Goal: Task Accomplishment & Management: Manage account settings

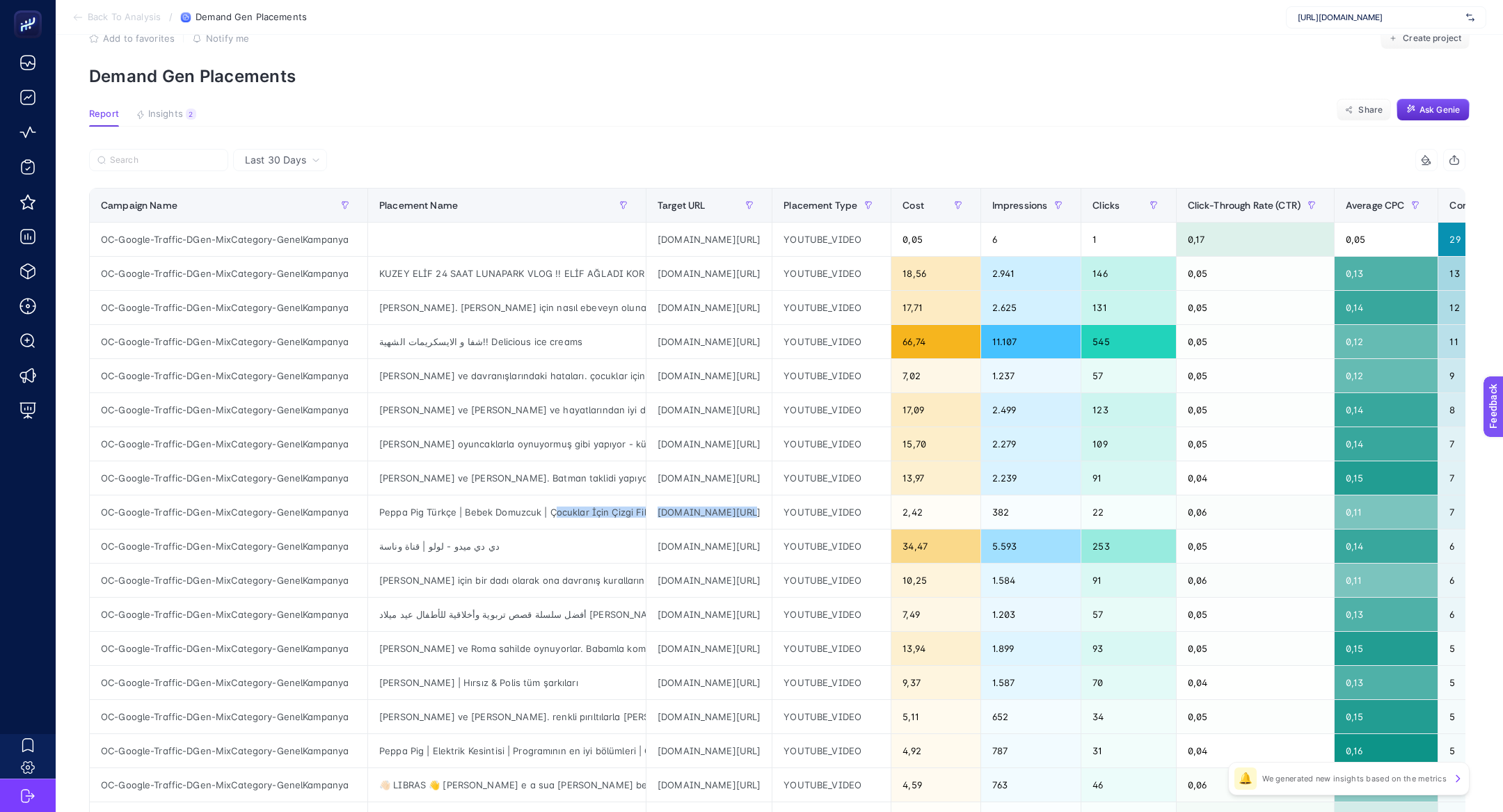
scroll to position [0, 28]
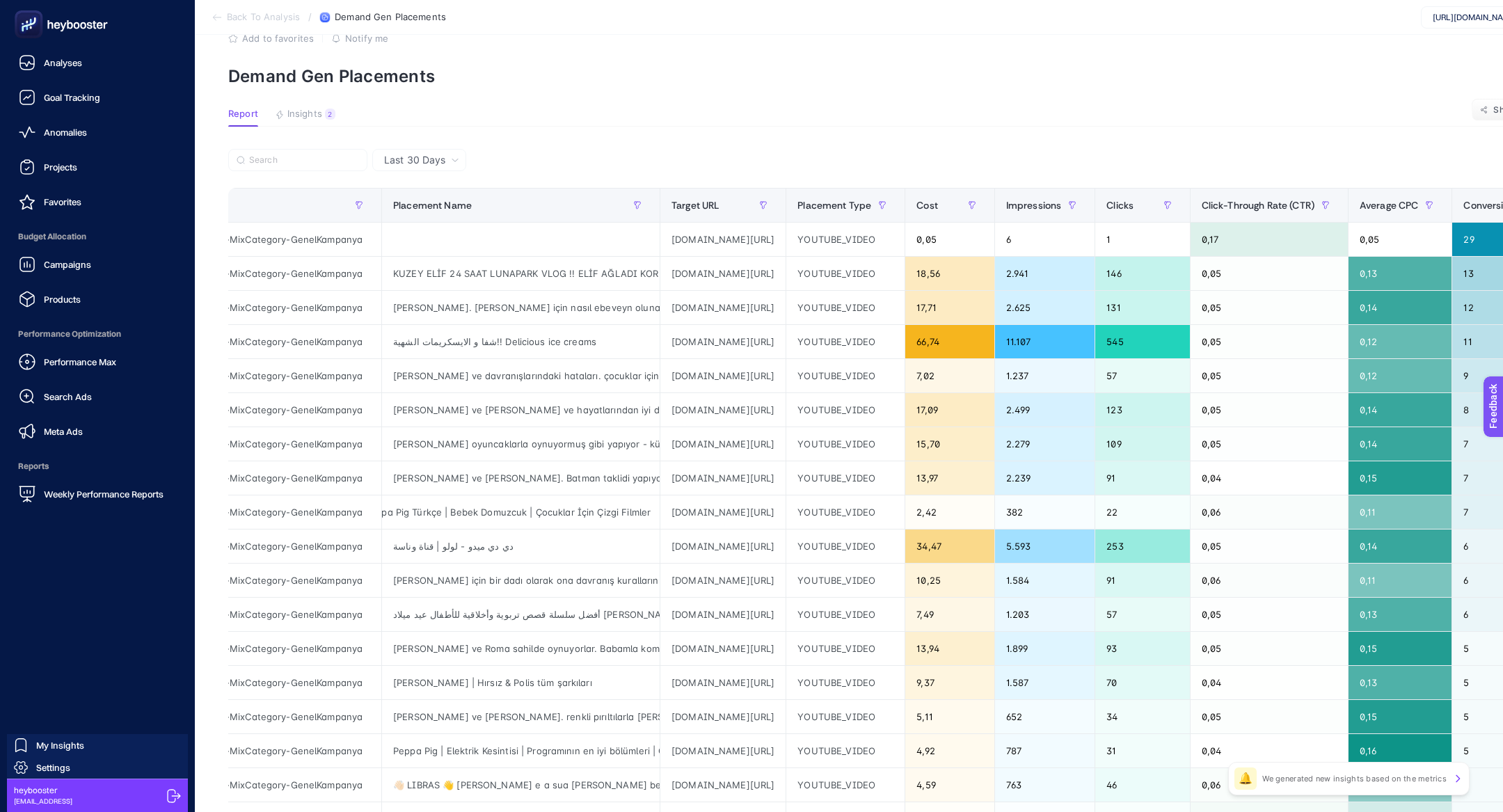
click at [54, 249] on span "Budget Allocation" at bounding box center [97, 236] width 173 height 28
click at [99, 278] on link "Campaigns" at bounding box center [97, 265] width 173 height 28
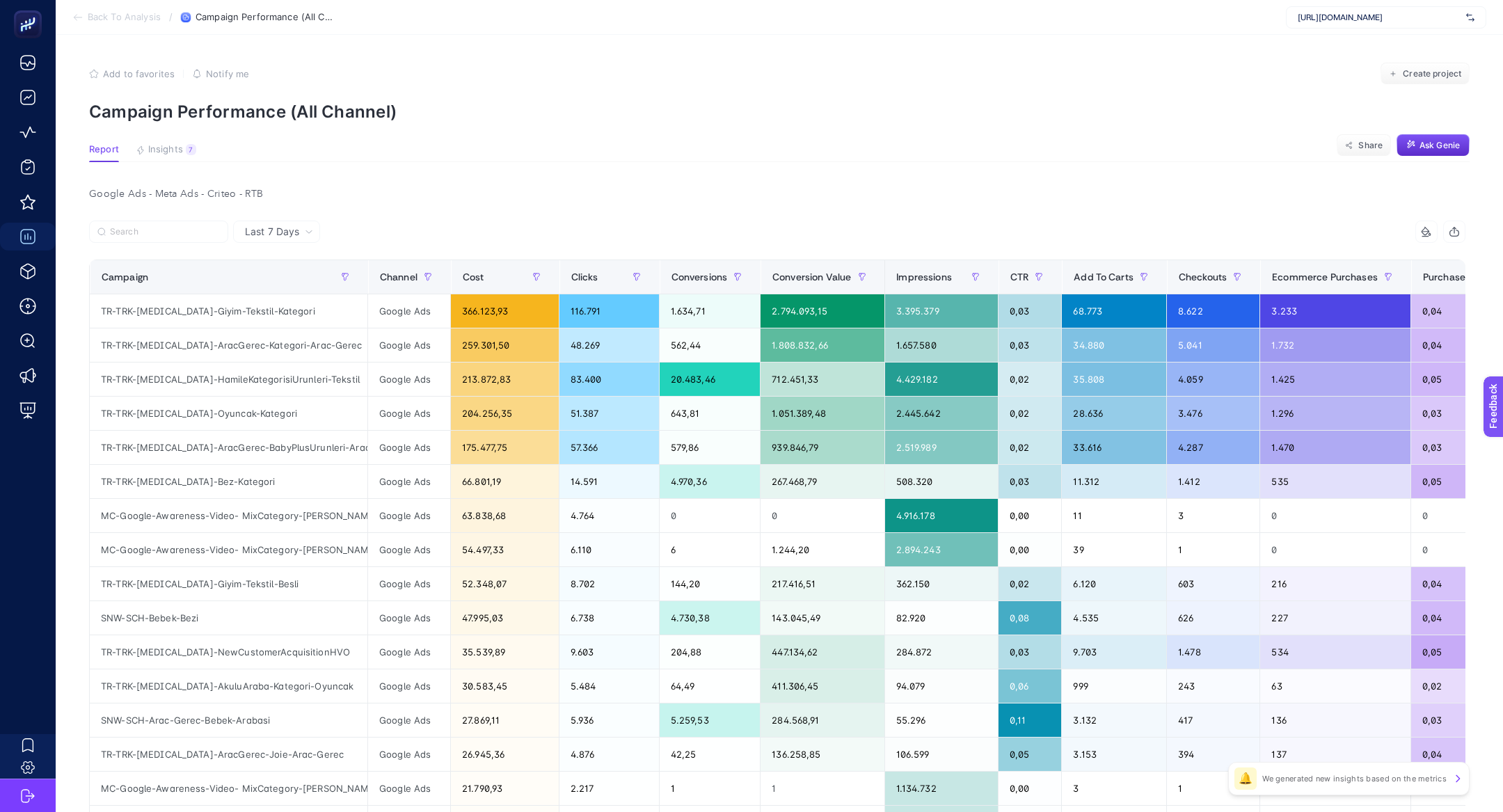
click at [1299, 27] on div "https://www.e-bebek.com/" at bounding box center [1386, 17] width 200 height 22
type input "misirli"
click at [1360, 67] on span "https://www.misirli1951.com" at bounding box center [1340, 67] width 85 height 11
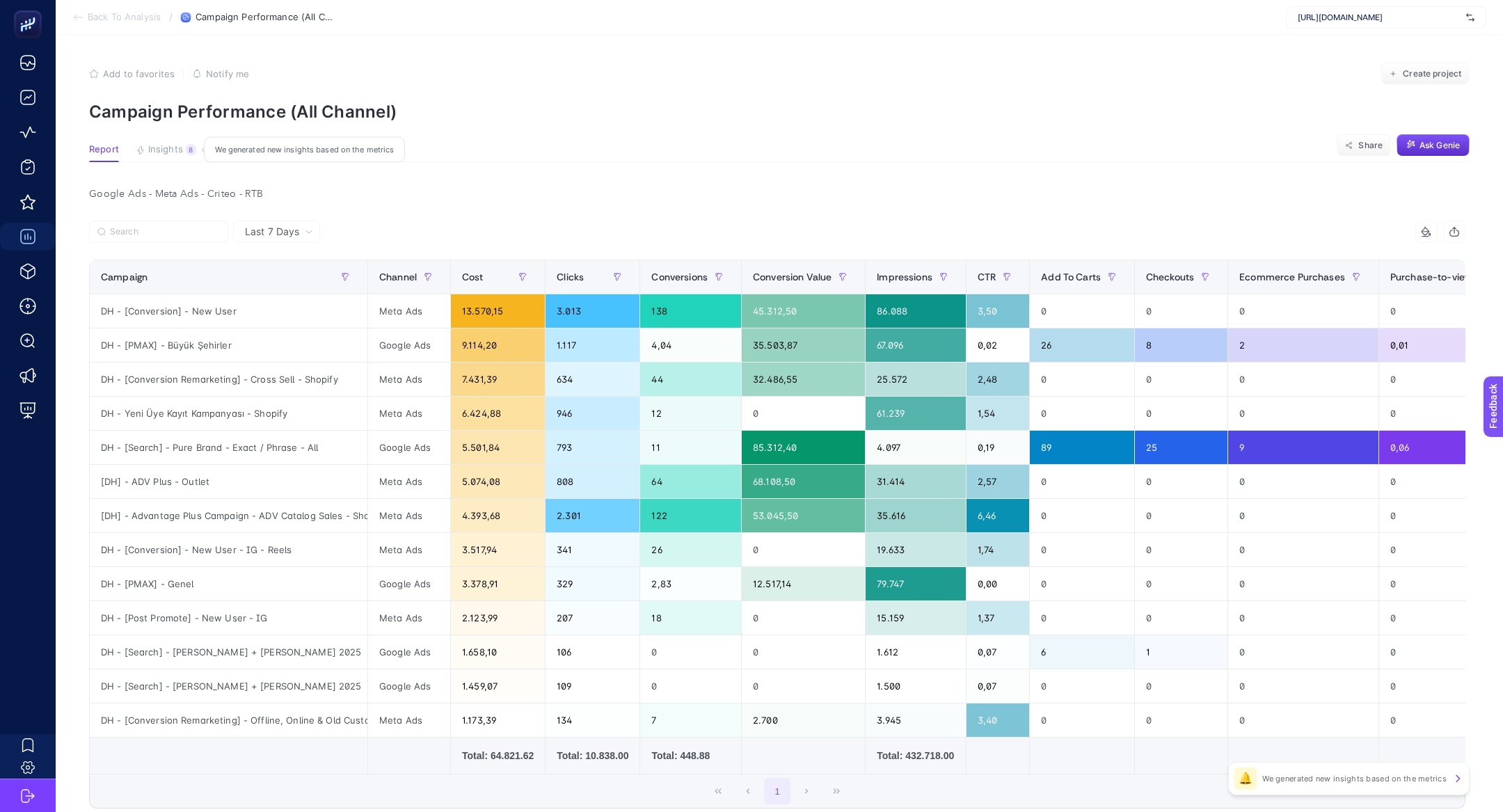
click at [182, 157] on button "Insights 8 We generated new insights based on the metrics" at bounding box center [166, 153] width 61 height 18
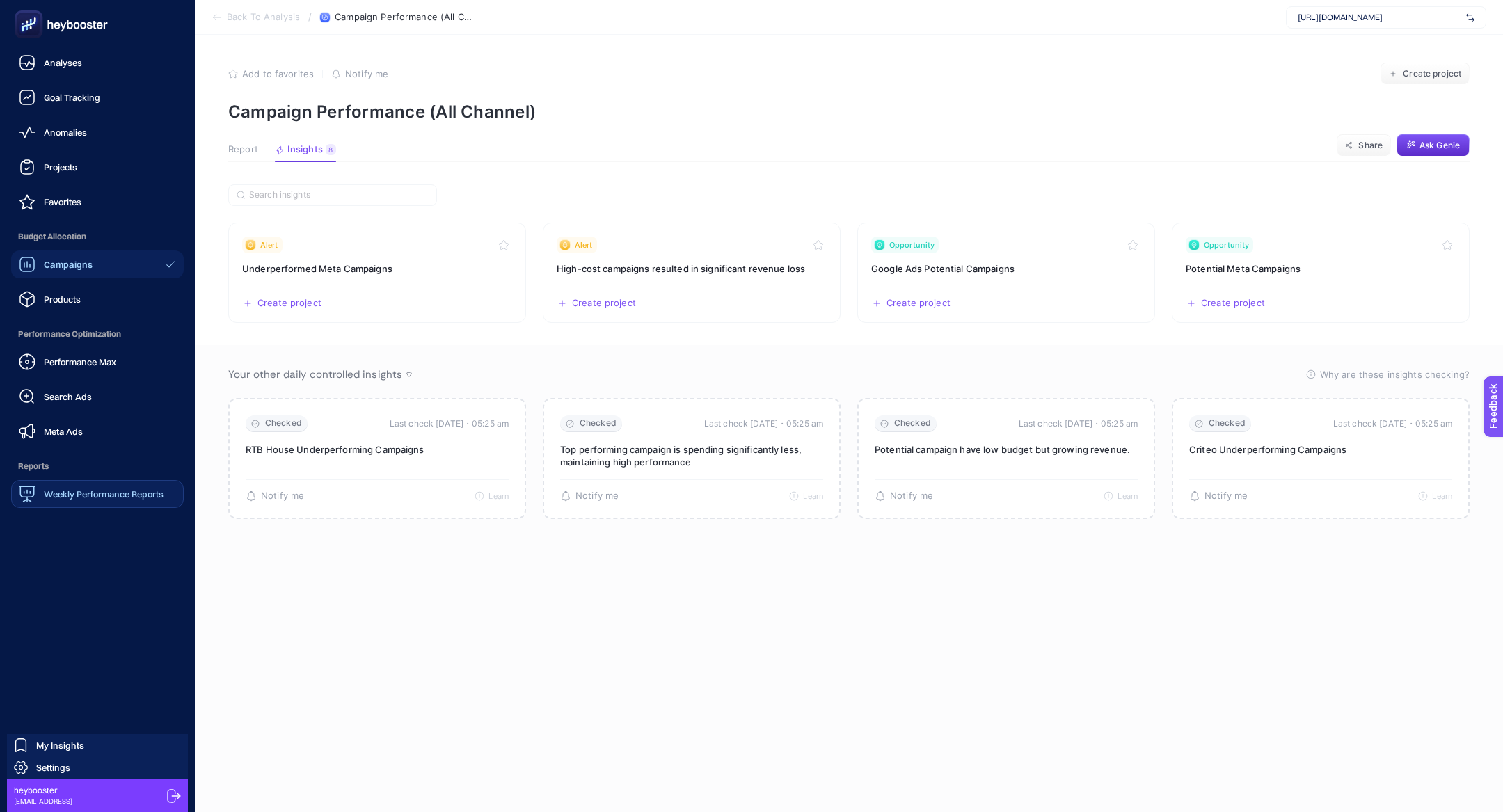
click at [92, 489] on span "Weekly Performance Reports" at bounding box center [103, 494] width 120 height 11
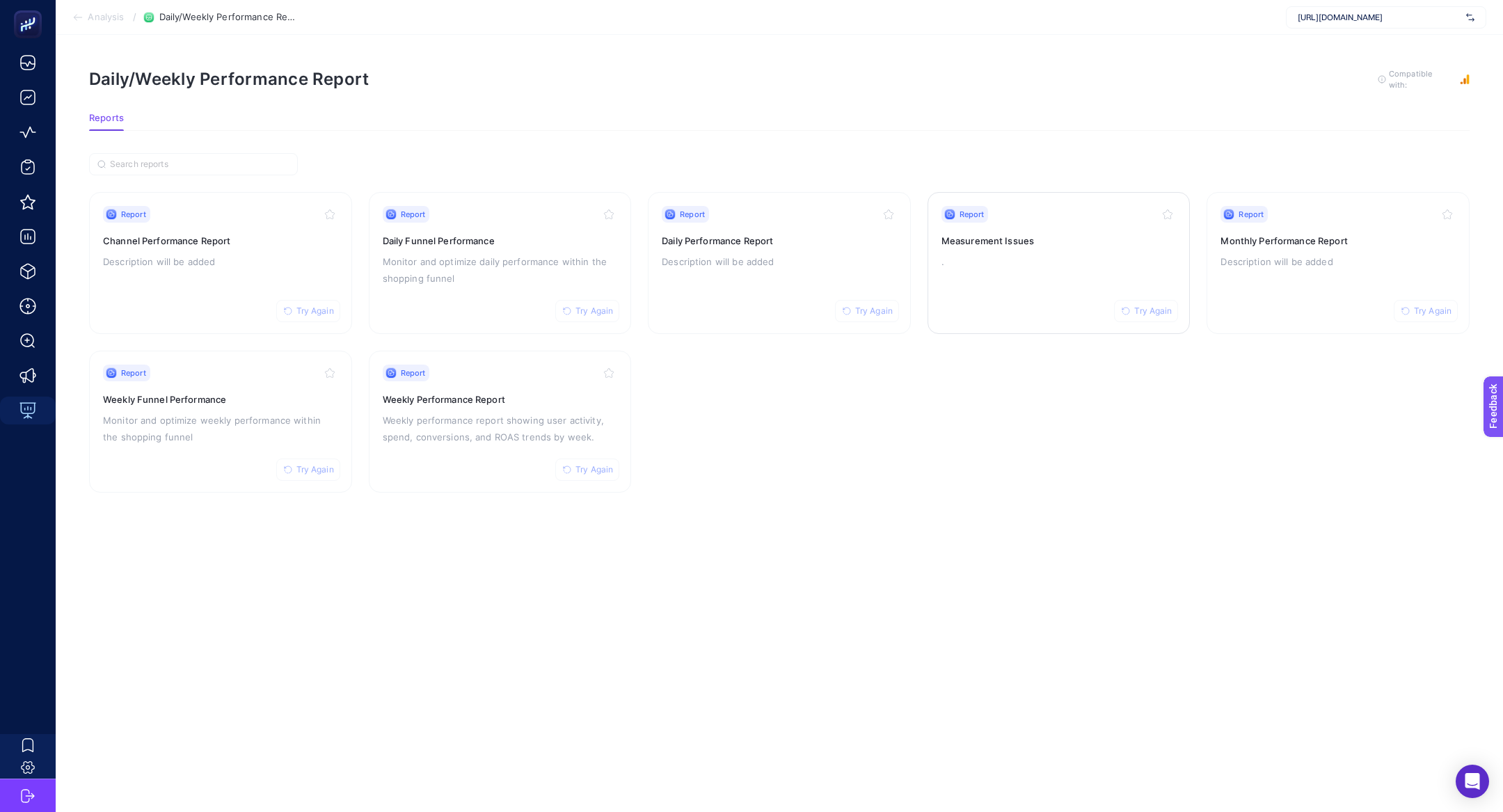
click at [1038, 267] on p "." at bounding box center [1059, 261] width 235 height 17
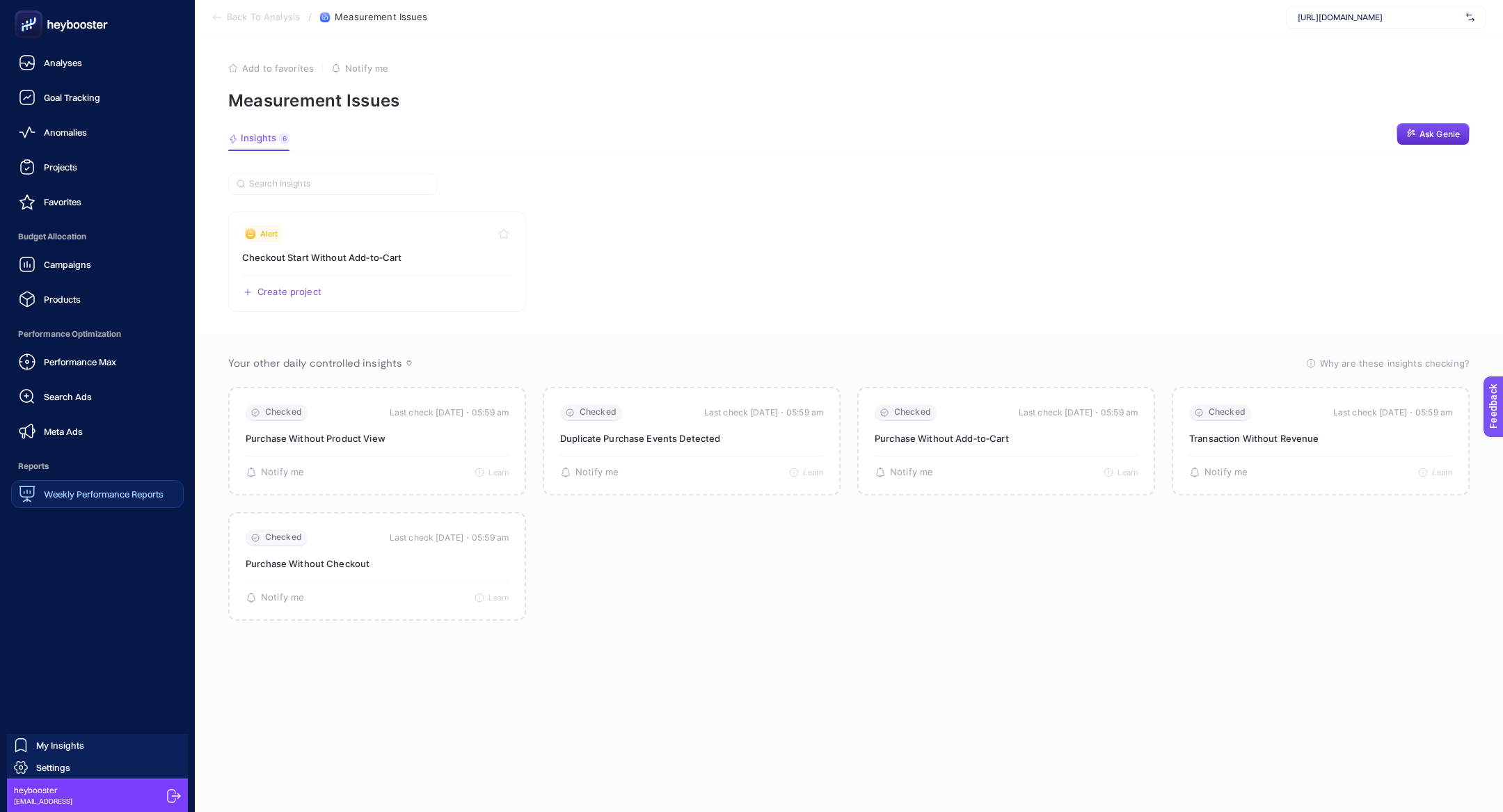
click at [31, 29] on rect at bounding box center [29, 25] width 23 height 23
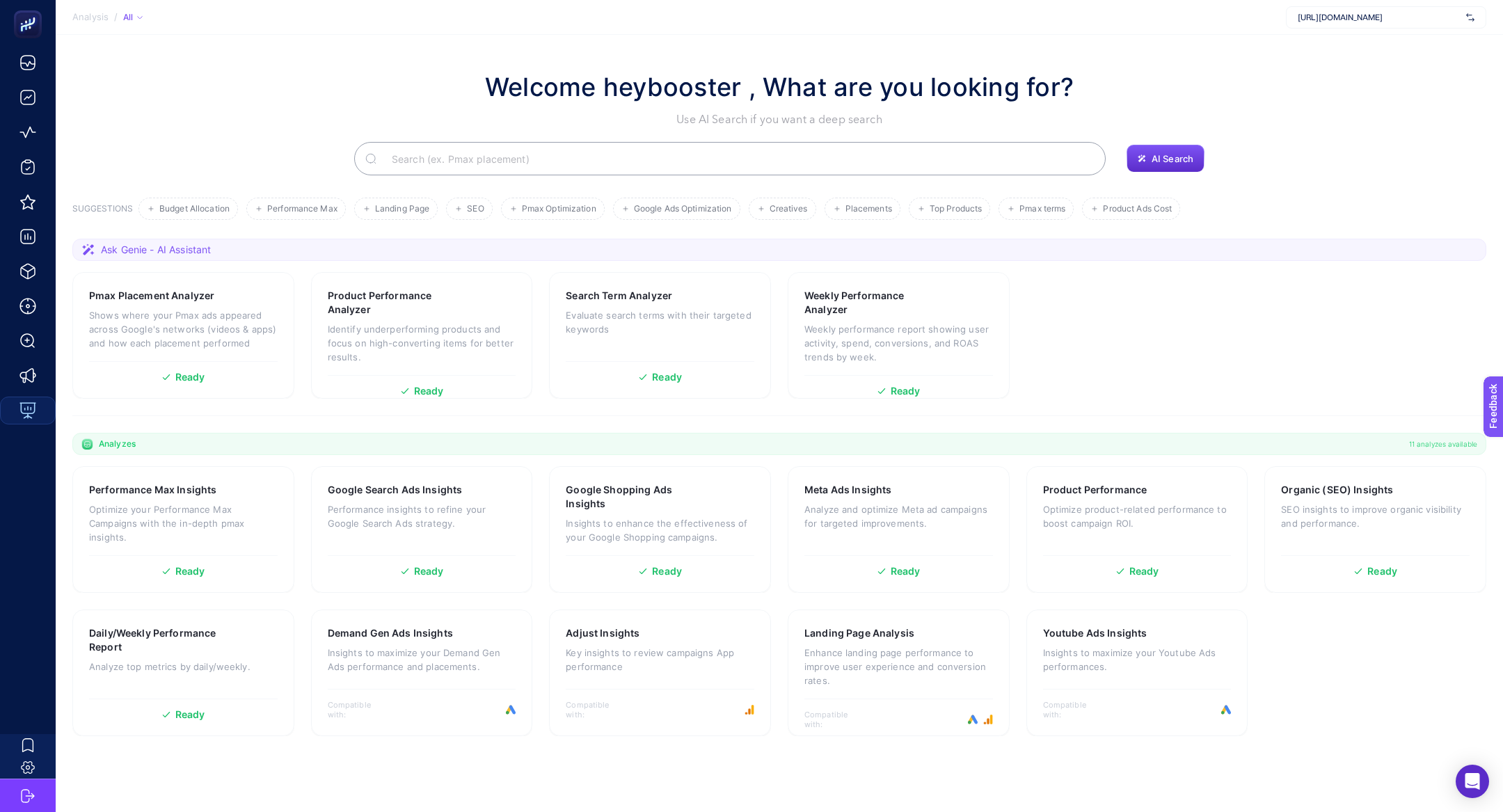
click at [729, 160] on input "Search" at bounding box center [737, 159] width 714 height 39
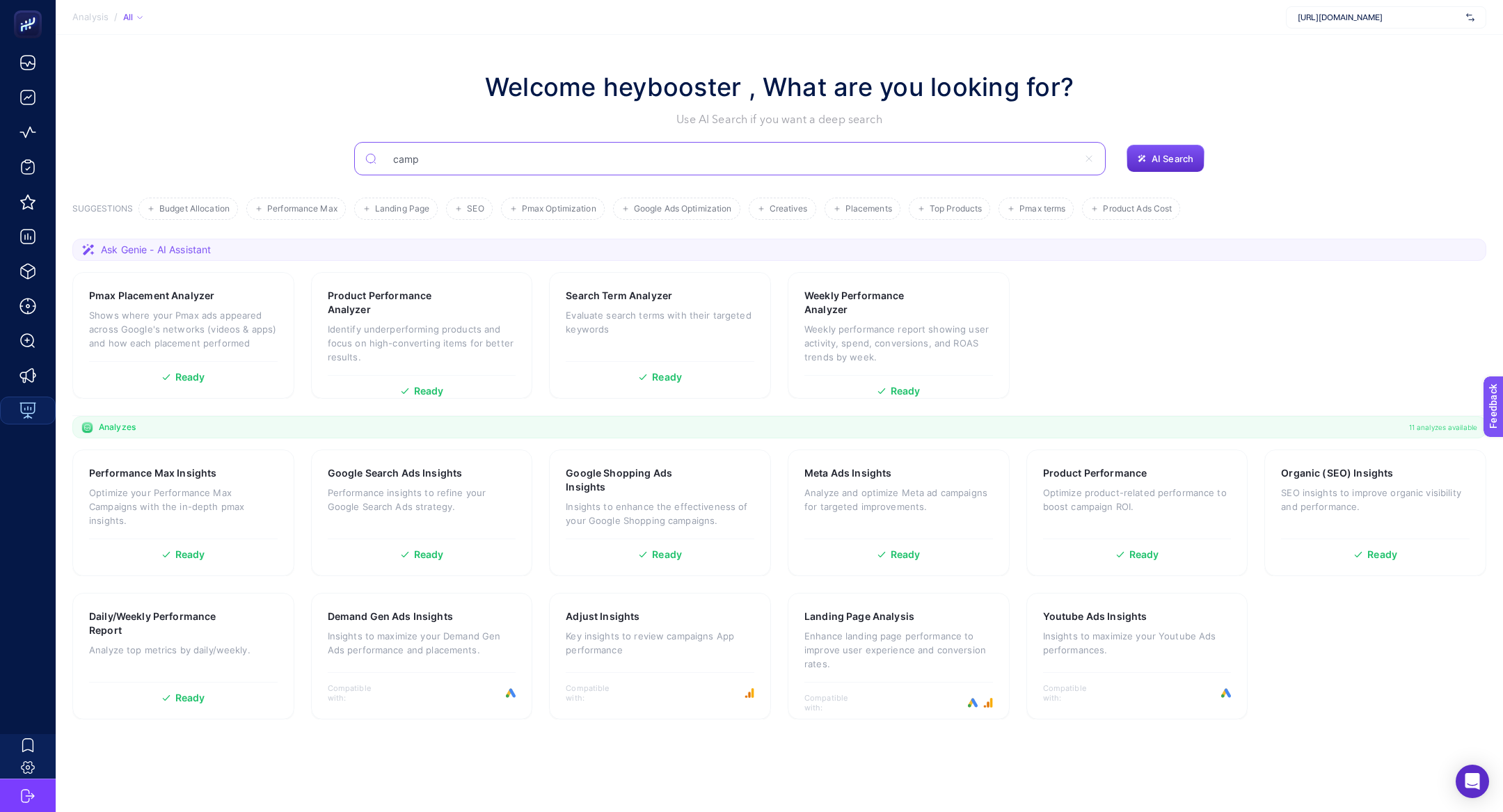
type input "camp"
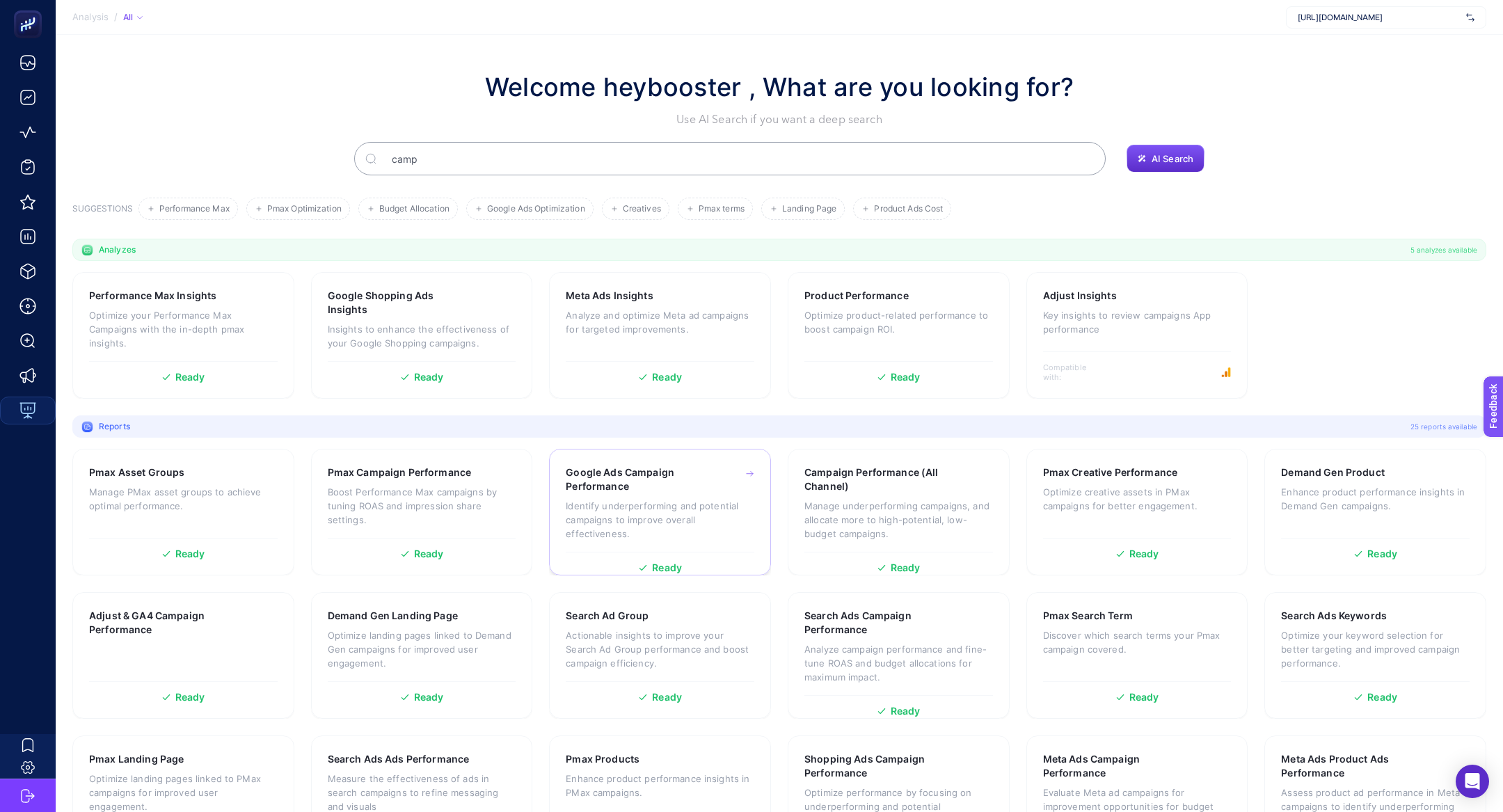
click at [663, 485] on h3 "Google Ads Campaign Performance" at bounding box center [638, 479] width 146 height 28
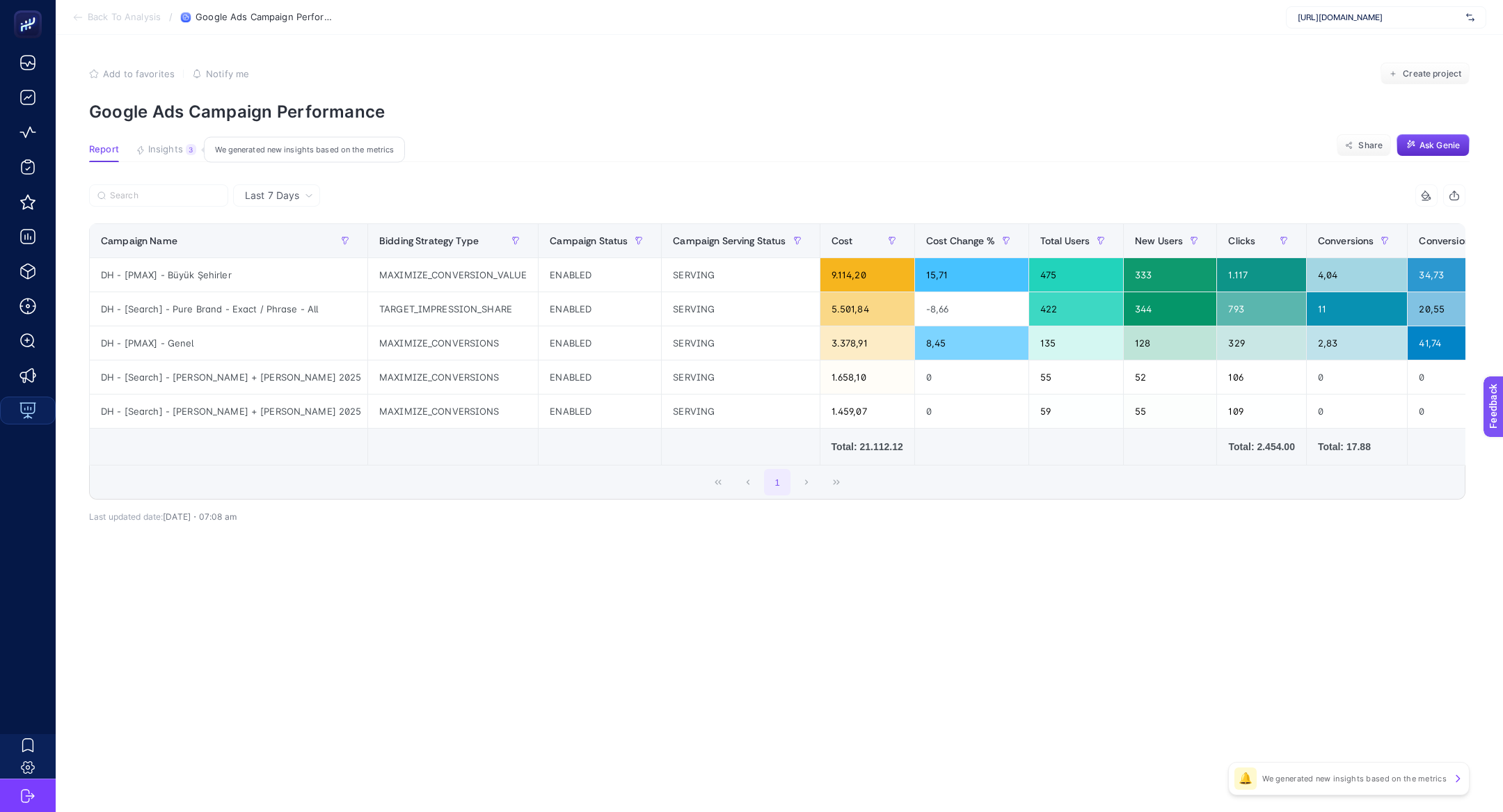
click at [183, 152] on button "Insights 3 We generated new insights based on the metrics" at bounding box center [166, 153] width 61 height 18
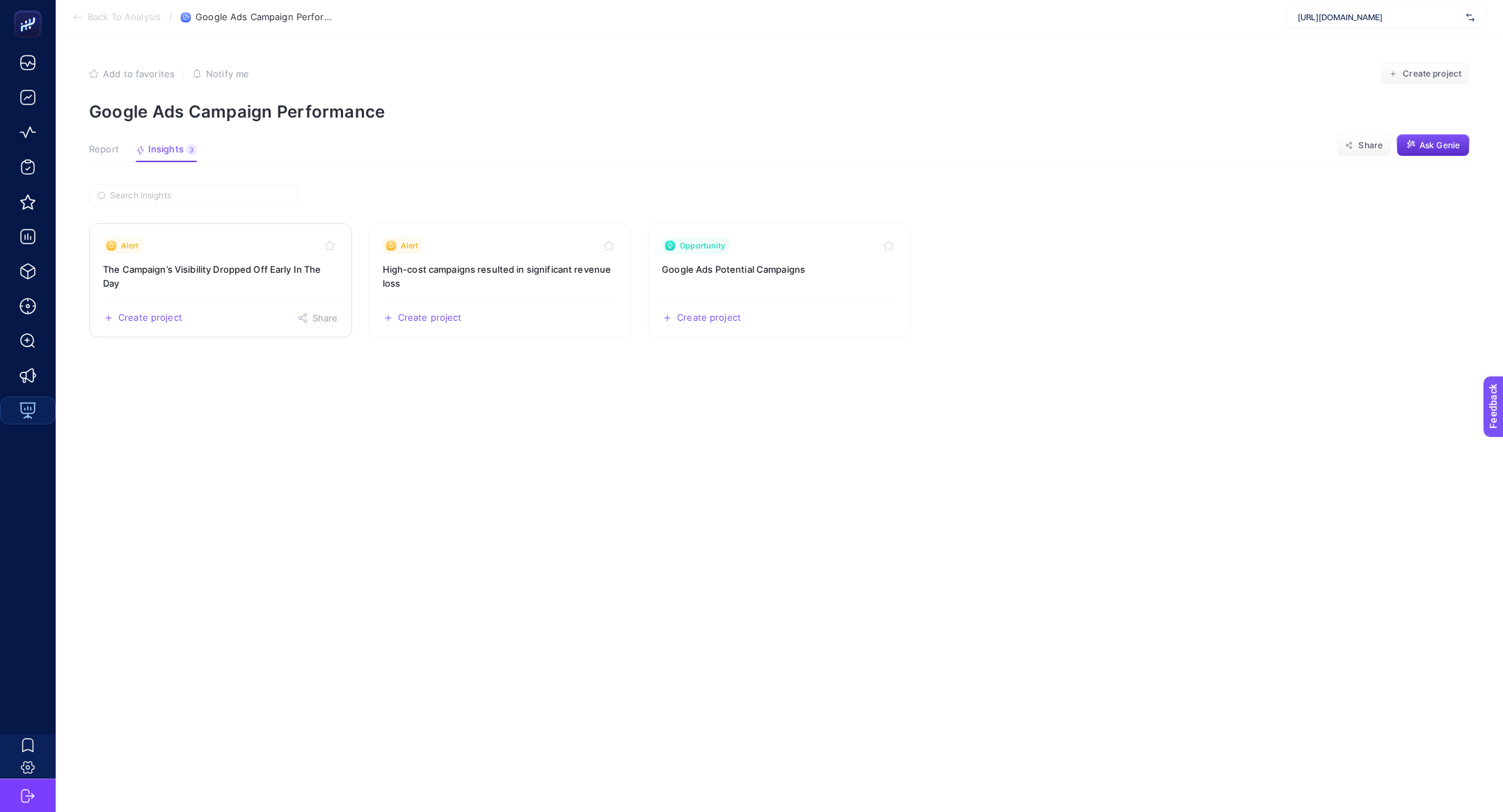
click at [213, 252] on div "Alert" at bounding box center [220, 245] width 235 height 17
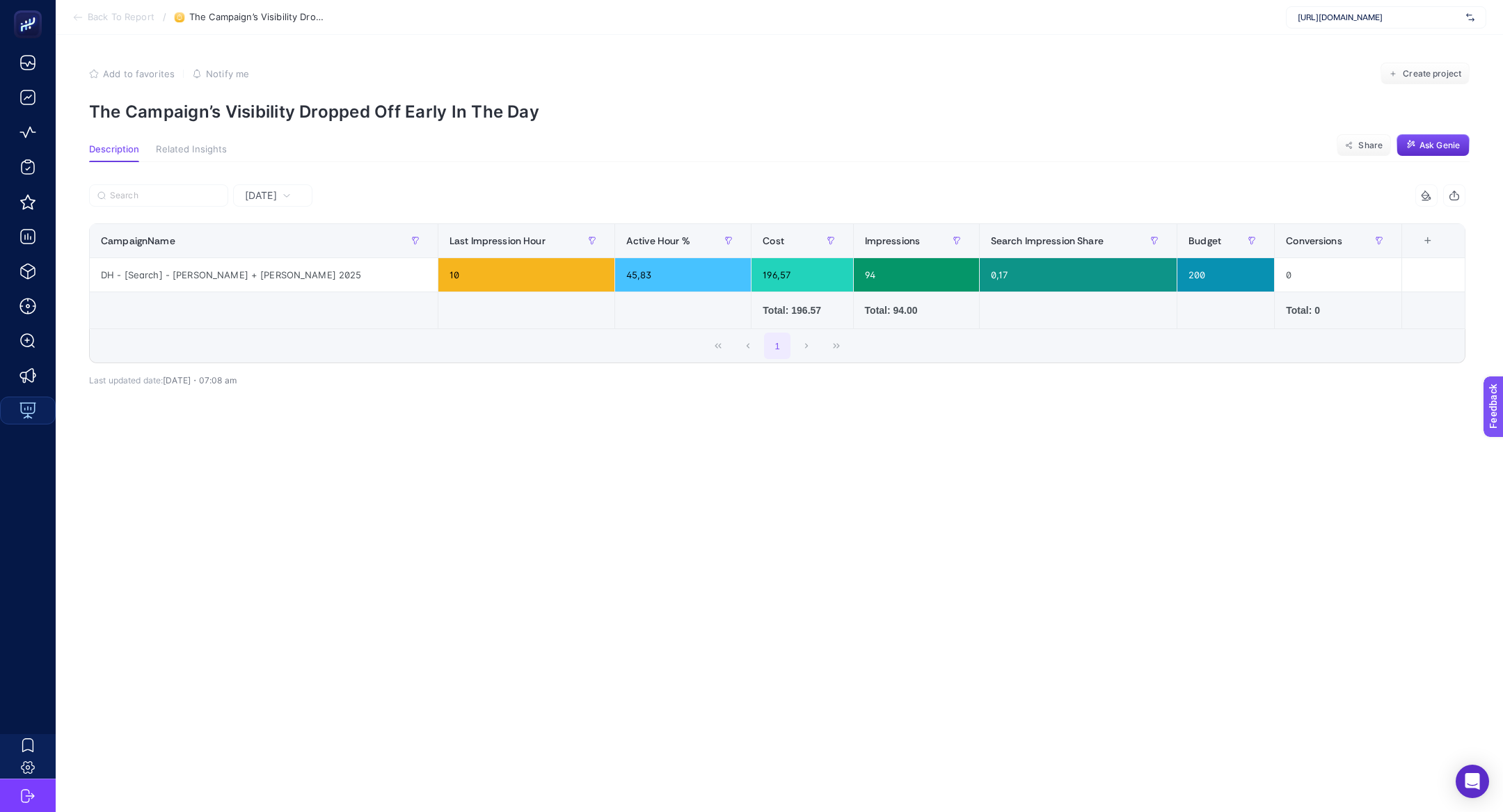
click at [289, 176] on div "Yesterday 7 items selected CampaignName Last Impression Hour Active Hour % Cost…" at bounding box center [777, 310] width 1399 height 296
click at [289, 185] on div "Yesterday" at bounding box center [273, 195] width 79 height 22
click at [285, 239] on li "Last 7 Days" at bounding box center [273, 249] width 71 height 25
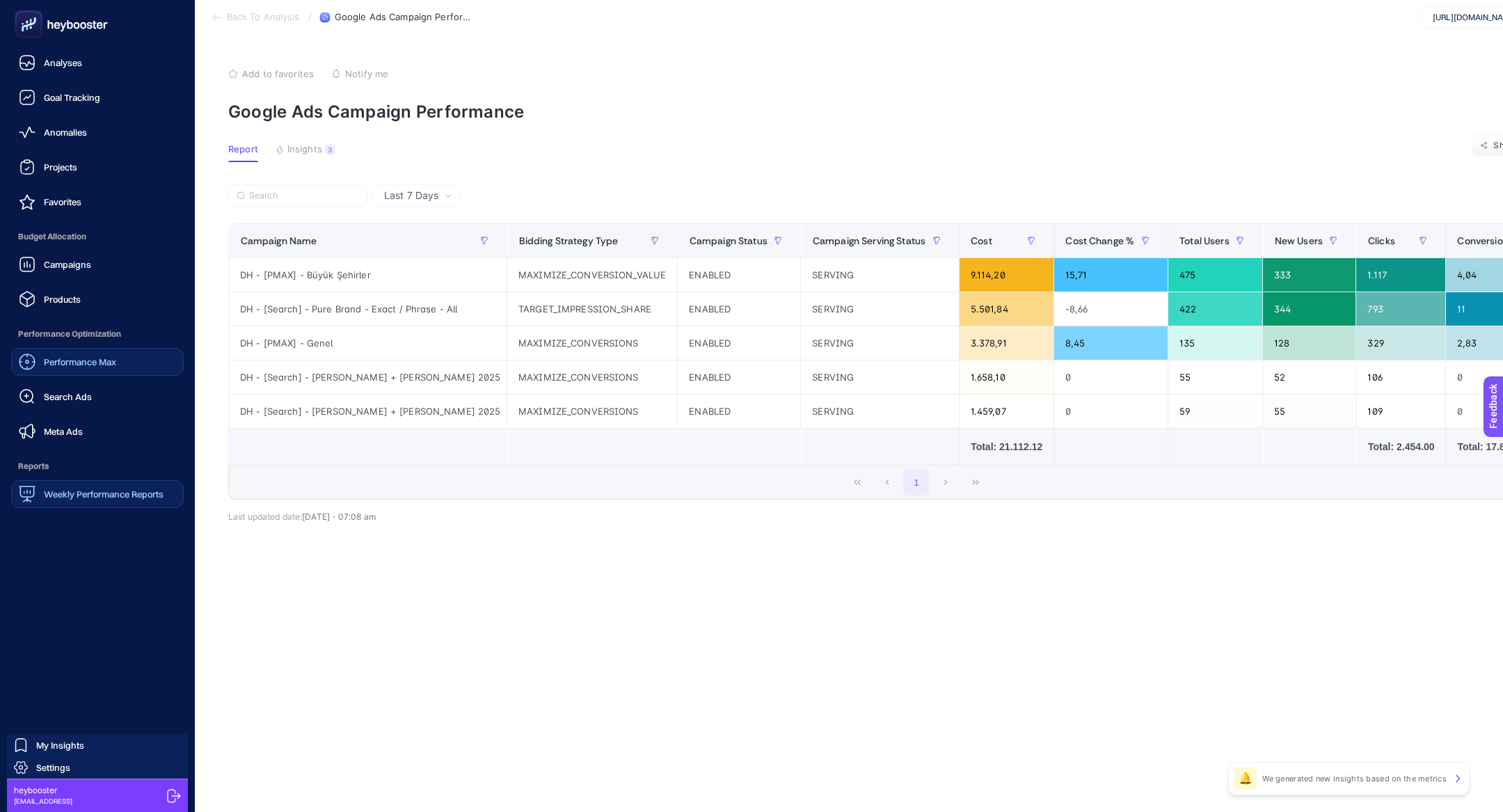
click at [59, 364] on span "Performance Max" at bounding box center [80, 361] width 73 height 11
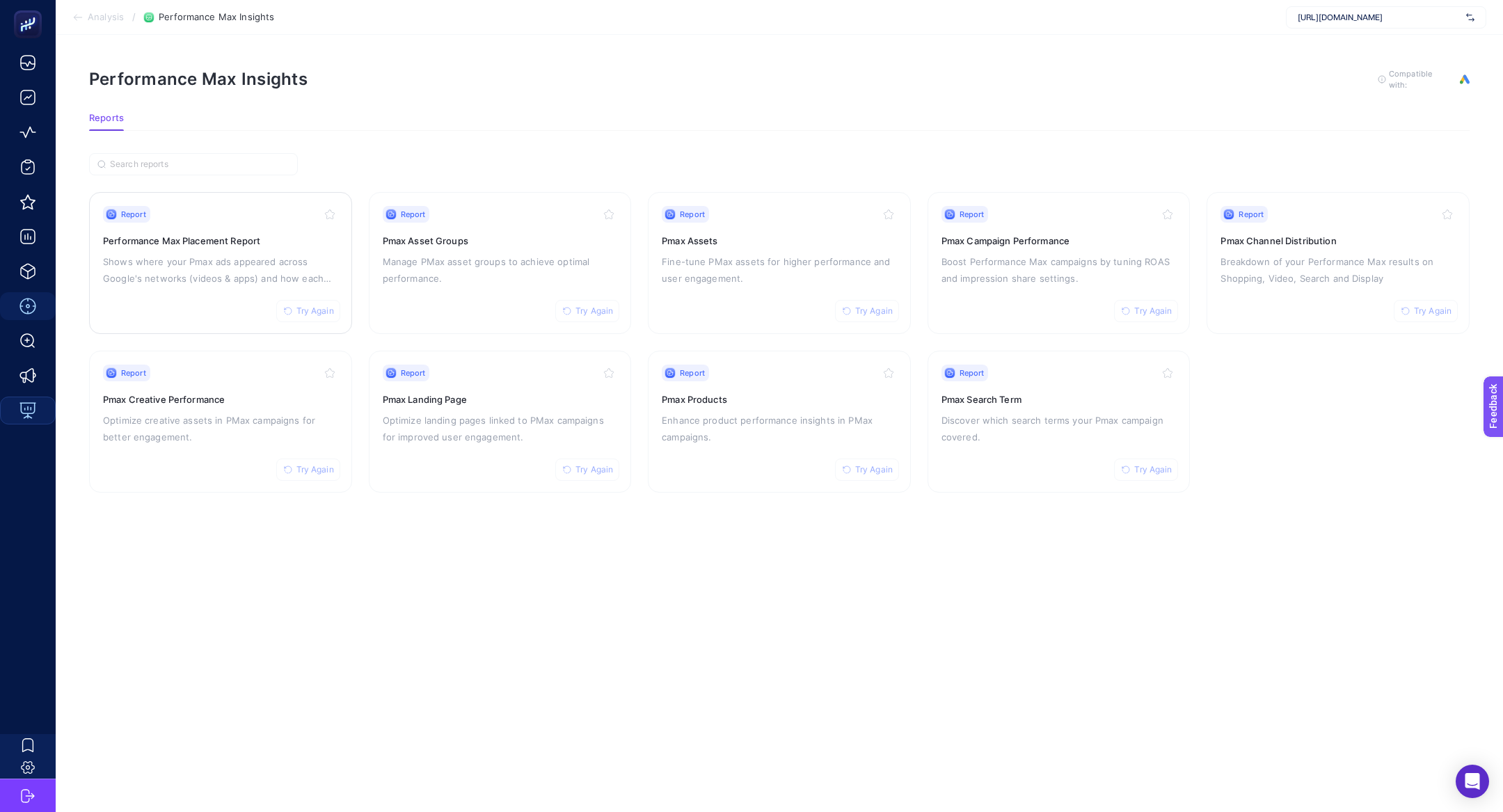
click at [154, 283] on p "Shows where your Pmax ads appeared across Google's networks (videos & apps) and…" at bounding box center [220, 270] width 235 height 33
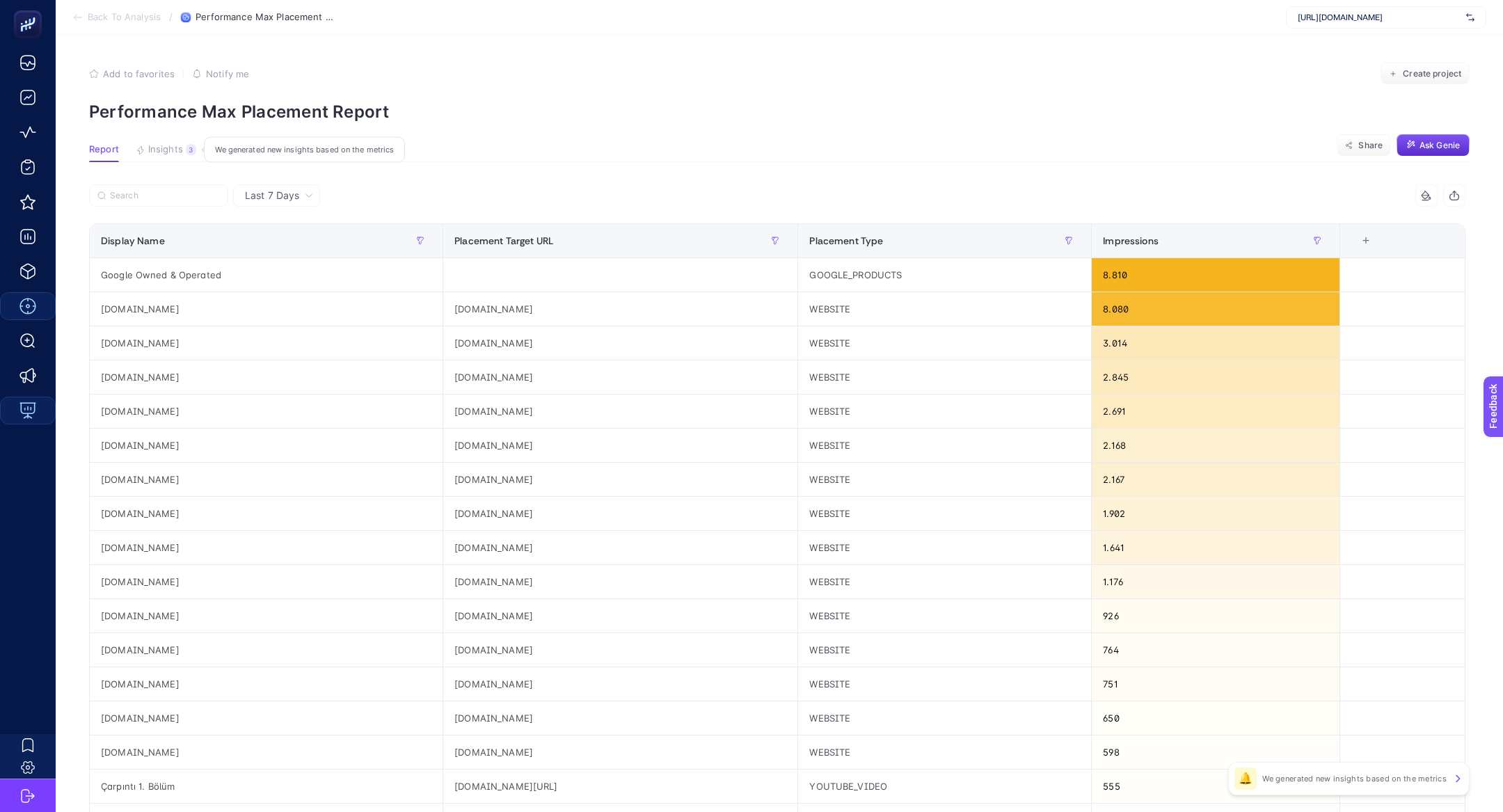
click at [162, 160] on button "Insights 3 We generated new insights based on the metrics" at bounding box center [166, 153] width 61 height 18
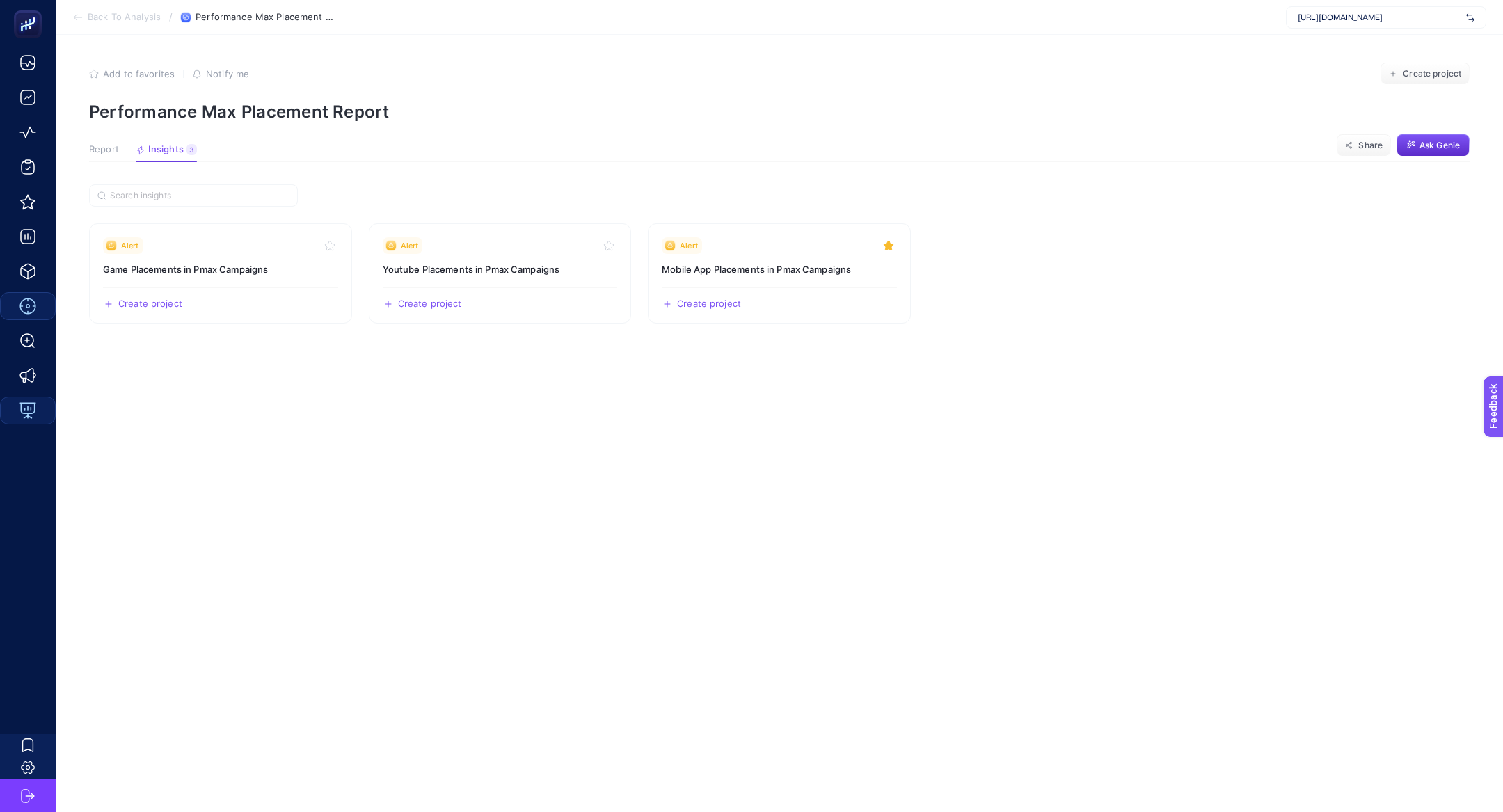
click at [83, 142] on article "Add to favorites false Notify me Create project Performance Max Placement Repor…" at bounding box center [779, 423] width 1447 height 777
click at [80, 147] on article "Add to favorites false Notify me Create project Performance Max Placement Repor…" at bounding box center [779, 423] width 1447 height 777
click at [108, 148] on span "Report" at bounding box center [104, 149] width 30 height 11
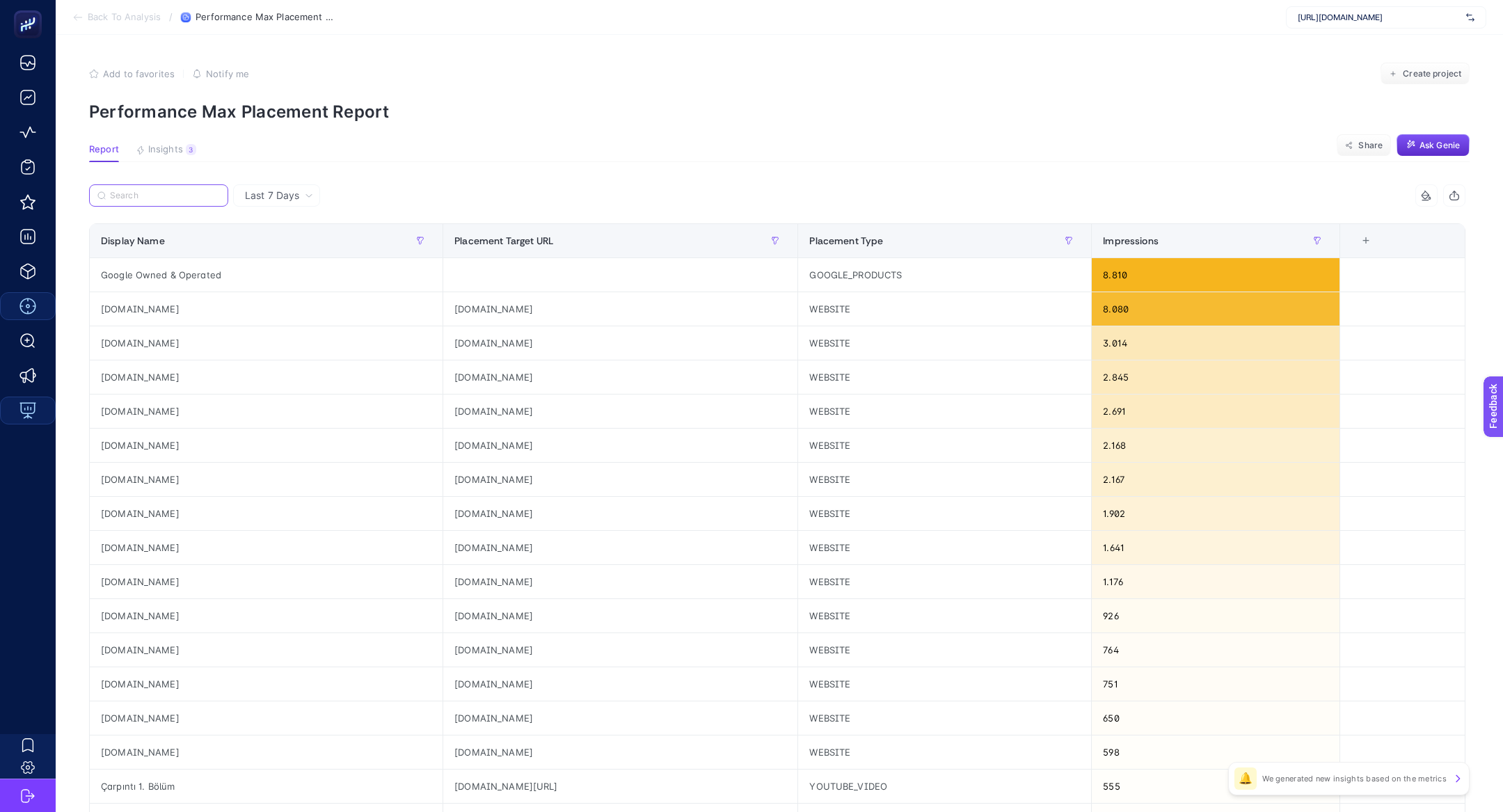
click at [170, 197] on input "Search" at bounding box center [165, 196] width 110 height 10
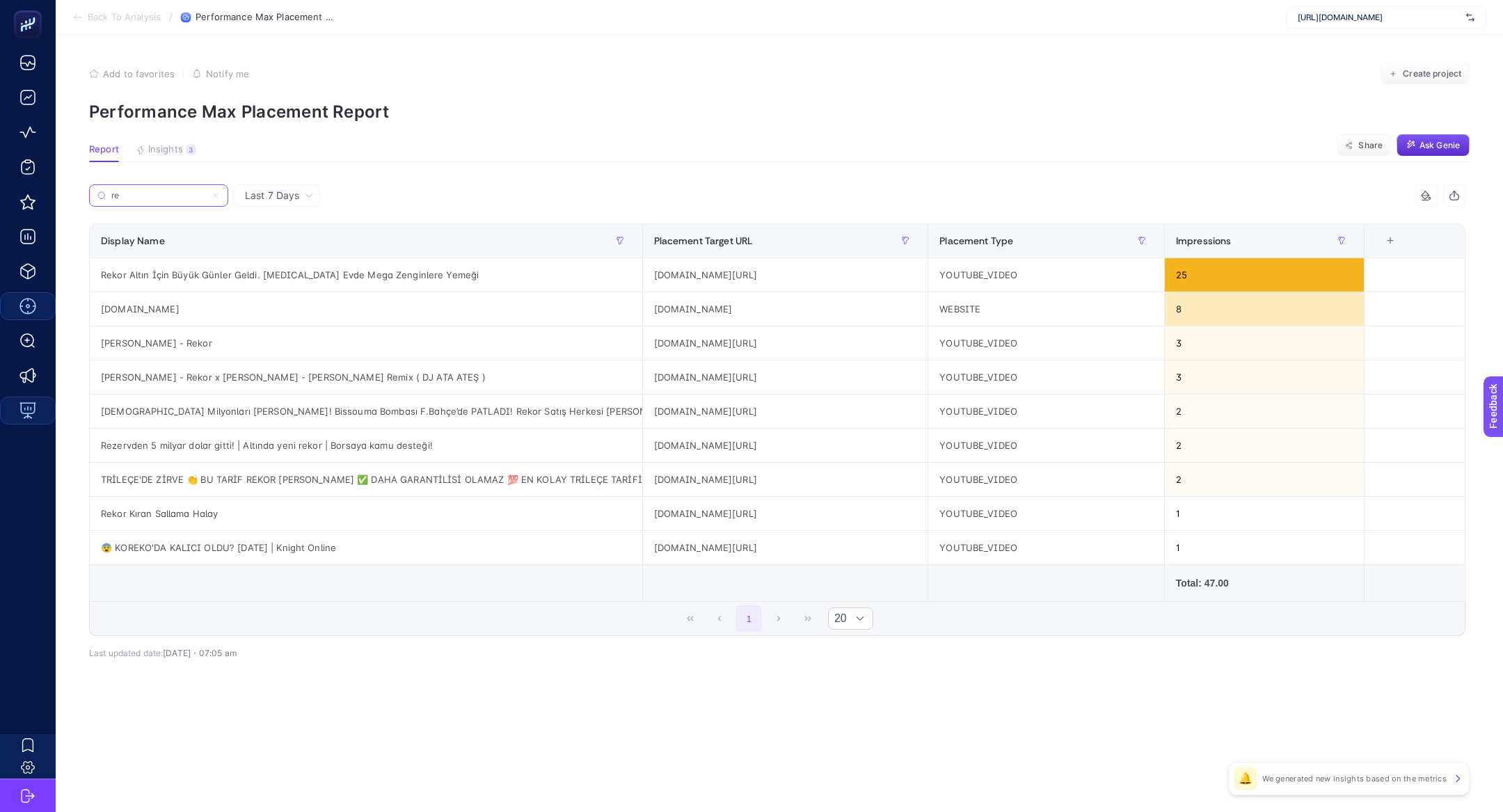
type input "r"
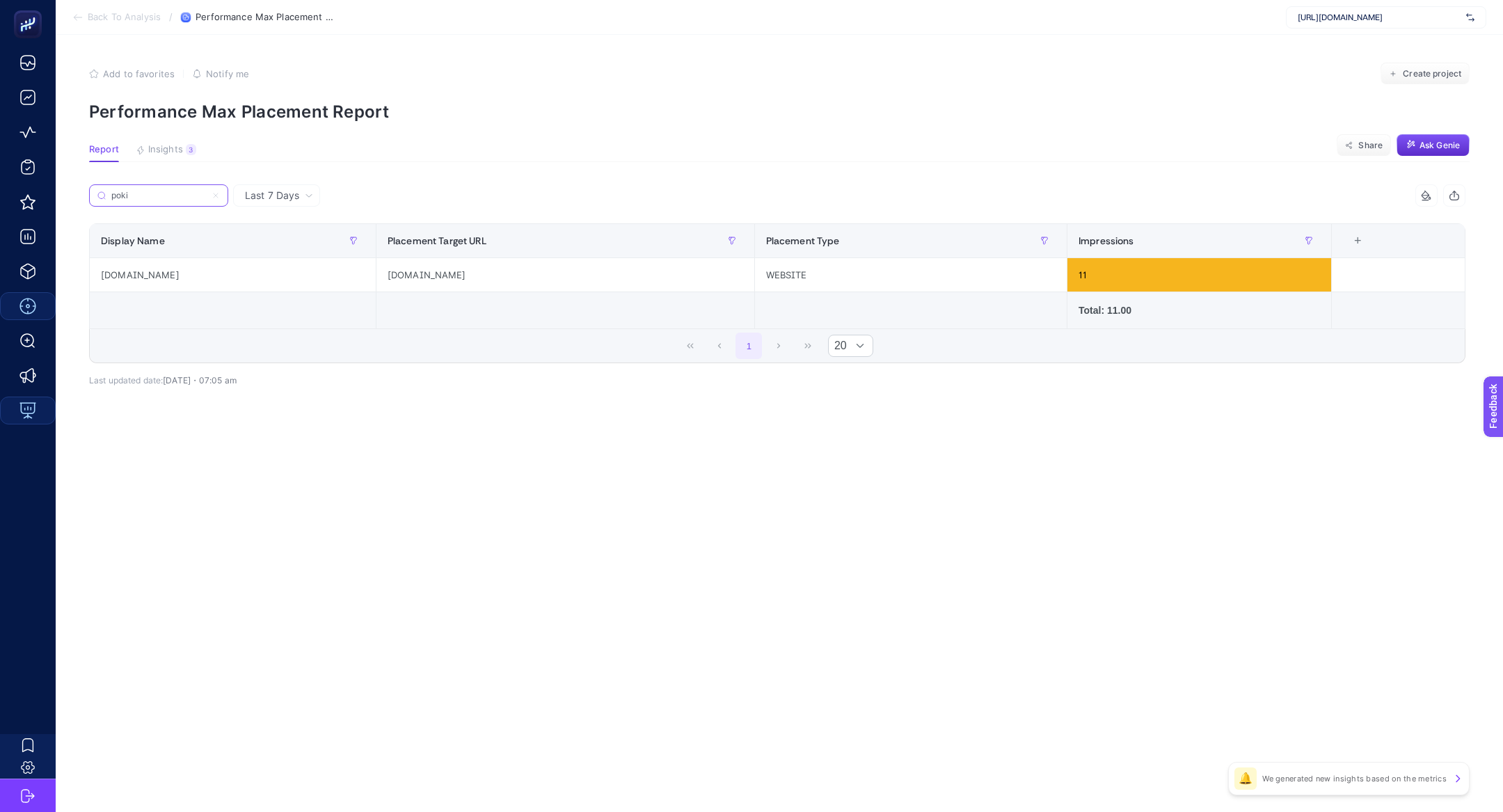
type input "poki"
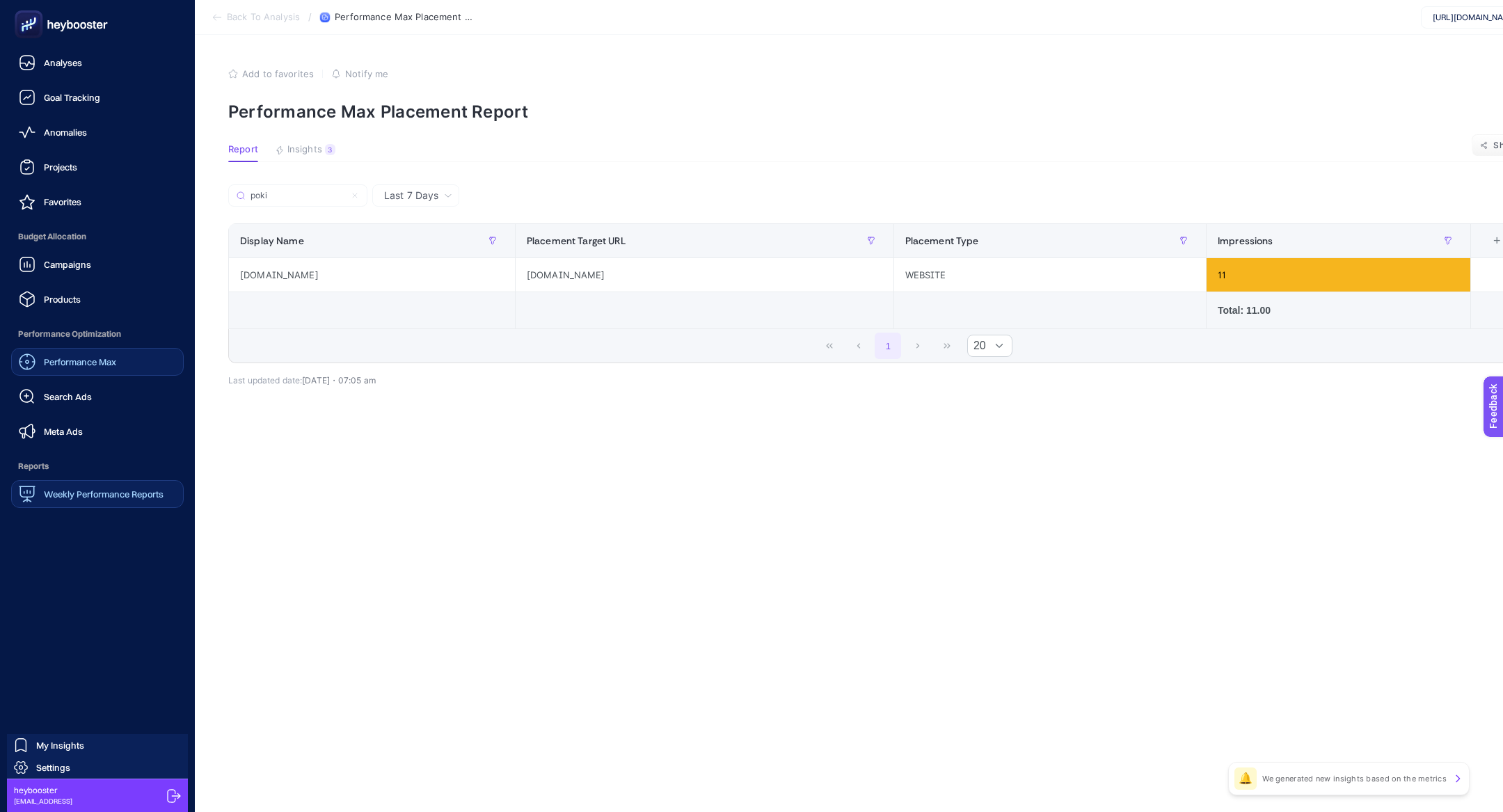
click at [58, 362] on span "Performance Max" at bounding box center [80, 361] width 73 height 11
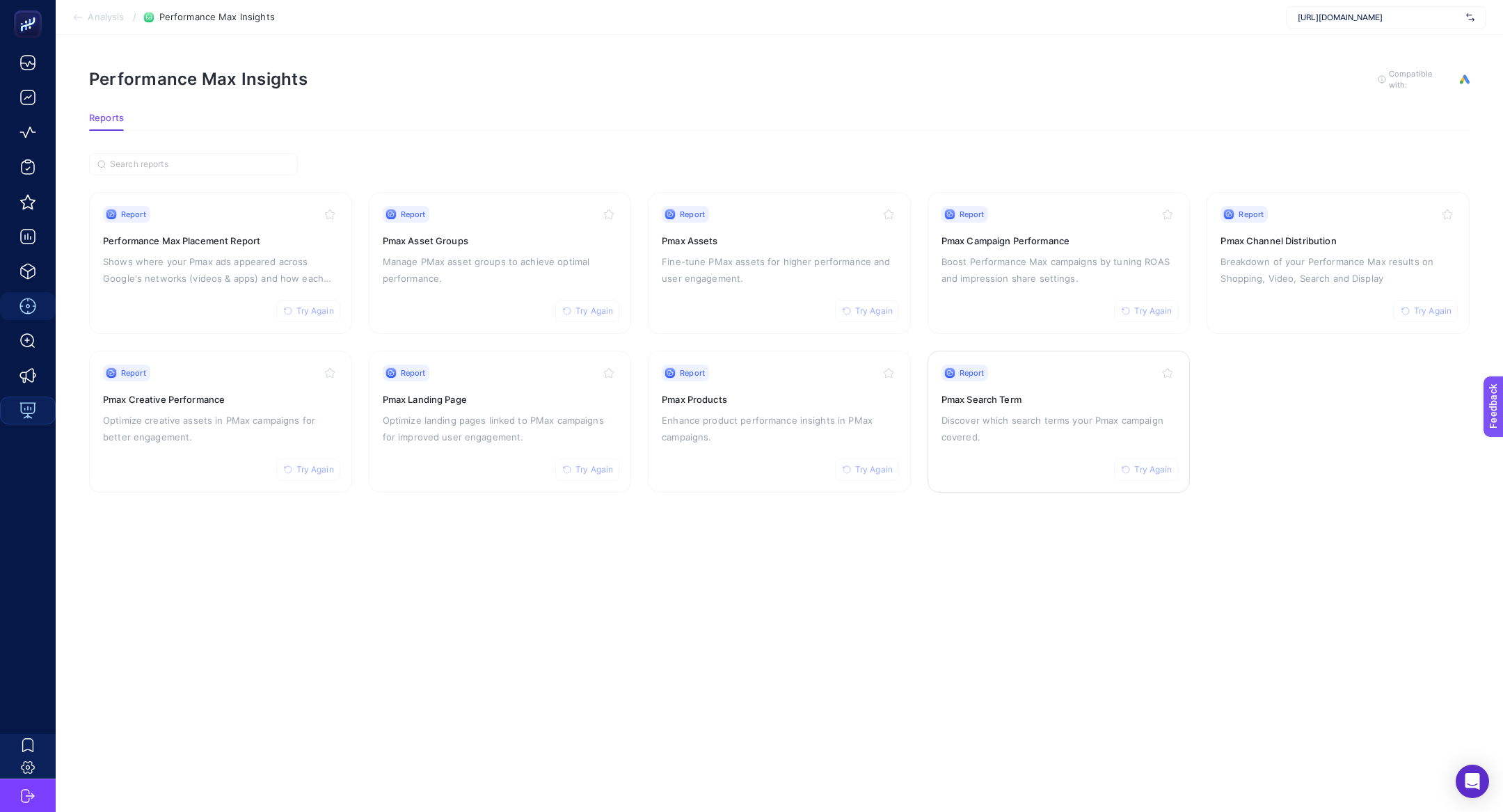
click at [1143, 423] on p "Discover which search terms your Pmax campaign covered." at bounding box center [1059, 428] width 235 height 33
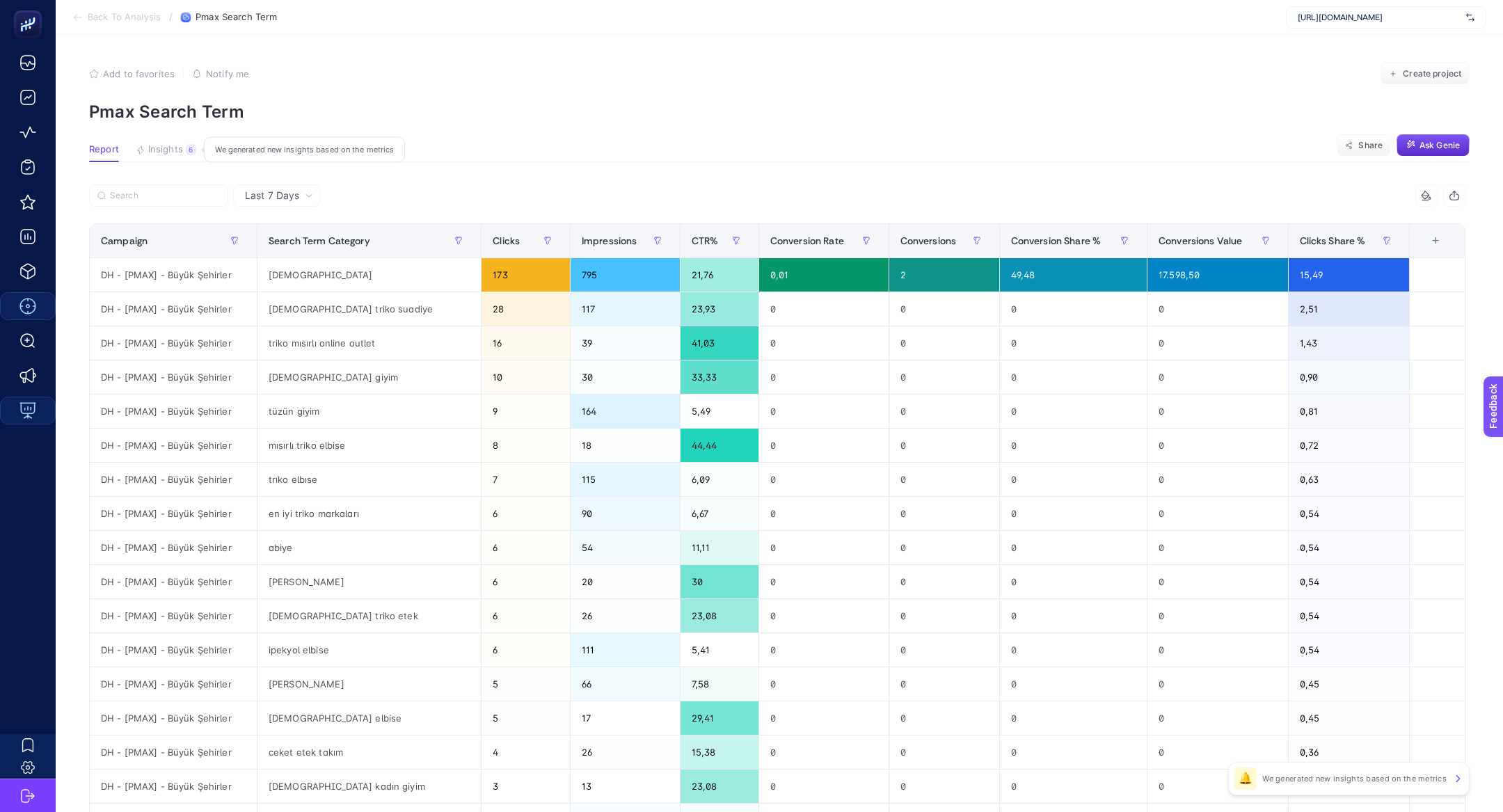
click at [178, 147] on span "Insights" at bounding box center [165, 149] width 35 height 11
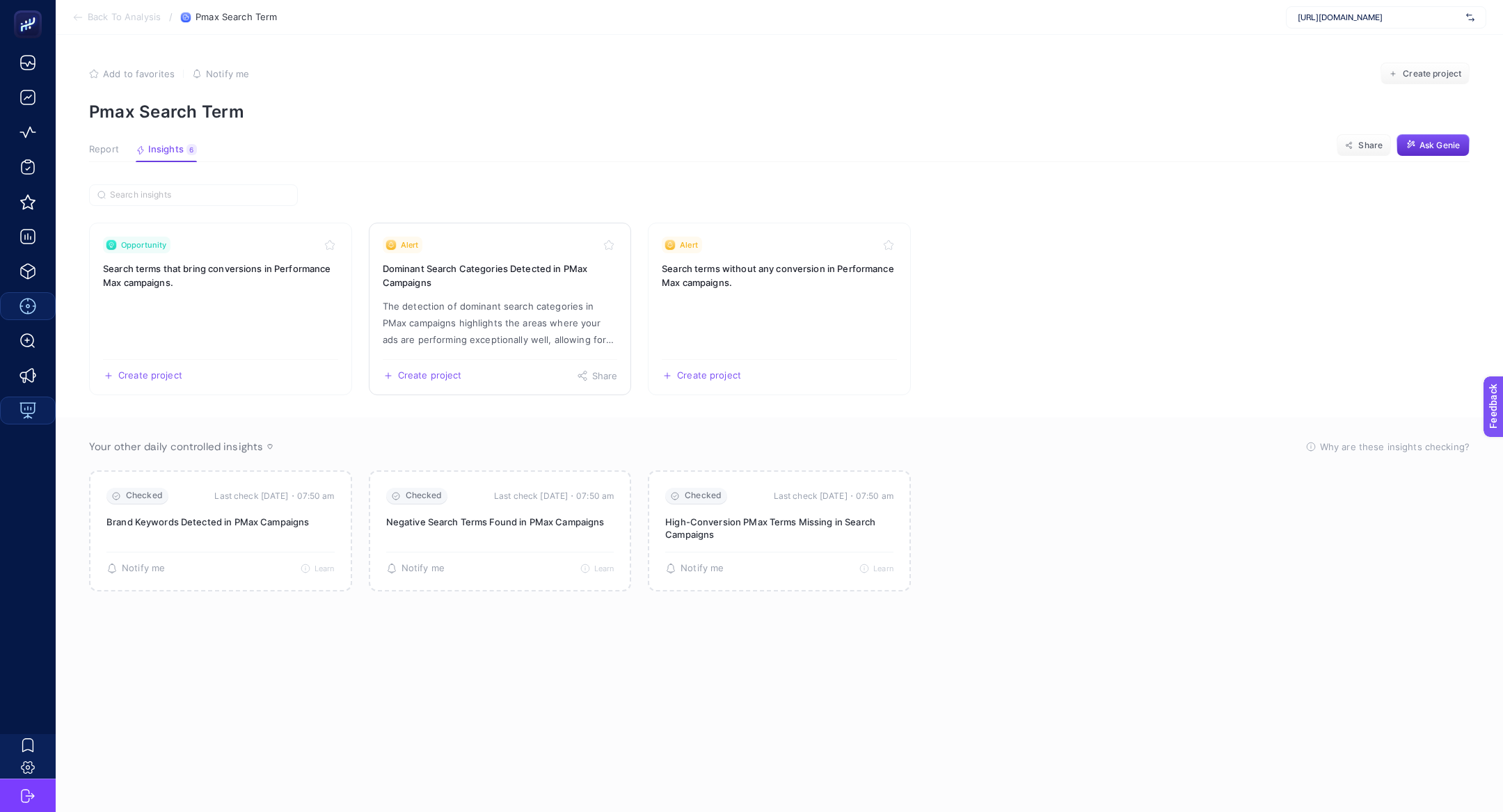
click at [479, 320] on p "The detection of dominant search categories in PMax campaigns highlights the ar…" at bounding box center [500, 323] width 235 height 50
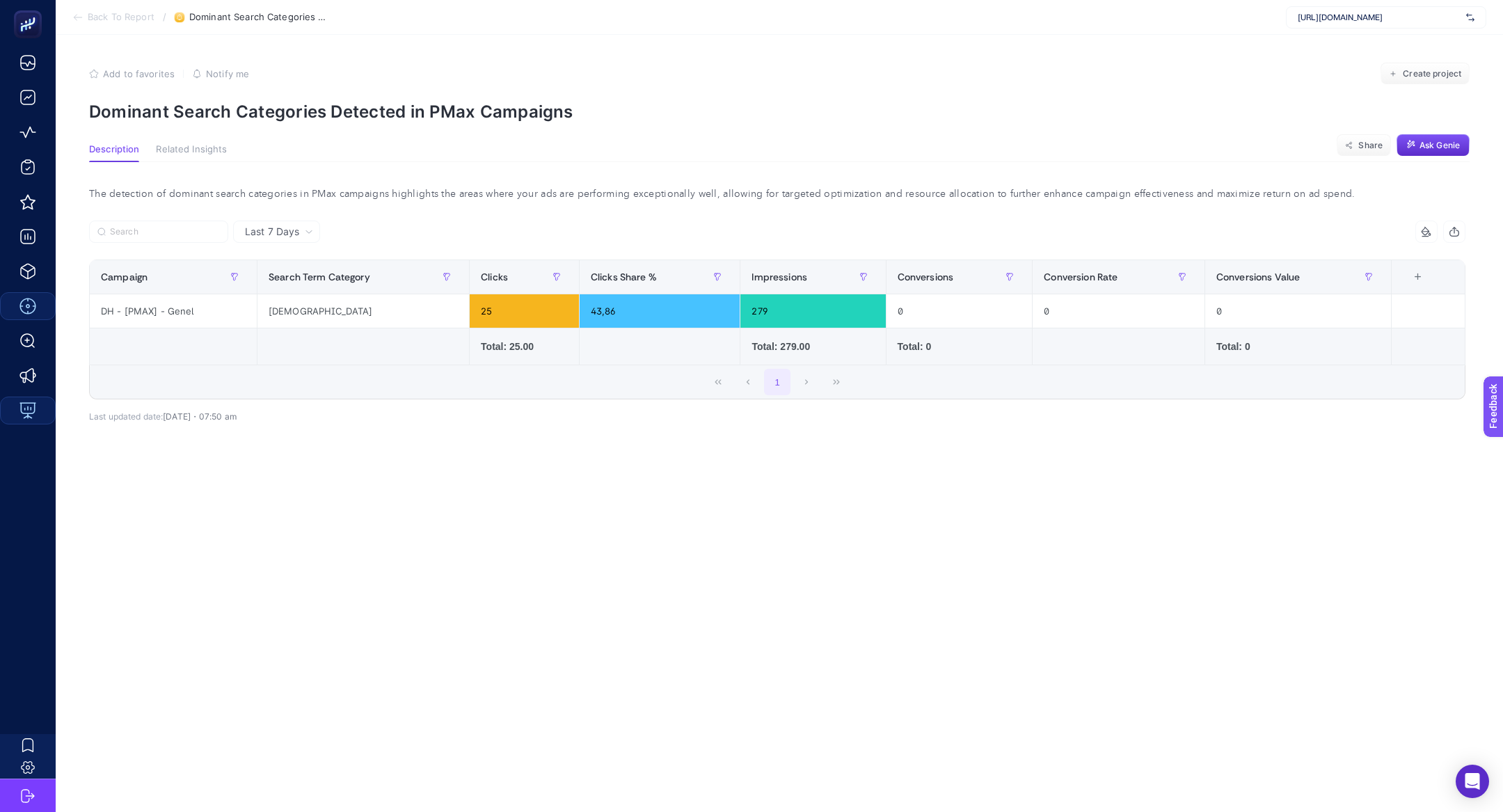
click at [105, 26] on section "Back To Report / Dominant Search Categories Detected in PMax Campaigns https://…" at bounding box center [779, 17] width 1447 height 35
click at [98, 22] on span "Back To Report" at bounding box center [121, 17] width 67 height 11
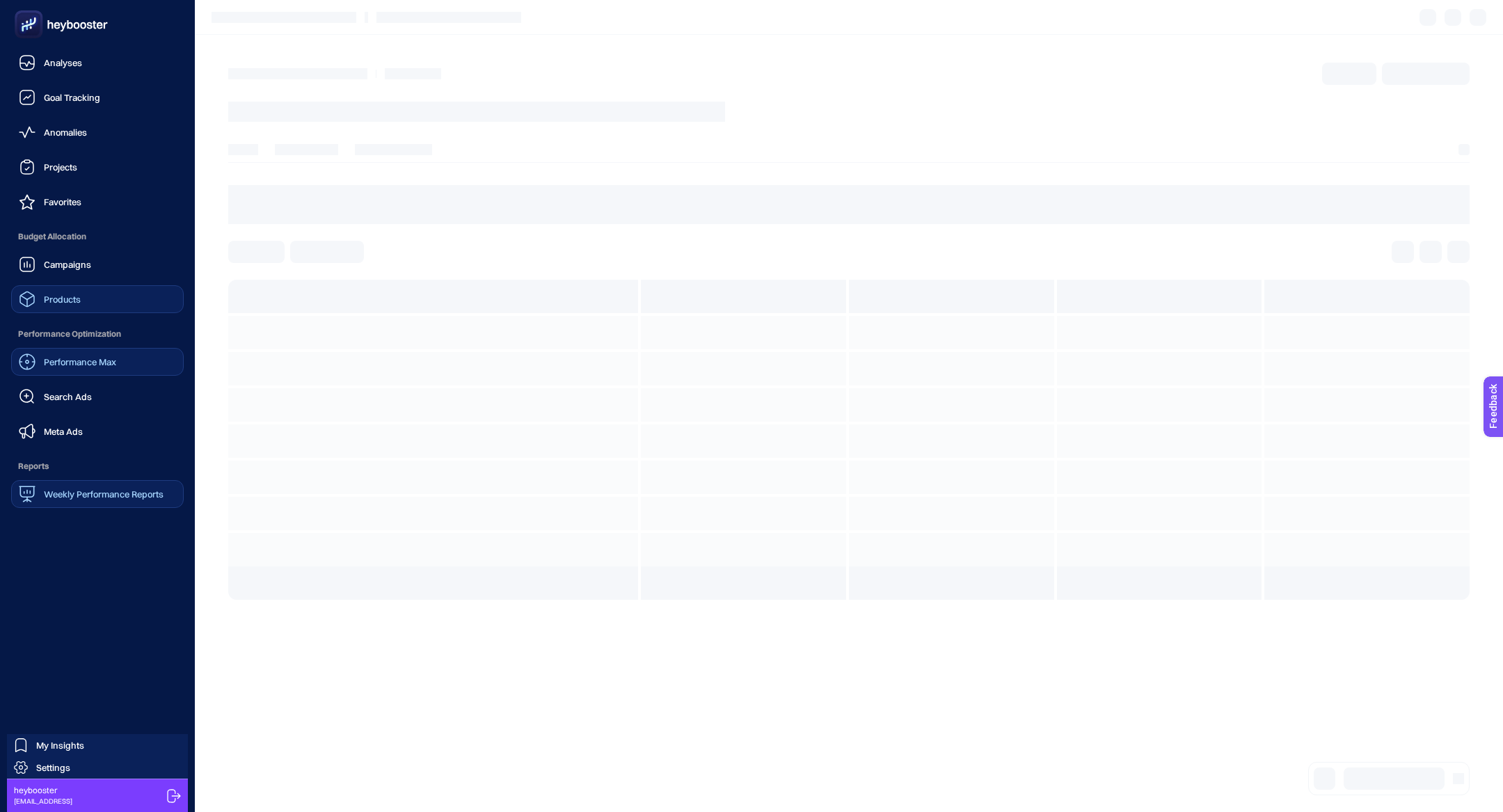
click at [75, 305] on div "Products" at bounding box center [49, 299] width 62 height 17
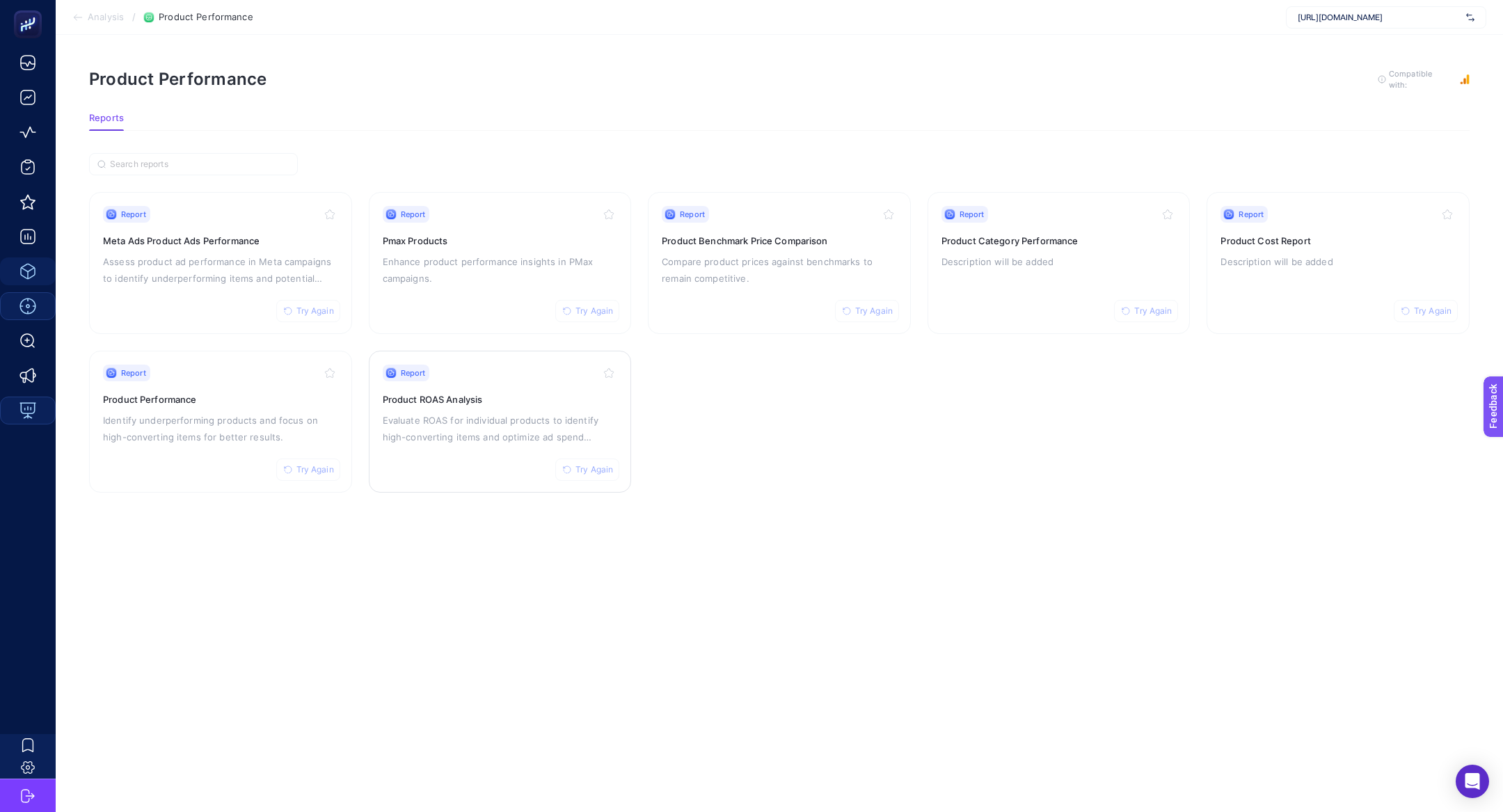
click at [465, 421] on p "Evaluate ROAS for individual products to identify high-converting items and opt…" at bounding box center [500, 428] width 235 height 33
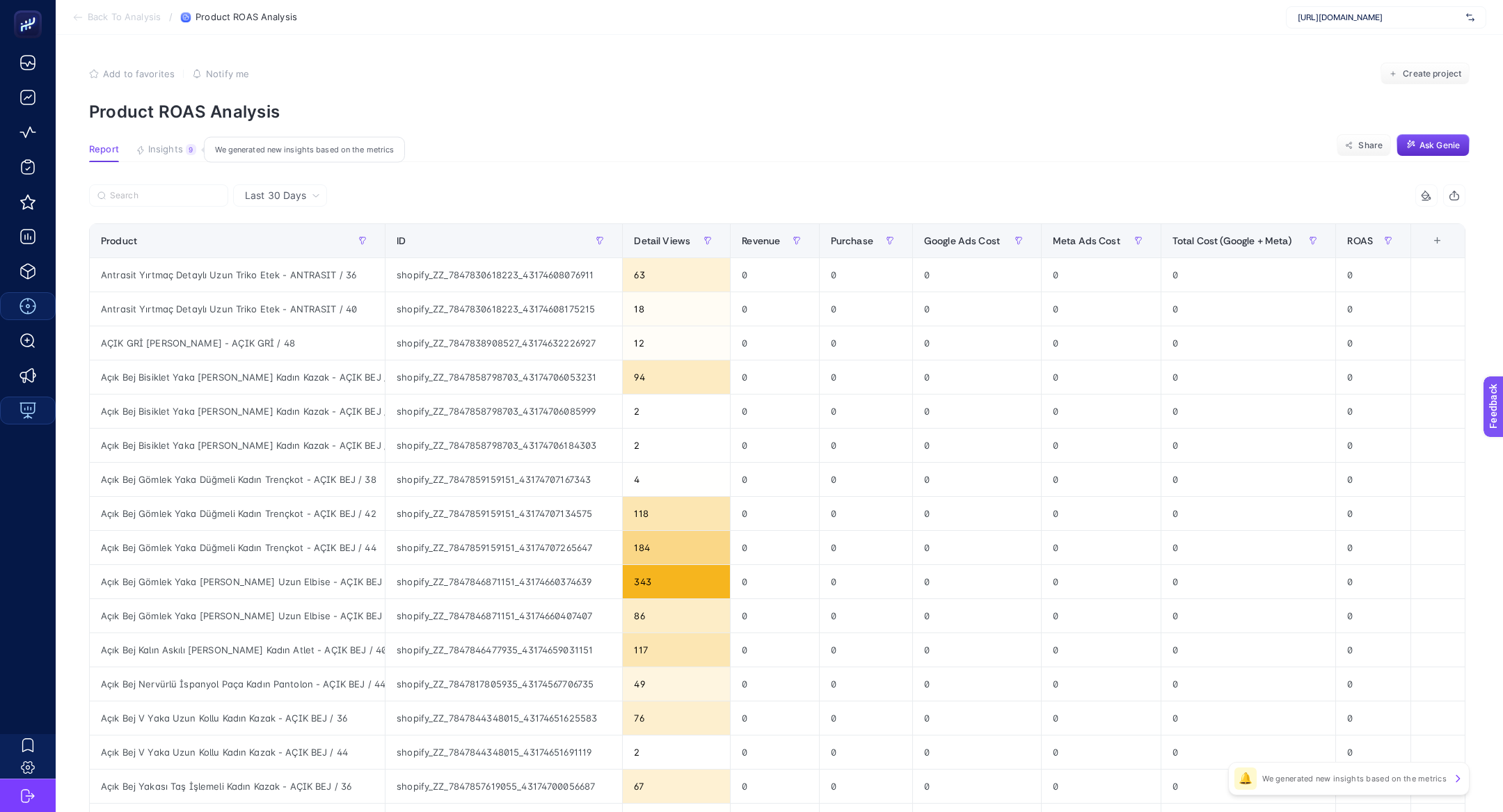
click at [157, 152] on span "Insights" at bounding box center [165, 149] width 35 height 11
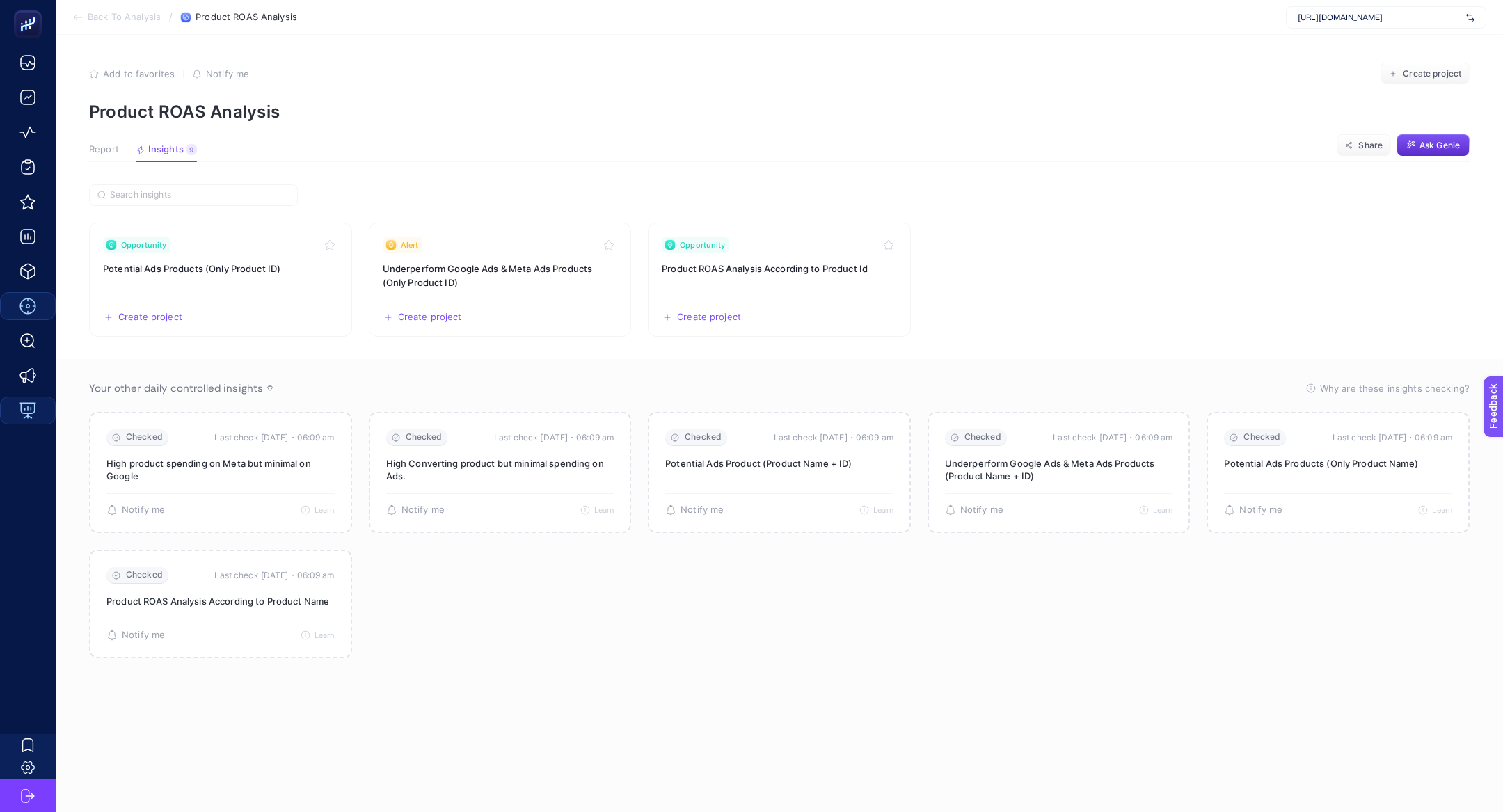
click at [107, 149] on span "Report" at bounding box center [104, 149] width 30 height 11
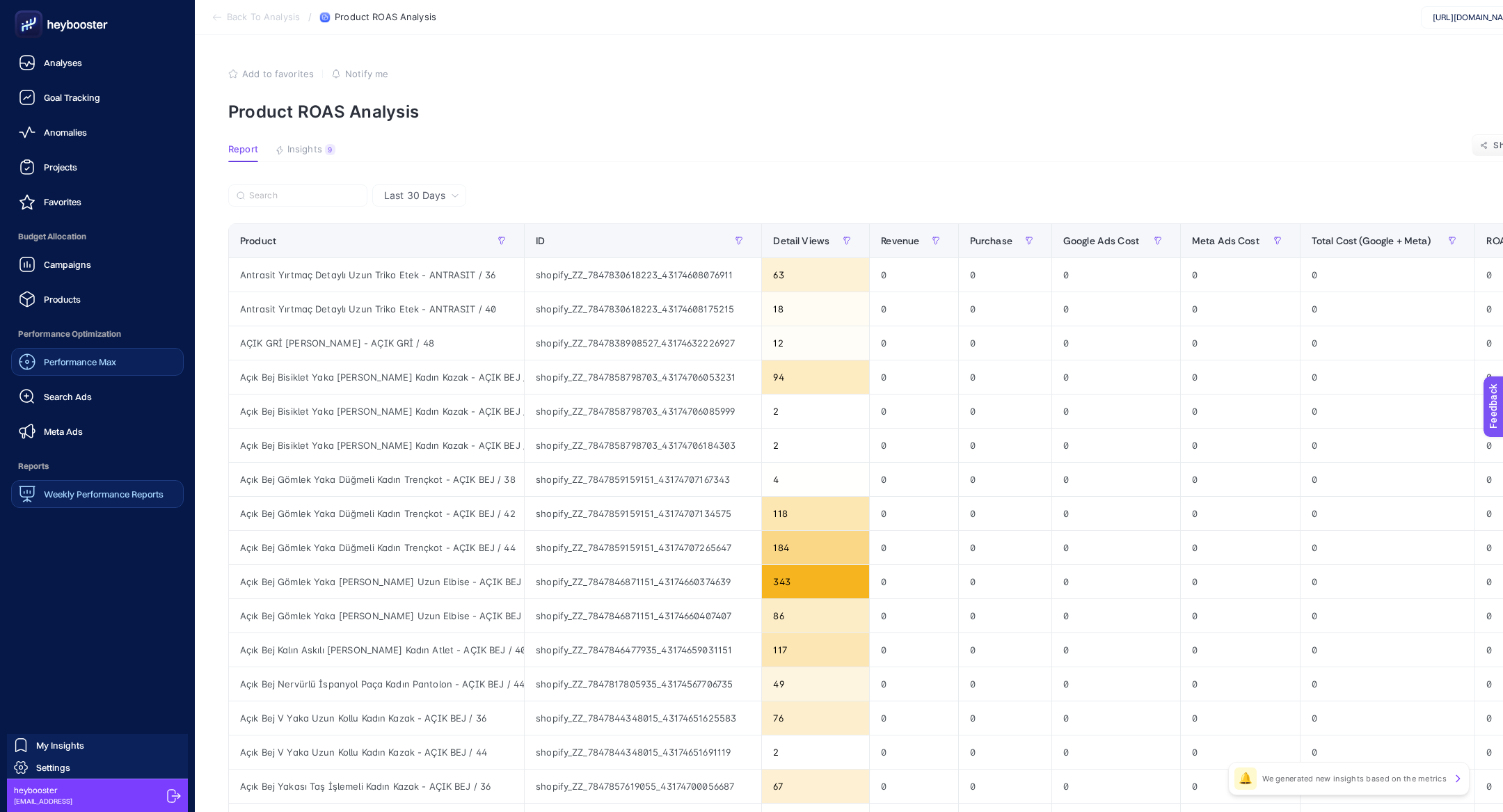
click at [111, 359] on span "Performance Max" at bounding box center [80, 361] width 73 height 11
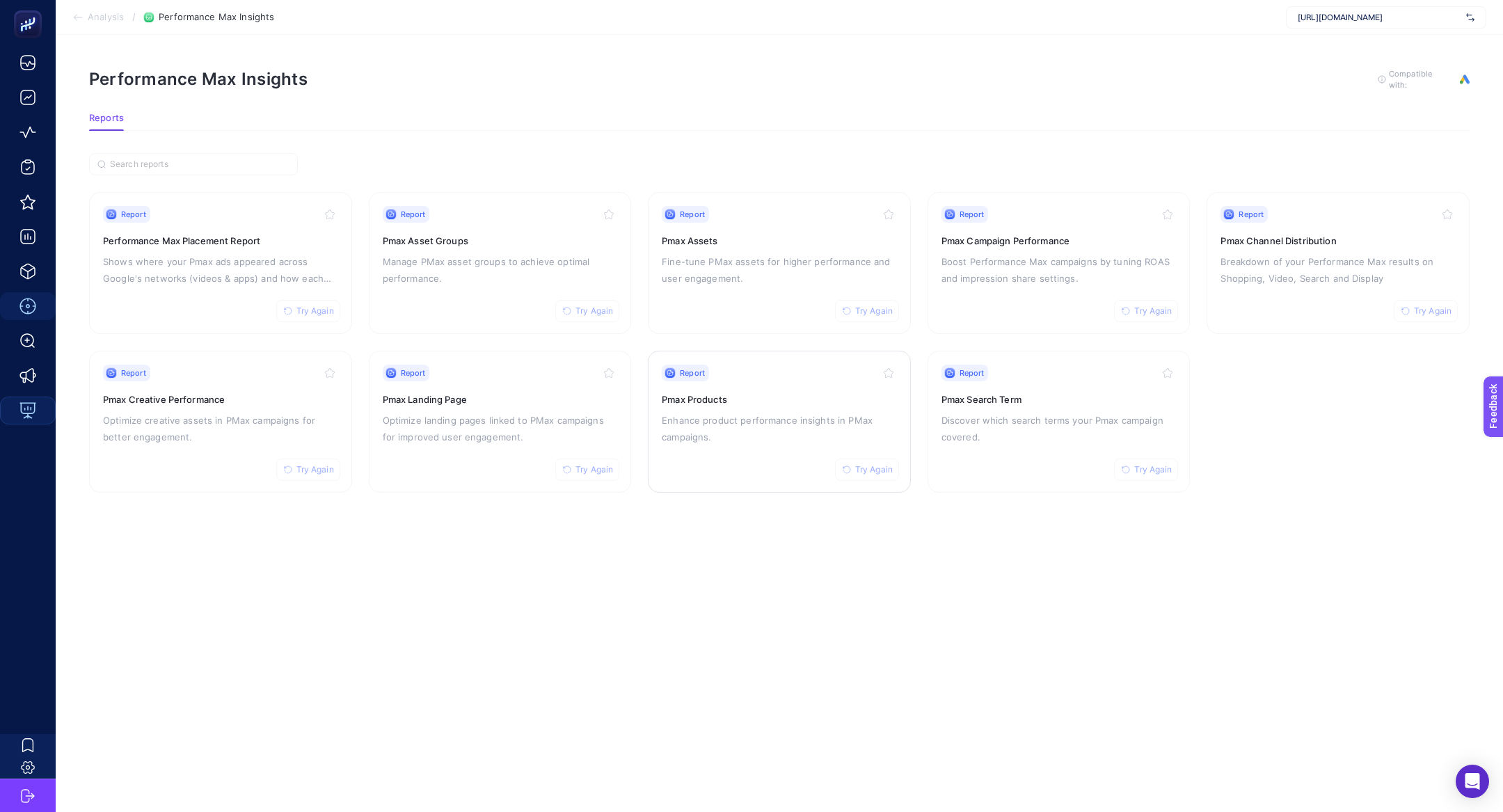
click at [774, 413] on p "Enhance product performance insights in PMax campaigns." at bounding box center [779, 428] width 235 height 33
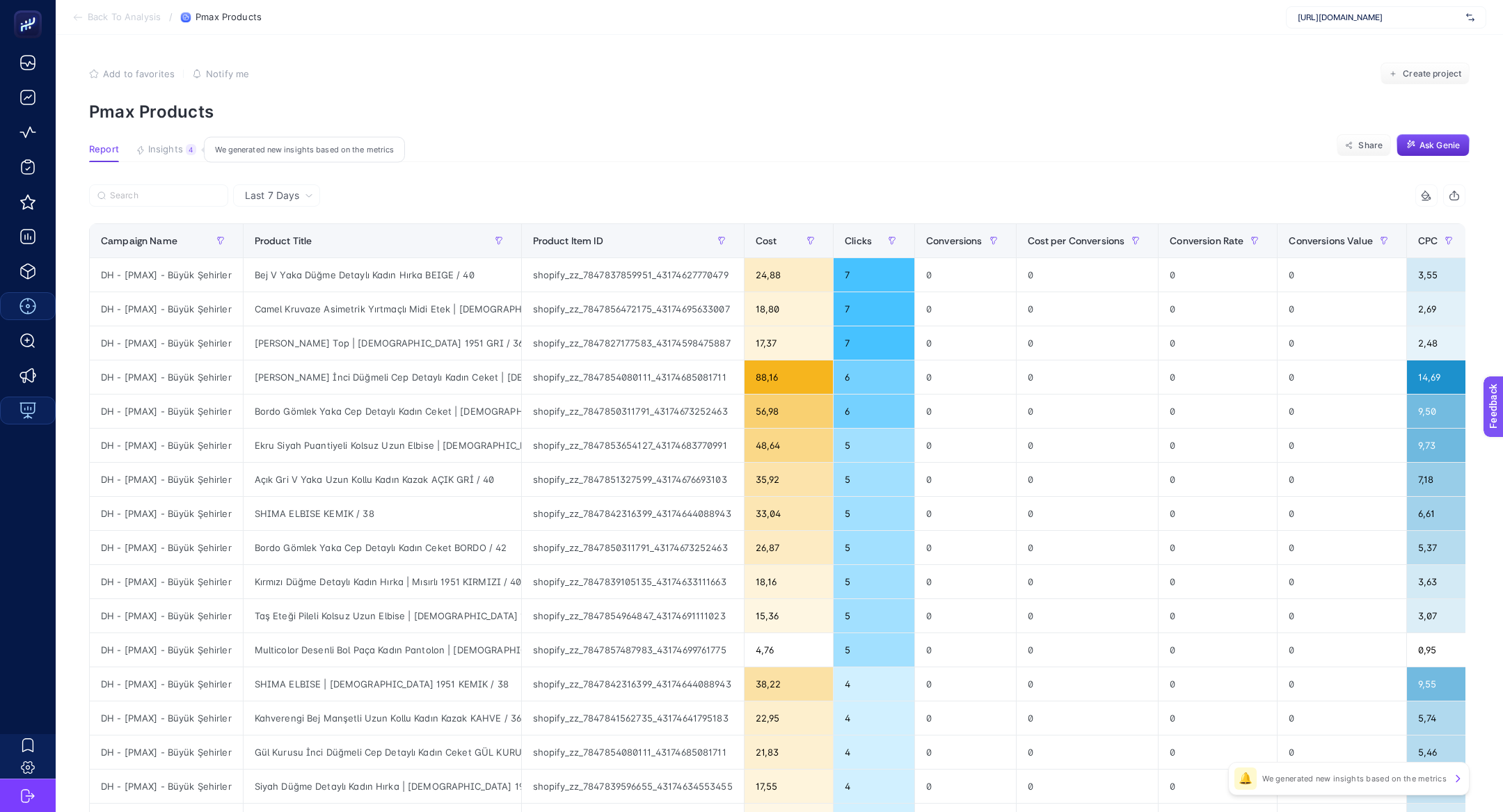
click at [160, 154] on span "Insights" at bounding box center [165, 149] width 35 height 11
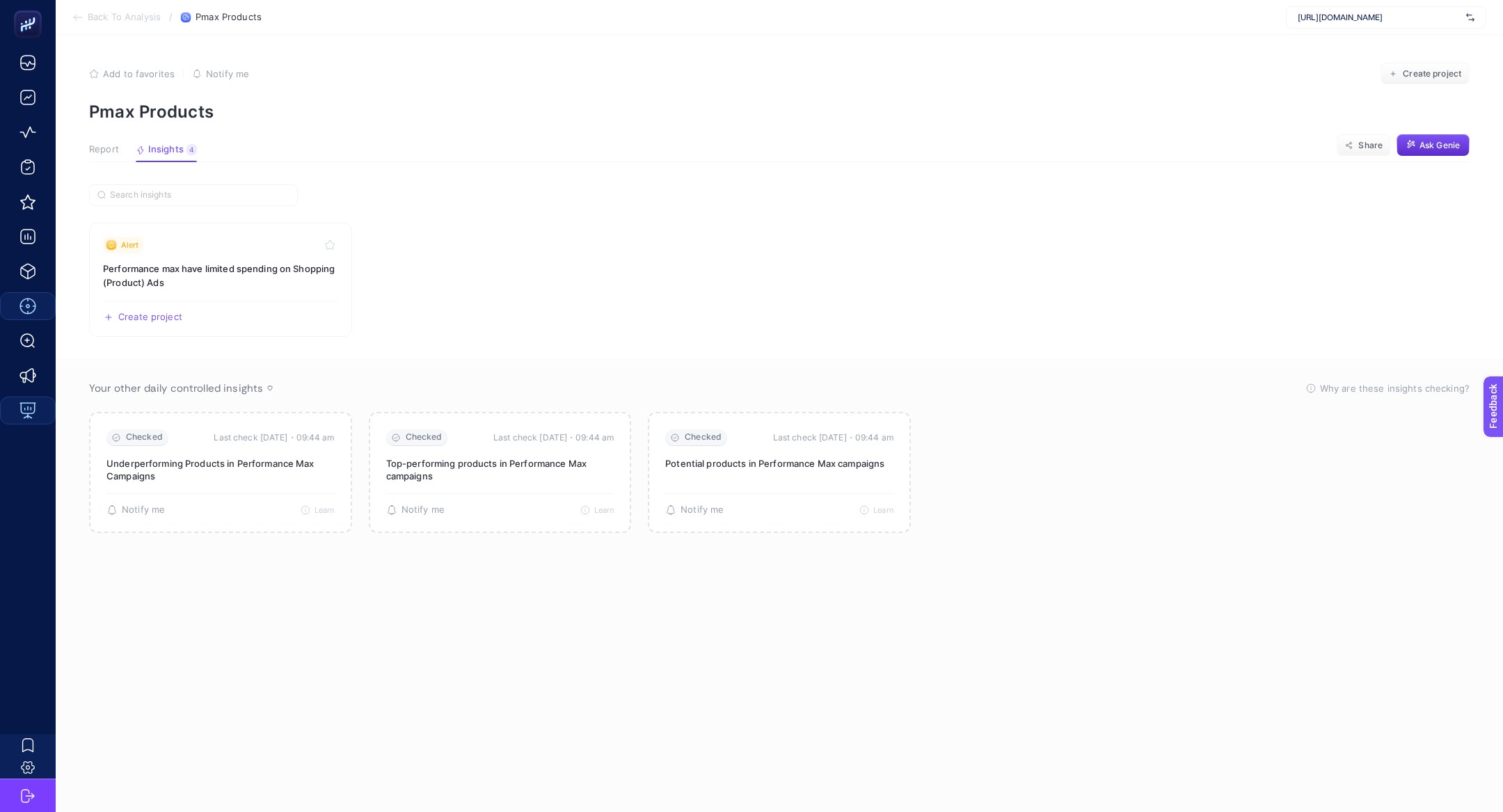
click at [106, 154] on span "Report" at bounding box center [104, 149] width 30 height 11
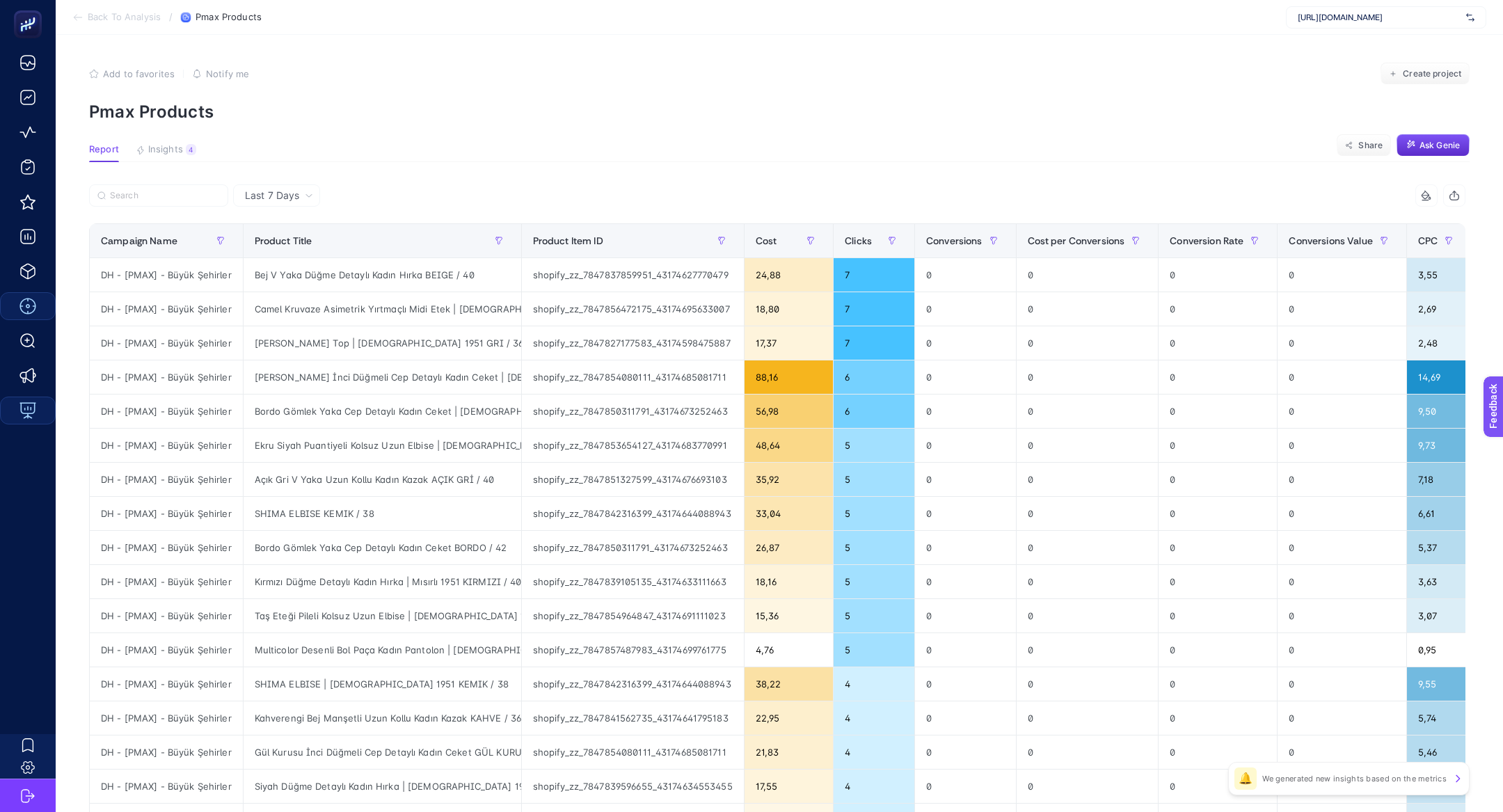
click at [1333, 22] on span "https://www.misirli1951.com" at bounding box center [1379, 17] width 163 height 11
type input "linens"
click at [1388, 37] on div "linens.com.tr" at bounding box center [1386, 46] width 199 height 22
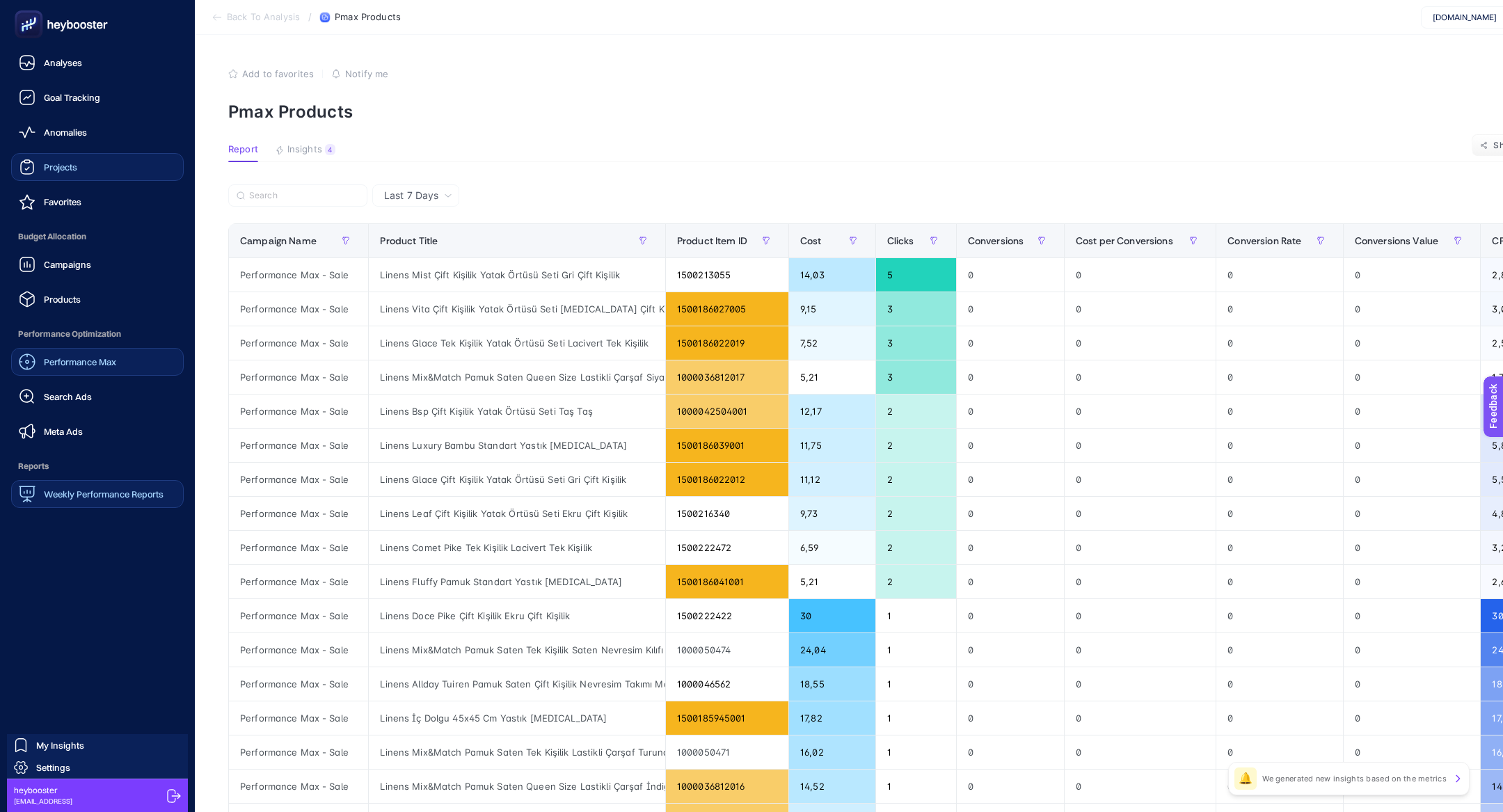
click at [83, 204] on link "Favorites" at bounding box center [97, 202] width 173 height 28
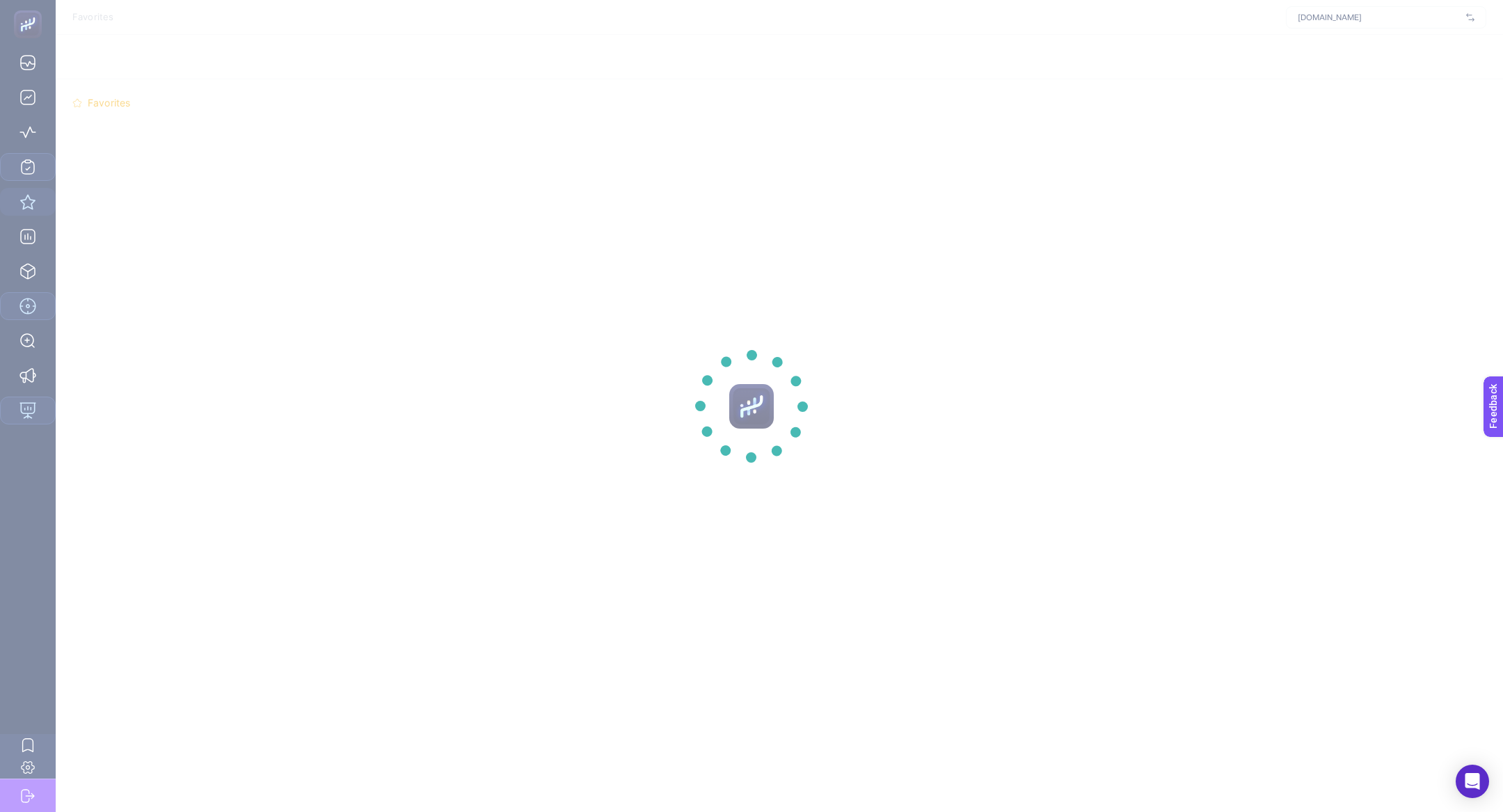
click at [83, 204] on section at bounding box center [751, 406] width 1503 height 812
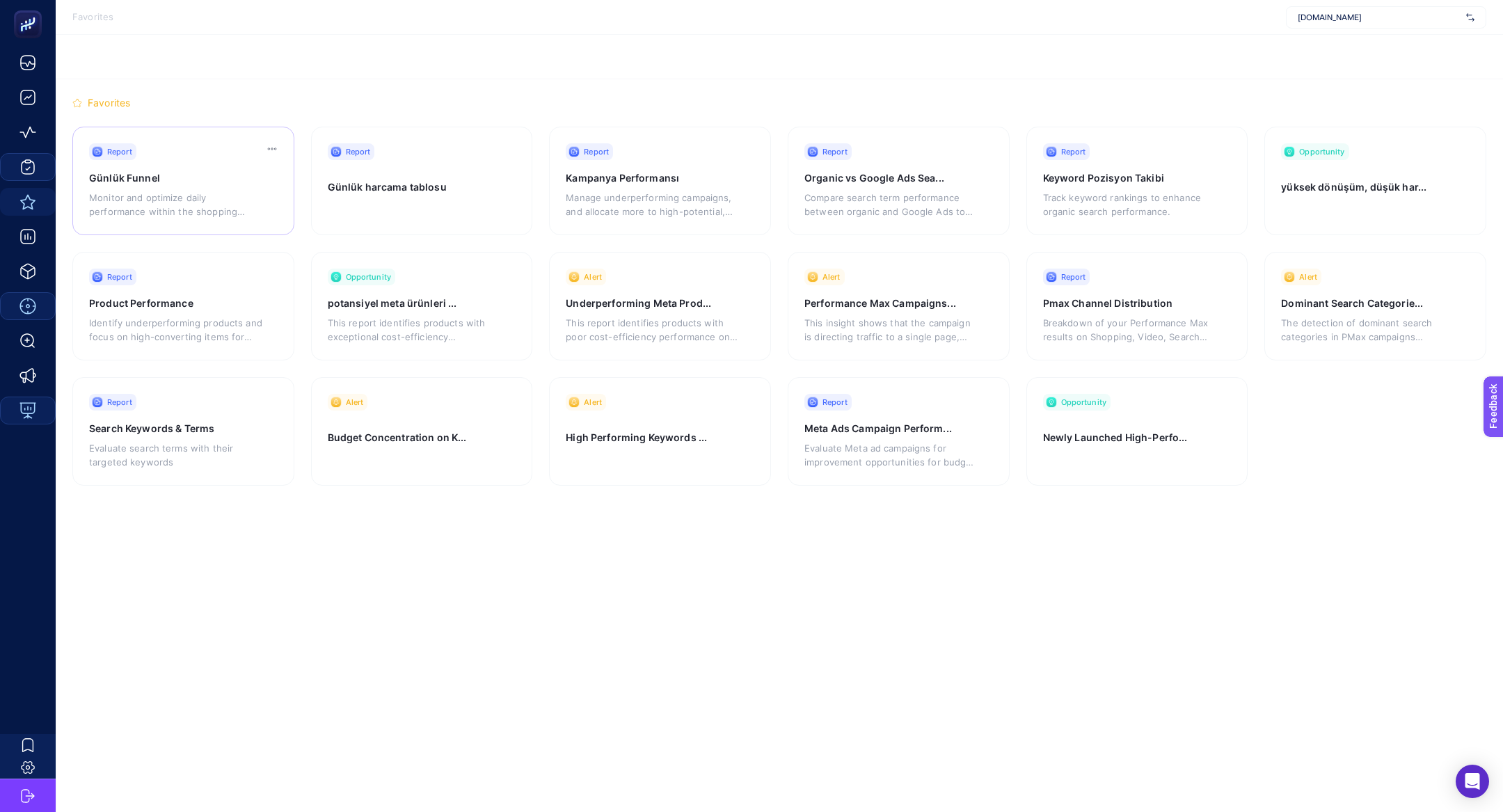
click at [172, 210] on p "Monitor and optimize daily performance within the shopping funnel" at bounding box center [175, 204] width 173 height 28
click at [663, 435] on h3 "High Performing Keywords ..." at bounding box center [645, 442] width 159 height 23
click at [613, 426] on div "Alert High Performing Keywords ..." at bounding box center [660, 431] width 222 height 109
click at [179, 203] on p "Monitor and optimize daily performance within the shopping funnel" at bounding box center [175, 204] width 173 height 28
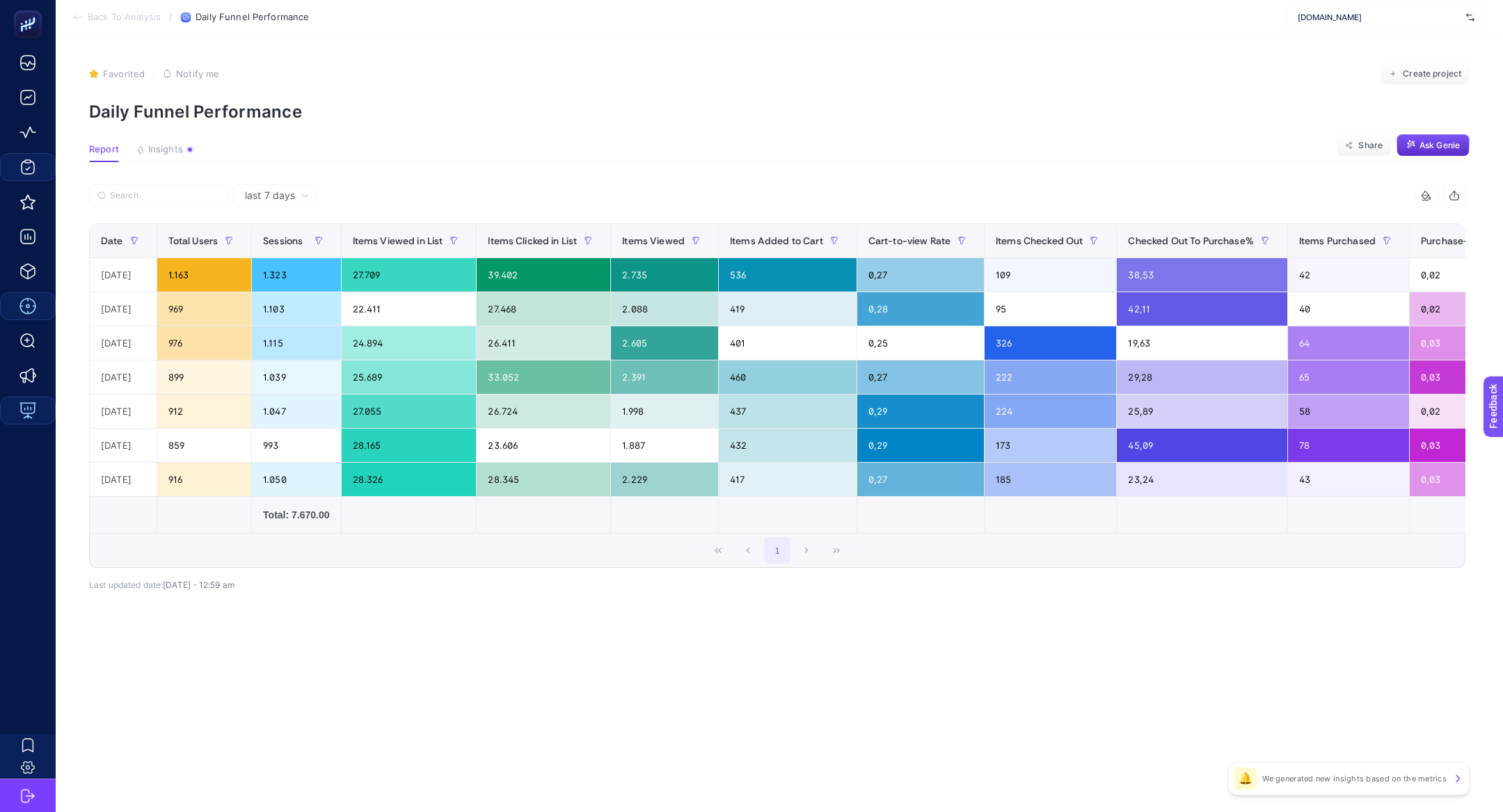
click at [162, 108] on p "Daily Funnel Performance" at bounding box center [779, 112] width 1380 height 20
copy article "Daily Funnel Performance"
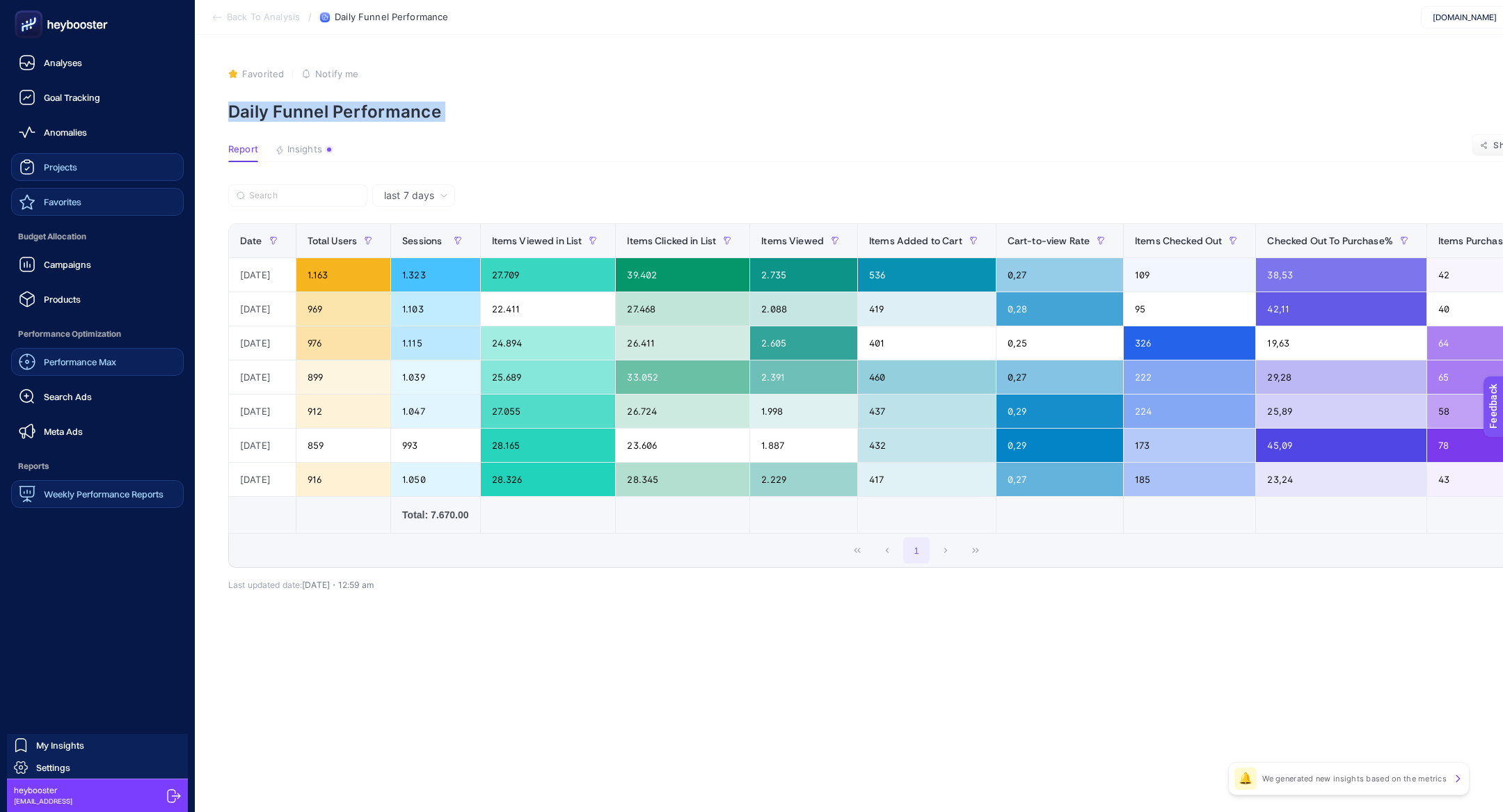
click at [86, 204] on link "Favorites" at bounding box center [97, 202] width 173 height 28
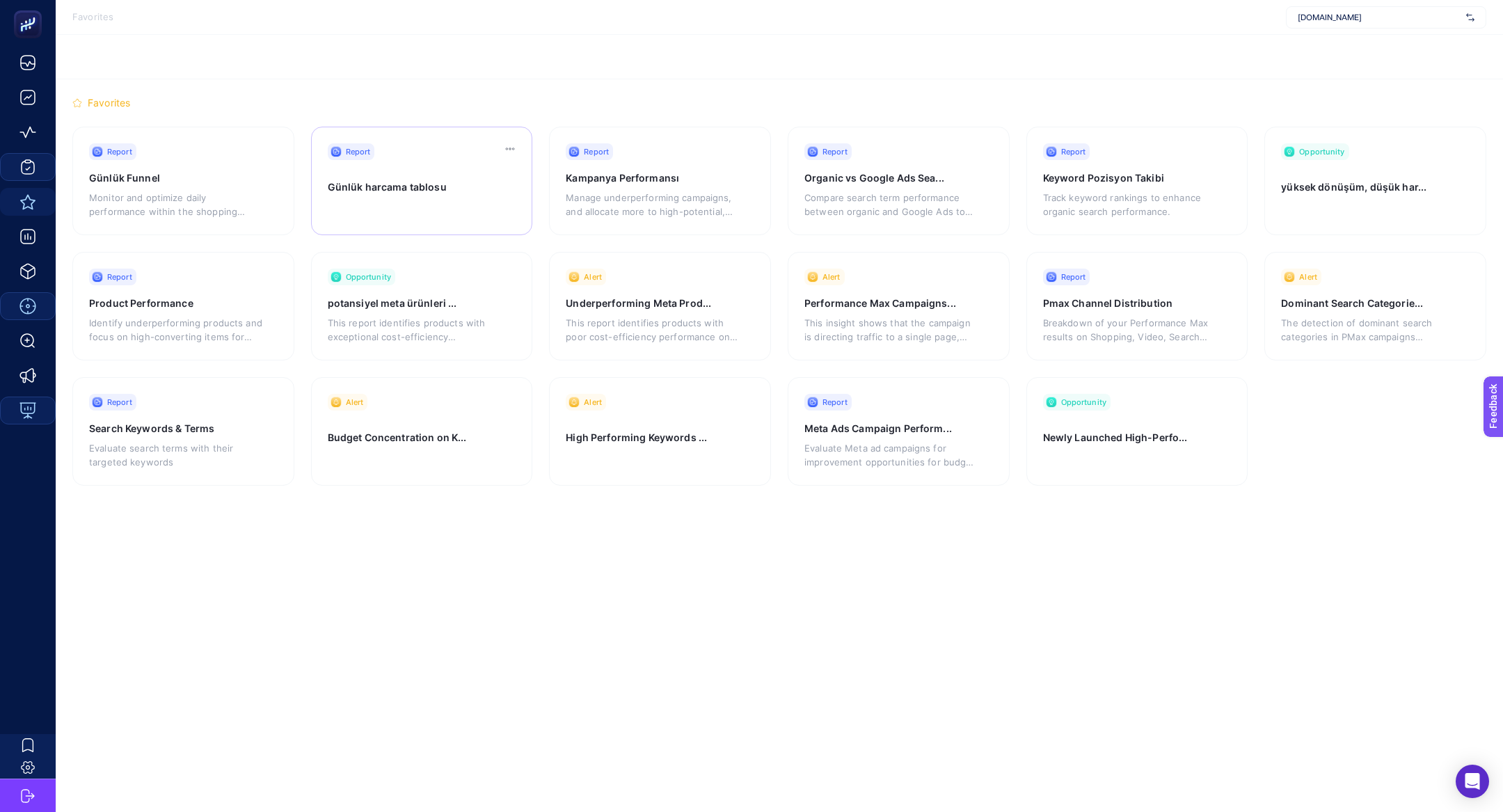
click at [360, 190] on h3 "Günlük harcama tablosu" at bounding box center [407, 192] width 159 height 23
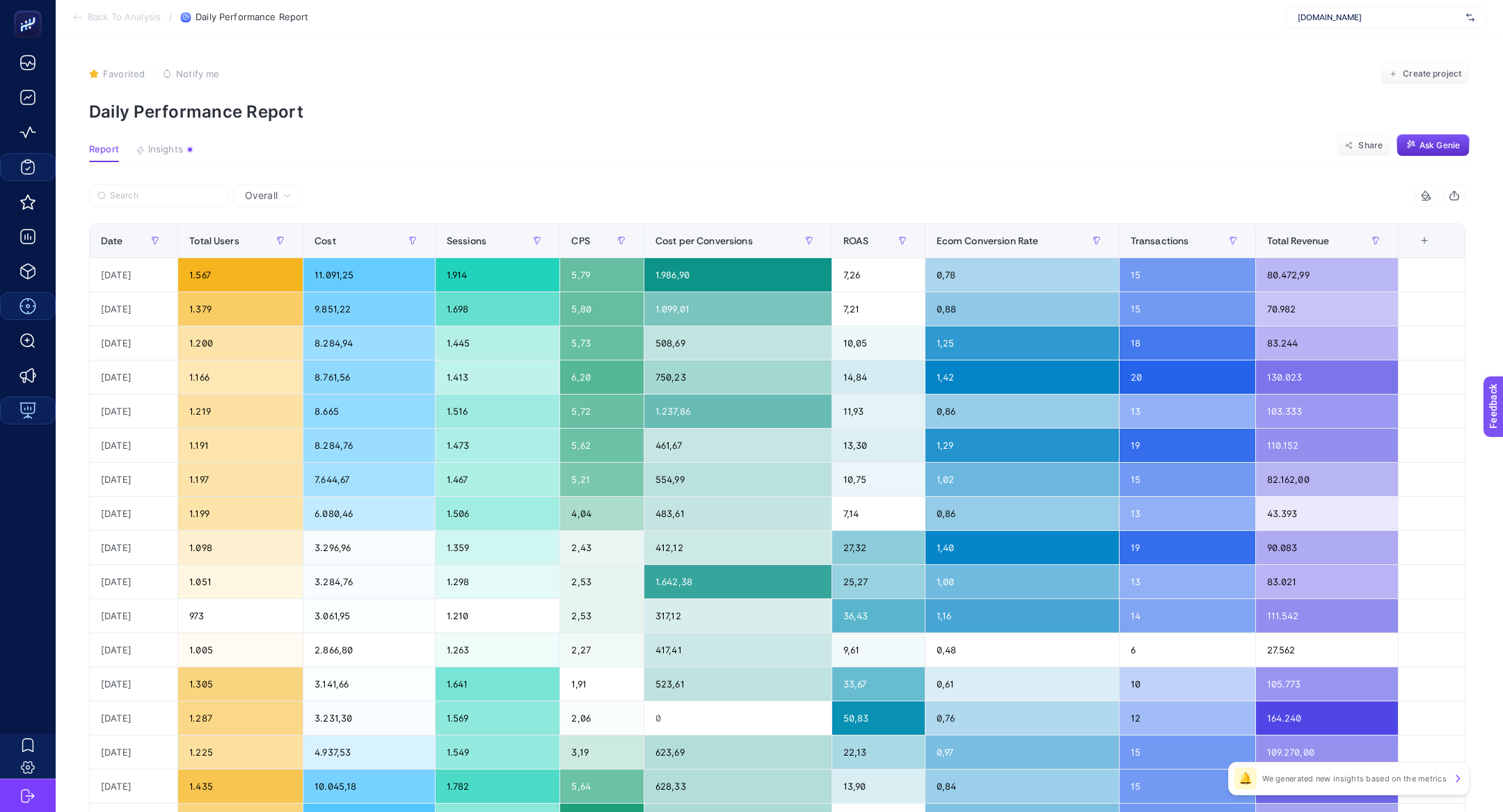
click at [225, 119] on p "Daily Performance Report" at bounding box center [779, 112] width 1380 height 20
copy article "Daily Performance Report"
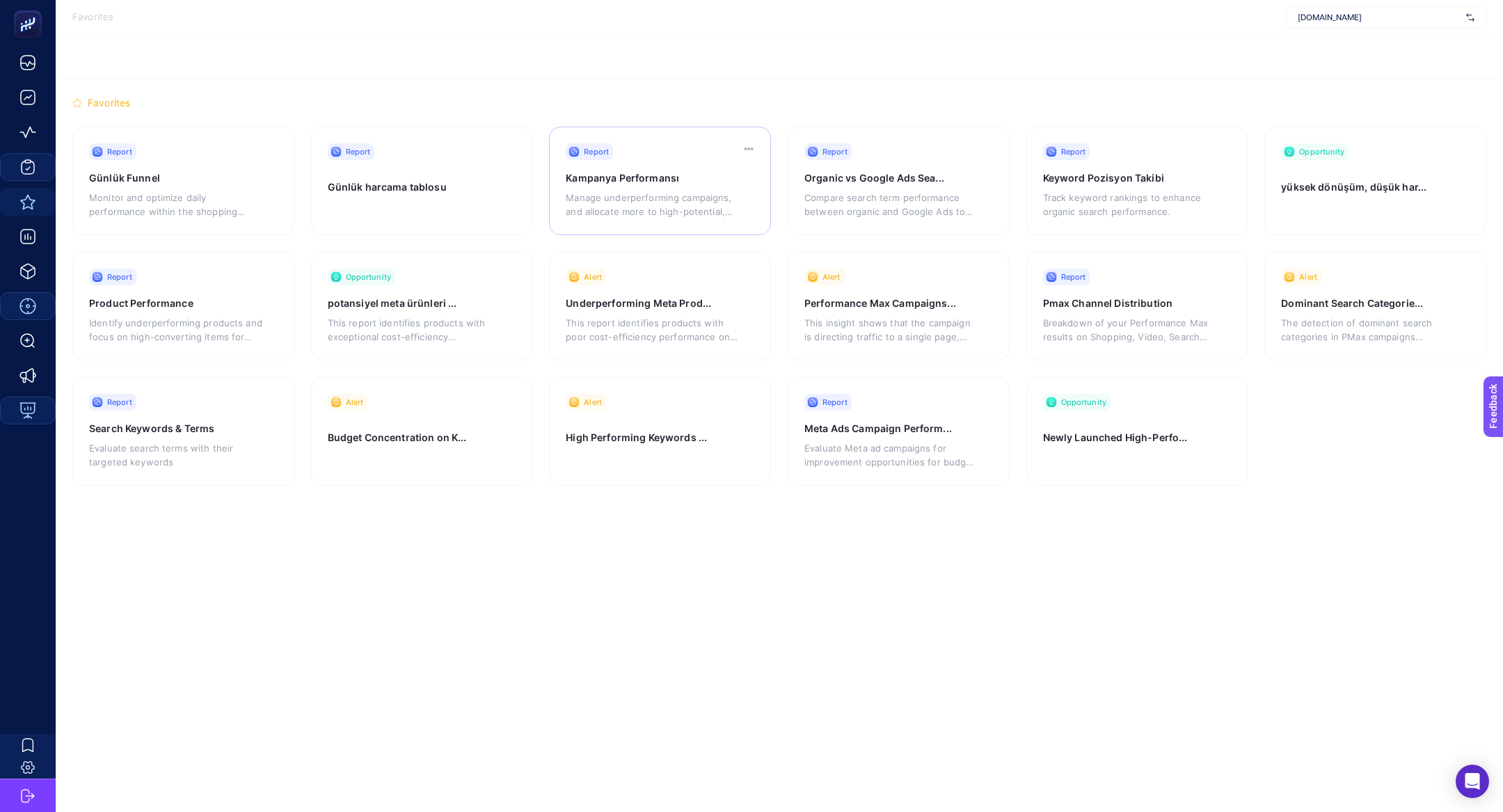
click at [638, 210] on p "Manage underperforming campaigns, and allocate more to high-potential, low-budg…" at bounding box center [652, 204] width 173 height 28
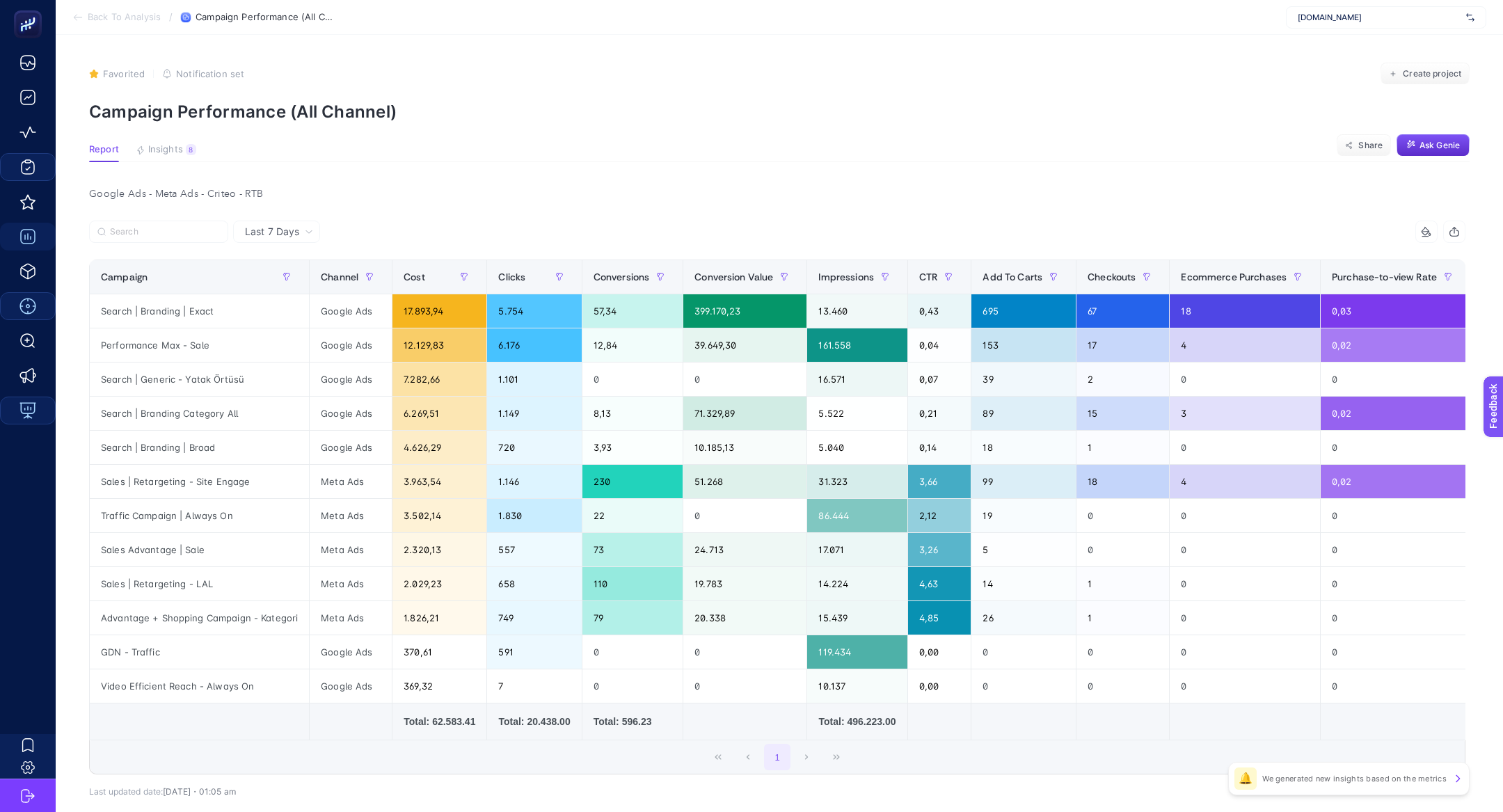
click at [247, 113] on p "Campaign Performance (All Channel)" at bounding box center [779, 112] width 1380 height 20
copy article "Campaign Performance (All Channel)"
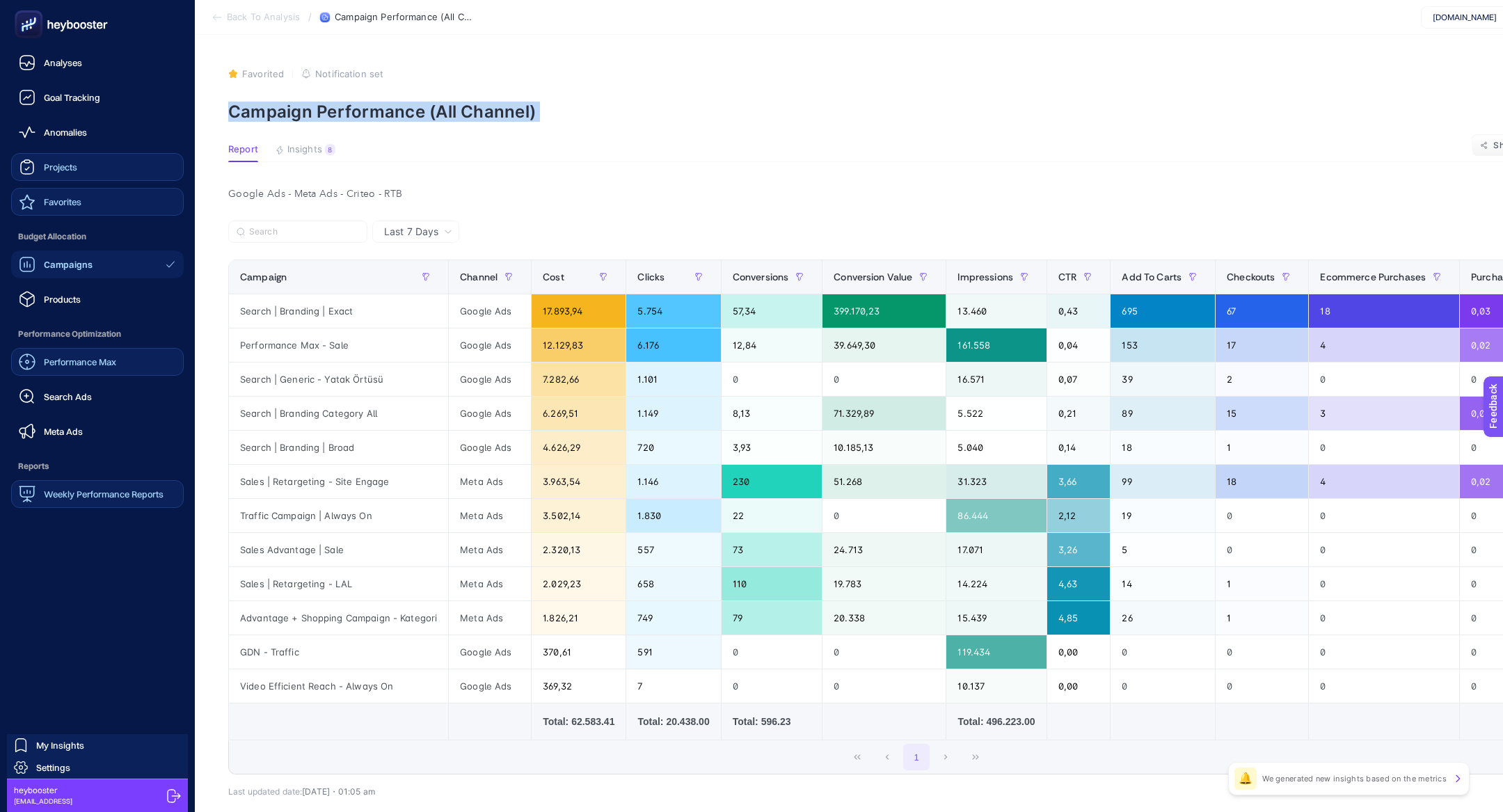
click at [67, 196] on span "Favorites" at bounding box center [62, 202] width 38 height 11
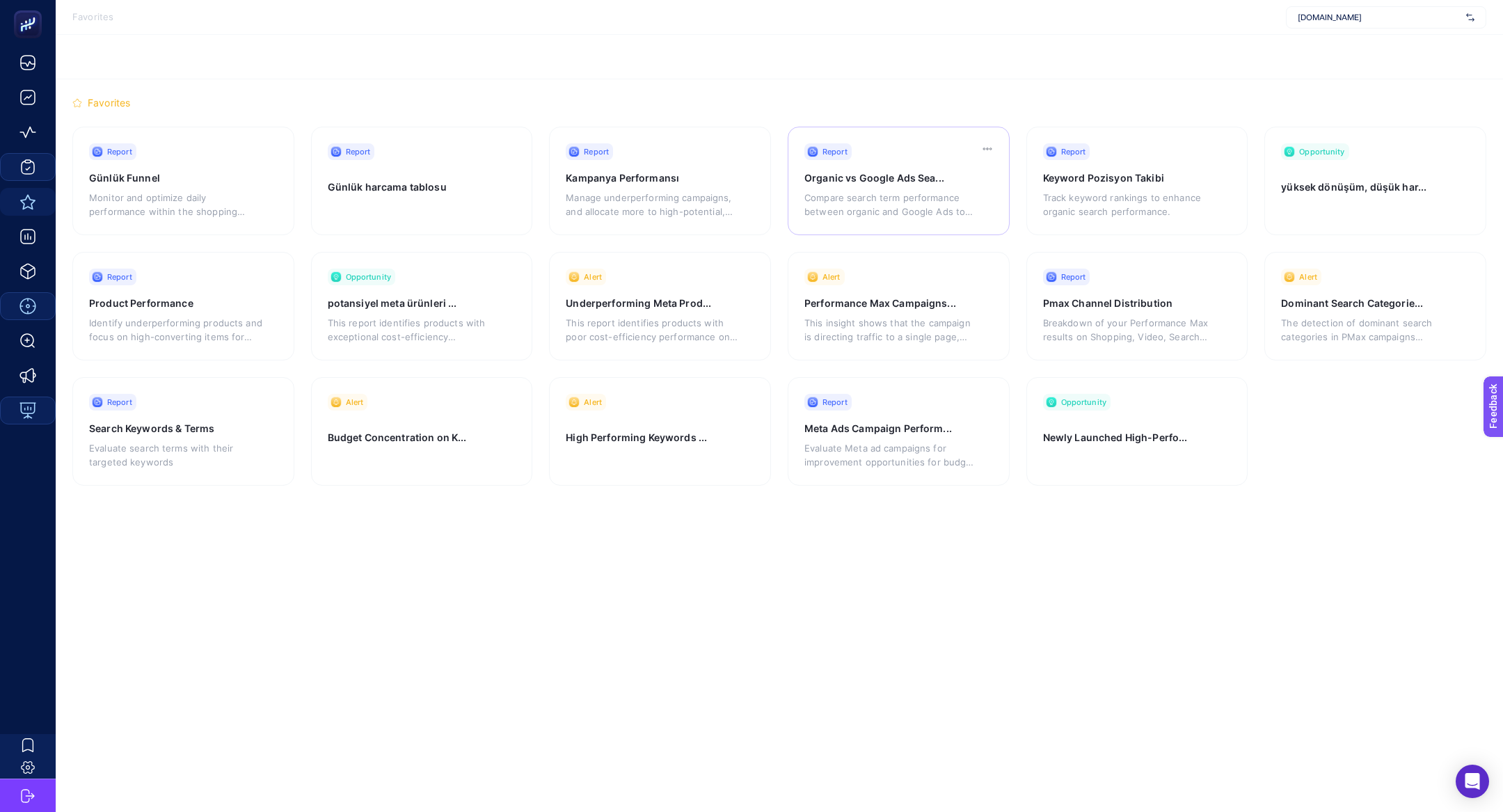
click at [835, 206] on p "Compare search term performance between organic and Google Ads to refine strate…" at bounding box center [891, 204] width 173 height 28
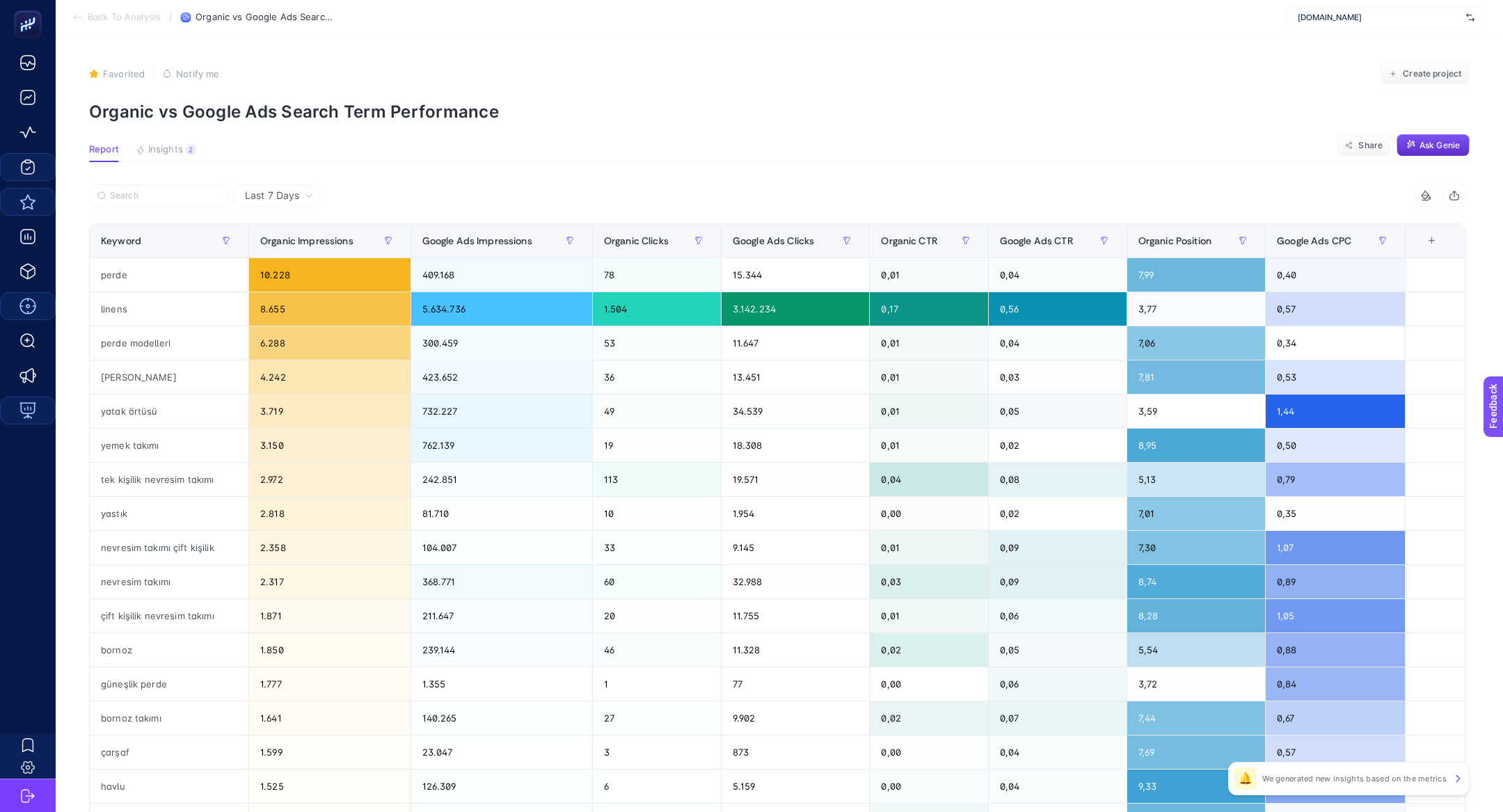
click at [278, 114] on p "Organic vs Google Ads Search Term Performance" at bounding box center [779, 112] width 1380 height 20
copy article "Organic vs Google Ads Search Term Performance"
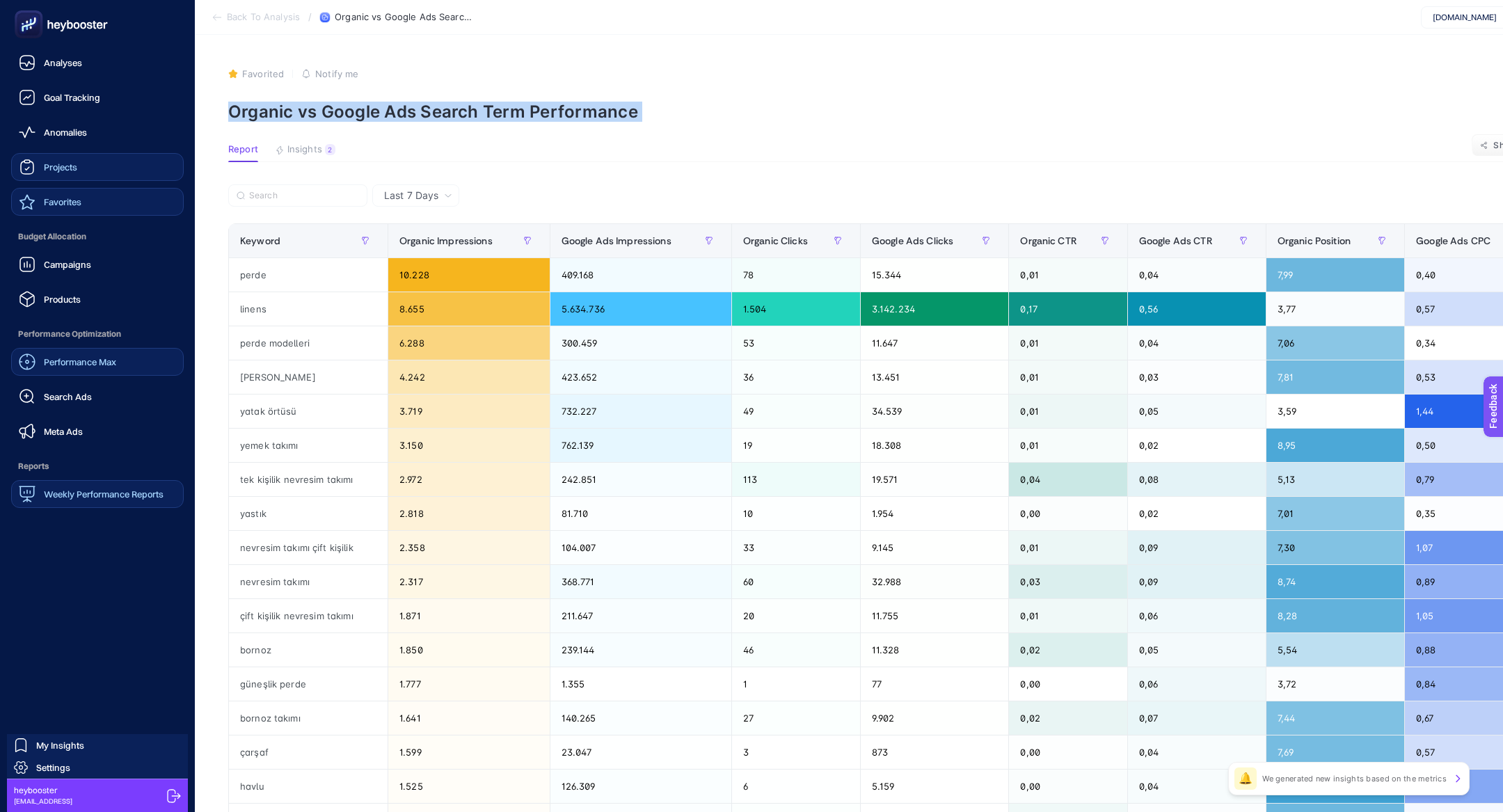
click at [70, 170] on span "Projects" at bounding box center [60, 167] width 33 height 11
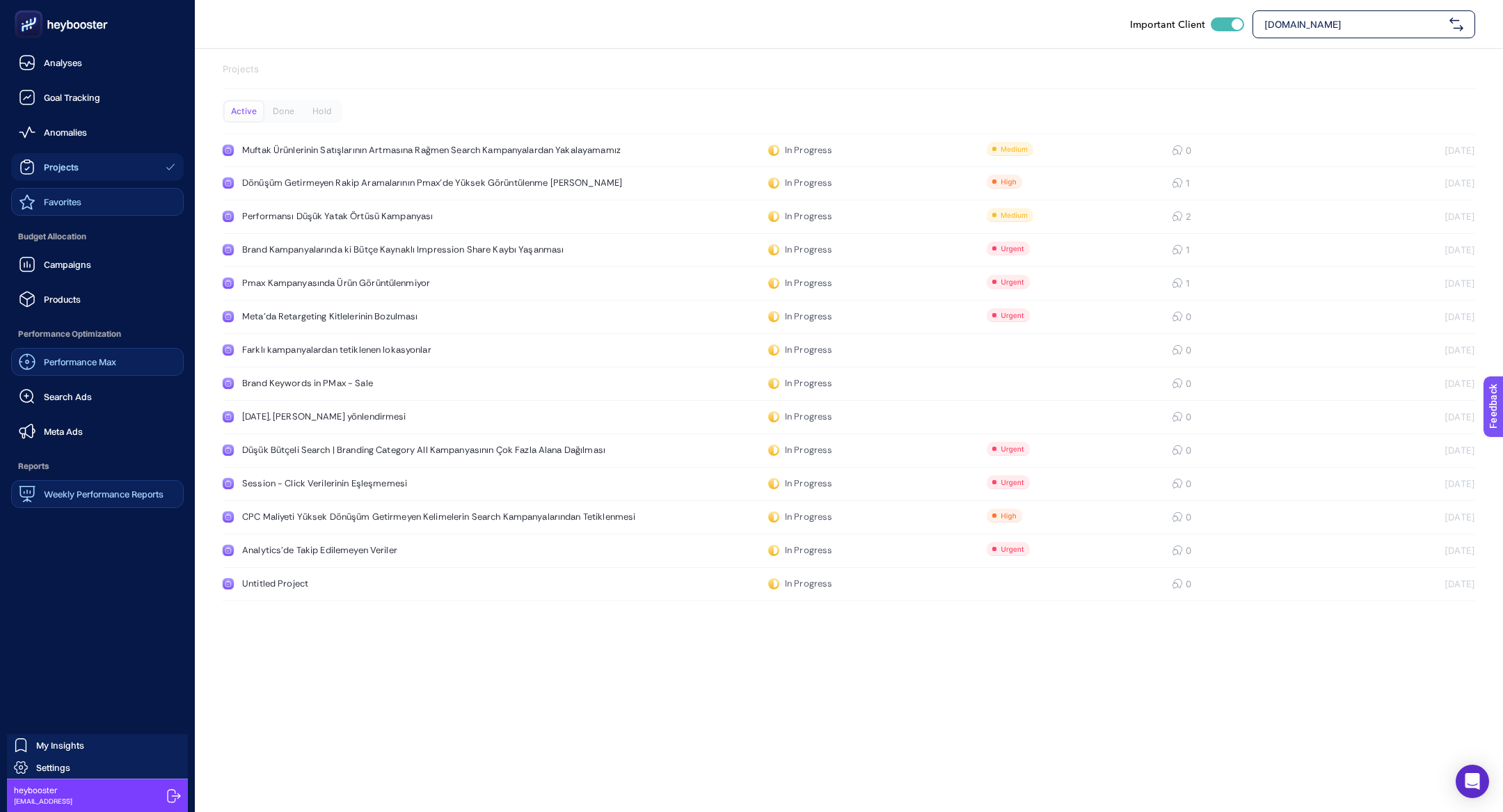
click at [29, 205] on icon at bounding box center [27, 202] width 17 height 17
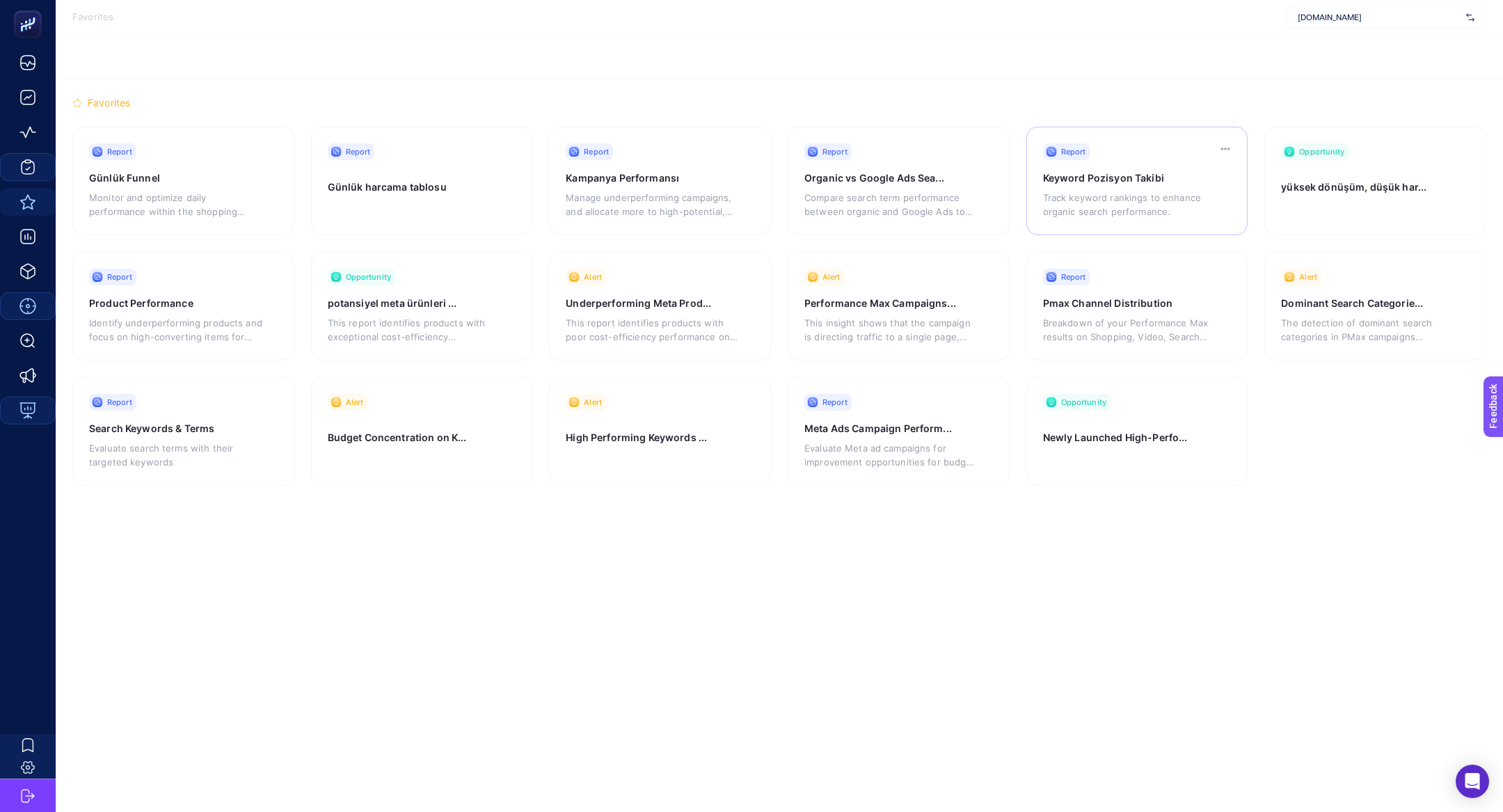
click at [1171, 207] on p "Track keyword rankings to enhance organic search performance." at bounding box center [1130, 204] width 173 height 28
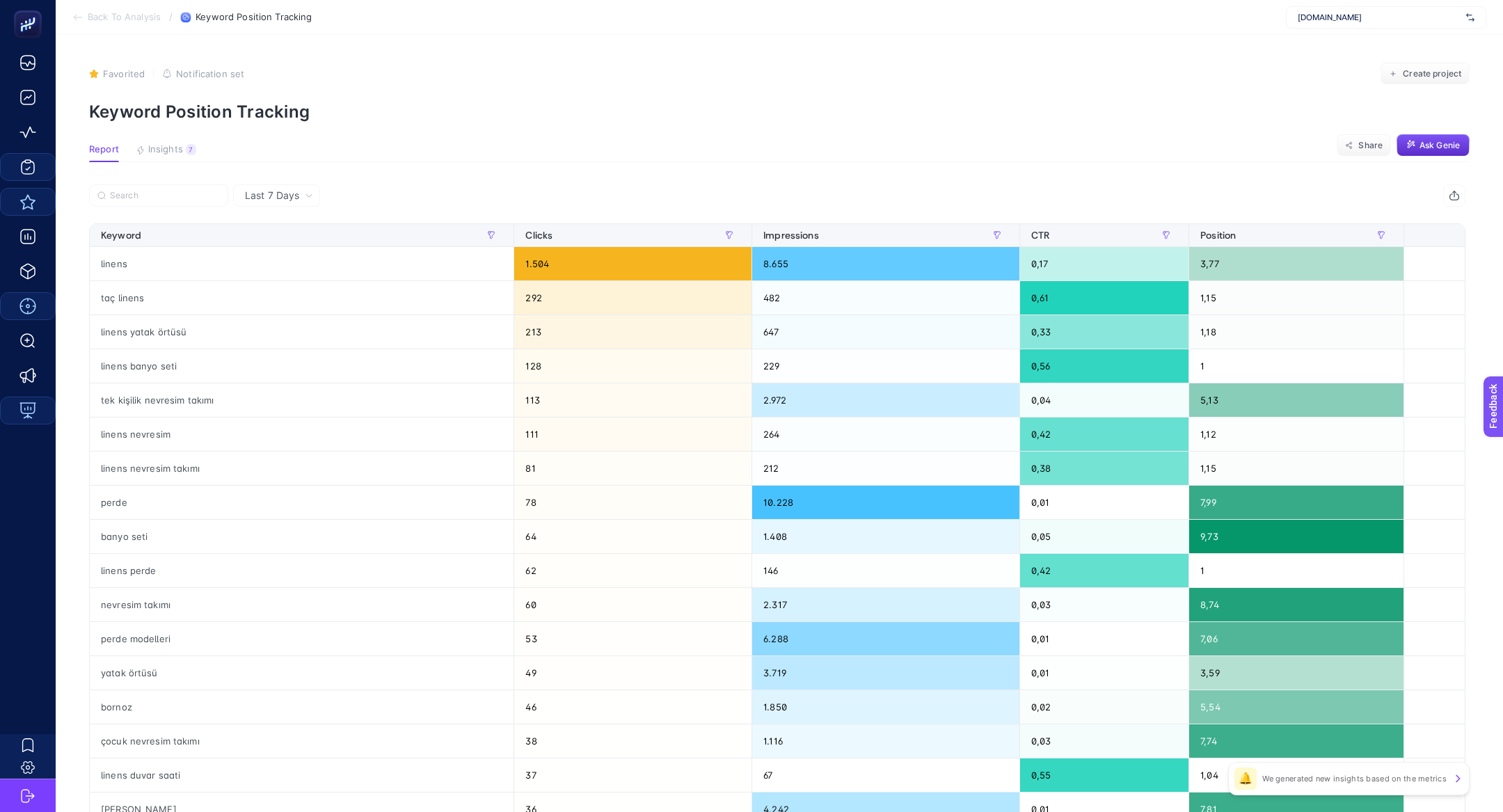
click at [183, 115] on p "Keyword Position Tracking" at bounding box center [779, 112] width 1380 height 20
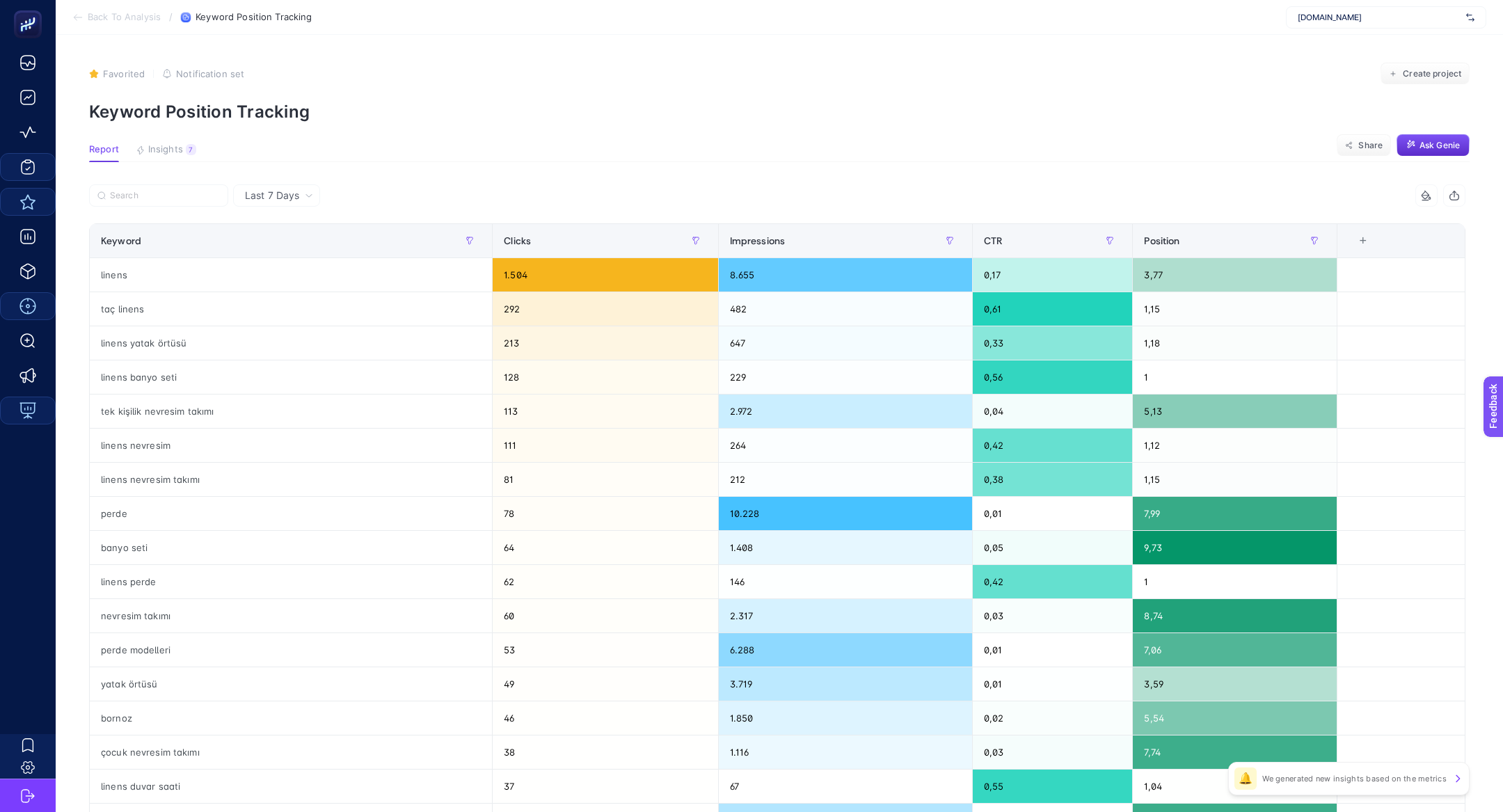
click at [183, 115] on p "Keyword Position Tracking" at bounding box center [779, 112] width 1380 height 20
copy article "Keyword Position Tracking"
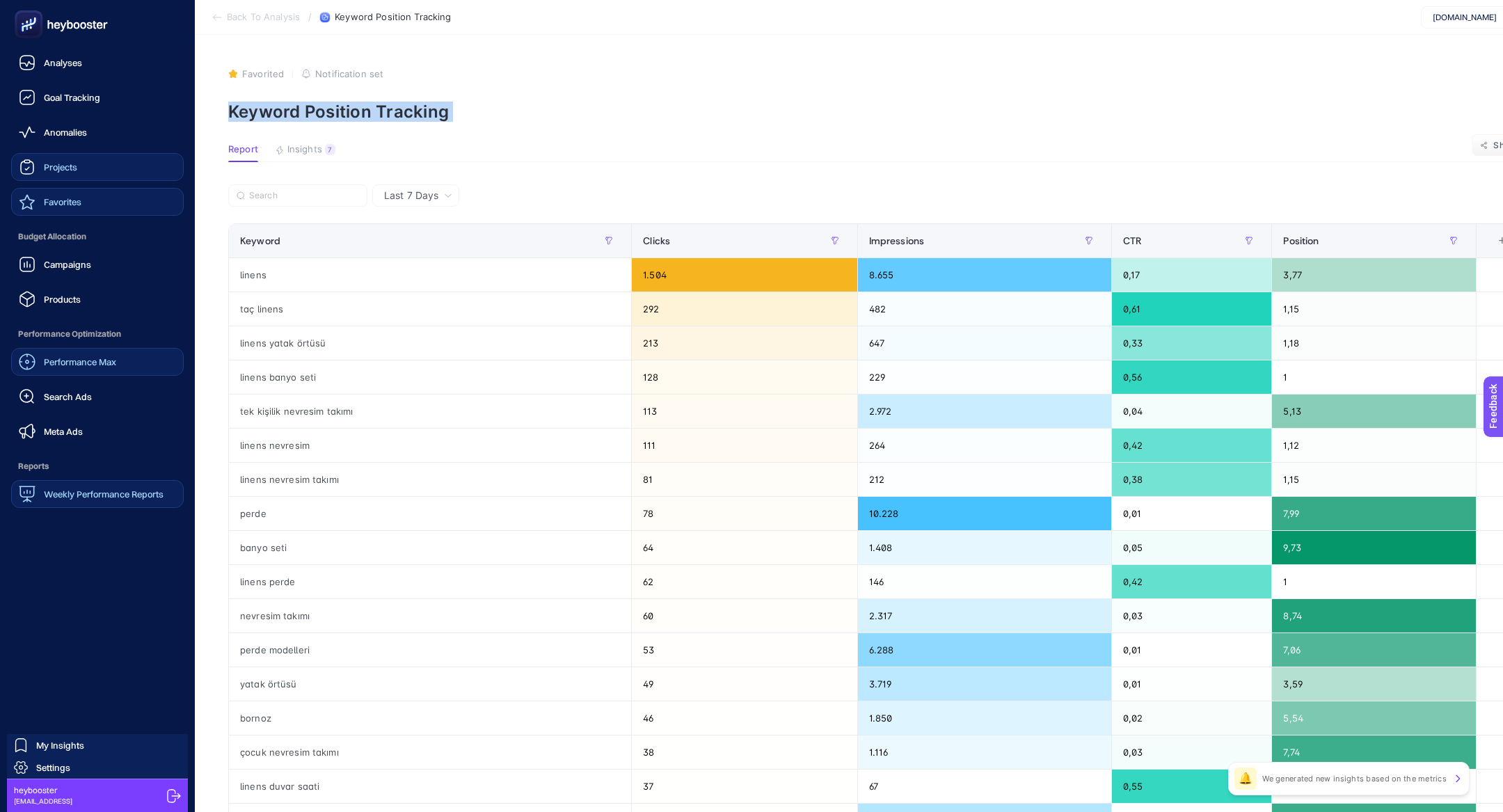
click at [66, 168] on span "Projects" at bounding box center [60, 167] width 33 height 11
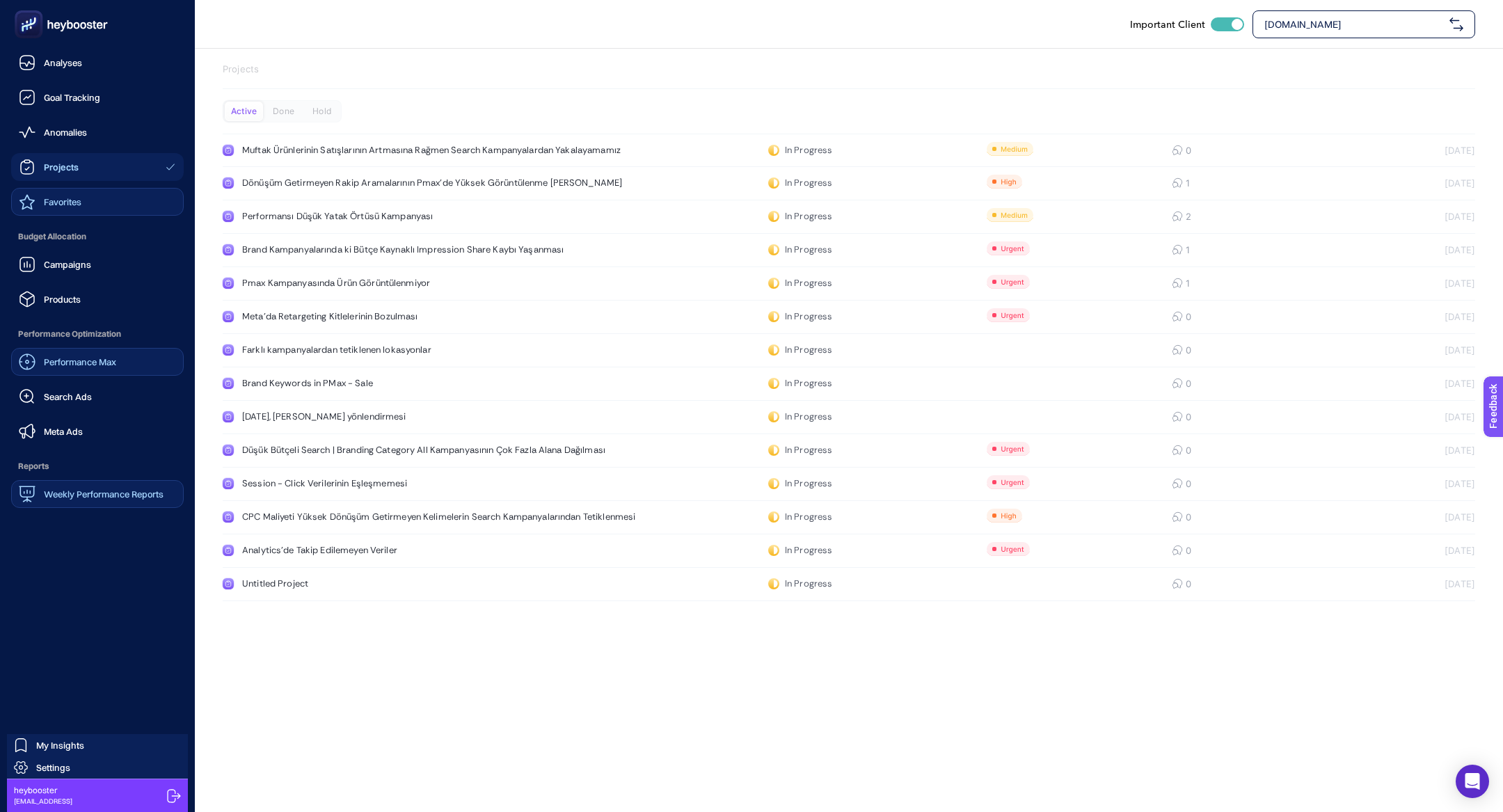
click at [70, 215] on link "Favorites" at bounding box center [97, 202] width 173 height 28
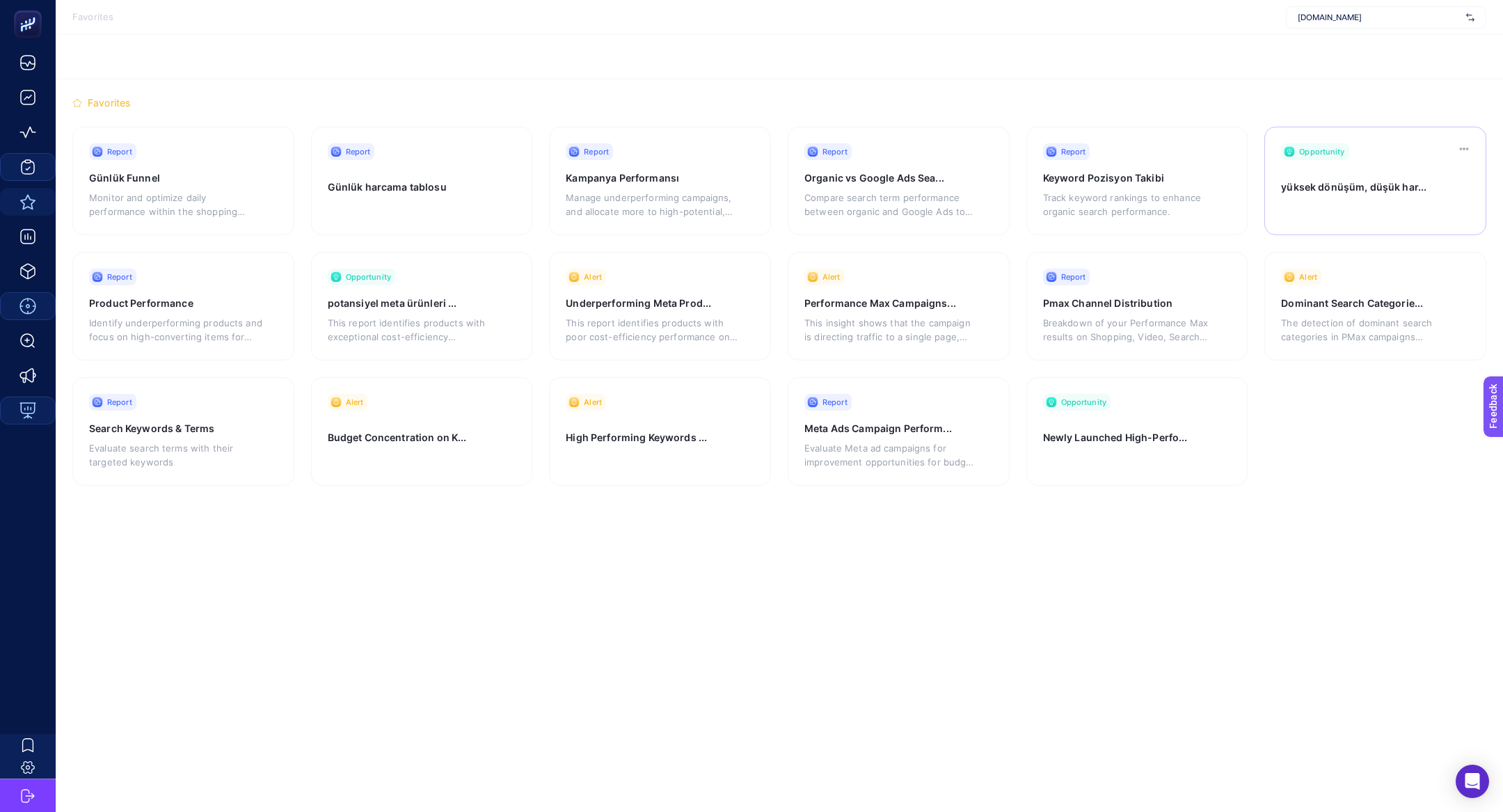
click at [1348, 196] on h3 "yüksek dönüşüm, düşük har..." at bounding box center [1360, 192] width 159 height 23
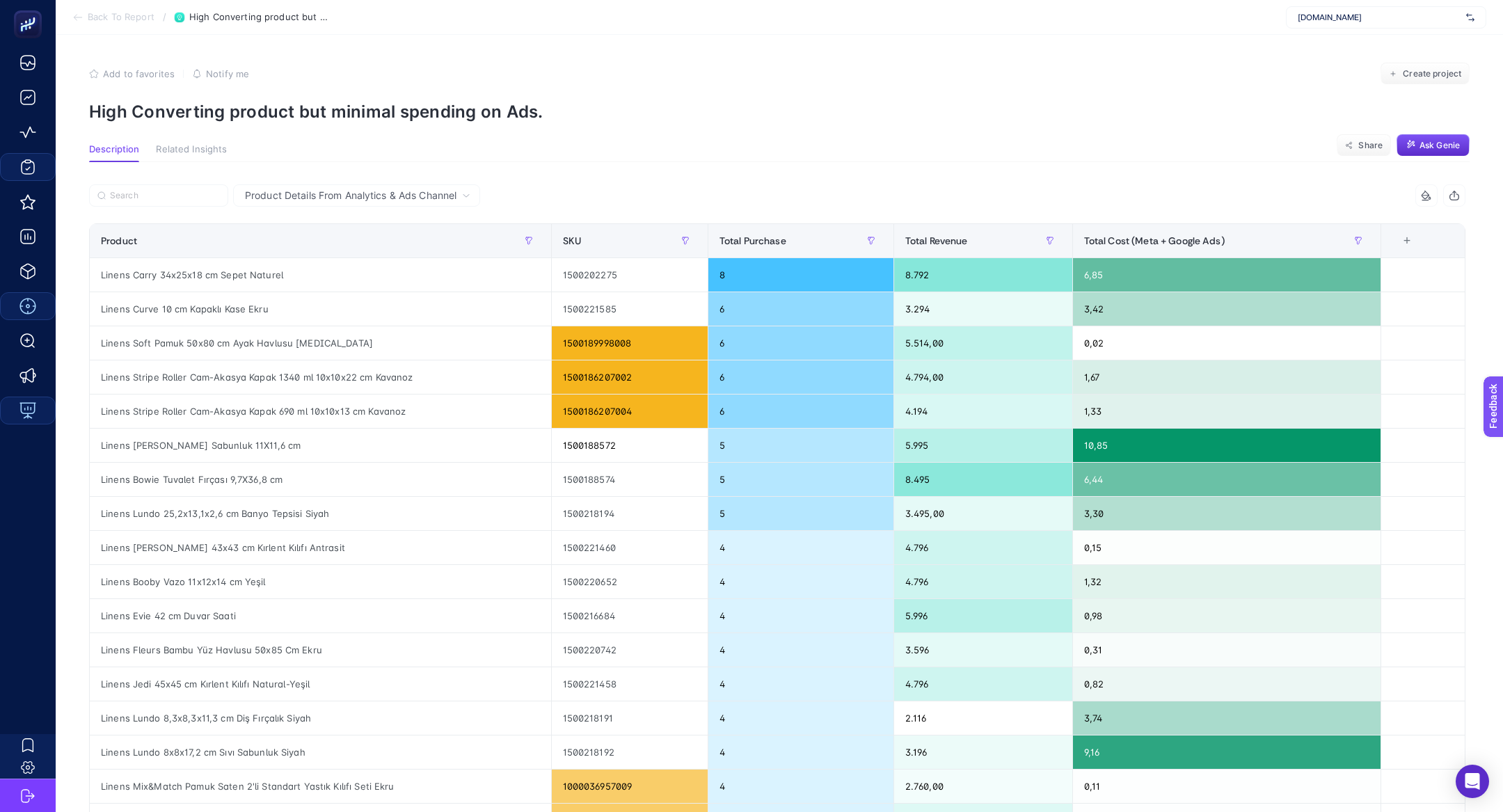
click at [343, 109] on p "High Converting product but minimal spending on Ads." at bounding box center [779, 112] width 1380 height 20
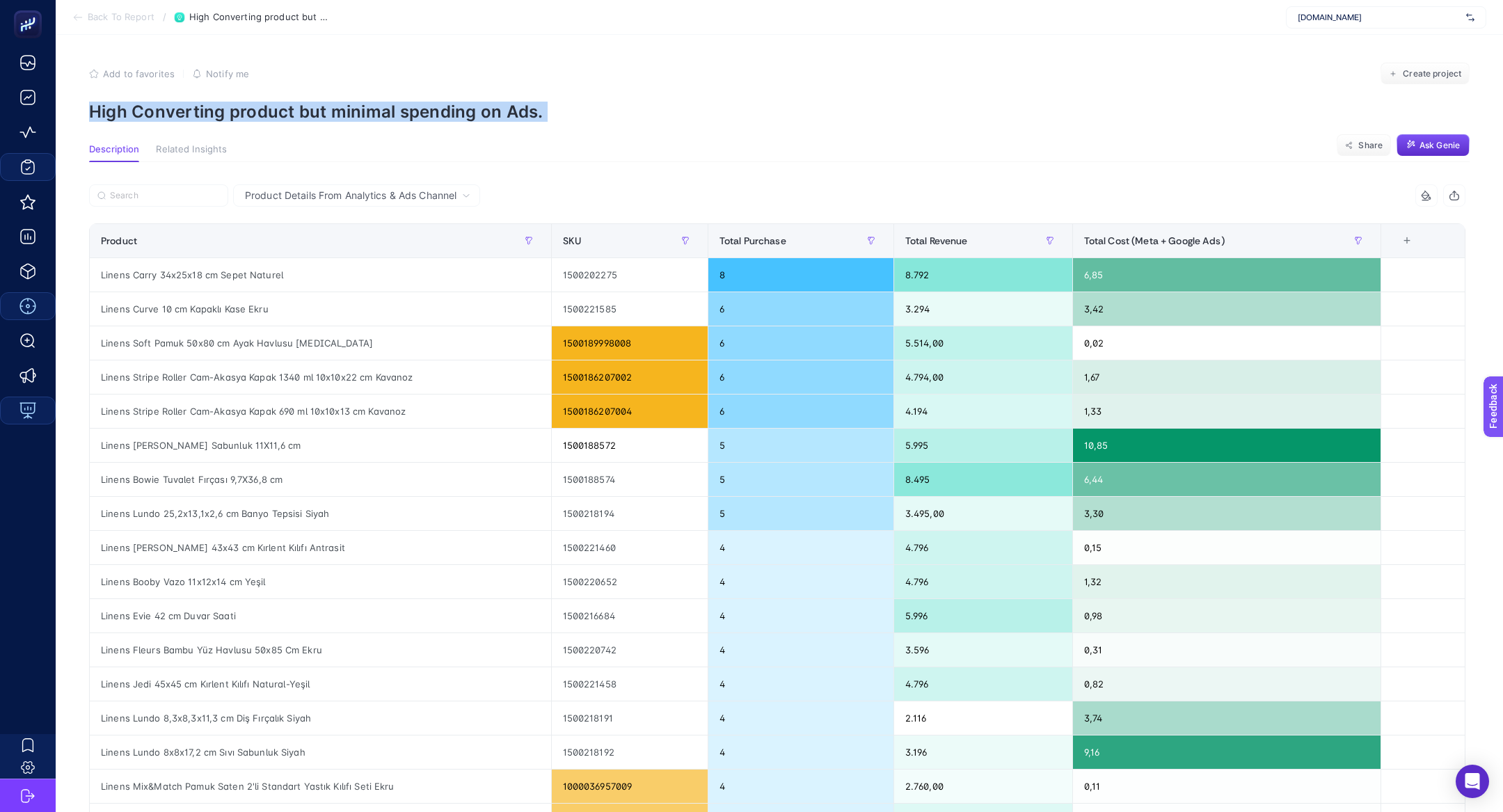
click at [343, 109] on p "High Converting product but minimal spending on Ads." at bounding box center [779, 112] width 1380 height 20
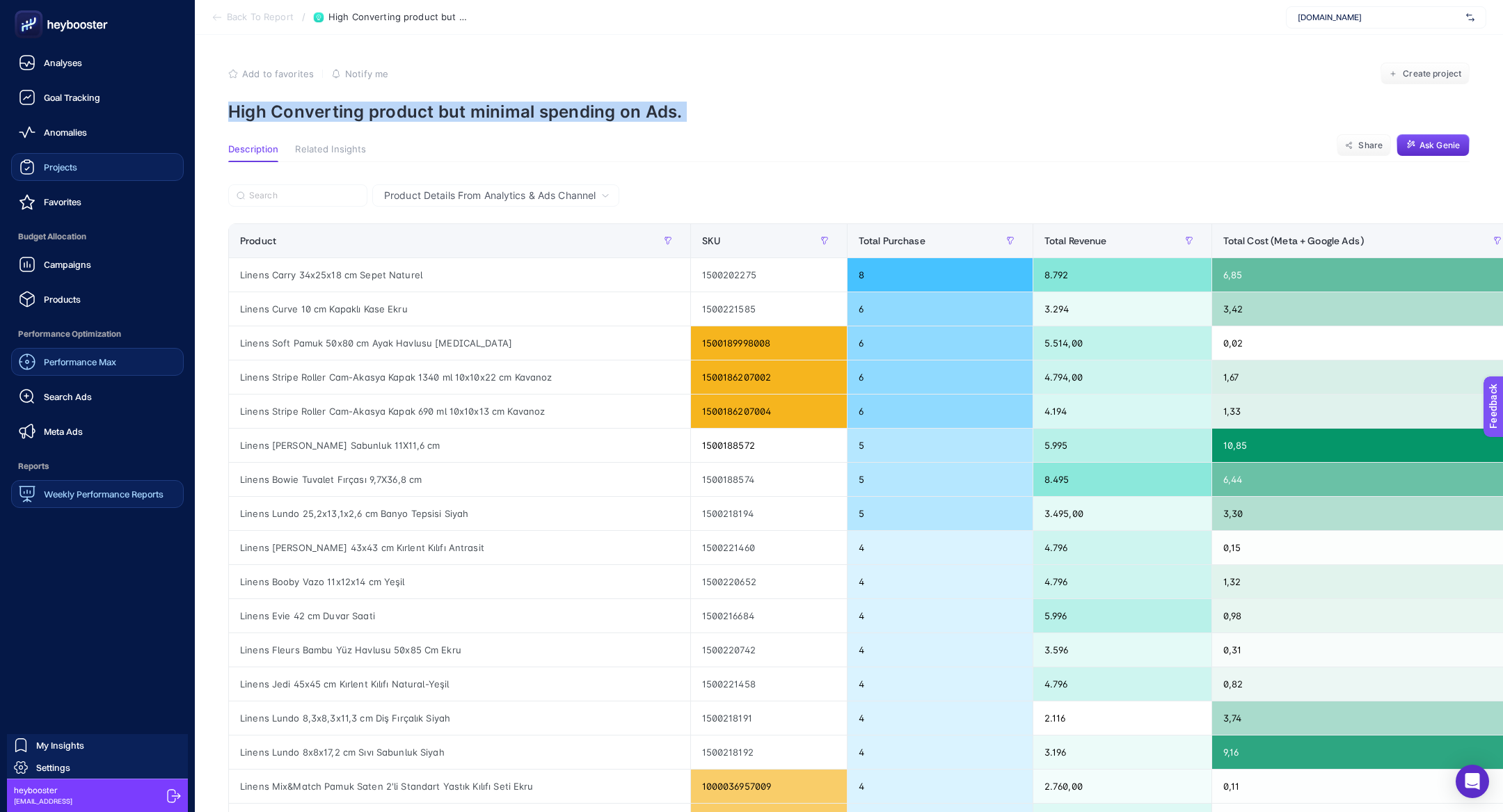
click at [59, 178] on link "Projects" at bounding box center [97, 167] width 173 height 28
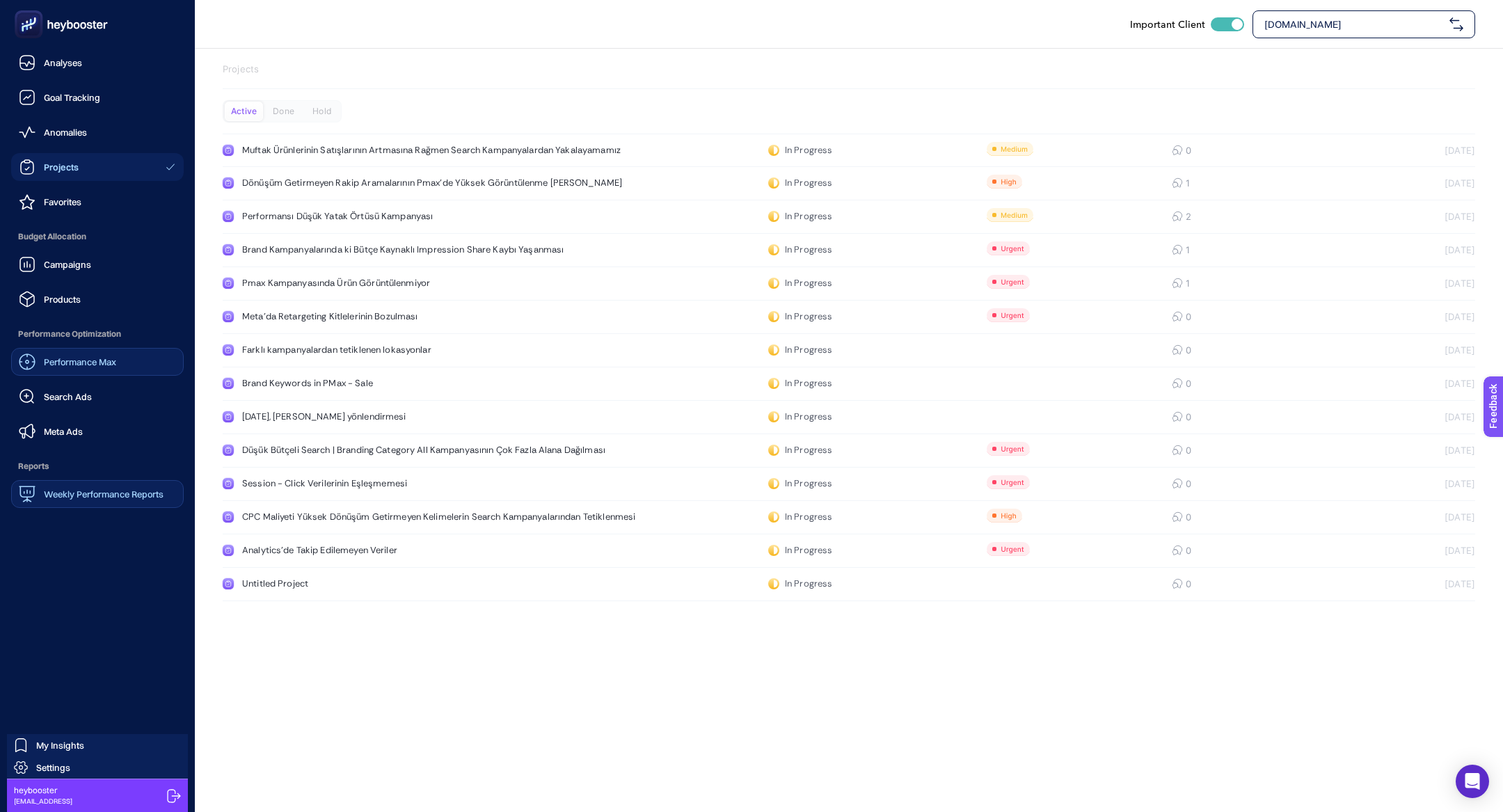
click at [44, 207] on div "Favorites" at bounding box center [50, 202] width 62 height 17
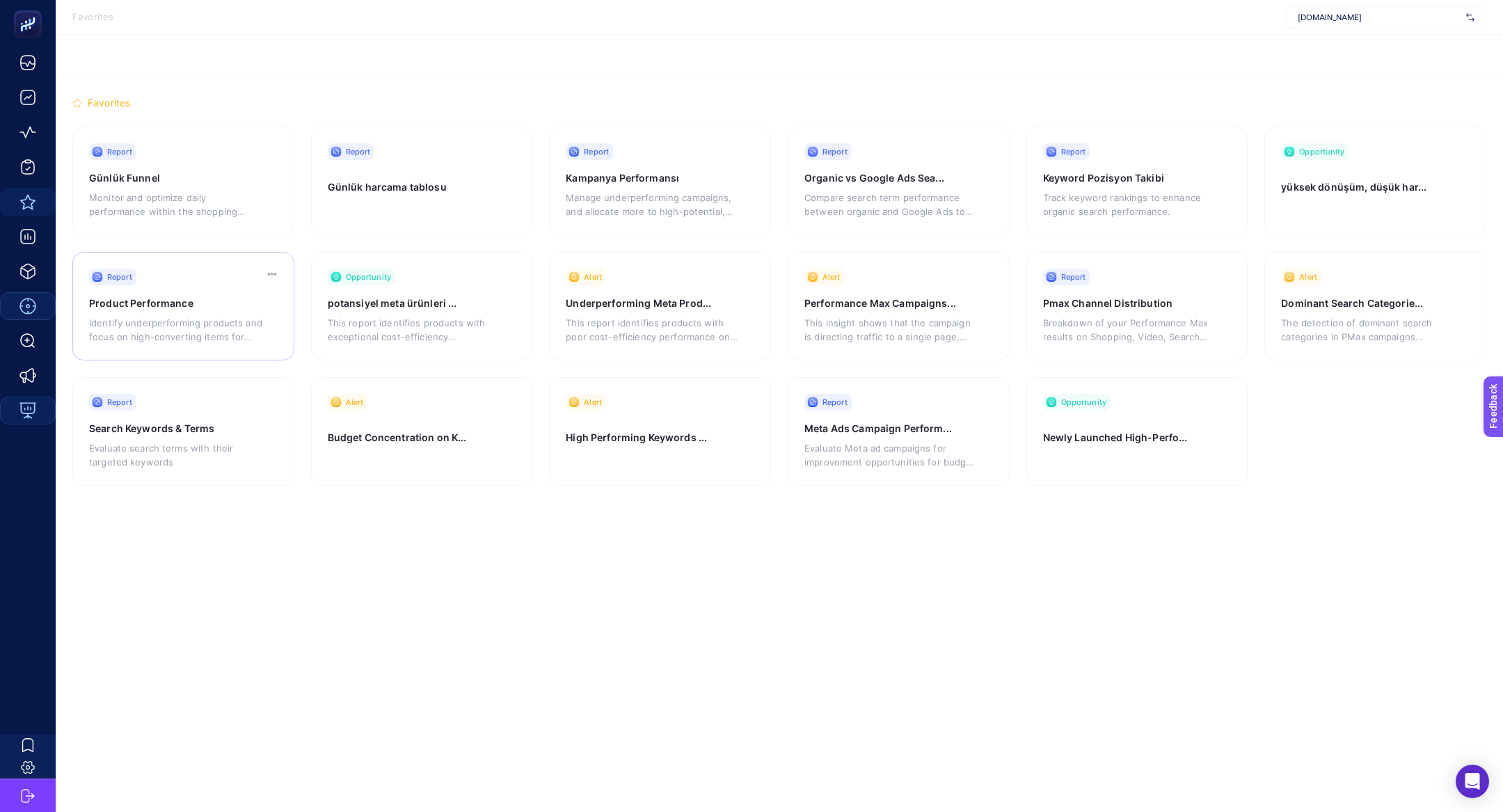
click at [199, 322] on p "Identify underperforming products and focus on high-converting items for better…" at bounding box center [175, 330] width 173 height 28
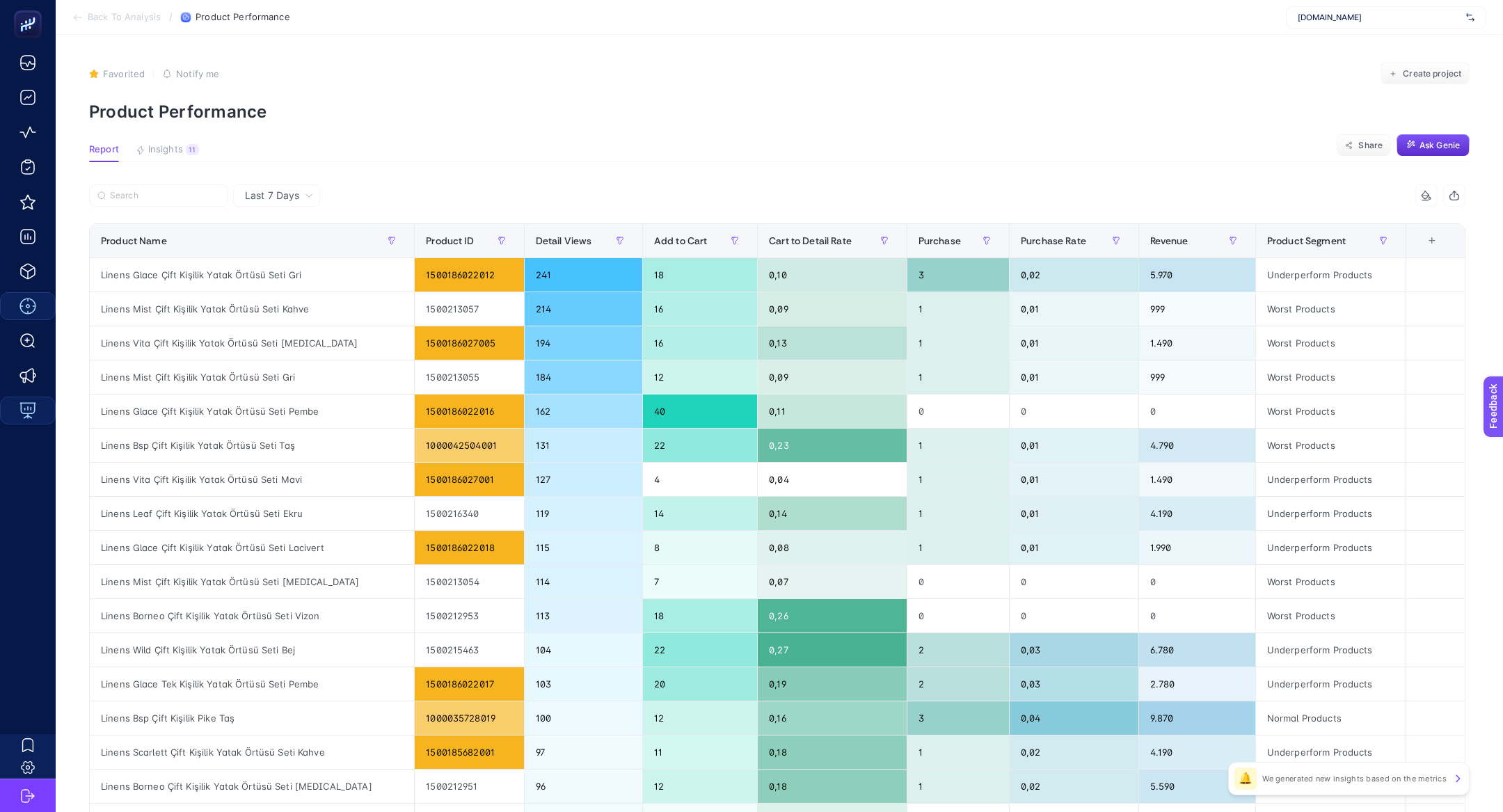
click at [212, 109] on p "Product Performance" at bounding box center [779, 112] width 1380 height 20
copy article "Product Performance"
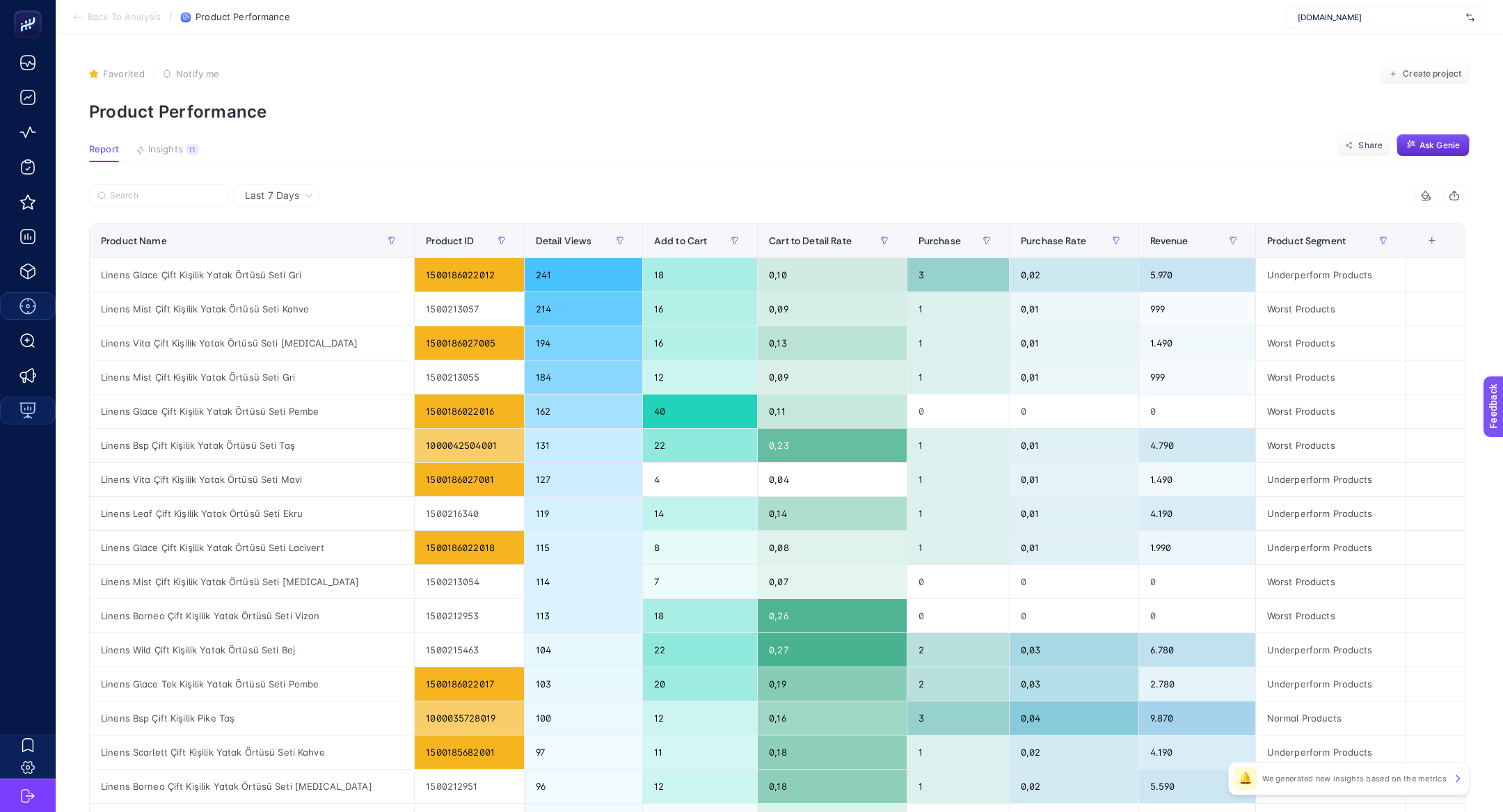
click at [107, 9] on section "Back To Analysis / Product Performance linens.com.tr" at bounding box center [779, 17] width 1447 height 35
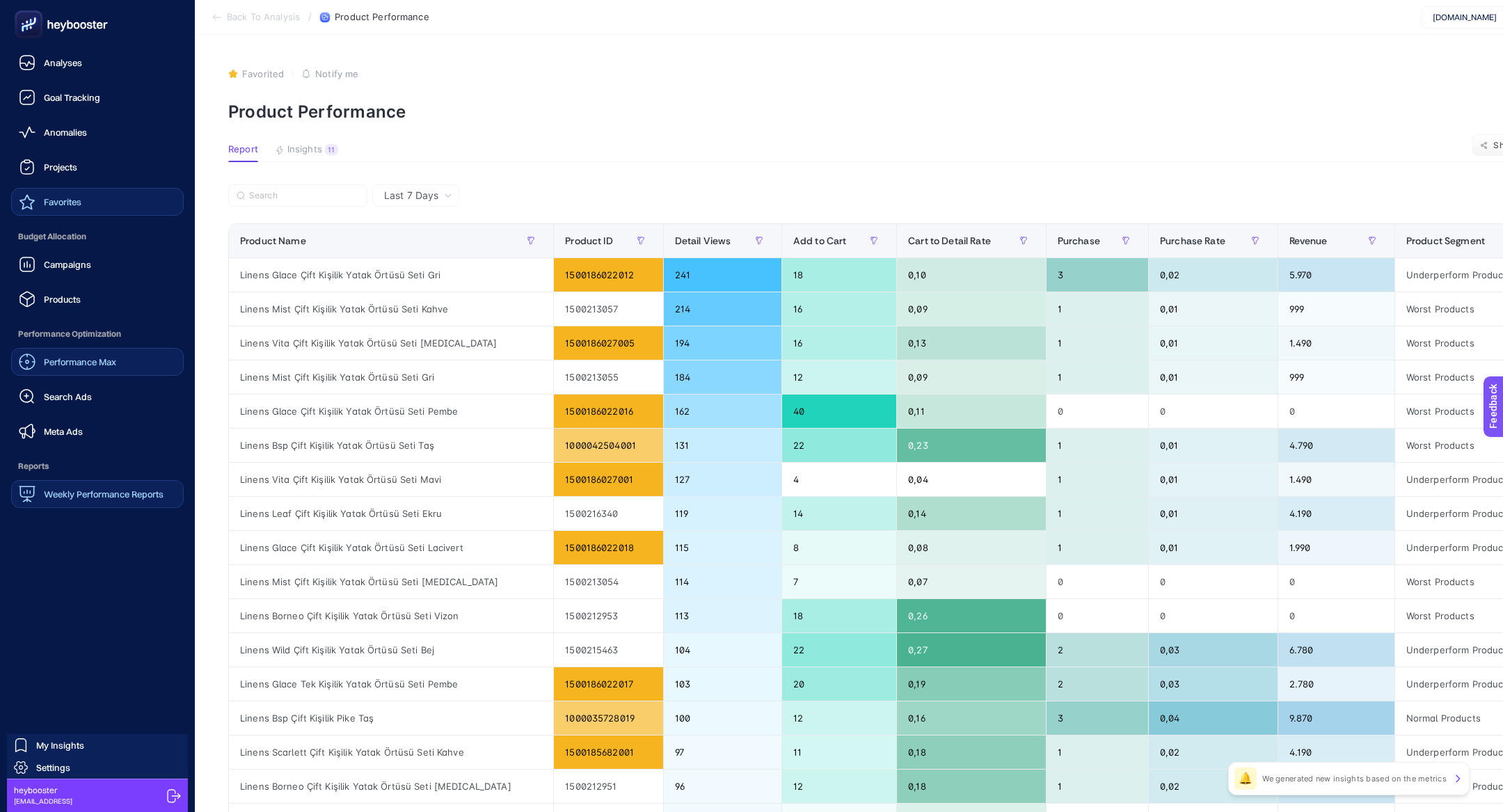
click at [109, 202] on link "Favorites" at bounding box center [97, 202] width 173 height 28
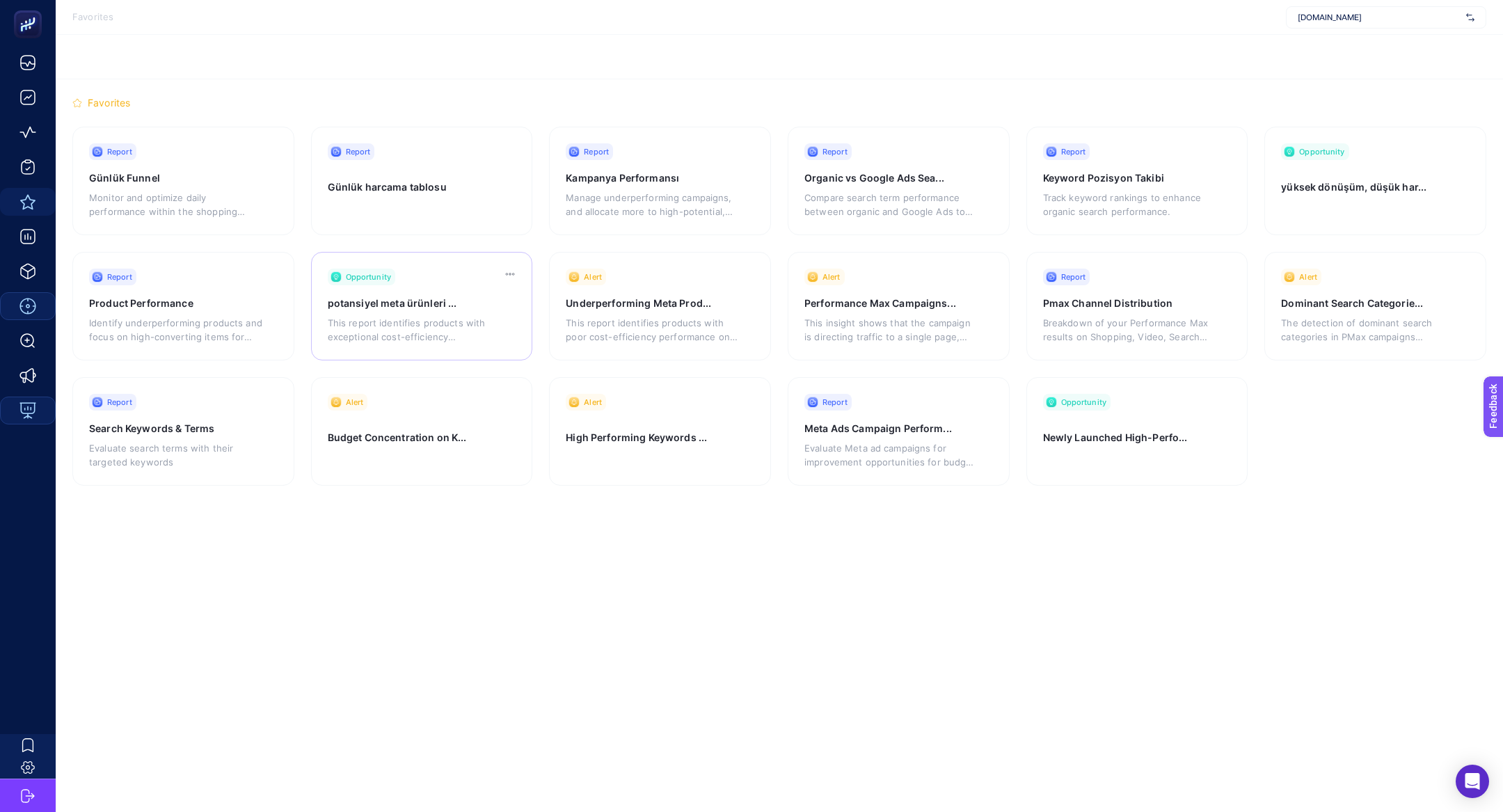
click at [460, 289] on div "Opportunity potansiyel meta ürünleri ... This report identifies products with e…" at bounding box center [422, 306] width 222 height 109
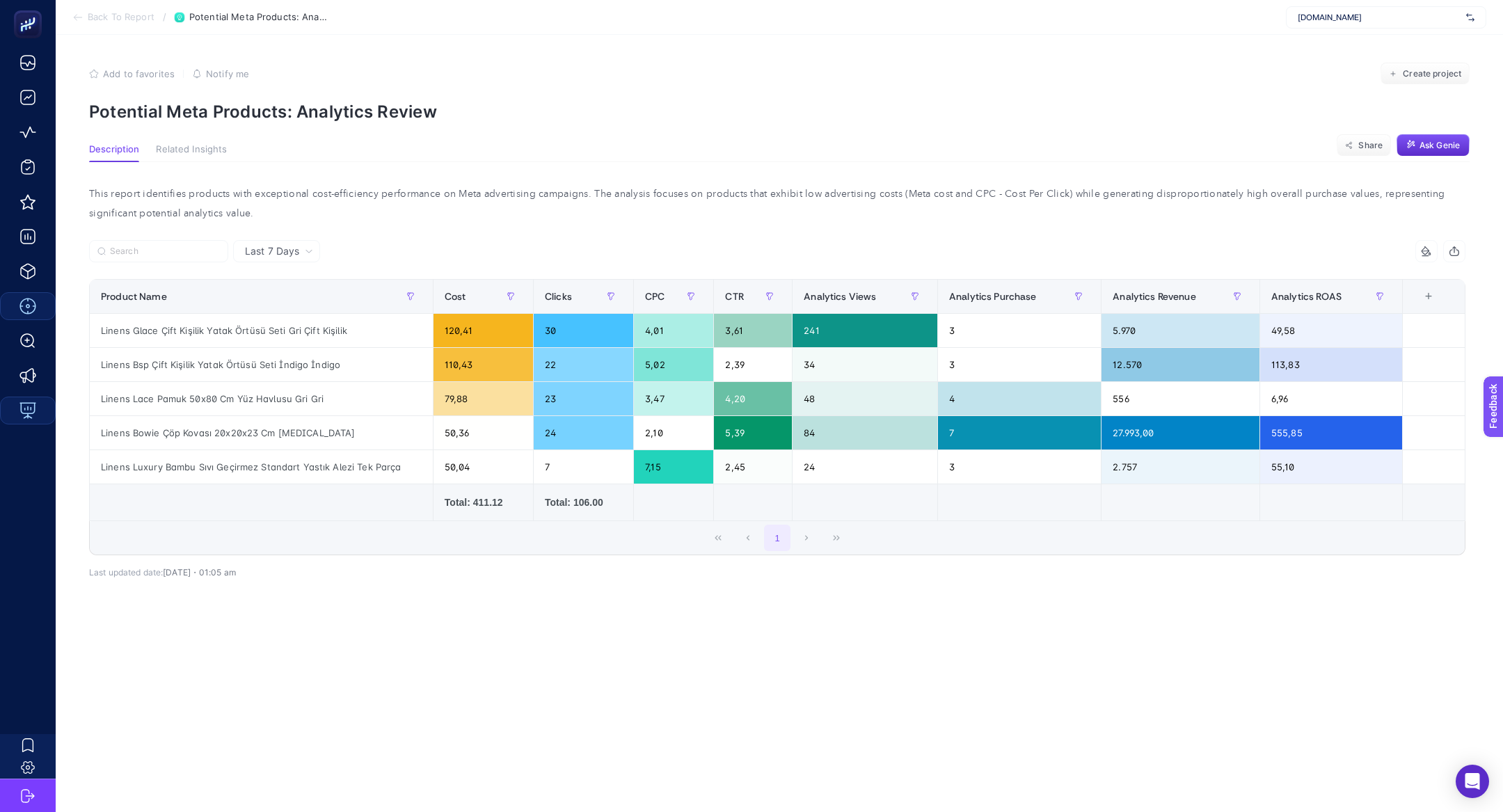
click at [231, 104] on p "Potential Meta Products: Analytics Review" at bounding box center [779, 112] width 1380 height 20
copy article "Potential Meta Products: Analytics Review"
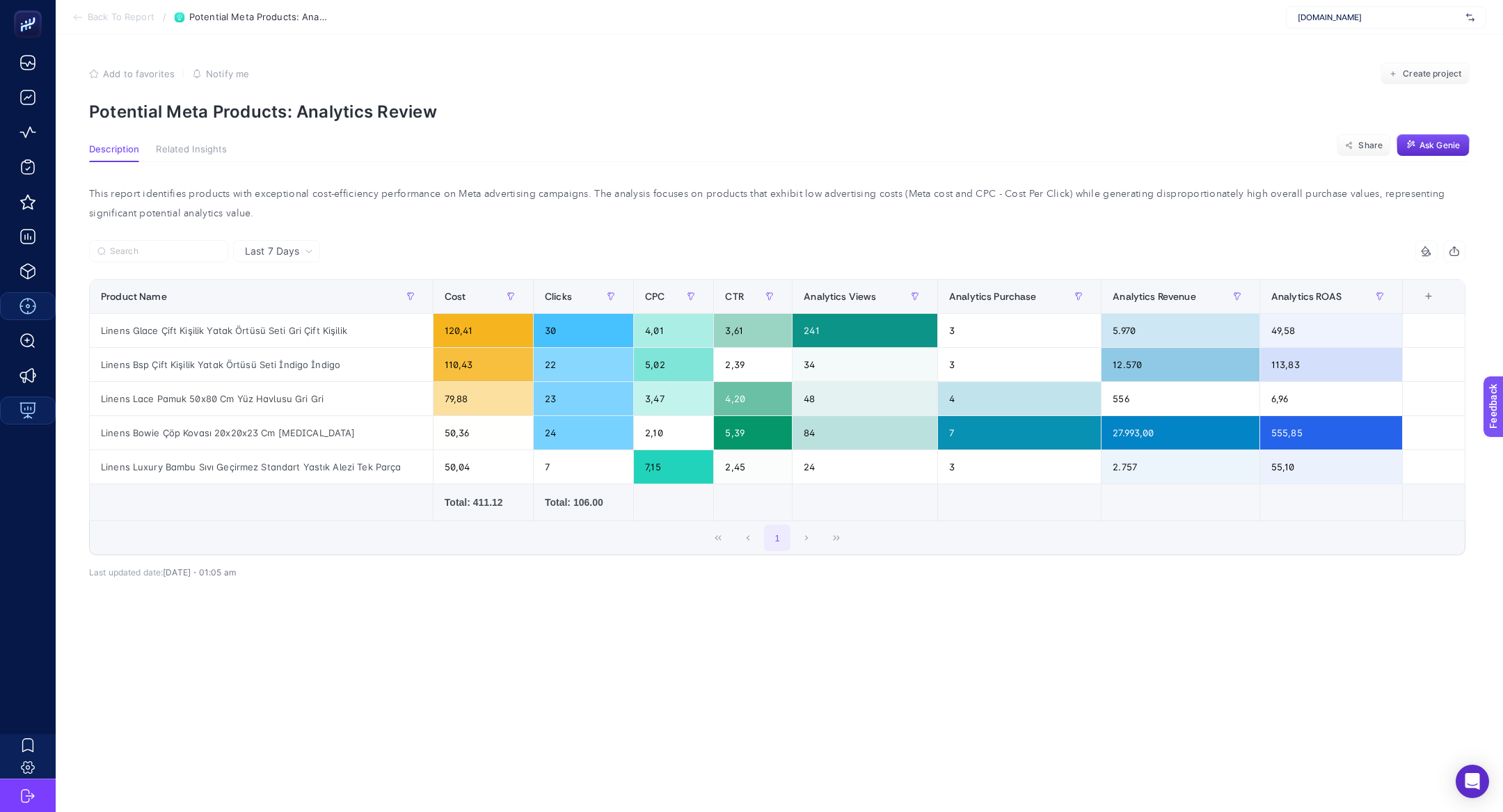
click at [117, 13] on span "Back To Report" at bounding box center [121, 17] width 67 height 11
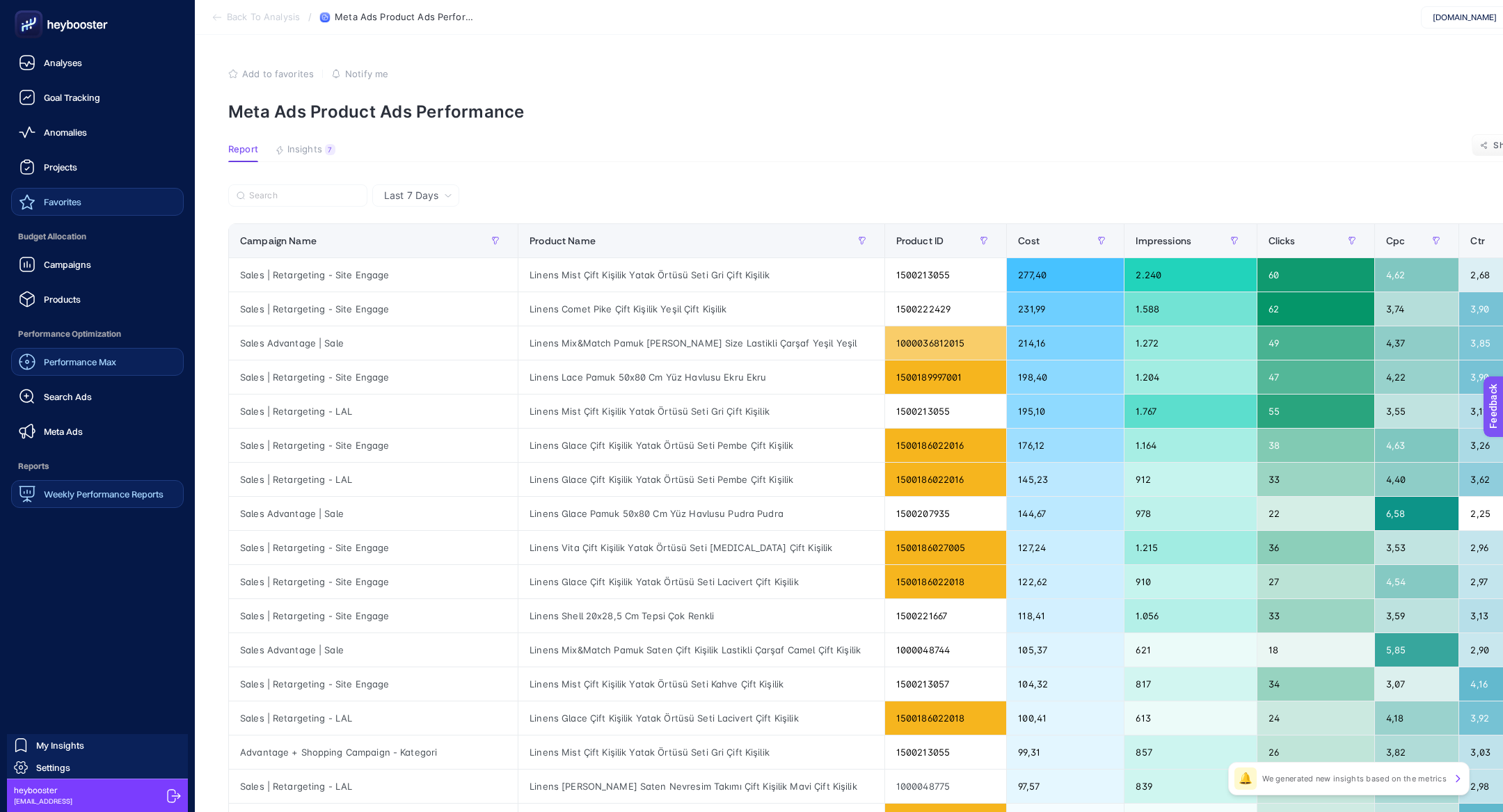
click at [71, 192] on link "Favorites" at bounding box center [97, 202] width 173 height 28
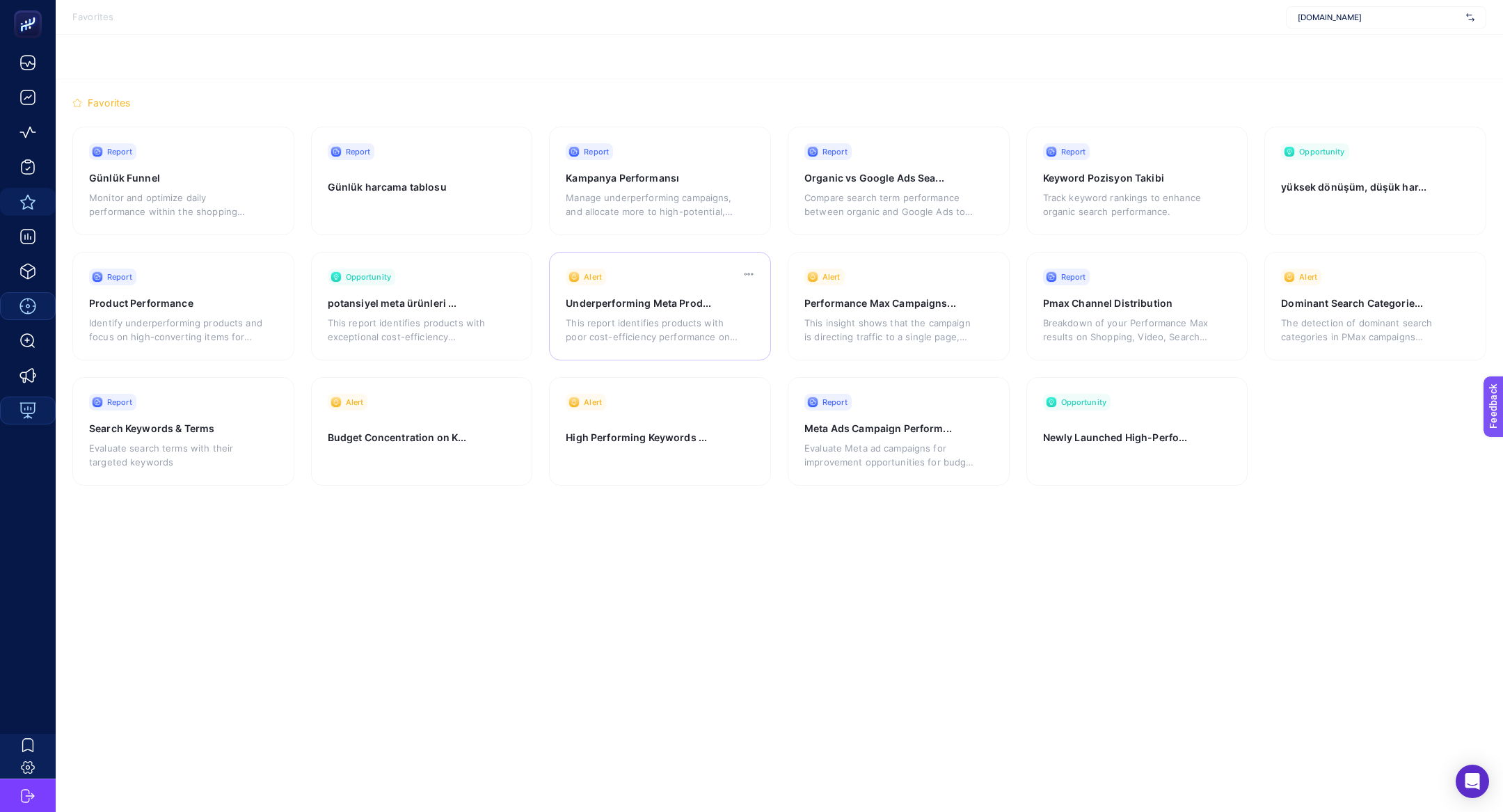
click at [675, 320] on p "This report identifies products with poor cost-efficiency performance on Meta a…" at bounding box center [652, 330] width 173 height 28
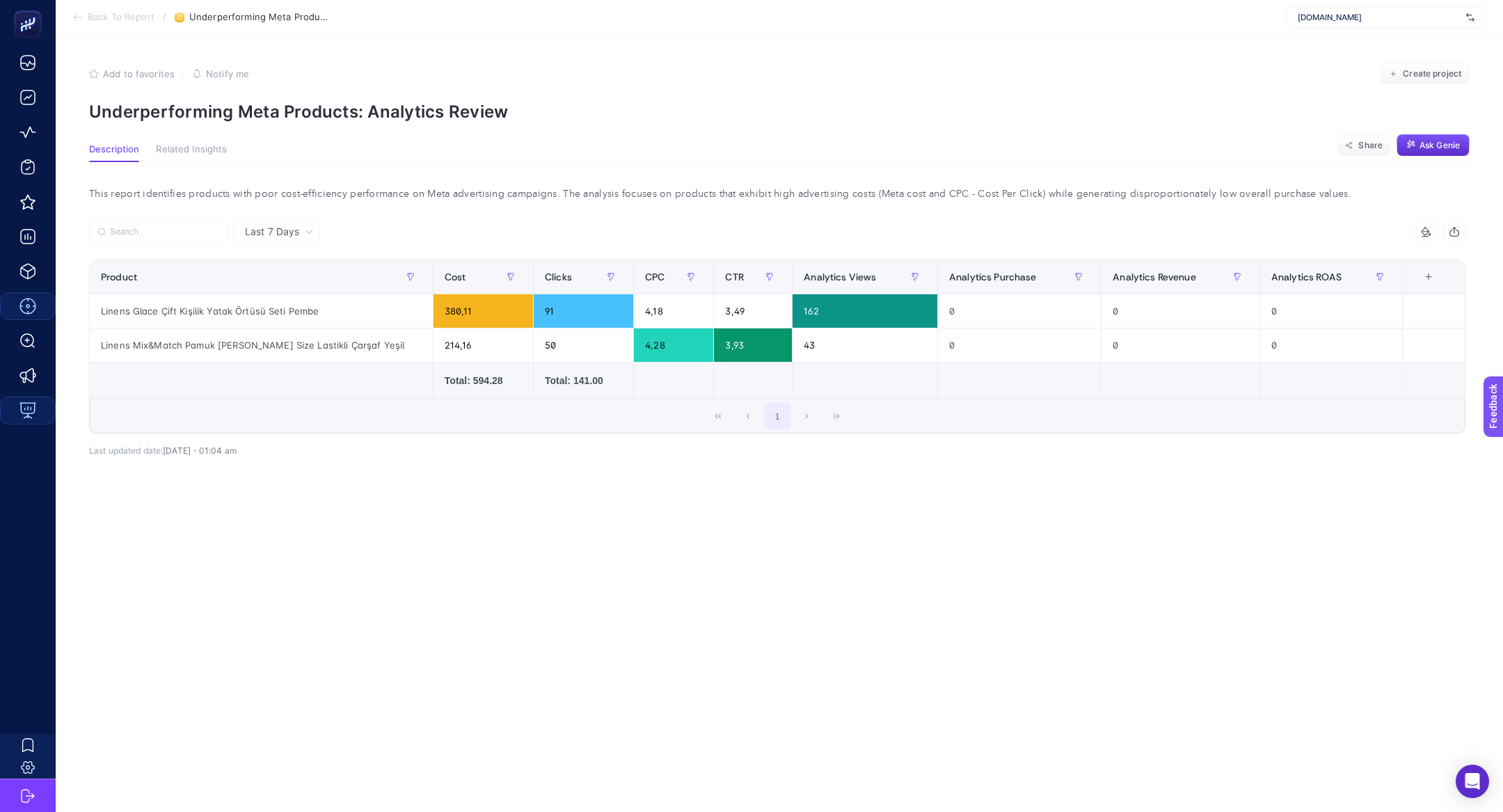
click at [262, 112] on p "Underperforming Meta Products: Analytics Review" at bounding box center [779, 112] width 1380 height 20
copy article "Underperforming Meta Products: Analytics Review"
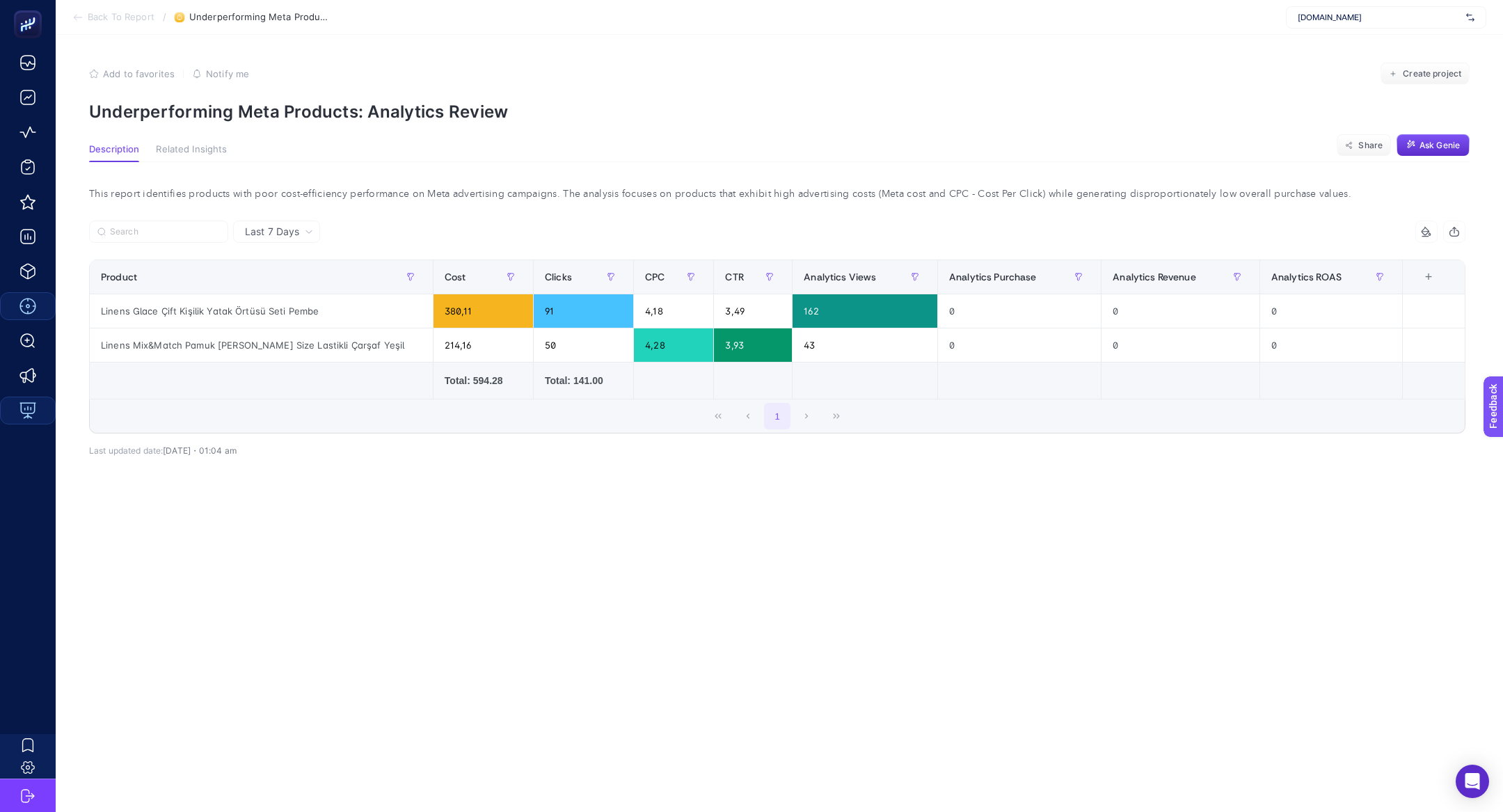
click at [125, 85] on section "Add to favorites false Notify me Create project Underperforming Meta Products: …" at bounding box center [779, 92] width 1380 height 59
click at [125, 81] on div "Add to favorites false Notify me" at bounding box center [169, 73] width 160 height 22
click at [125, 77] on span "Add to favorites" at bounding box center [138, 73] width 72 height 11
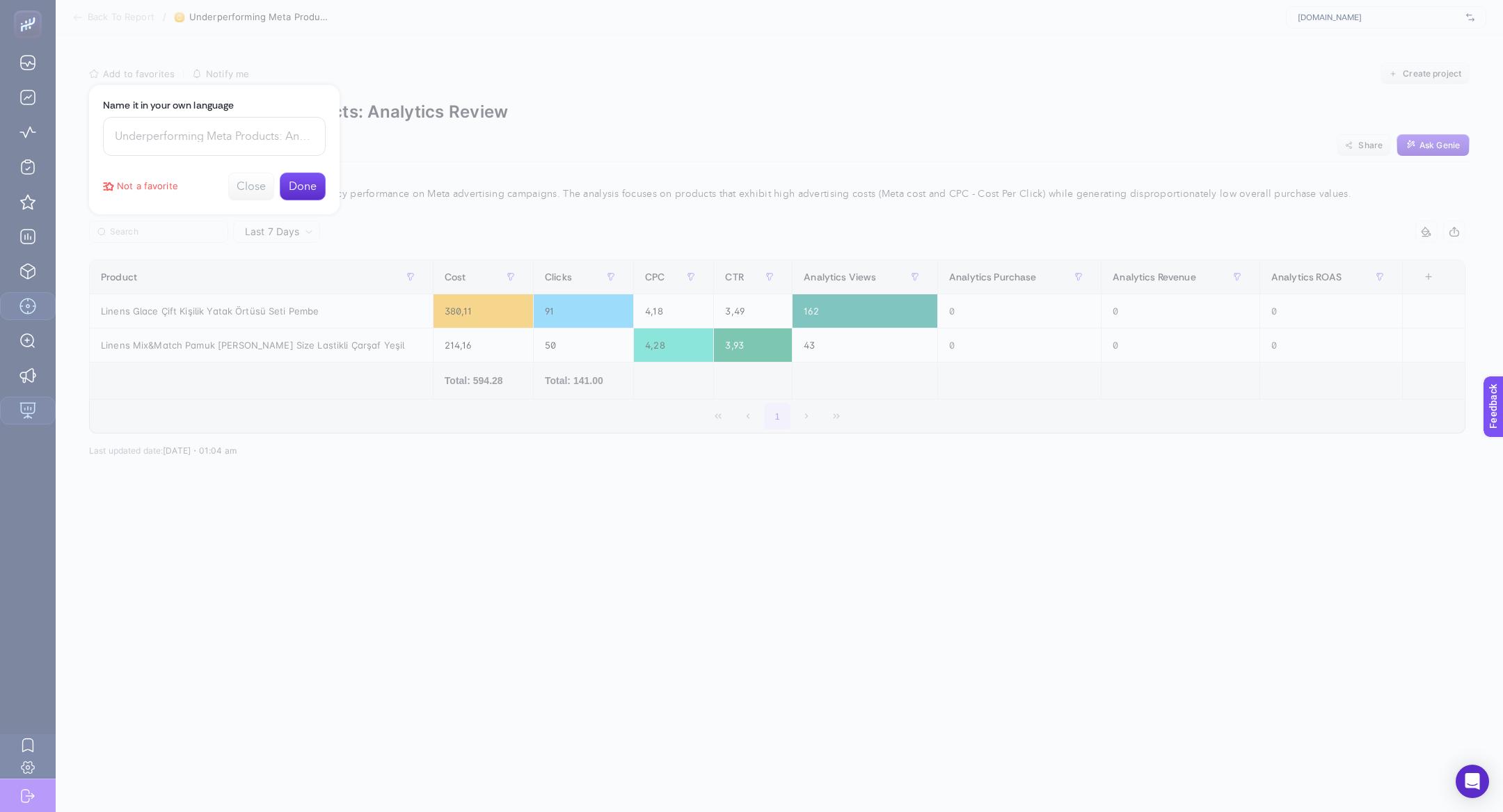
click at [281, 167] on div "Name it in your own language Not a favorite Close Done" at bounding box center [215, 149] width 251 height 130
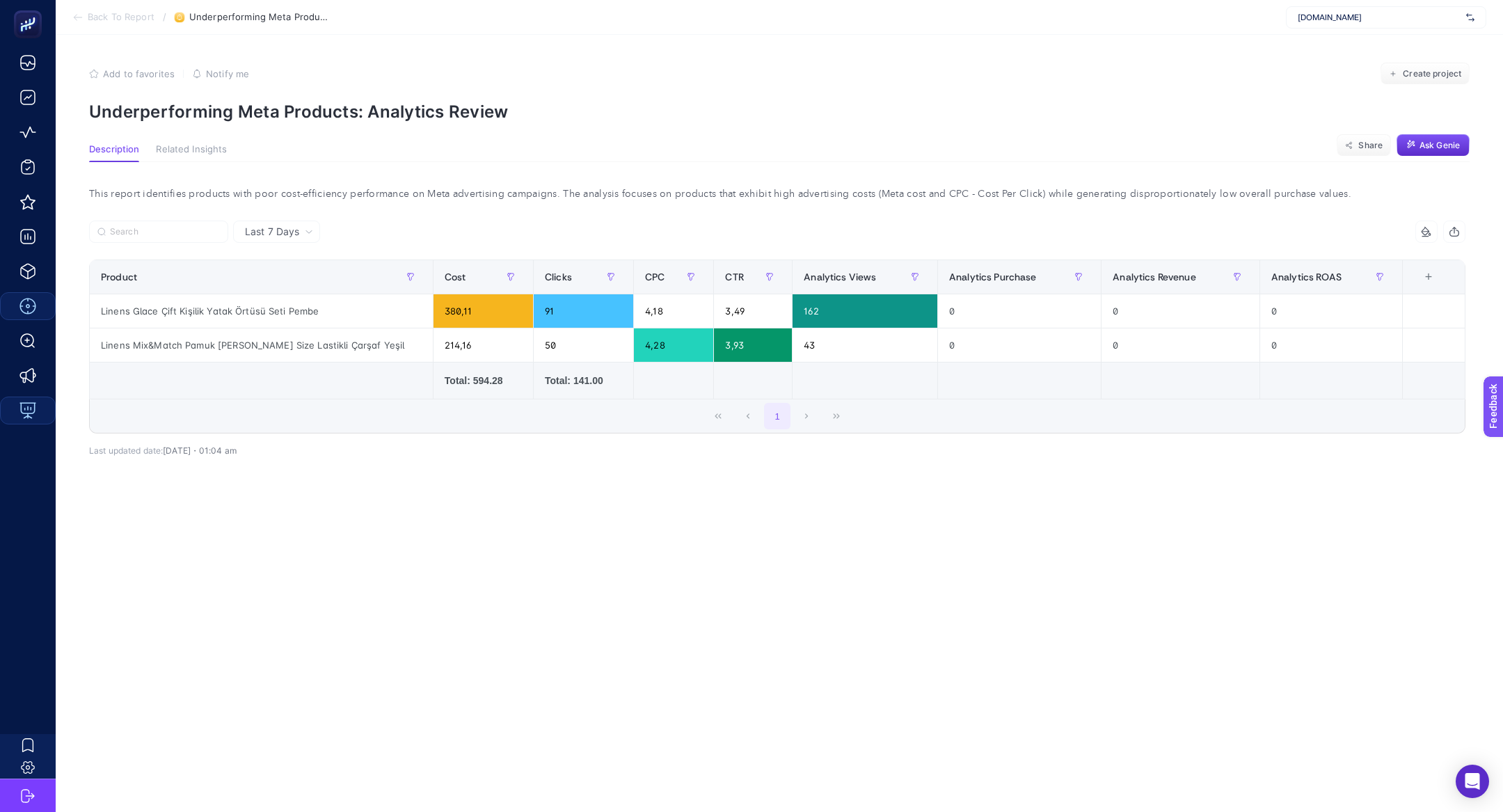
click at [291, 182] on div "This report identifies products with poor cost-efficiency performance on Meta a…" at bounding box center [777, 345] width 1399 height 366
click at [130, 65] on div "Add to favorites false Notify me" at bounding box center [169, 73] width 160 height 22
click at [134, 70] on span "Add to favorites" at bounding box center [138, 73] width 72 height 11
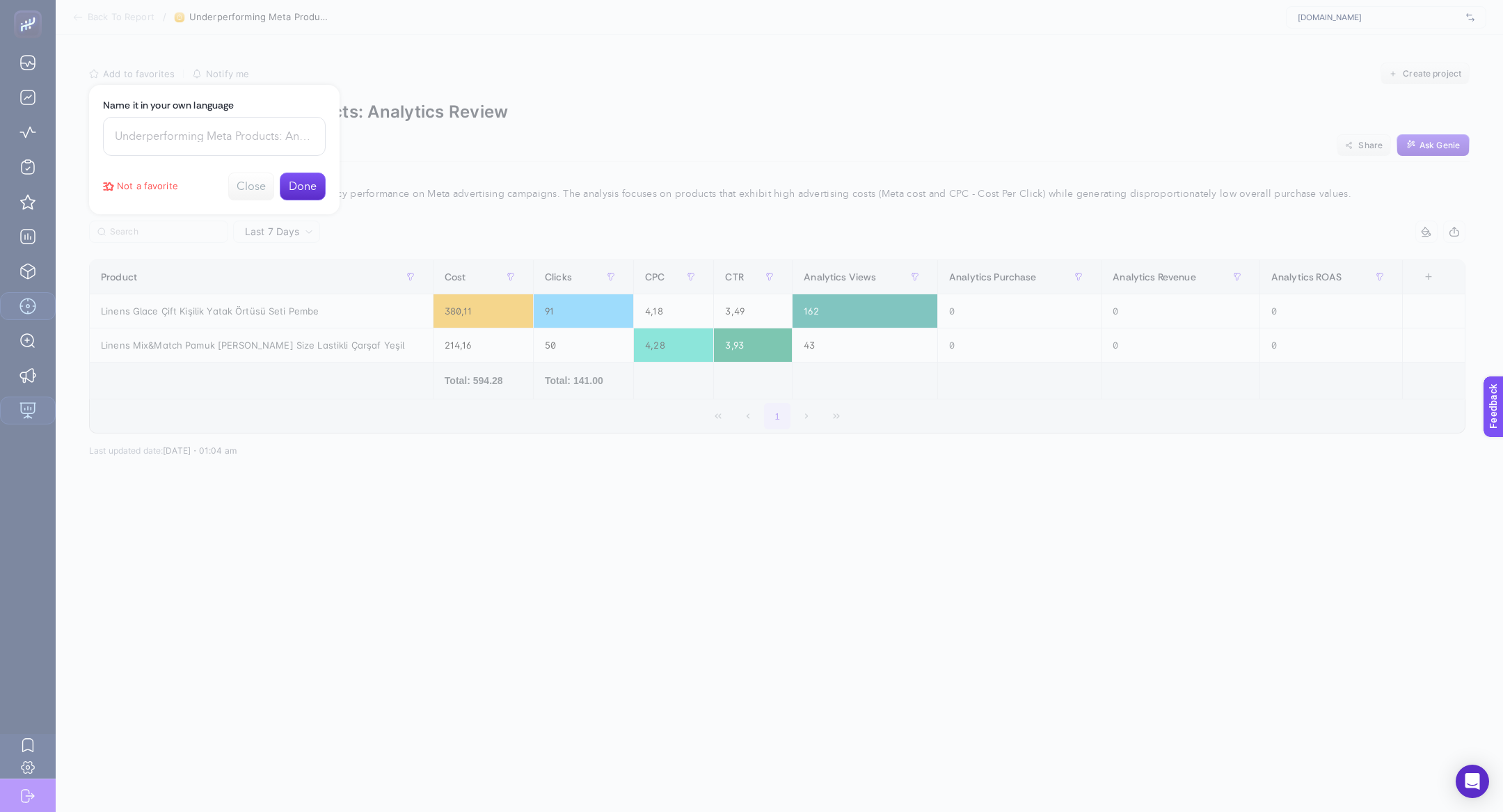
click at [318, 194] on button "Done" at bounding box center [302, 186] width 46 height 28
click at [301, 115] on button "Close" at bounding box center [302, 112] width 46 height 28
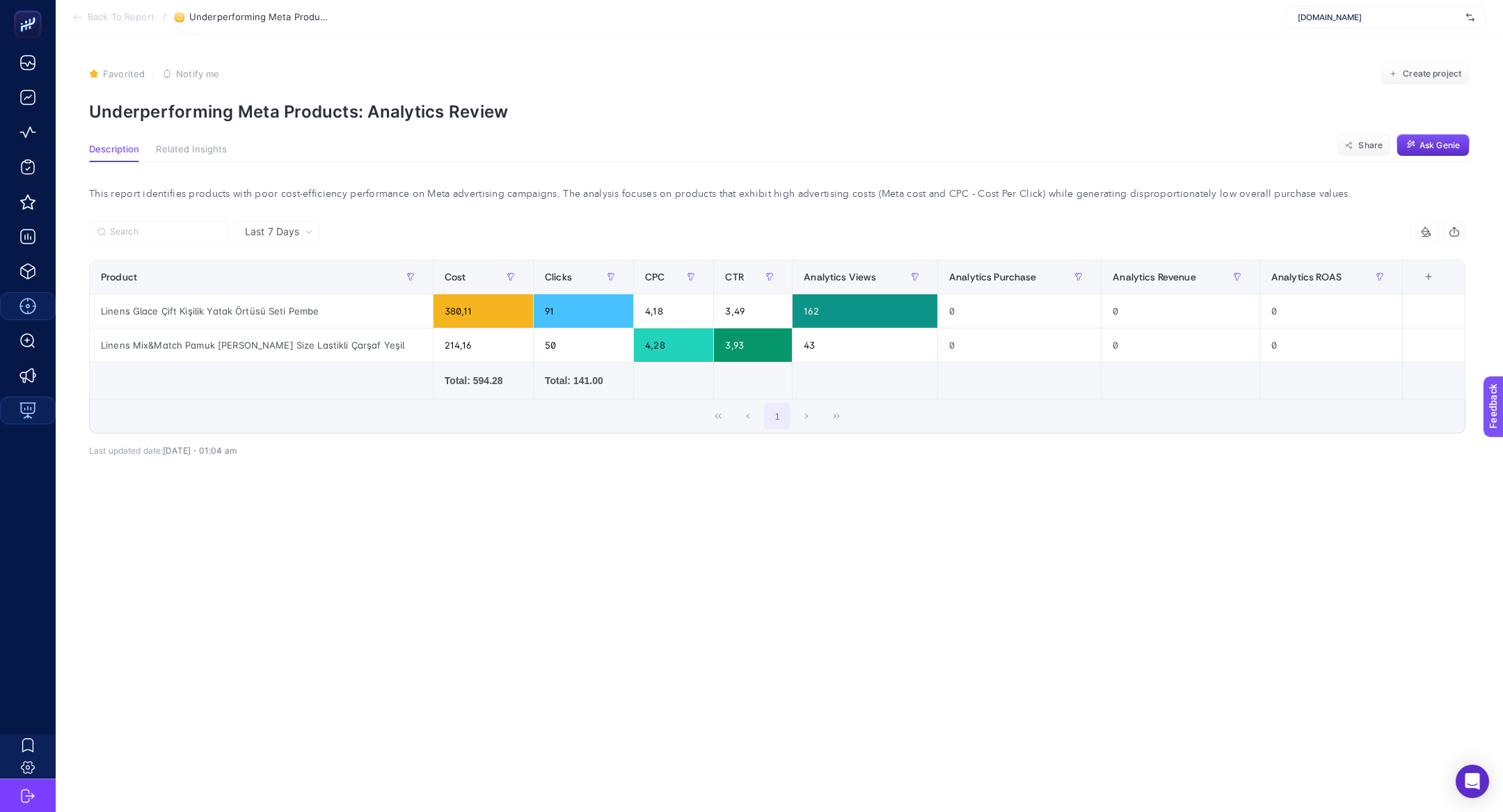
click at [191, 113] on p "Underperforming Meta Products: Analytics Review" at bounding box center [779, 112] width 1380 height 20
copy article "Underperforming Meta Products: Analytics Review"
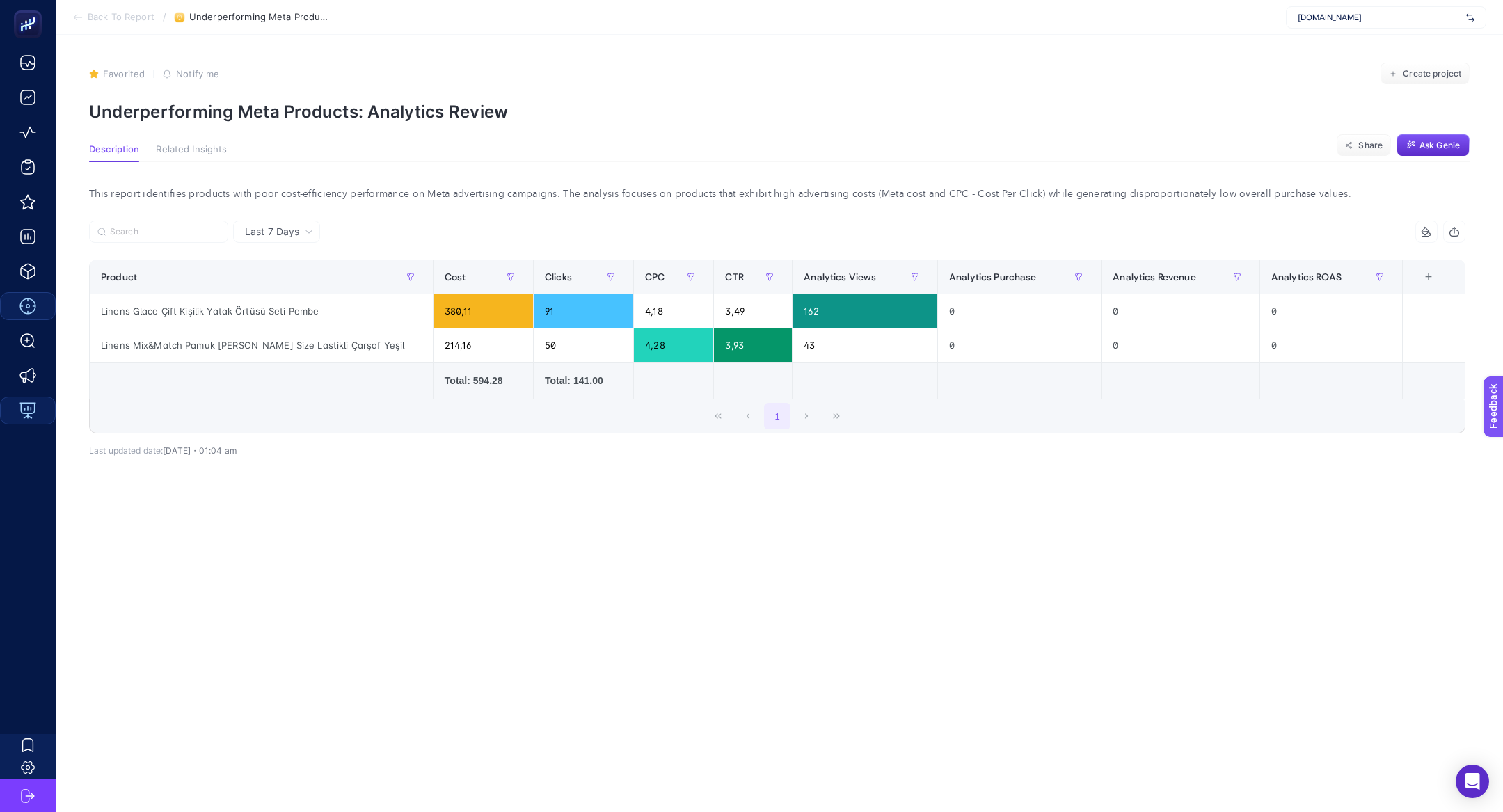
click at [92, 22] on span "Back To Report" at bounding box center [121, 17] width 67 height 11
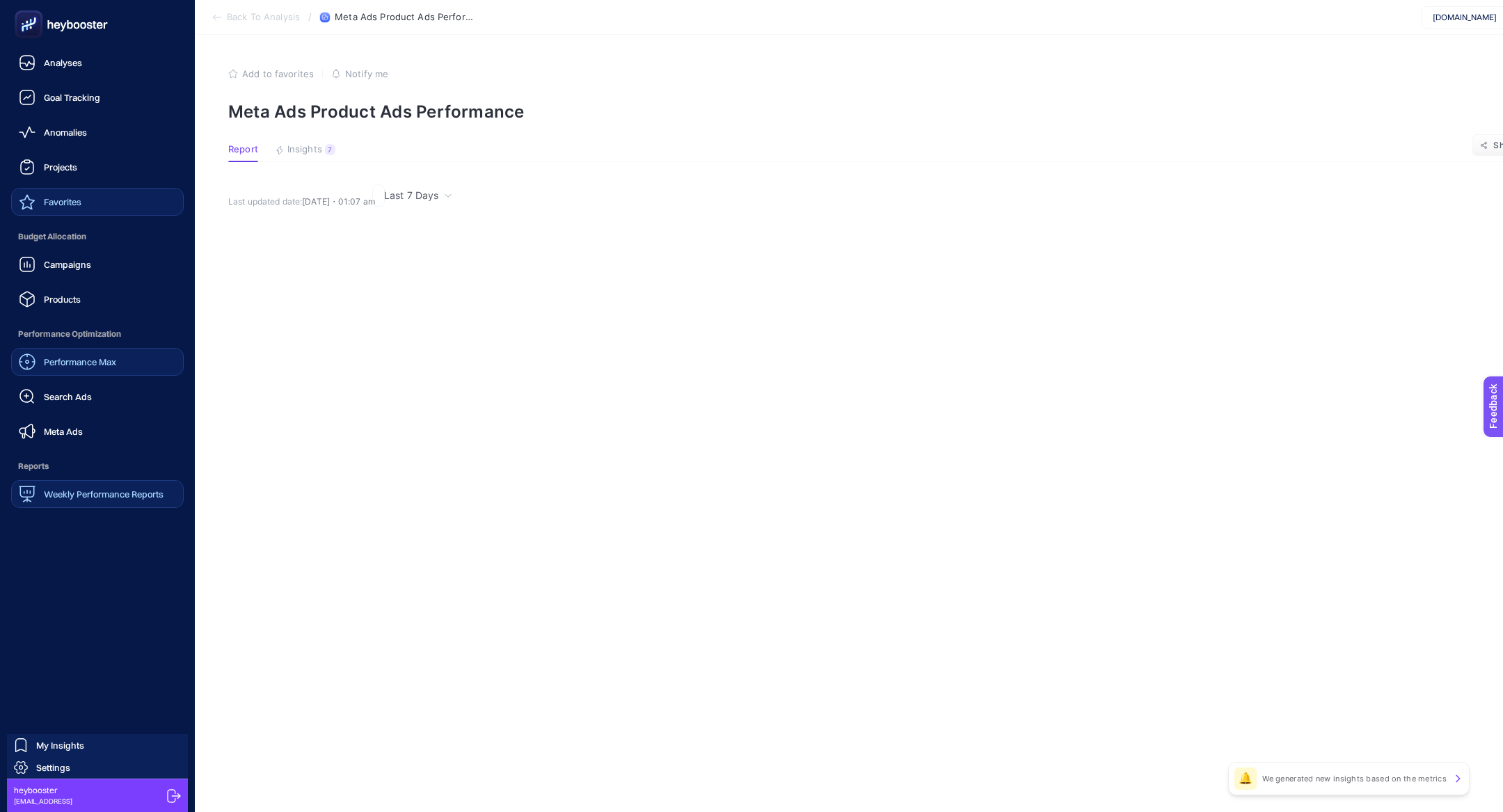
click at [89, 205] on link "Favorites" at bounding box center [97, 202] width 173 height 28
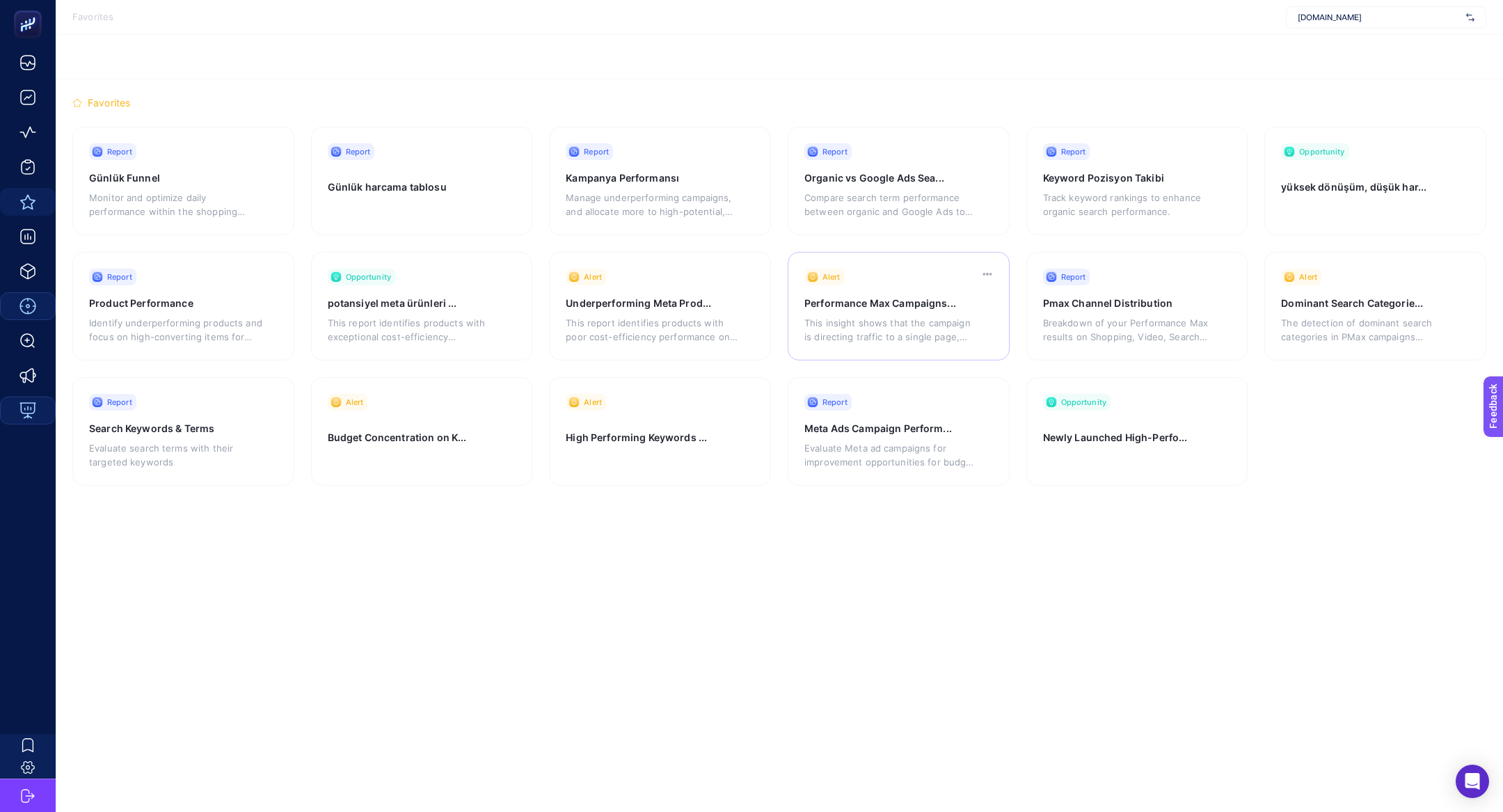
click at [929, 325] on p "This insight shows that the campaign is directing traffic to a single page, whi…" at bounding box center [891, 330] width 173 height 28
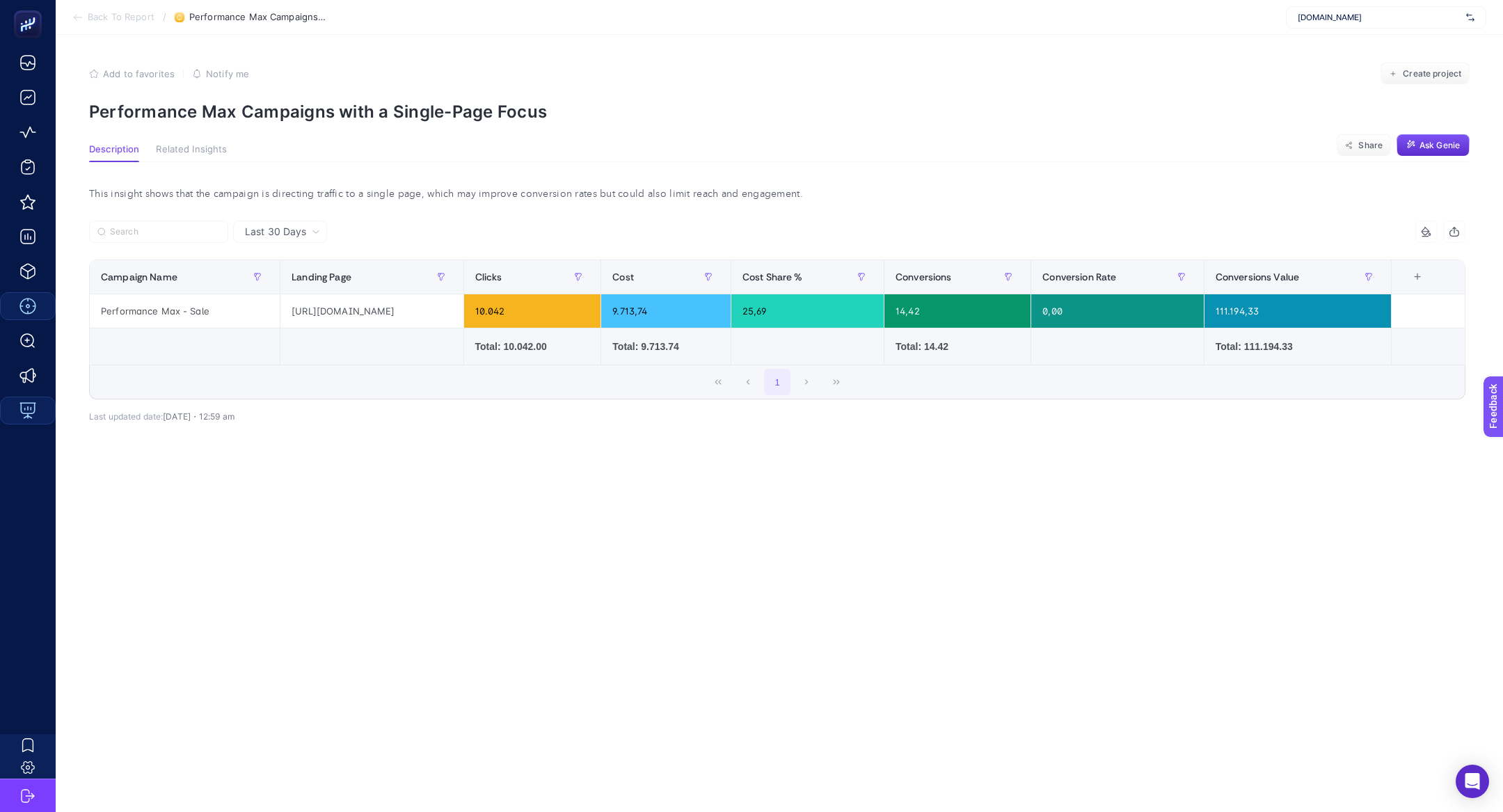
click at [302, 93] on section "Add to favorites false Notify me Create project Performance Max Campaigns with …" at bounding box center [779, 92] width 1380 height 59
click at [322, 112] on p "Performance Max Campaigns with a Single-Page Focus" at bounding box center [779, 112] width 1380 height 20
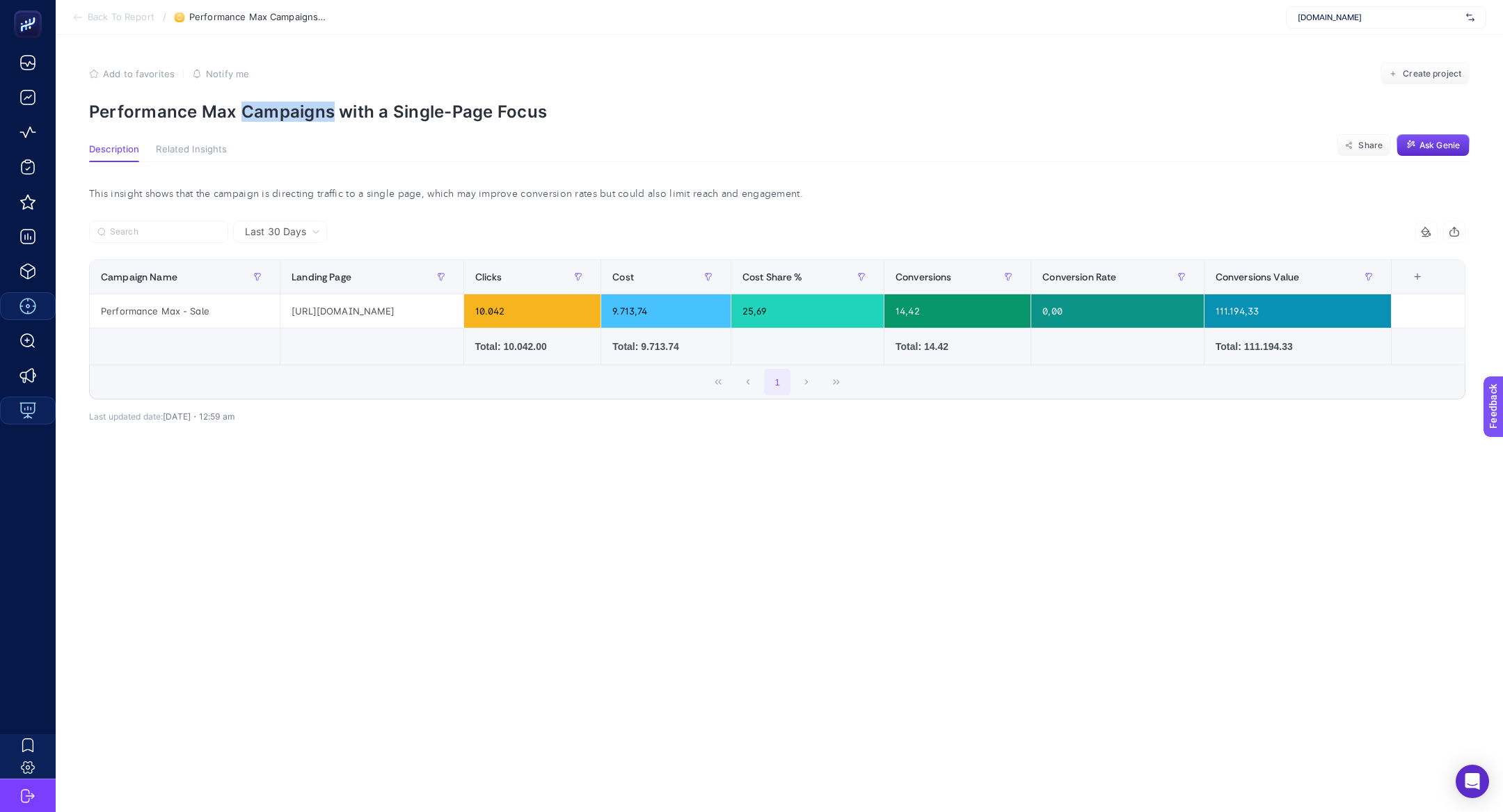
click at [322, 112] on p "Performance Max Campaigns with a Single-Page Focus" at bounding box center [779, 112] width 1380 height 20
copy article "Performance Max Campaigns with a Single-Page Focus"
click at [110, 22] on span "Back To Report" at bounding box center [121, 17] width 67 height 11
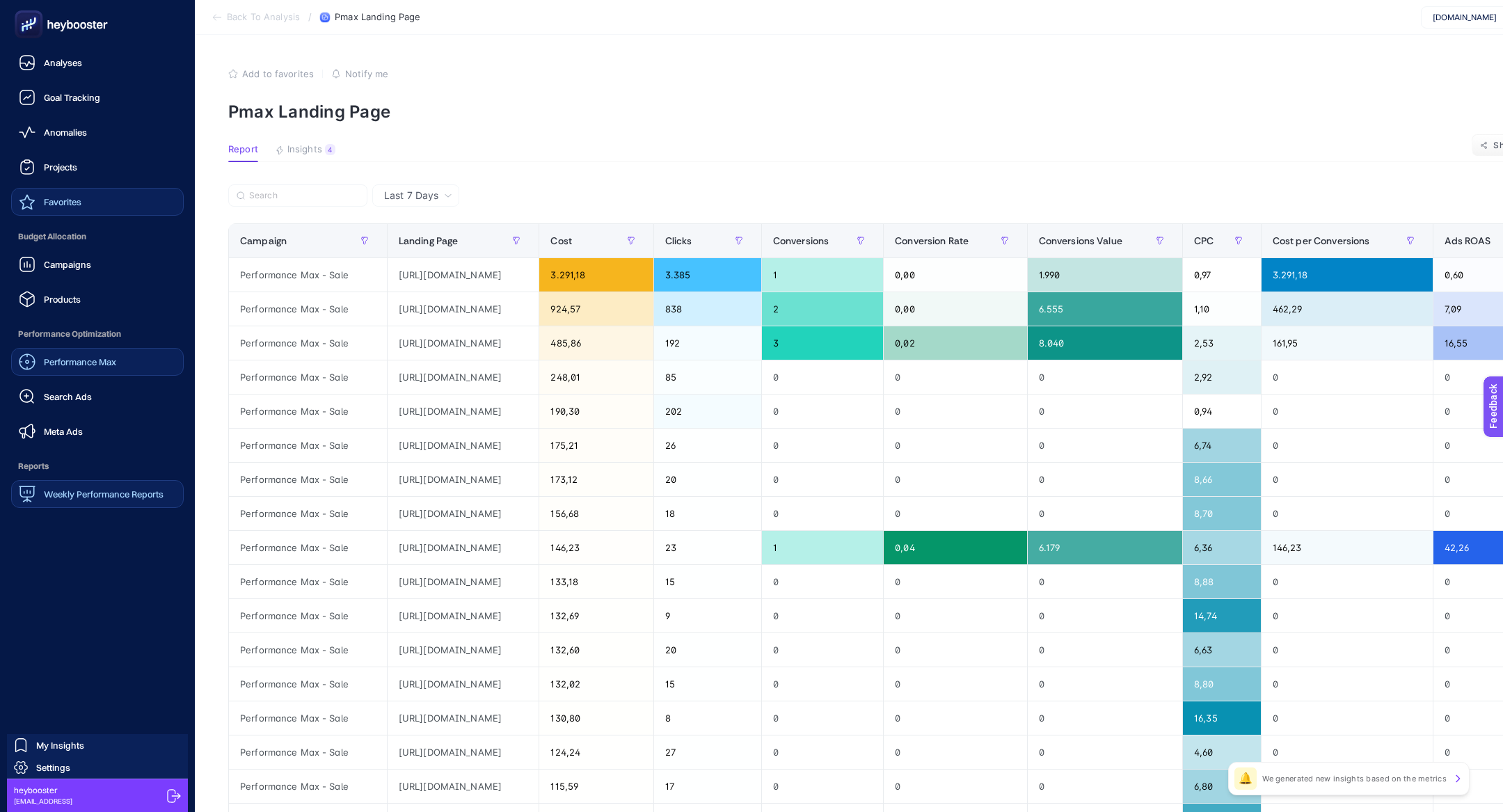
click at [57, 212] on link "Favorites" at bounding box center [97, 202] width 173 height 28
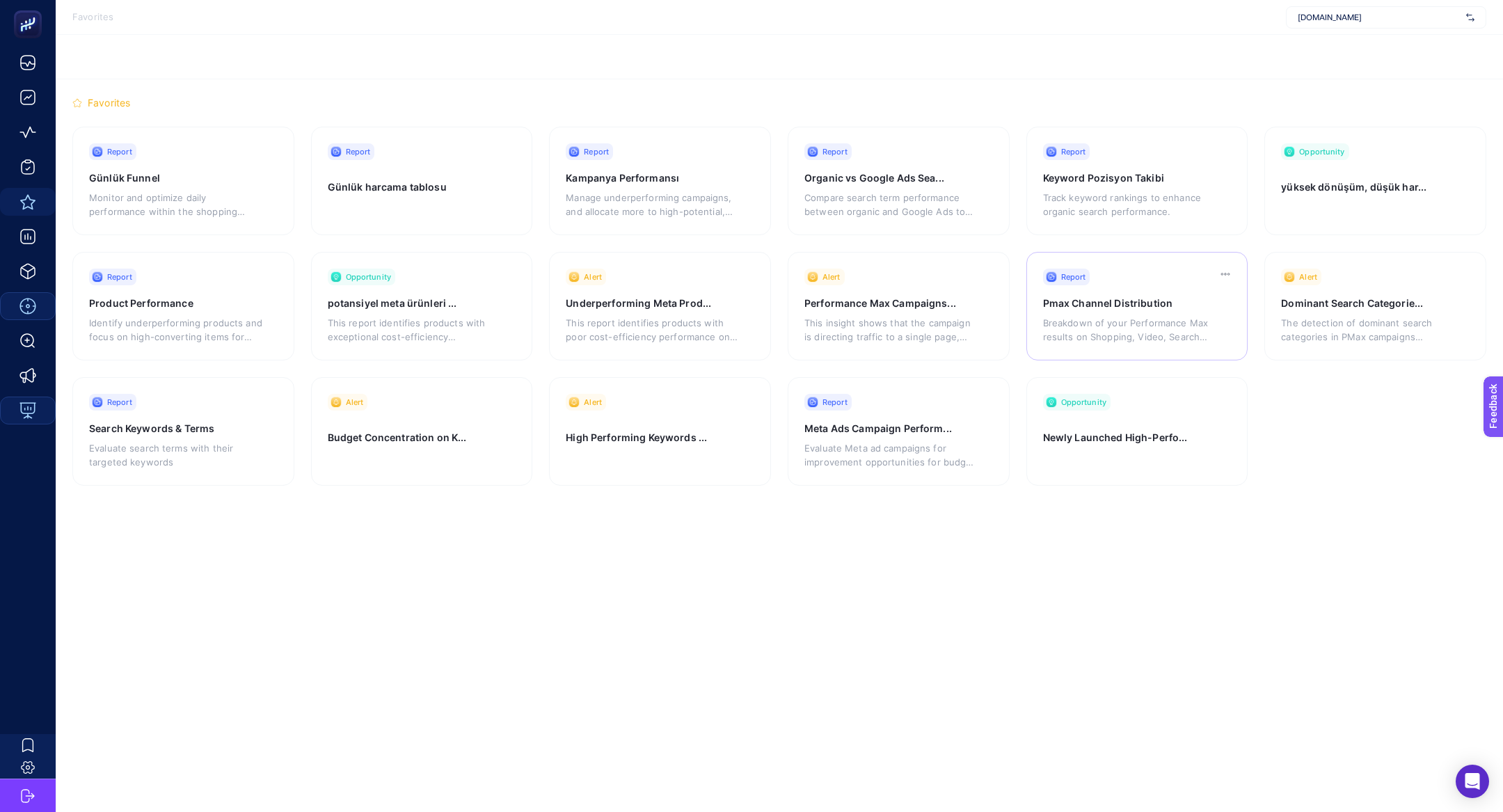
click at [1135, 323] on p "Breakdown of your Performance Max results on Shopping, Video, Search and Display" at bounding box center [1130, 330] width 173 height 28
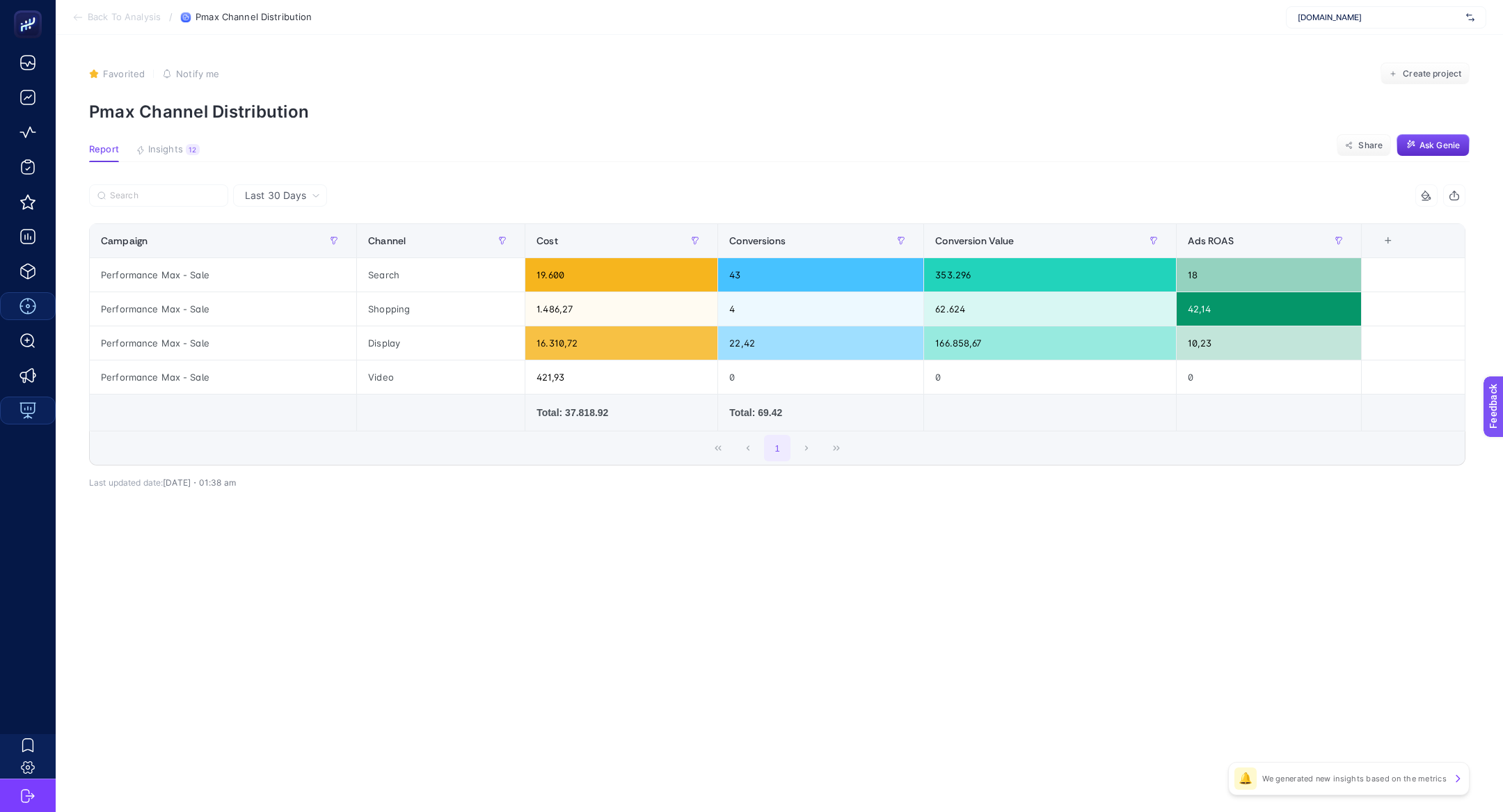
click at [199, 114] on p "Pmax Channel Distribution" at bounding box center [779, 112] width 1380 height 20
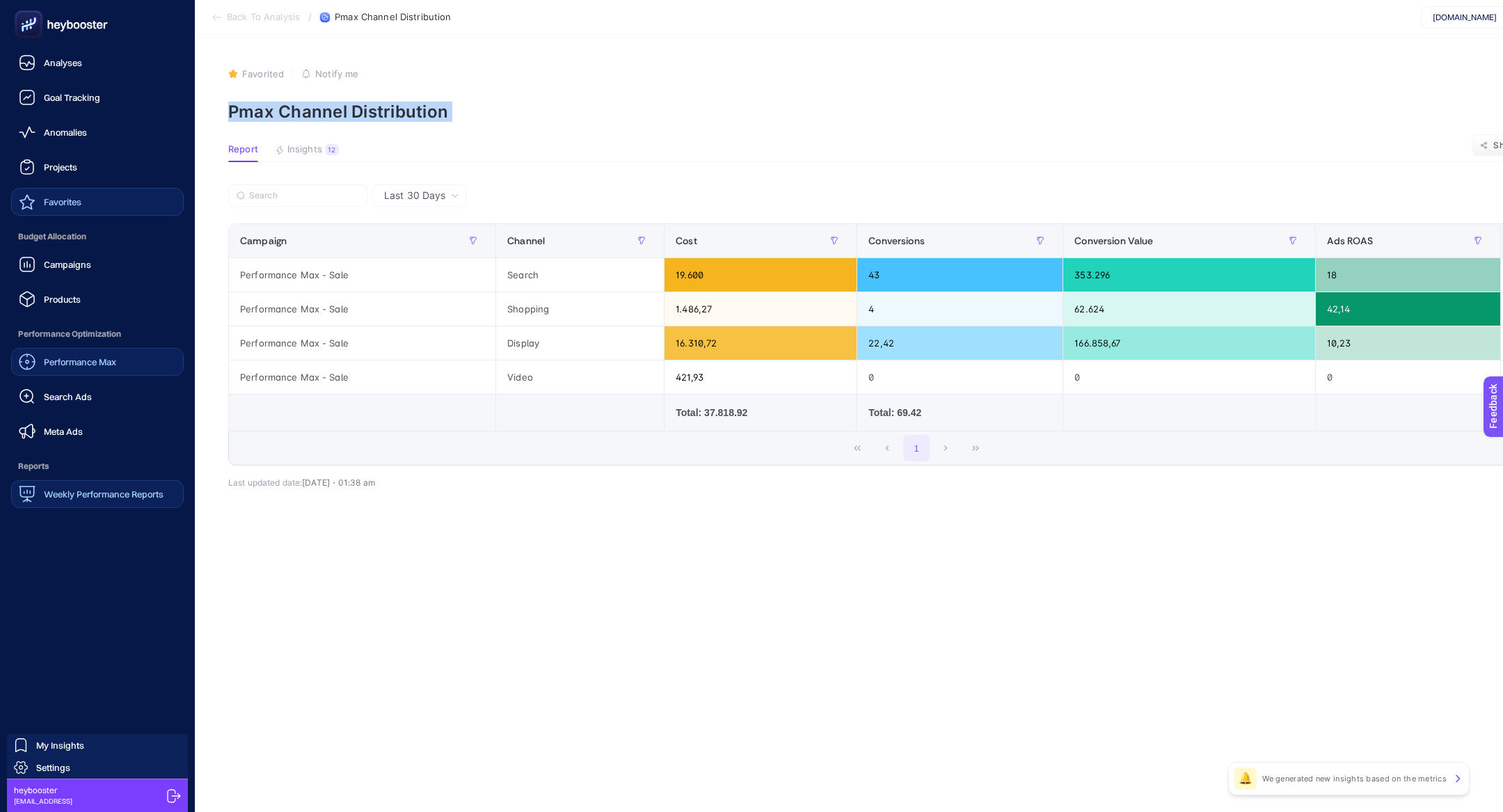
click at [85, 204] on link "Favorites" at bounding box center [97, 202] width 173 height 28
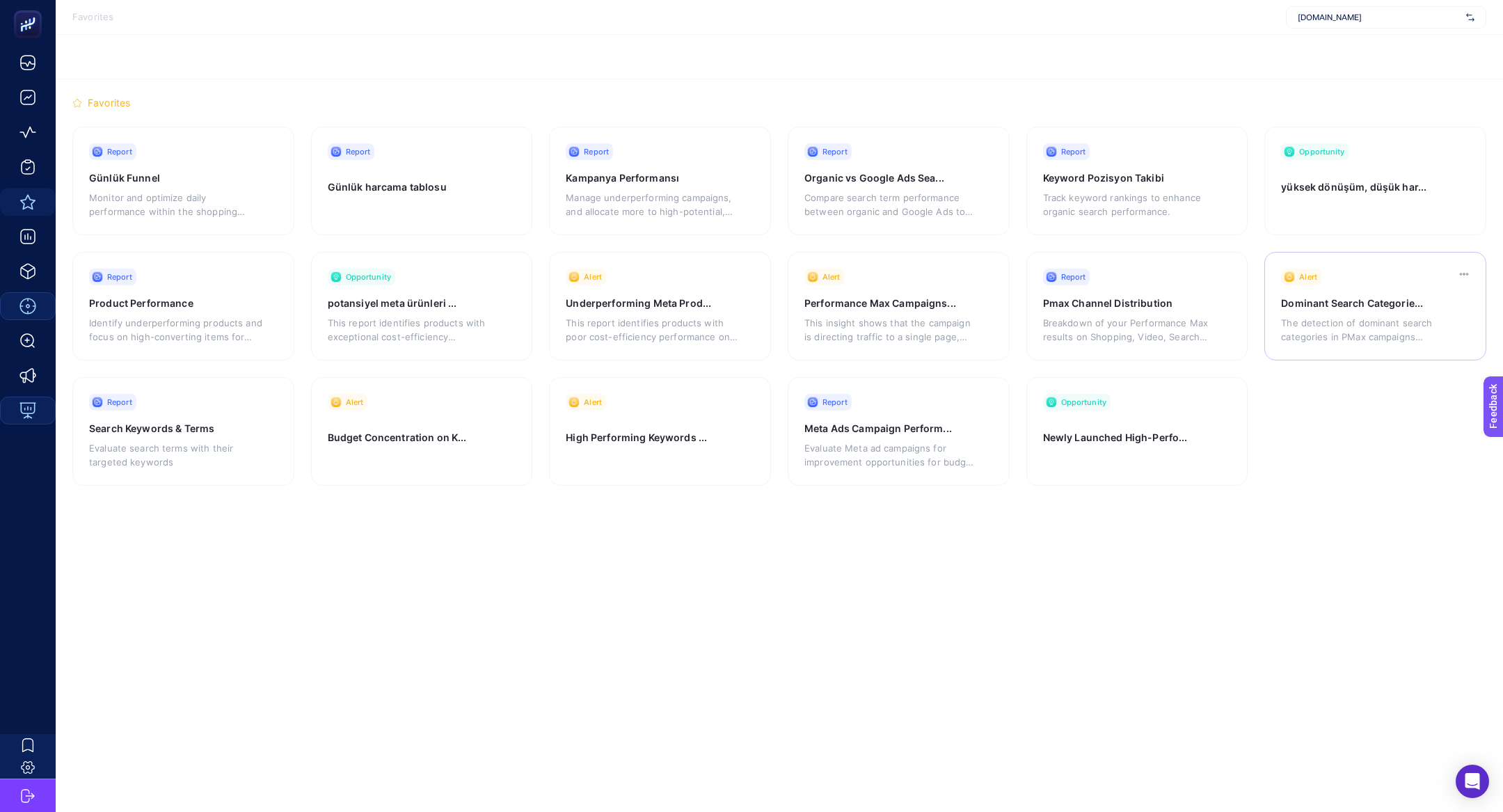
click at [1386, 312] on div "The detection of dominant search categories in PMax campaigns highlights the ar…" at bounding box center [1367, 327] width 173 height 33
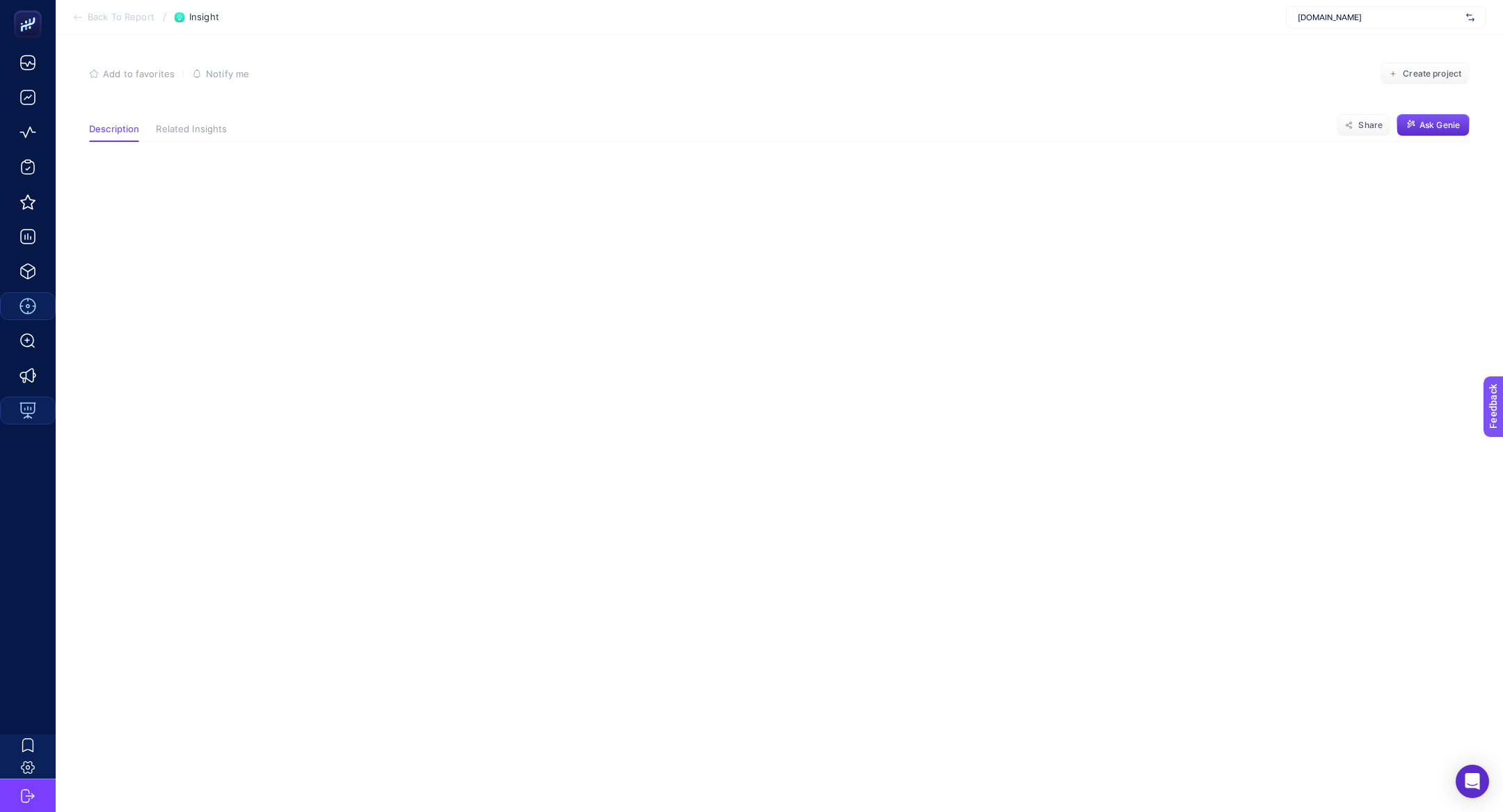
click at [82, 21] on icon at bounding box center [78, 17] width 11 height 11
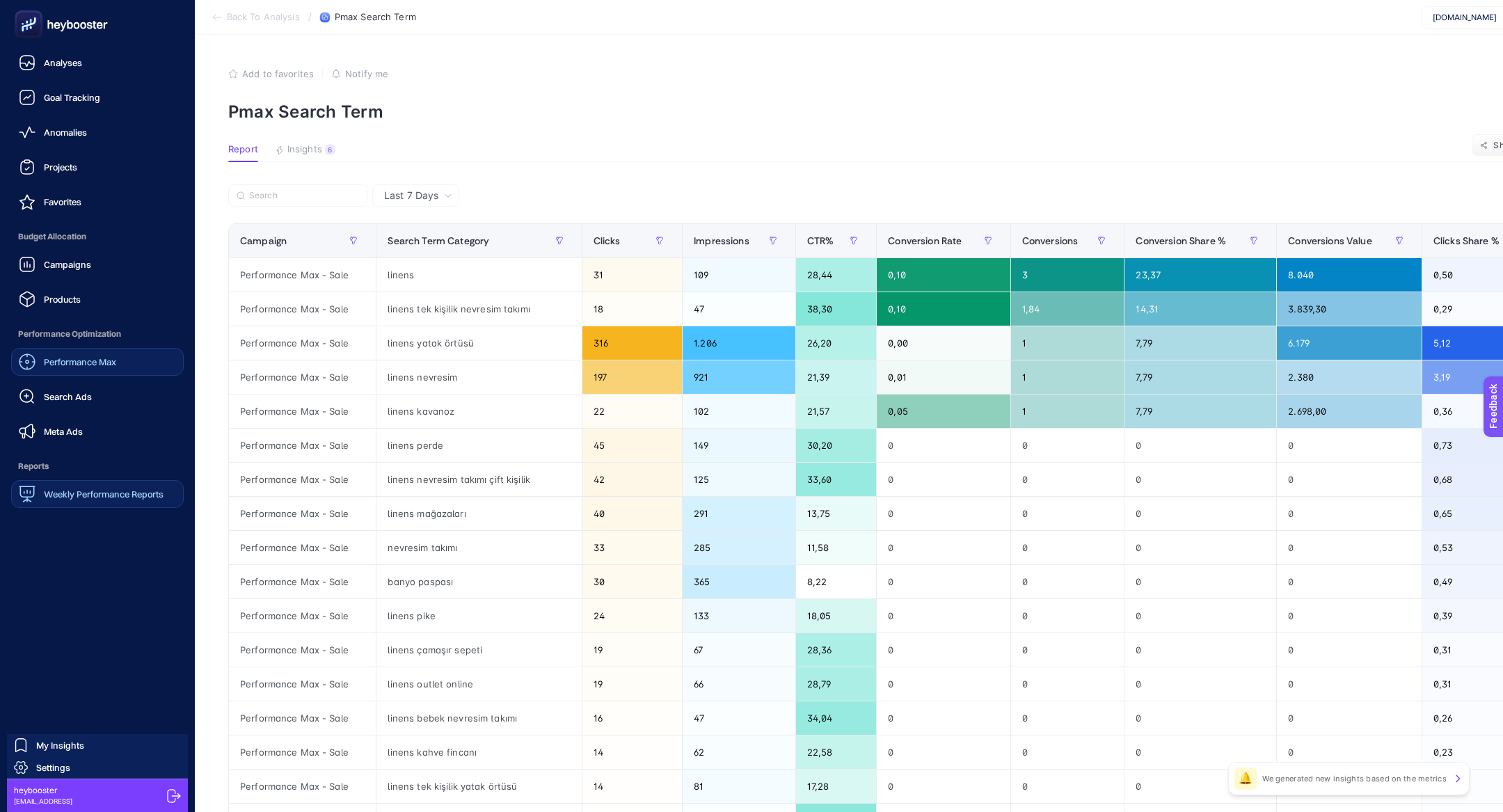
click at [90, 362] on span "Performance Max" at bounding box center [80, 361] width 73 height 11
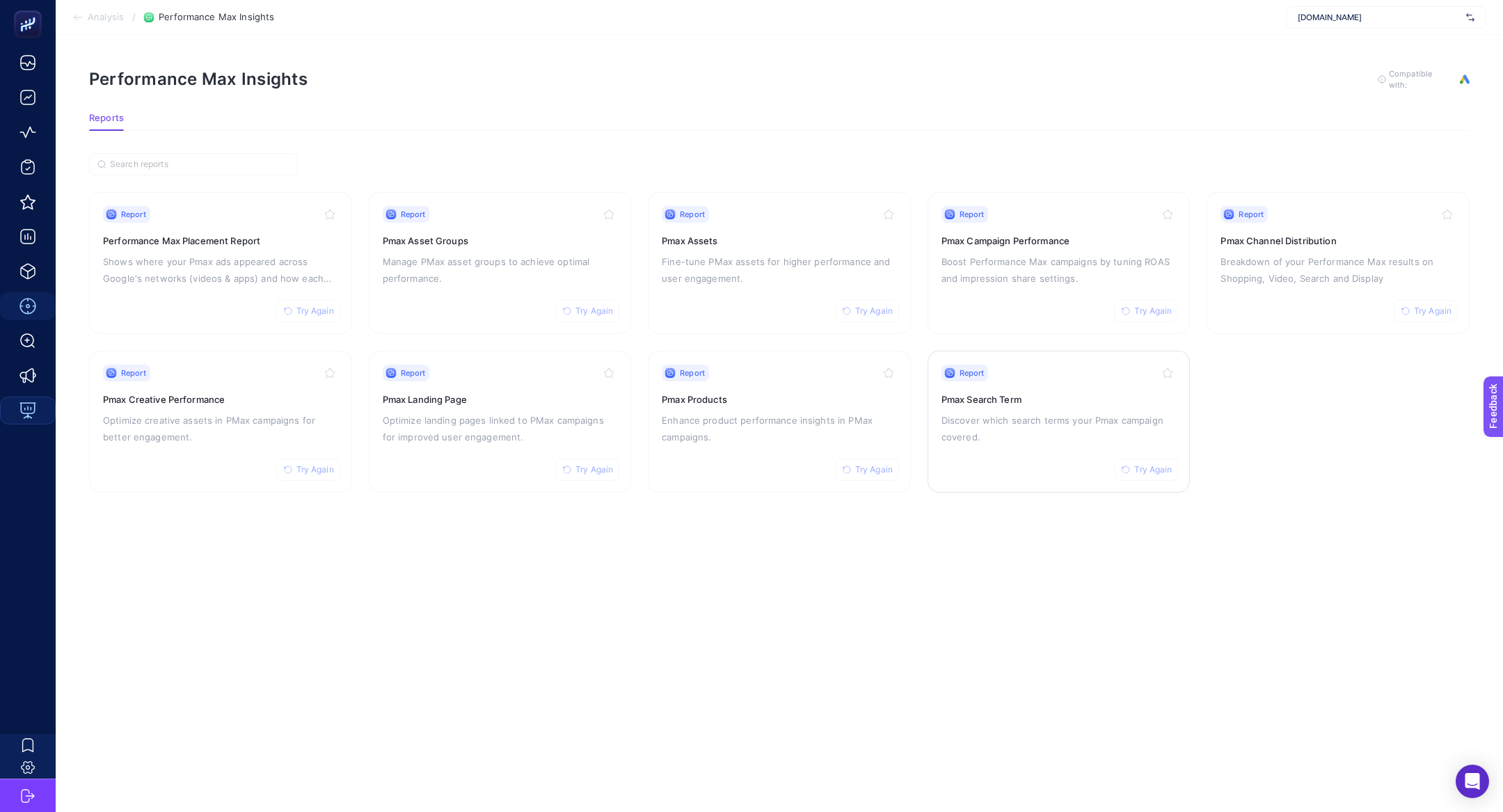
click at [1044, 392] on h3 "Pmax Search Term" at bounding box center [1059, 399] width 235 height 14
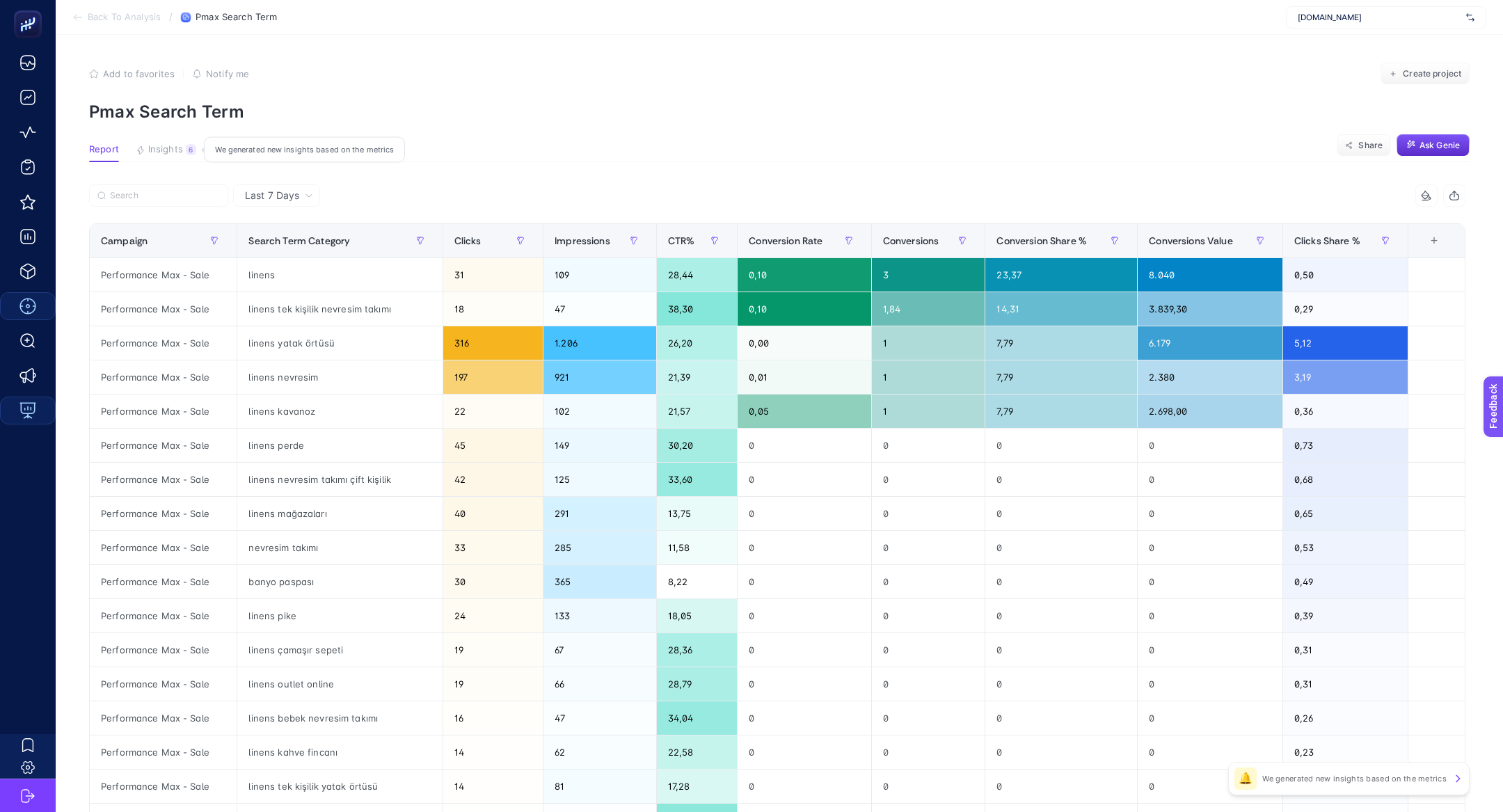
click at [165, 144] on span "Insights" at bounding box center [165, 149] width 35 height 11
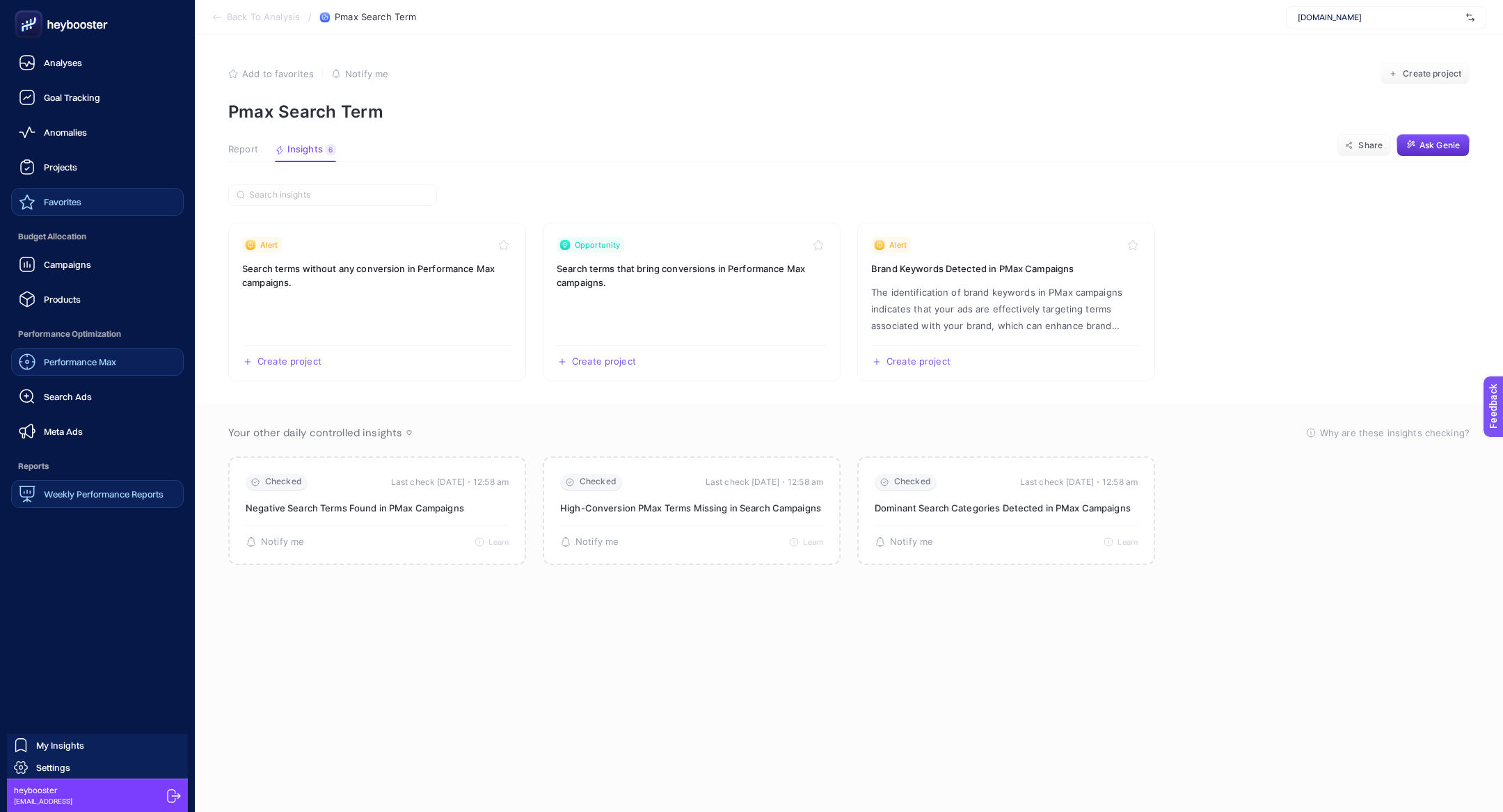
click at [89, 207] on link "Favorites" at bounding box center [97, 202] width 173 height 28
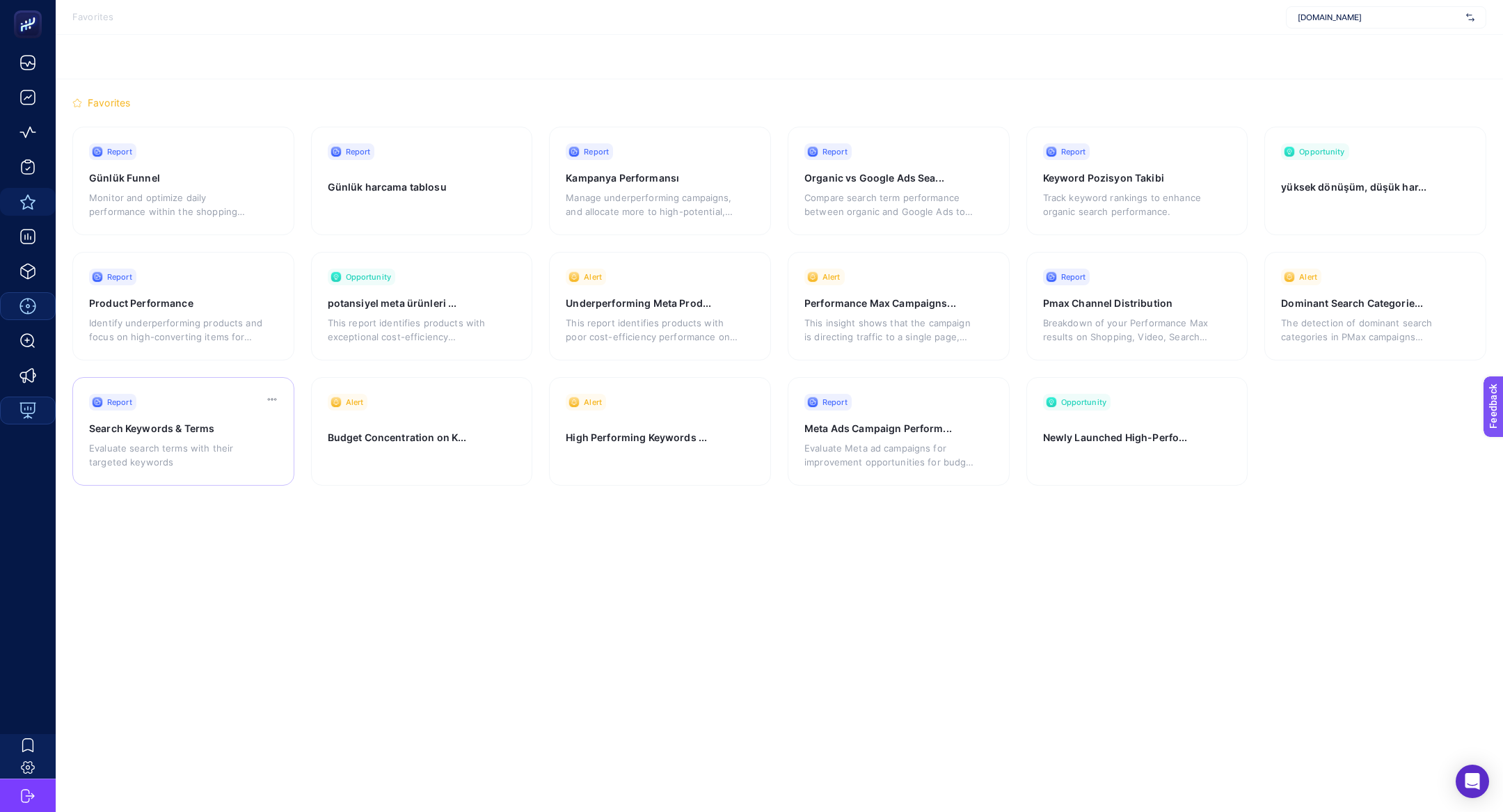
click at [209, 429] on h3 "Search Keywords & Terms" at bounding box center [168, 428] width 159 height 14
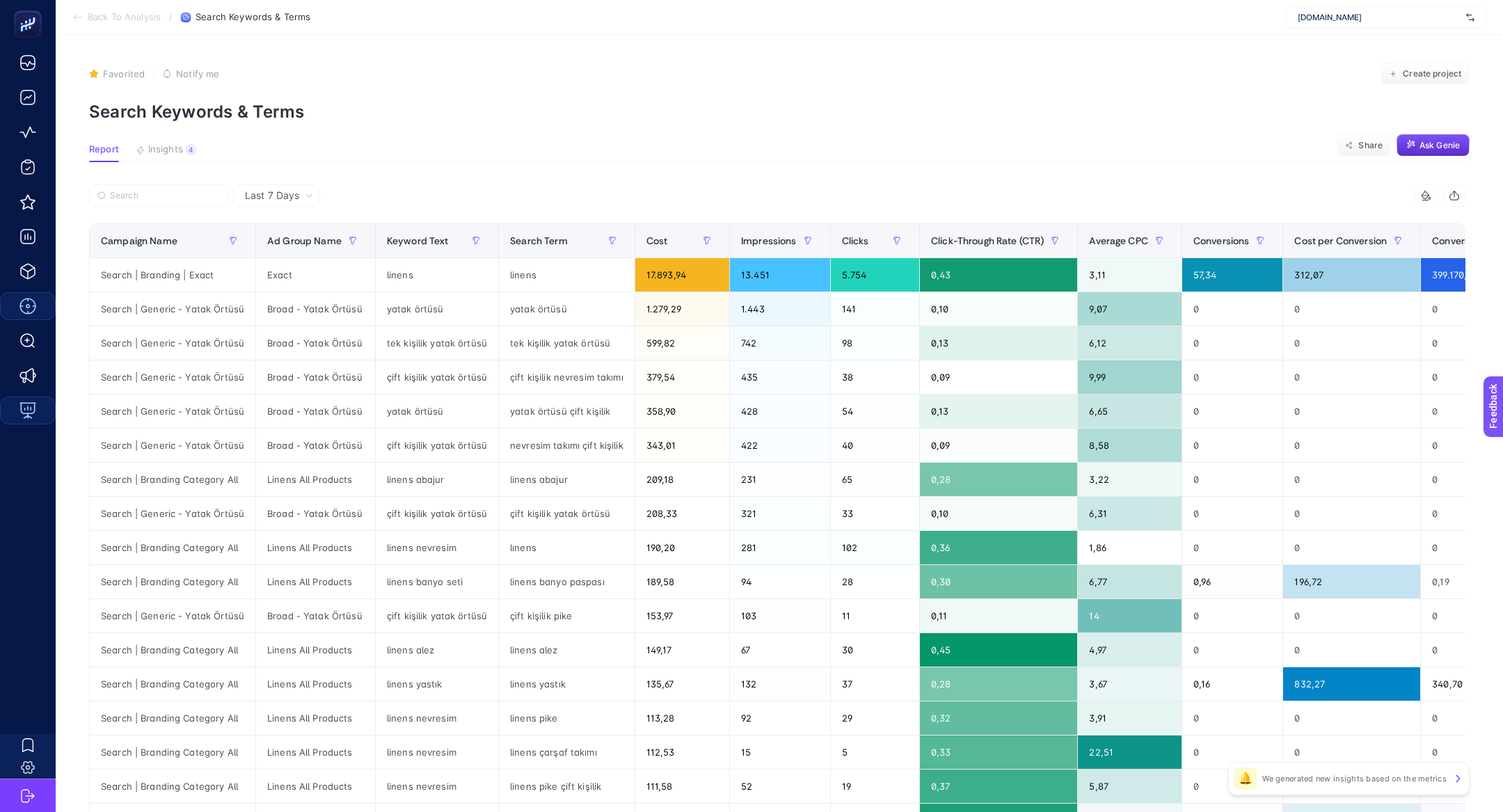
click at [204, 102] on p "Search Keywords & Terms" at bounding box center [779, 112] width 1380 height 20
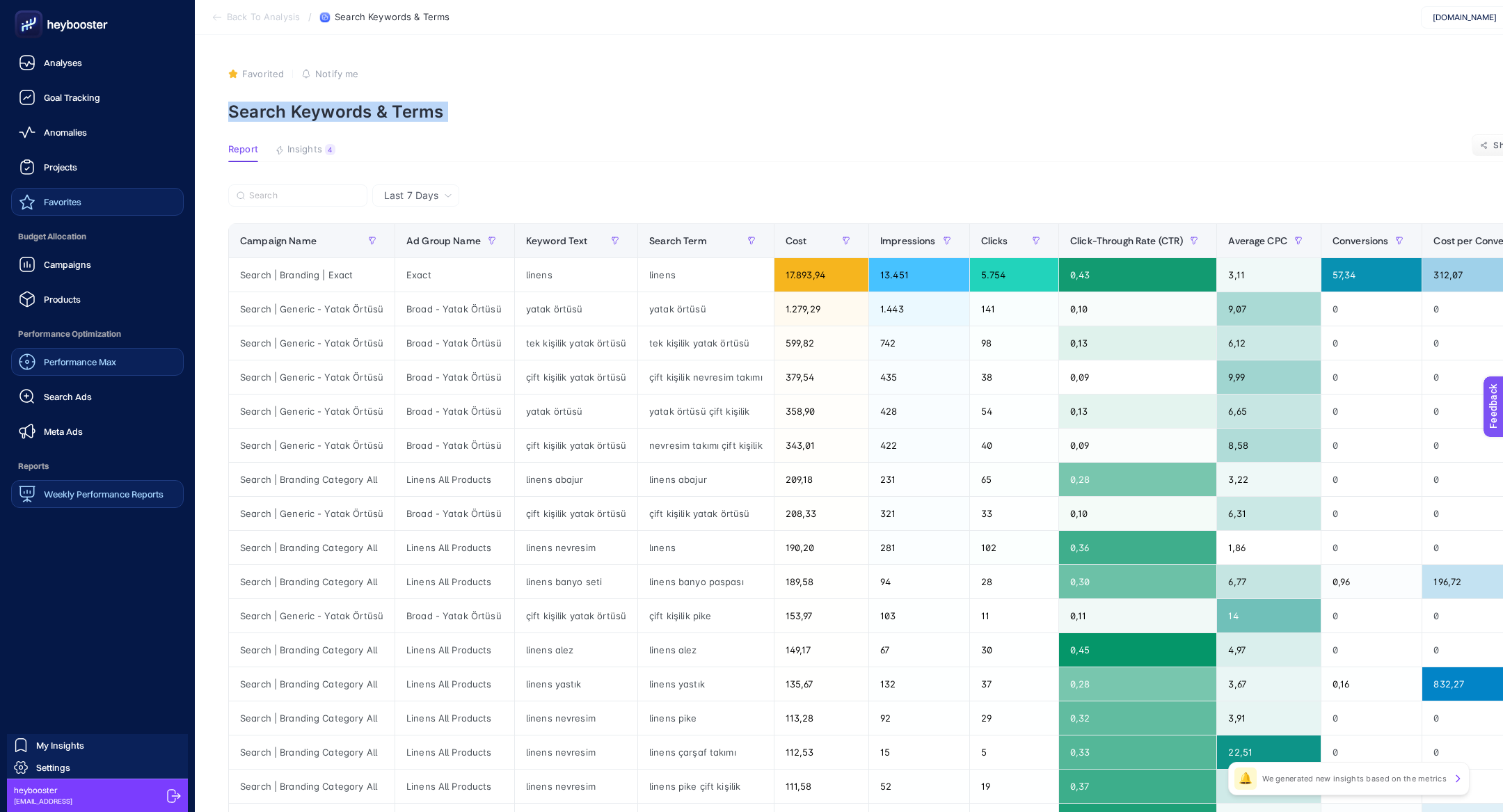
click at [72, 210] on div "Favorites" at bounding box center [50, 202] width 62 height 17
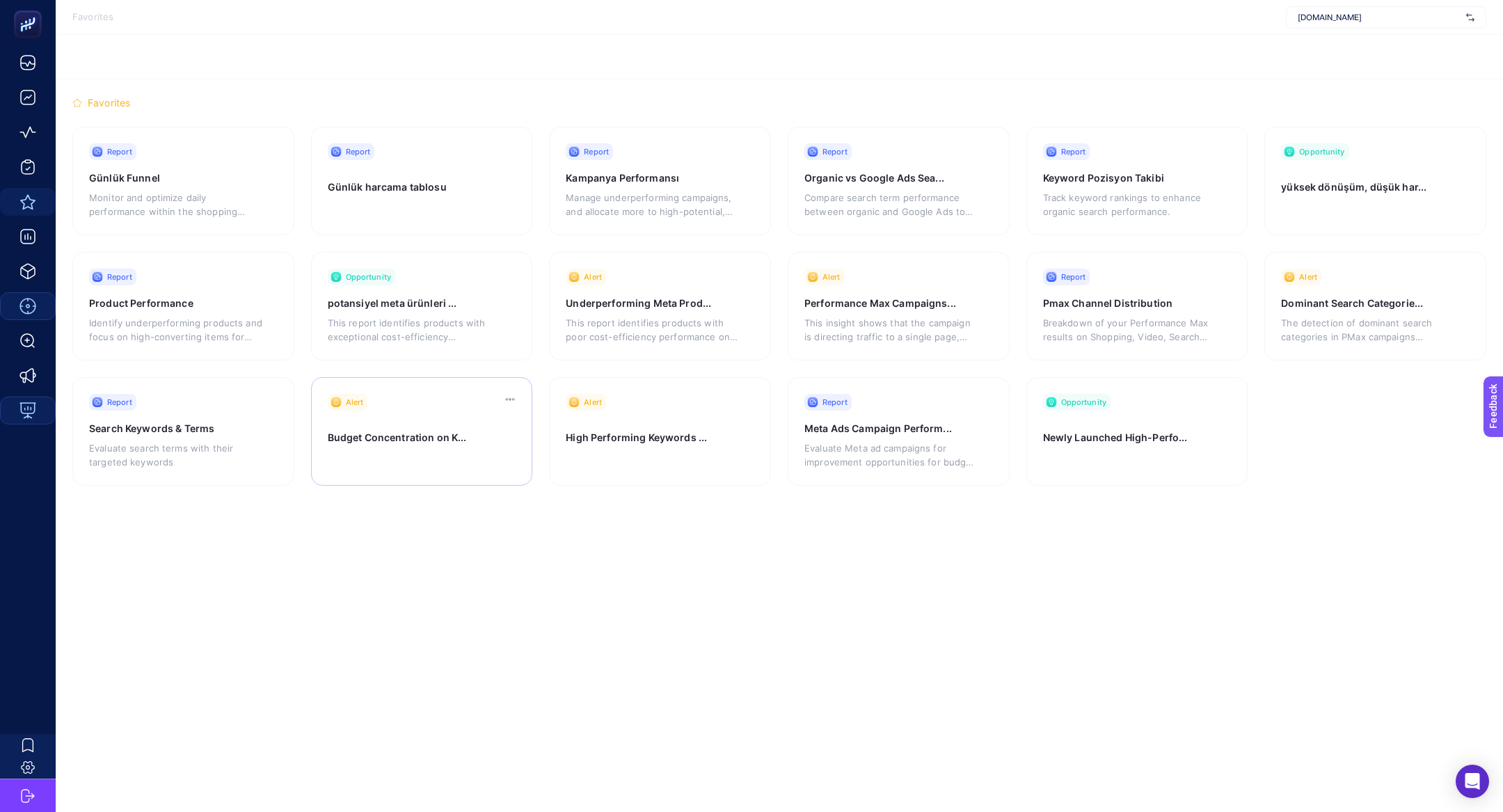
click at [389, 442] on h3 "Budget Concentration on K..." at bounding box center [407, 442] width 159 height 23
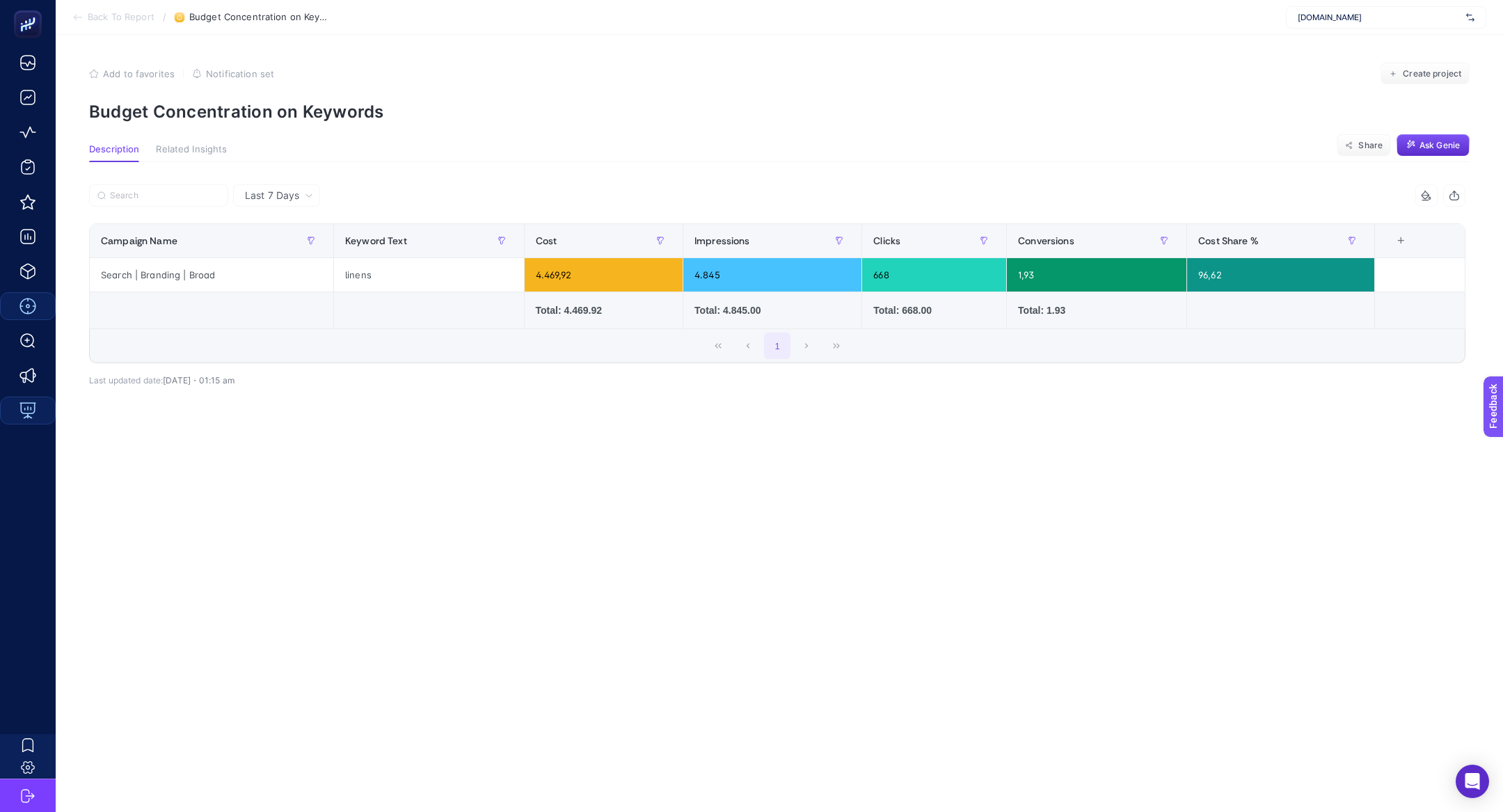
click at [254, 109] on p "Budget Concentration on Keywords" at bounding box center [779, 112] width 1380 height 20
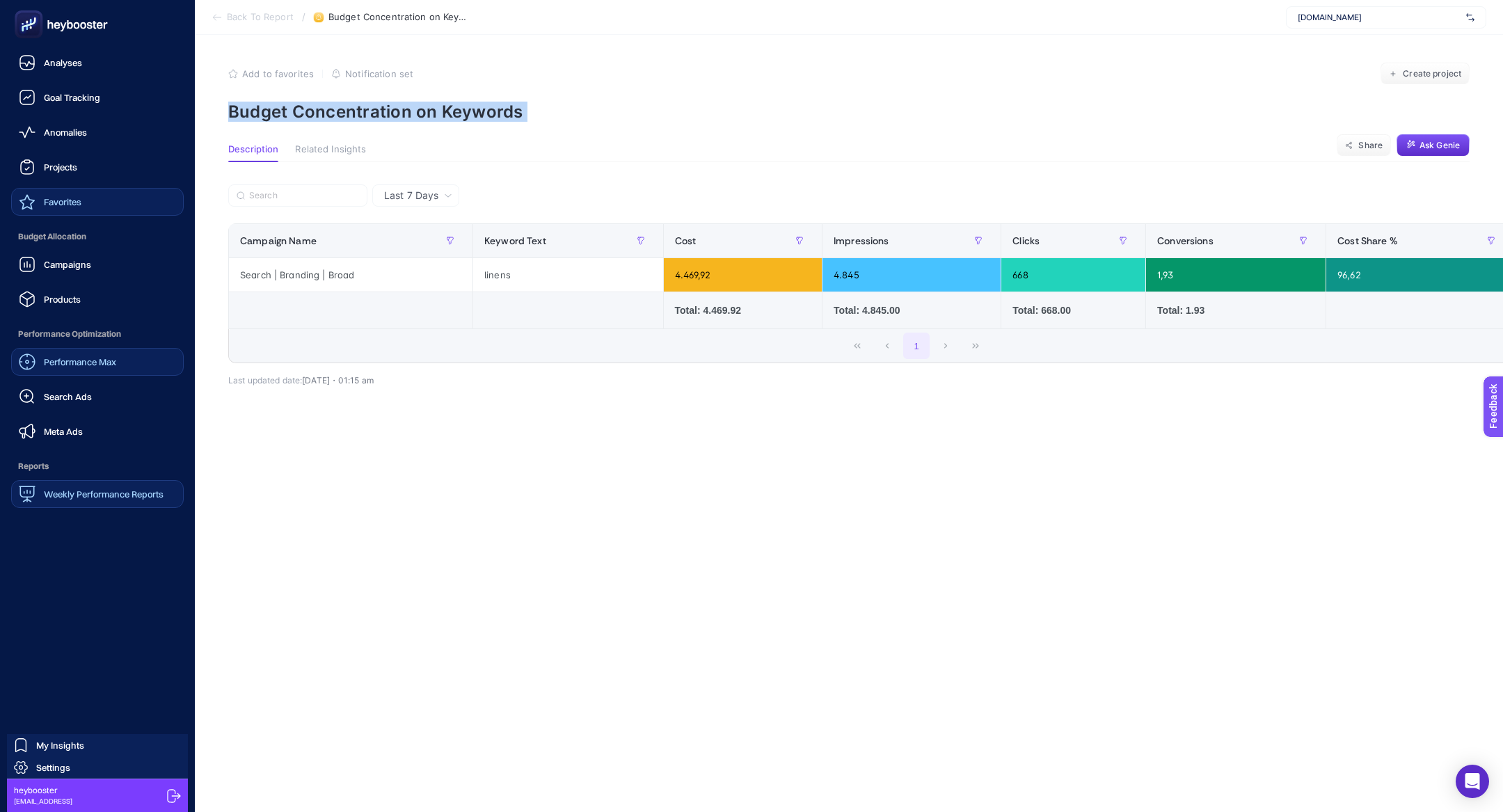
click at [76, 202] on span "Favorites" at bounding box center [62, 202] width 38 height 11
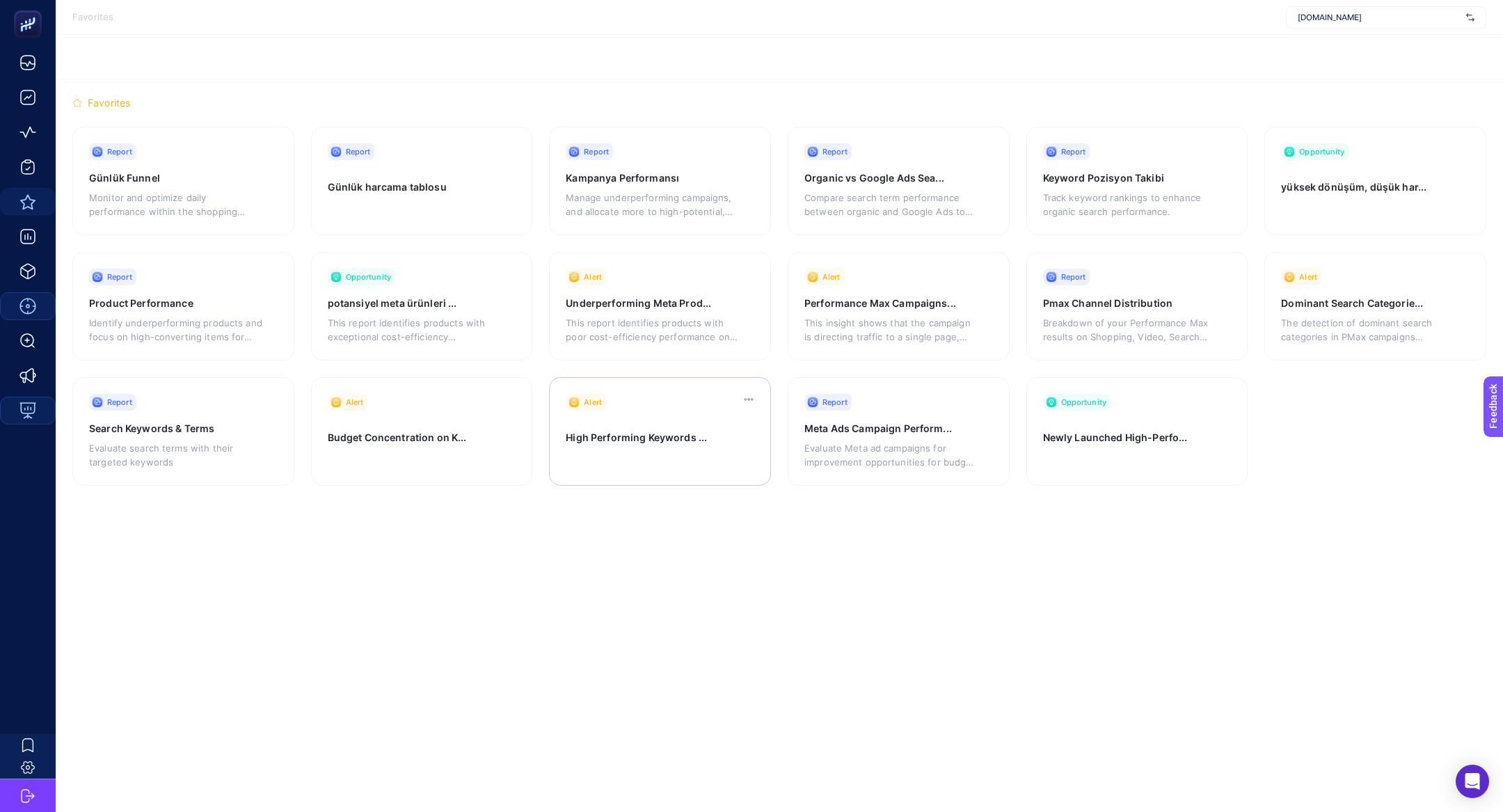
click at [663, 479] on div "Alert High Performing Keywords ..." at bounding box center [660, 431] width 222 height 109
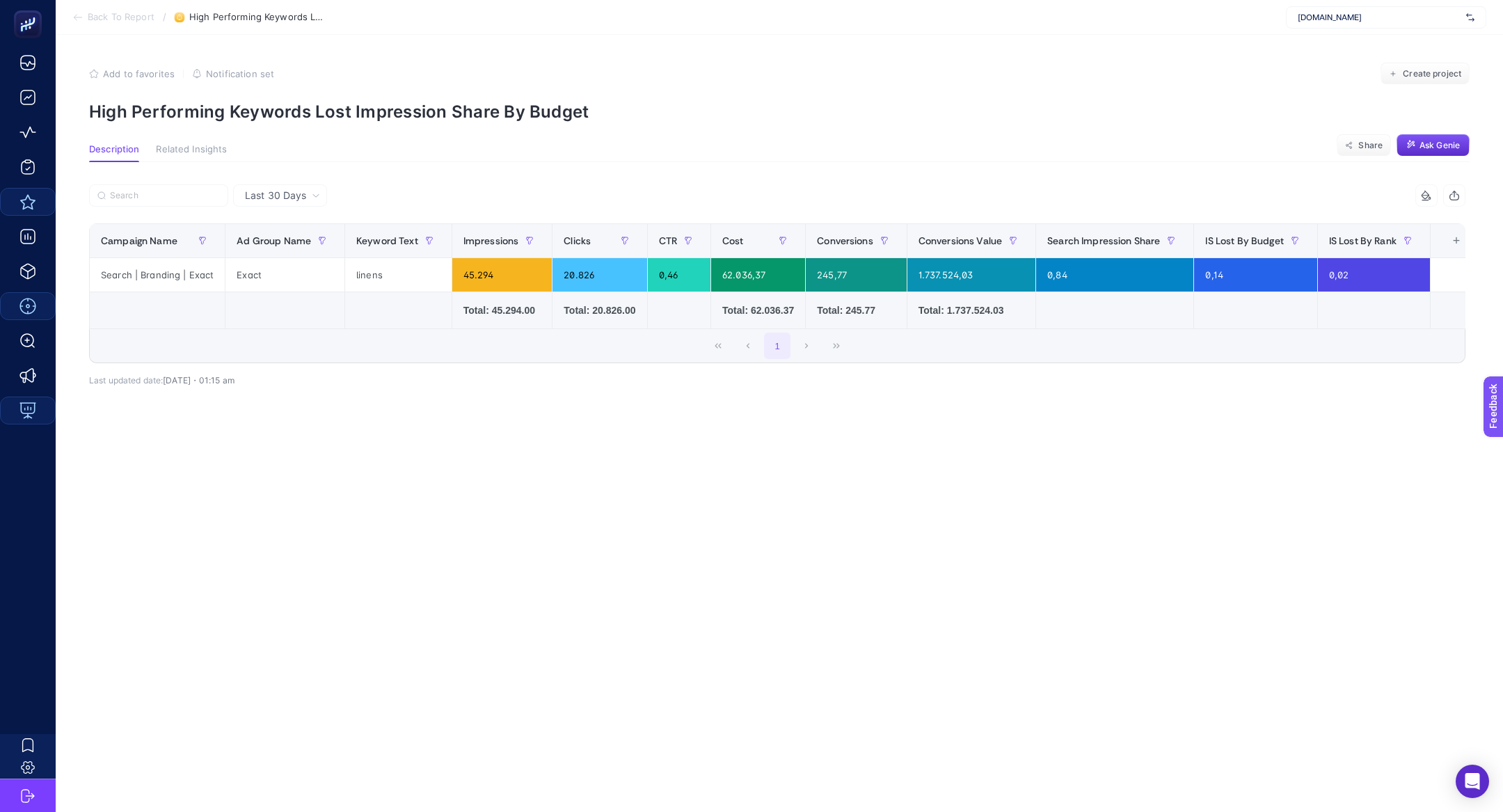
click at [241, 97] on section "Add to favorites false Notification set Create project High Performing Keywords…" at bounding box center [779, 92] width 1380 height 59
click at [252, 112] on p "High Performing Keywords Lost Impression Share By Budget" at bounding box center [779, 112] width 1380 height 20
click at [267, 111] on p "High Performing Keywords Lost Impression Share By Budget" at bounding box center [779, 112] width 1380 height 20
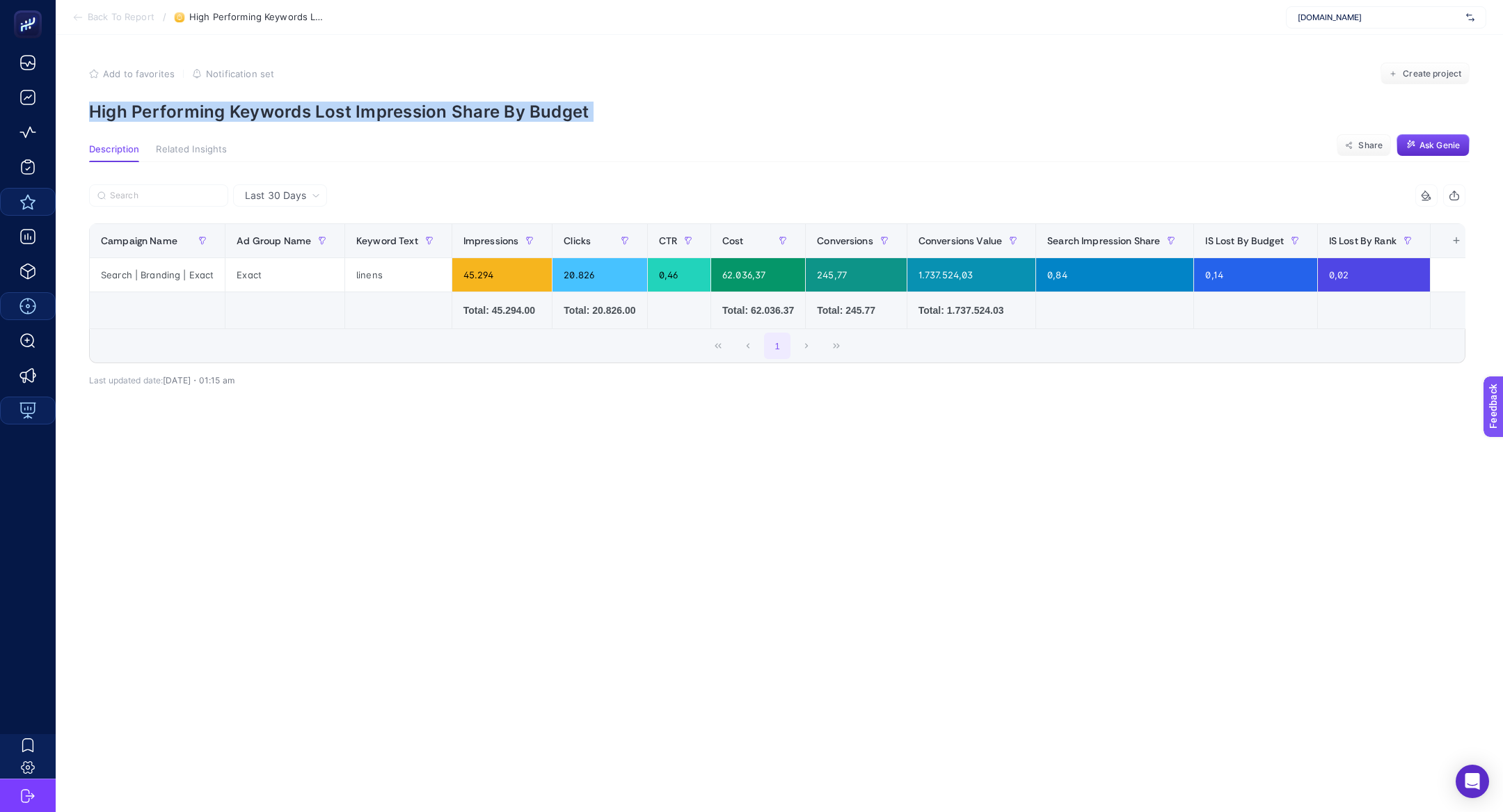
click at [267, 111] on p "High Performing Keywords Lost Impression Share By Budget" at bounding box center [779, 112] width 1380 height 20
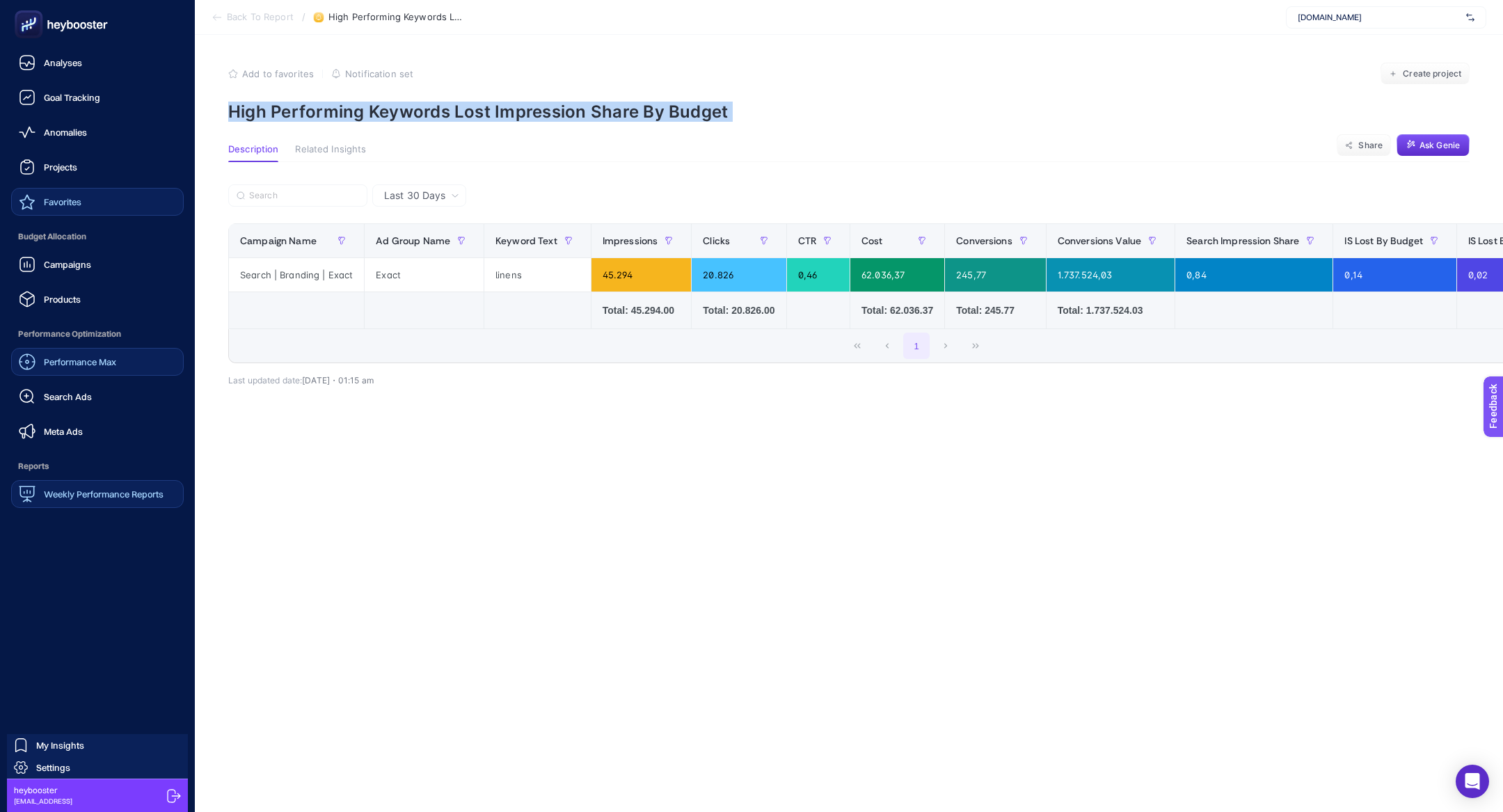
click at [91, 198] on link "Favorites" at bounding box center [97, 202] width 173 height 28
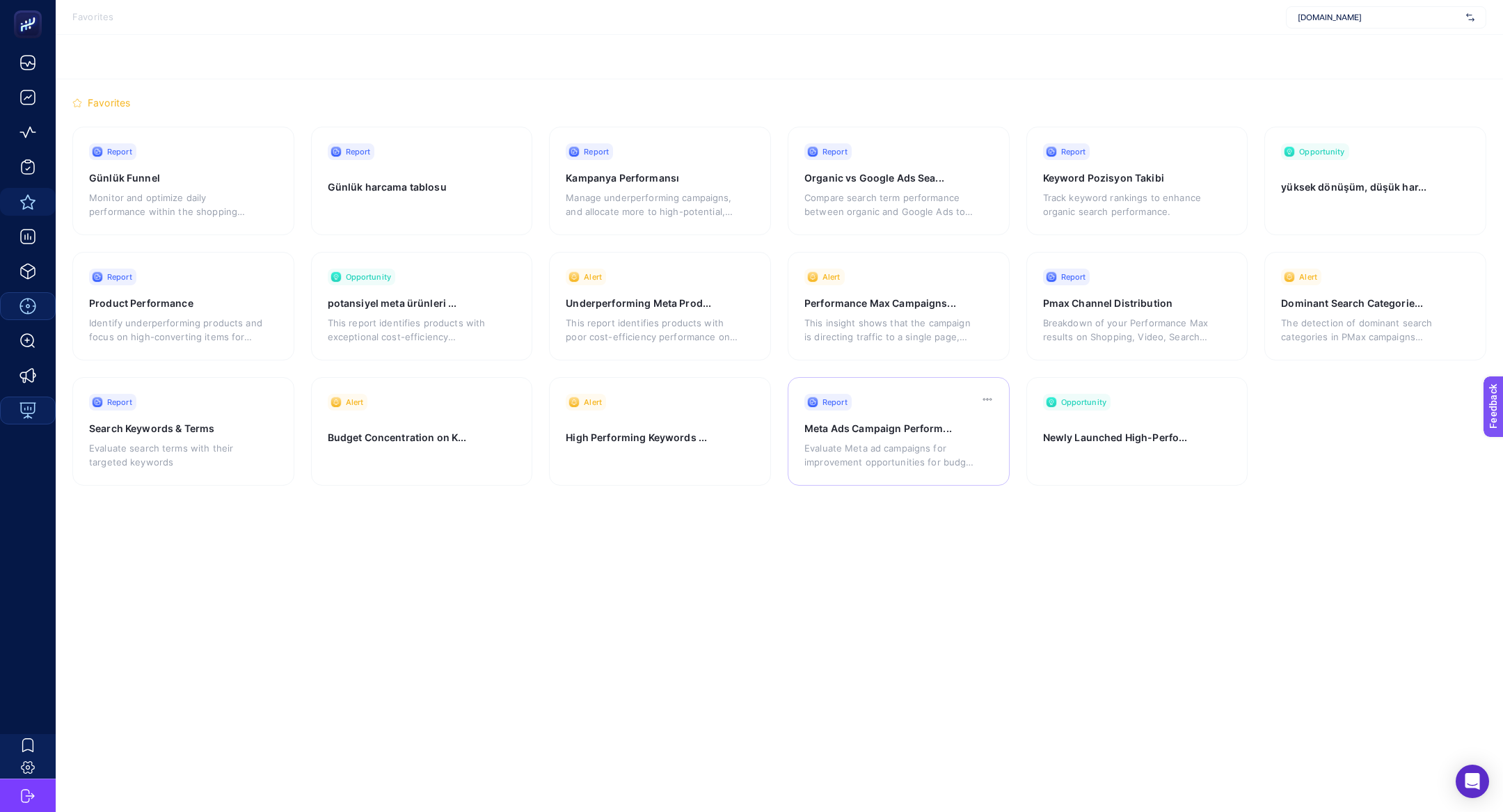
click at [885, 439] on div "Evaluate Meta ad campaigns for improvement opportunities for budget allocations." at bounding box center [891, 452] width 173 height 33
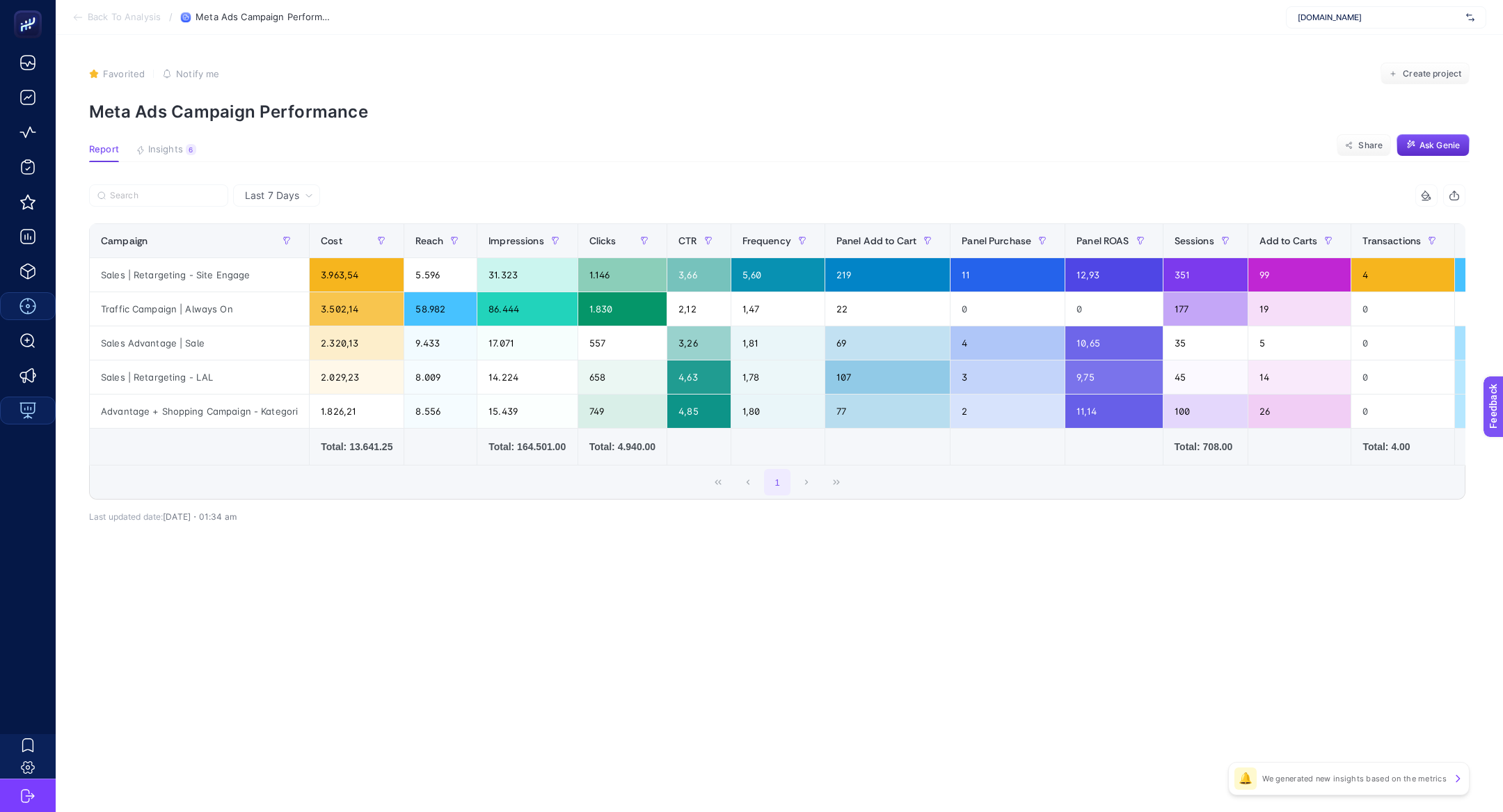
click at [194, 115] on p "Meta Ads Campaign Performance" at bounding box center [779, 112] width 1380 height 20
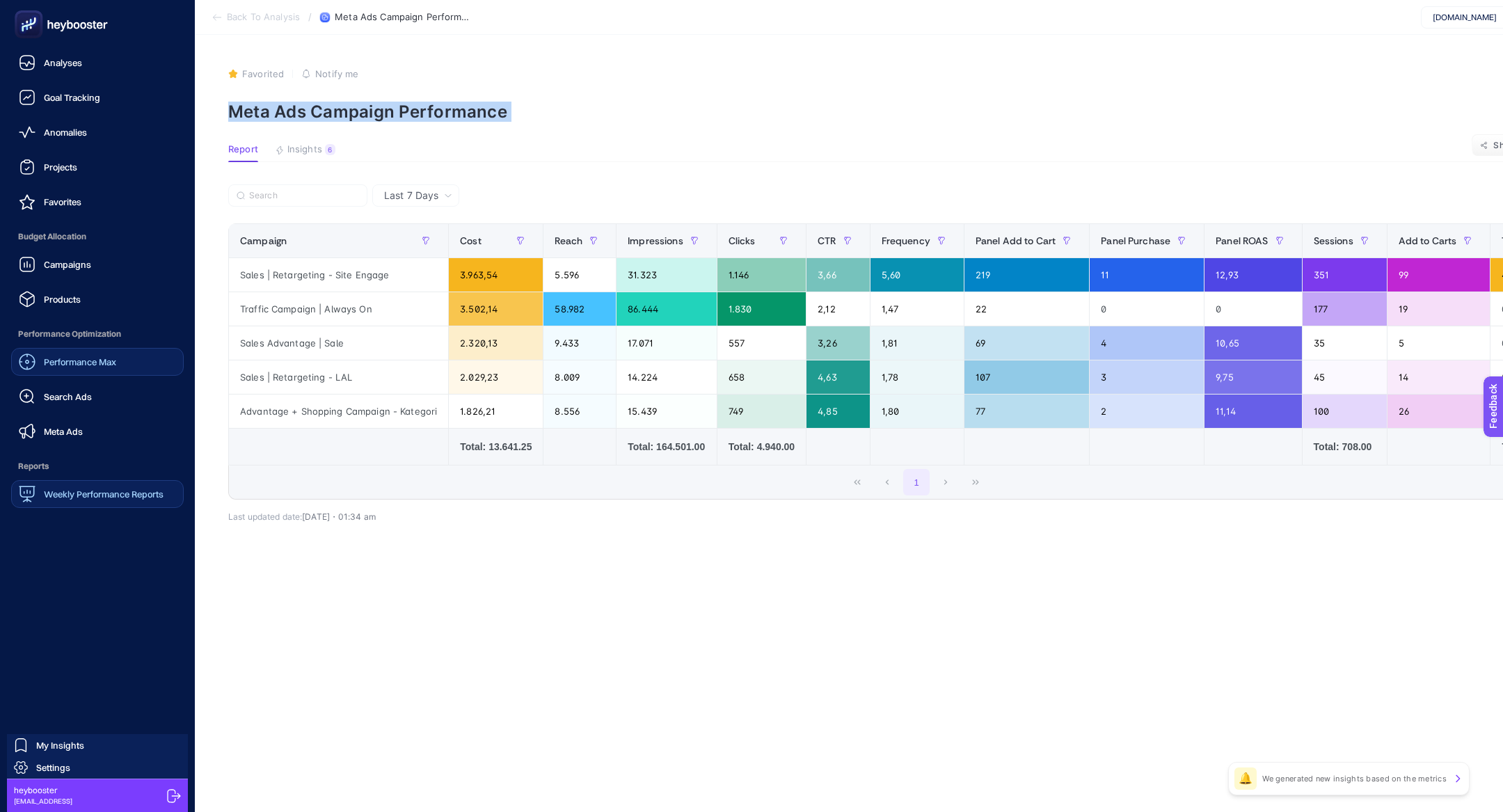
click at [75, 199] on span "Favorites" at bounding box center [62, 202] width 38 height 11
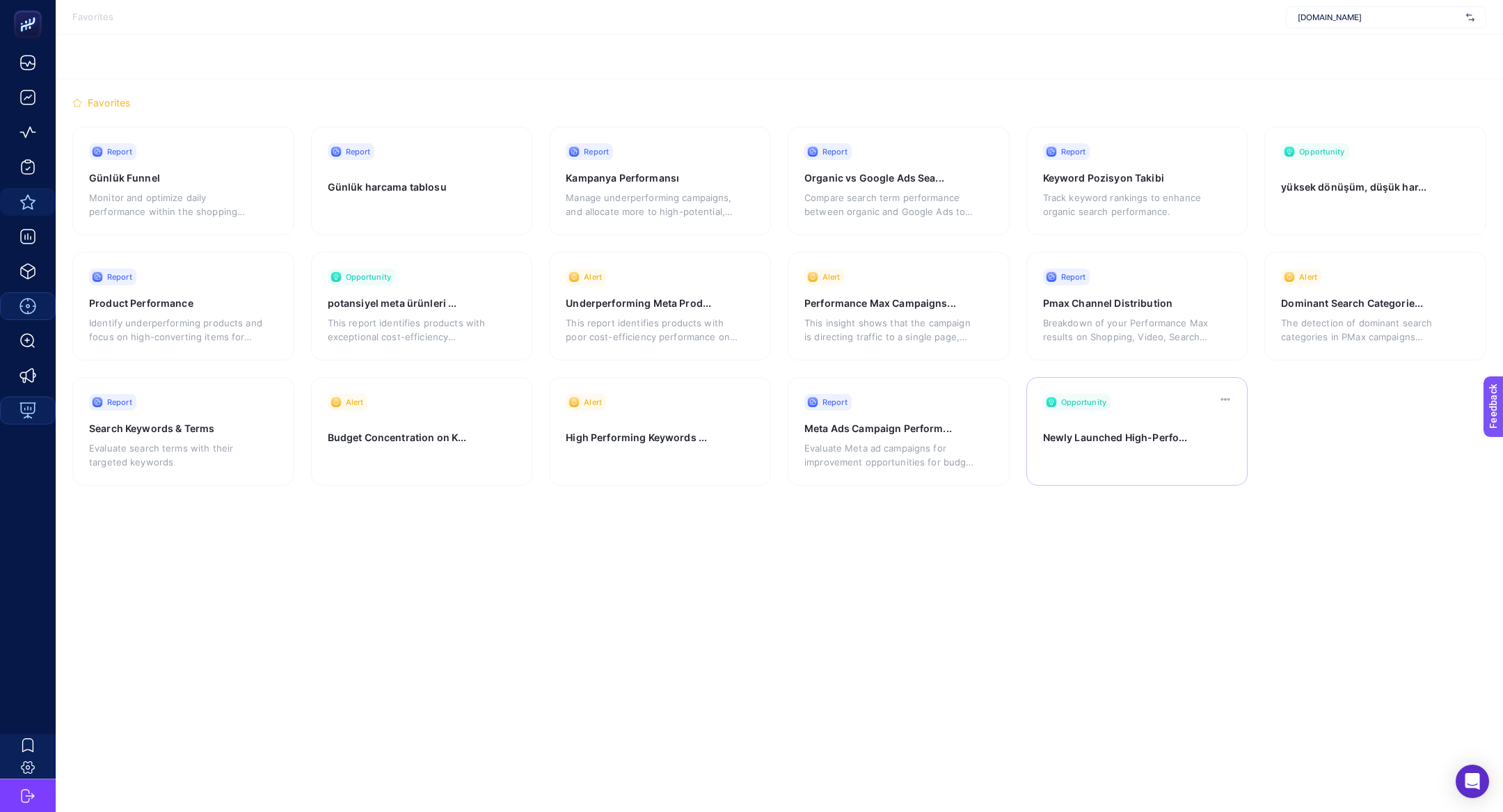
click at [1130, 434] on h3 "Newly Launched High-Perfo..." at bounding box center [1122, 442] width 159 height 23
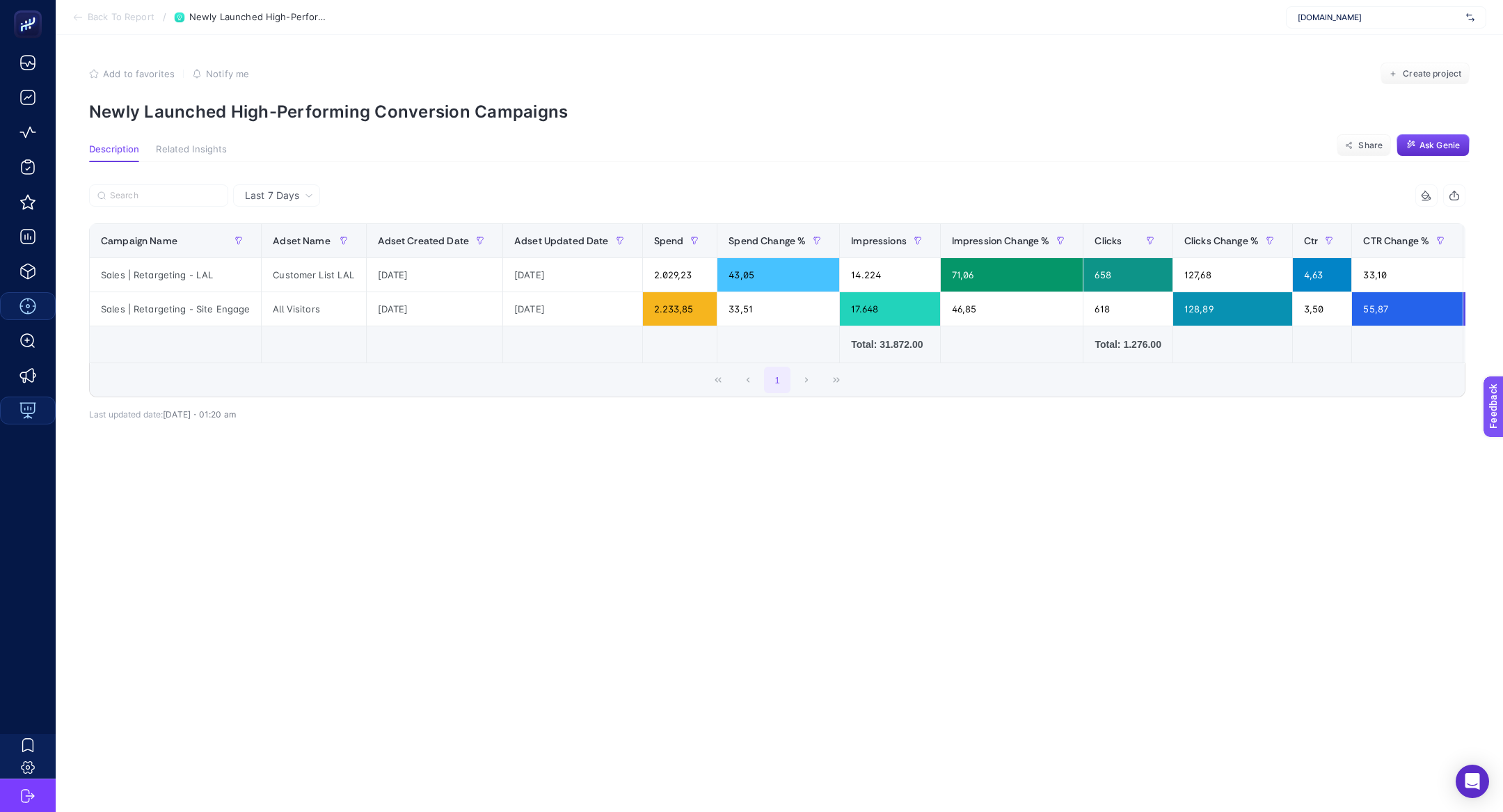
click at [252, 103] on p "Newly Launched High-Performing Conversion Campaigns" at bounding box center [779, 112] width 1380 height 20
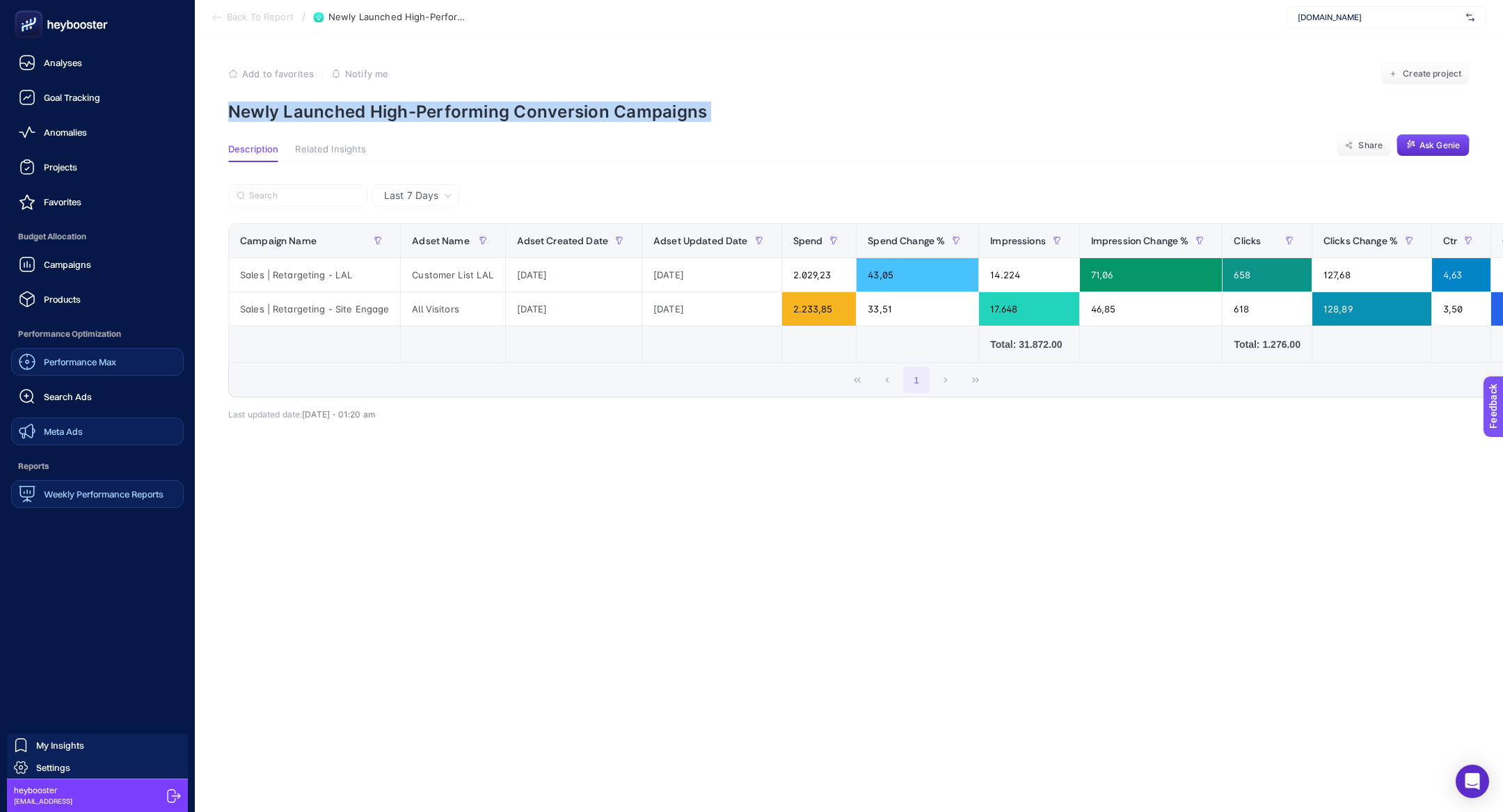
click at [86, 442] on link "Meta Ads" at bounding box center [97, 431] width 173 height 28
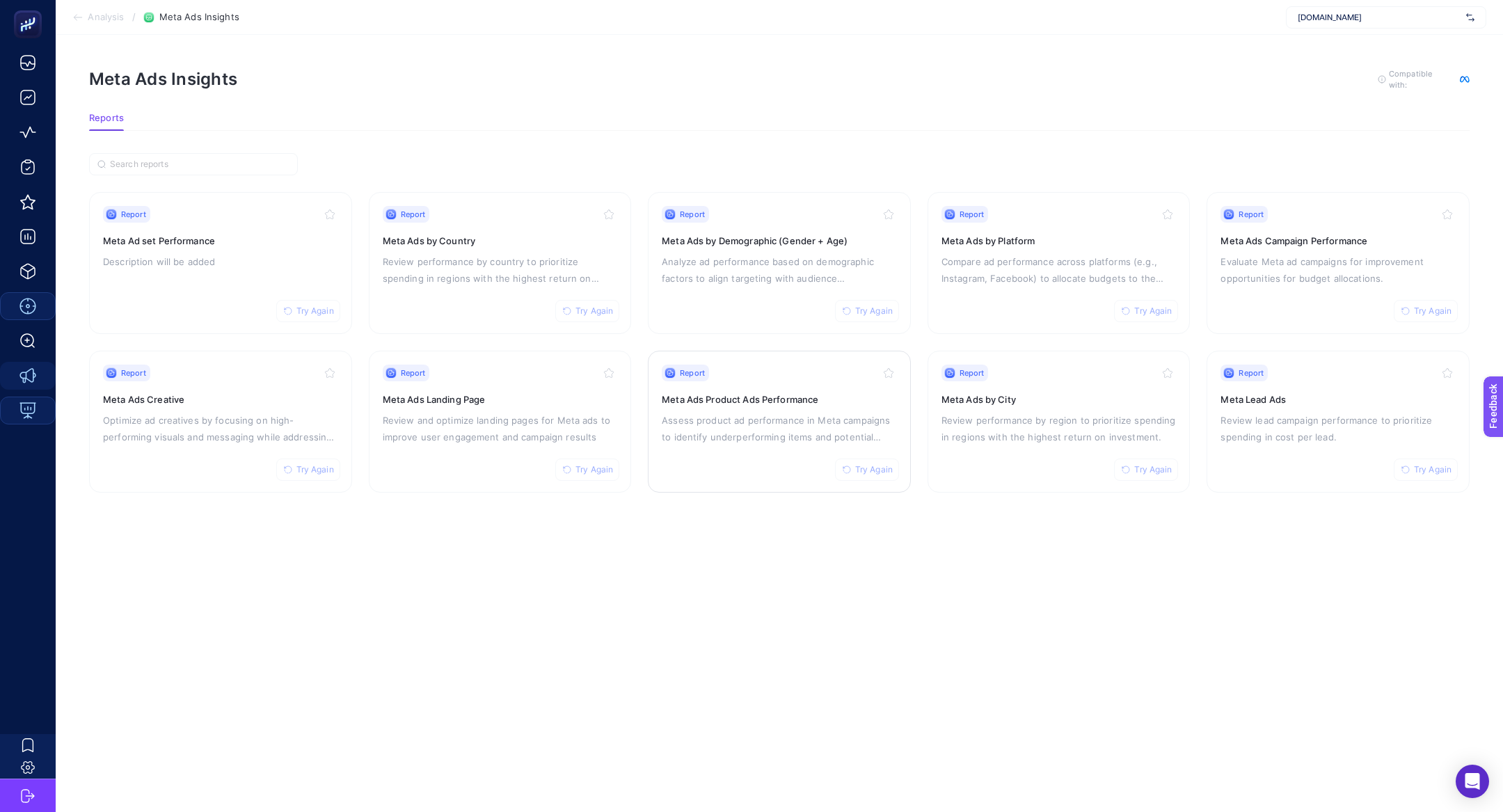
click at [748, 447] on div "Report Try Again Meta Ads Product Ads Performance Assess product ad performance…" at bounding box center [779, 421] width 235 height 114
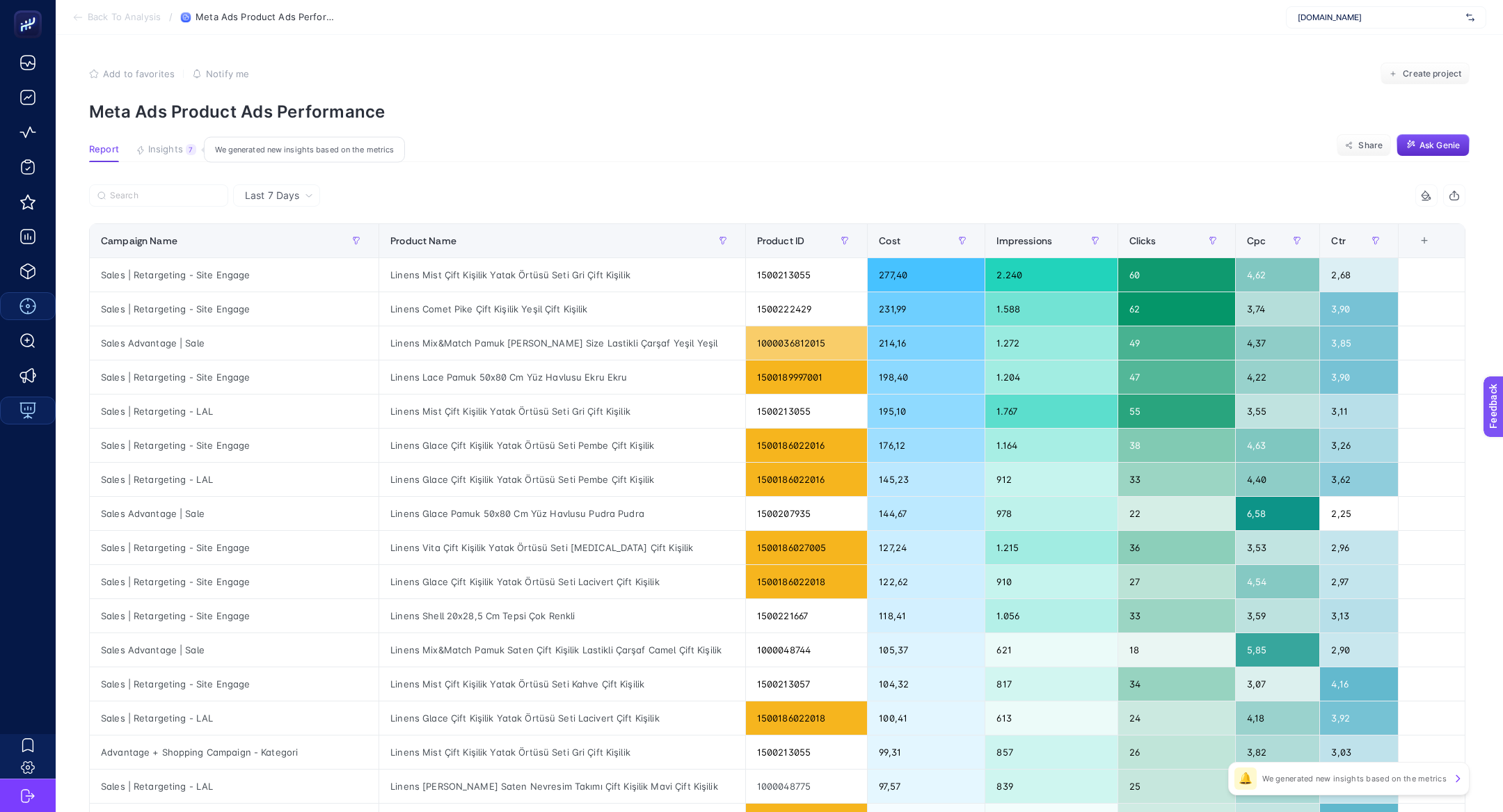
click at [183, 154] on button "Insights 7 We generated new insights based on the metrics" at bounding box center [166, 153] width 61 height 18
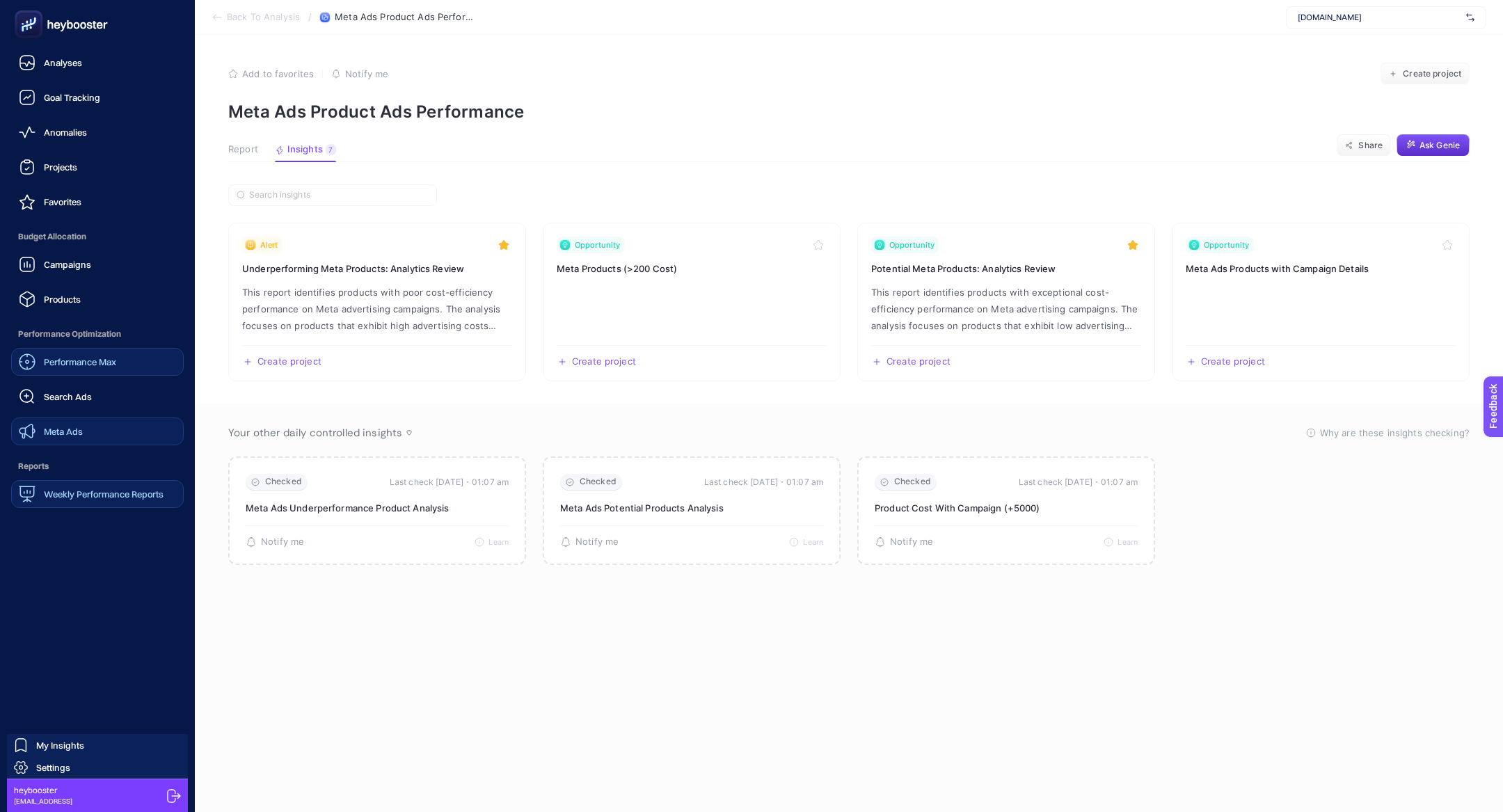
click at [76, 431] on span "Meta Ads" at bounding box center [63, 431] width 39 height 11
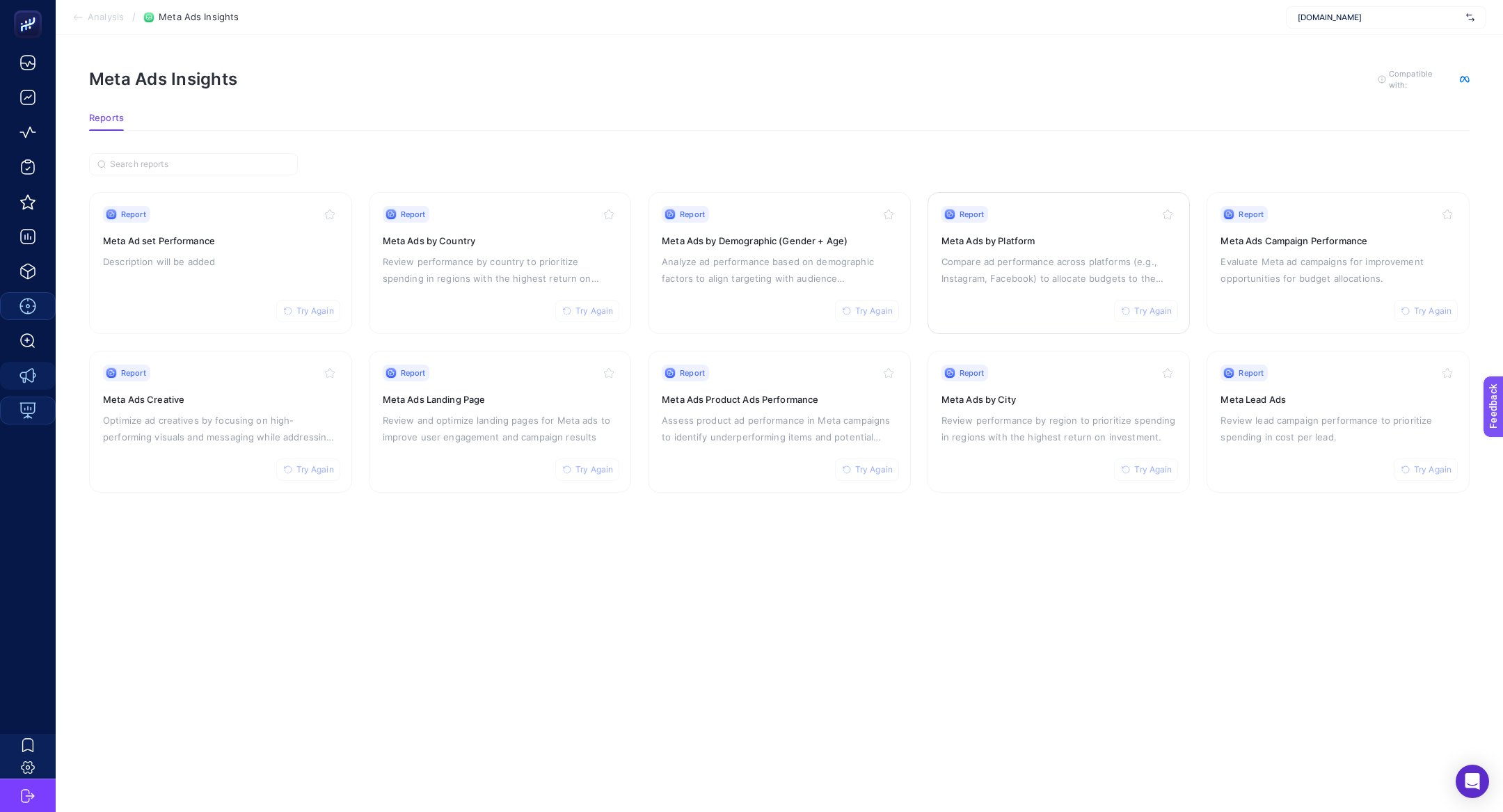
click at [1033, 253] on p "Compare ad performance across platforms (e.g., Instagram, Facebook) to allocate…" at bounding box center [1059, 270] width 235 height 33
click at [212, 258] on p "Description will be added" at bounding box center [220, 261] width 235 height 17
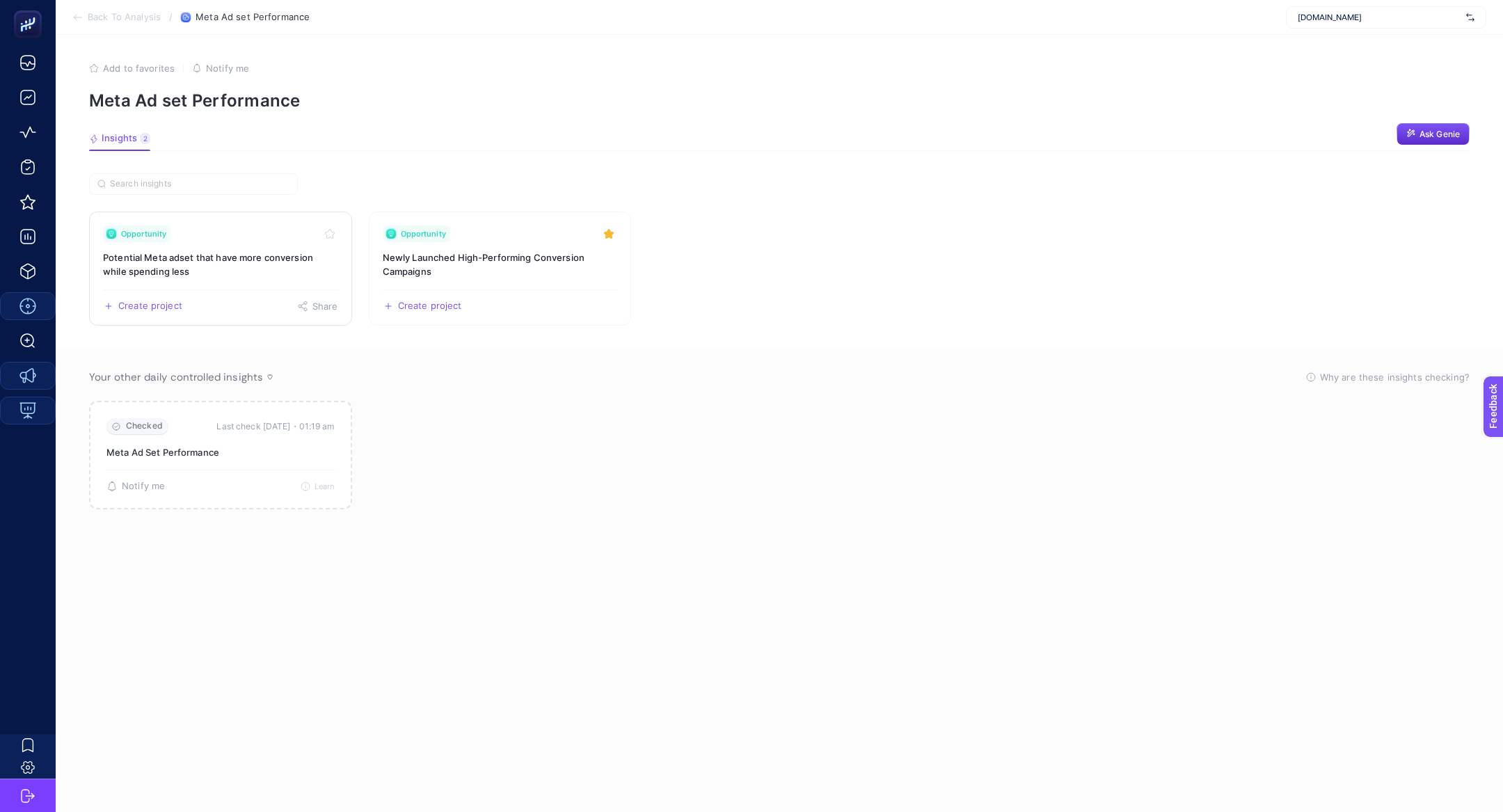
click at [191, 273] on h3 "Potential Meta adset that have more conversion while spending less" at bounding box center [220, 265] width 235 height 28
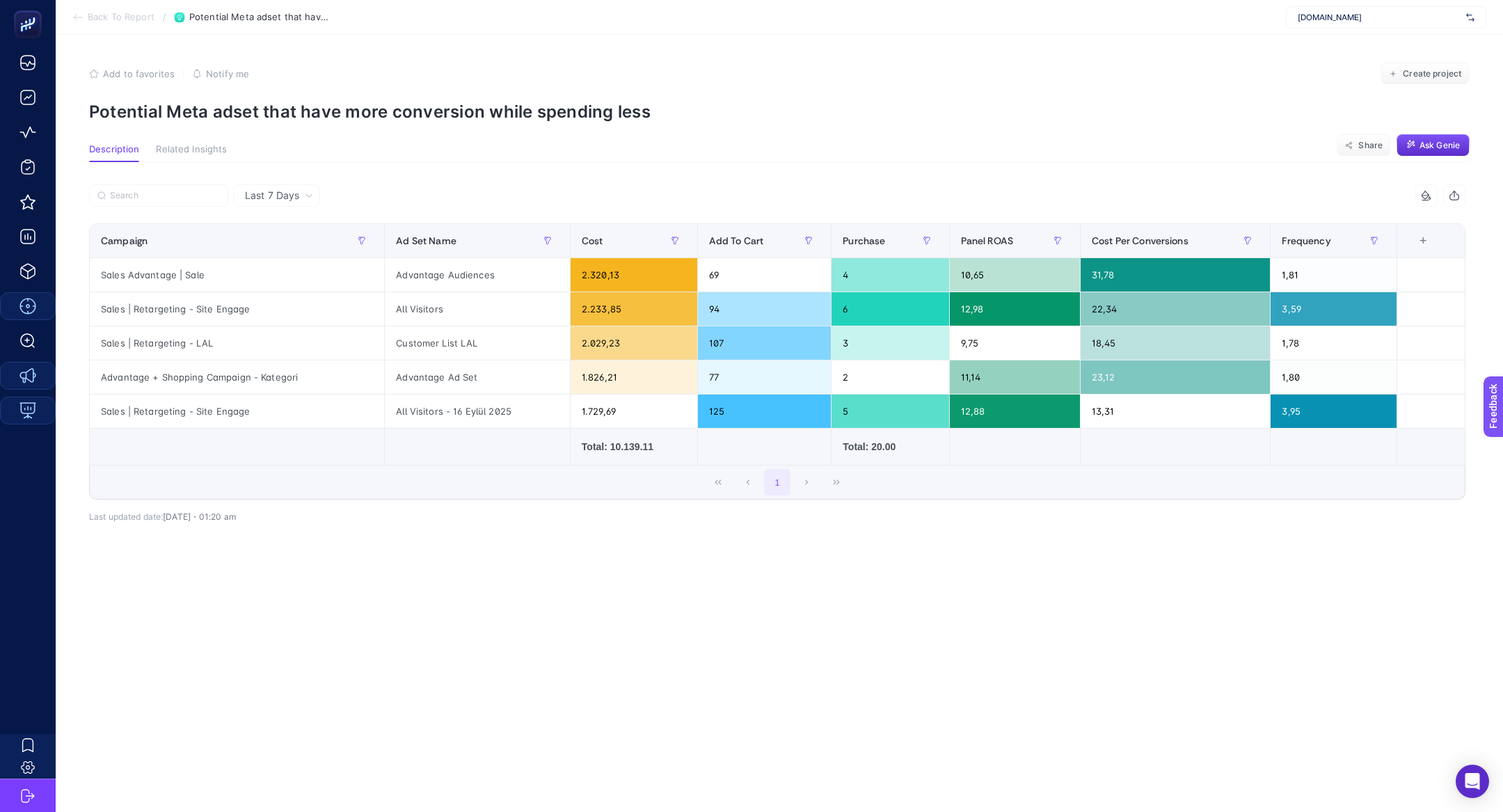
click at [302, 105] on p "Potential Meta adset that have more conversion while spending less" at bounding box center [779, 112] width 1380 height 20
click at [84, 8] on section "Back To Report / Potential Meta adset that have more conversion while spending …" at bounding box center [779, 17] width 1447 height 35
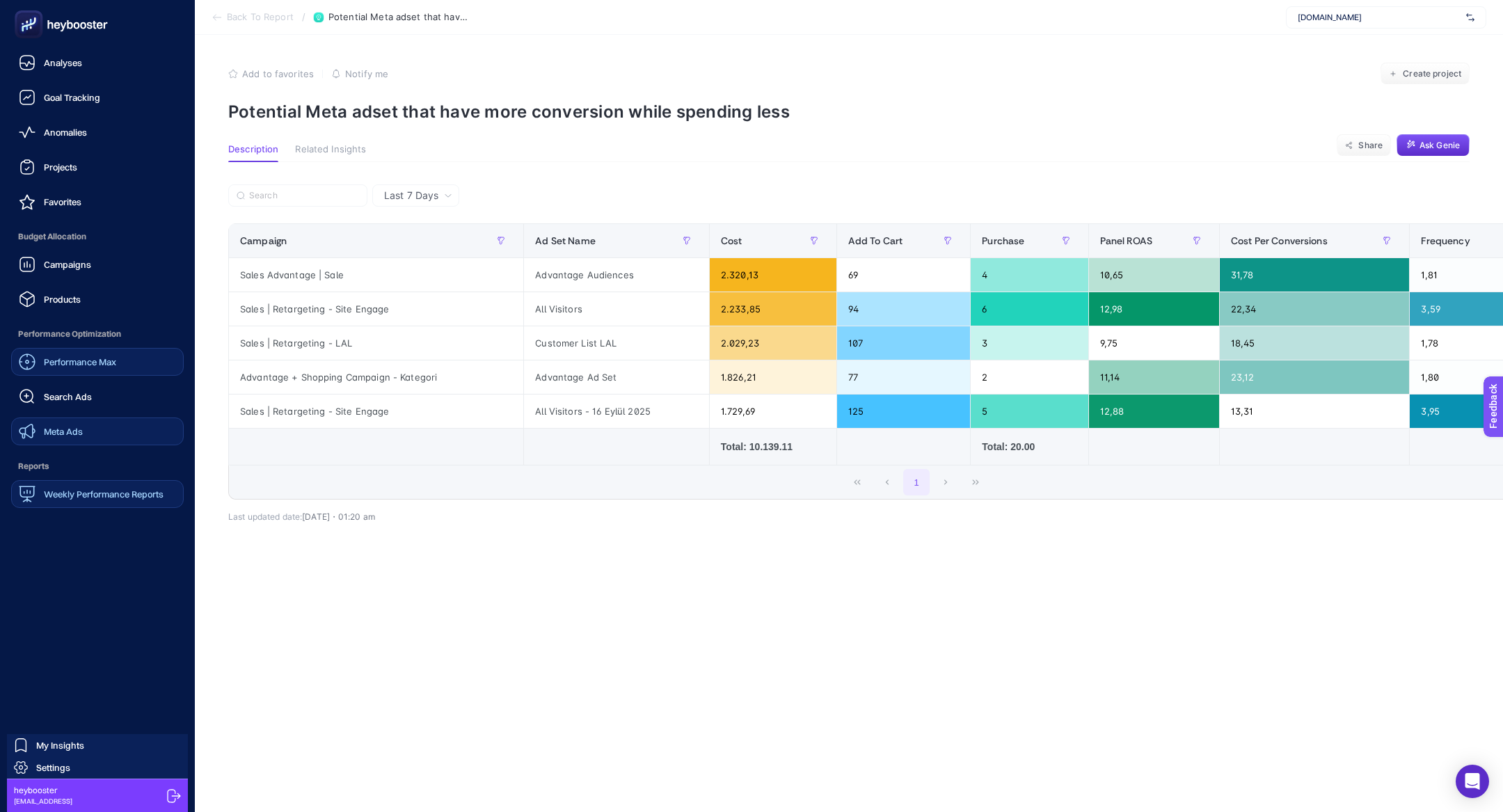
click at [80, 500] on div "Weekly Performance Reports" at bounding box center [91, 494] width 145 height 17
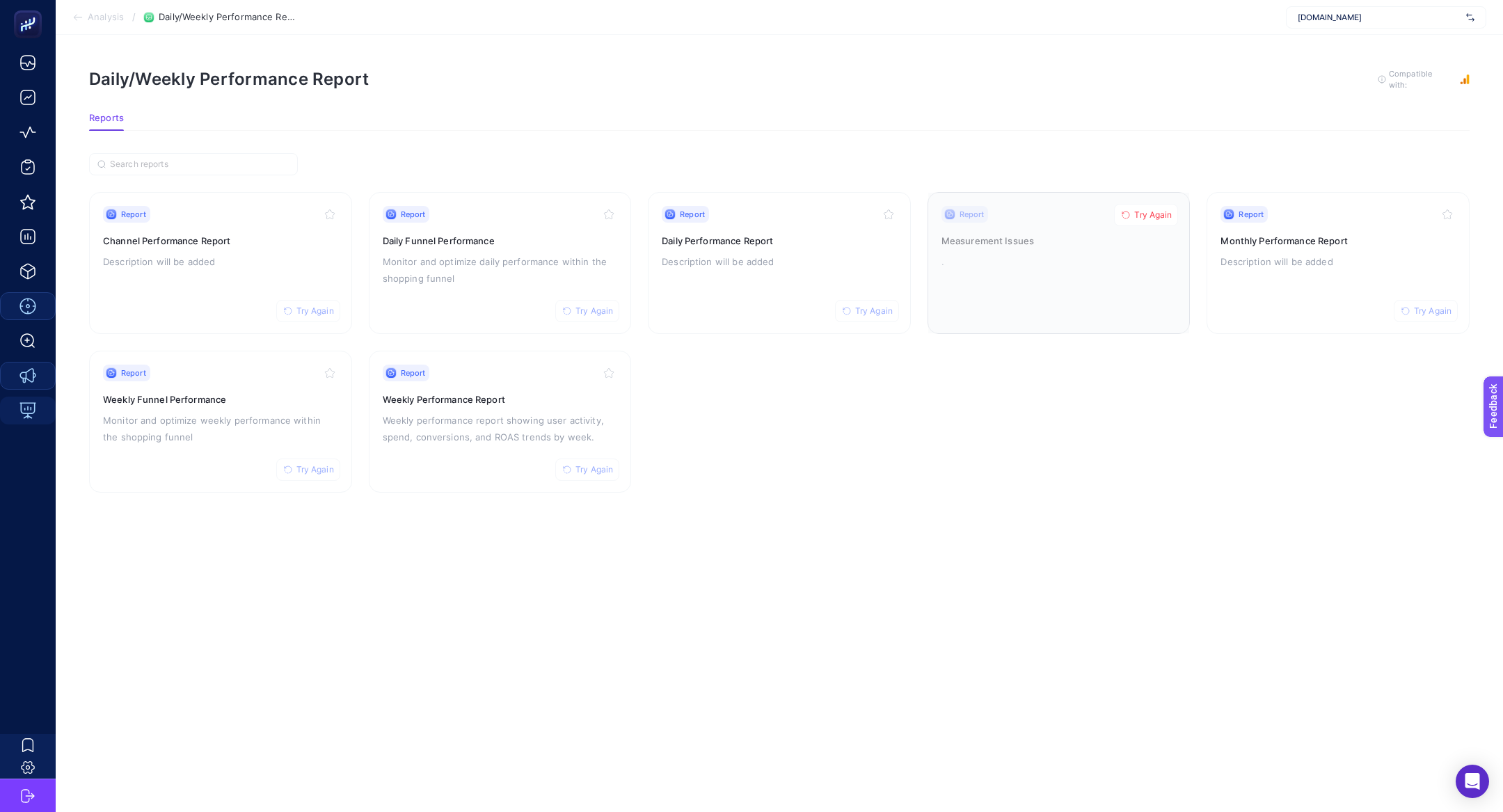
click at [1147, 205] on button "Try Again" at bounding box center [1146, 215] width 64 height 22
click at [215, 257] on p "Description will be added" at bounding box center [220, 261] width 235 height 17
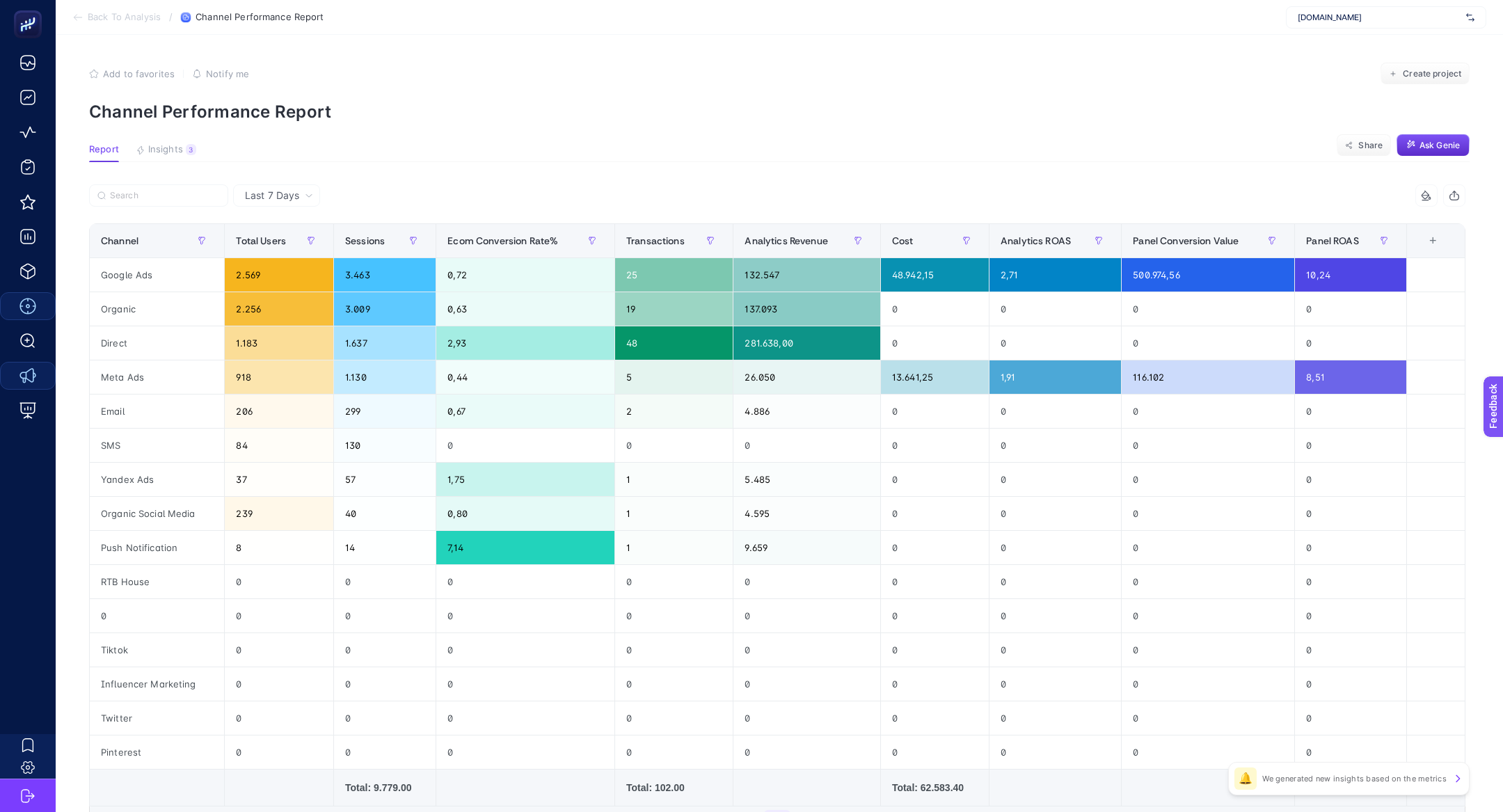
click at [292, 106] on p "Channel Performance Report" at bounding box center [779, 112] width 1380 height 20
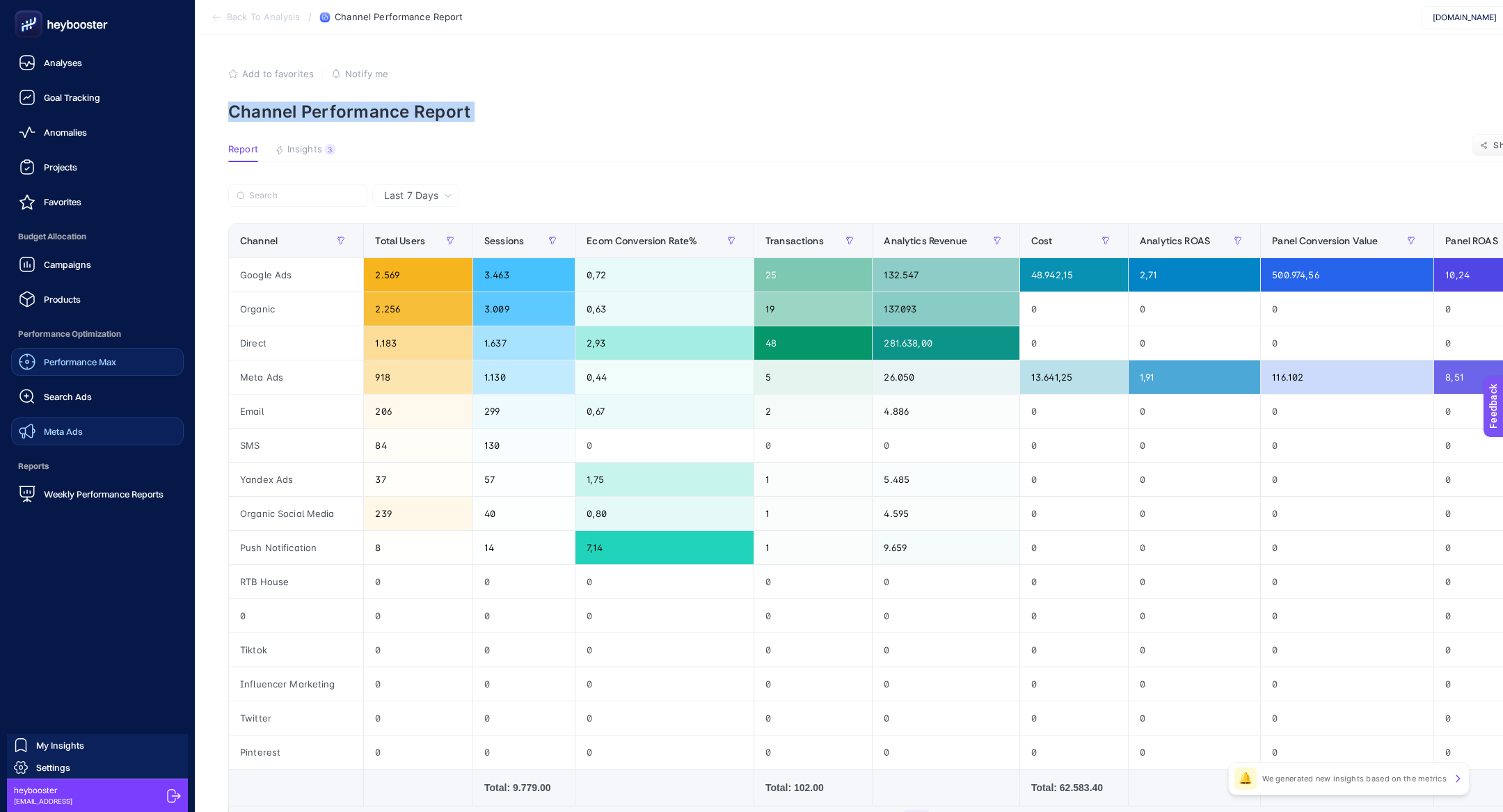
click at [41, 26] on rect at bounding box center [28, 24] width 28 height 28
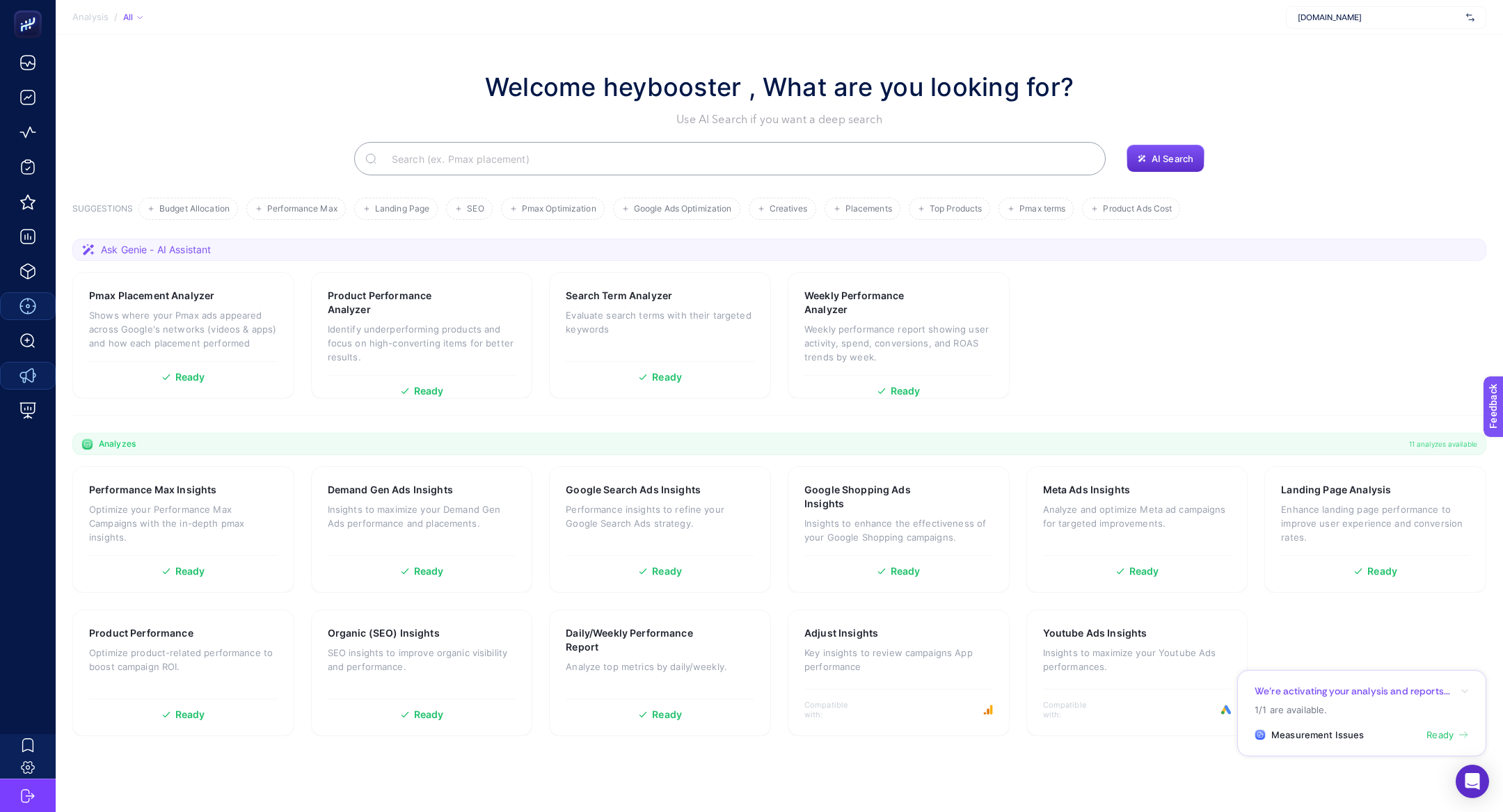
click at [497, 154] on input "Search" at bounding box center [737, 159] width 714 height 39
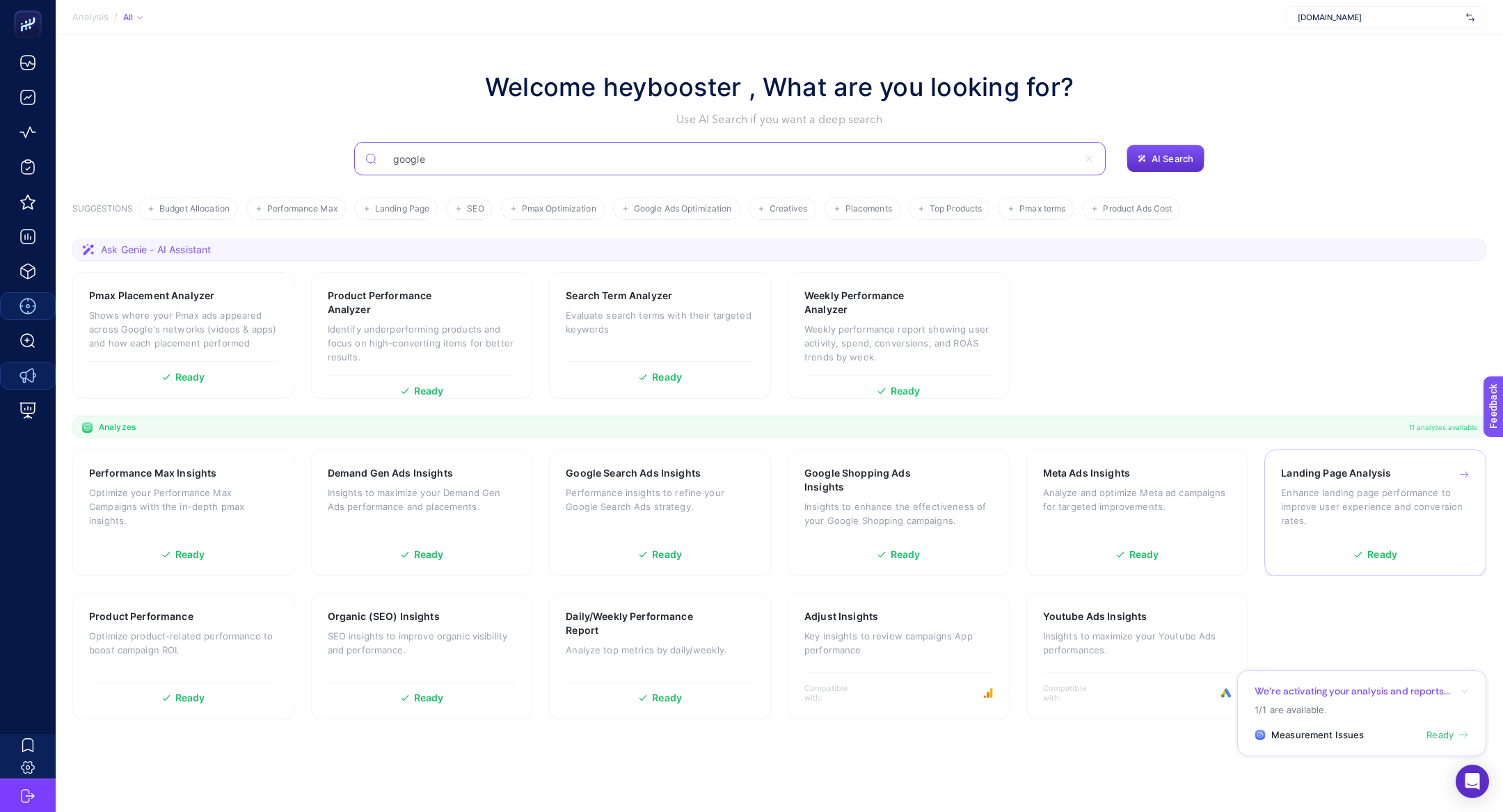
type input "google"
click at [1389, 511] on p "Enhance landing page performance to improve user experience and conversion rate…" at bounding box center [1375, 507] width 189 height 42
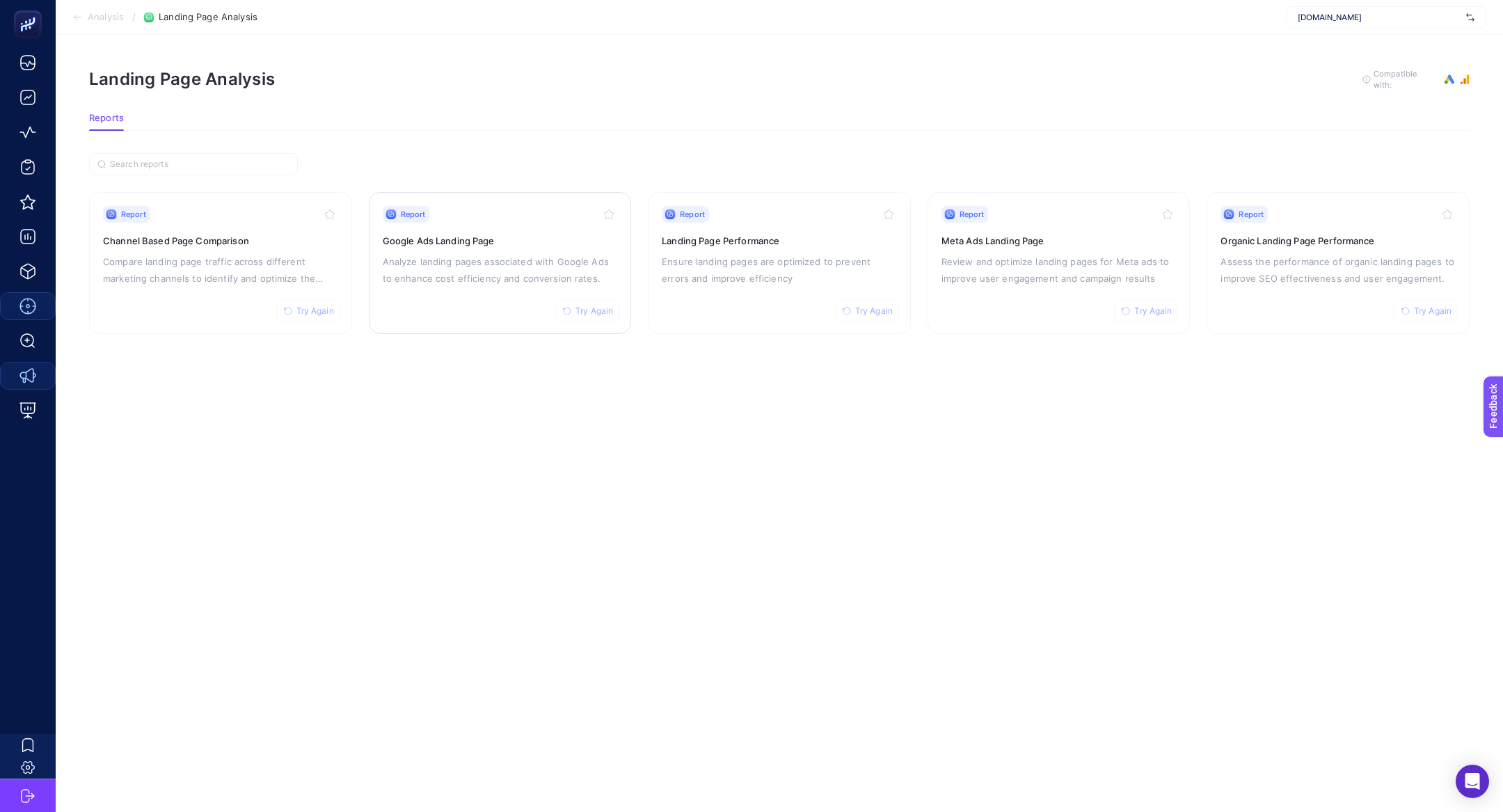
click at [466, 267] on p "Analyze landing pages associated with Google Ads to enhance cost efficiency and…" at bounding box center [500, 270] width 235 height 33
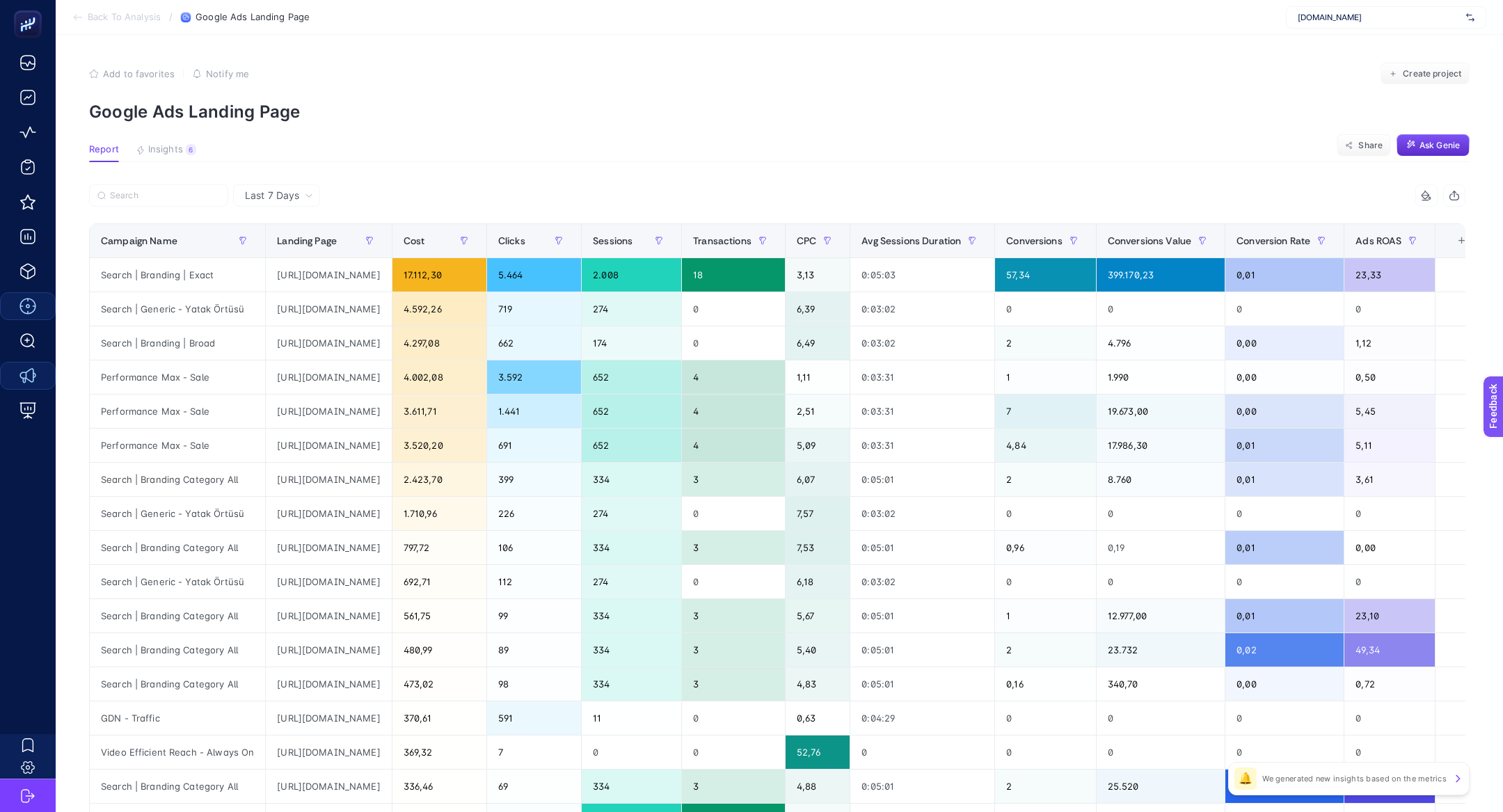
click at [178, 96] on section "Add to favorites false Notify me Create project Google Ads Landing Page" at bounding box center [779, 92] width 1380 height 59
click at [1399, 30] on section "Back To Analysis / Google Ads Landing Page linens.com.tr" at bounding box center [779, 17] width 1447 height 35
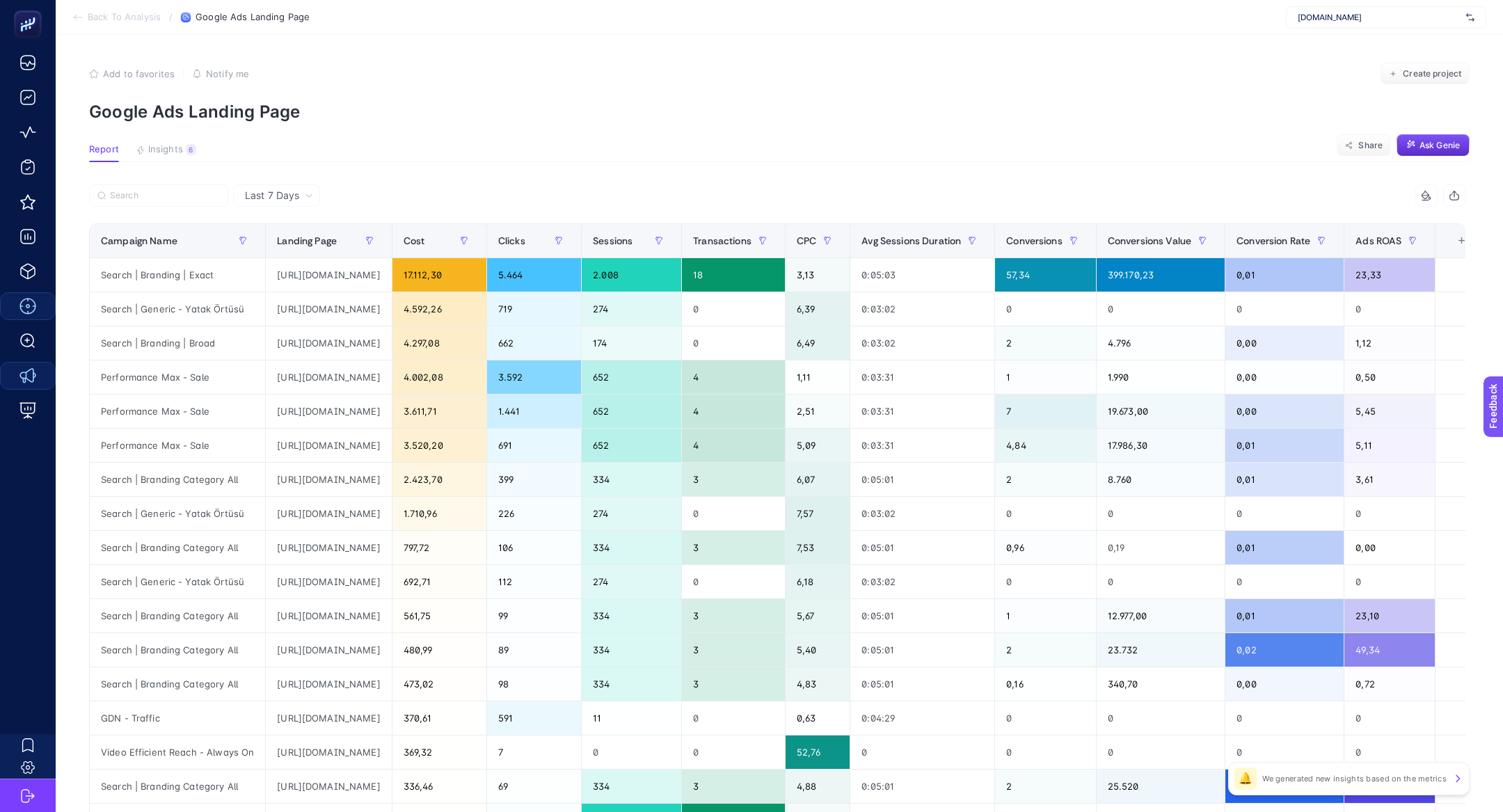
click at [1383, 25] on div "linens.com.tr" at bounding box center [1386, 17] width 200 height 22
type input "idefix"
click at [1385, 44] on div "idefix" at bounding box center [1386, 46] width 199 height 22
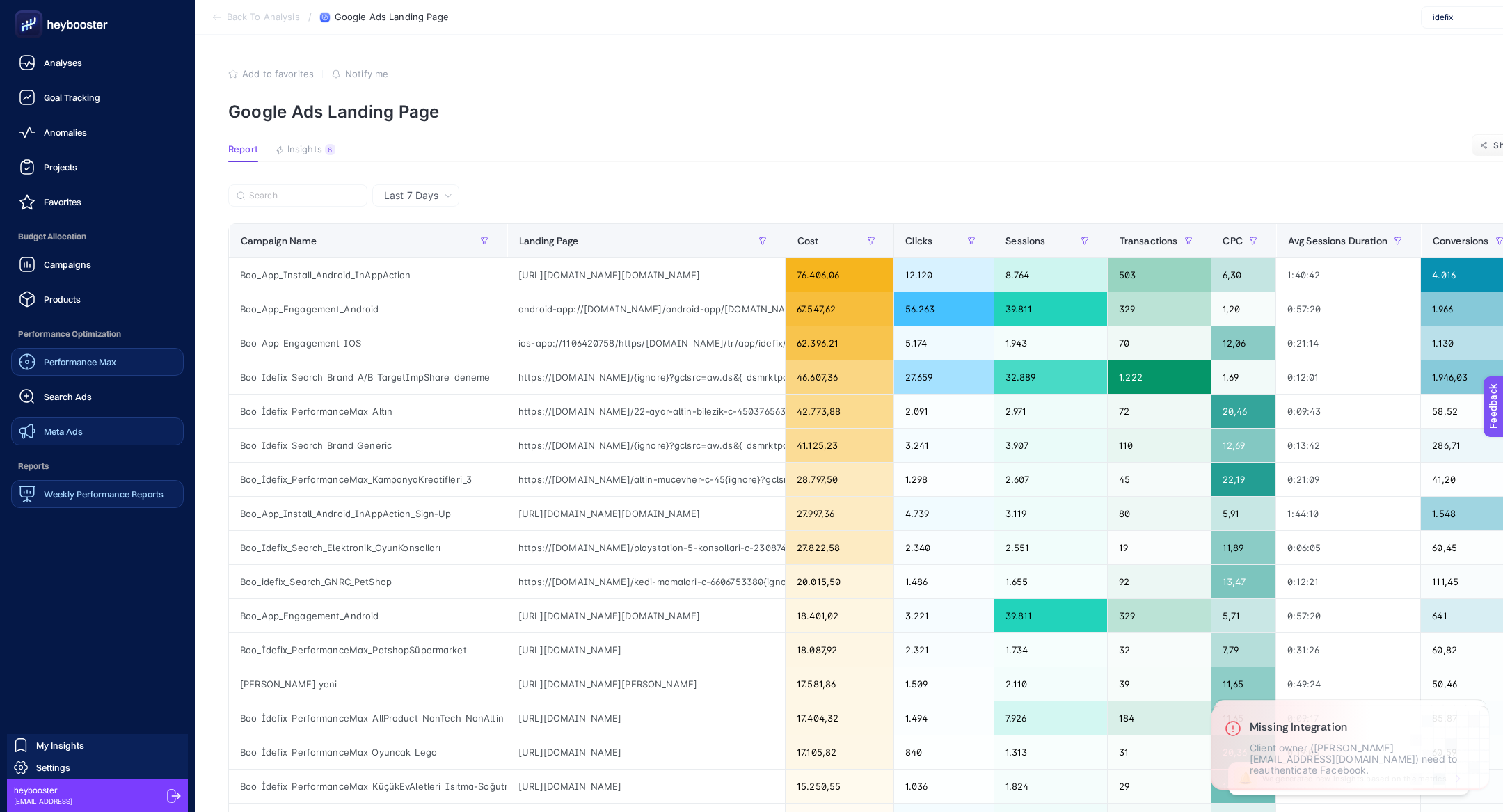
click at [85, 492] on span "Weekly Performance Reports" at bounding box center [103, 494] width 120 height 11
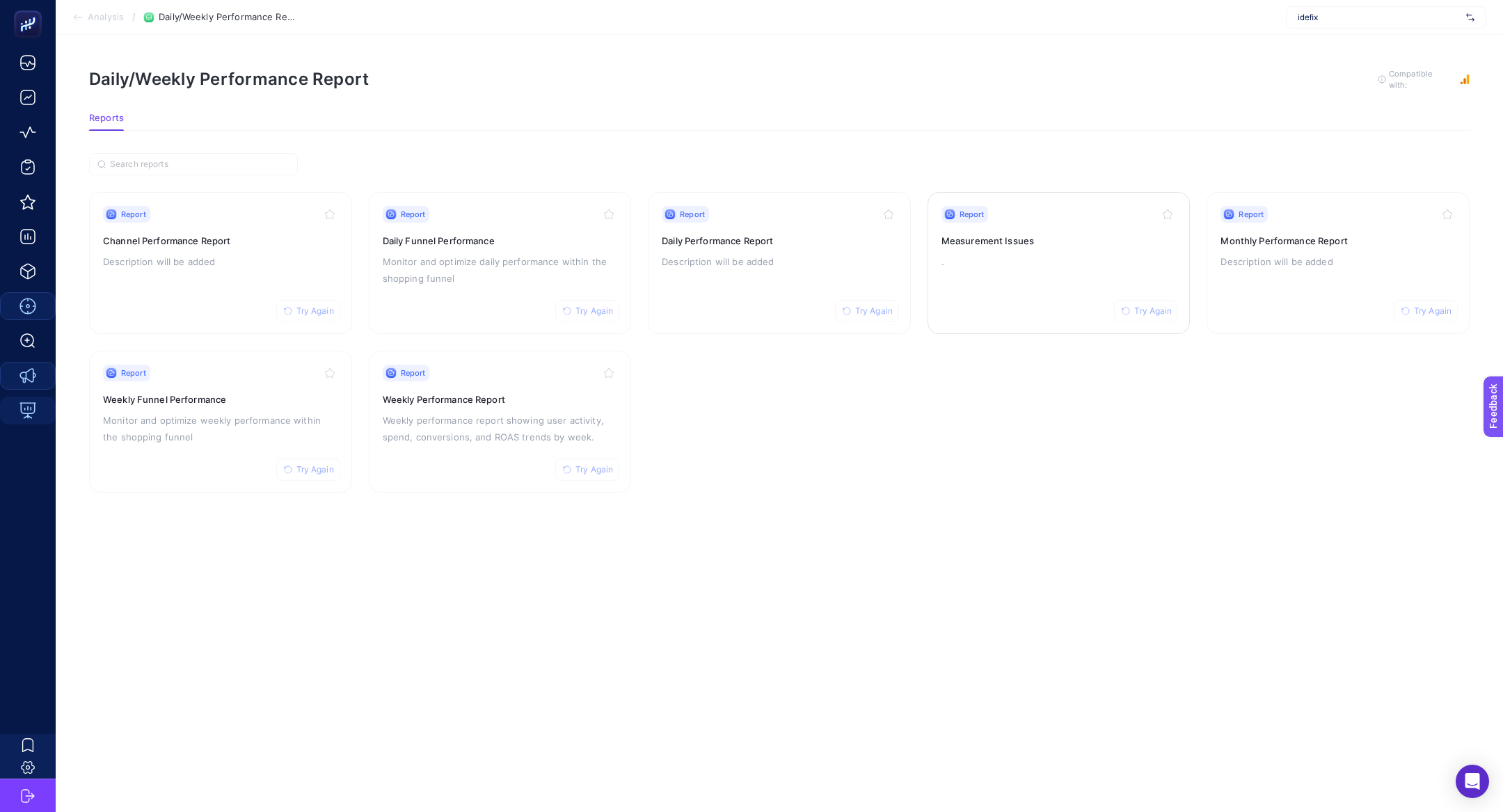
click at [998, 224] on div "Report Try Again Measurement Issues ." at bounding box center [1059, 262] width 235 height 114
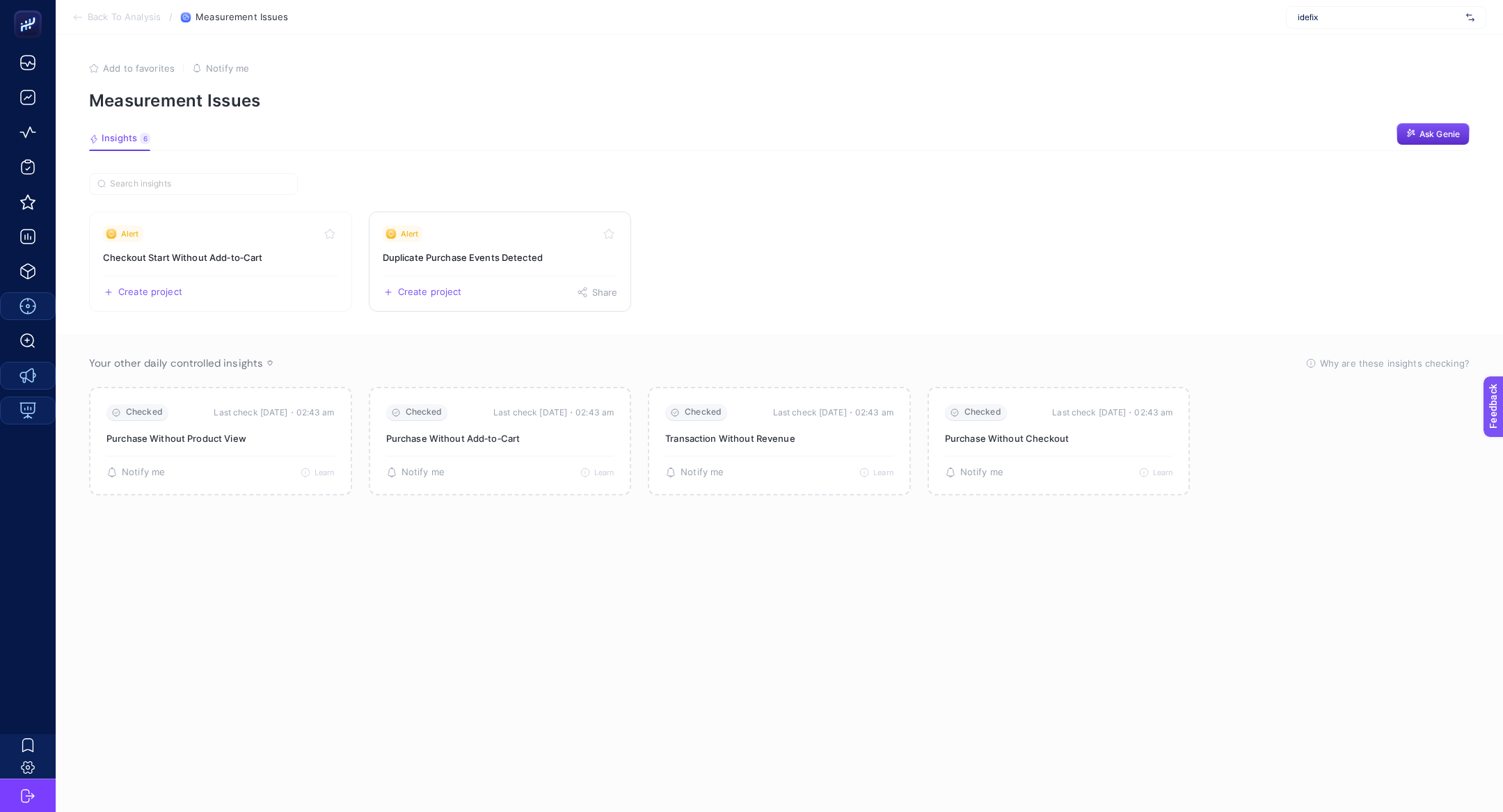
click at [465, 249] on link "Alert Duplicate Purchase Events Detected Create project Share" at bounding box center [500, 262] width 263 height 100
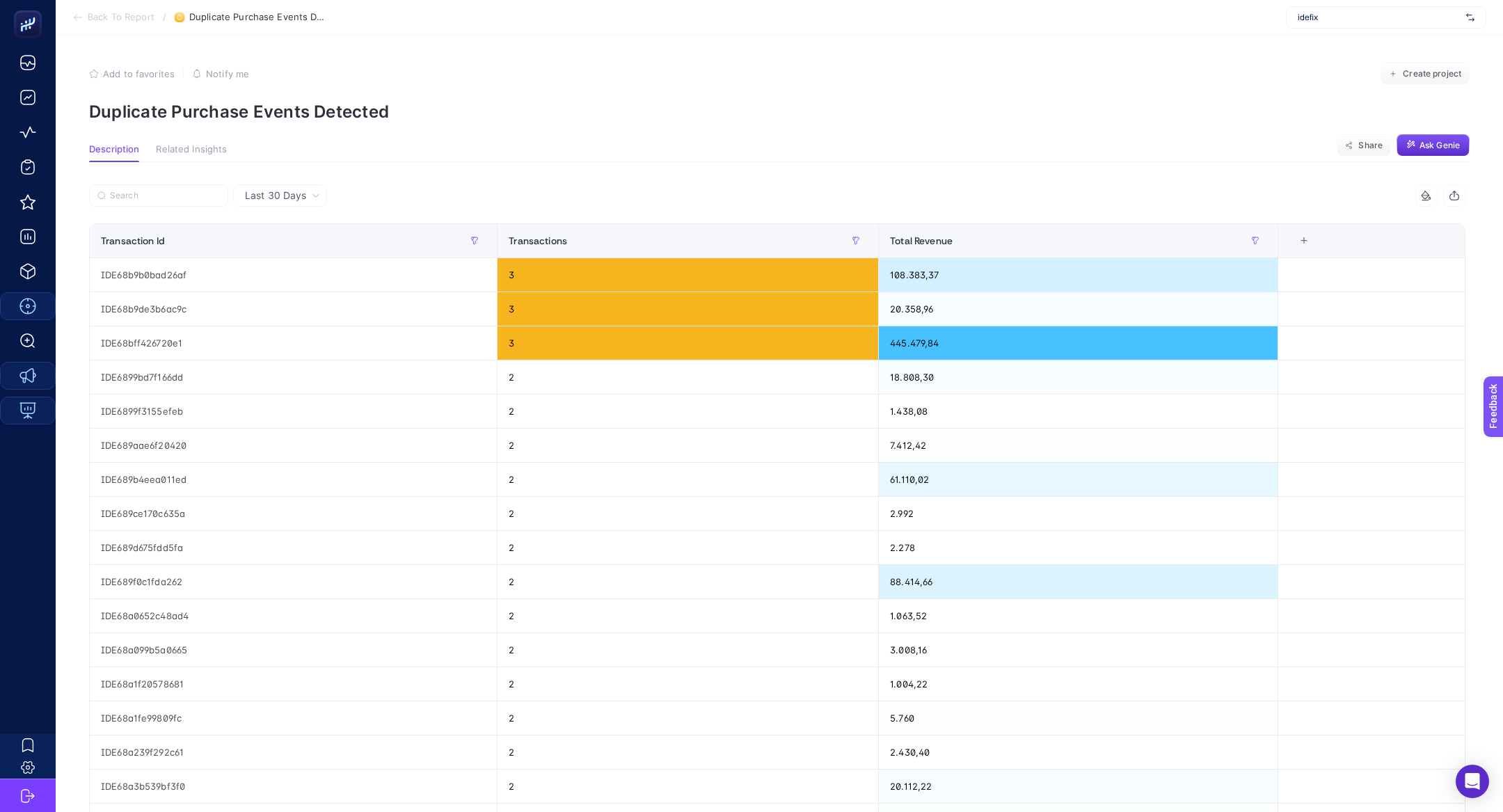
click at [253, 107] on p "Duplicate Purchase Events Detected" at bounding box center [779, 112] width 1380 height 20
click at [1417, 71] on span "Create project" at bounding box center [1432, 73] width 59 height 11
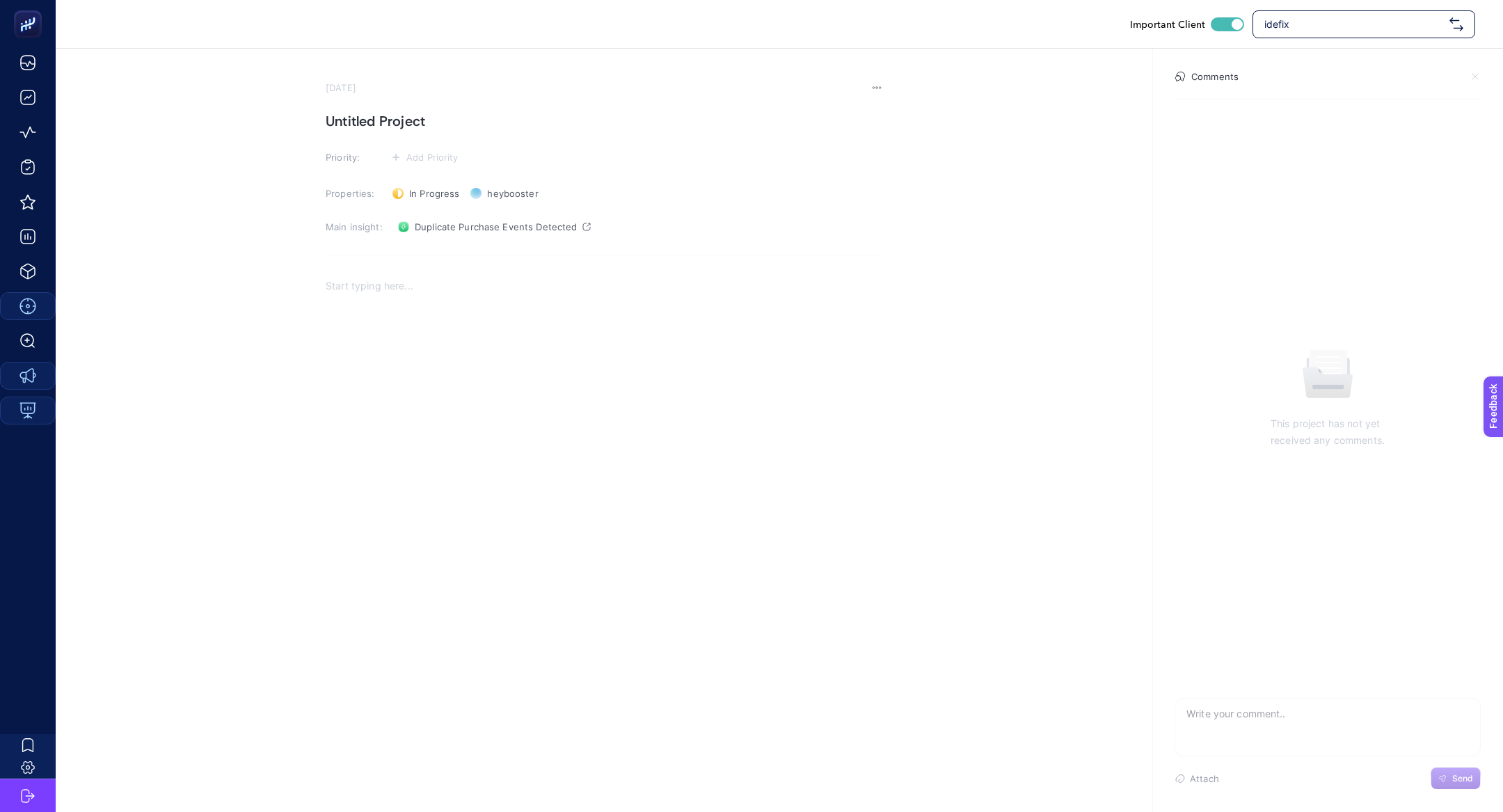
click at [394, 117] on h1 "Untitled Project" at bounding box center [604, 121] width 557 height 22
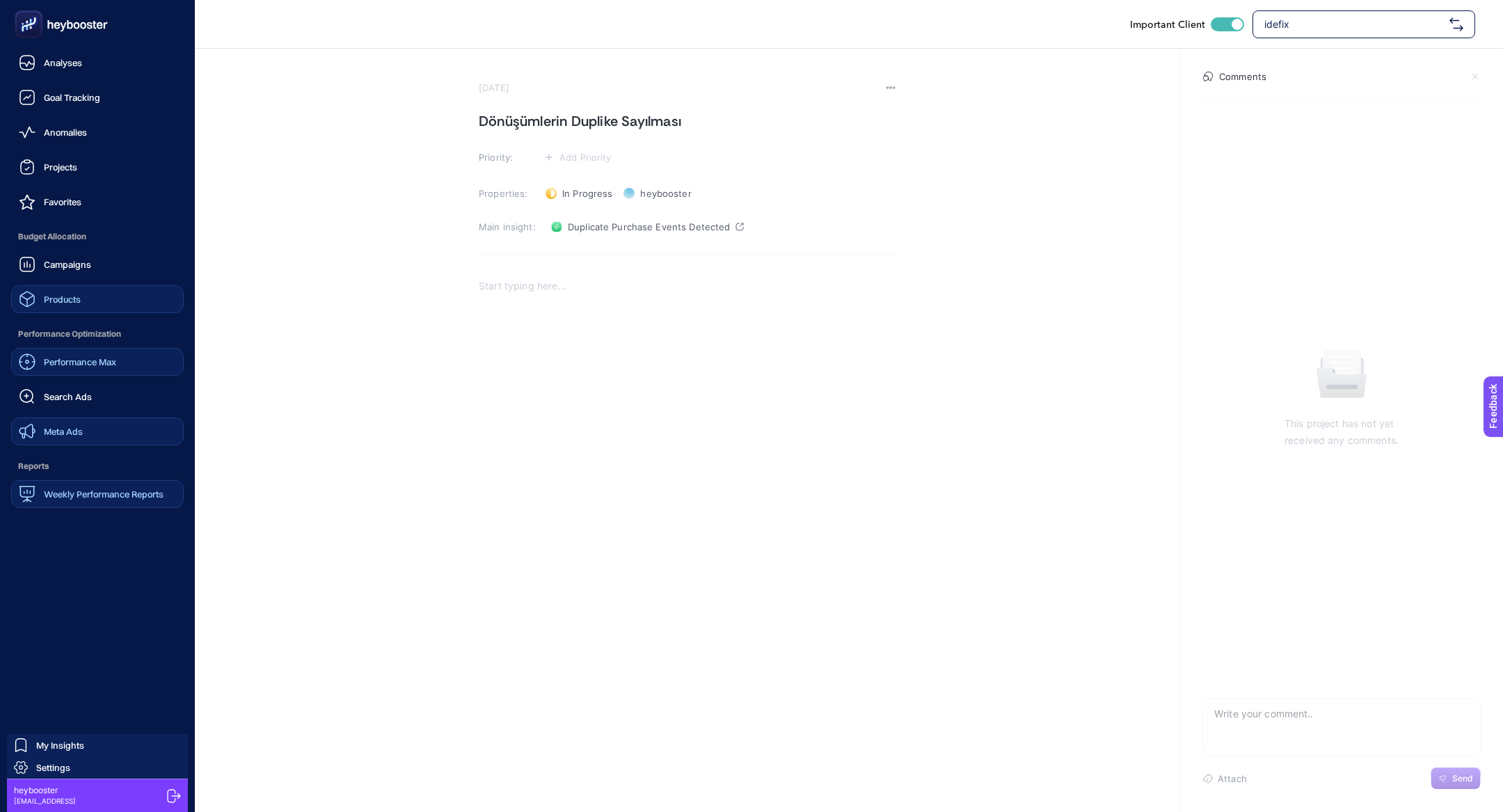
click at [93, 306] on link "Products" at bounding box center [97, 299] width 173 height 28
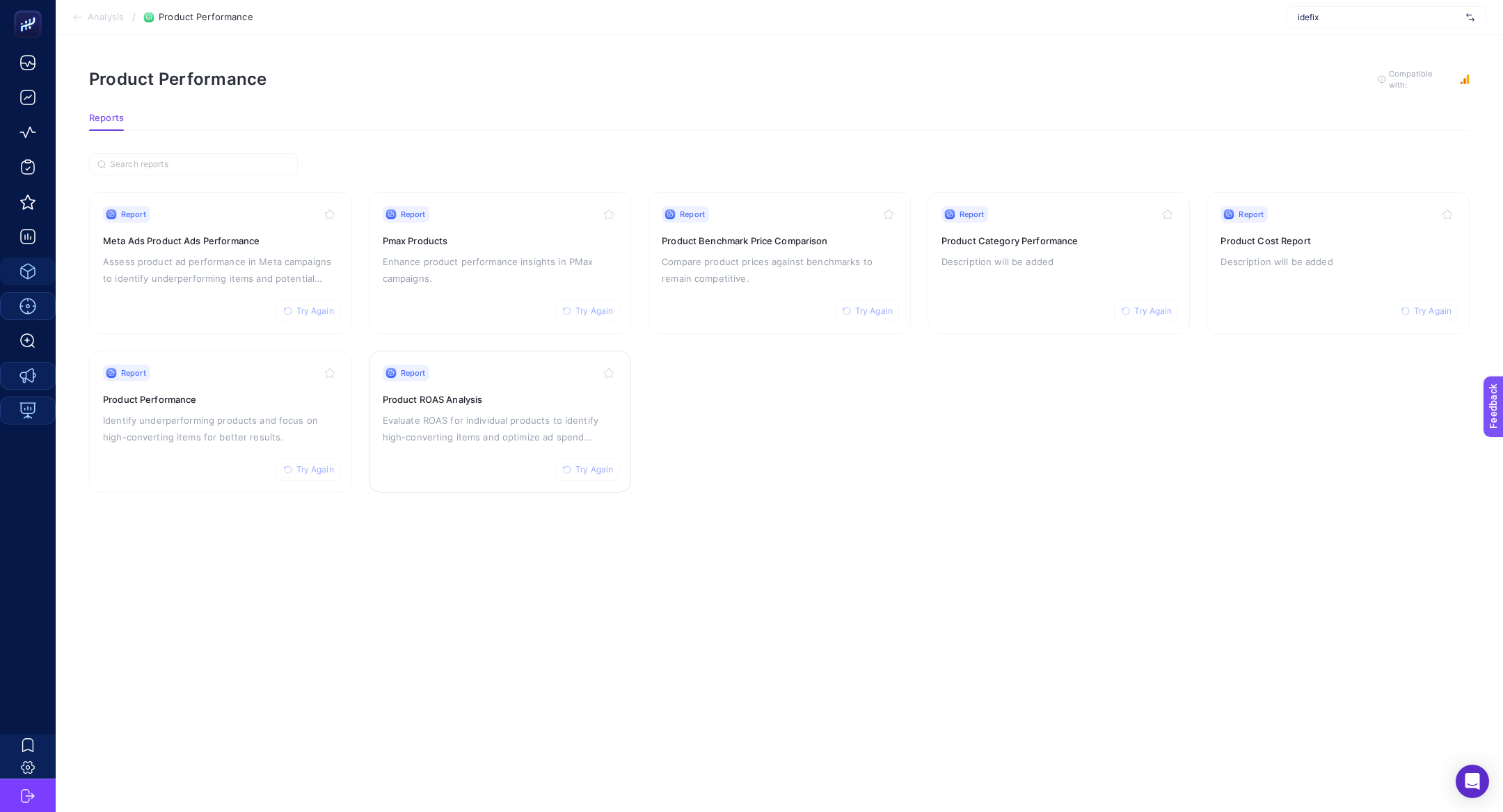
click at [468, 429] on p "Evaluate ROAS for individual products to identify high-converting items and opt…" at bounding box center [500, 428] width 235 height 33
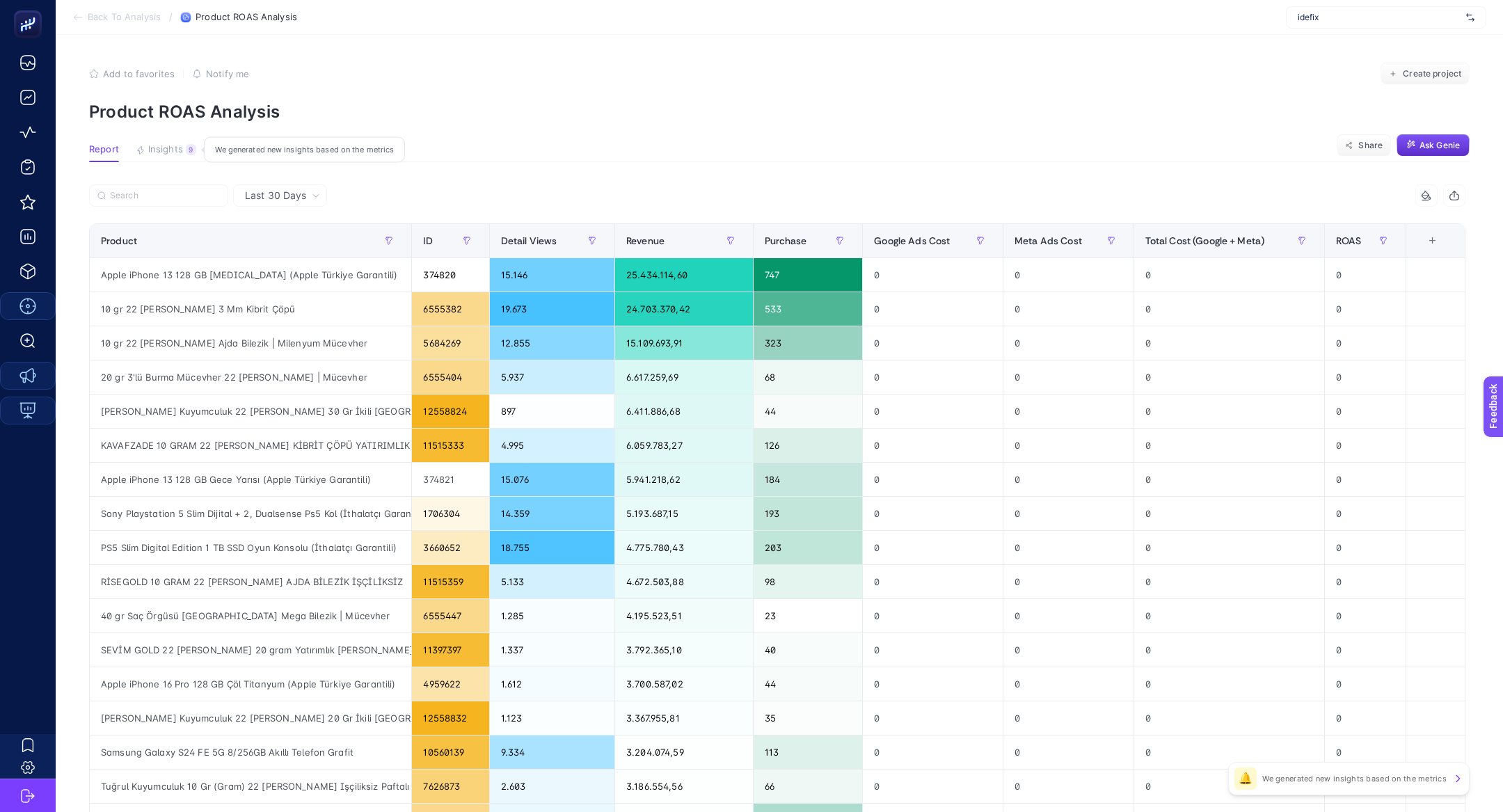
click at [168, 151] on span "Insights" at bounding box center [165, 149] width 35 height 11
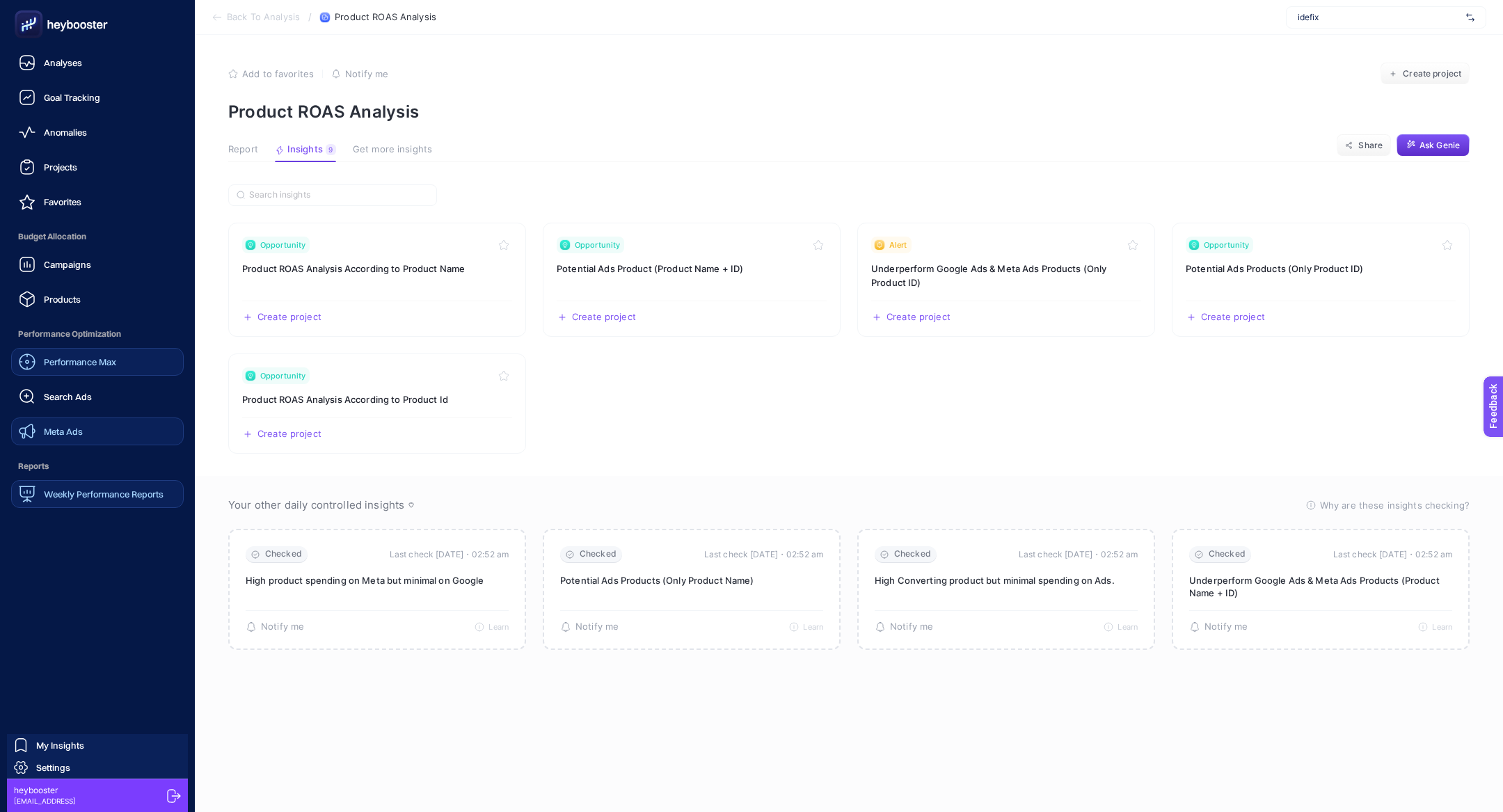
click at [82, 357] on span "Performance Max" at bounding box center [80, 361] width 73 height 11
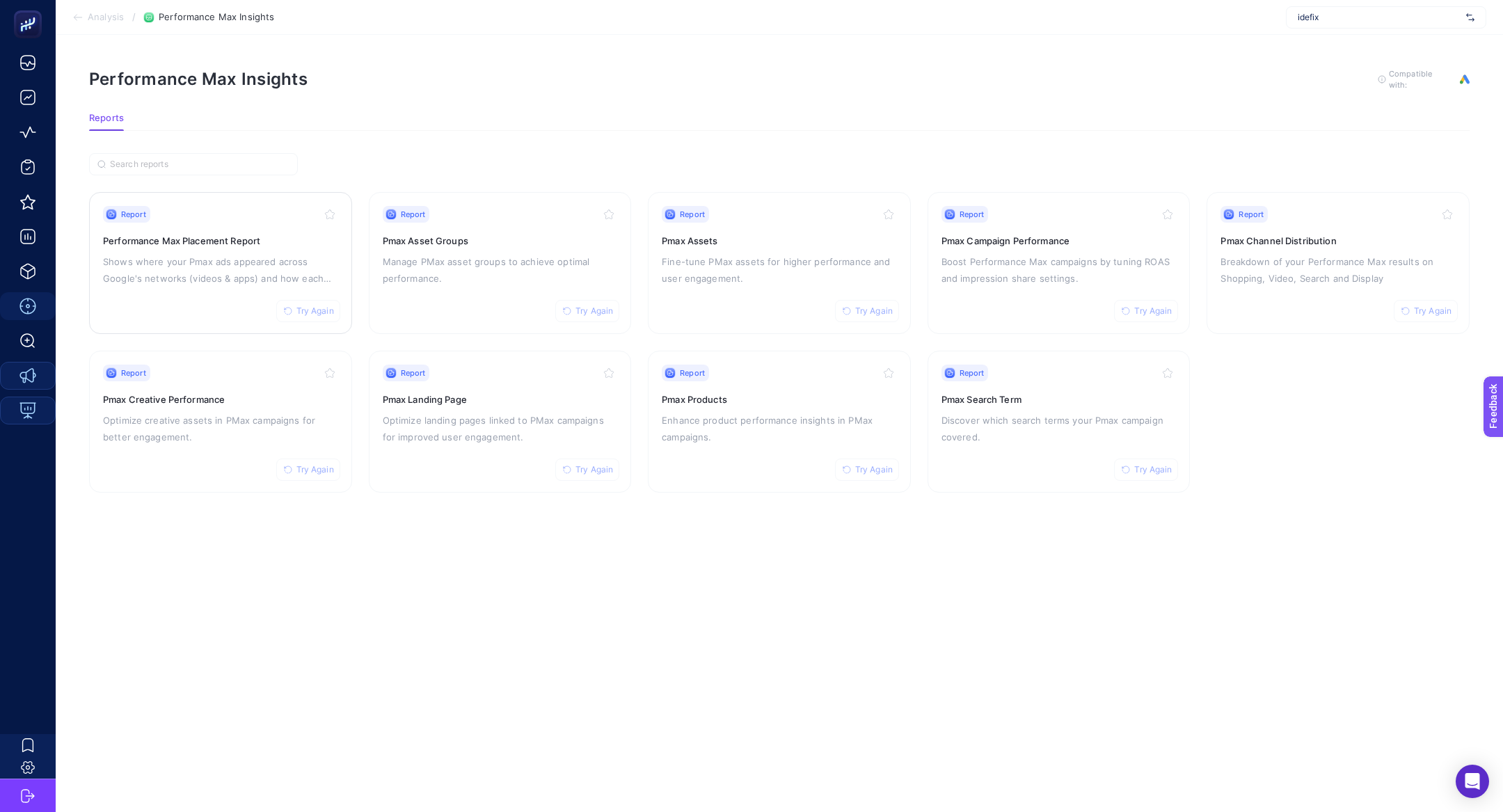
click at [218, 271] on p "Shows where your Pmax ads appeared across Google's networks (videos & apps) and…" at bounding box center [220, 270] width 235 height 33
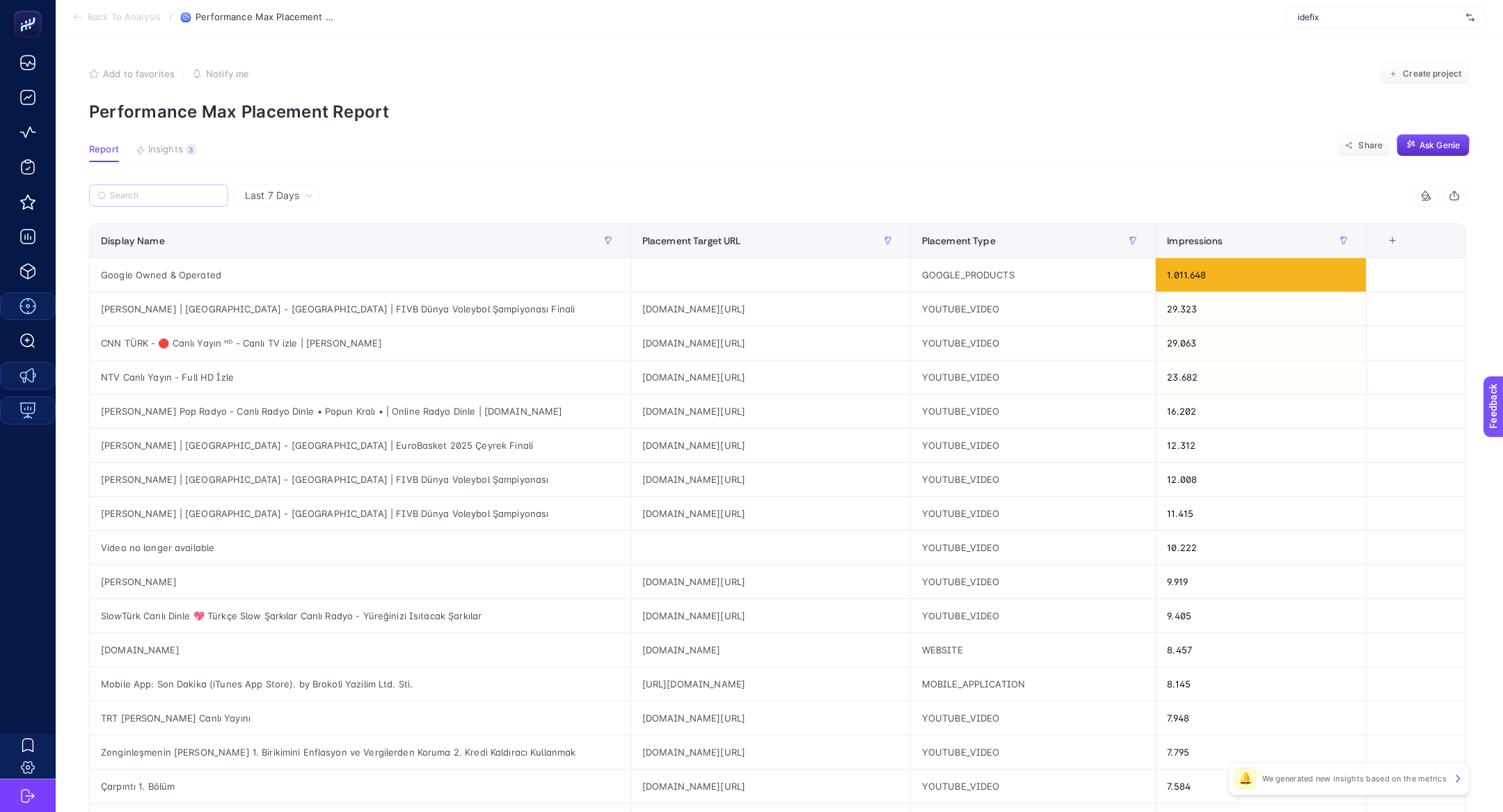
click at [127, 186] on label at bounding box center [159, 195] width 139 height 22
click at [127, 191] on input "Search" at bounding box center [165, 196] width 110 height 10
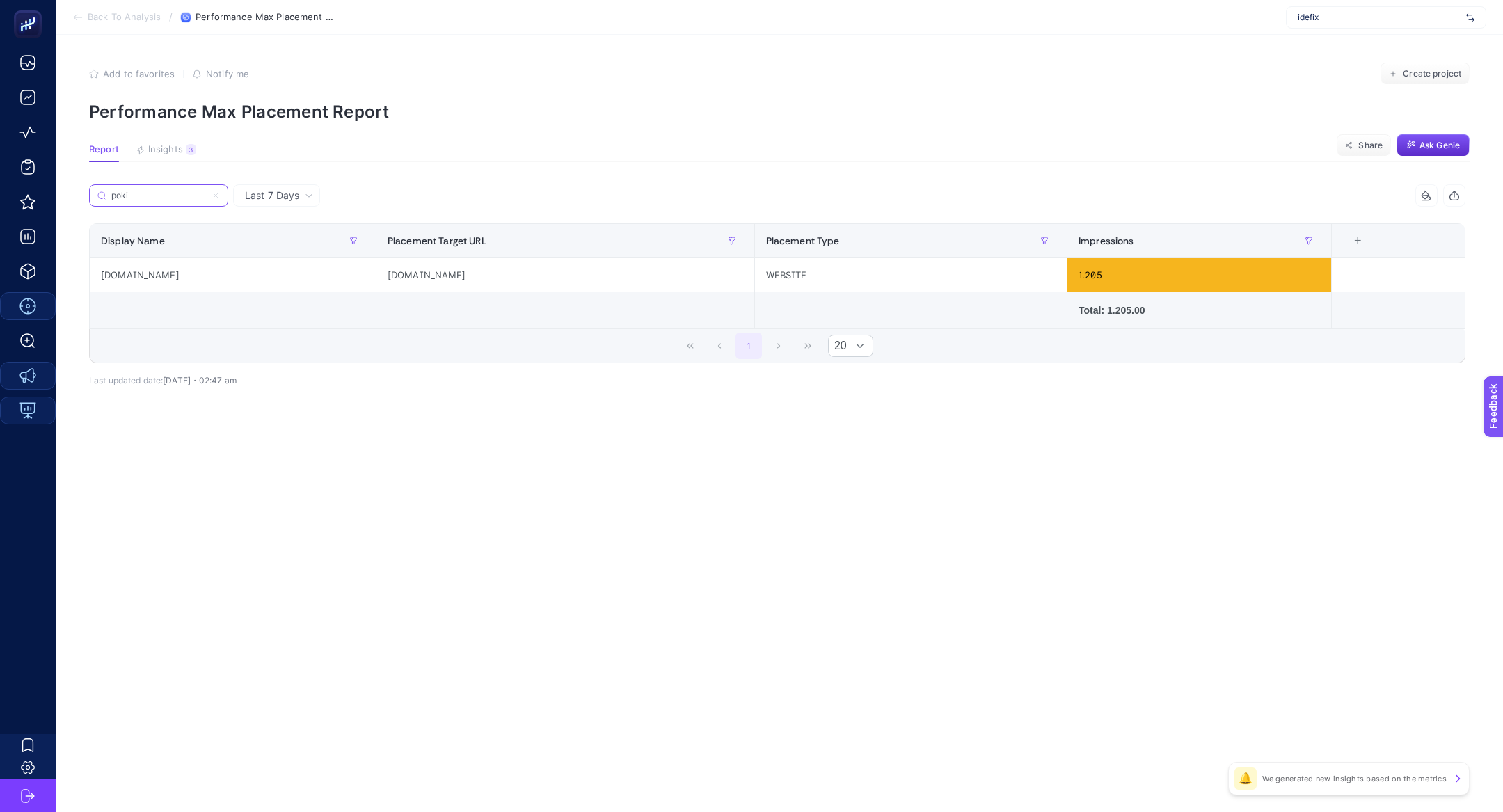
type input "poki"
click at [212, 191] on icon at bounding box center [216, 196] width 9 height 9
click at [206, 191] on input "poki" at bounding box center [159, 196] width 95 height 10
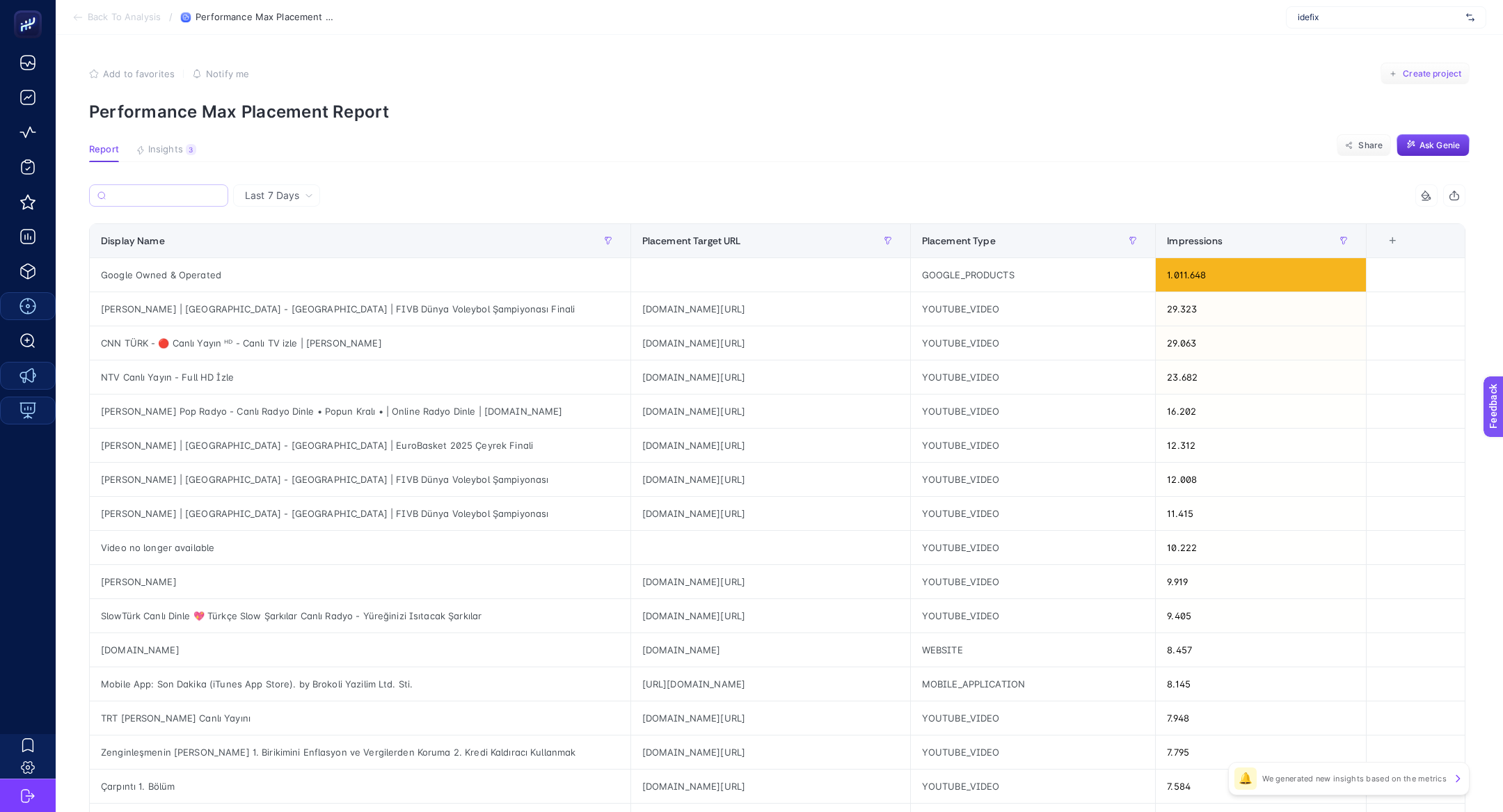
drag, startPoint x: 1438, startPoint y: 141, endPoint x: 1430, endPoint y: 65, distance: 76.4
click at [1431, 67] on article "Add to favorites false Notify me Create project Performance Max Placement Repor…" at bounding box center [779, 579] width 1447 height 1088
click at [1430, 65] on button "Create project" at bounding box center [1425, 73] width 89 height 22
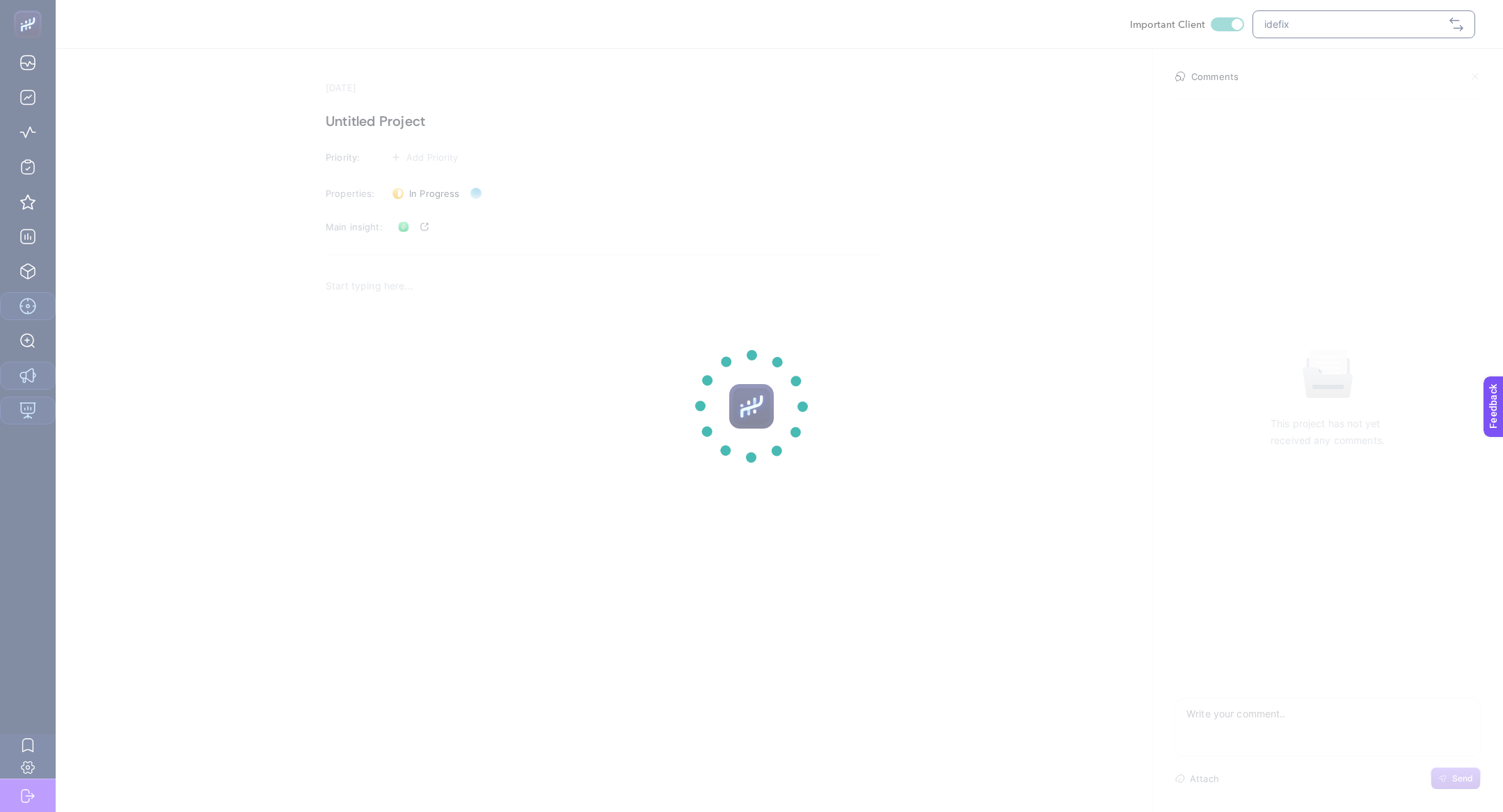
click at [371, 128] on section at bounding box center [751, 406] width 1503 height 812
click at [397, 130] on section at bounding box center [751, 406] width 1503 height 812
click at [386, 117] on section at bounding box center [751, 406] width 1503 height 812
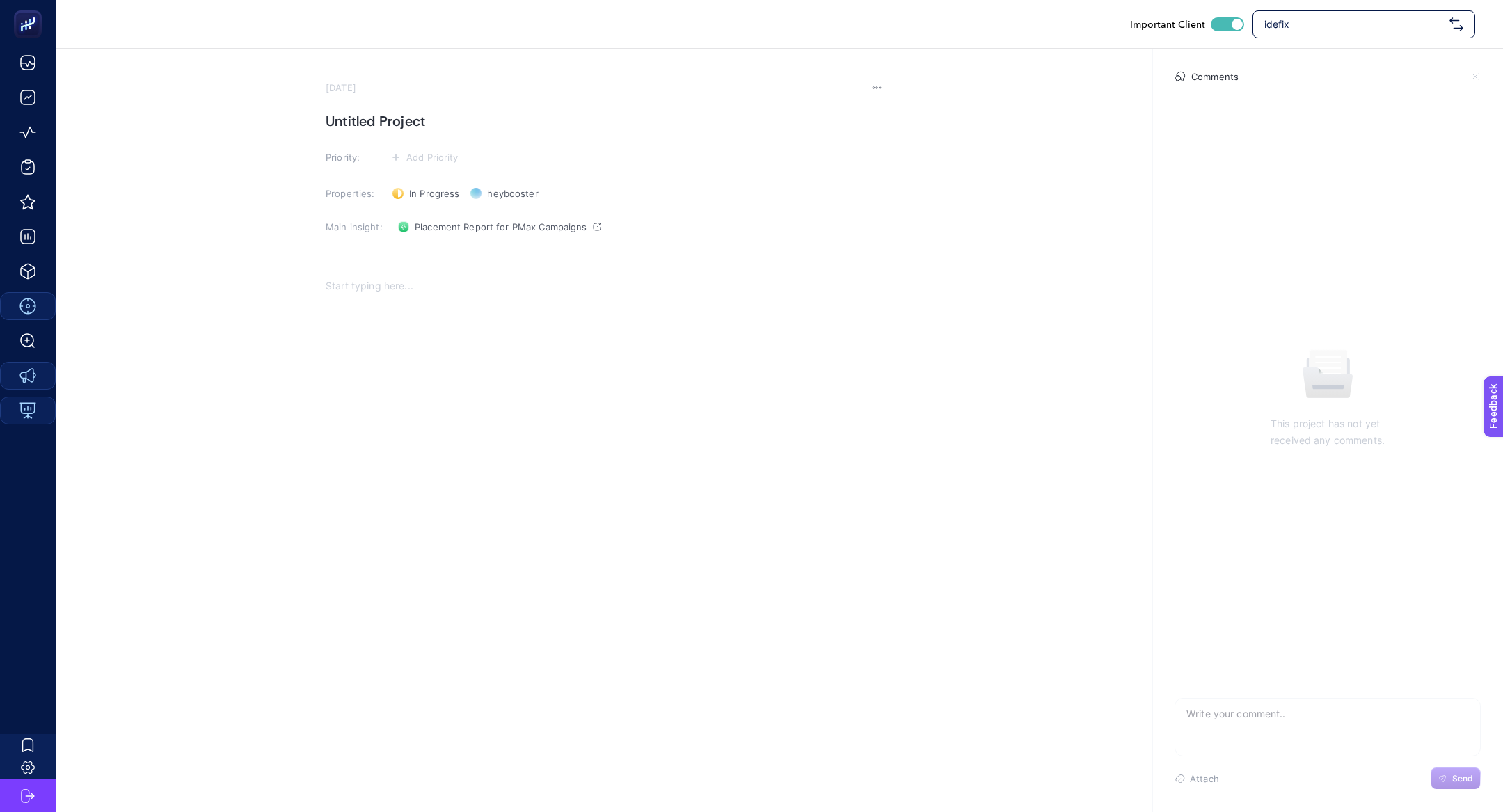
click at [372, 119] on h1 "Untitled Project" at bounding box center [604, 121] width 557 height 22
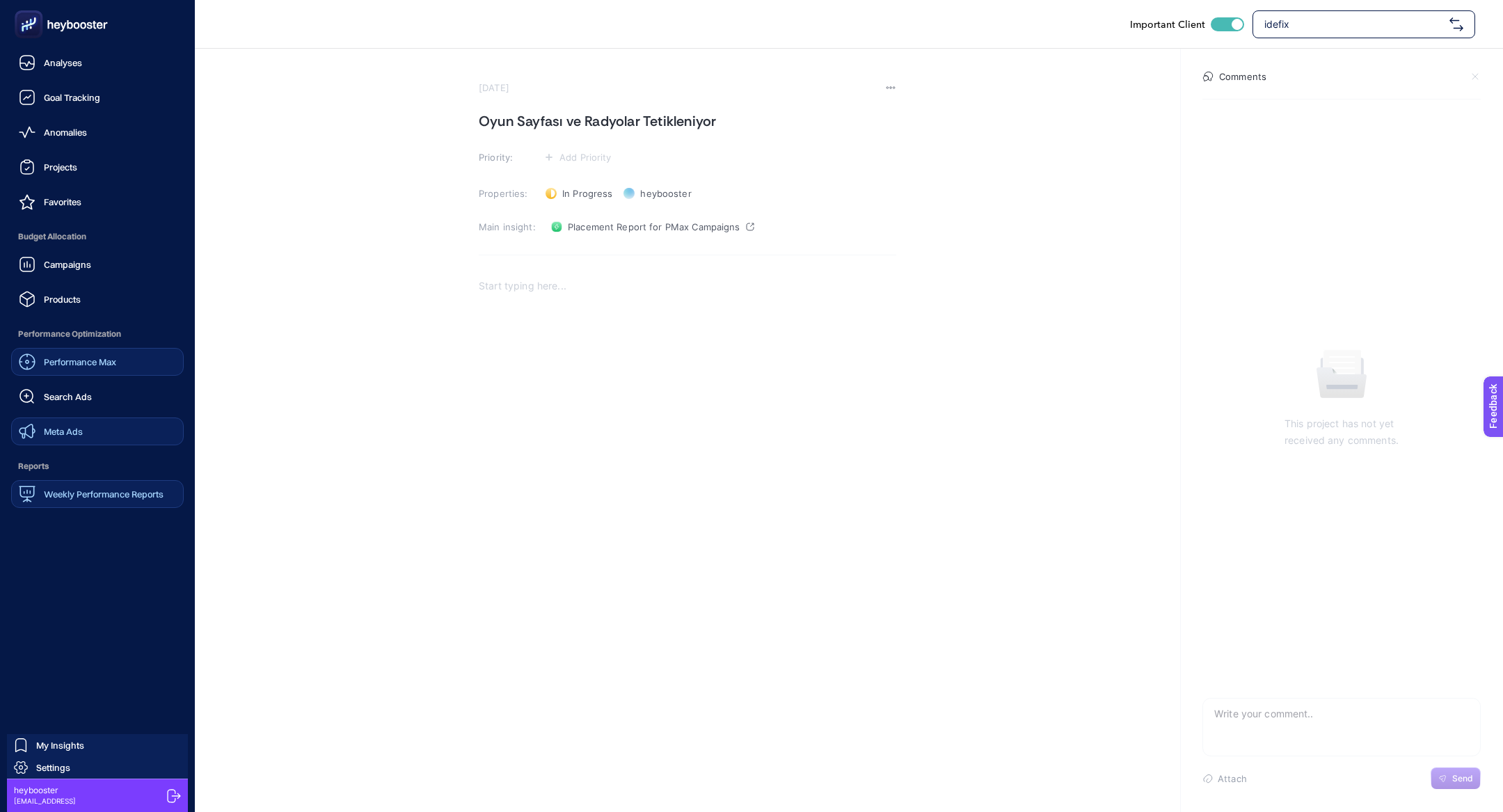
click at [89, 363] on span "Performance Max" at bounding box center [80, 361] width 73 height 11
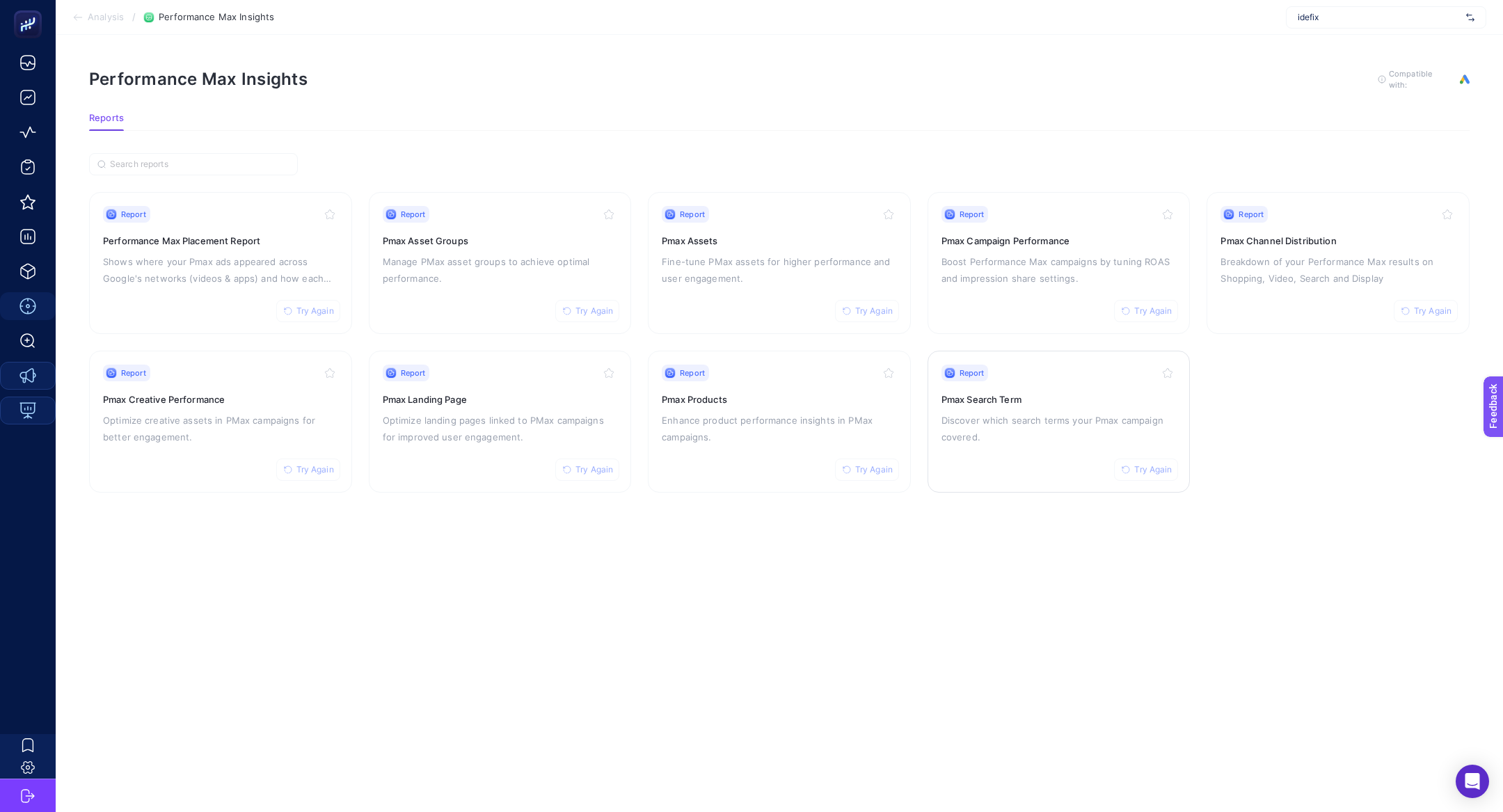
click at [1093, 465] on div "Report Try Again Pmax Search Term Discover which search terms your Pmax campaig…" at bounding box center [1059, 421] width 235 height 114
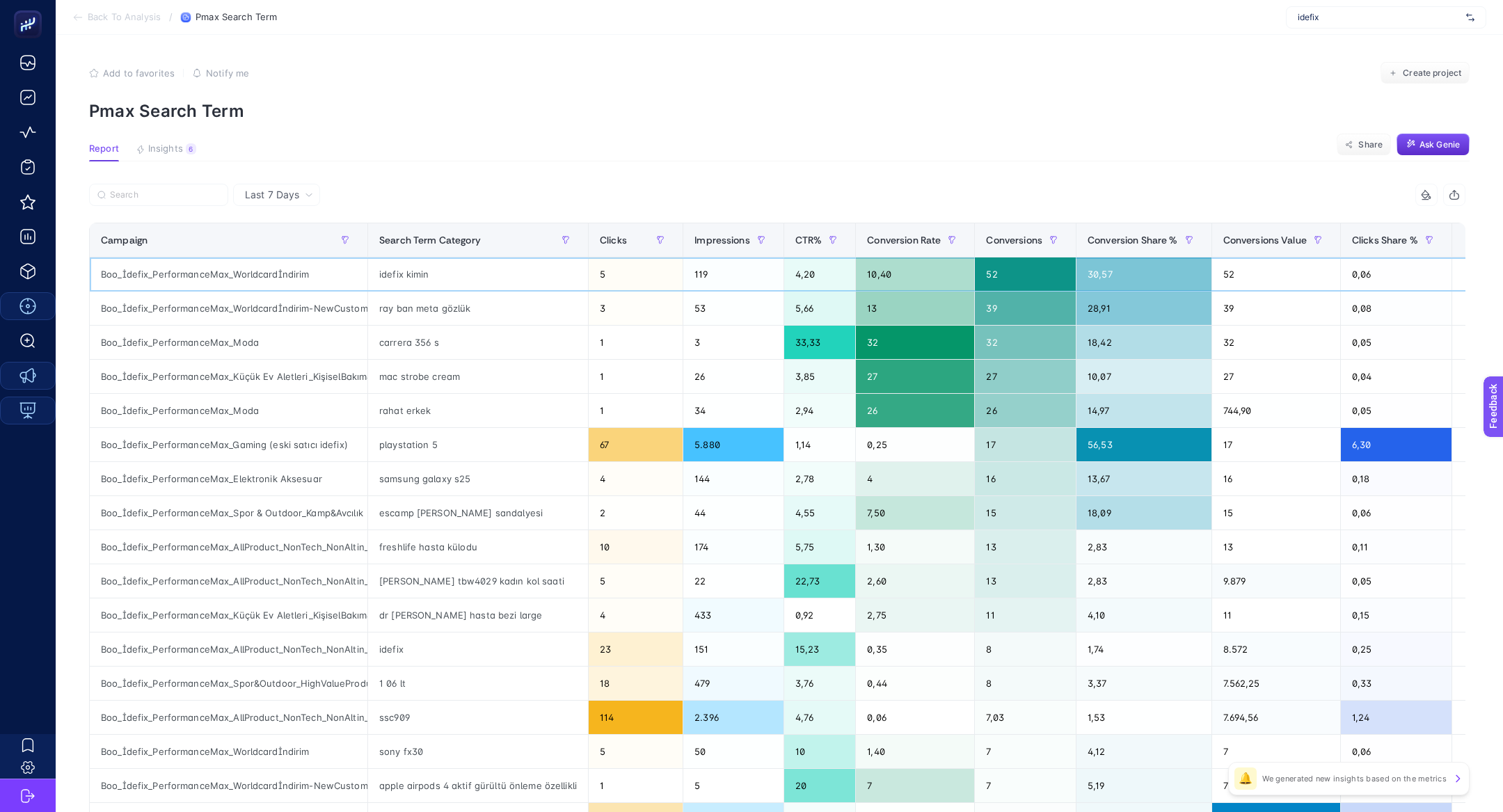
click at [267, 271] on div "Boo_İdefix_PerformanceMax_Worldcardİndirim" at bounding box center [228, 274] width 278 height 33
click at [165, 146] on span "Insights" at bounding box center [165, 149] width 35 height 11
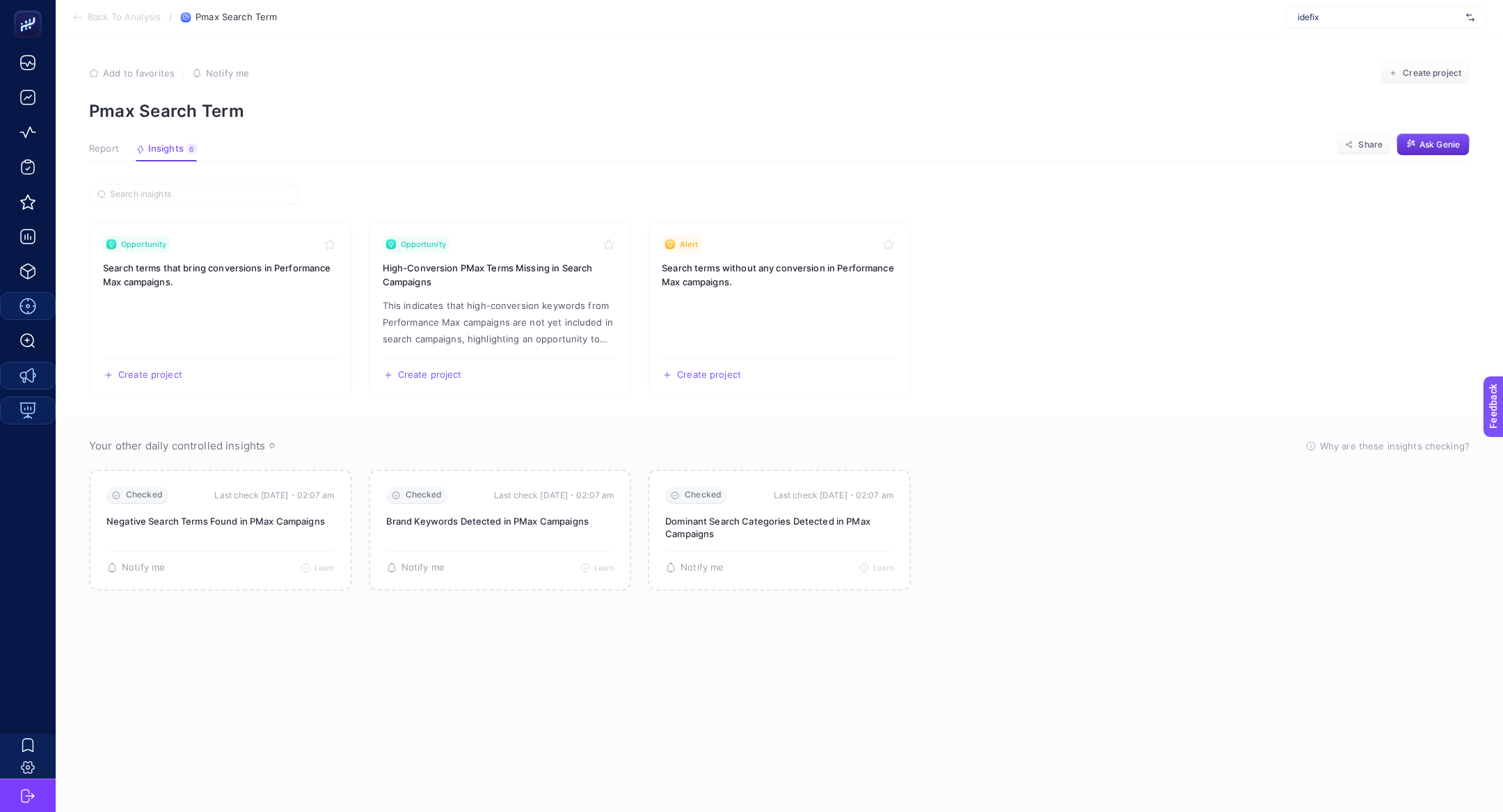
click at [126, 146] on div "Report Insights 6 We generated new insights based on the metrics" at bounding box center [143, 152] width 108 height 18
click at [112, 147] on span "Report" at bounding box center [104, 149] width 30 height 11
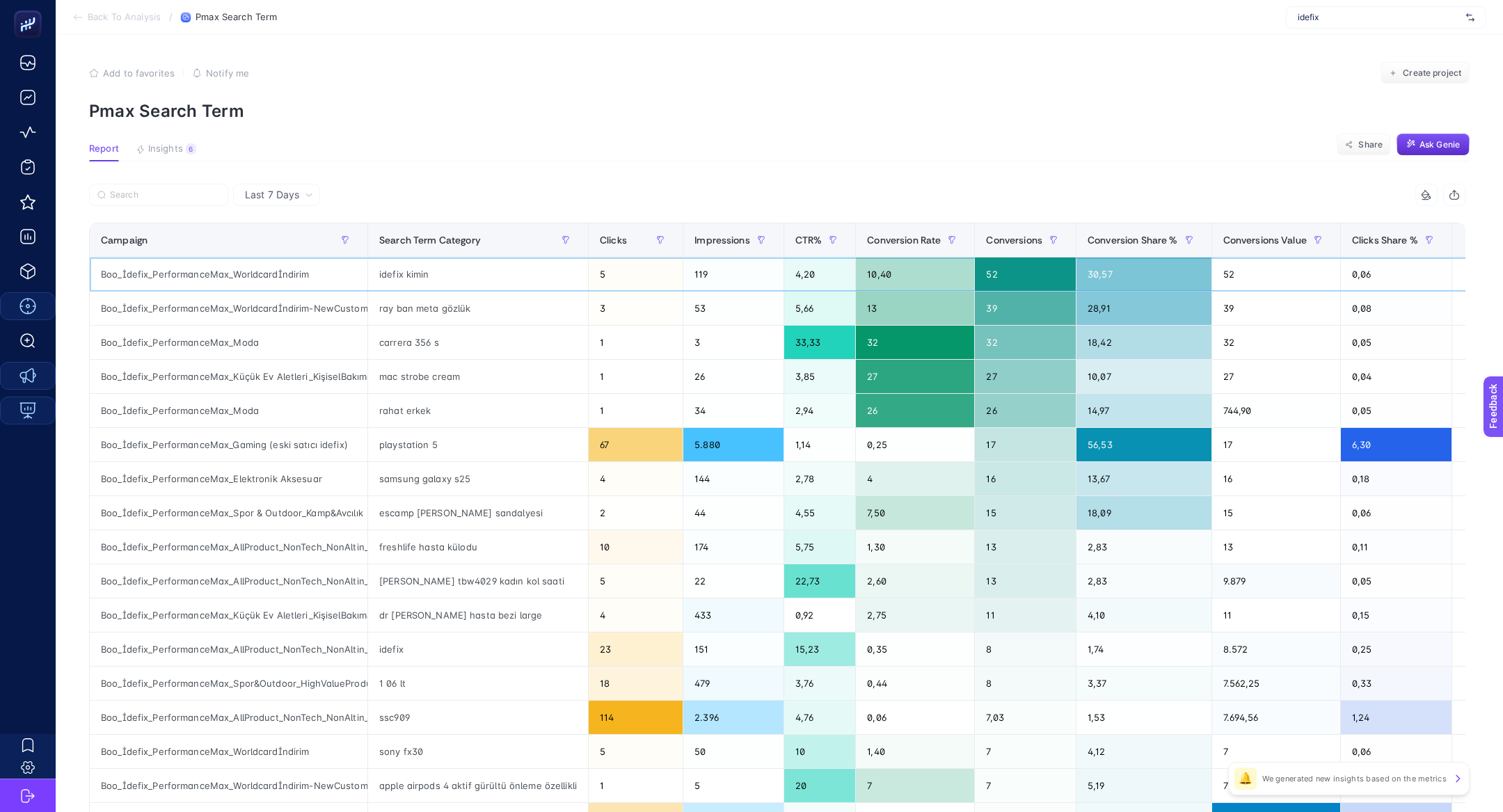
click at [229, 265] on div "Boo_İdefix_PerformanceMax_Worldcardİndirim" at bounding box center [228, 274] width 278 height 33
click at [560, 234] on button "button" at bounding box center [566, 241] width 22 height 22
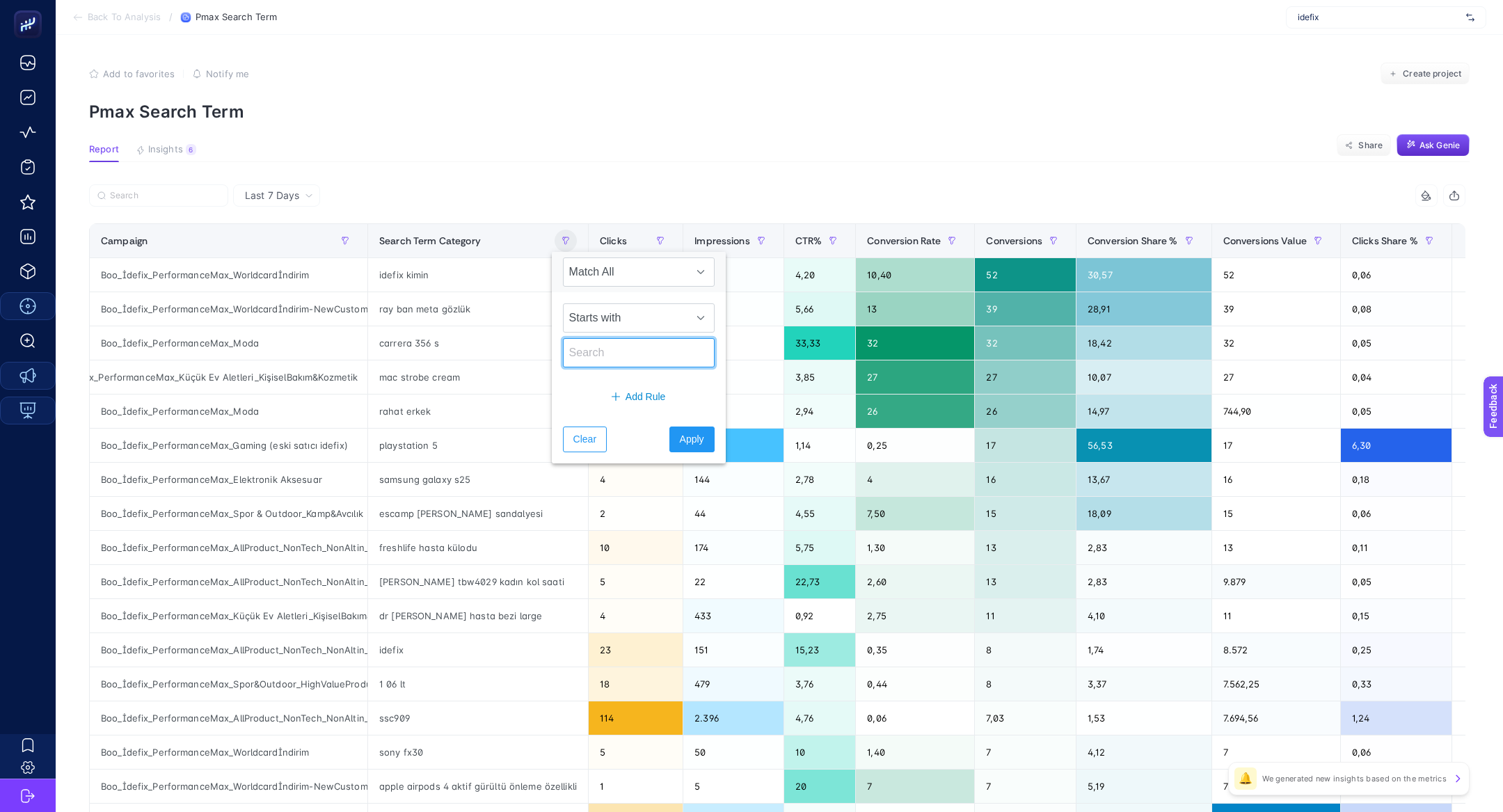
click at [616, 352] on input "text" at bounding box center [639, 352] width 152 height 29
type input "idefix"
click at [679, 444] on button "Apply" at bounding box center [692, 439] width 45 height 26
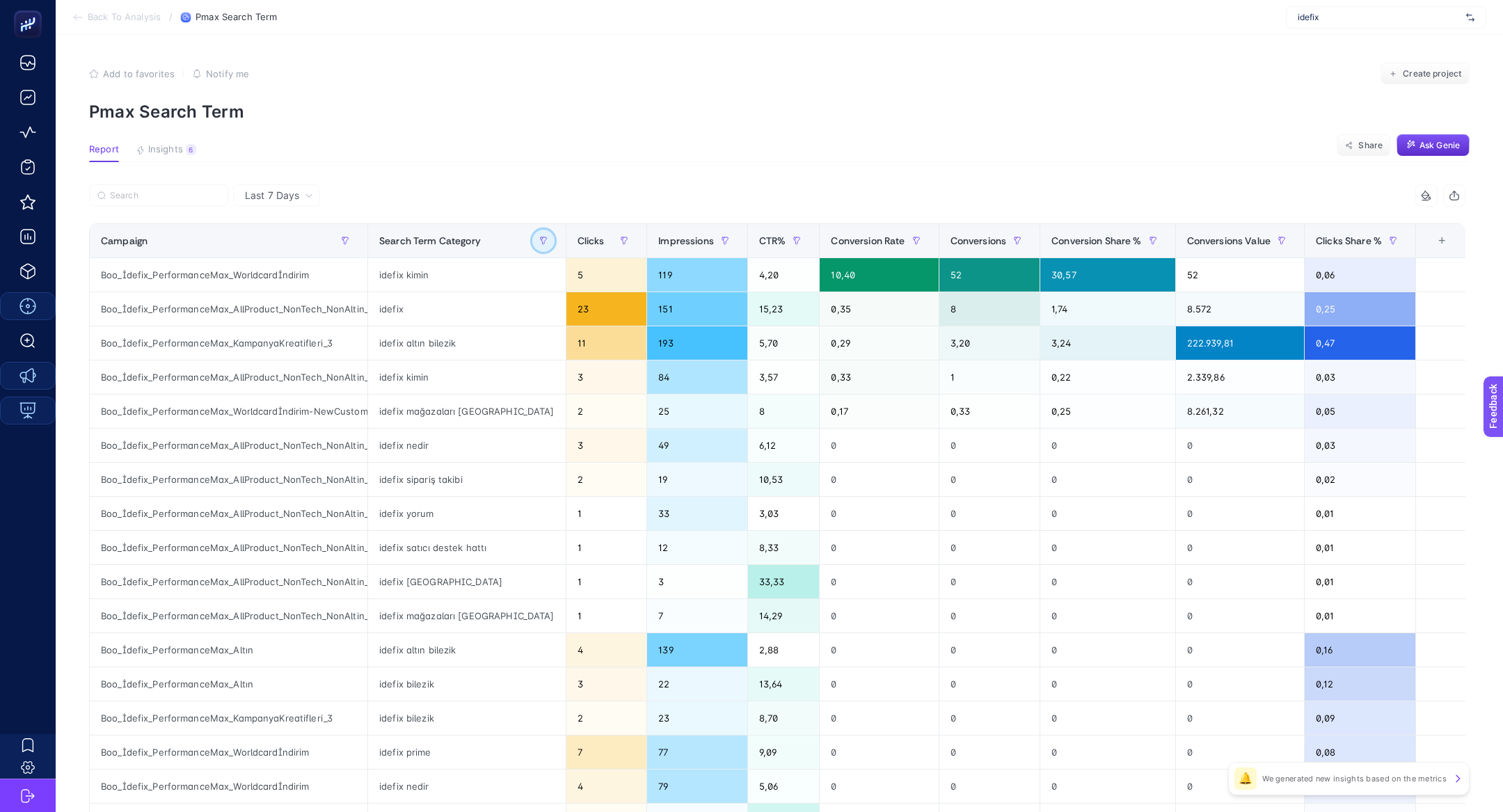
scroll to position [0, 40]
click at [342, 295] on div "Boo_İdefix_PerformanceMax_AllProduct_NonTech_NonAltin_Enhencer" at bounding box center [228, 309] width 278 height 33
click at [1428, 75] on span "Create project" at bounding box center [1432, 73] width 59 height 11
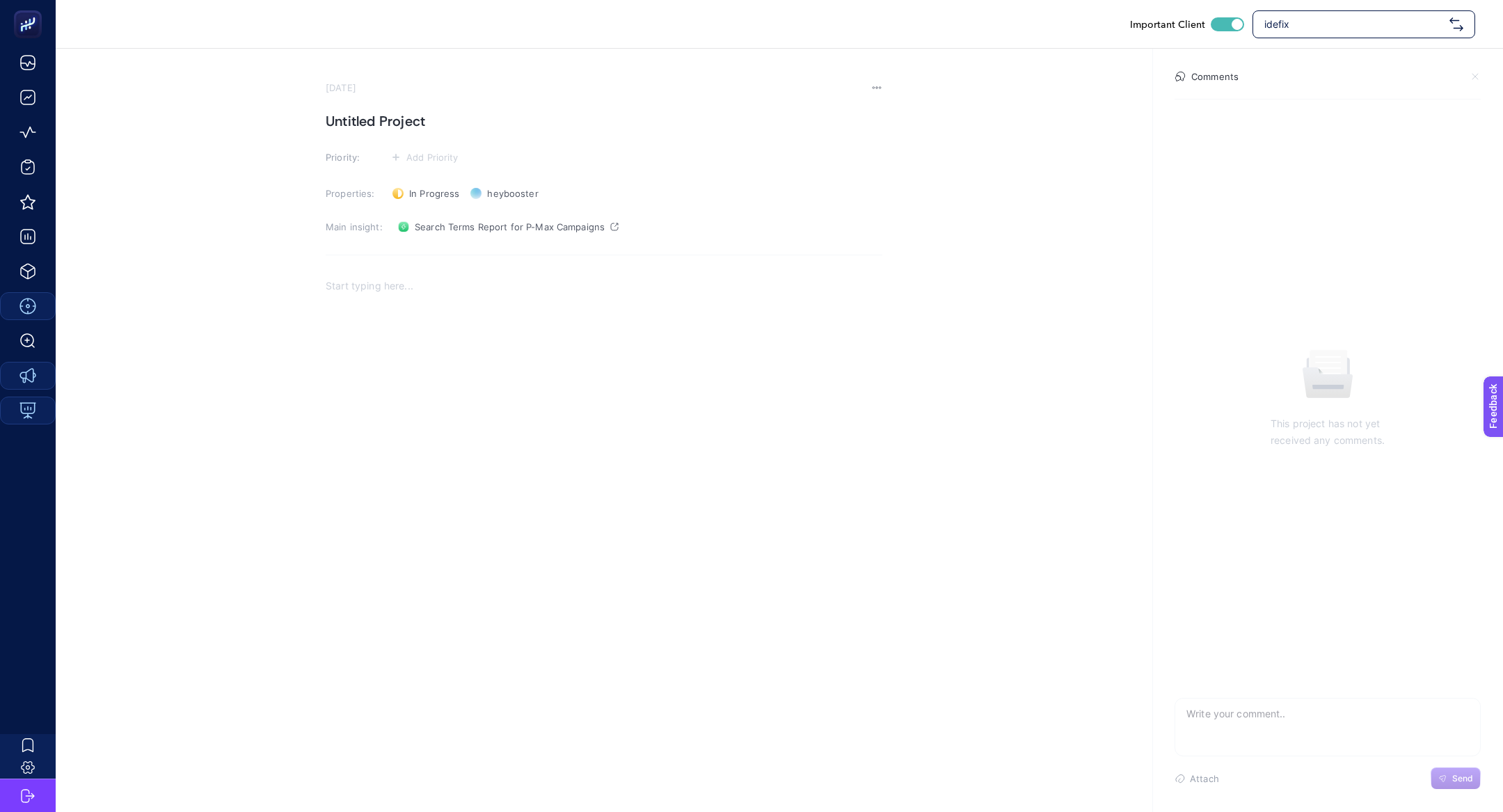
click at [416, 115] on h1 "Untitled Project" at bounding box center [604, 121] width 557 height 22
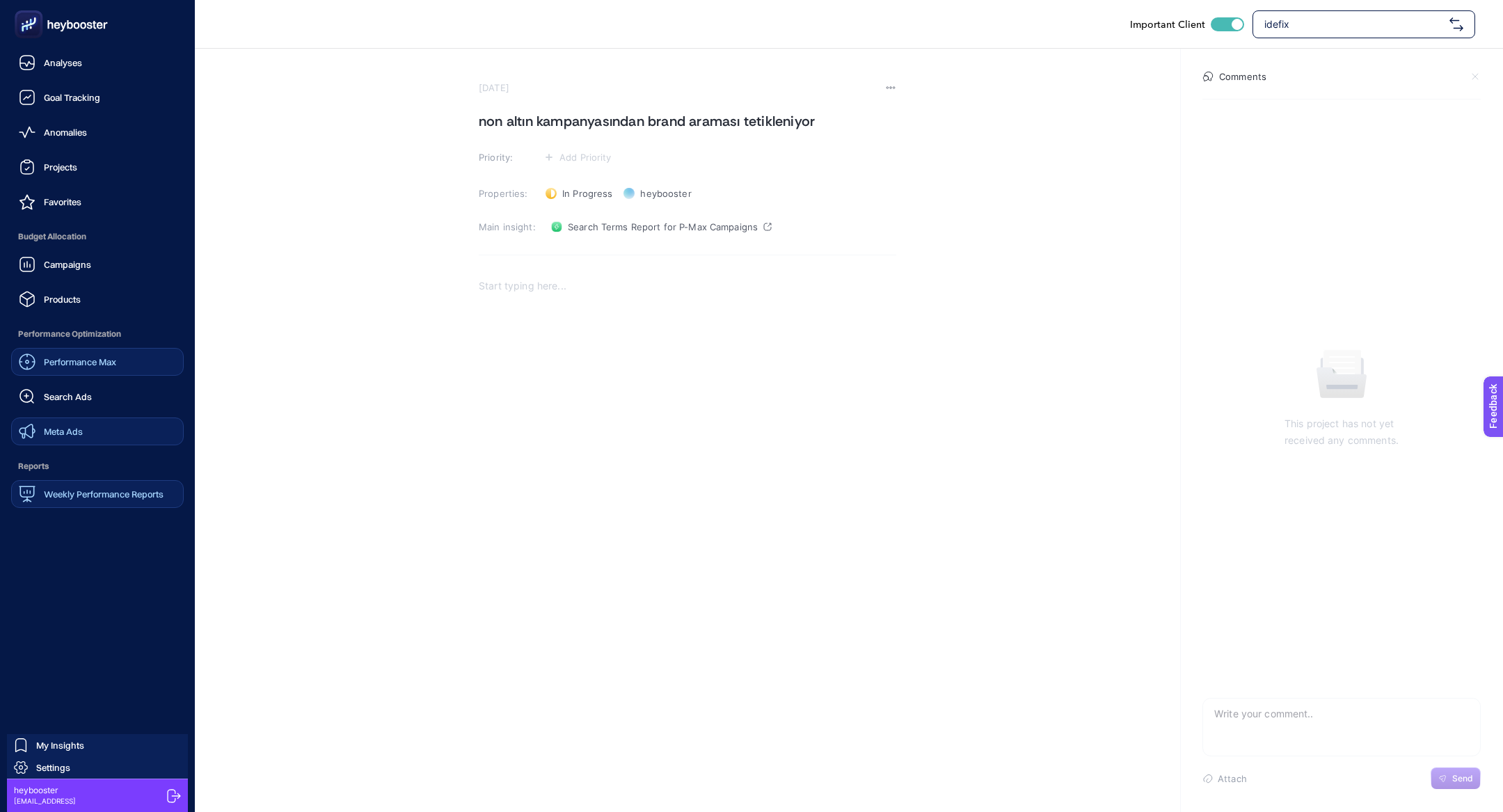
click at [104, 373] on link "Performance Max" at bounding box center [97, 362] width 173 height 28
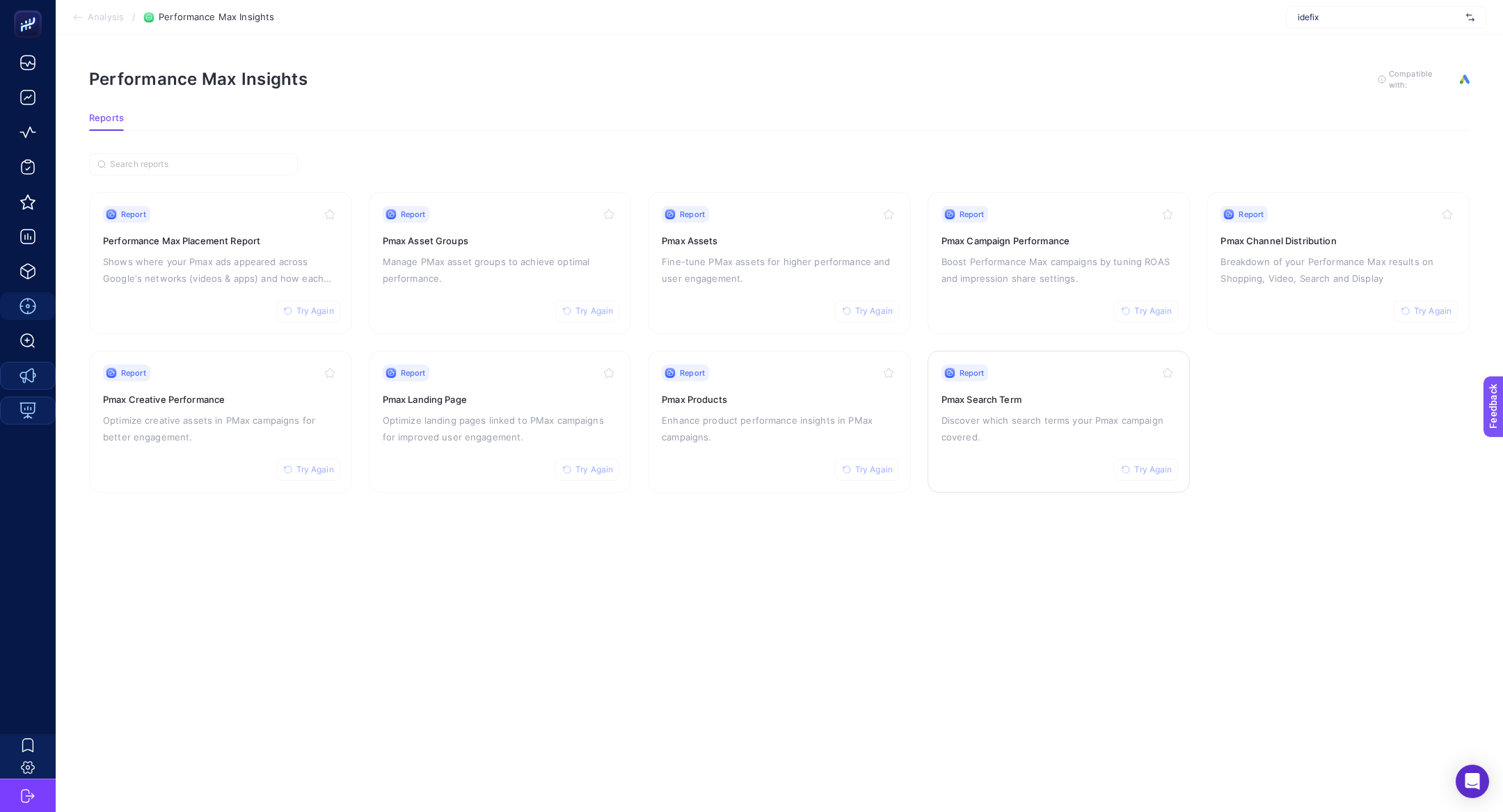
click at [1033, 413] on p "Discover which search terms your Pmax campaign covered." at bounding box center [1059, 428] width 235 height 33
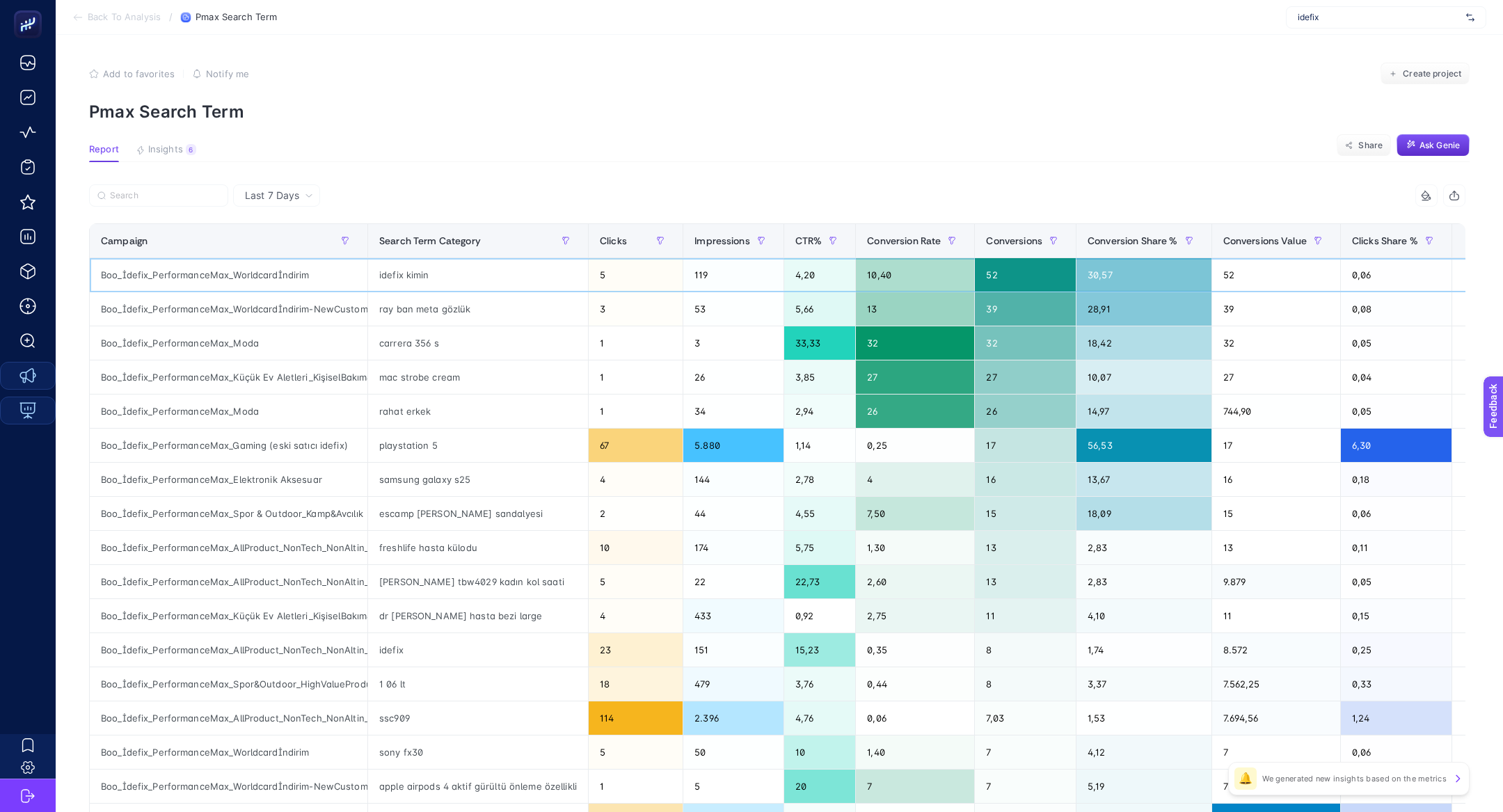
click at [416, 278] on div "idefix kimin" at bounding box center [478, 275] width 220 height 33
click at [154, 194] on input "Search" at bounding box center [165, 196] width 110 height 10
paste input "idefix kimin"
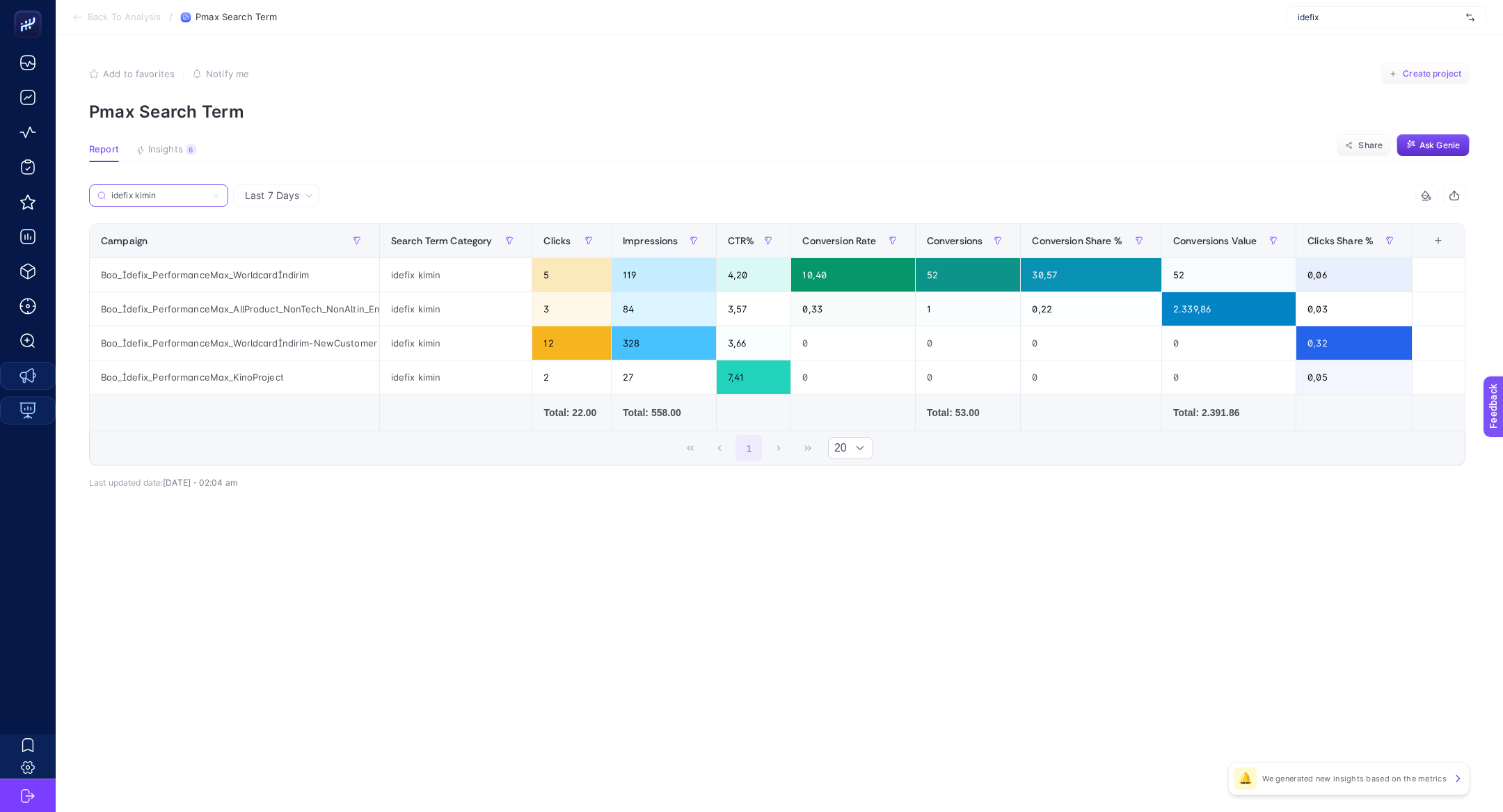
type input "idefix kimin"
click at [1432, 70] on span "Create project" at bounding box center [1432, 73] width 59 height 11
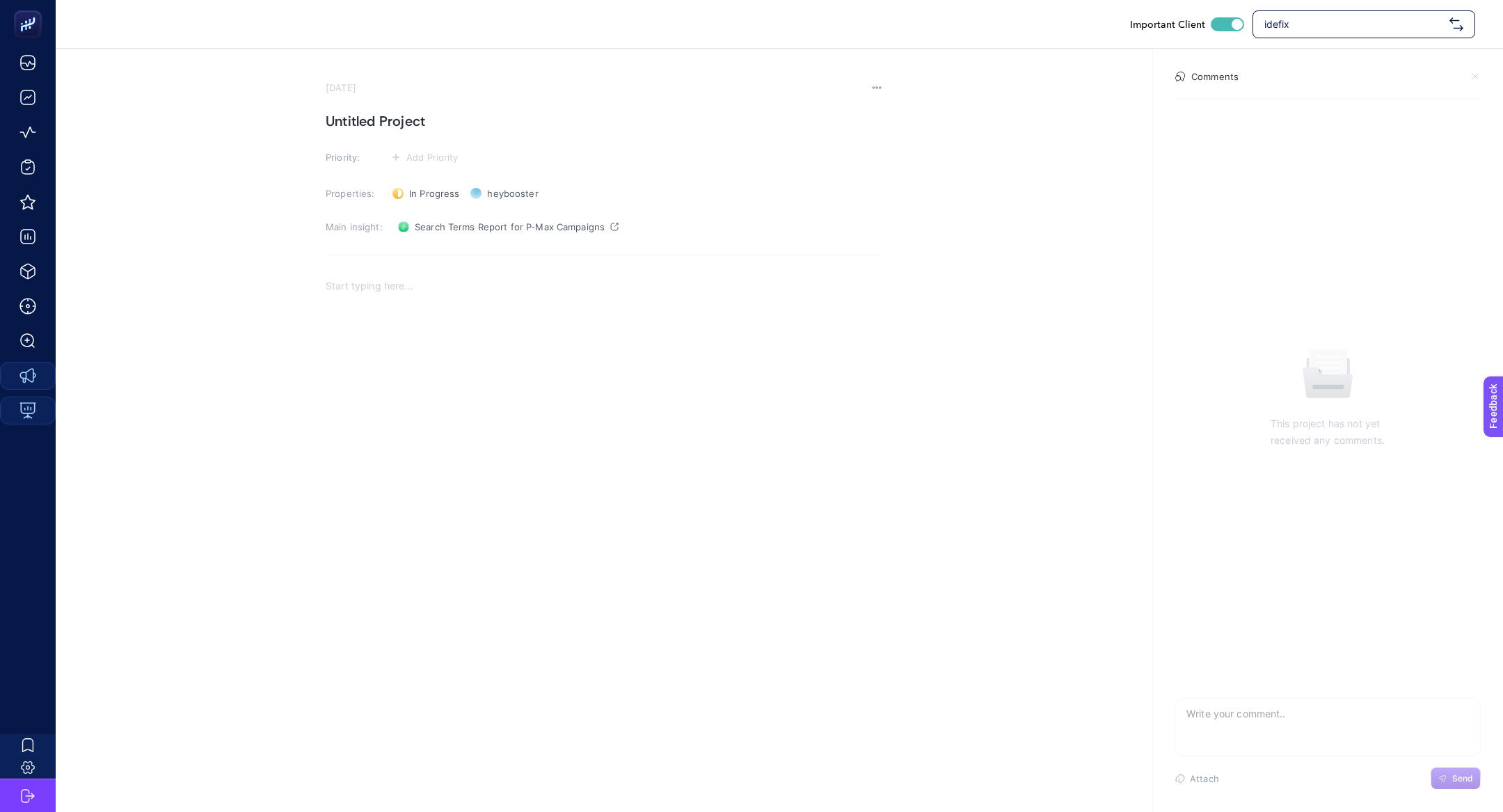
click at [372, 104] on section "September 11, 2025 Untitled Project Priority: Add Priority Properties: In Progr…" at bounding box center [604, 314] width 557 height 465
click at [382, 130] on h1 "Untitled Project" at bounding box center [604, 121] width 557 height 22
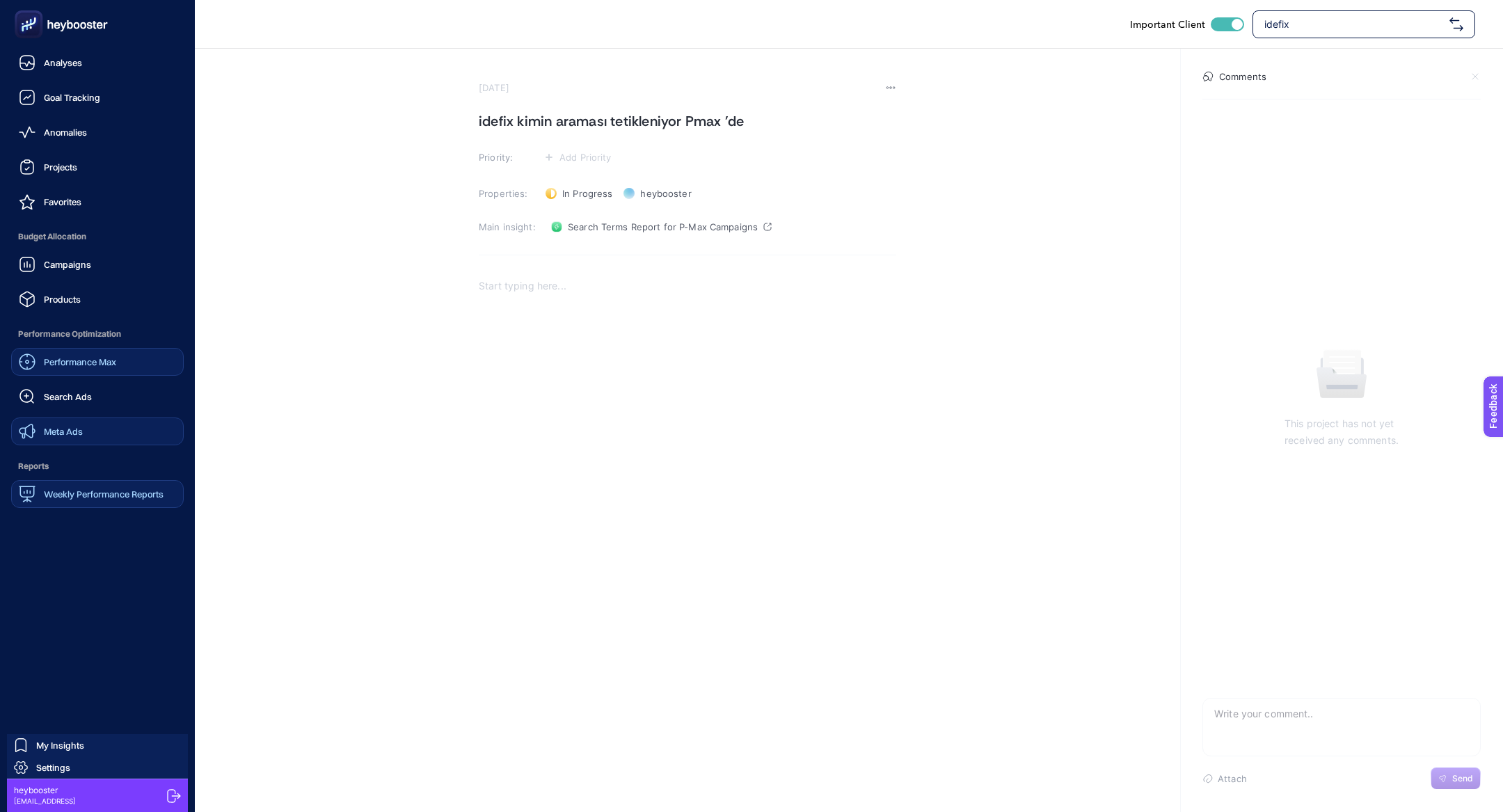
click at [84, 371] on link "Performance Max" at bounding box center [97, 362] width 173 height 28
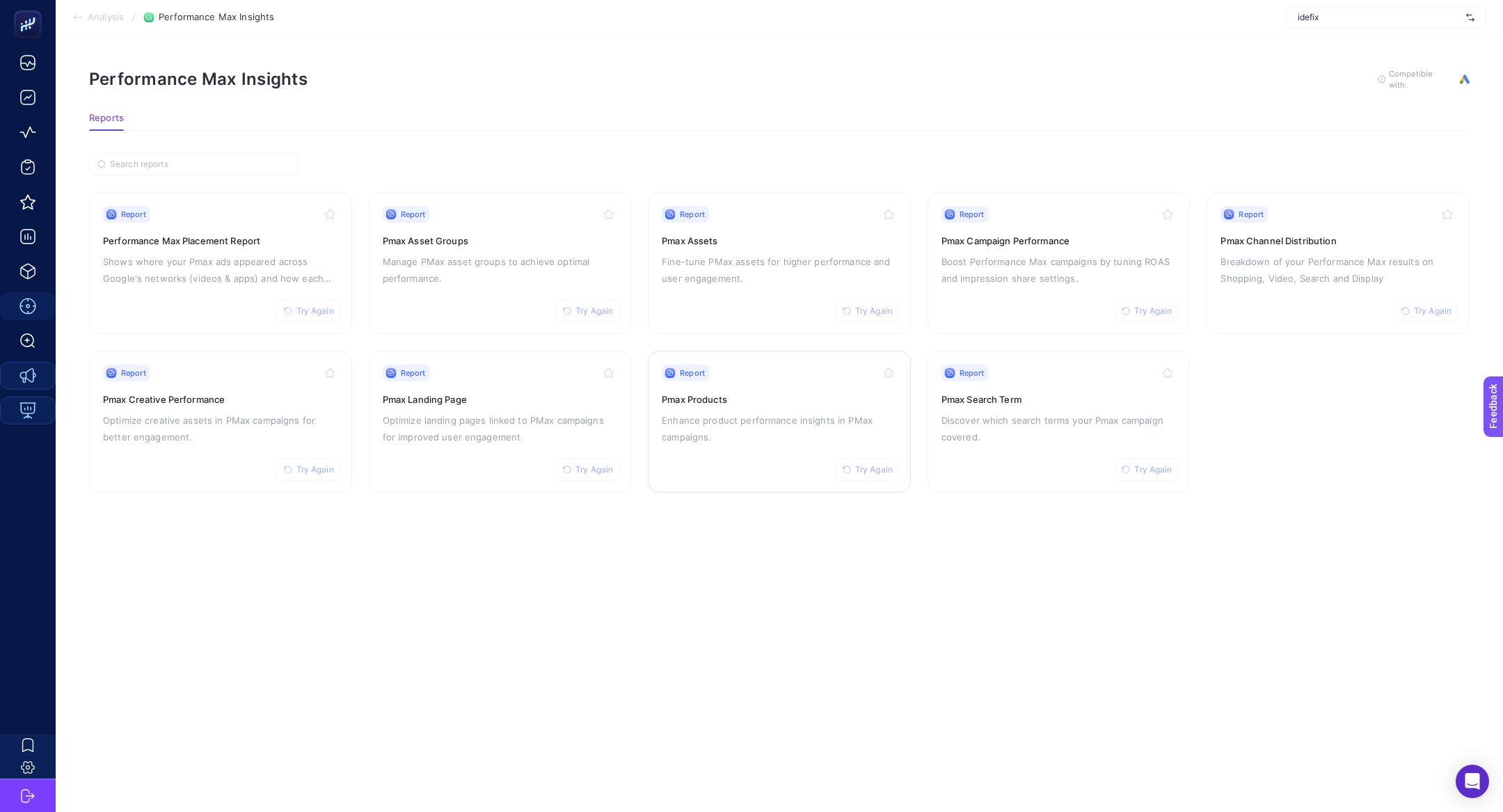
click at [703, 423] on p "Enhance product performance insights in PMax campaigns." at bounding box center [779, 428] width 235 height 33
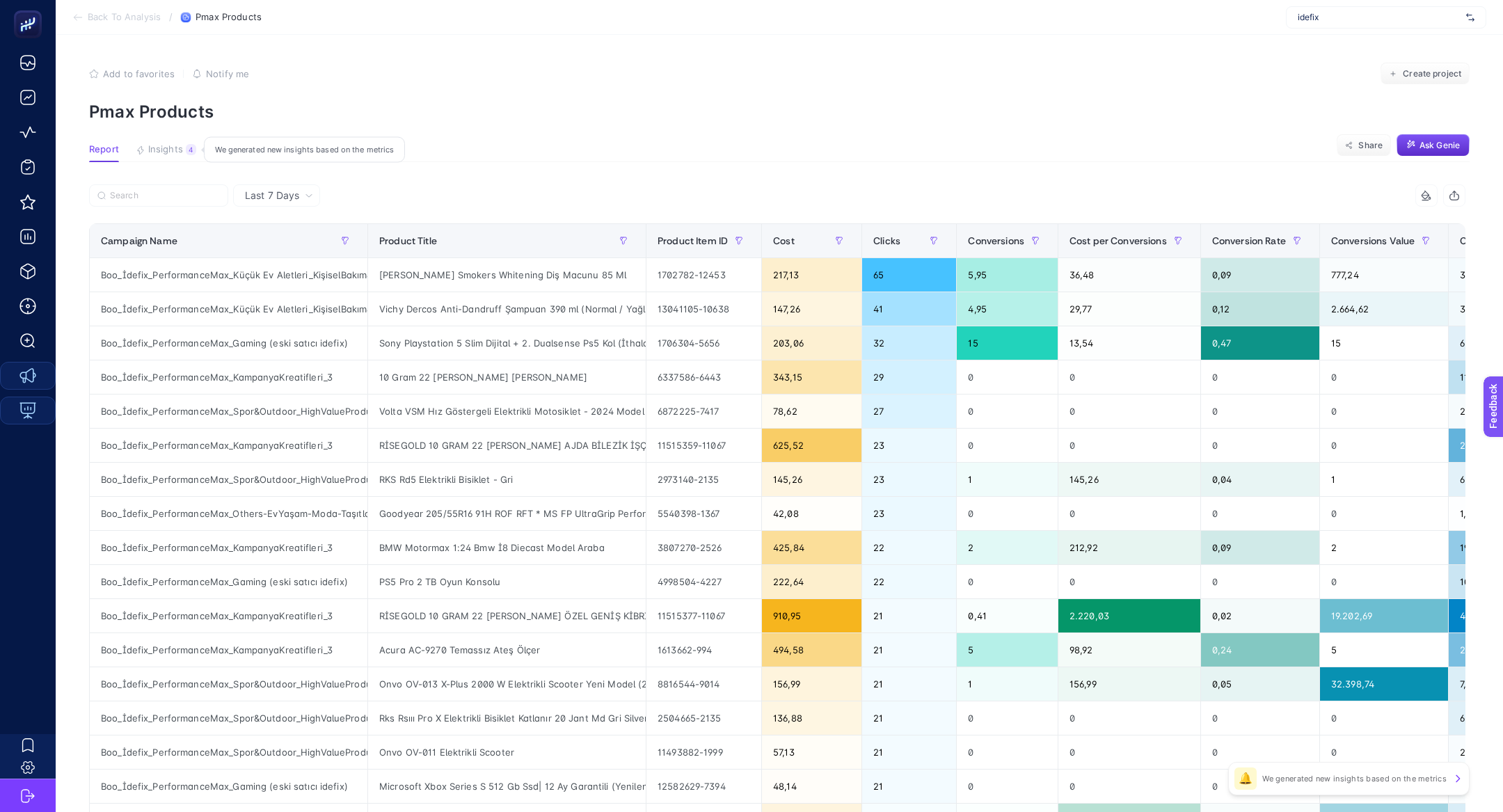
click at [173, 146] on span "Insights" at bounding box center [165, 149] width 35 height 11
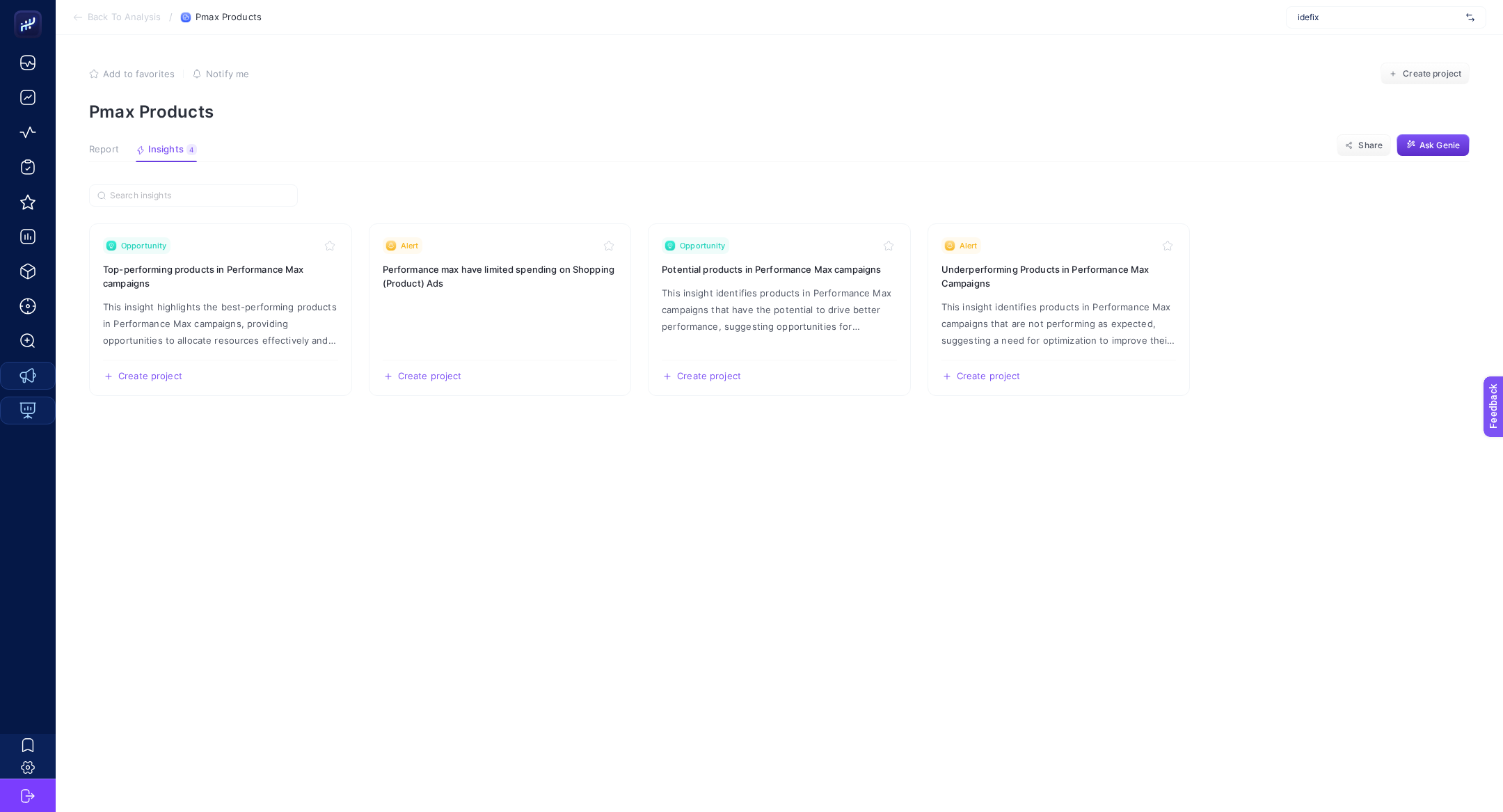
click at [112, 146] on span "Report" at bounding box center [104, 149] width 30 height 11
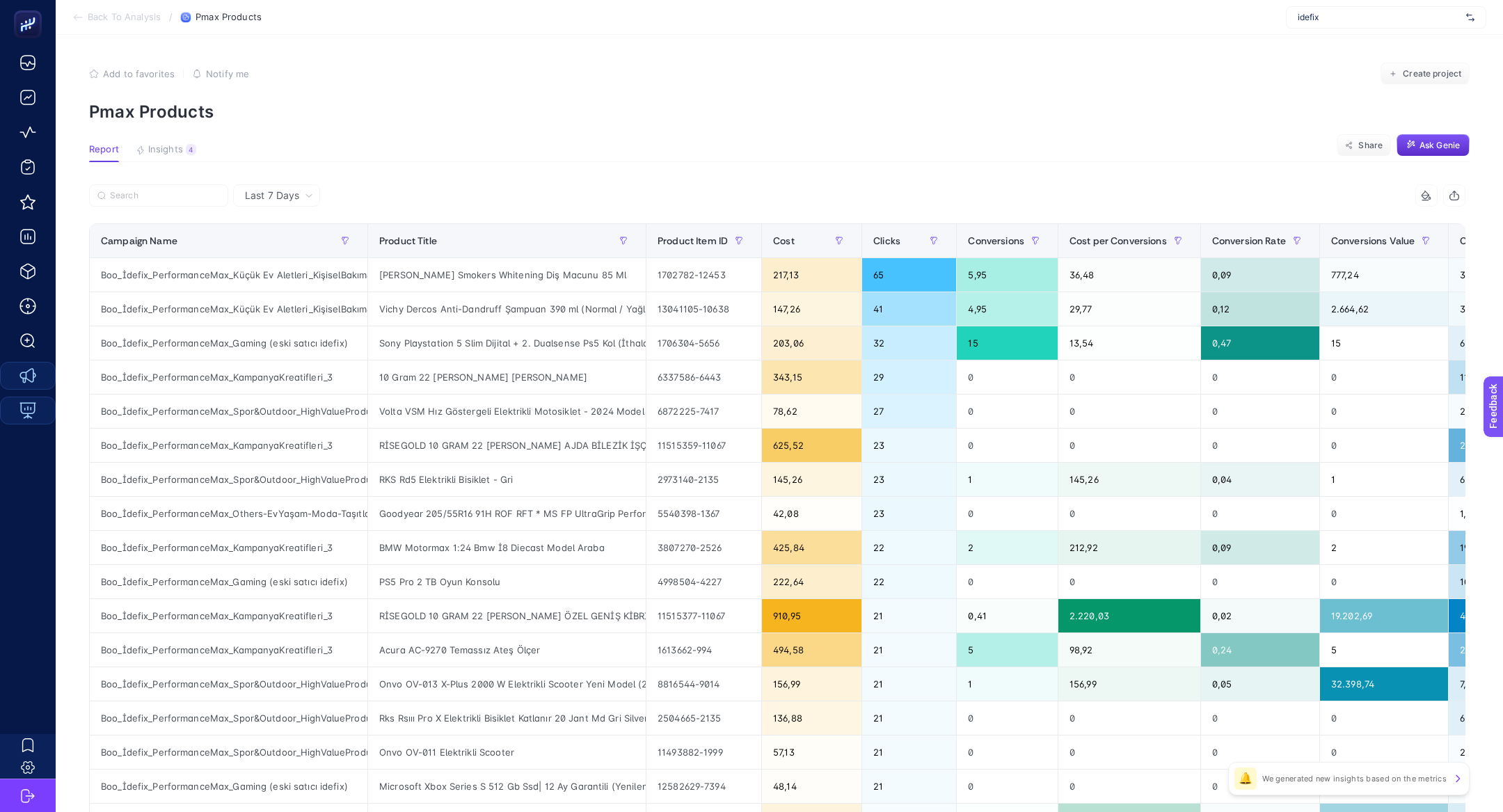
scroll to position [0, 46]
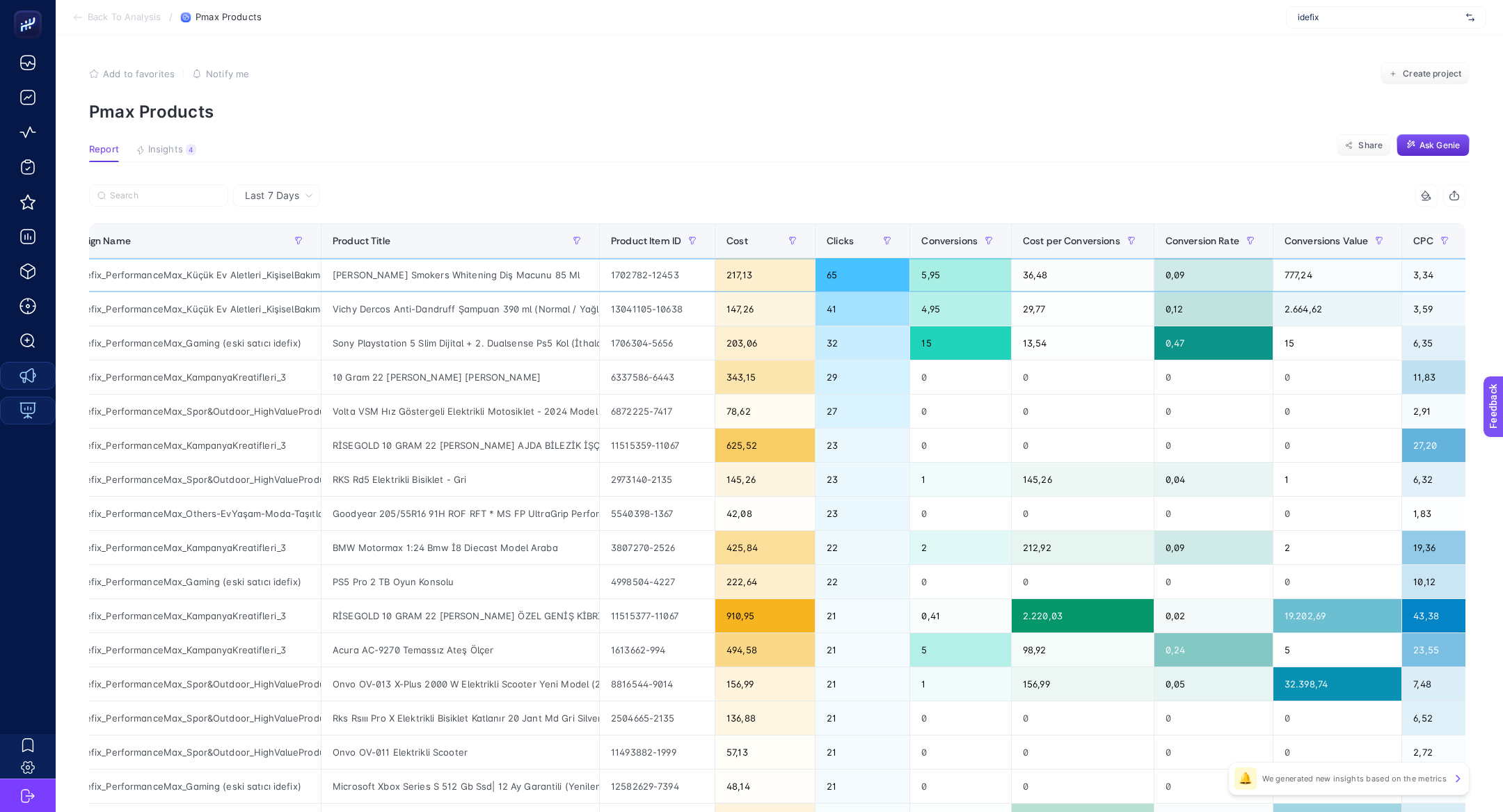
click at [355, 274] on div "Marvis Smokers Whitening Diş Macunu 85 Ml" at bounding box center [460, 275] width 278 height 33
click at [122, 188] on label at bounding box center [159, 195] width 139 height 22
click at [122, 191] on input "Search" at bounding box center [165, 196] width 110 height 10
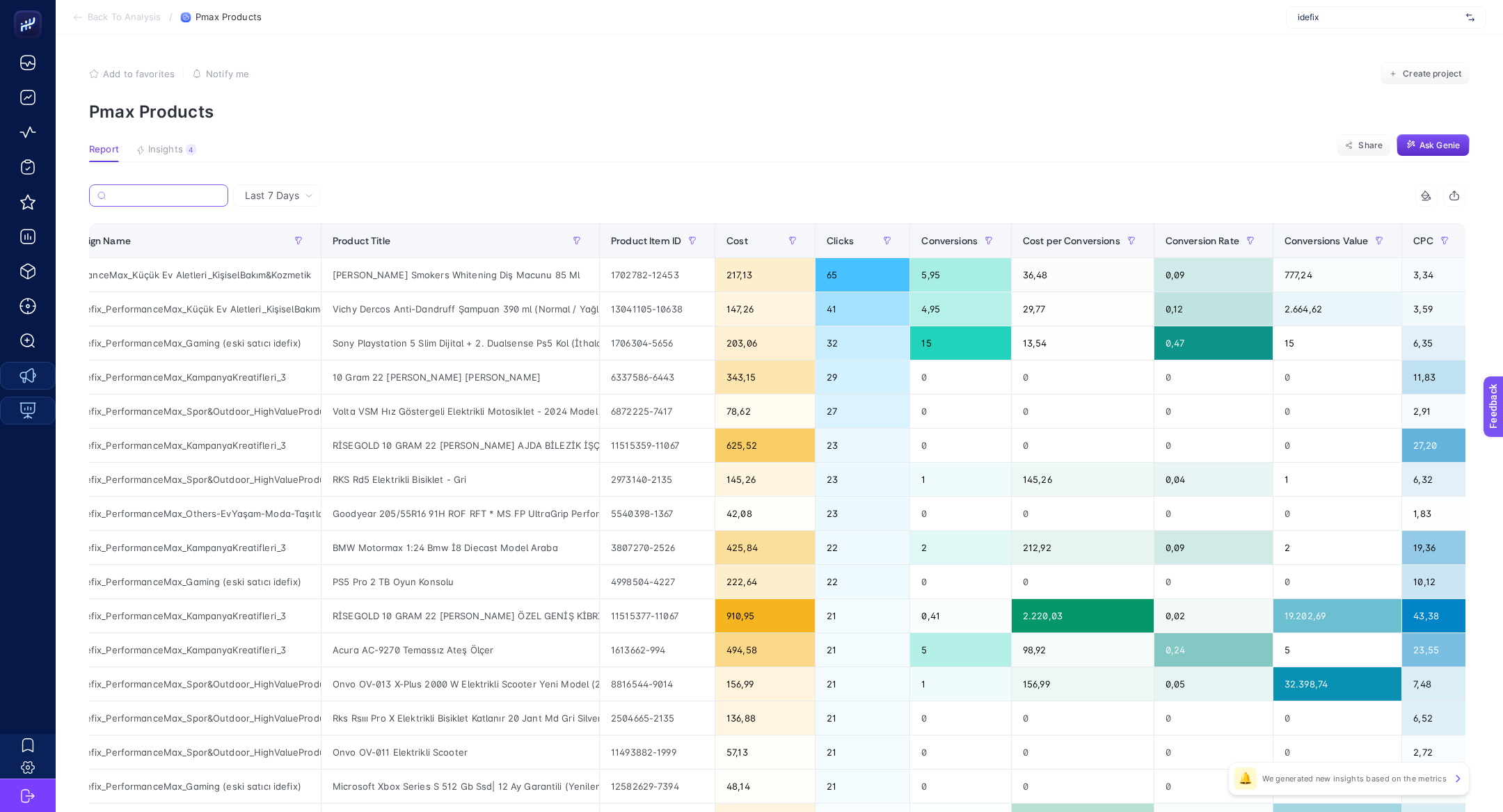
click at [157, 196] on input "Search" at bounding box center [166, 196] width 109 height 10
paste input "Marvis"
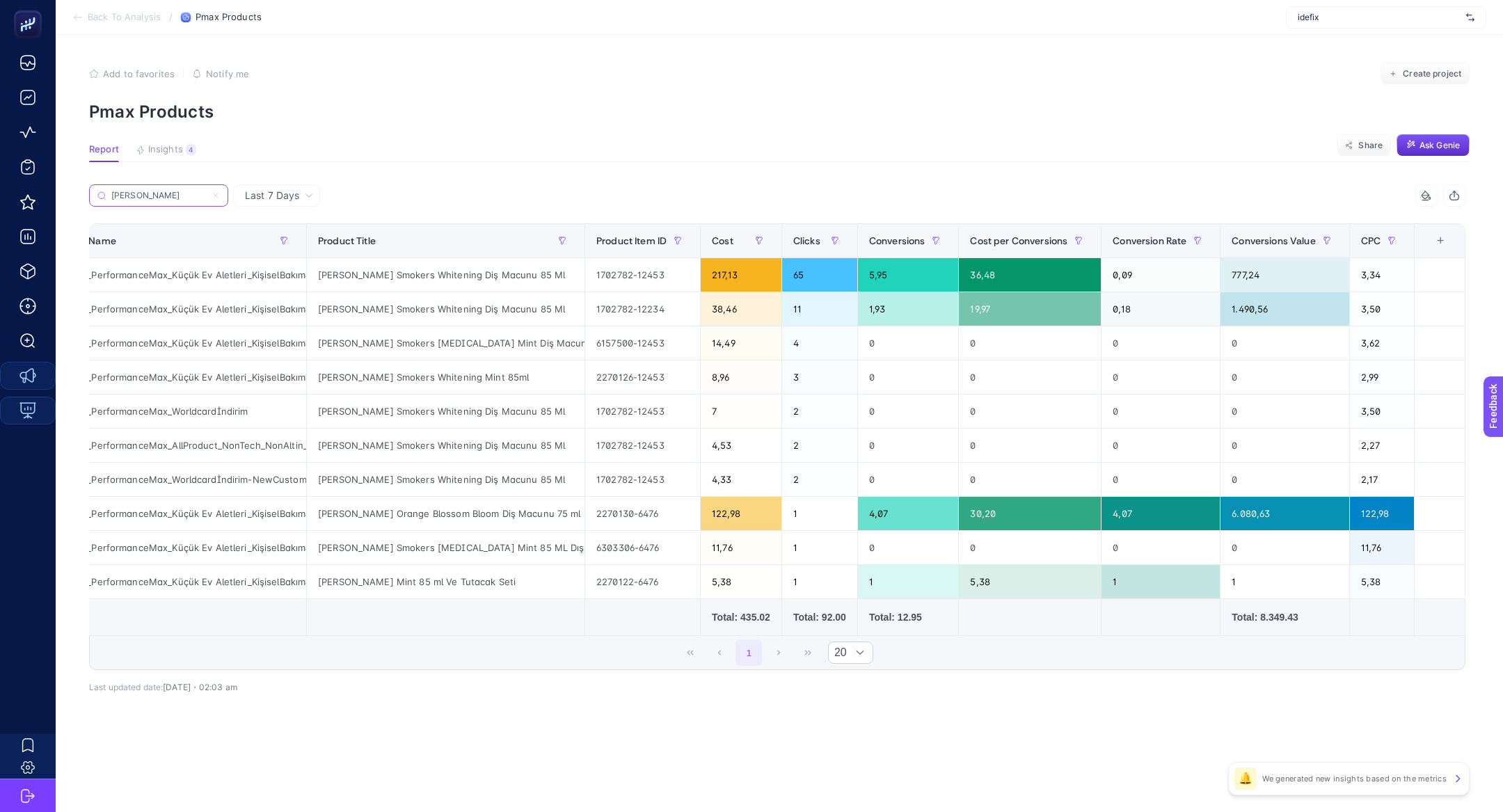
scroll to position [0, 63]
type input "Marvis"
click at [215, 196] on icon at bounding box center [216, 196] width 4 height 4
click at [206, 196] on input "Marvis" at bounding box center [159, 196] width 95 height 10
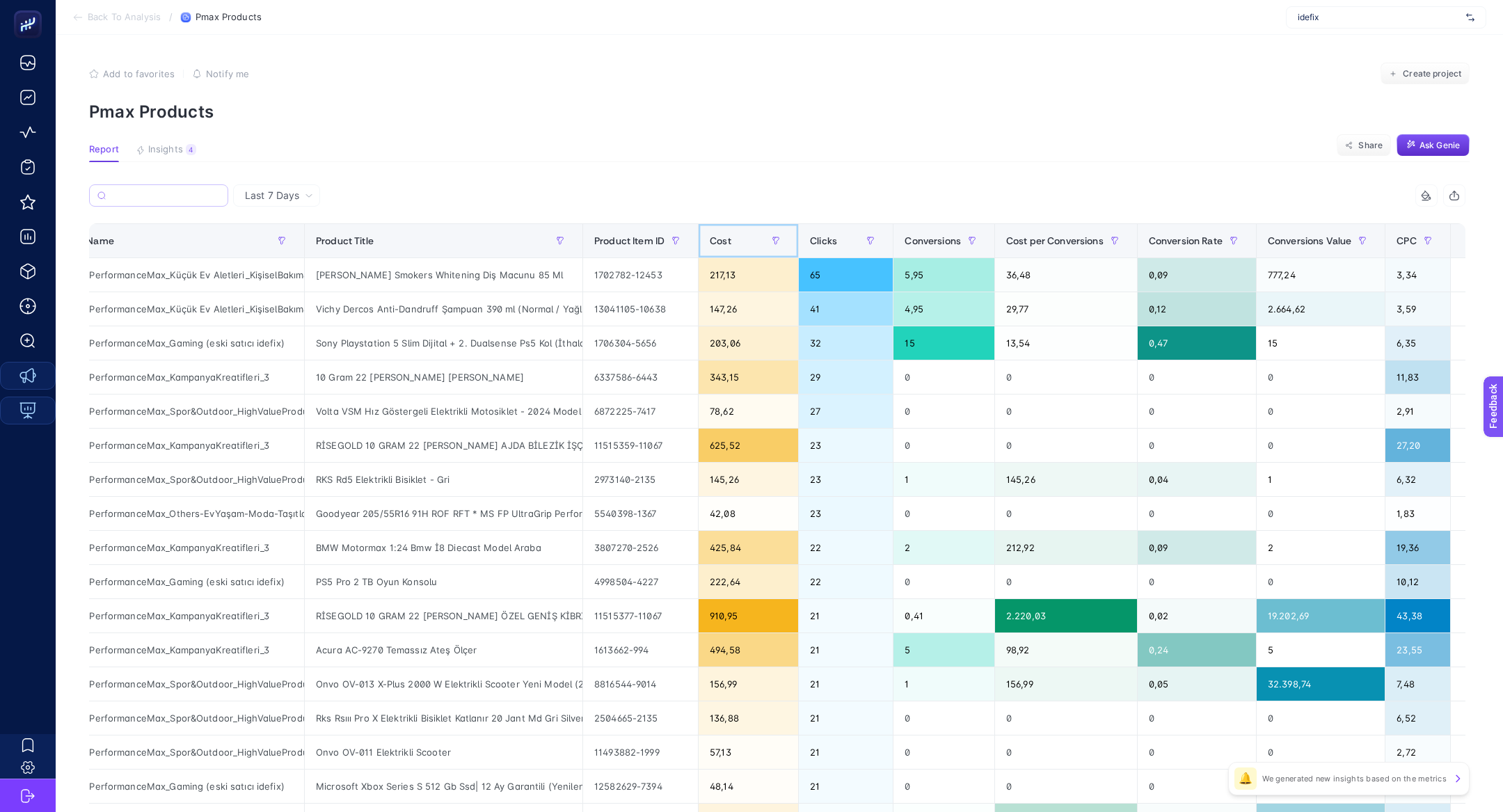
click at [729, 244] on span "Cost" at bounding box center [721, 240] width 22 height 11
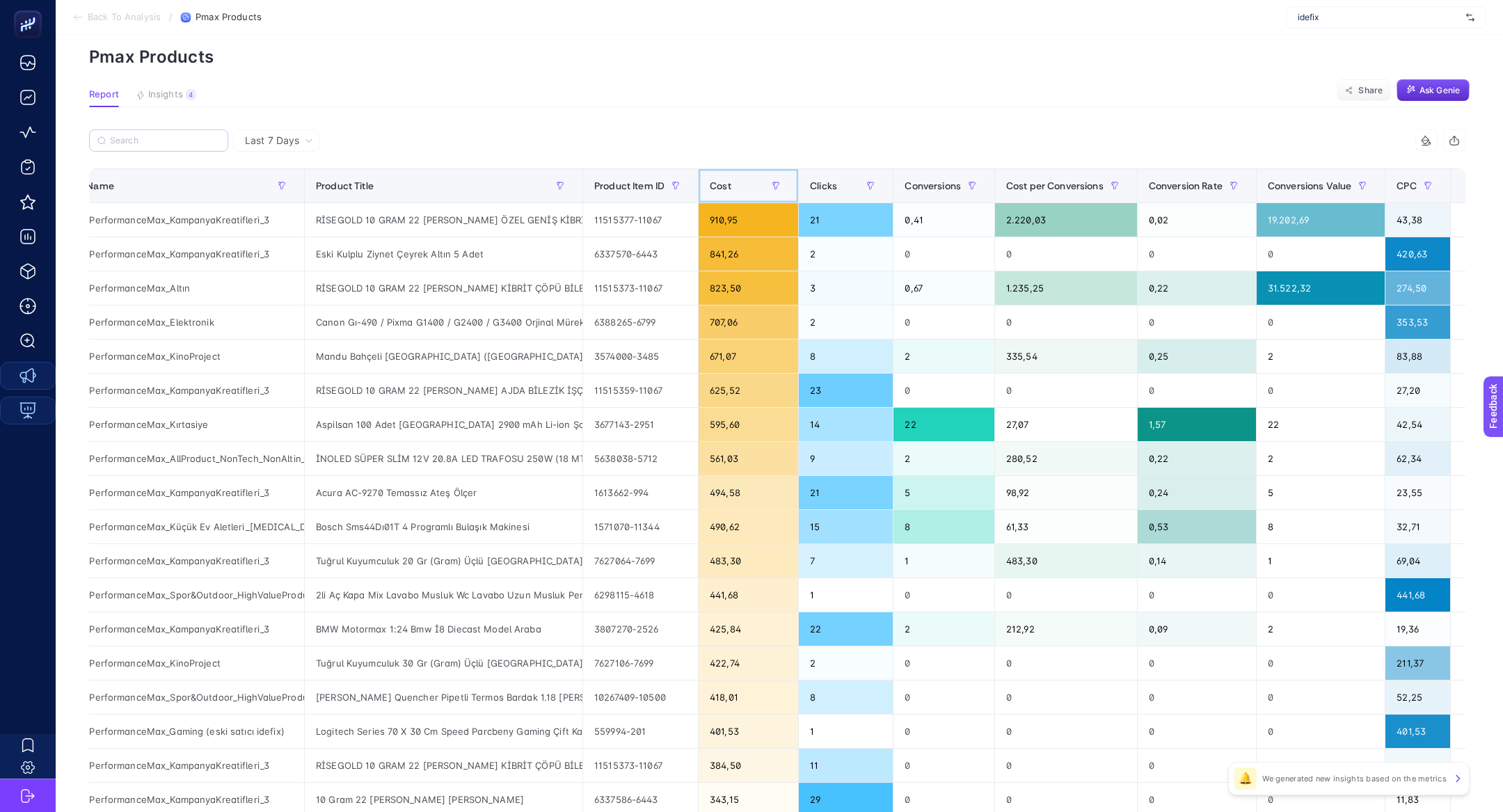
scroll to position [57, 0]
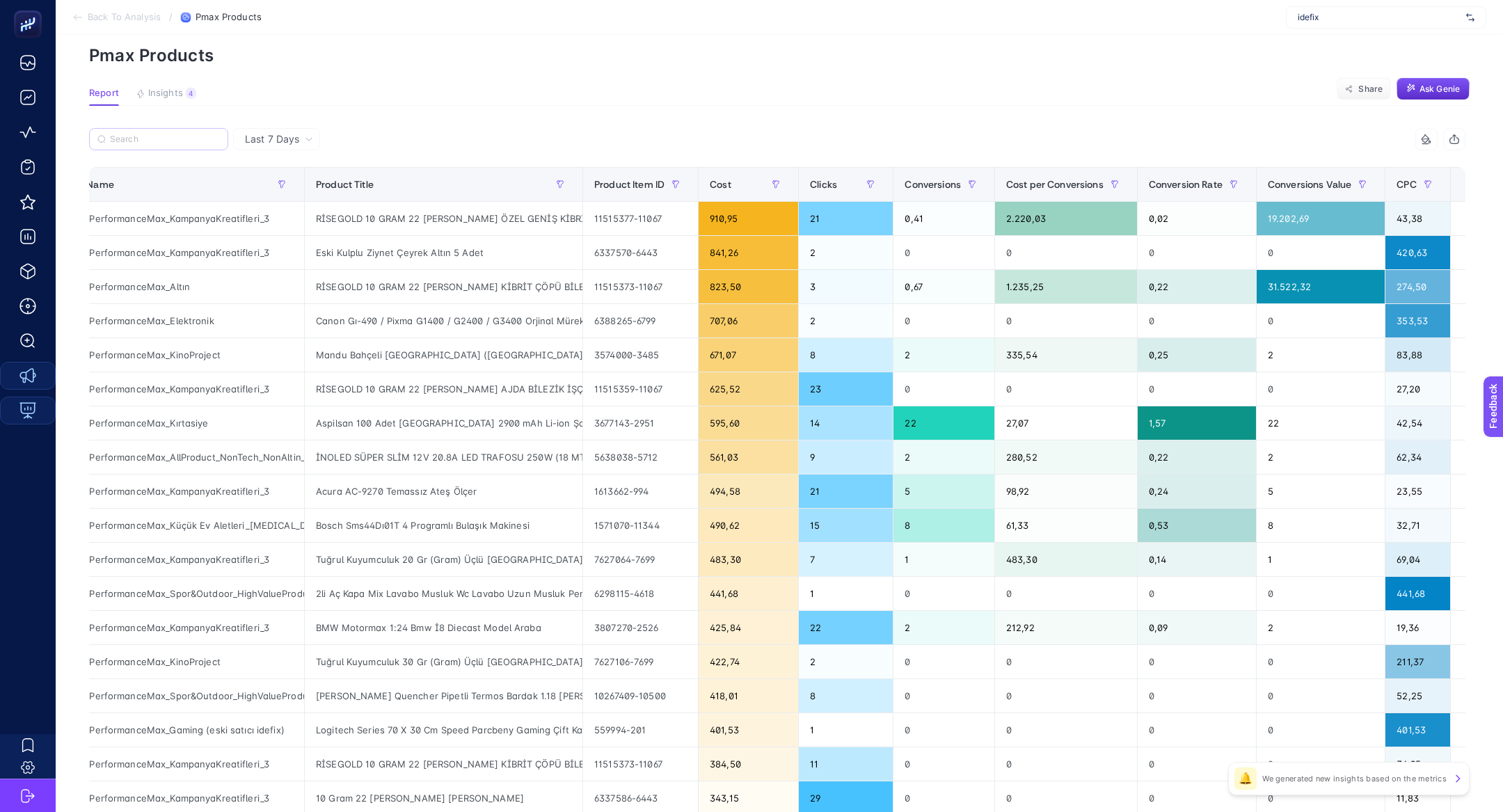
click at [296, 139] on span "Last 7 Days" at bounding box center [272, 138] width 54 height 14
click at [307, 135] on icon at bounding box center [309, 139] width 9 height 9
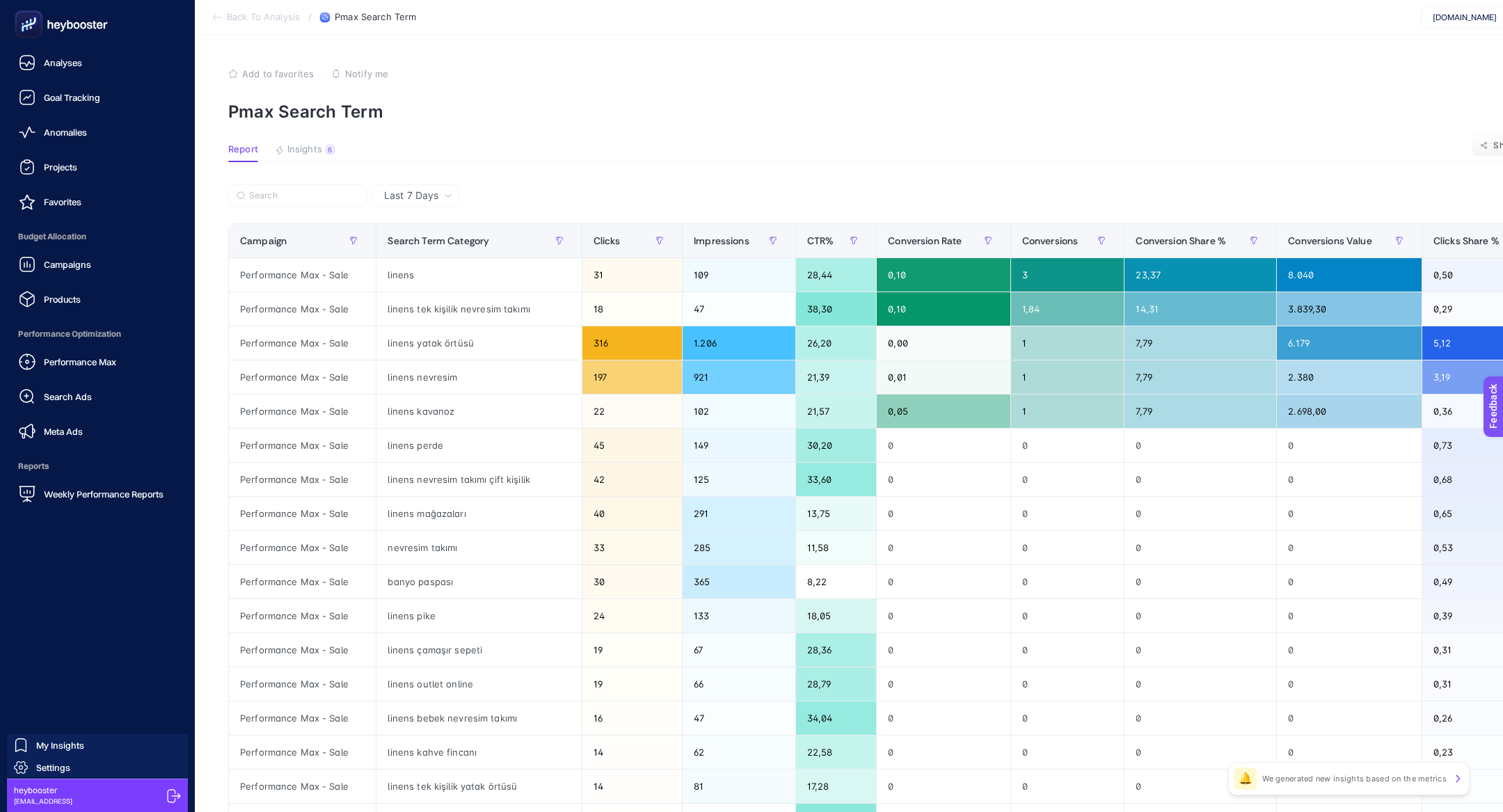
click at [59, 27] on icon at bounding box center [57, 26] width 7 height 7
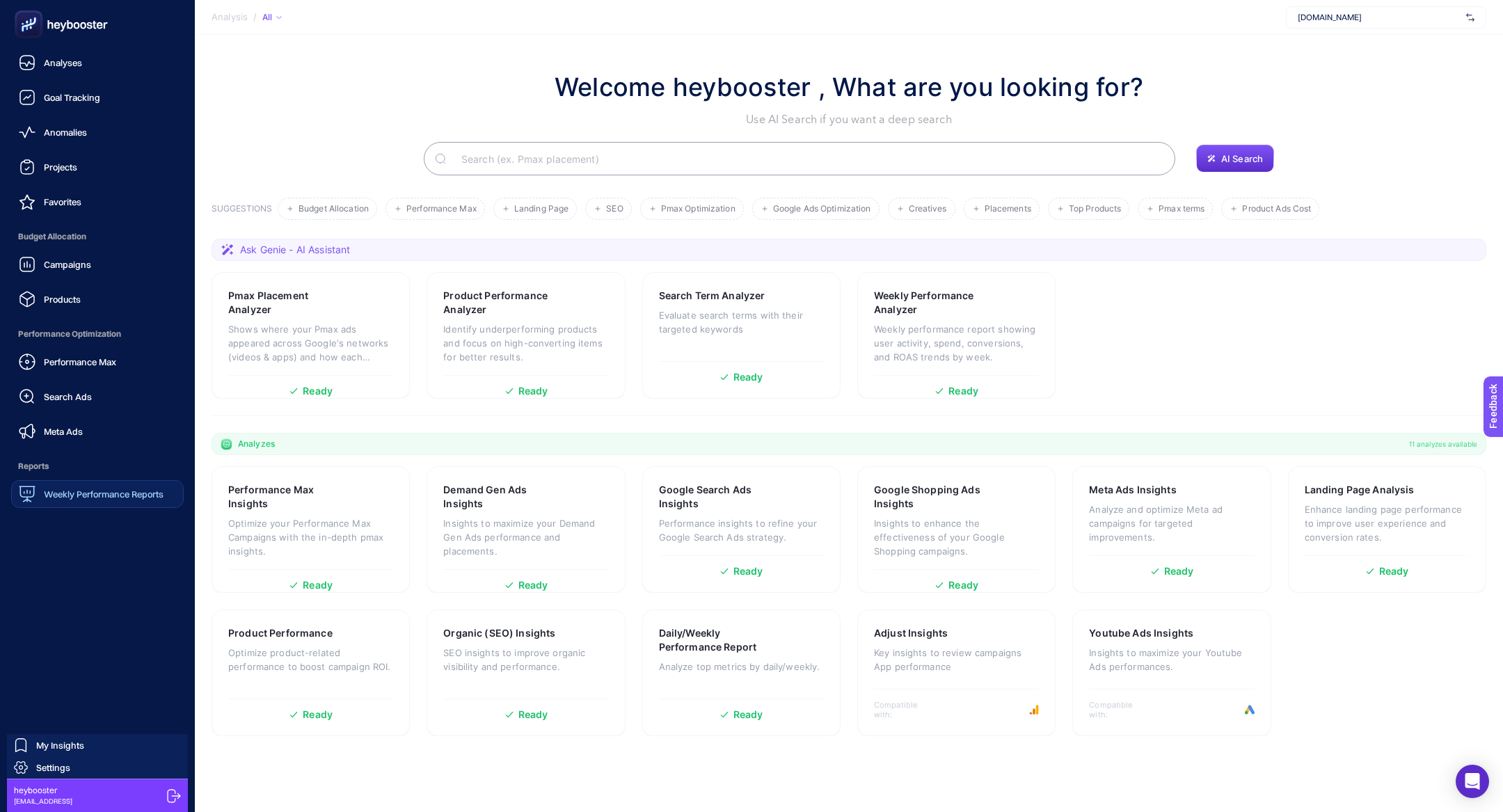
click at [102, 494] on span "Weekly Performance Reports" at bounding box center [103, 494] width 120 height 11
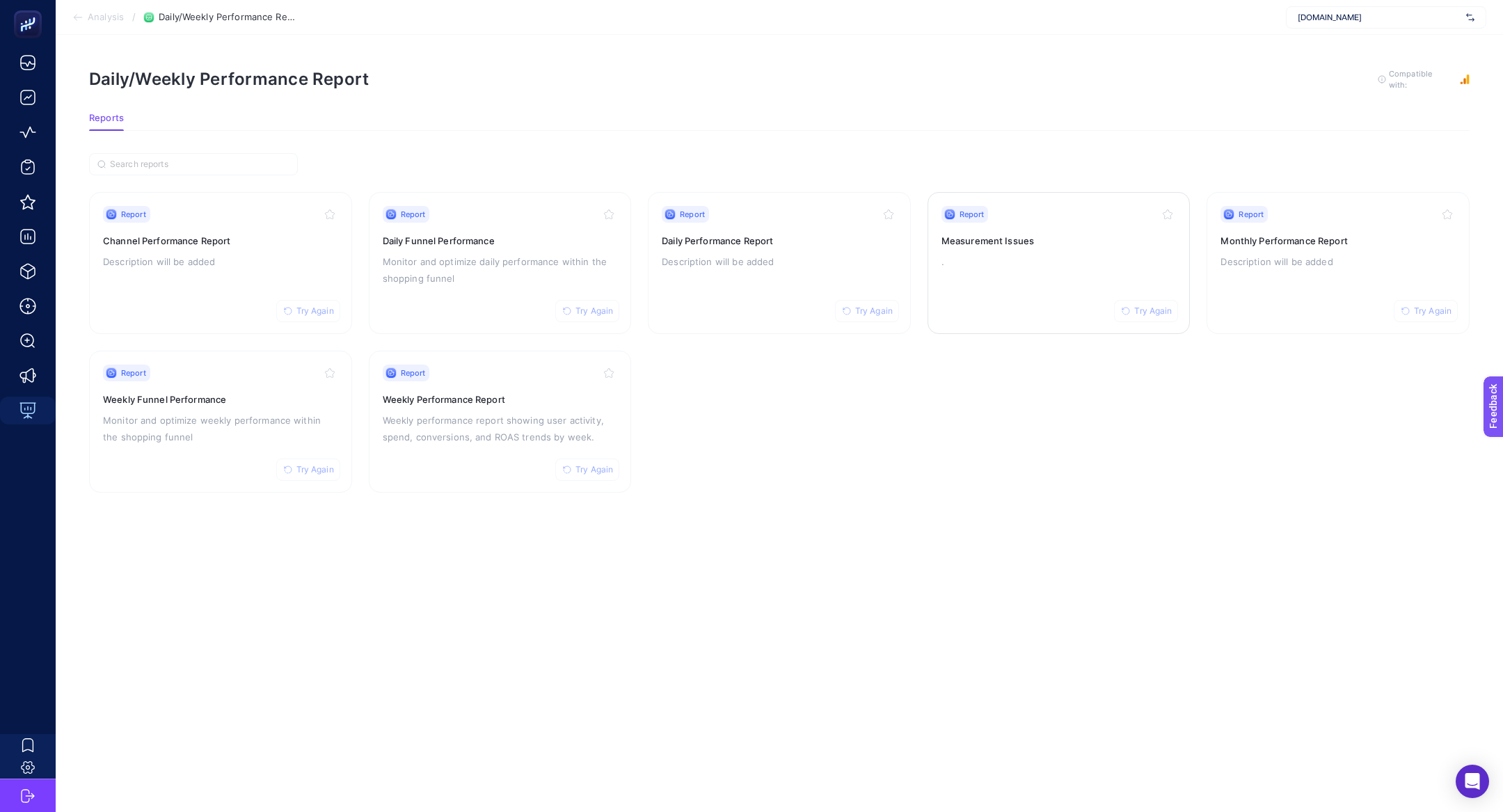
click at [1011, 268] on p "." at bounding box center [1059, 261] width 235 height 17
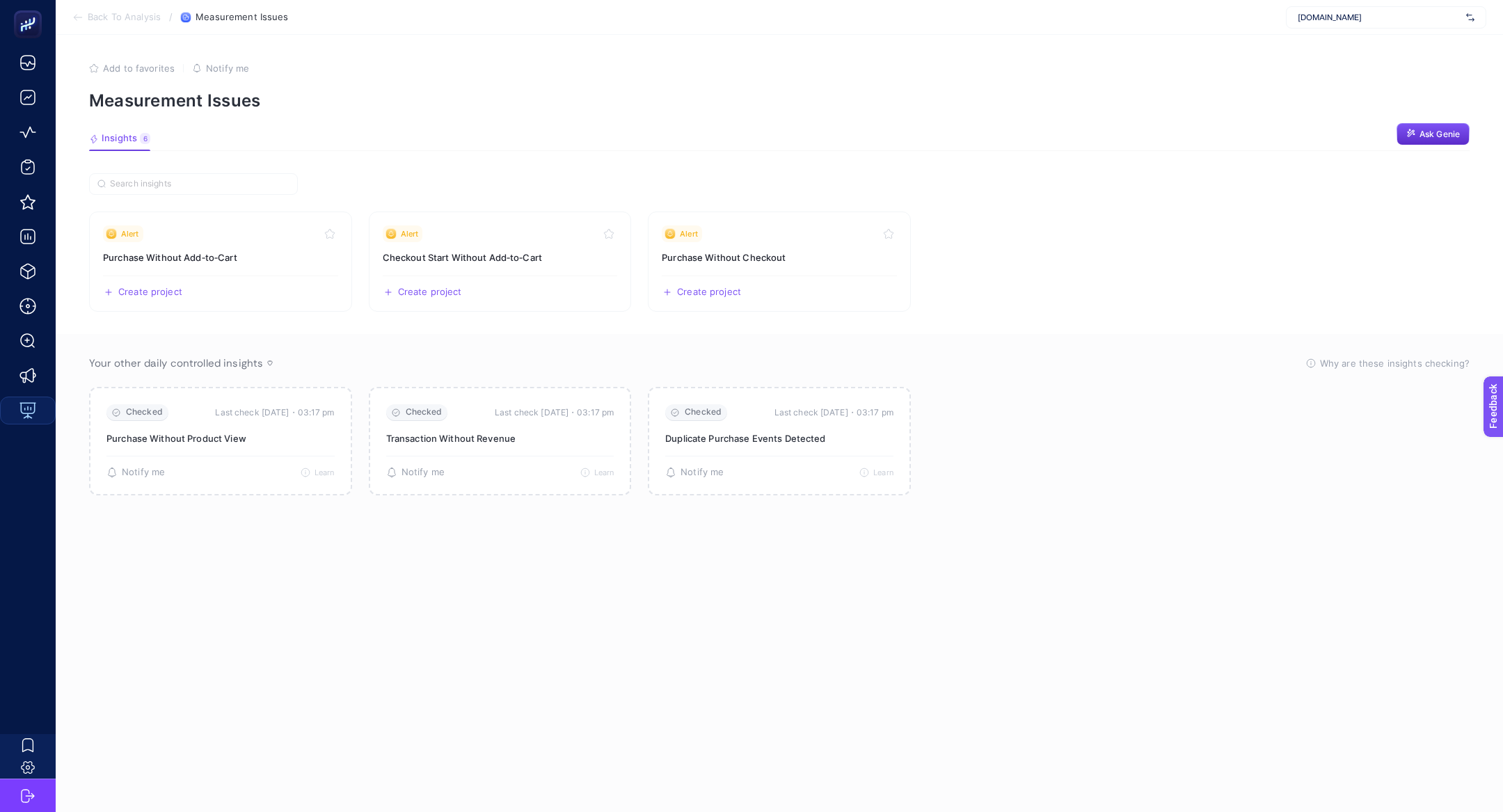
click at [224, 102] on p "Measurement Issues" at bounding box center [779, 101] width 1380 height 20
copy article "Measurement Issues"
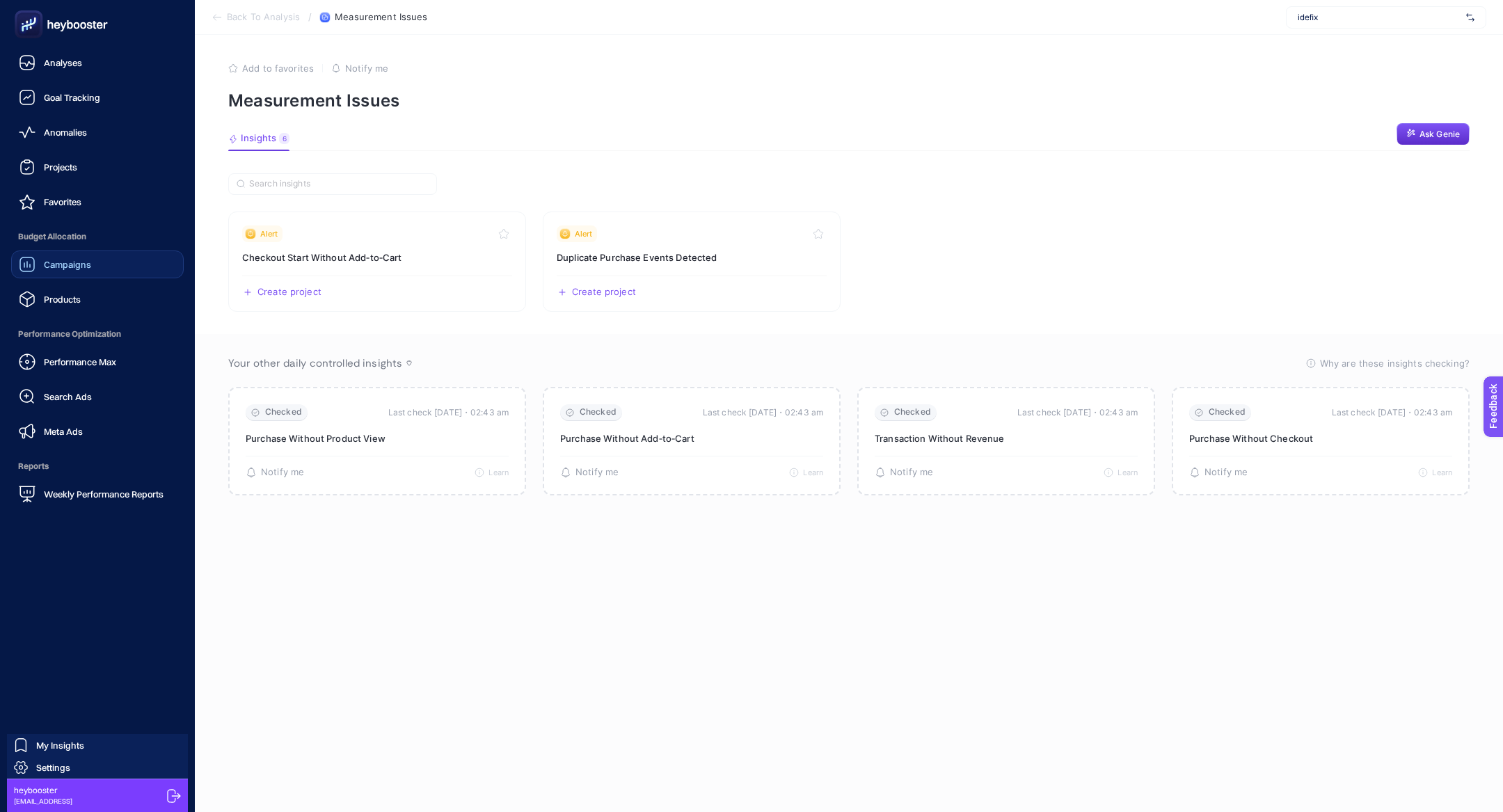
click at [80, 265] on span "Campaigns" at bounding box center [67, 264] width 47 height 11
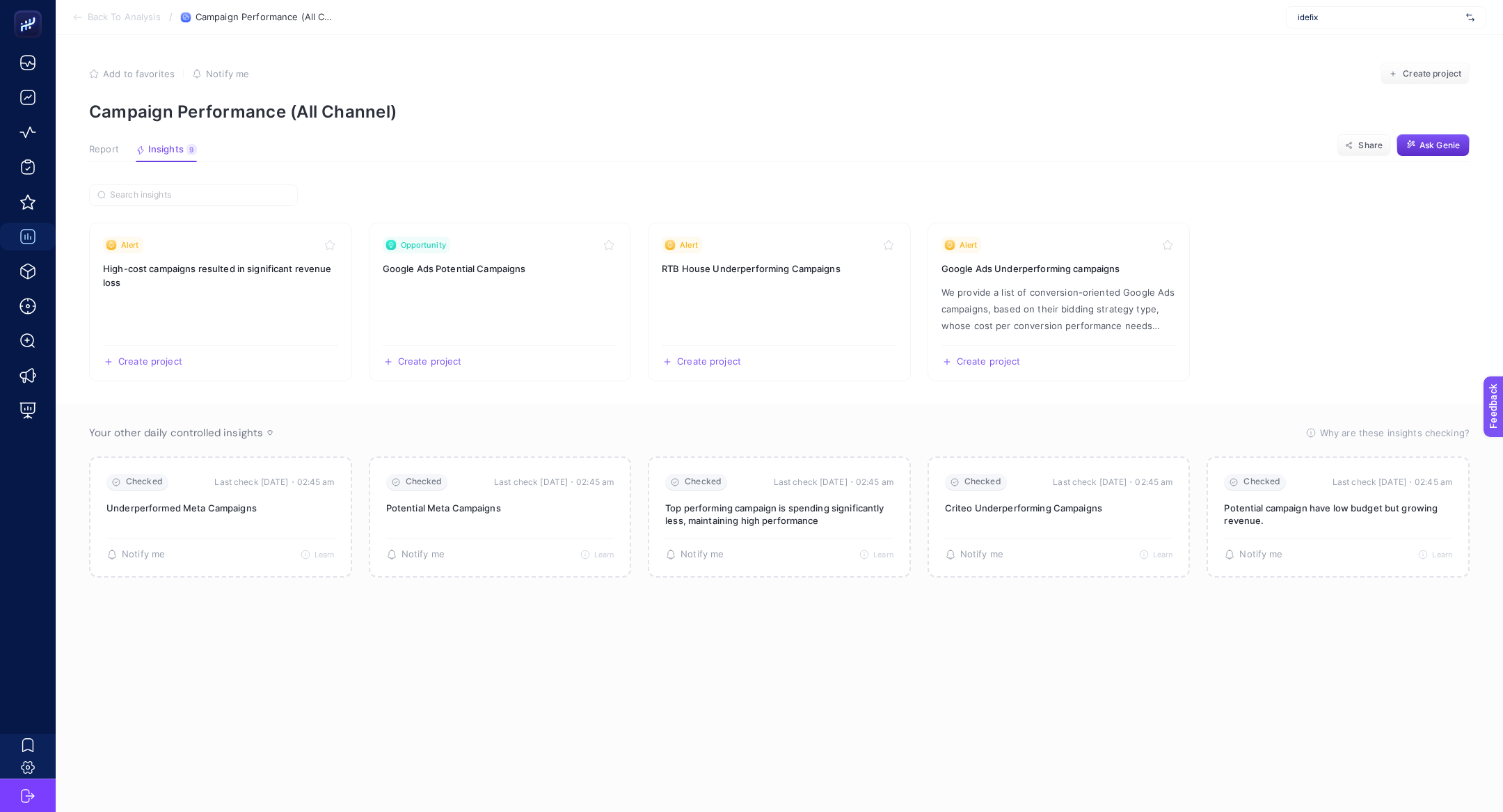
click at [104, 148] on span "Report" at bounding box center [104, 149] width 30 height 11
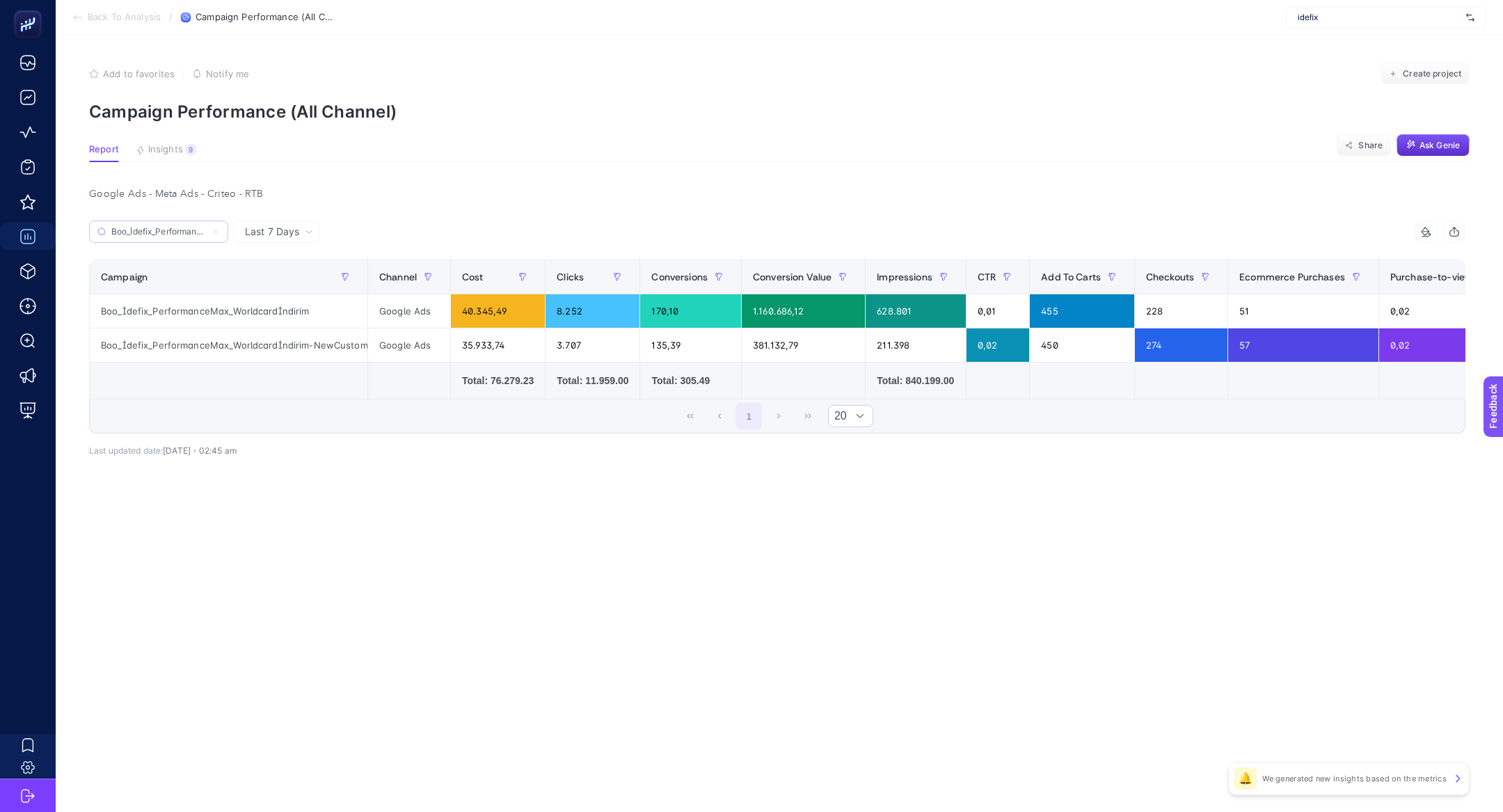
scroll to position [0, 91]
type input "Boo_İdefix_PerformanceMax_Worldcardİndirim"
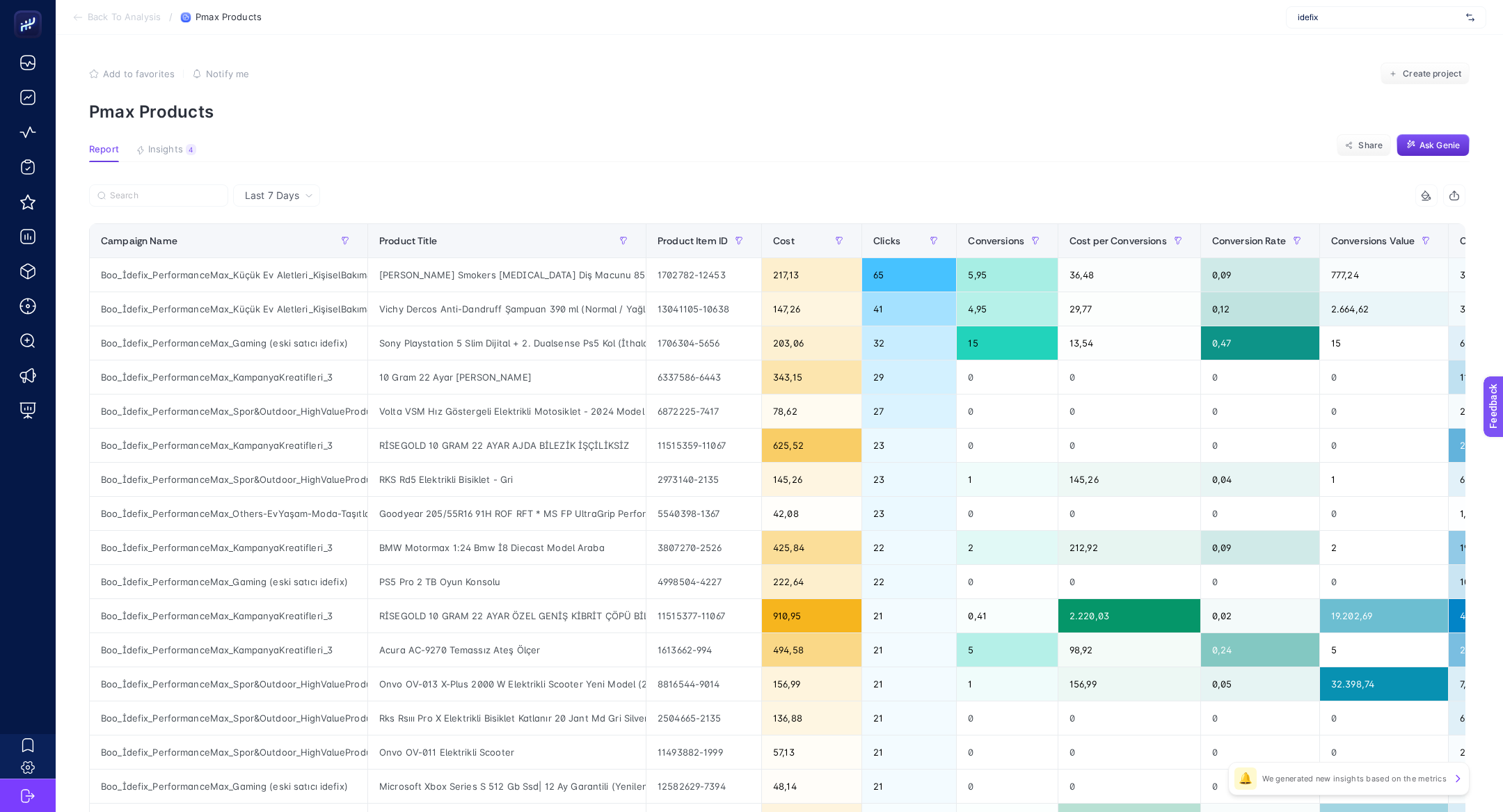
click at [162, 162] on article "Add to favorites false Notify me Create project Pmax Products Report Insights 4…" at bounding box center [779, 579] width 1447 height 1088
click at [806, 230] on div "Cost" at bounding box center [811, 241] width 78 height 22
click at [281, 198] on span "Last 7 Days" at bounding box center [272, 195] width 54 height 14
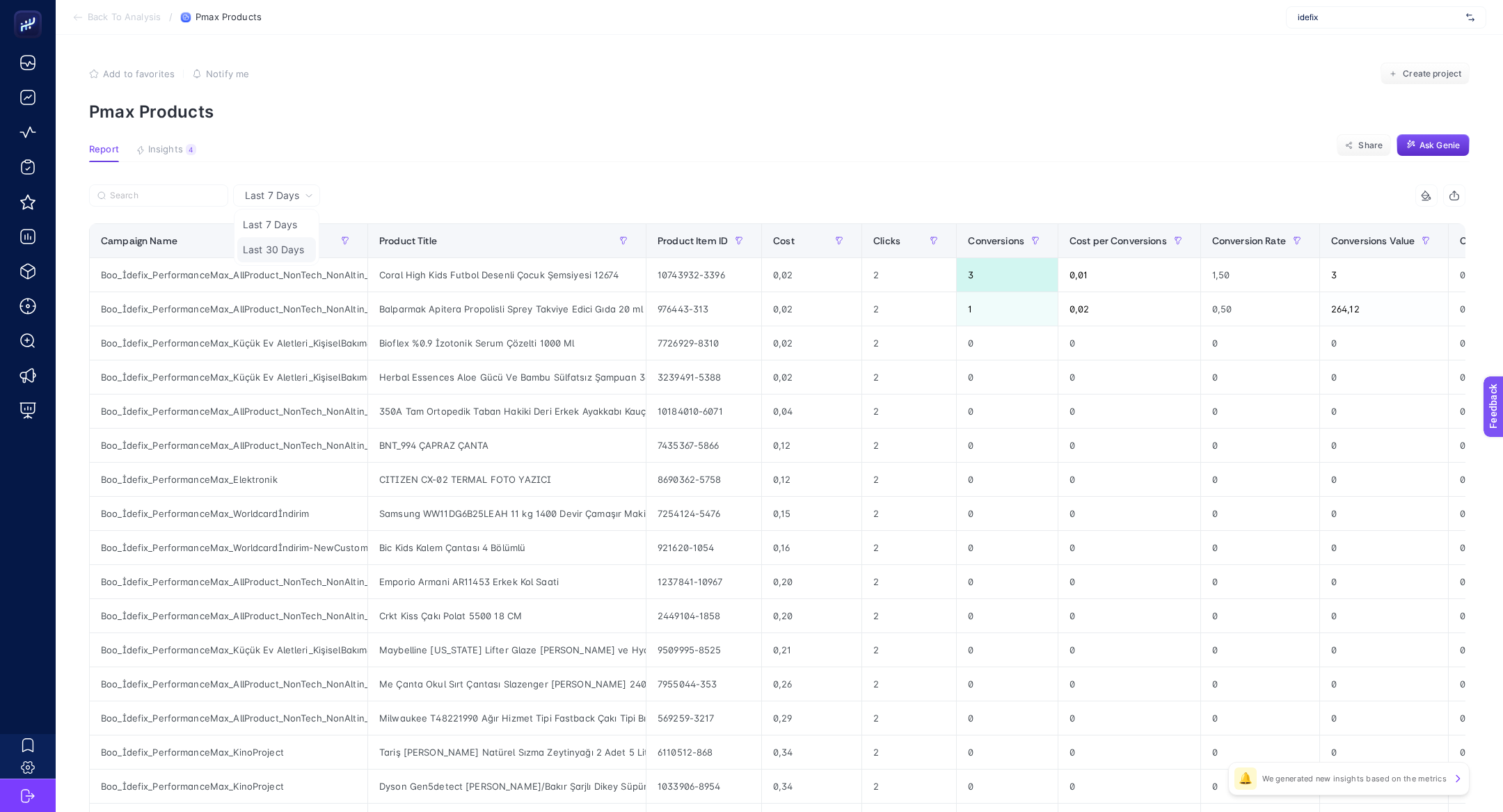
click at [276, 249] on li "Last 30 Days" at bounding box center [276, 249] width 78 height 25
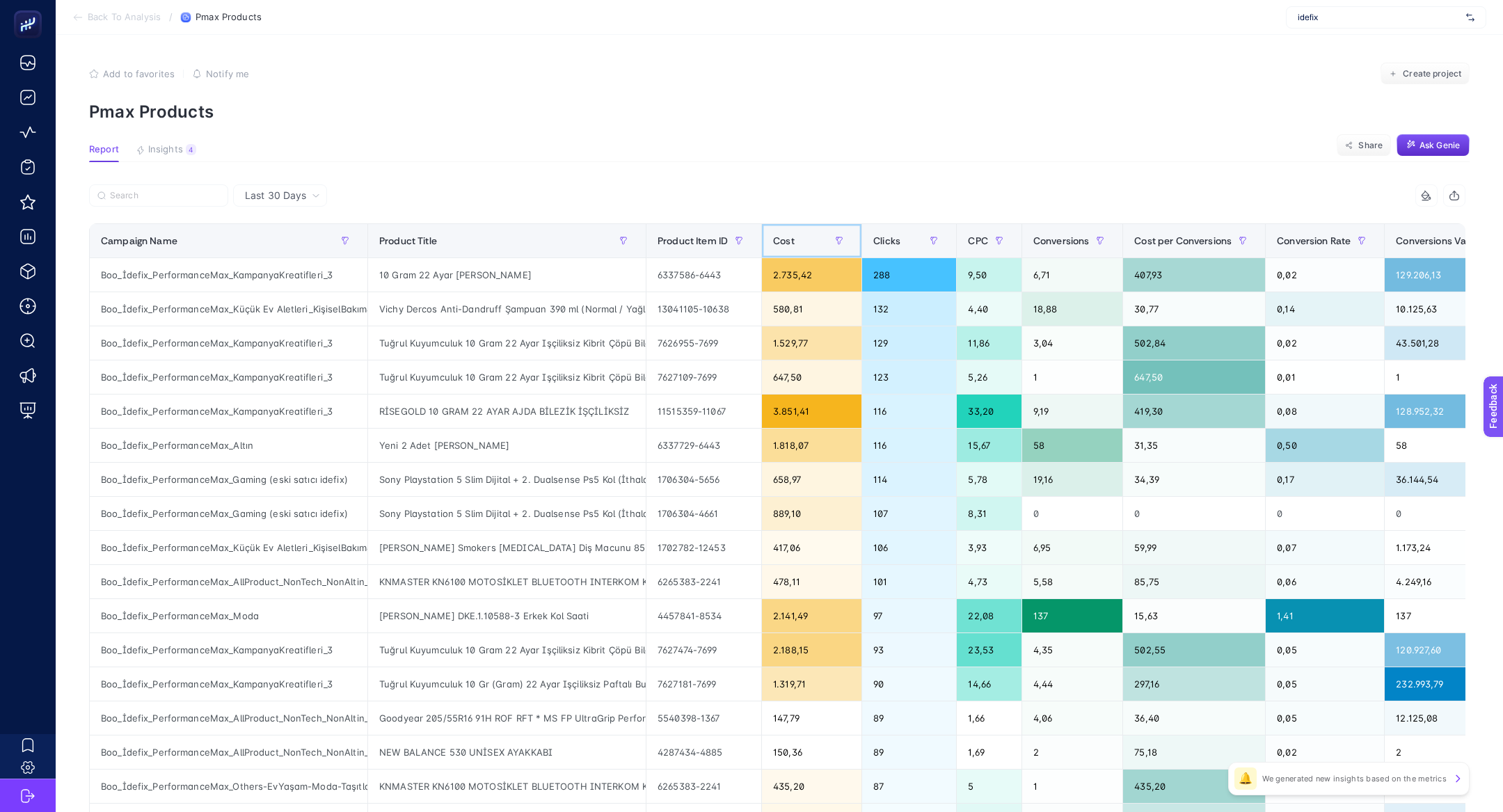
click at [806, 239] on div "Cost" at bounding box center [811, 241] width 78 height 22
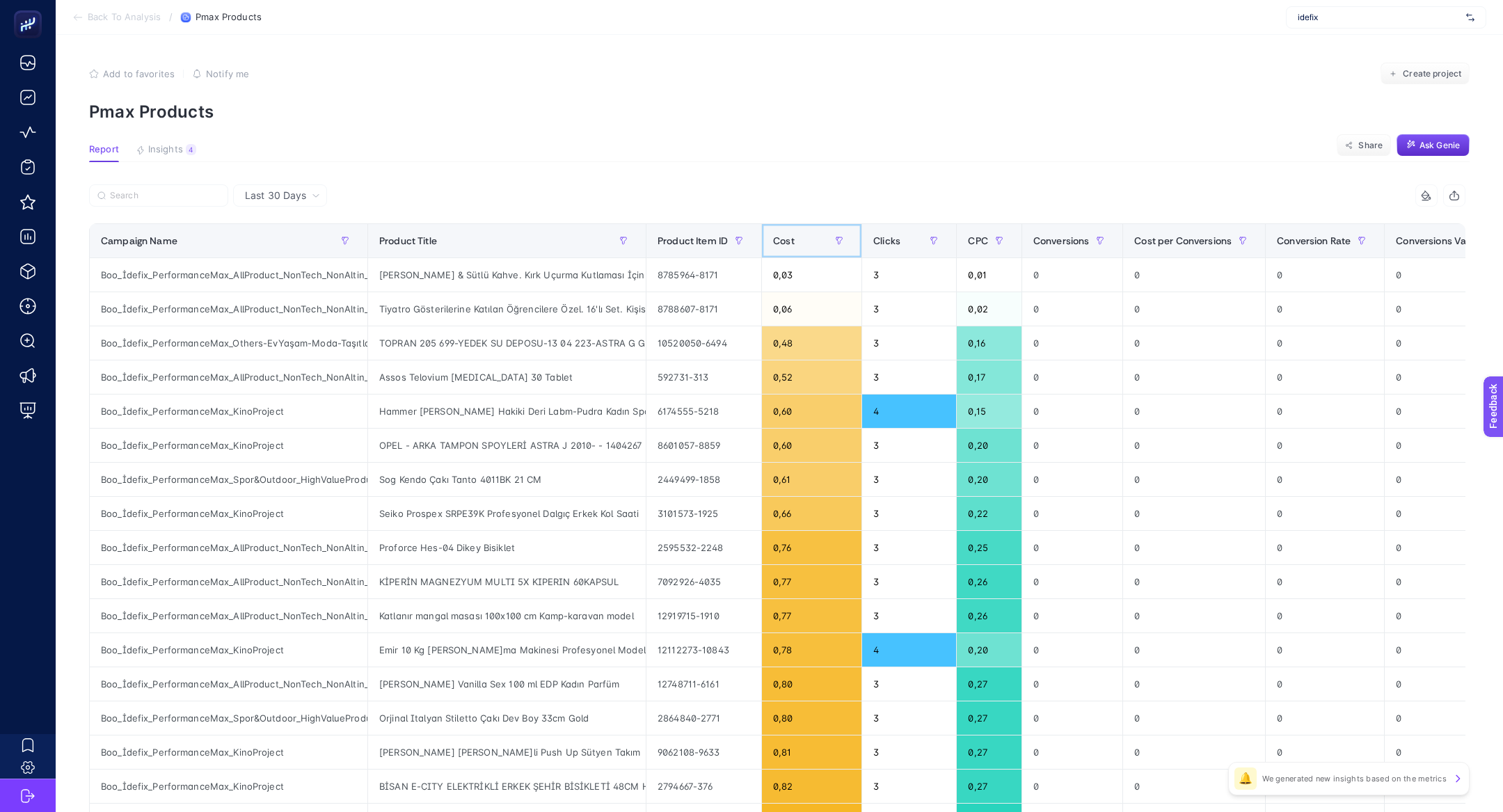
click at [806, 239] on div "Cost" at bounding box center [811, 241] width 78 height 22
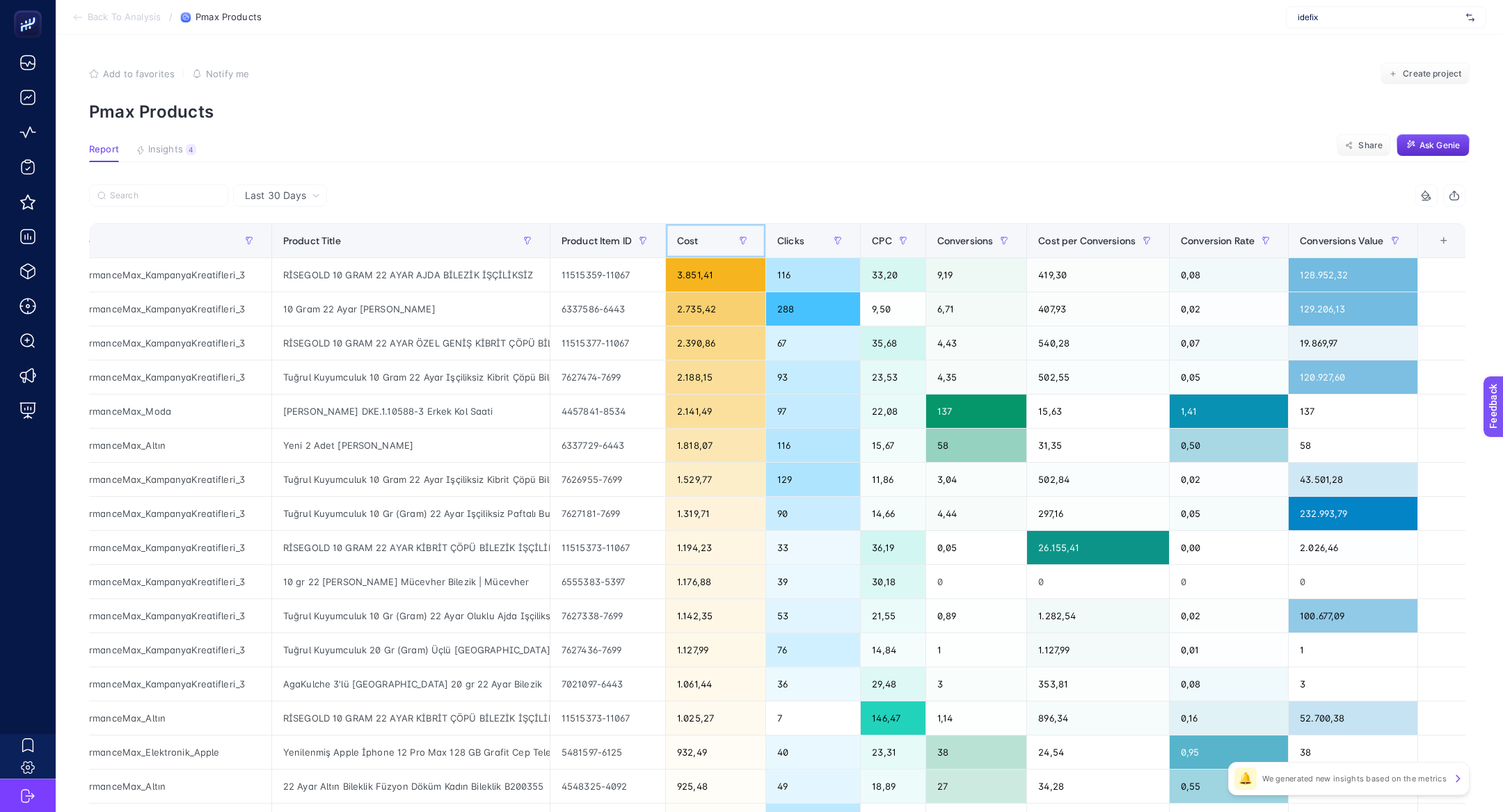
scroll to position [0, 88]
click at [421, 468] on div "Tuğrul Kuyumculuk 10 Gram 22 Ayar Işçiliksiz Kibrit Çöpü Bilezik" at bounding box center [410, 479] width 278 height 33
click at [412, 447] on div "Yeni 2 Adet Tam Altın" at bounding box center [410, 445] width 278 height 33
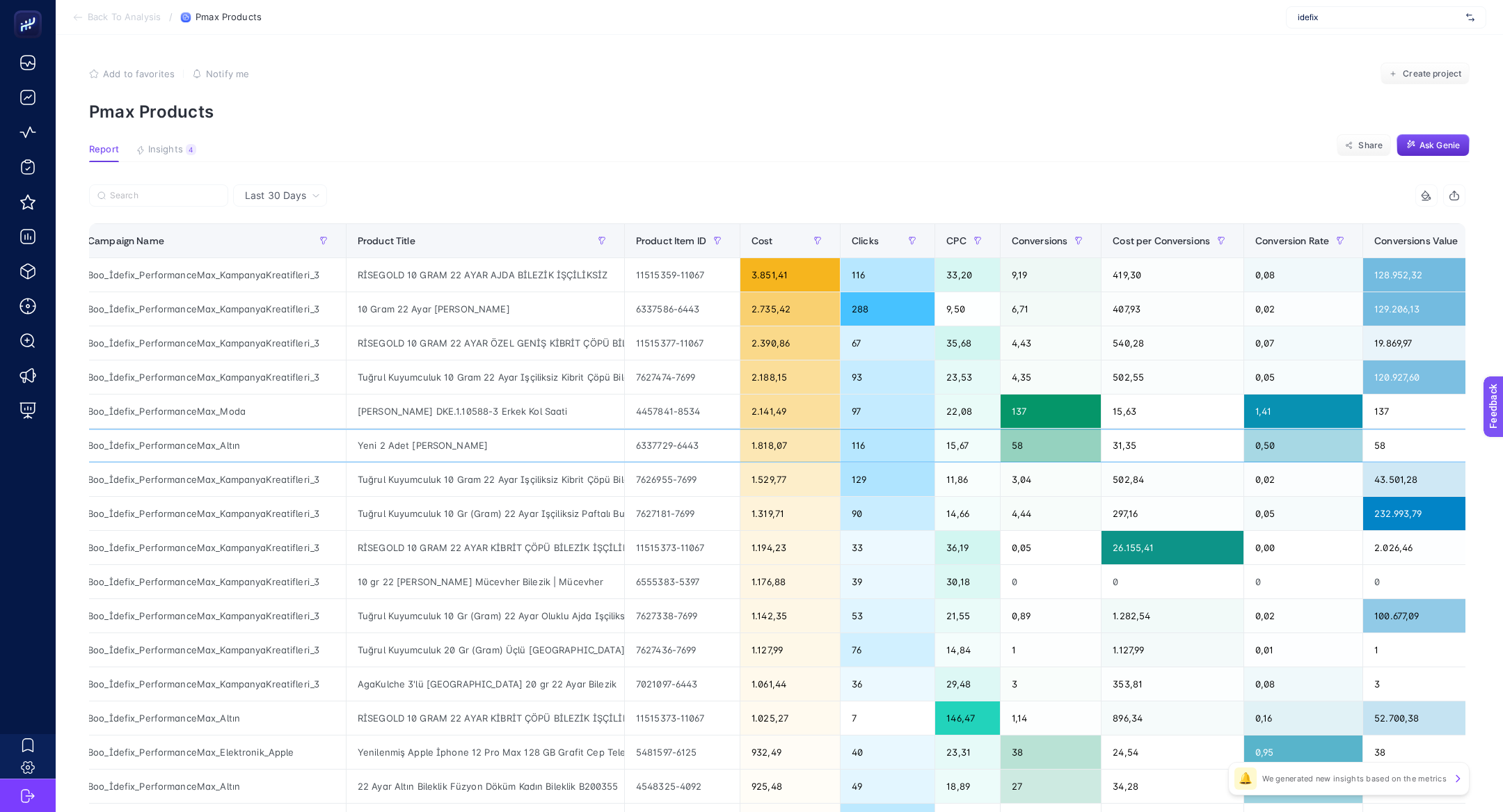
scroll to position [0, 0]
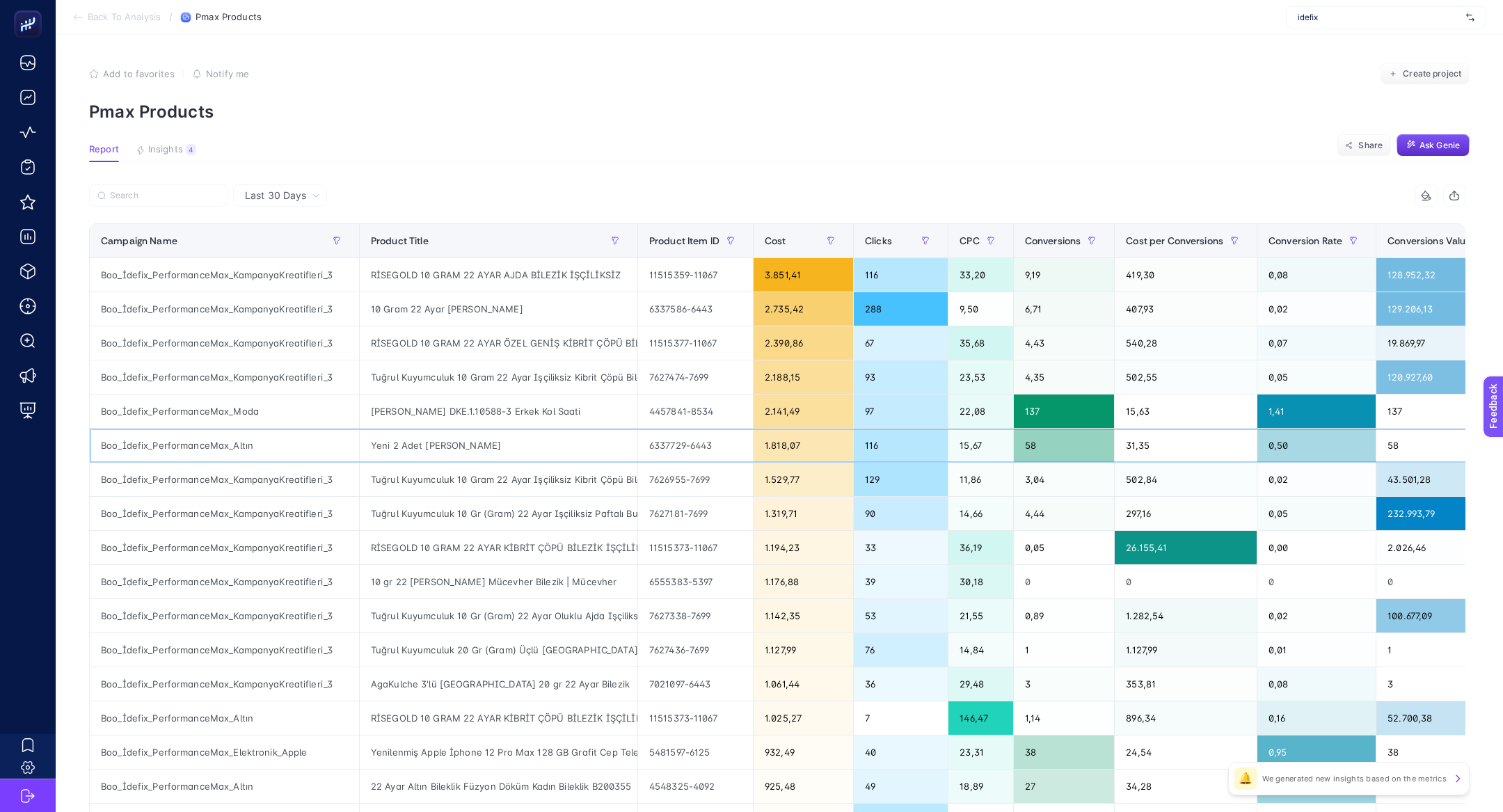
click at [233, 442] on div "Boo_İdefix_PerformanceMax_Altın" at bounding box center [224, 445] width 269 height 33
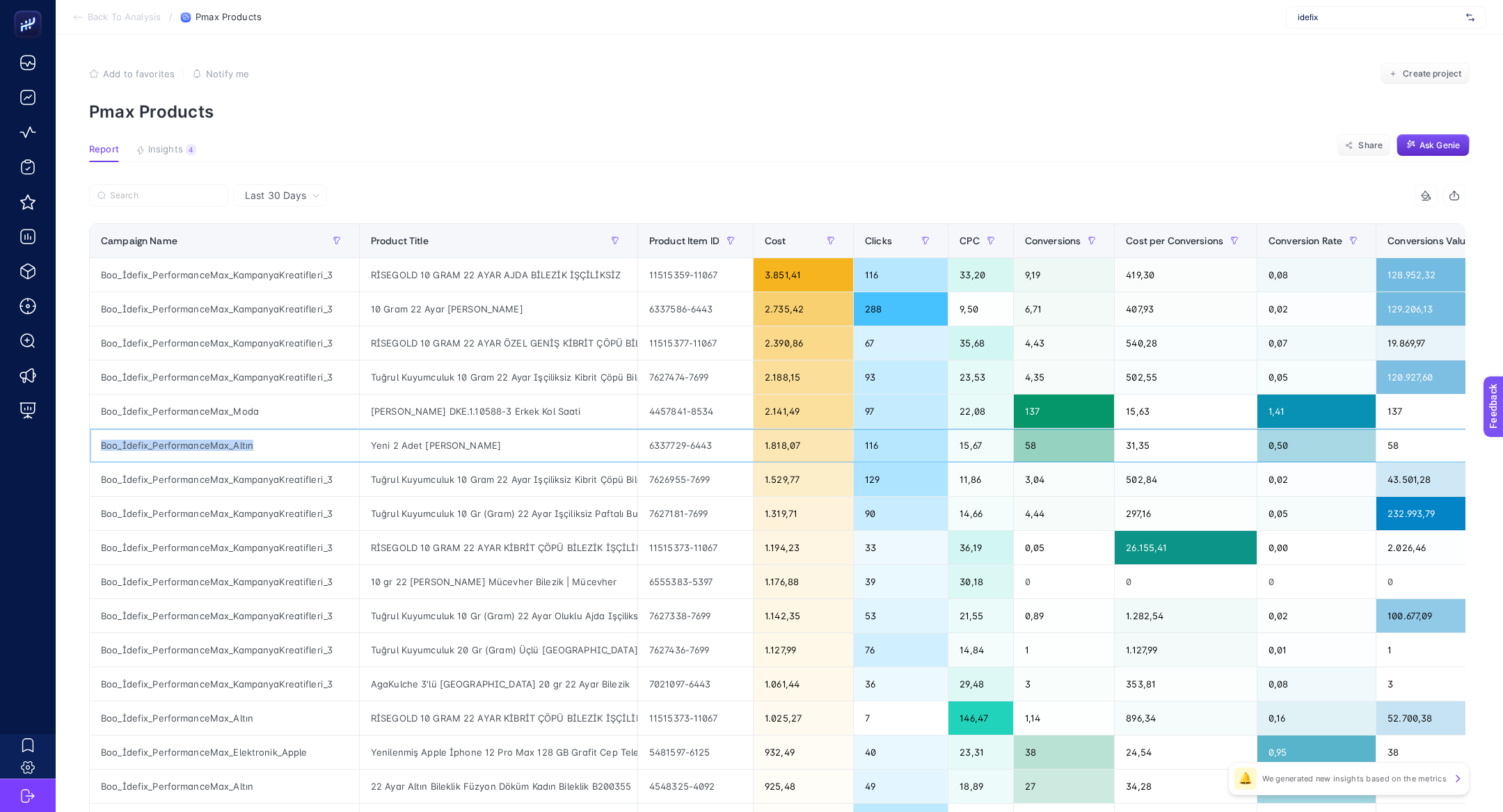
click at [233, 442] on div "Boo_İdefix_PerformanceMax_Altın" at bounding box center [224, 445] width 269 height 33
copy tr "Boo_İdefix_PerformanceMax_Altın"
click at [147, 197] on input "Search" at bounding box center [165, 195] width 110 height 10
paste input "Boo_İdefix_PerformanceMax_Altın"
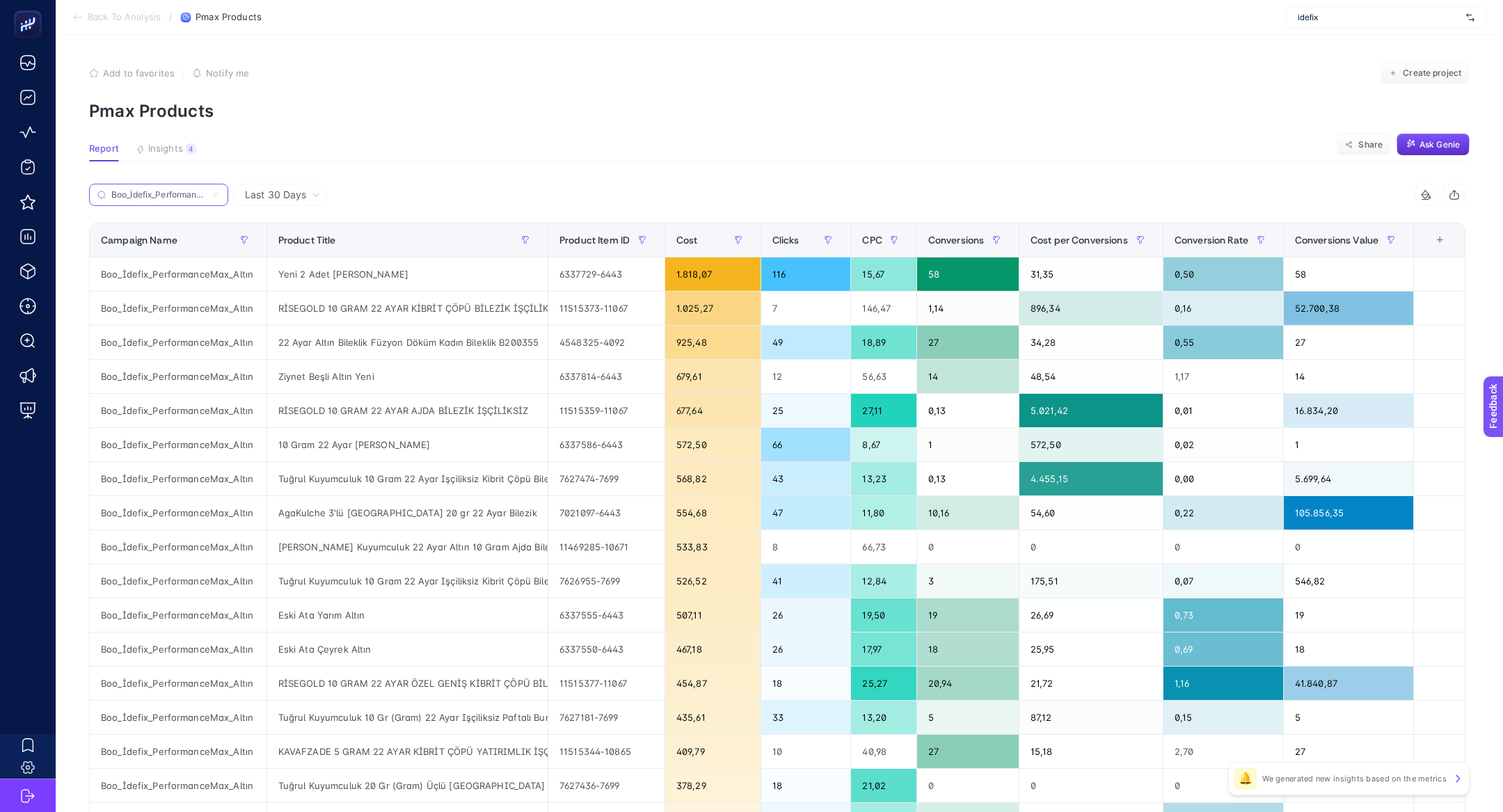
scroll to position [0, 41]
type input "Boo_İdefix_PerformanceMax_Altın"
click at [1417, 66] on button "Create project" at bounding box center [1425, 72] width 89 height 22
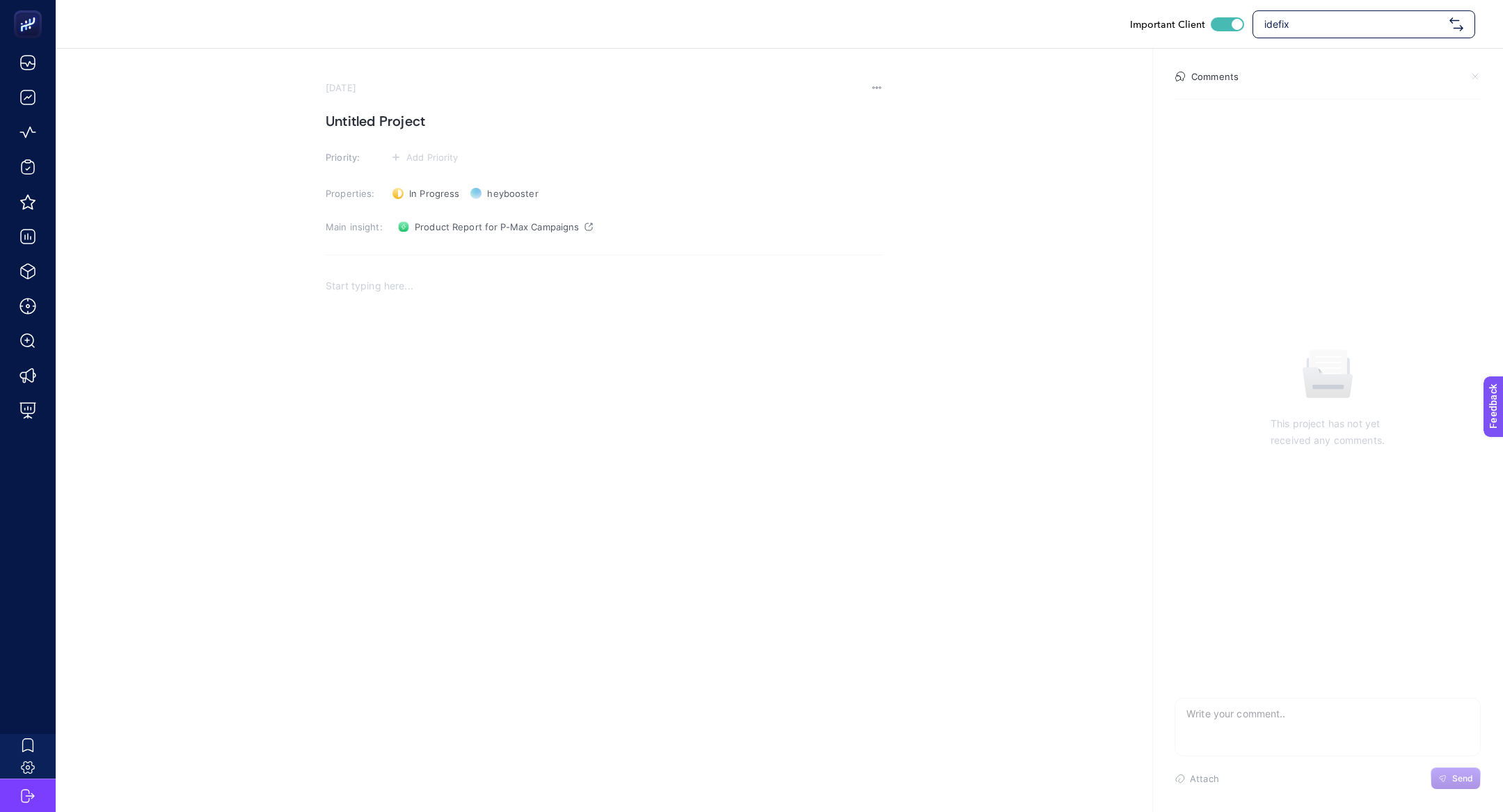
click at [393, 133] on section "September 11, 2025 Untitled Project Priority: Add Priority Properties: In Progr…" at bounding box center [604, 314] width 557 height 465
click at [392, 125] on h1 "Untitled Project" at bounding box center [604, 121] width 557 height 22
paste h1
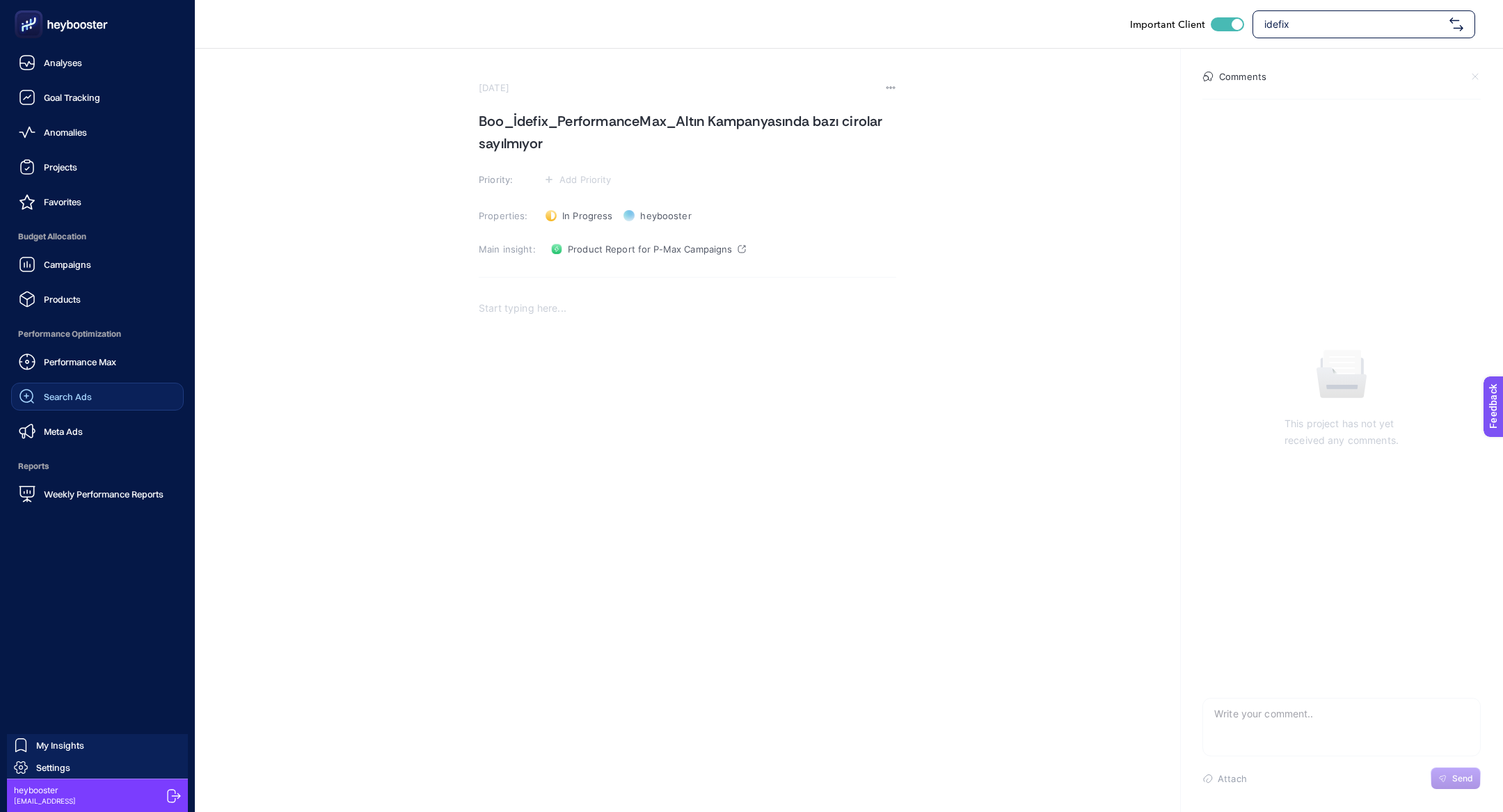
click at [95, 398] on link "Search Ads" at bounding box center [97, 397] width 173 height 28
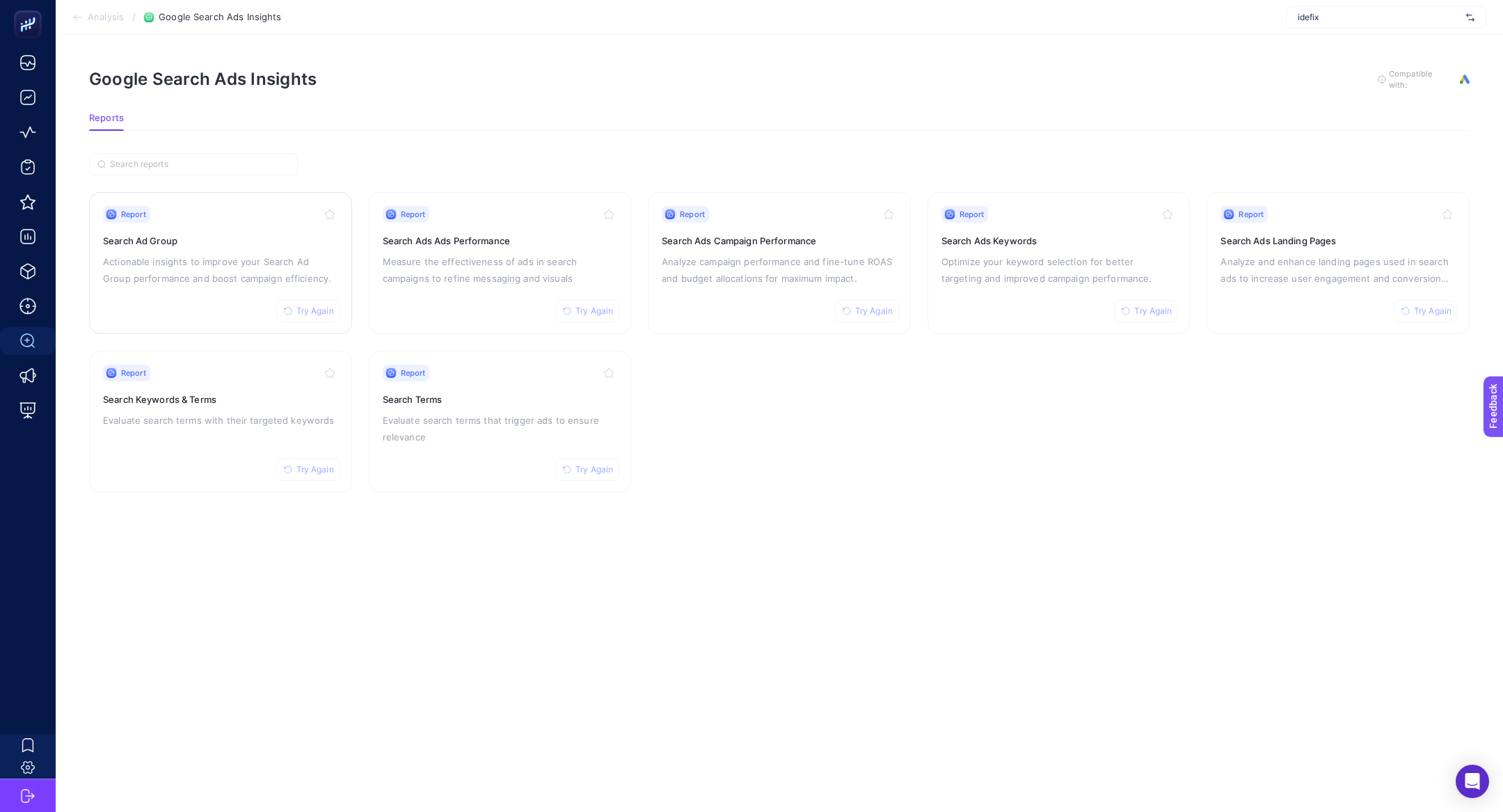
click at [154, 262] on p "Actionable insights to improve your Search Ad Group performance and boost campa…" at bounding box center [220, 270] width 235 height 33
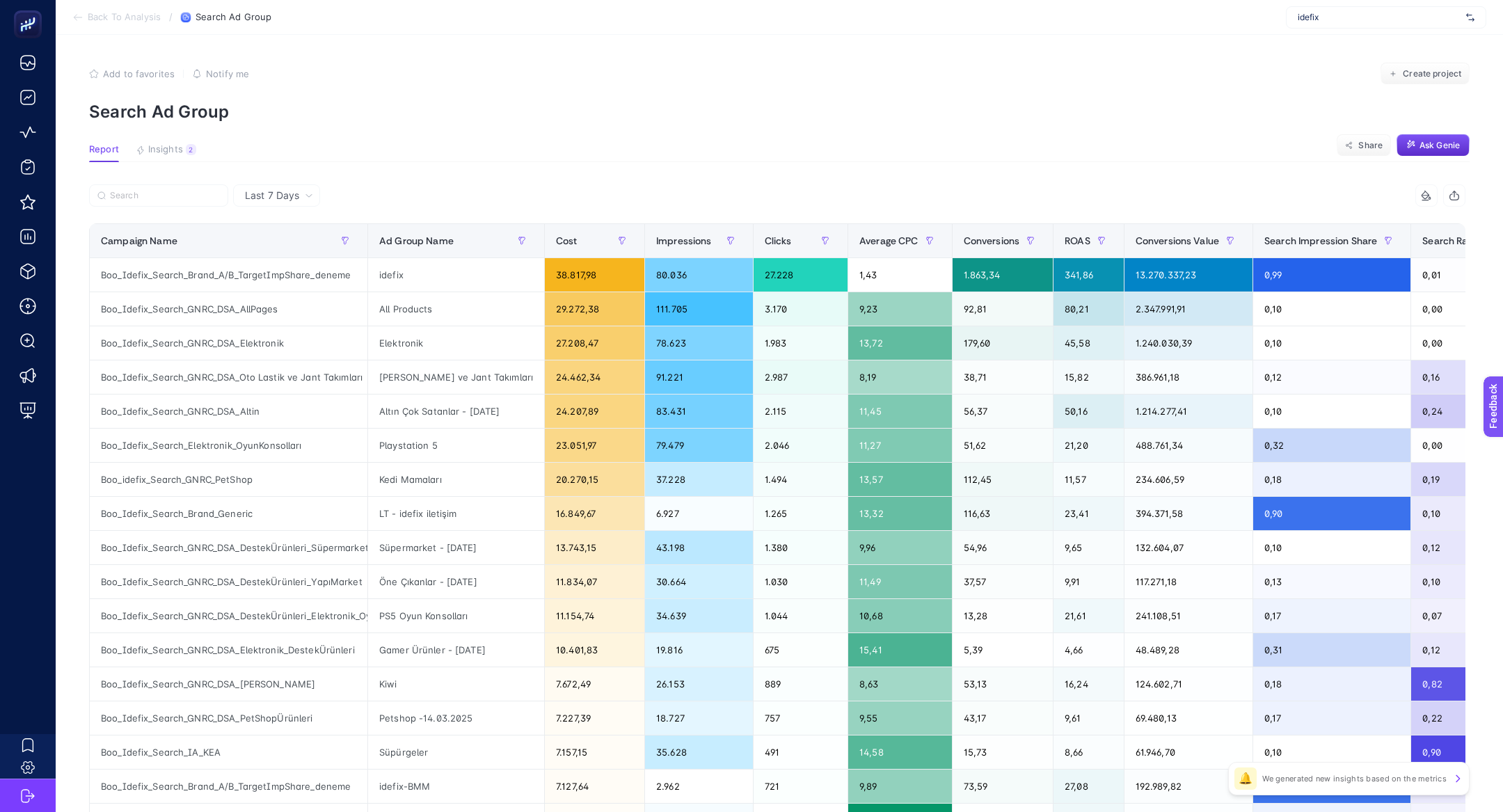
click at [168, 141] on article "Add to favorites false Notify me Create project Search Ad Group Report Insights…" at bounding box center [779, 579] width 1447 height 1088
click at [170, 151] on span "Insights" at bounding box center [165, 149] width 35 height 11
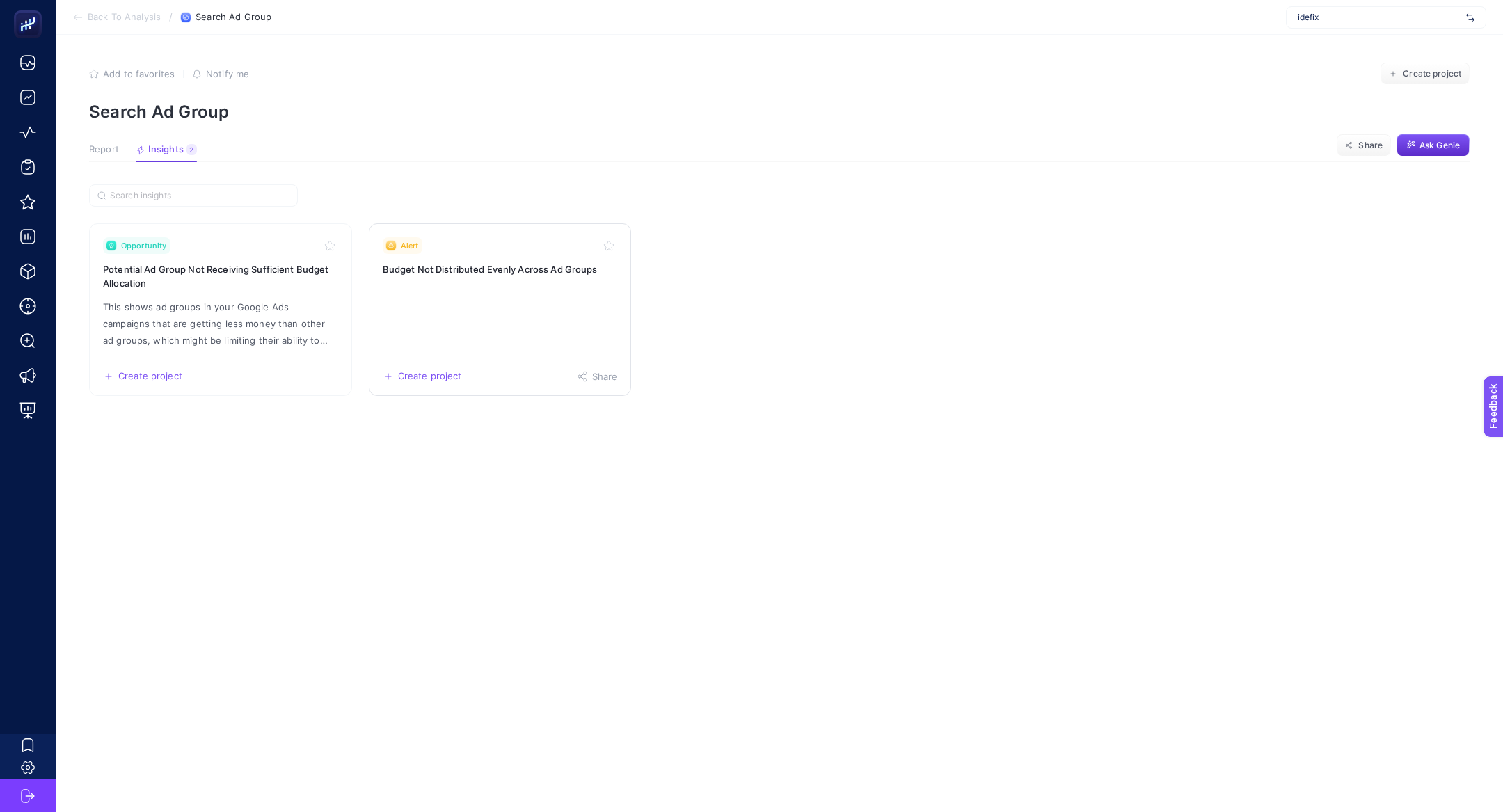
click at [469, 303] on link "Alert Budget Not Distributed Evenly Across Ad Groups Create project Share" at bounding box center [500, 310] width 263 height 173
click at [170, 156] on button "Insights 2 We generated new insights based on the metrics" at bounding box center [166, 153] width 61 height 18
click at [182, 283] on h3 "Potential Ad Group Not Receiving Sufficient Budget Allocation" at bounding box center [220, 276] width 235 height 28
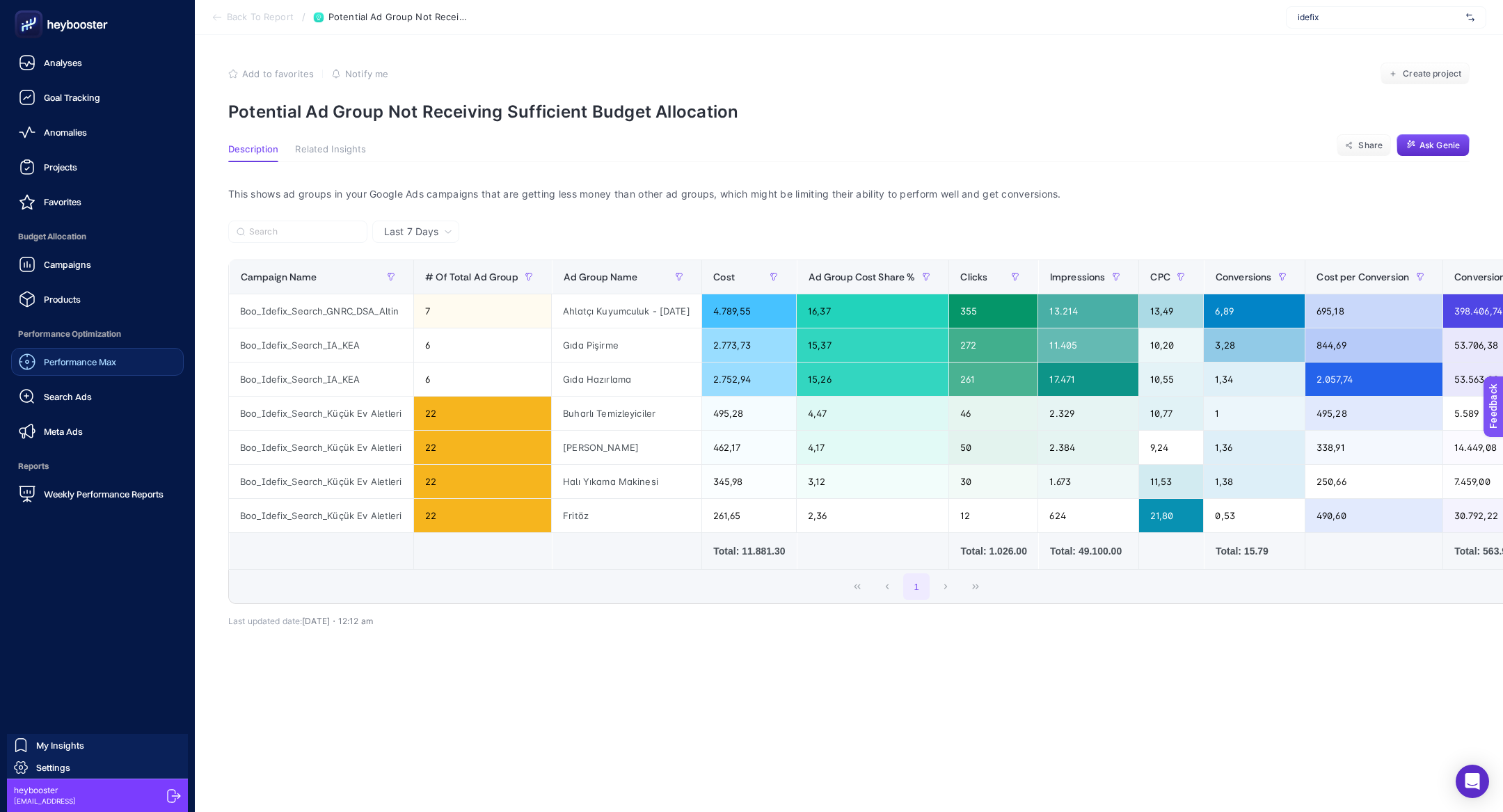
click at [88, 356] on span "Performance Max" at bounding box center [80, 361] width 73 height 11
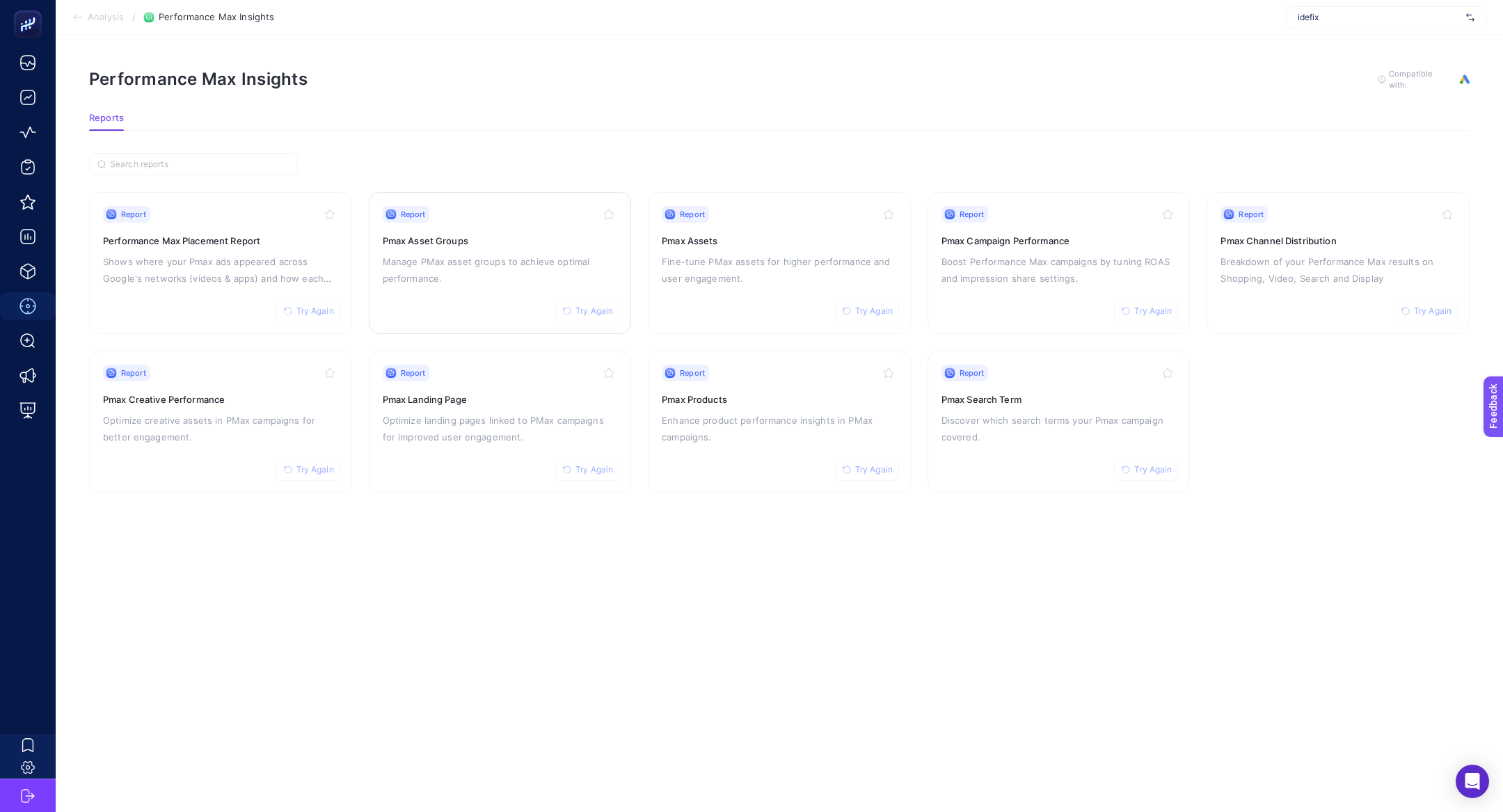
click at [526, 250] on div "Report Try Again Pmax Asset Groups Manage PMax asset groups to achieve optimal …" at bounding box center [500, 262] width 235 height 114
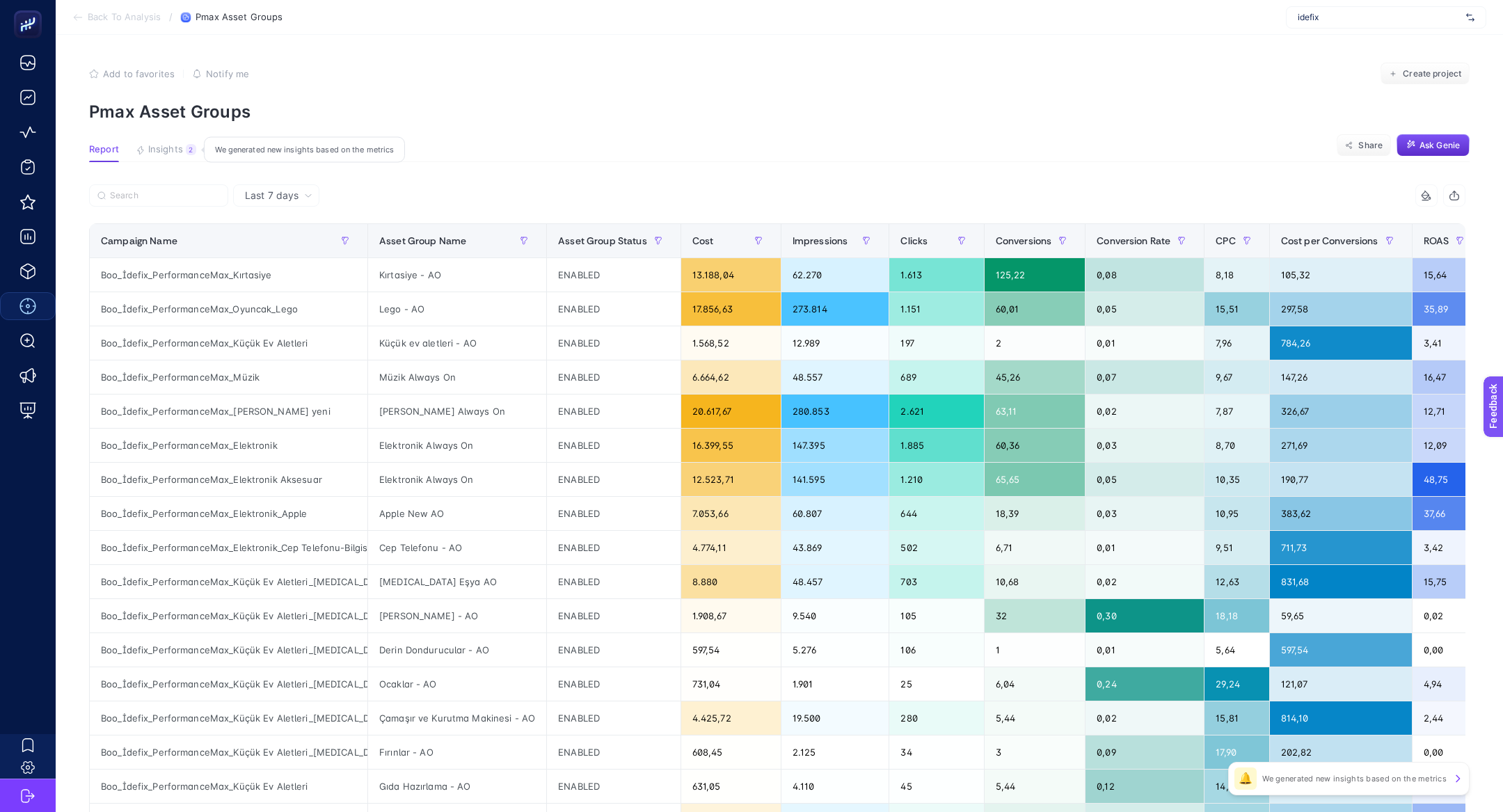
click at [186, 149] on div "2" at bounding box center [191, 149] width 10 height 11
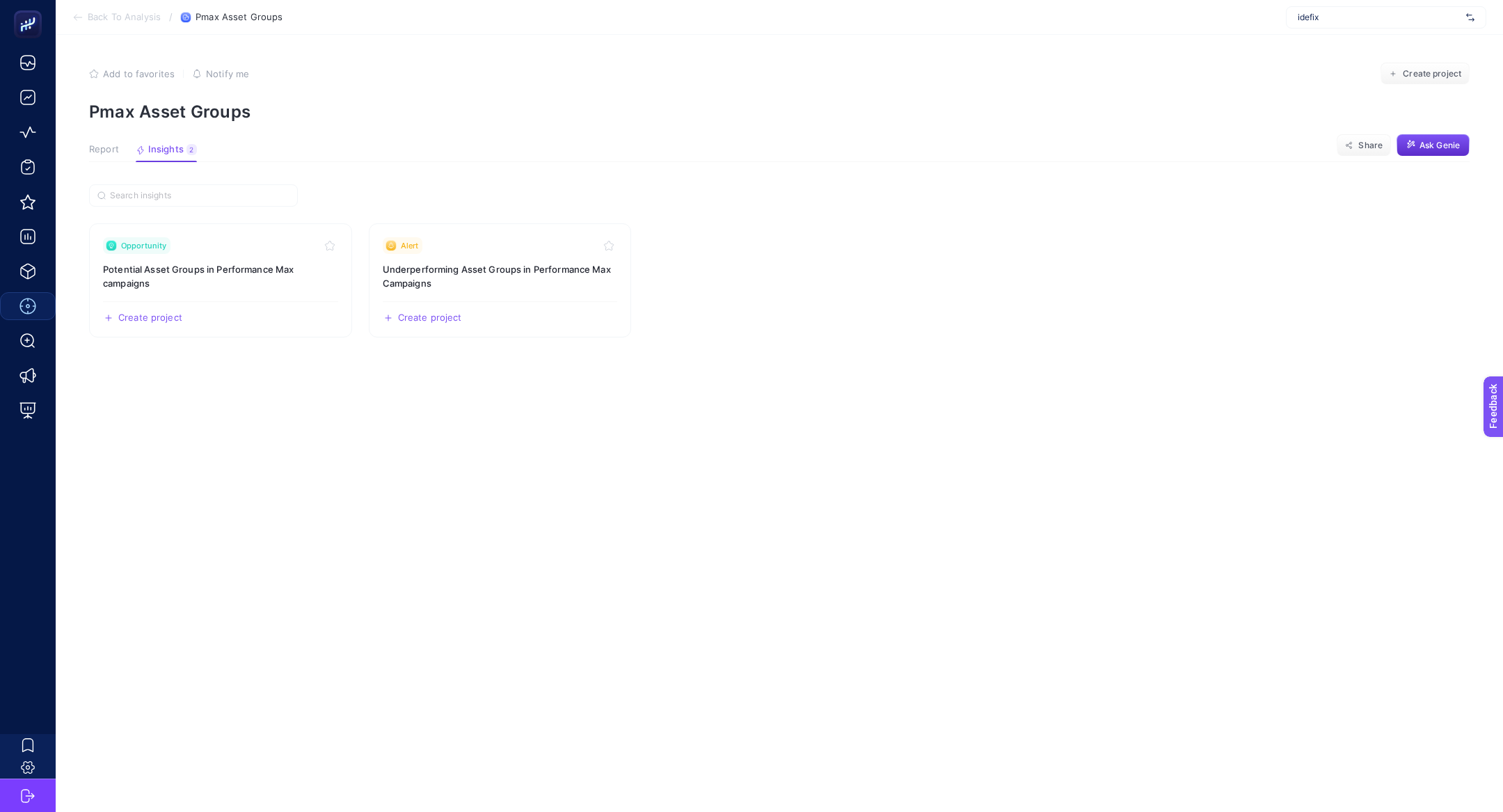
click at [112, 146] on span "Report" at bounding box center [104, 149] width 30 height 11
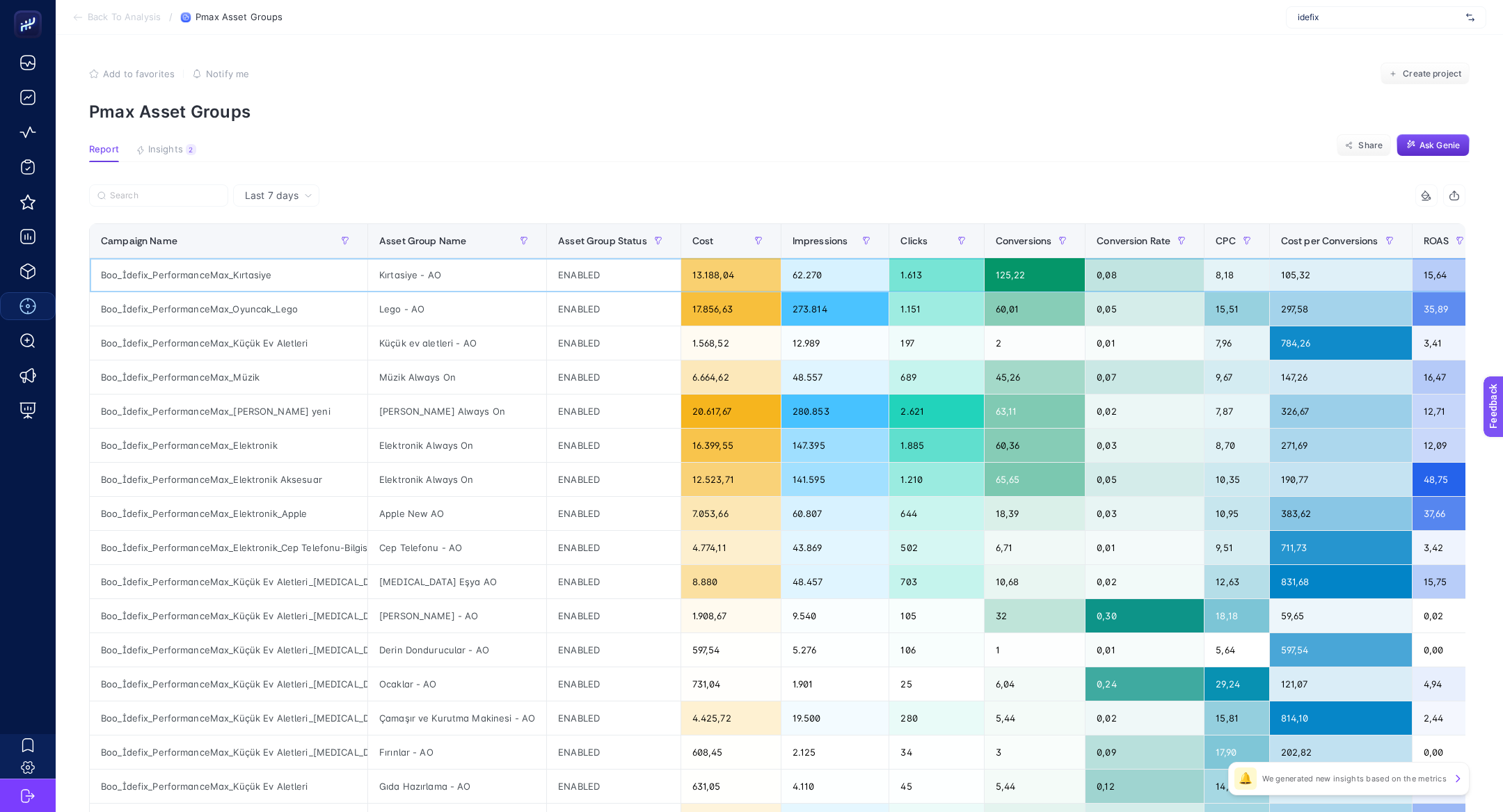
click at [175, 267] on div "Boo_İdefix_PerformanceMax_Kırtasiye" at bounding box center [228, 275] width 278 height 33
copy tr "Boo_İdefix_PerformanceMax_Kırtasiye"
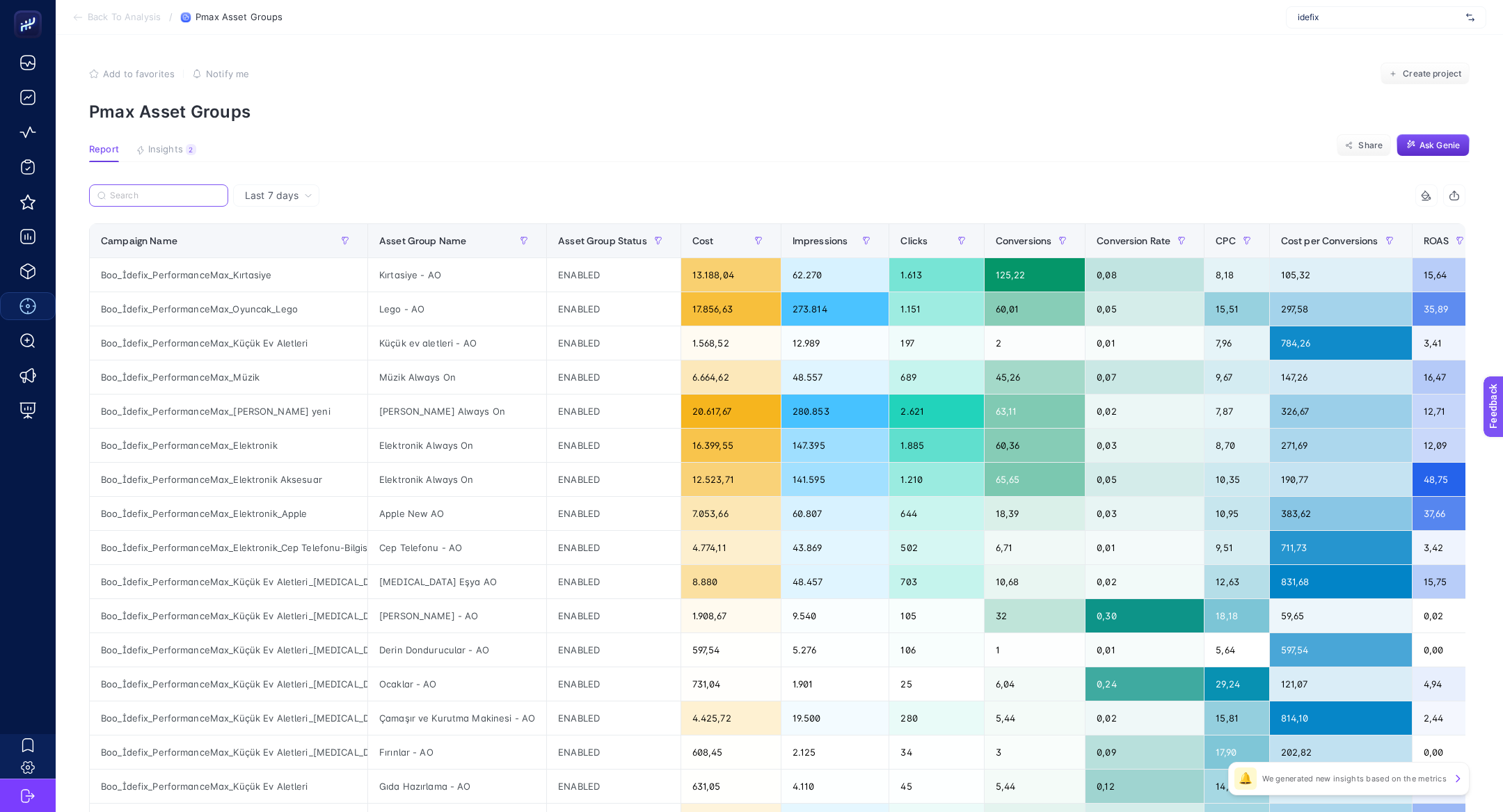
click at [188, 191] on input "Search" at bounding box center [165, 196] width 110 height 10
paste input "Boo_İdefix_PerformanceMax_Kırtasiye"
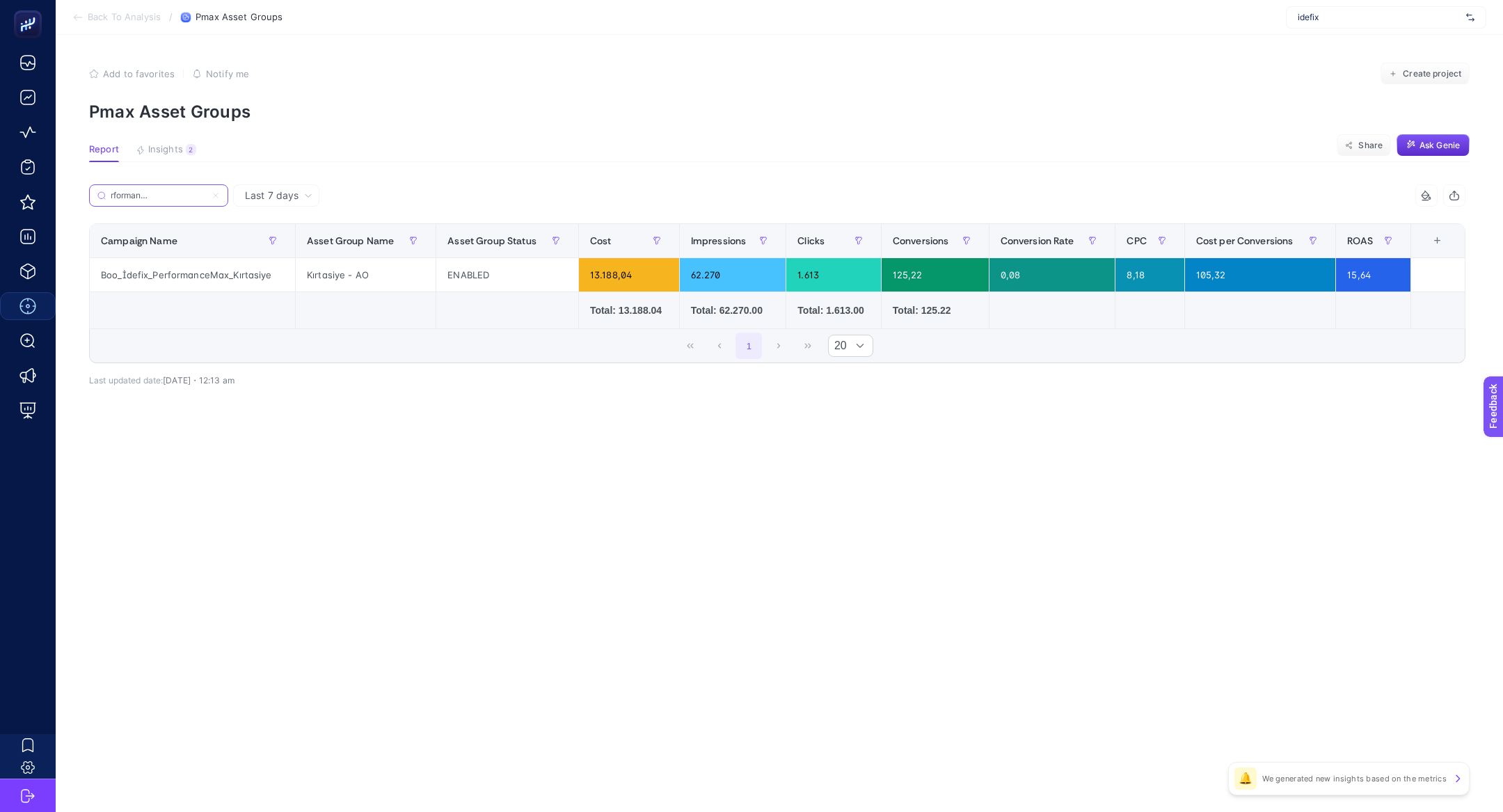
type input "Boo_İdefix_PerformanceMax_Kırtasiye"
click at [217, 197] on icon at bounding box center [216, 196] width 9 height 9
click at [206, 197] on input "Boo_İdefix_PerformanceMax_Kırtasiye" at bounding box center [159, 196] width 95 height 10
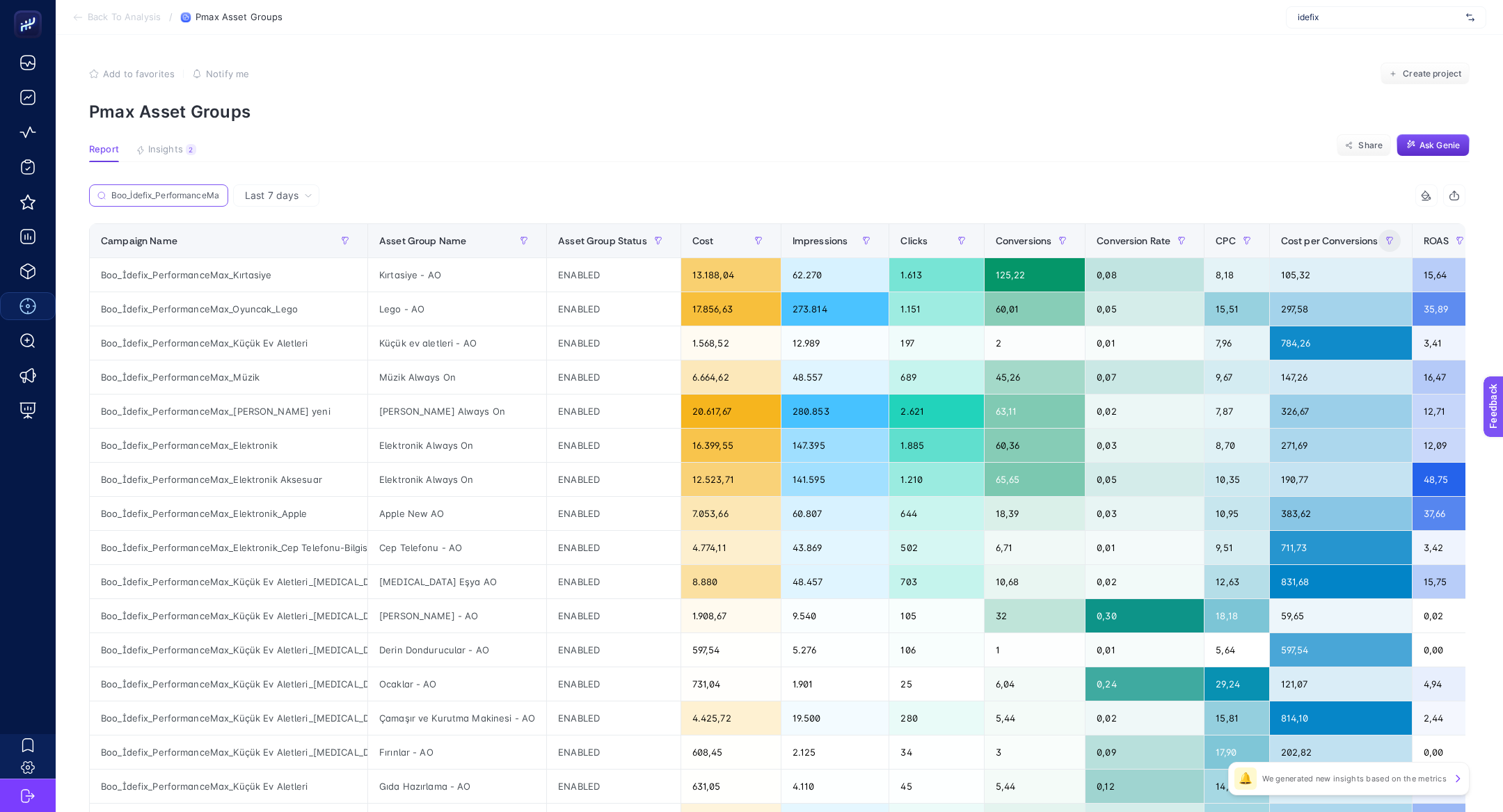
scroll to position [0, 83]
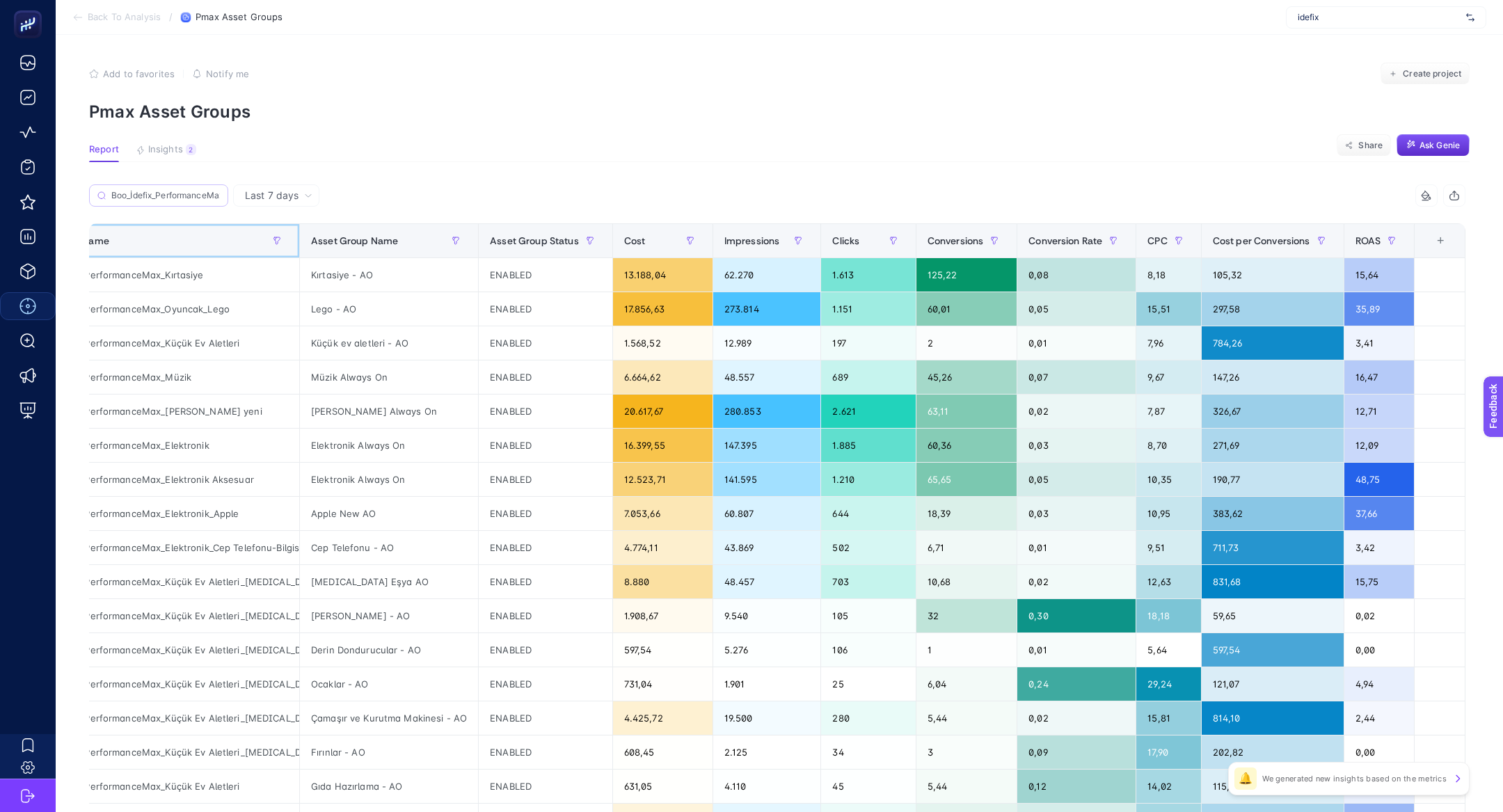
click at [196, 243] on div "Campaign Name" at bounding box center [160, 241] width 255 height 22
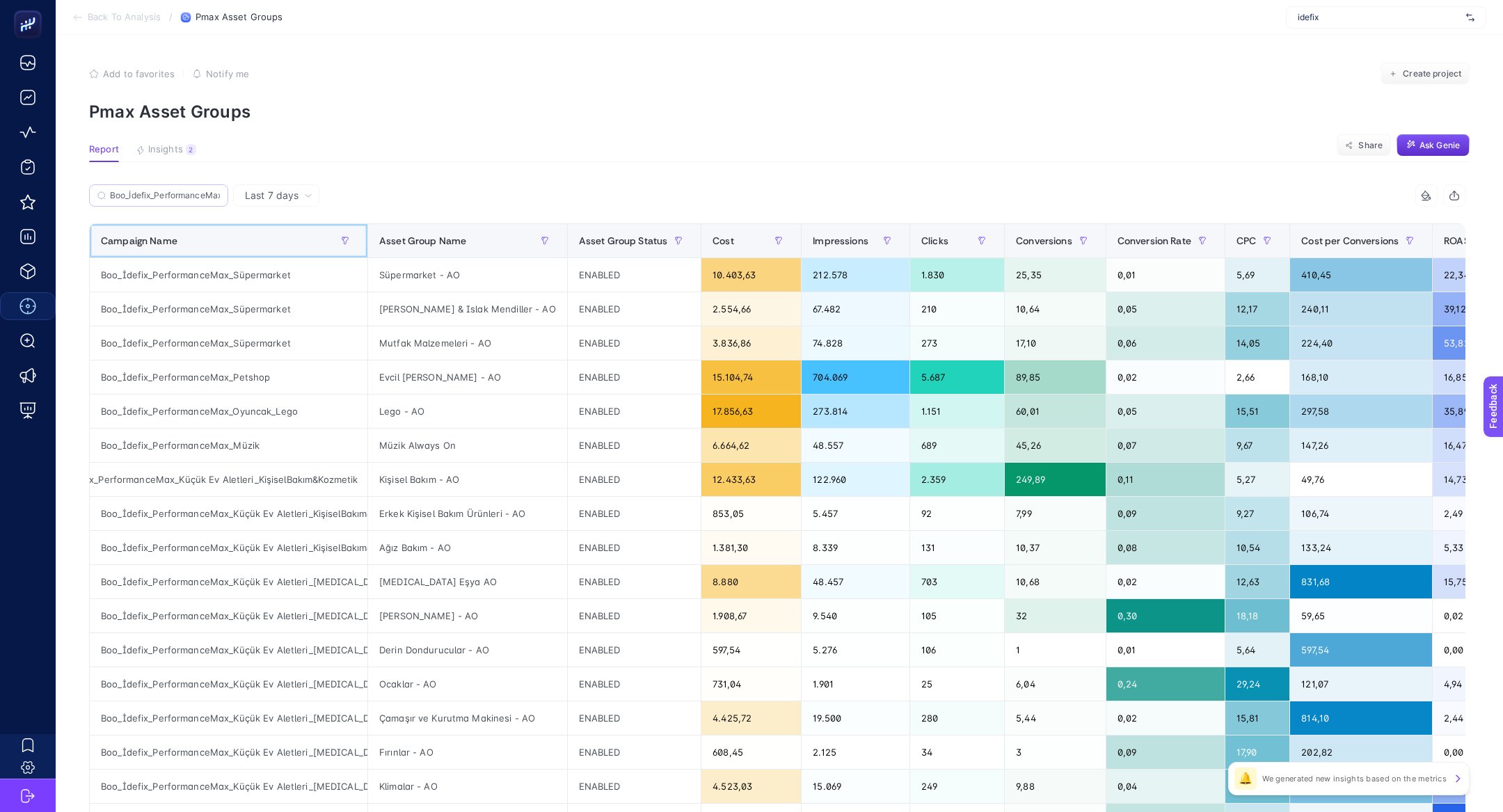
scroll to position [0, 54]
click at [268, 488] on div "Boo_İdefix_PerformanceMax_Küçük Ev Aletleri_KişiselBakım&Kozmetik" at bounding box center [228, 479] width 278 height 33
click at [252, 474] on div "Boo_İdefix_PerformanceMax_Küçük Ev Aletleri_KişiselBakım&Kozmetik" at bounding box center [228, 479] width 278 height 33
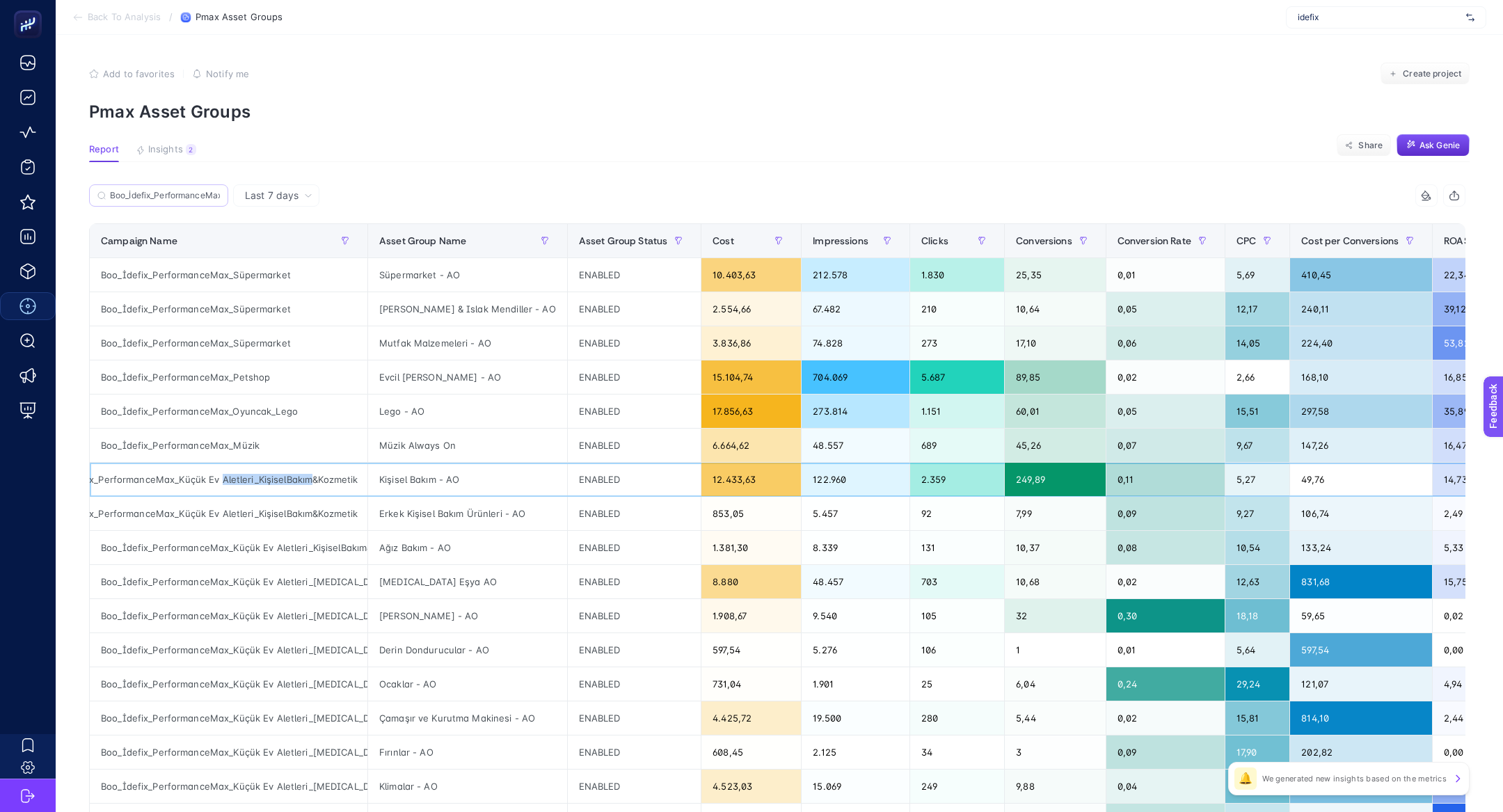
click at [252, 474] on div "Boo_İdefix_PerformanceMax_Küçük Ev Aletleri_KişiselBakım&Kozmetik" at bounding box center [228, 479] width 278 height 33
copy tr "Boo_İdefix_PerformanceMax_Küçük Ev Aletleri_KişiselBakım&Kozmetik"
click at [162, 202] on label "Boo_İdefix_PerformanceMax_Kırtasiye" at bounding box center [159, 195] width 139 height 22
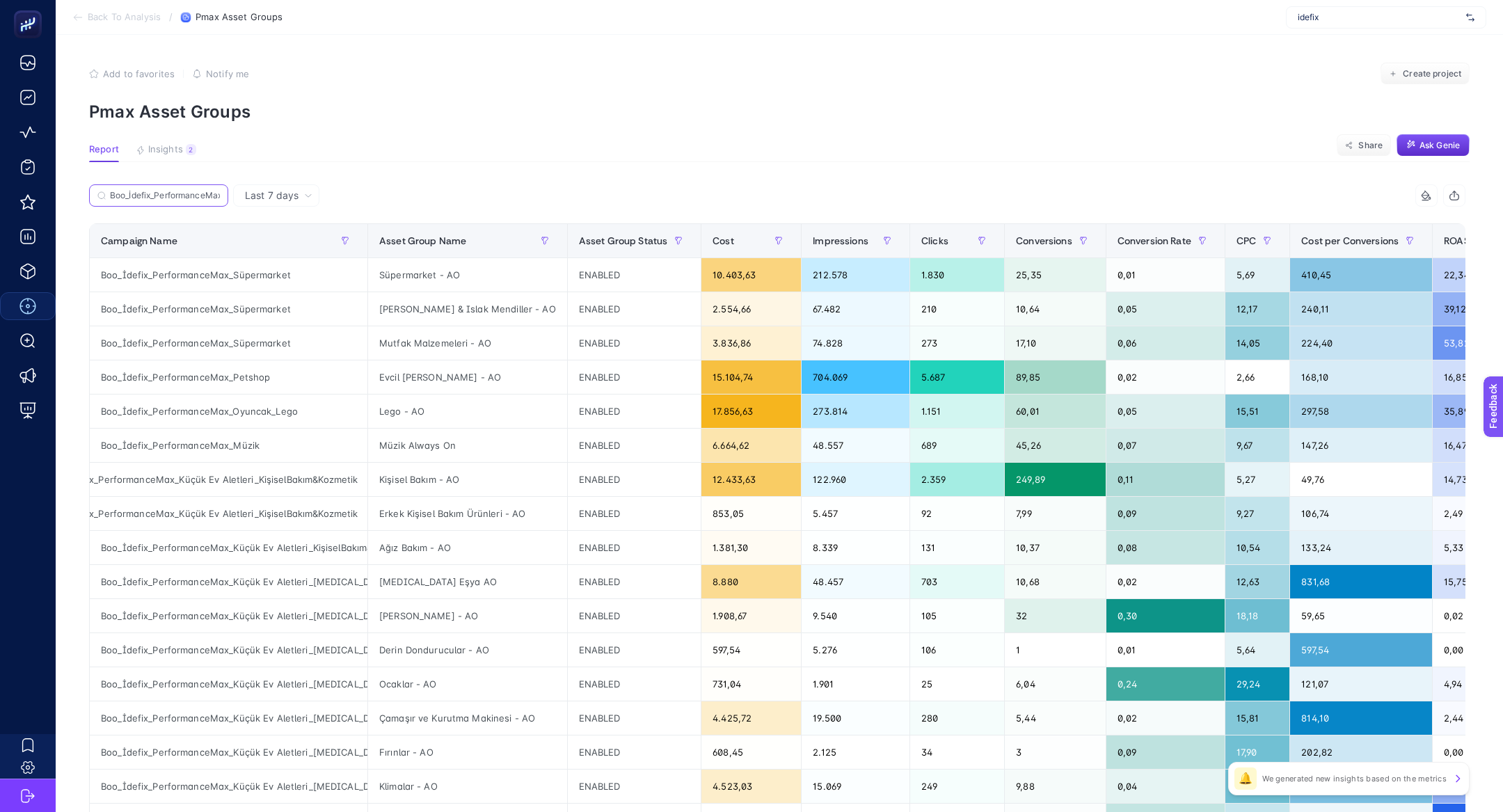
click at [162, 201] on input "Boo_İdefix_PerformanceMax_Kırtasiye" at bounding box center [165, 196] width 110 height 10
paste input "Boo_İdefix_PerformanceMax_Küçük Ev Aletleri_KişiselBakım&Kozmetik"
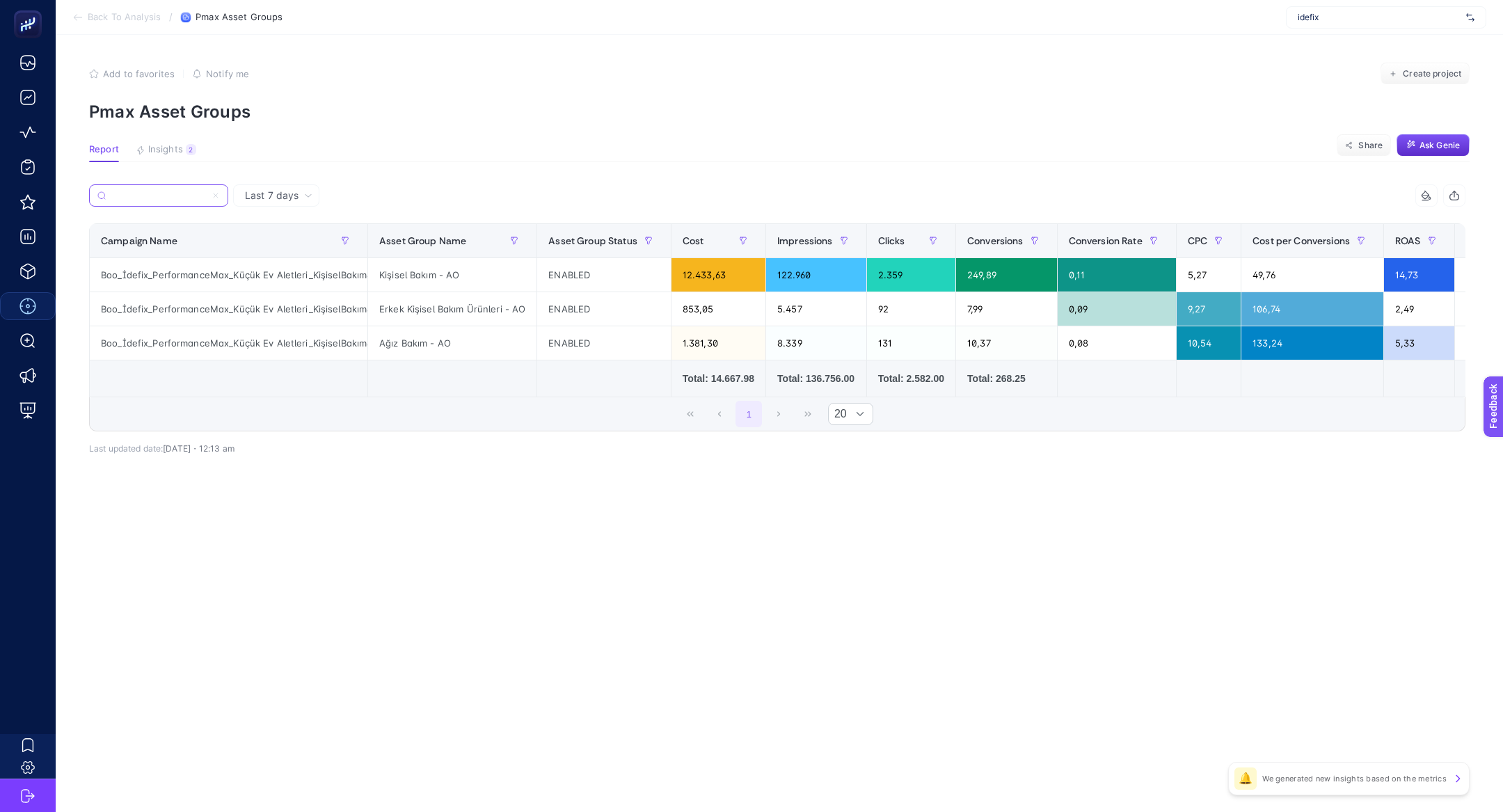
scroll to position [0, 49]
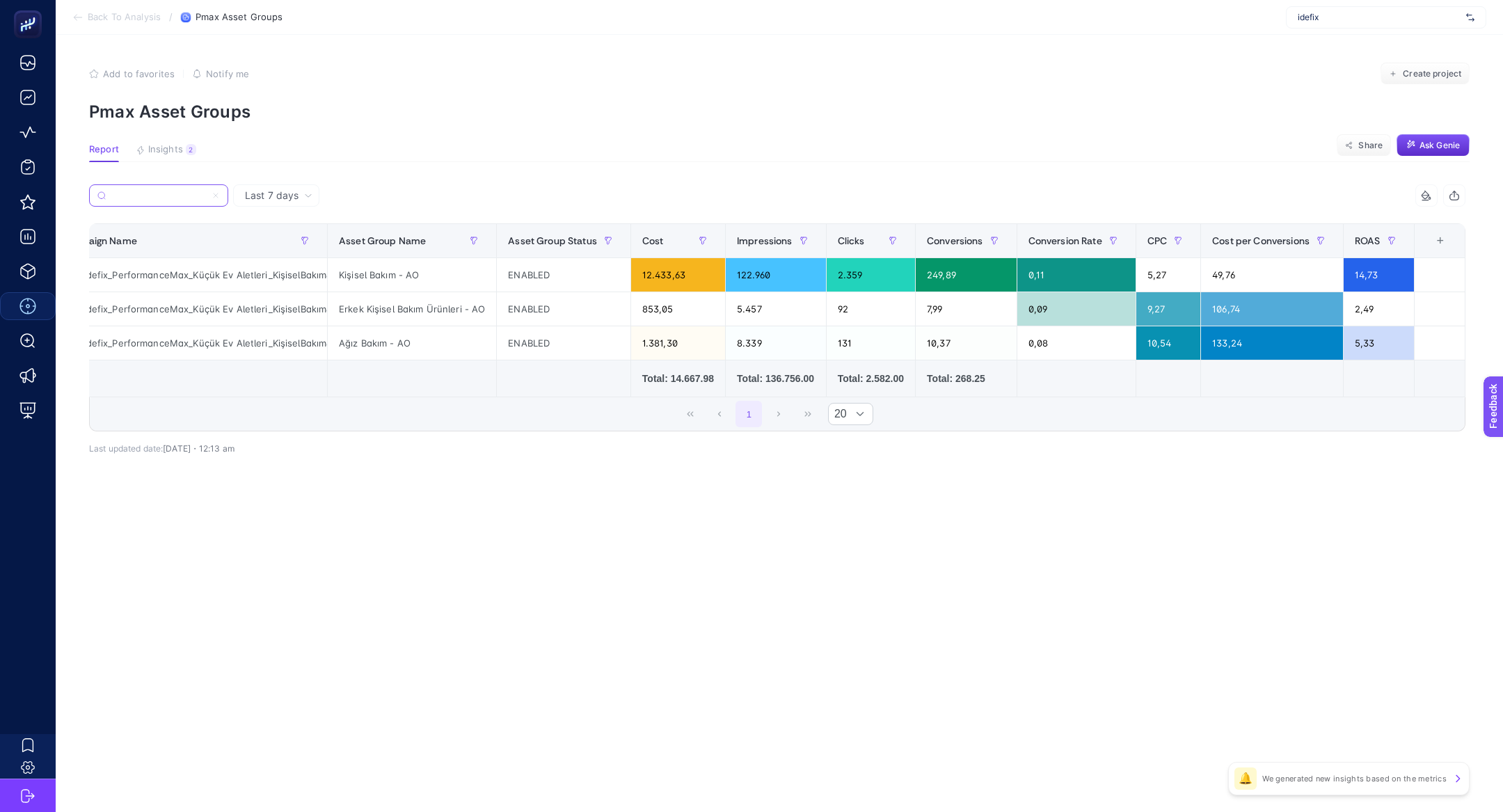
type input "Boo_İdefix_PerformanceMax_Küçük Ev Aletleri_KişiselBakım&Kozmetik"
click at [1444, 244] on div "+" at bounding box center [1441, 240] width 26 height 11
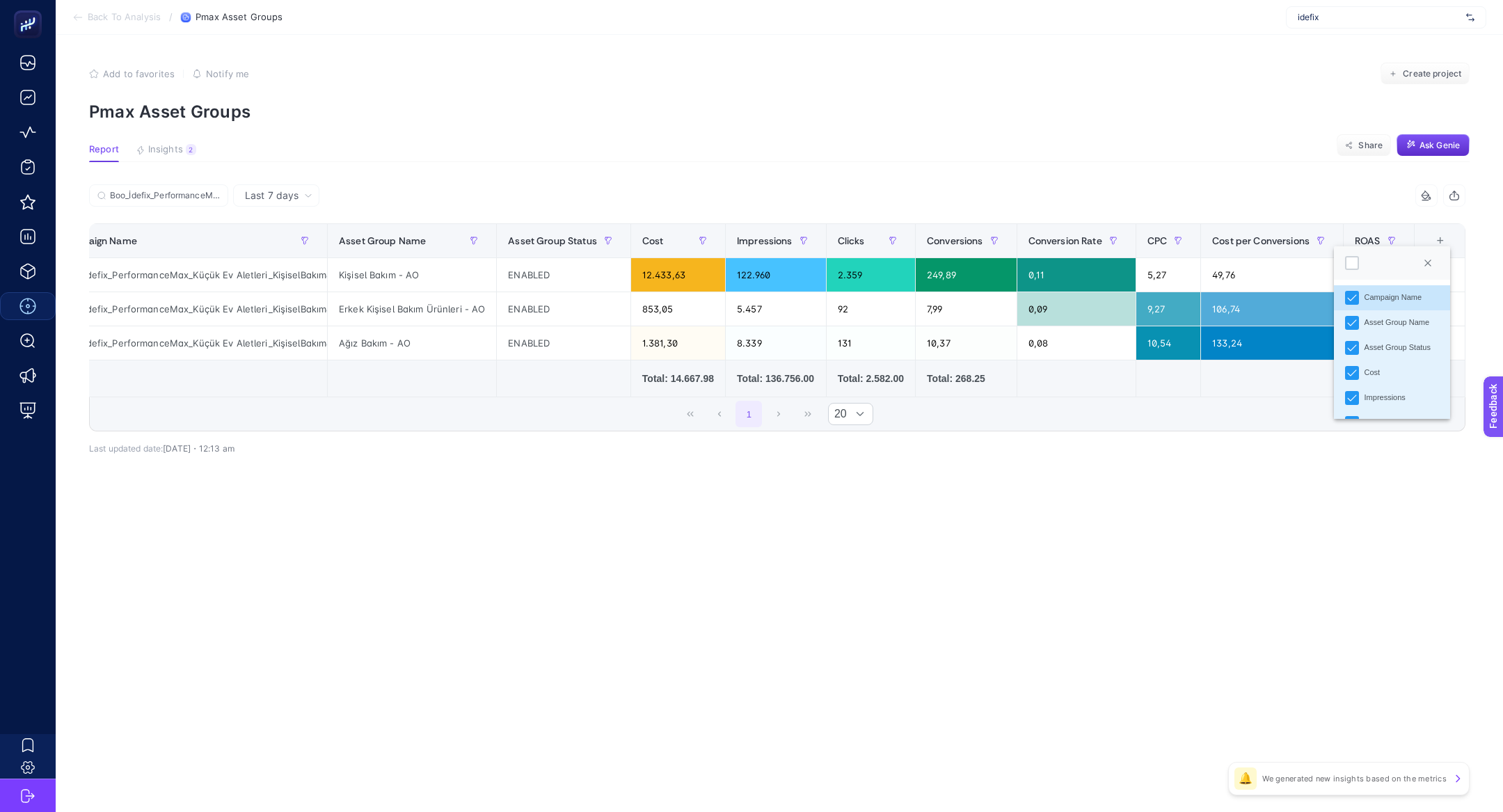
scroll to position [272, 0]
click at [1387, 297] on div "Conversions Value" at bounding box center [1396, 301] width 64 height 12
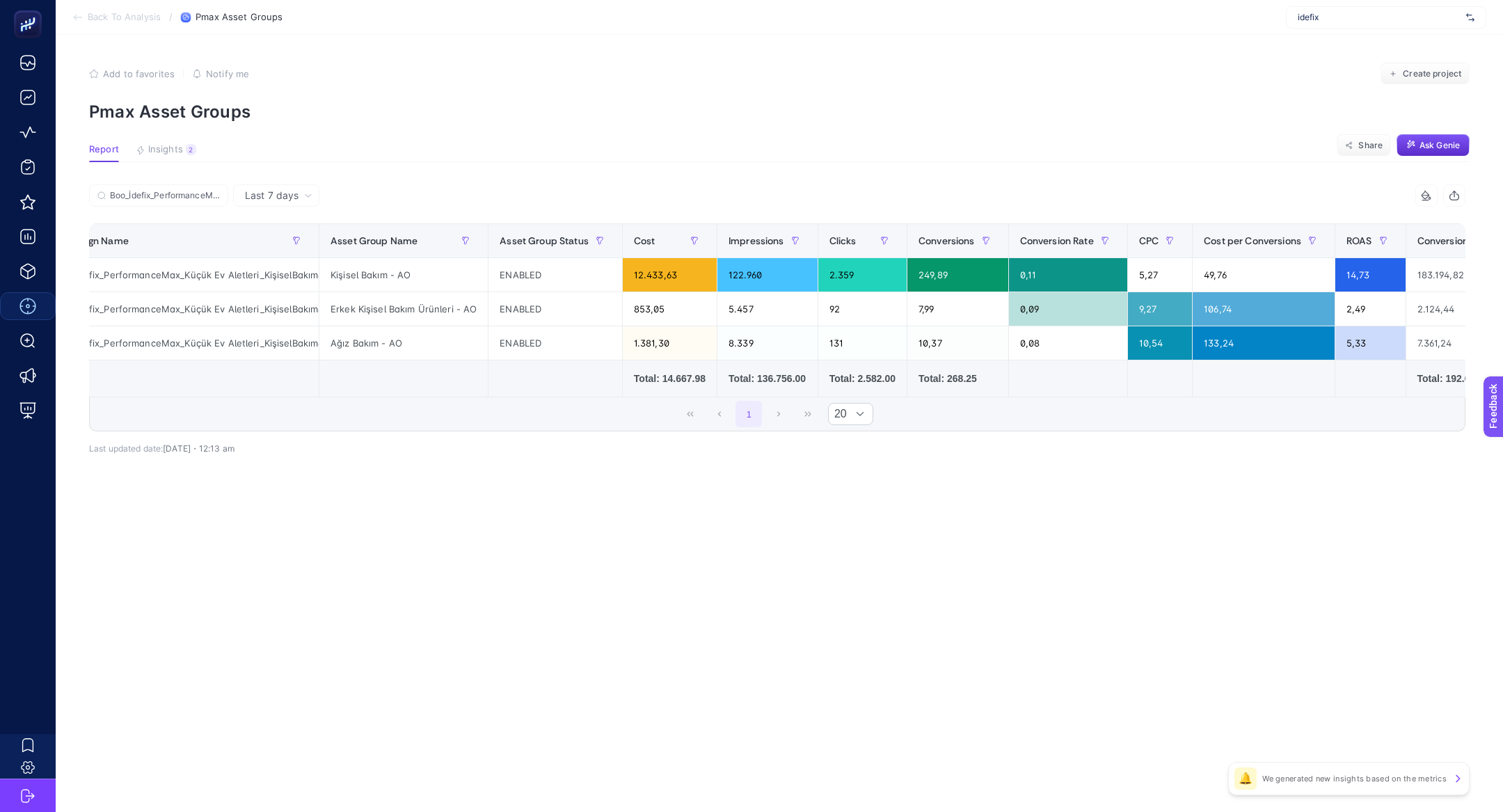
click at [1421, 191] on icon at bounding box center [1426, 195] width 11 height 11
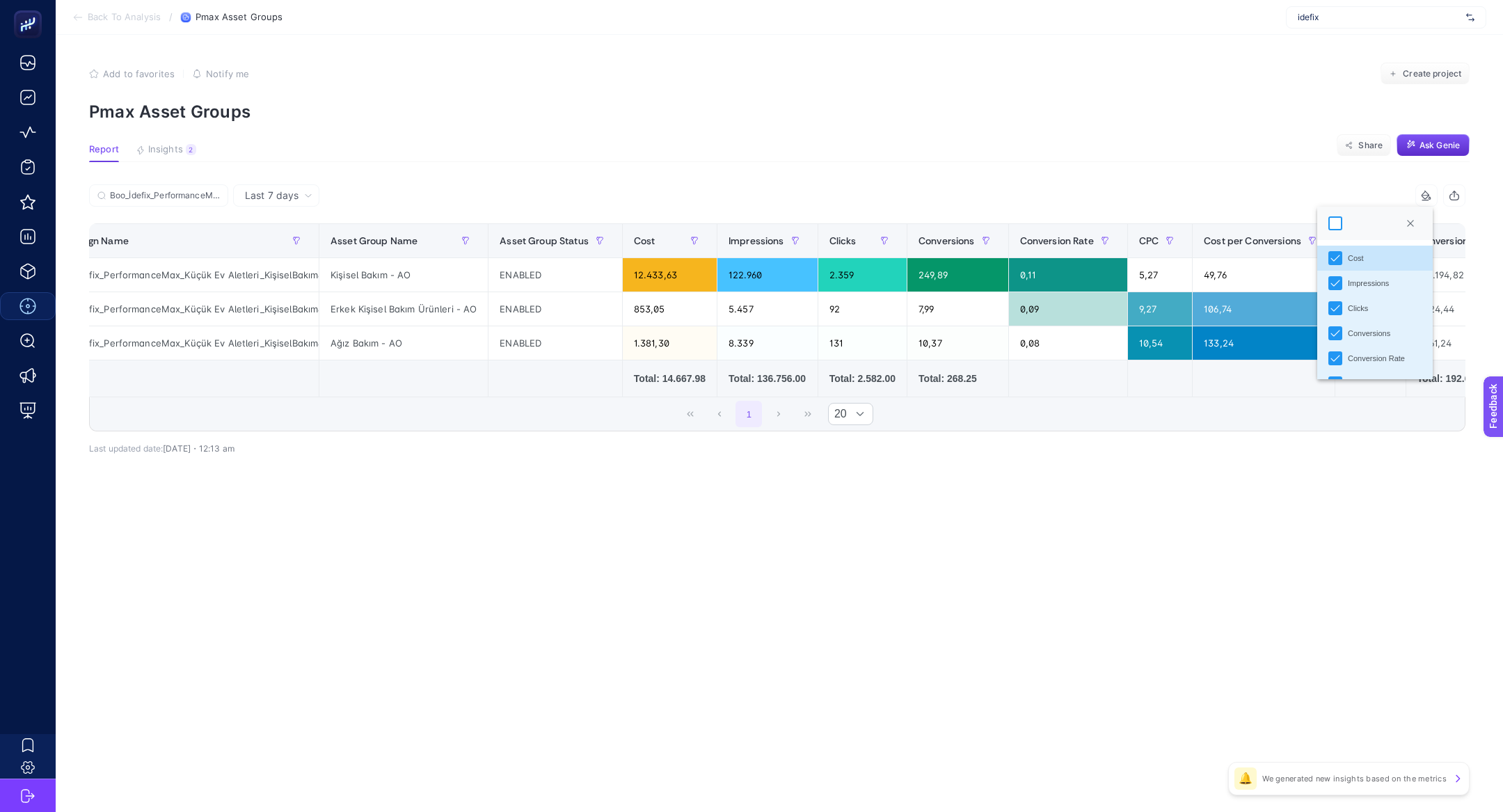
click at [1336, 223] on div at bounding box center [1335, 223] width 14 height 14
click at [1258, 552] on article "Add to favorites false Notify me Create project Pmax Asset Groups Report Insigh…" at bounding box center [779, 423] width 1447 height 777
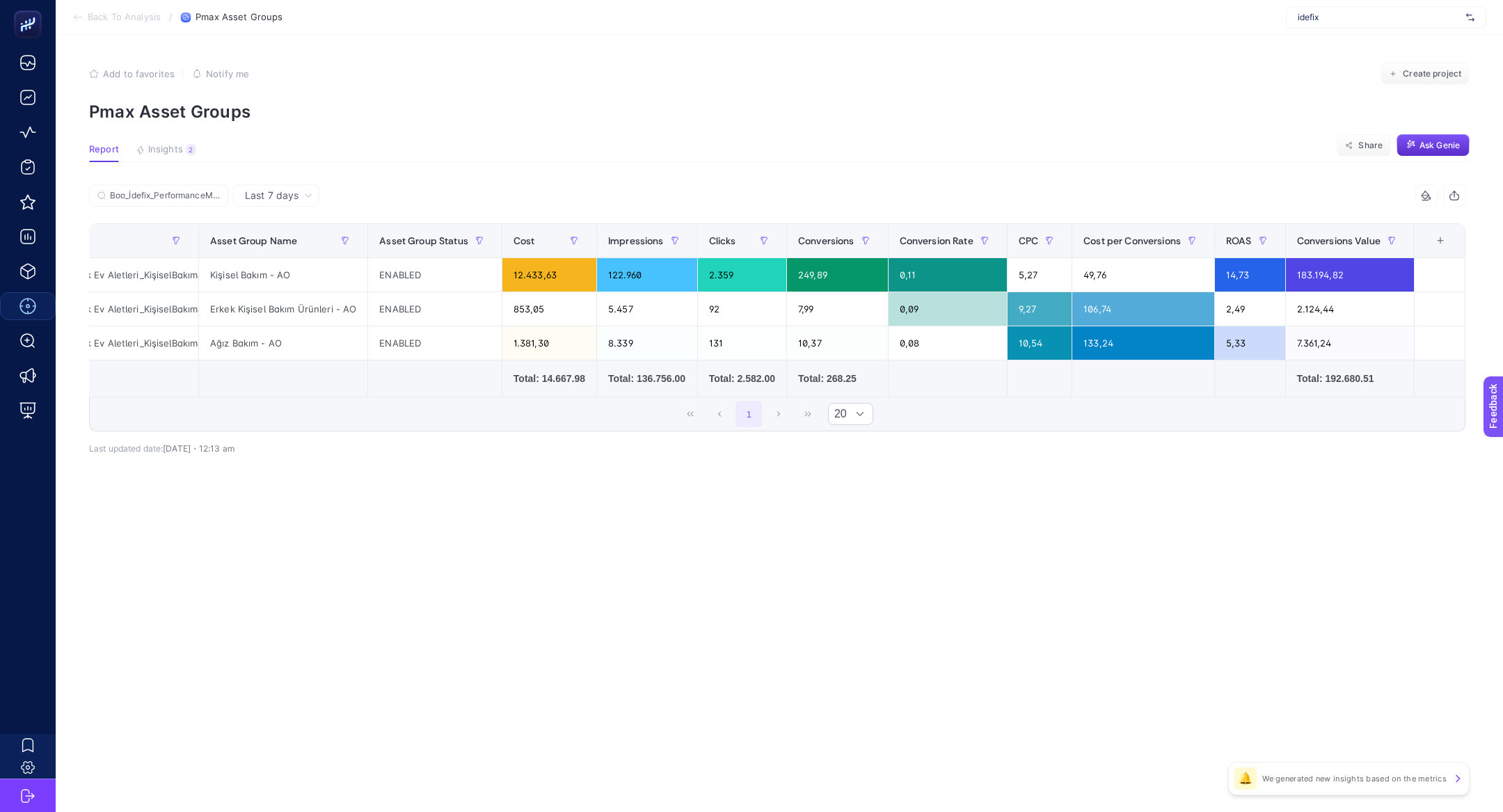
scroll to position [0, 0]
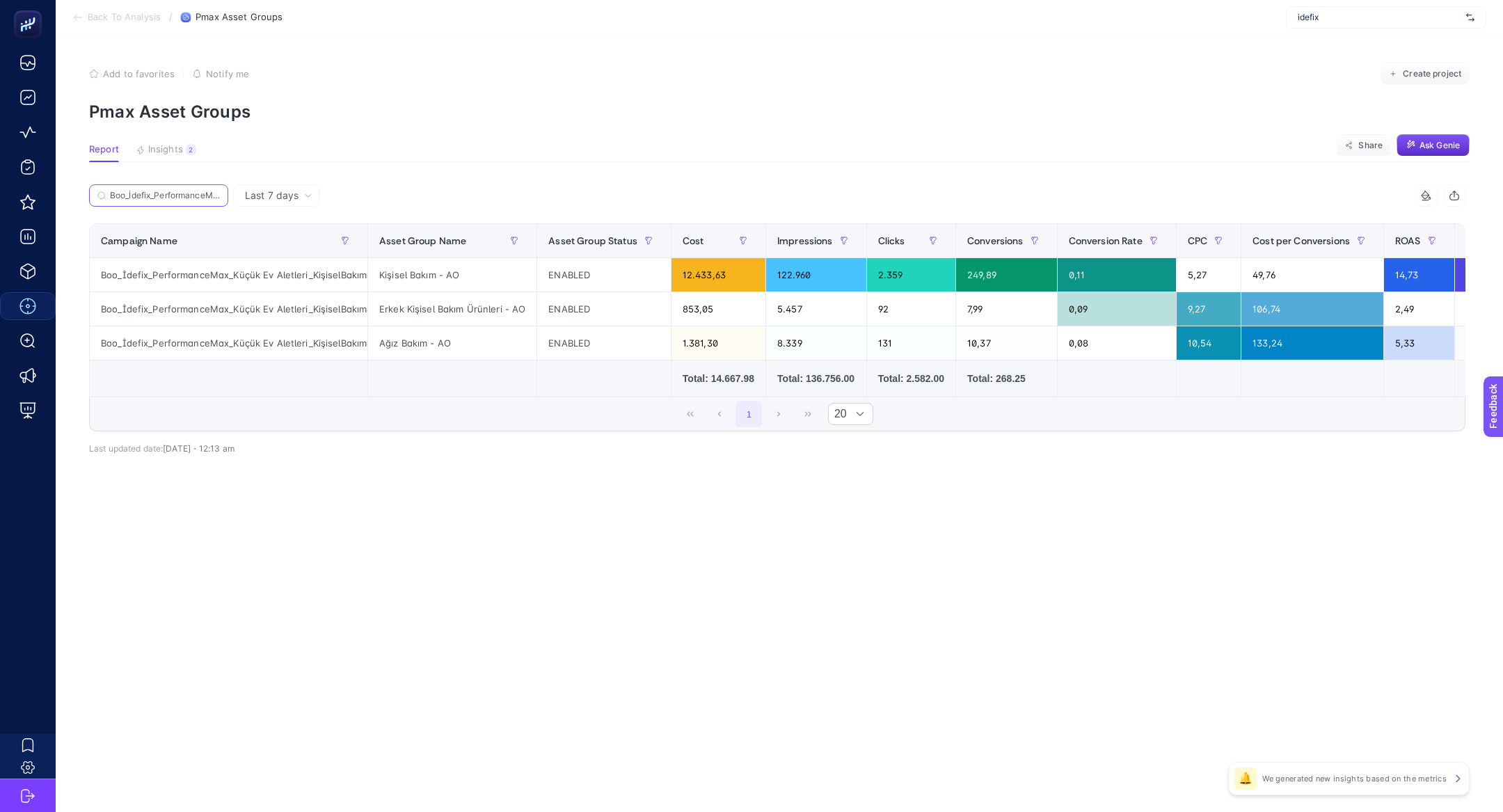
click at [202, 196] on input "Boo_İdefix_PerformanceMax_Küçük Ev Aletleri_KişiselBakım&Kozmetik" at bounding box center [165, 196] width 110 height 10
click at [218, 196] on icon at bounding box center [216, 196] width 9 height 9
click at [206, 196] on input "Boo_İdefix_PerformanceMax_Küçük Ev Aletleri_KişiselBakım&Kozmetik" at bounding box center [159, 196] width 95 height 10
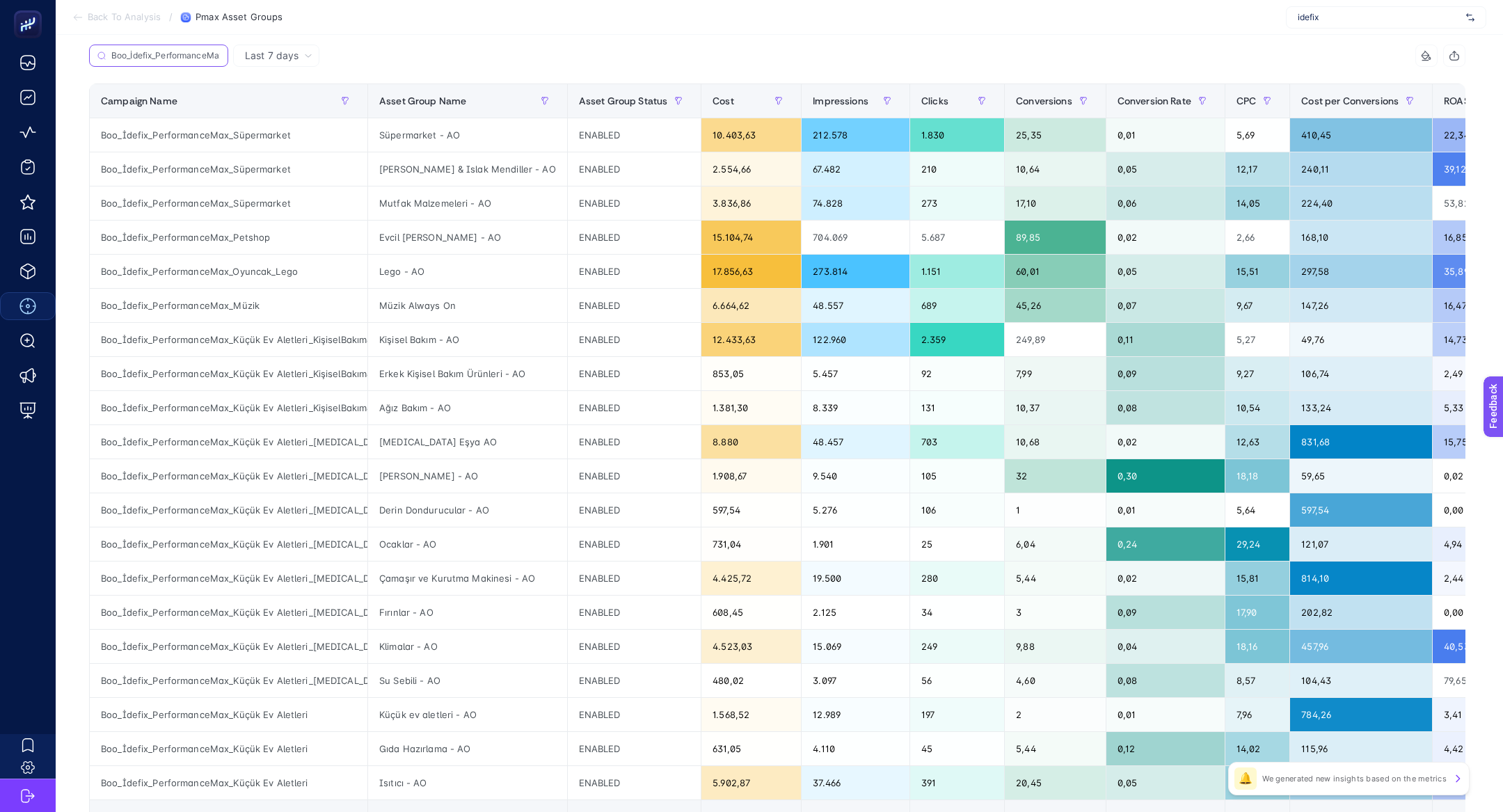
scroll to position [207, 0]
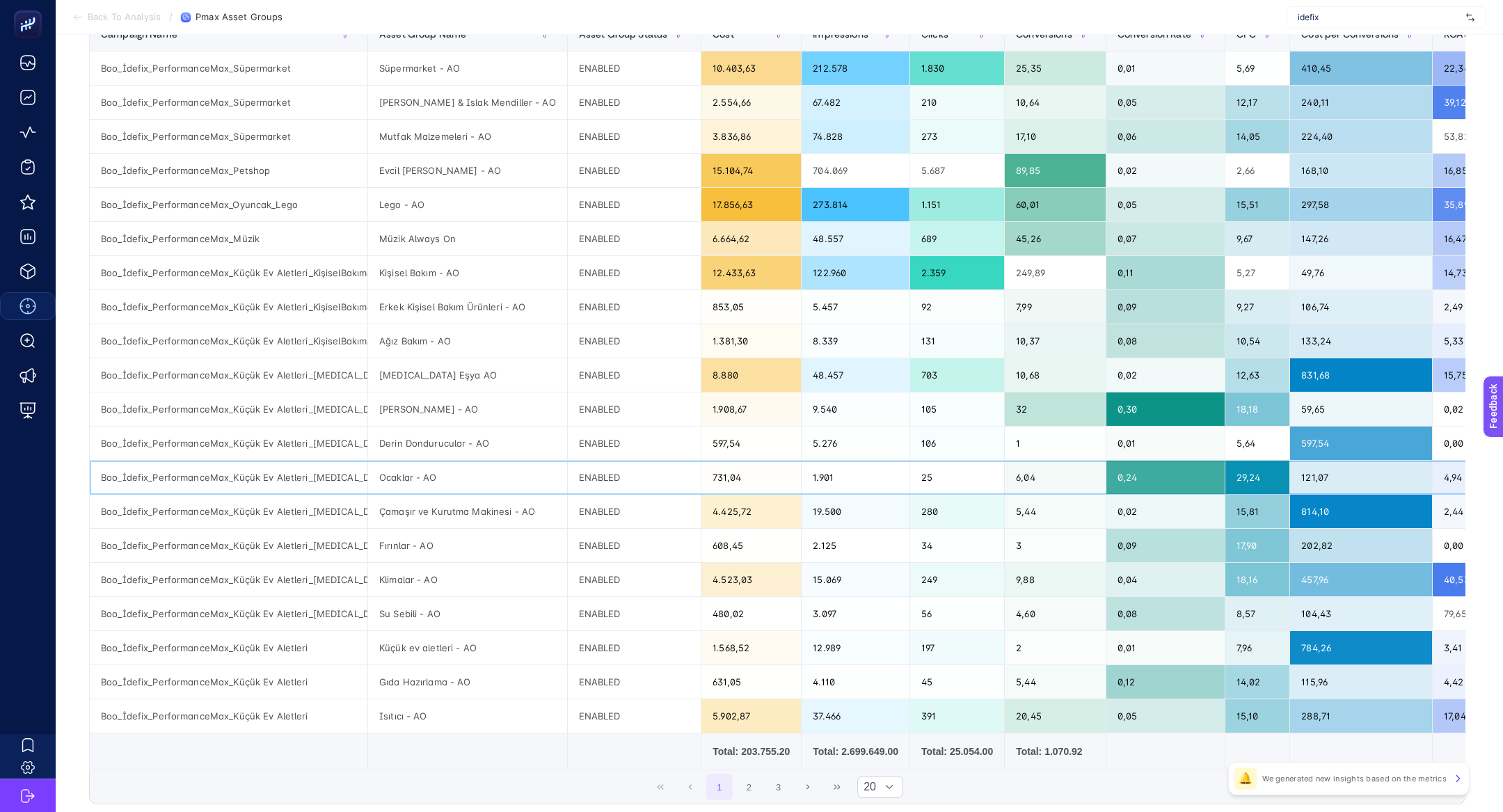
click at [269, 489] on div "Boo_İdefix_PerformanceMax_Küçük Ev Aletleri_Beyaz Eşya" at bounding box center [228, 477] width 278 height 33
copy tr "Boo_İdefix_PerformanceMax_Küçük Ev Aletleri_Beyaz Eşya"
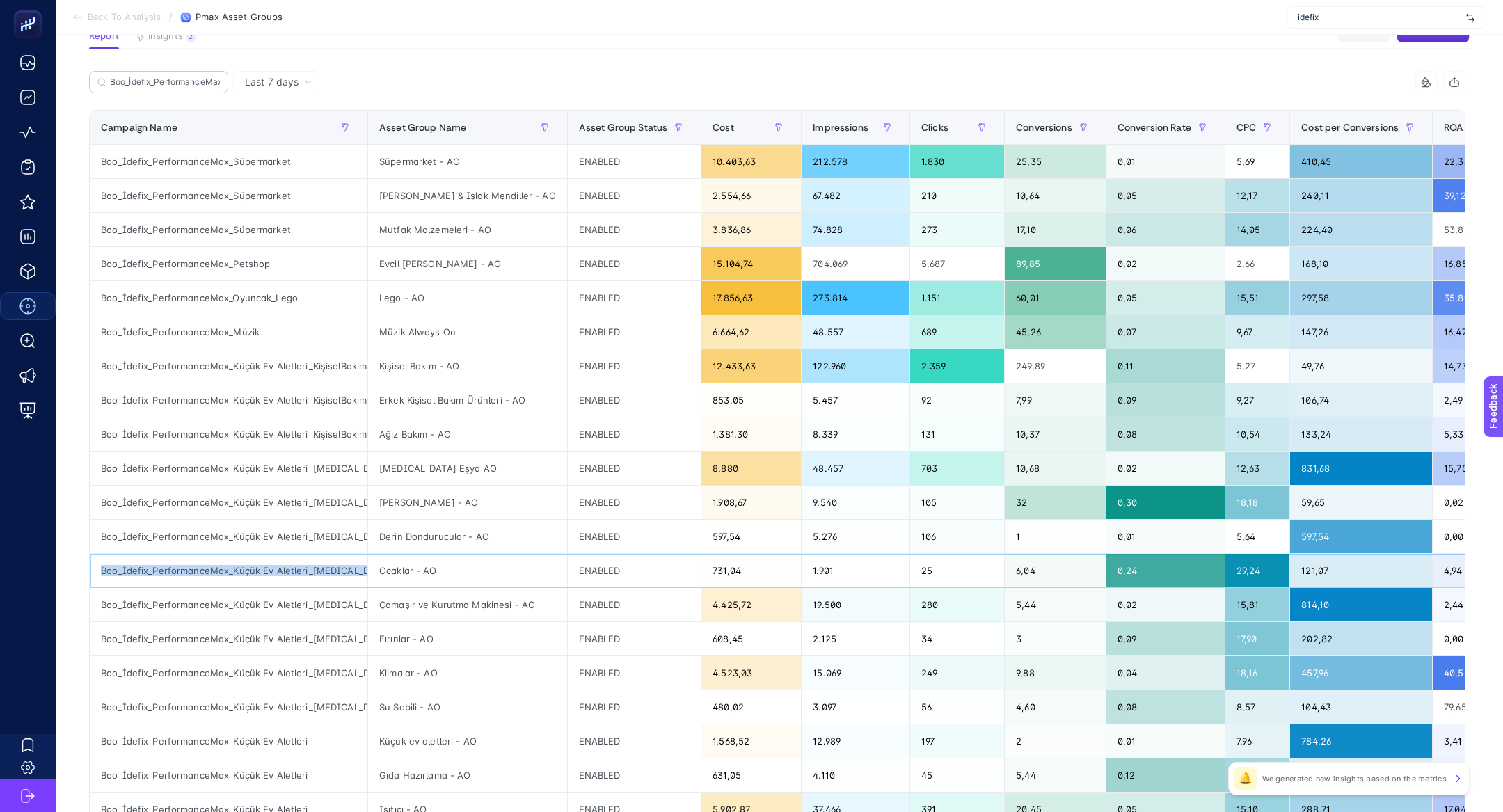
scroll to position [70, 0]
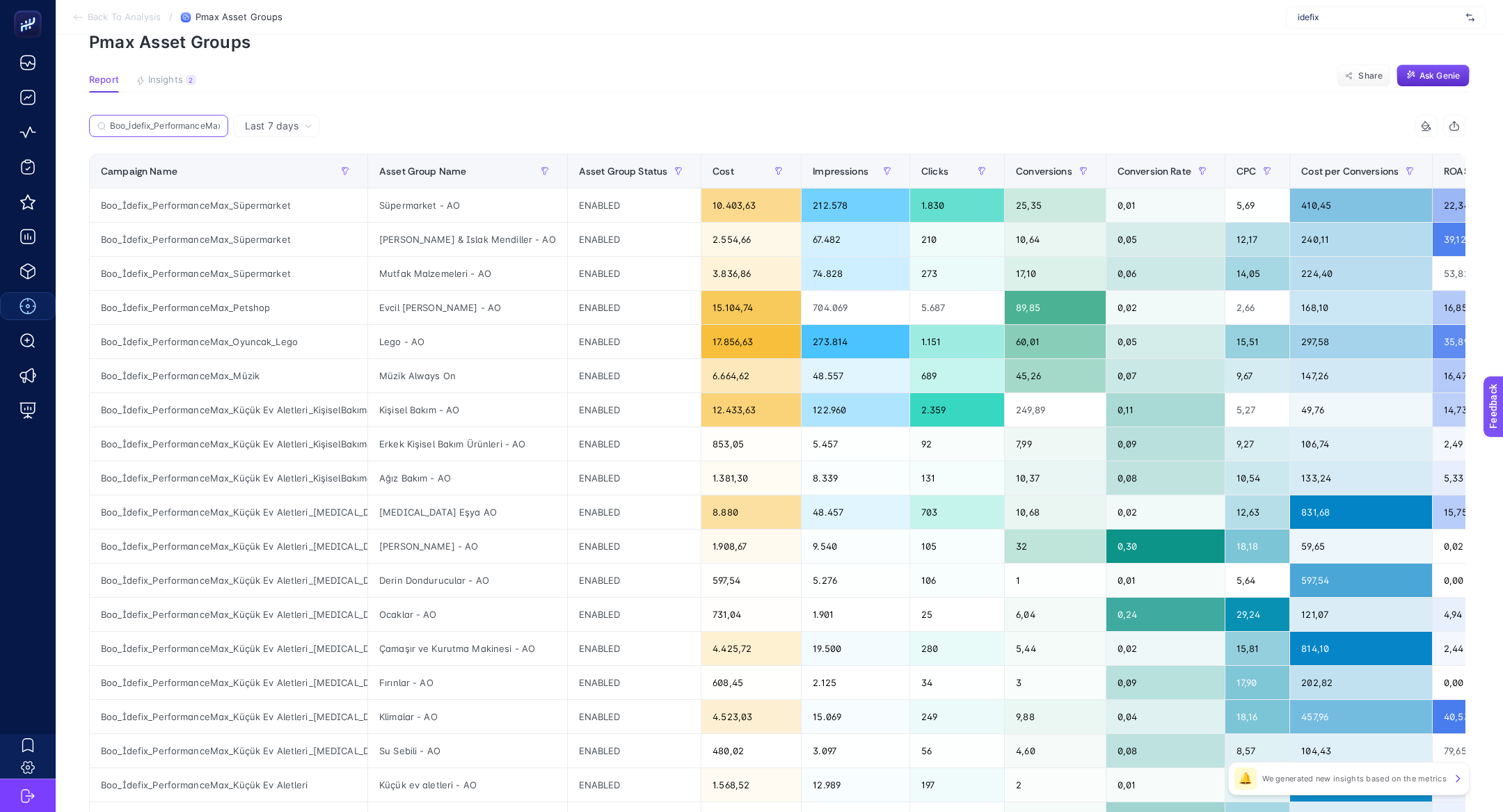
click at [156, 129] on input "Boo_İdefix_PerformanceMax_Küçük Ev Aletleri_KişiselBakım&Kozmetik" at bounding box center [165, 126] width 110 height 10
paste input "Boo_İdefix_PerformanceMax_Küçük Ev Aletleri_Beyaz Eşya"
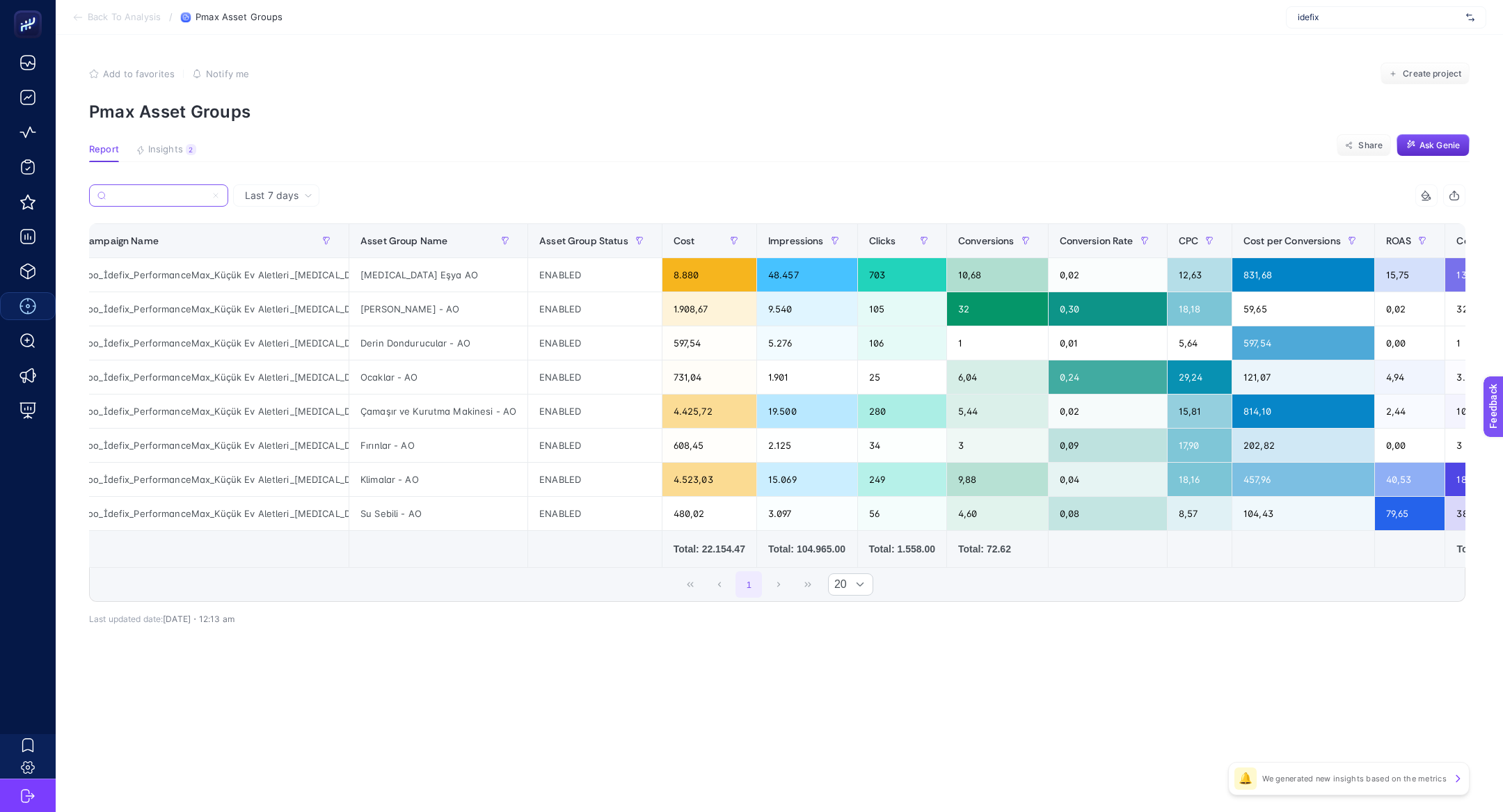
scroll to position [0, 25]
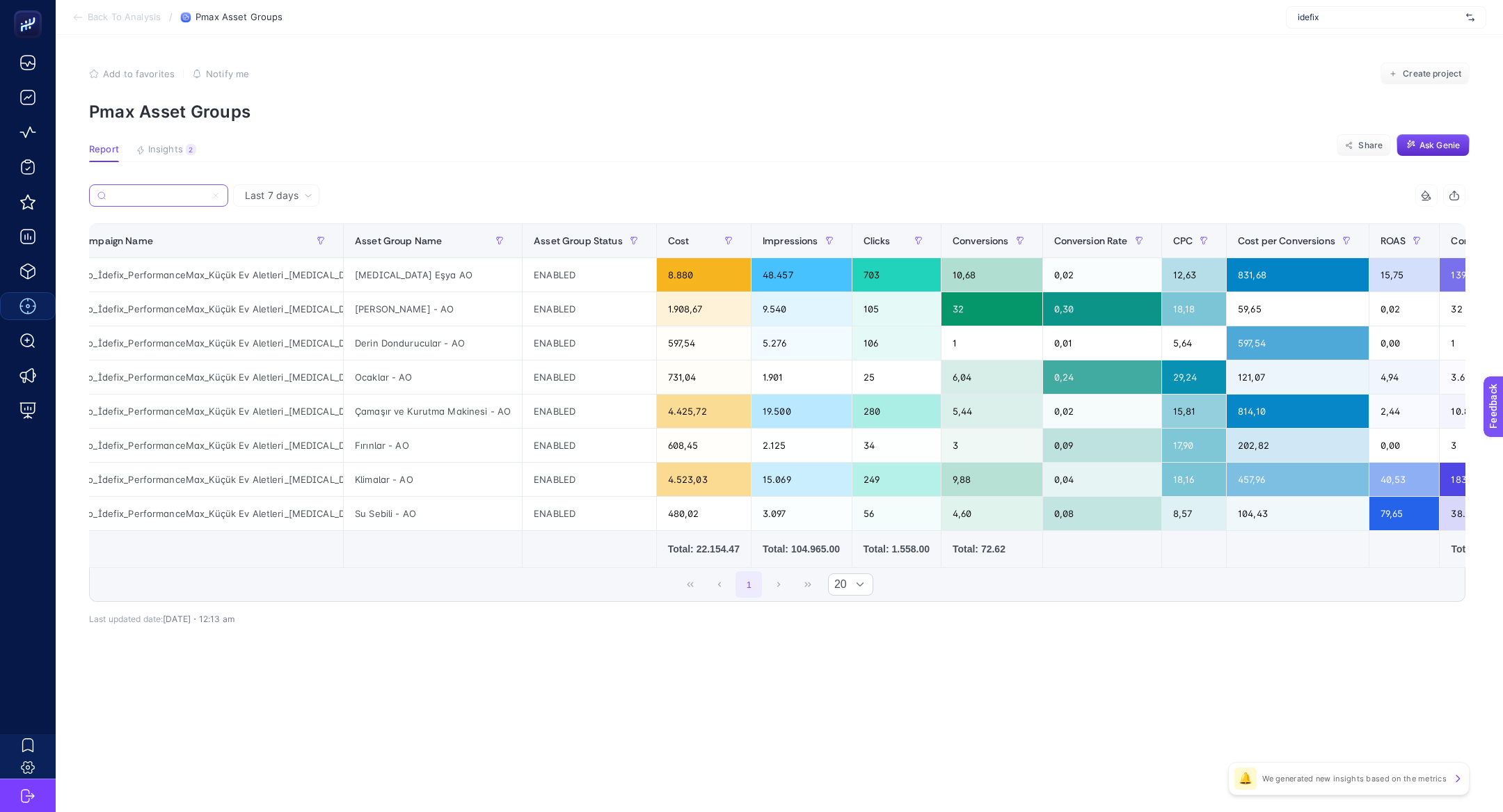
type input "Boo_İdefix_PerformanceMax_Küçük Ev Aletleri_Beyaz Eşya"
click at [466, 488] on div "Klimalar - AO" at bounding box center [433, 479] width 178 height 33
click at [229, 265] on div "Boo_İdefix_PerformanceMax_Küçük Ev Aletleri_Beyaz Eşya" at bounding box center [204, 275] width 278 height 33
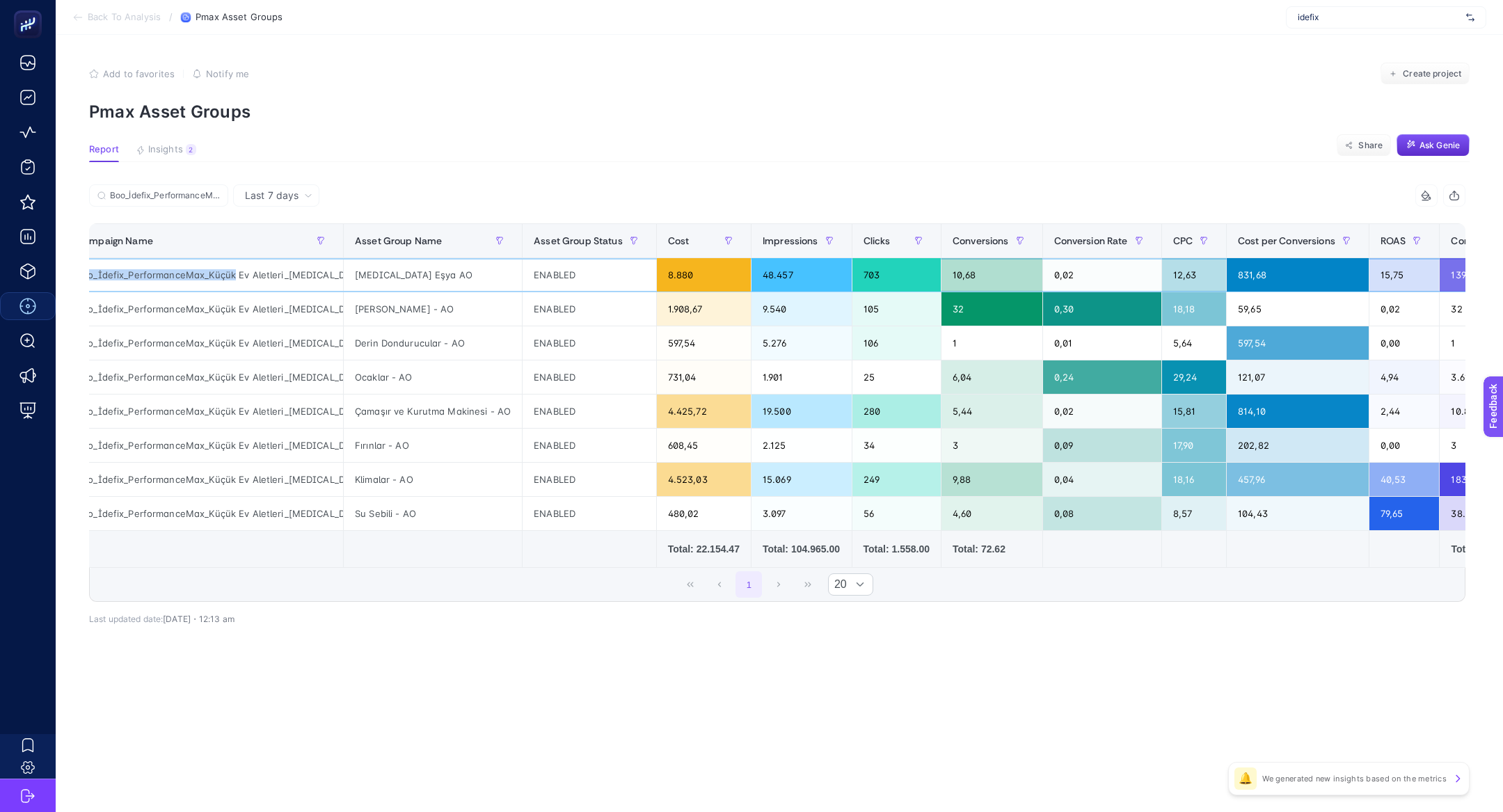
click at [229, 265] on div "Boo_İdefix_PerformanceMax_Küçük Ev Aletleri_Beyaz Eşya" at bounding box center [204, 275] width 278 height 33
copy tr "Boo_İdefix_PerformanceMax_Küçük Ev Aletleri_Beyaz Eşya"
click at [307, 182] on article "Add to favorites false Notify me Create project Pmax Asset Groups Report Insigh…" at bounding box center [779, 423] width 1447 height 777
click at [307, 188] on div "Last 7 days" at bounding box center [276, 195] width 86 height 22
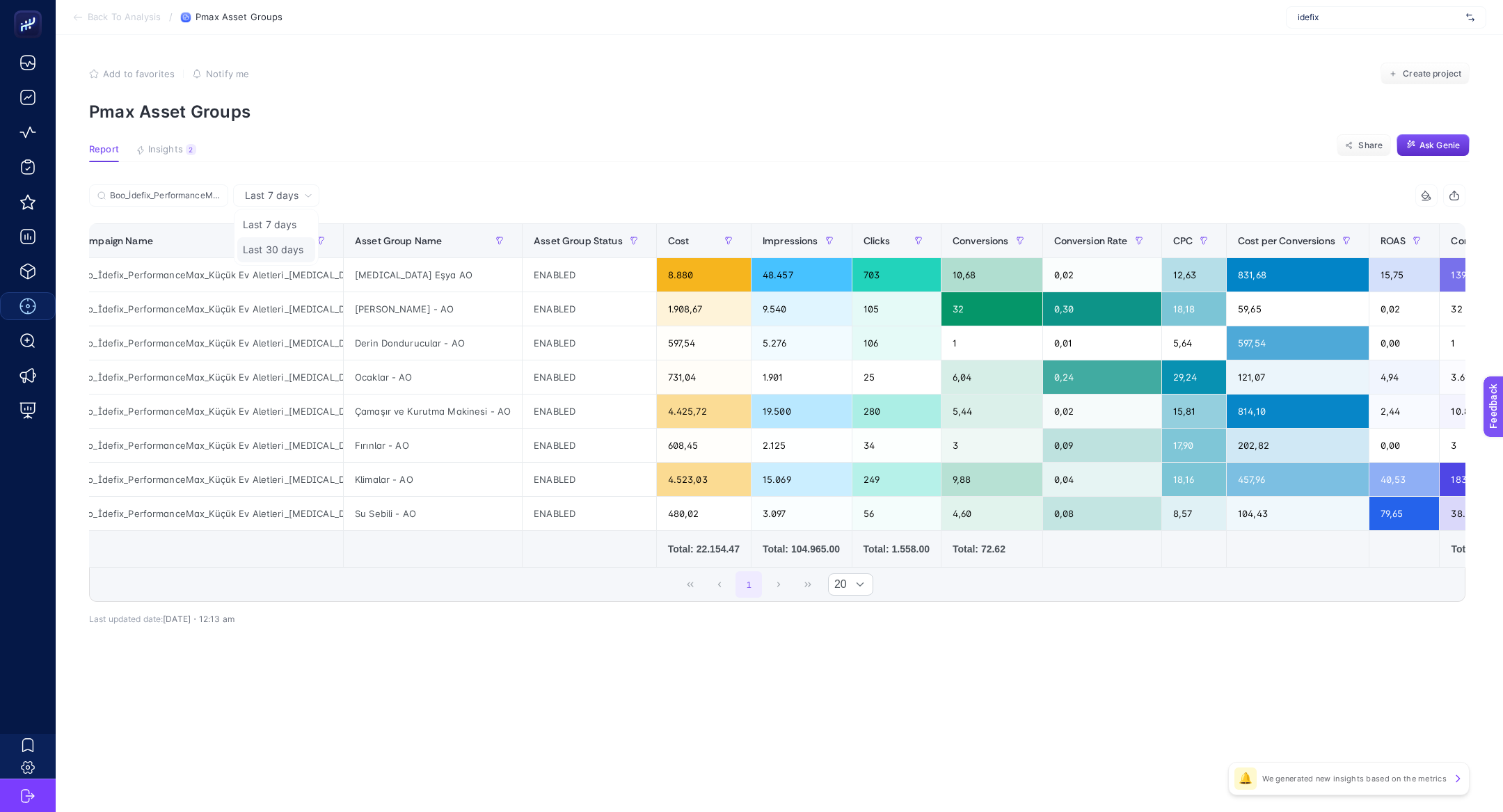
drag, startPoint x: 307, startPoint y: 244, endPoint x: 48, endPoint y: 19, distance: 343.1
click at [307, 244] on li "Last 30 days" at bounding box center [276, 249] width 78 height 25
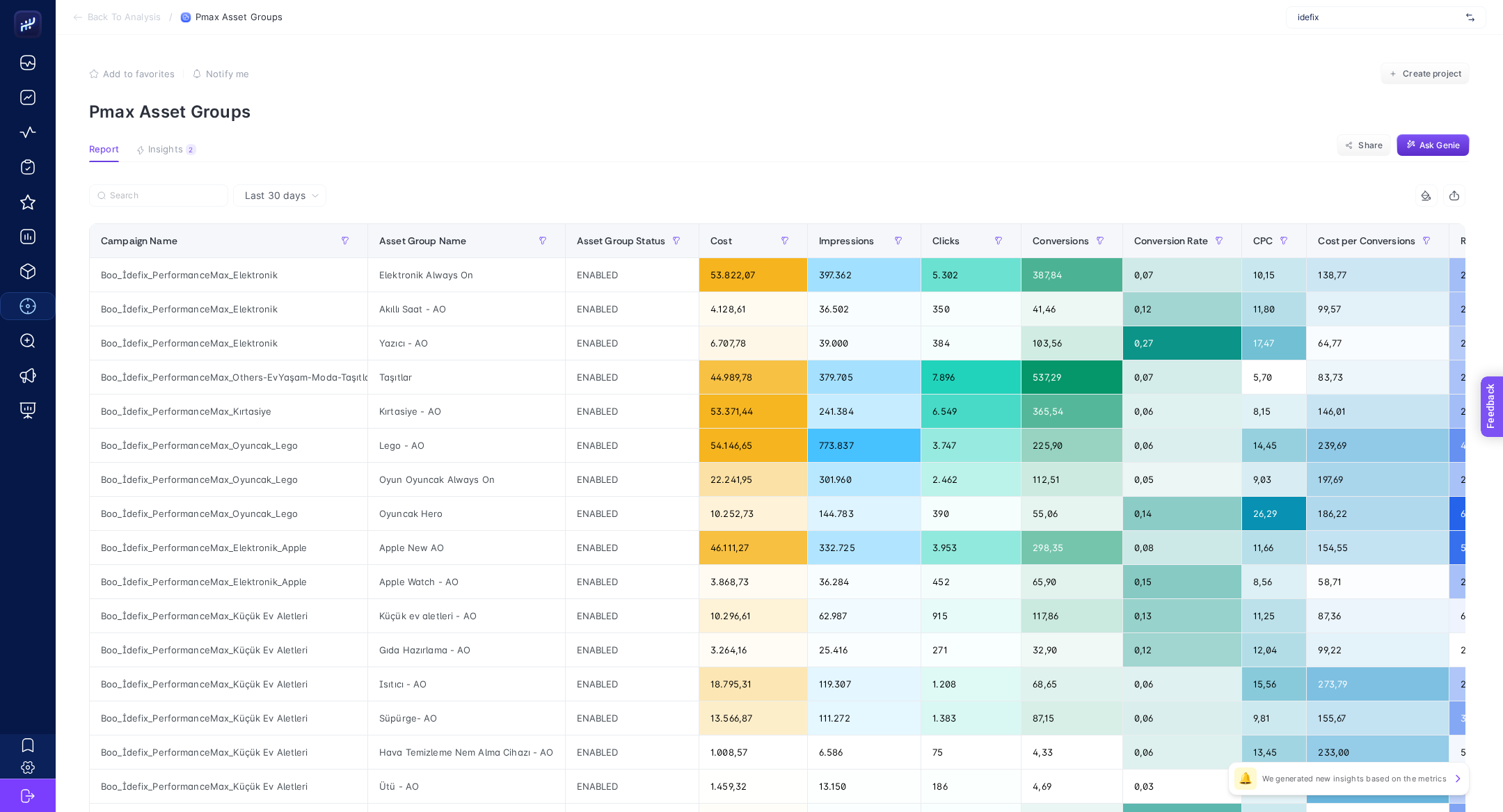
scroll to position [0, 115]
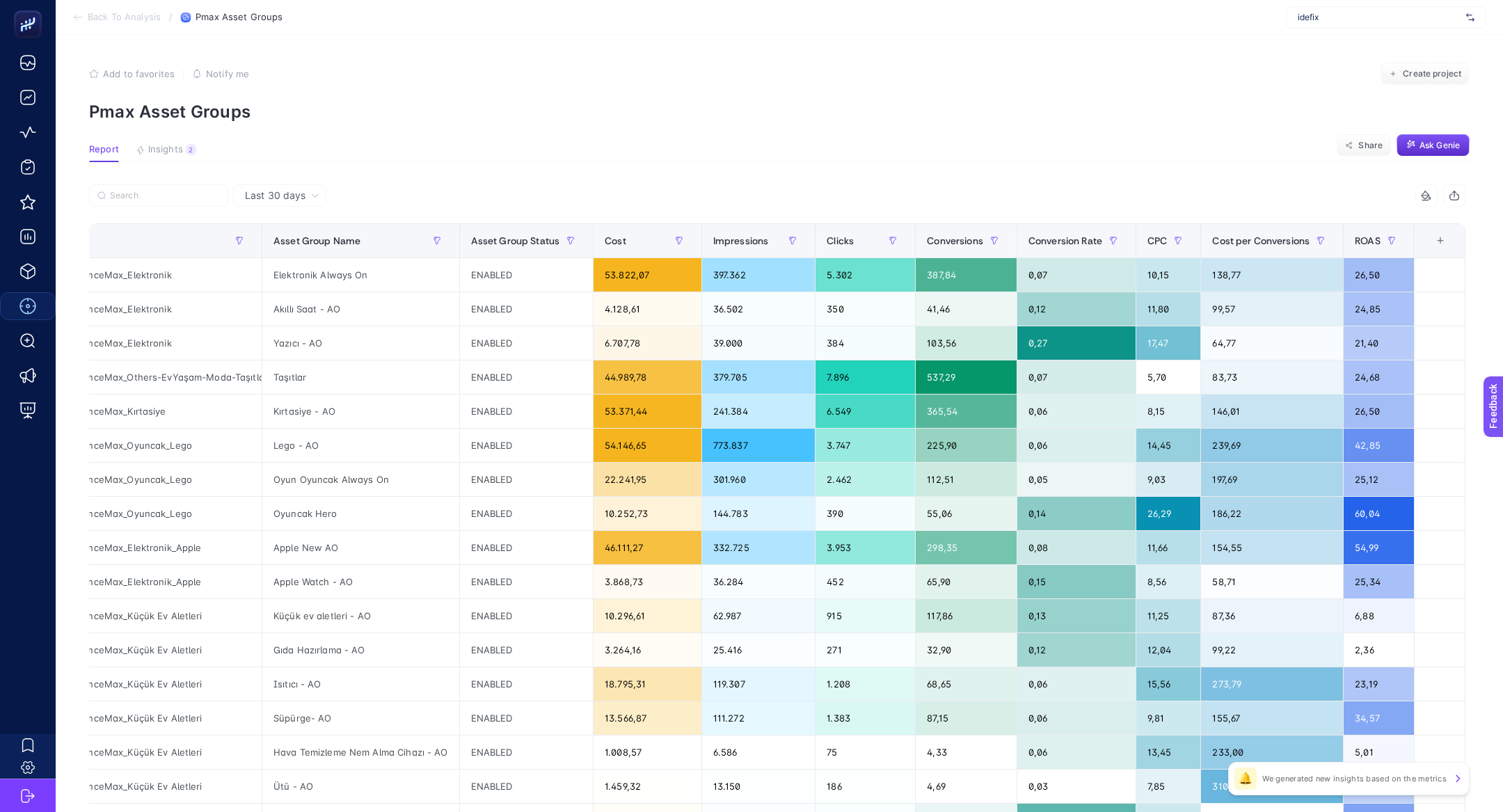
click at [1441, 242] on div "+" at bounding box center [1441, 240] width 26 height 11
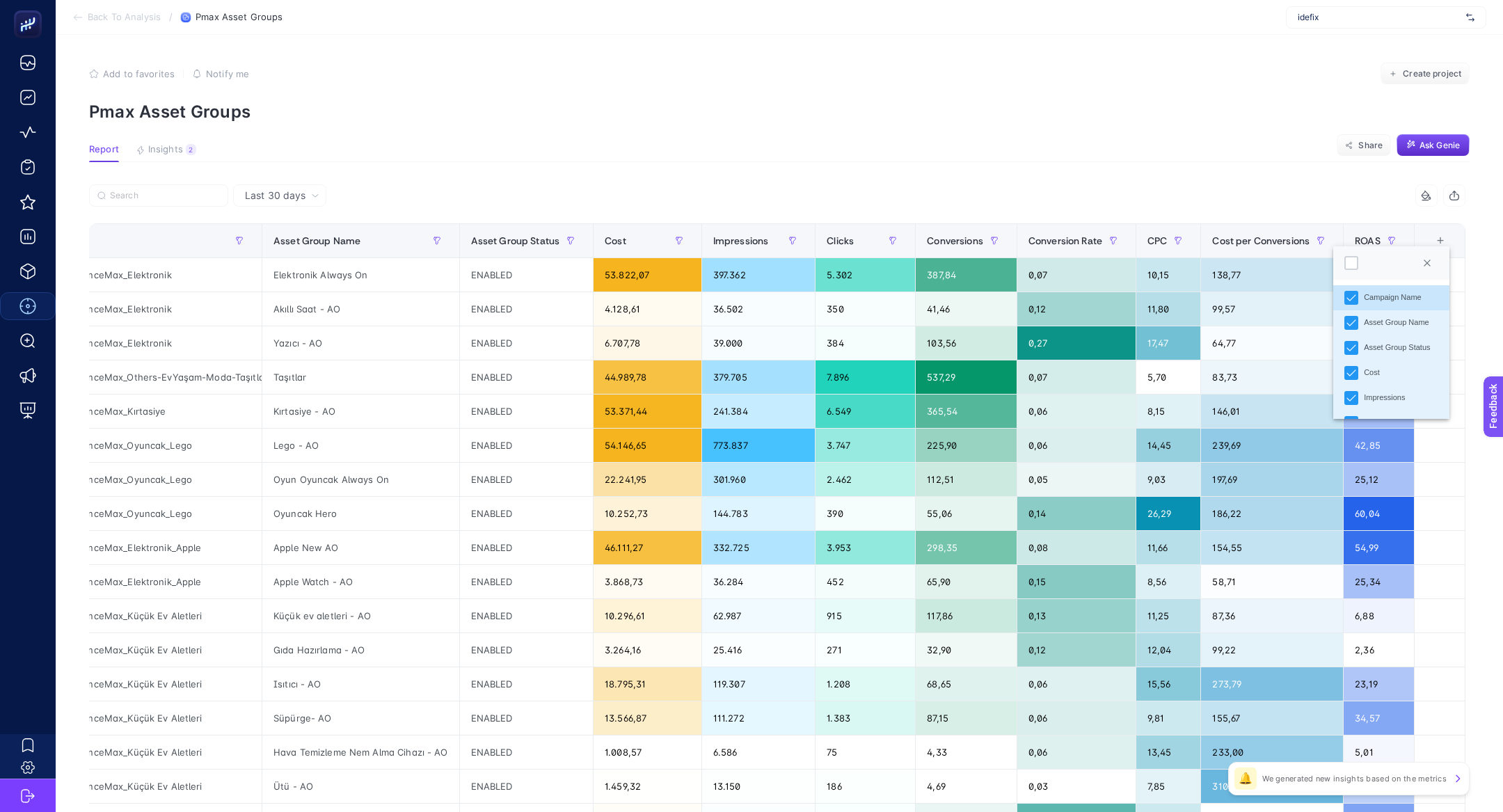
scroll to position [272, 0]
click at [1362, 300] on li "Conversions Value" at bounding box center [1391, 301] width 116 height 25
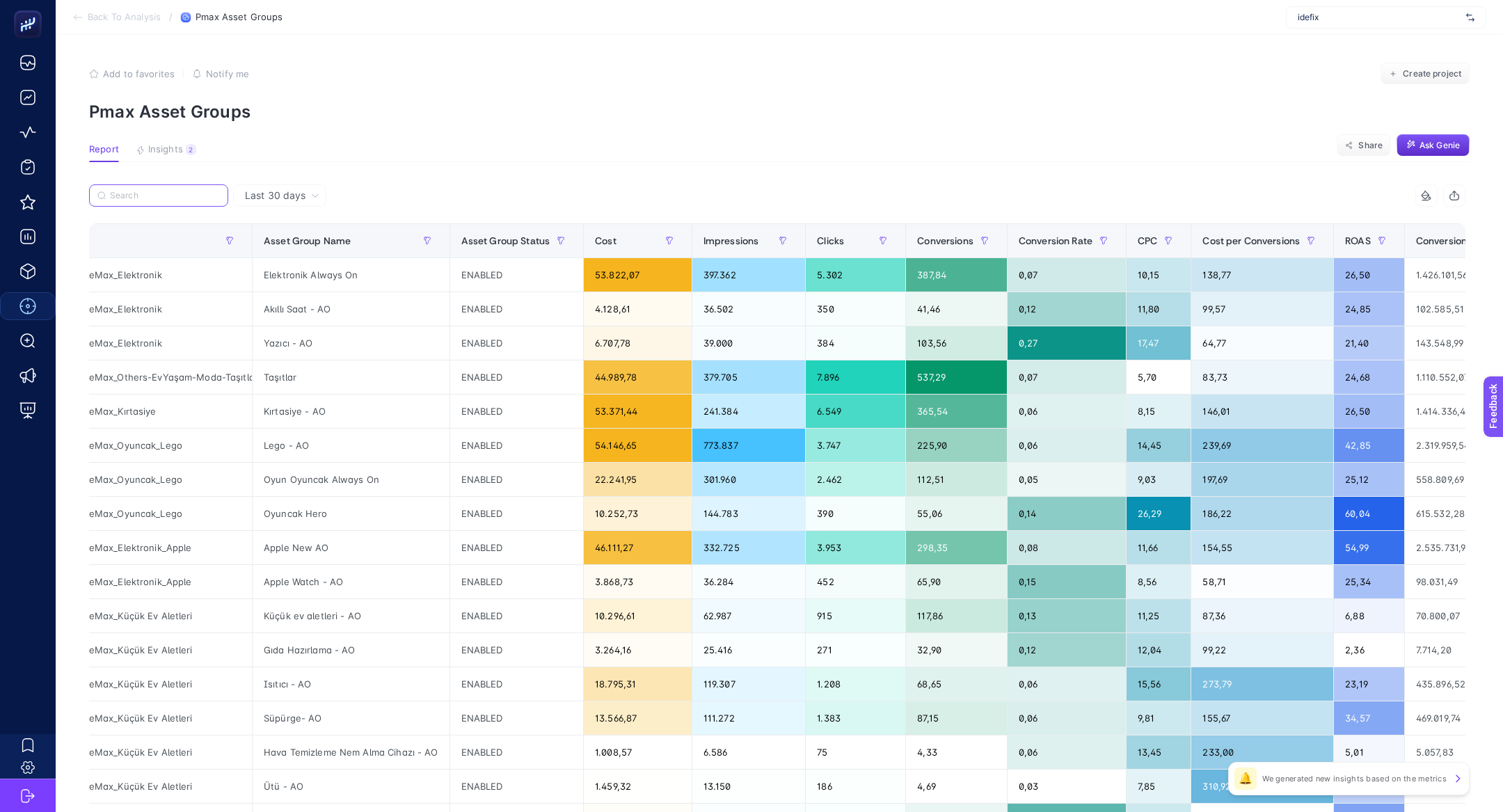
click at [162, 192] on input "Search" at bounding box center [165, 196] width 110 height 10
paste input "Boo_İdefix_PerformanceMax_Küçük Ev Aletleri_Beyaz Eşya"
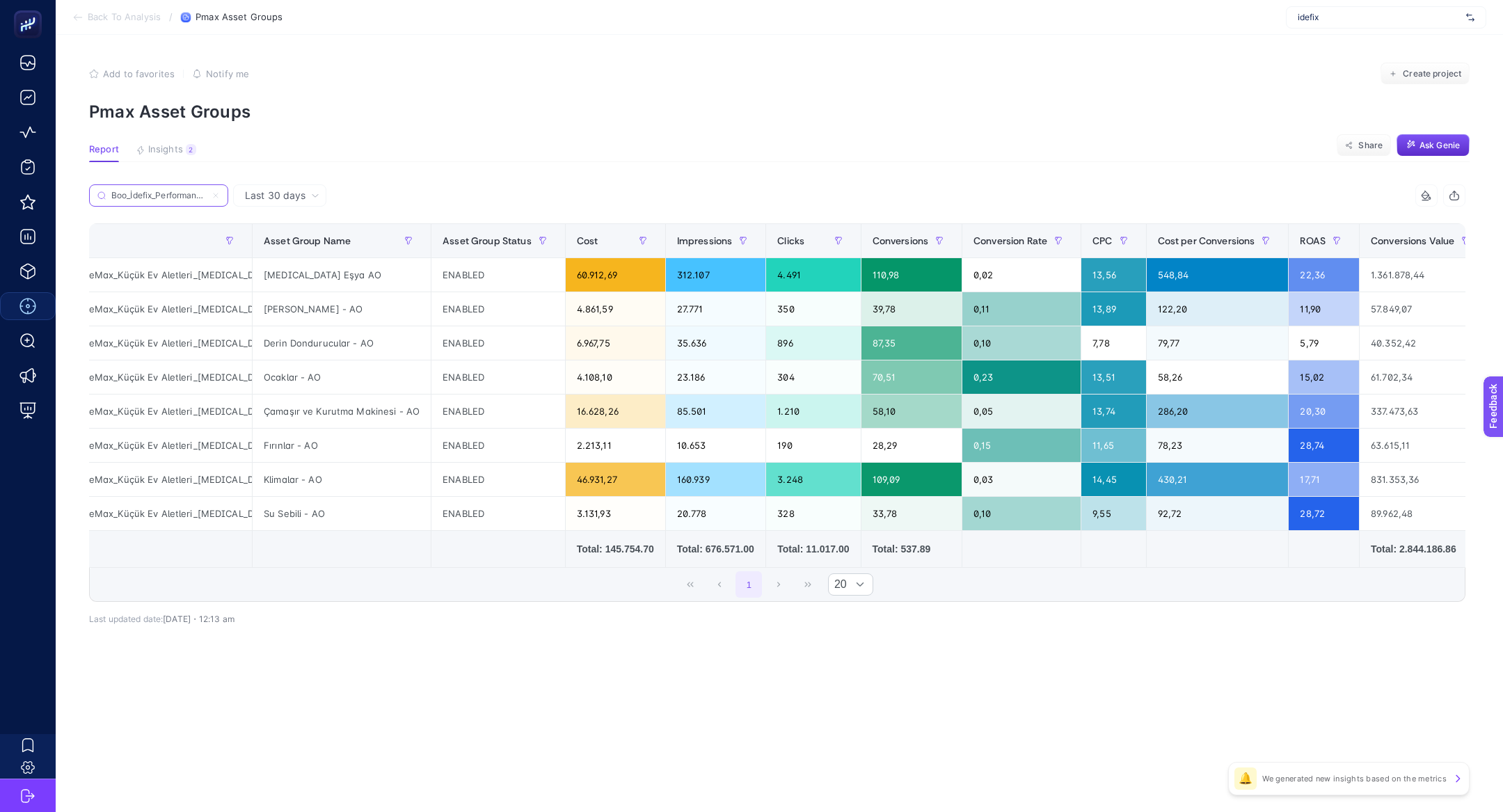
scroll to position [0, 140]
type input "Boo_İdefix_PerformanceMax_Küçük Ev Aletleri_Beyaz Eşya"
click at [1425, 192] on icon at bounding box center [1425, 195] width 7 height 7
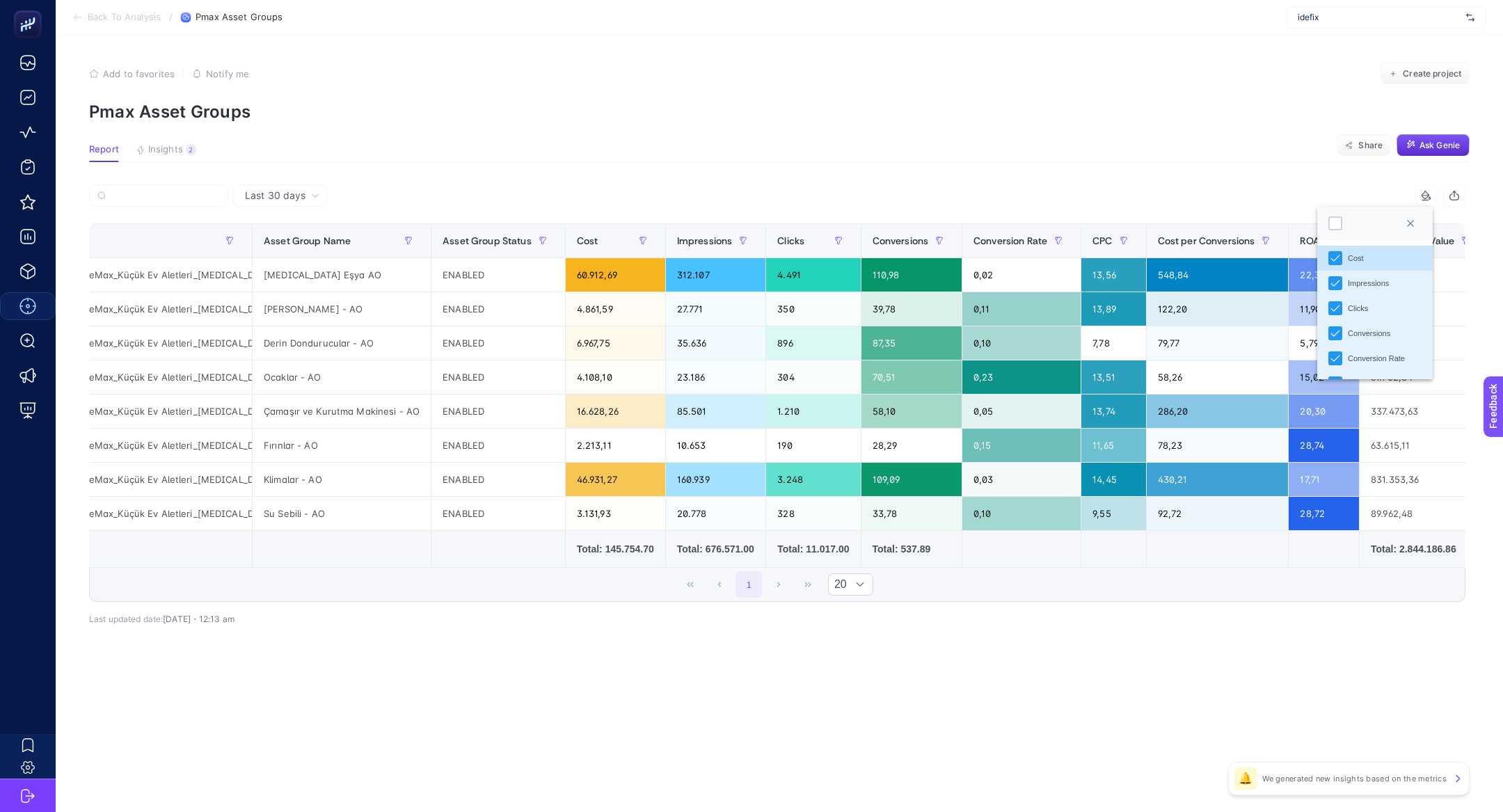
scroll to position [0, 0]
click at [1338, 220] on div at bounding box center [1335, 223] width 14 height 14
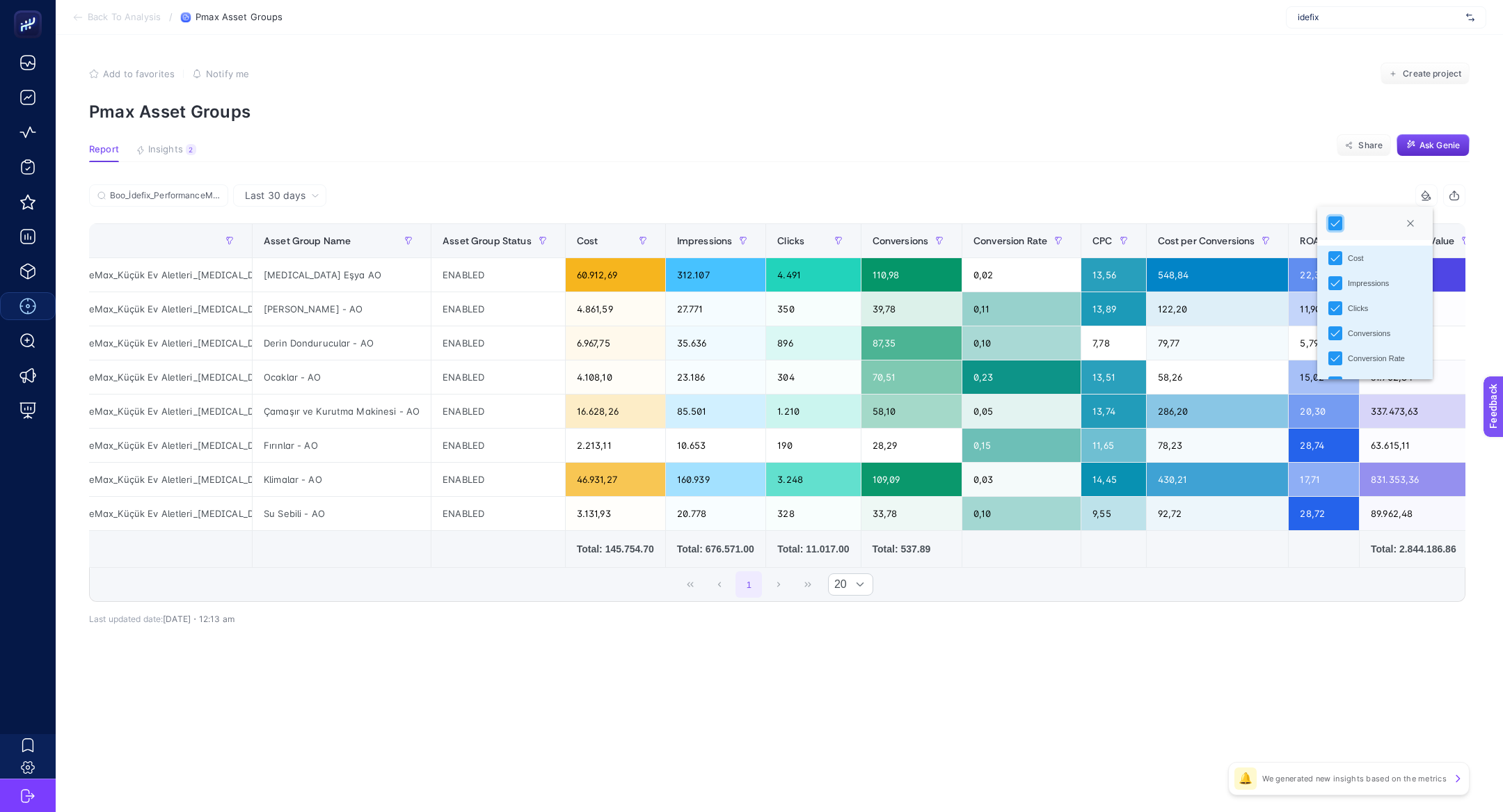
click at [1180, 70] on div "Add to favorites false Notify me Create project" at bounding box center [779, 73] width 1380 height 22
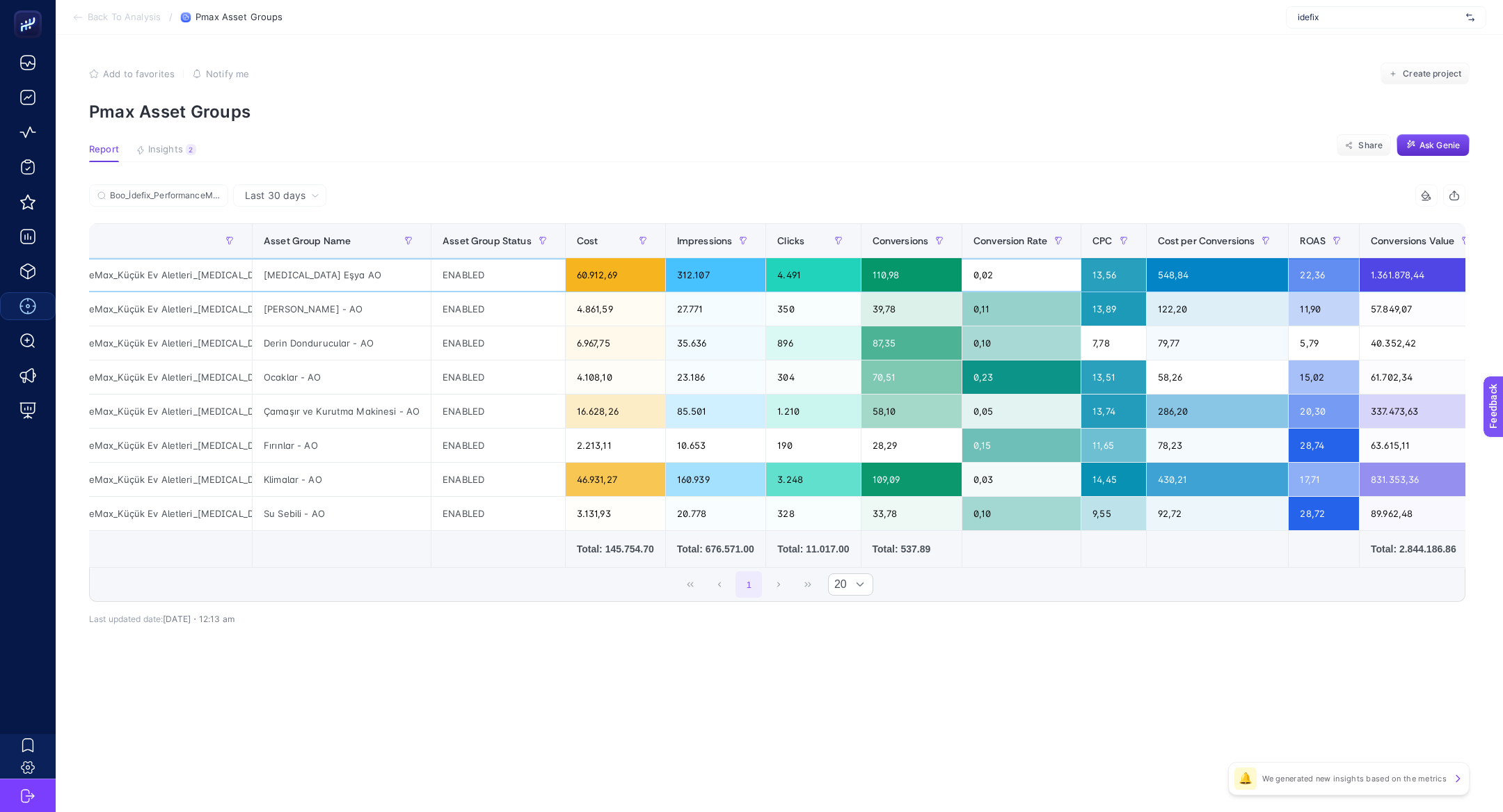
click at [185, 263] on div "Boo_İdefix_PerformanceMax_Küçük Ev Aletleri_Beyaz Eşya" at bounding box center [112, 275] width 278 height 33
copy tr "Boo_İdefix_PerformanceMax_Küçük Ev Aletleri_Beyaz Eşya"
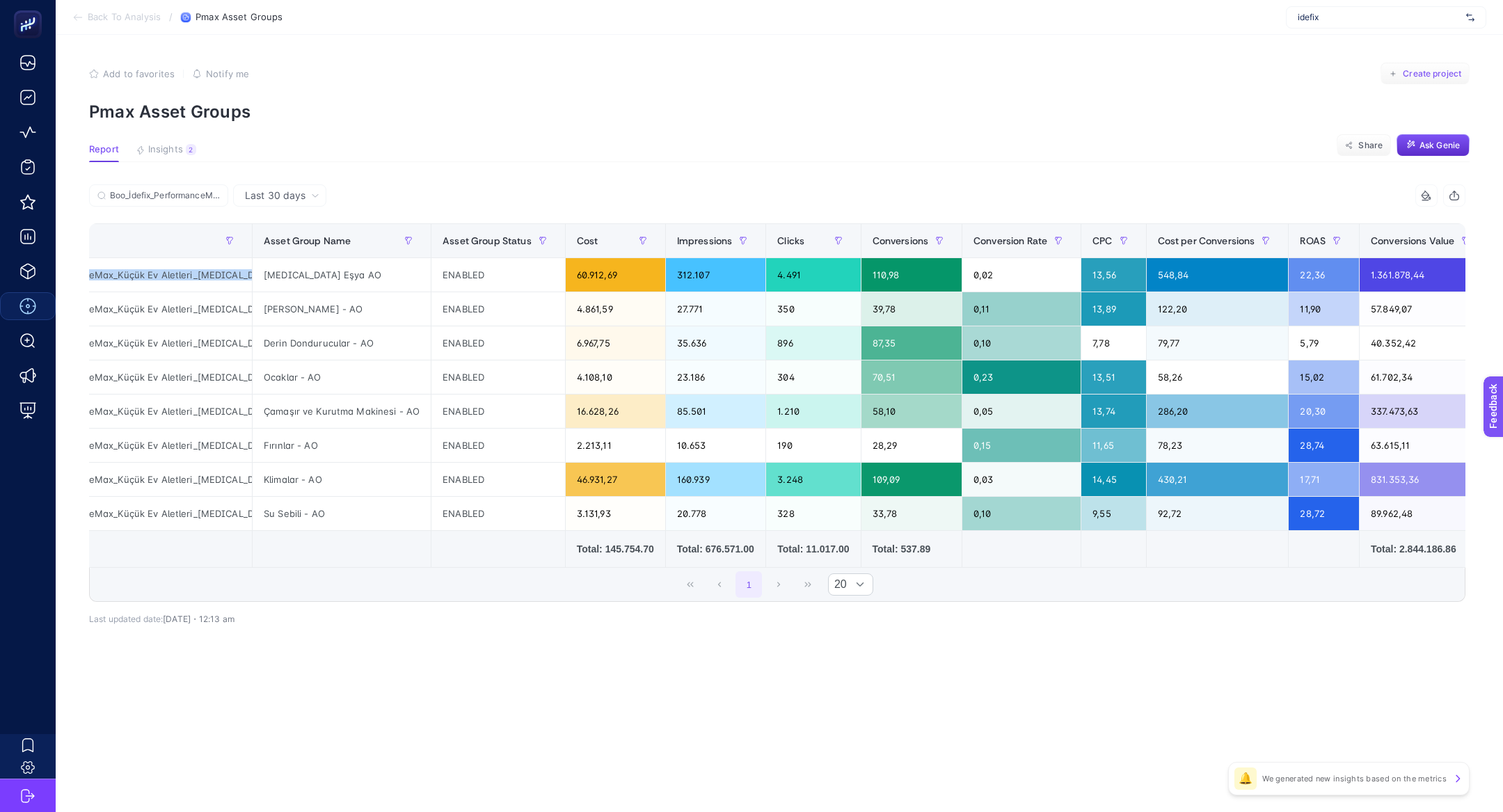
click at [1430, 71] on span "Create project" at bounding box center [1432, 73] width 59 height 11
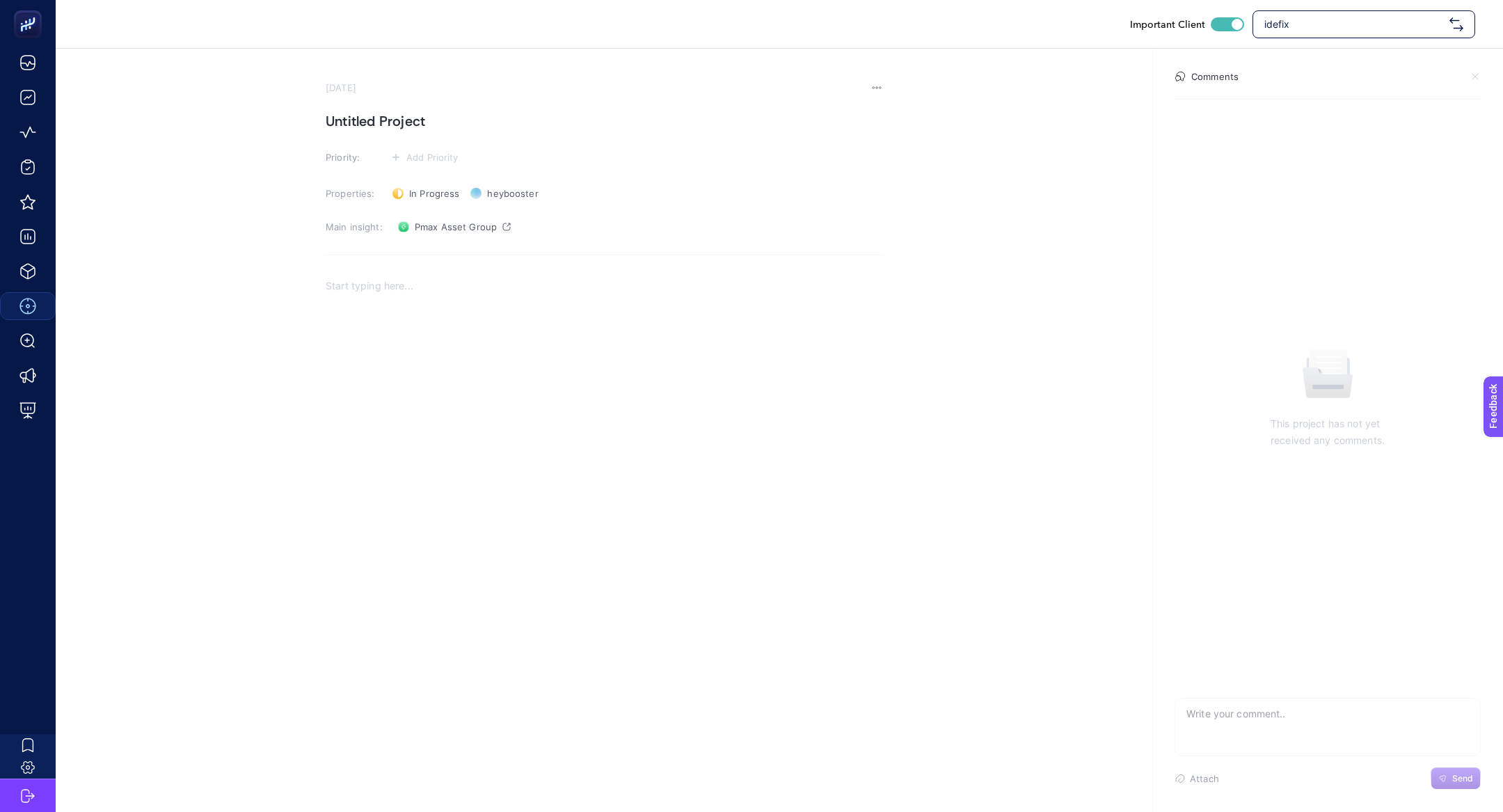
click at [373, 117] on h1 "Untitled Project" at bounding box center [604, 121] width 557 height 22
paste h1
drag, startPoint x: 407, startPoint y: 121, endPoint x: 291, endPoint y: 115, distance: 116.2
click at [291, 115] on section "September 11, 2025 Boo_İdefix_PerformanceMax_Küçük Ev Aletleri_Beyaz Eşya Prior…" at bounding box center [779, 297] width 1447 height 498
click at [661, 122] on h1 "PerformanceMax_Küçük Ev Aletleri_Beyaz Eşya" at bounding box center [604, 121] width 557 height 22
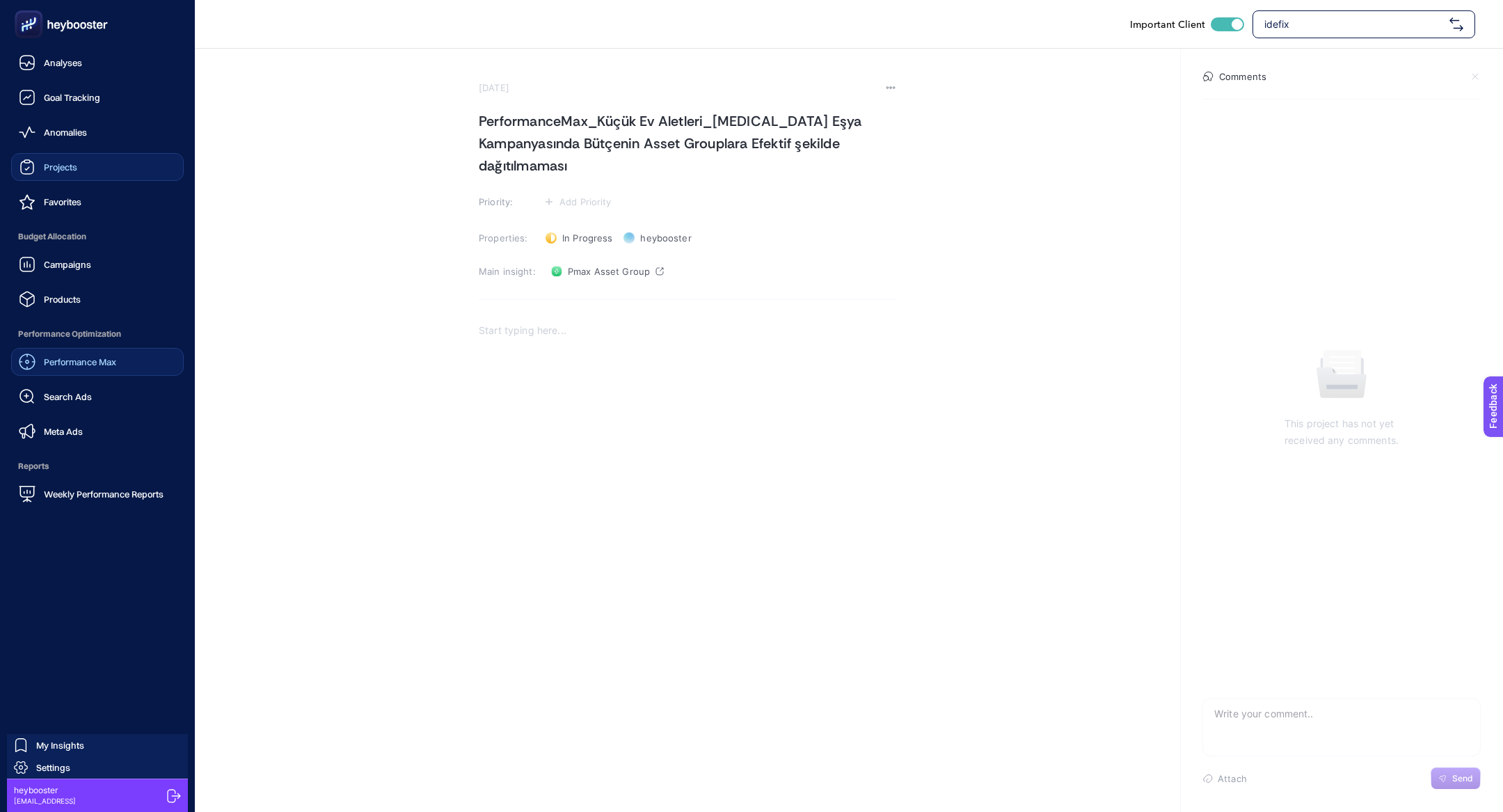
click at [68, 164] on span "Projects" at bounding box center [60, 167] width 33 height 11
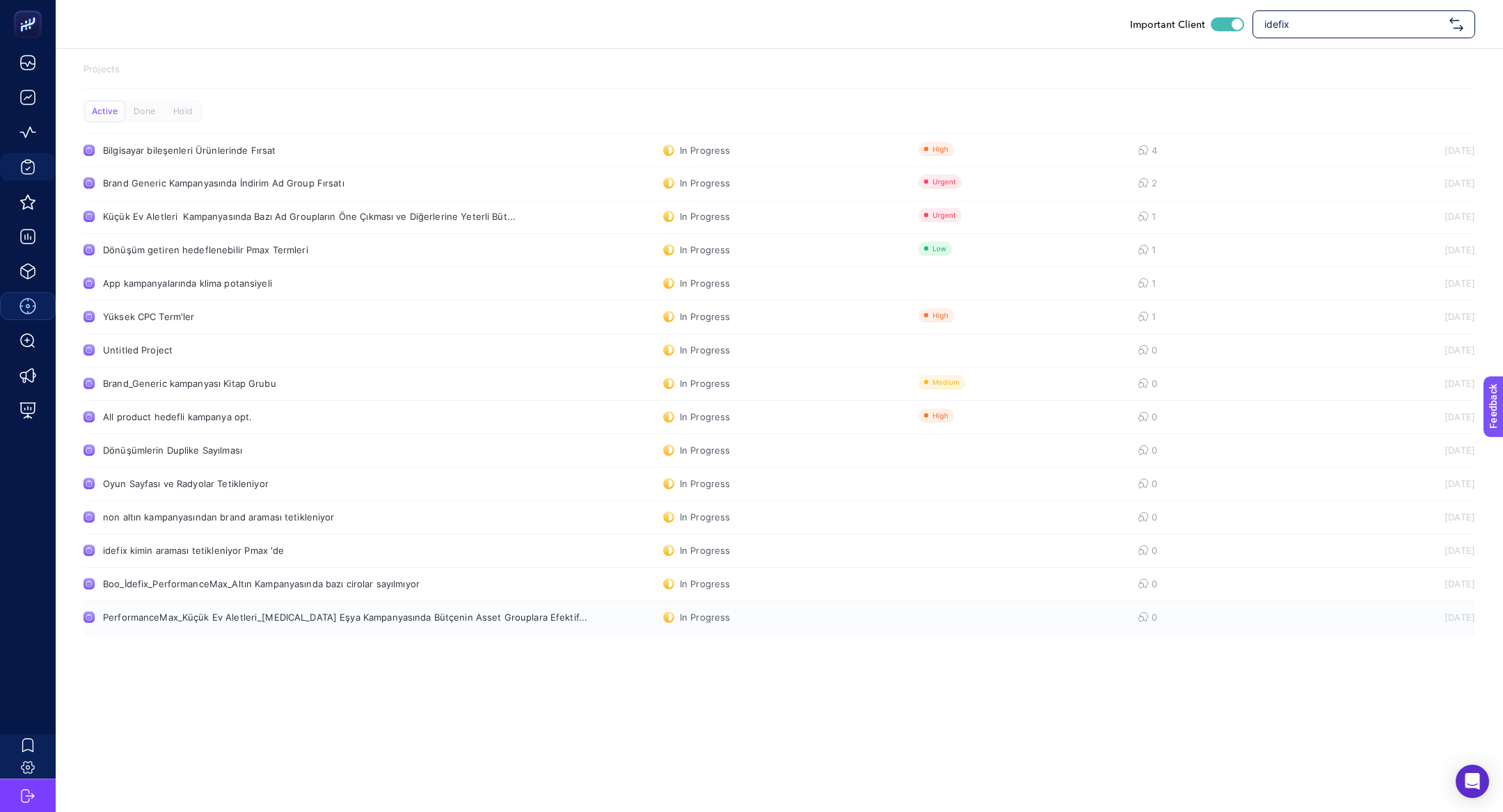
click at [302, 614] on div "PerformanceMax_Küçük Ev Aletleri_Beyaz Eşya Kampanyasında Bütçenin Asset Groupl…" at bounding box center [329, 617] width 452 height 11
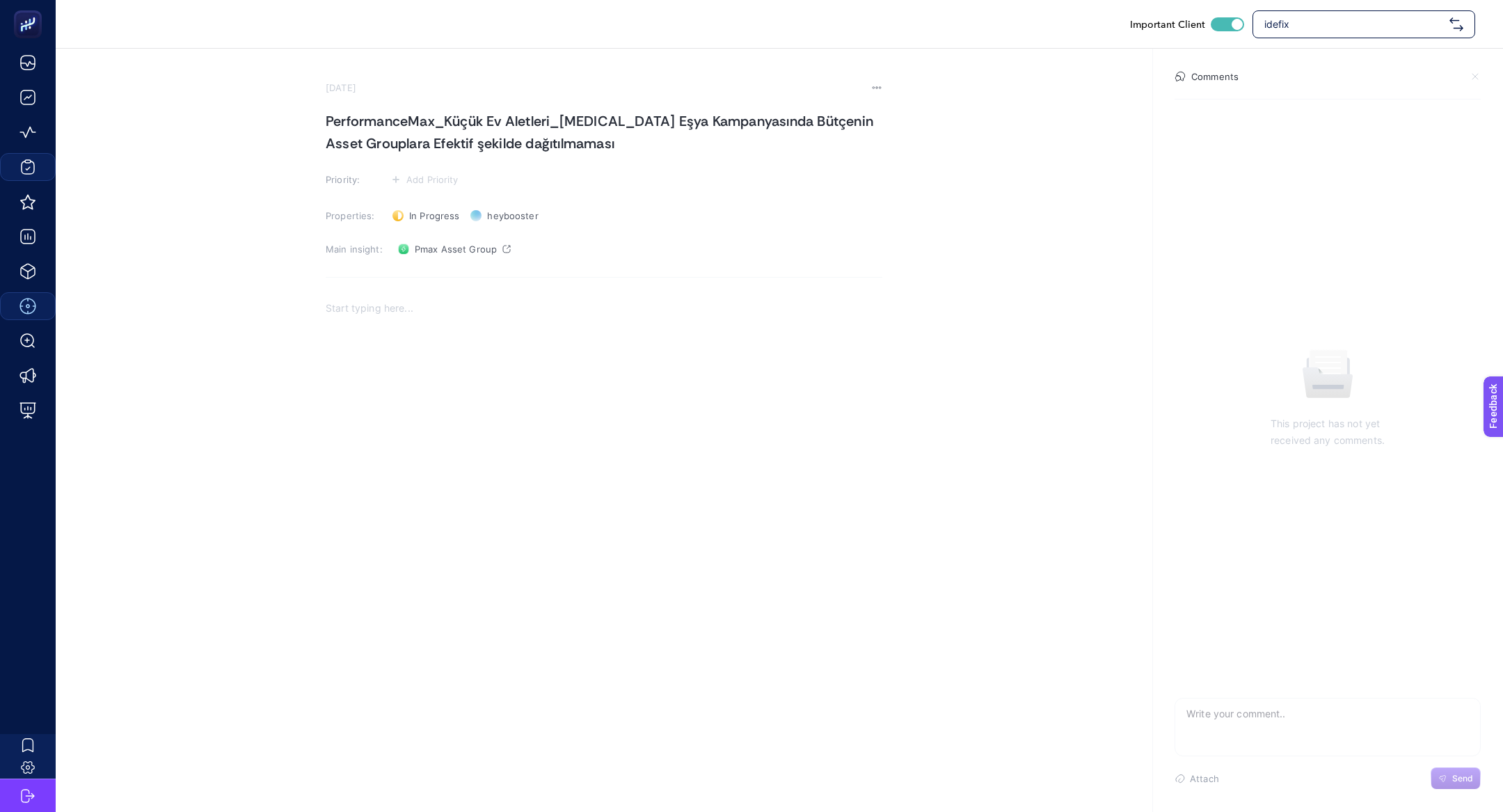
click at [426, 260] on section "September 11, 2025 PerformanceMax_Küçük Ev Aletleri_Beyaz Eşya Kampanyasında Bü…" at bounding box center [604, 326] width 557 height 487
click at [423, 251] on span "Pmax Asset Group" at bounding box center [455, 249] width 82 height 11
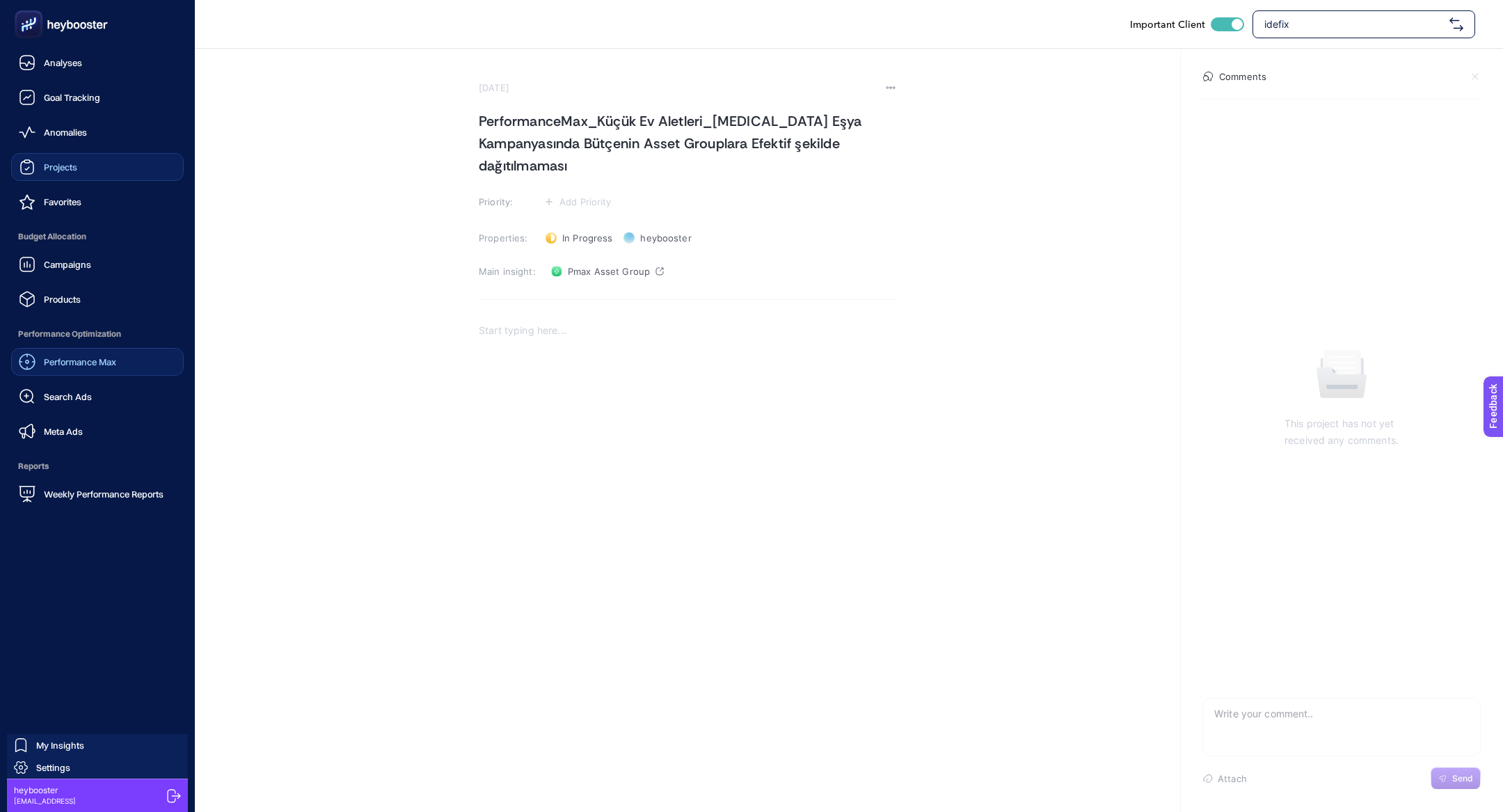
click at [107, 367] on span "Performance Max" at bounding box center [80, 361] width 73 height 11
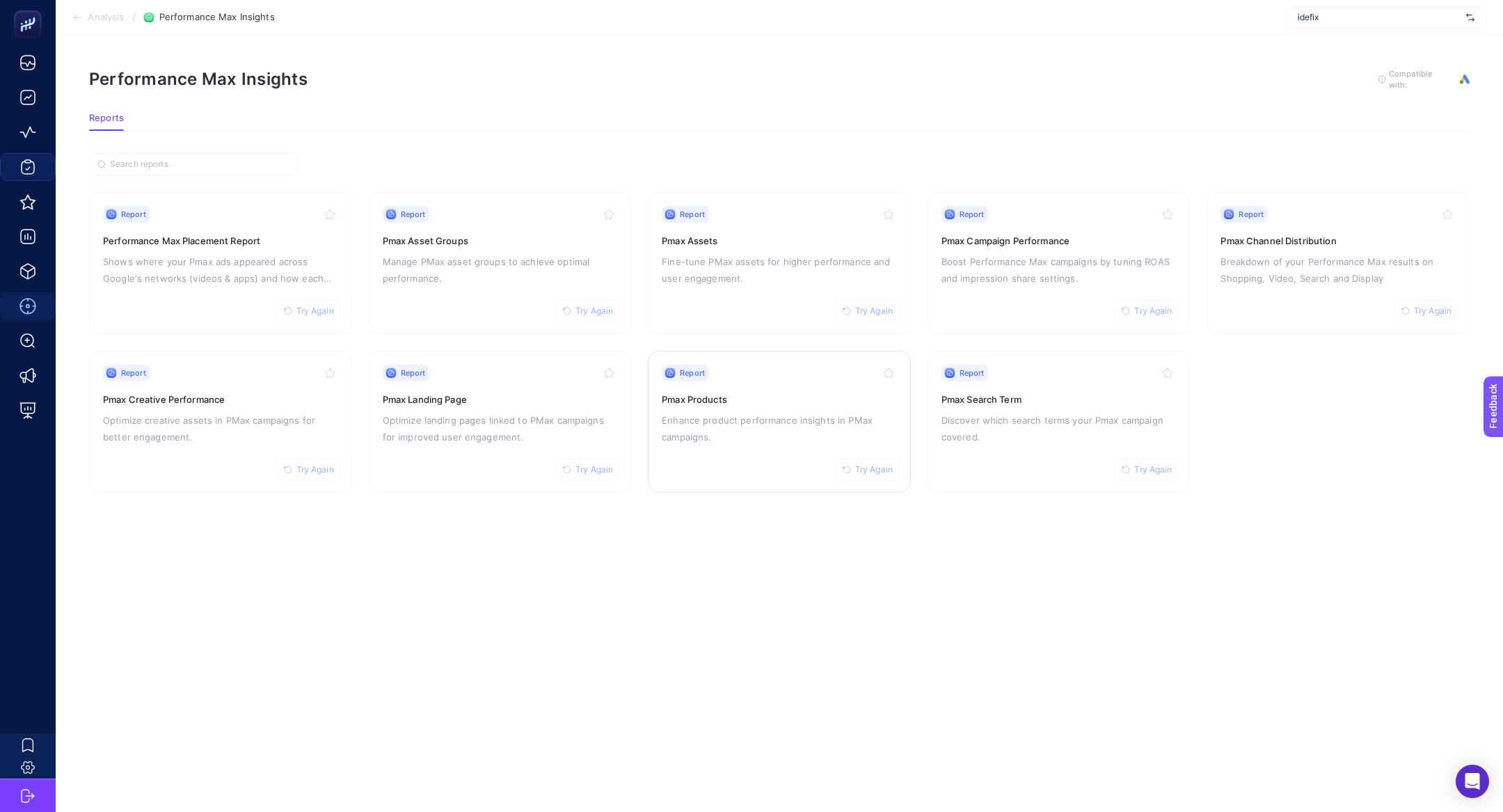
click at [775, 438] on p "Enhance product performance insights in PMax campaigns." at bounding box center [779, 428] width 235 height 33
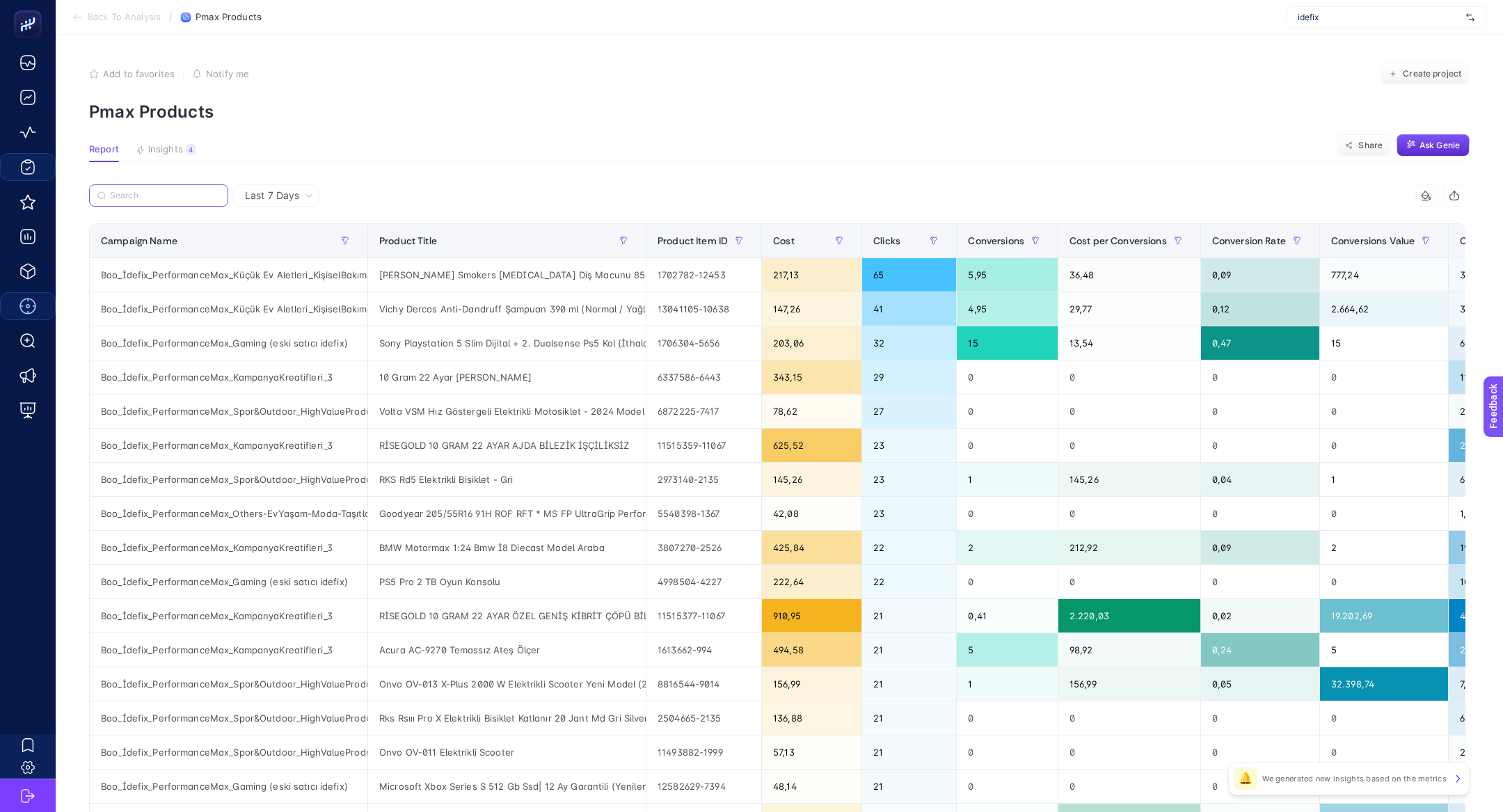
click at [172, 194] on input "Search" at bounding box center [165, 196] width 110 height 10
paste input "Boo_İdefix_PerformanceMax_Küçük Ev Aletleri_Beyaz Eşya"
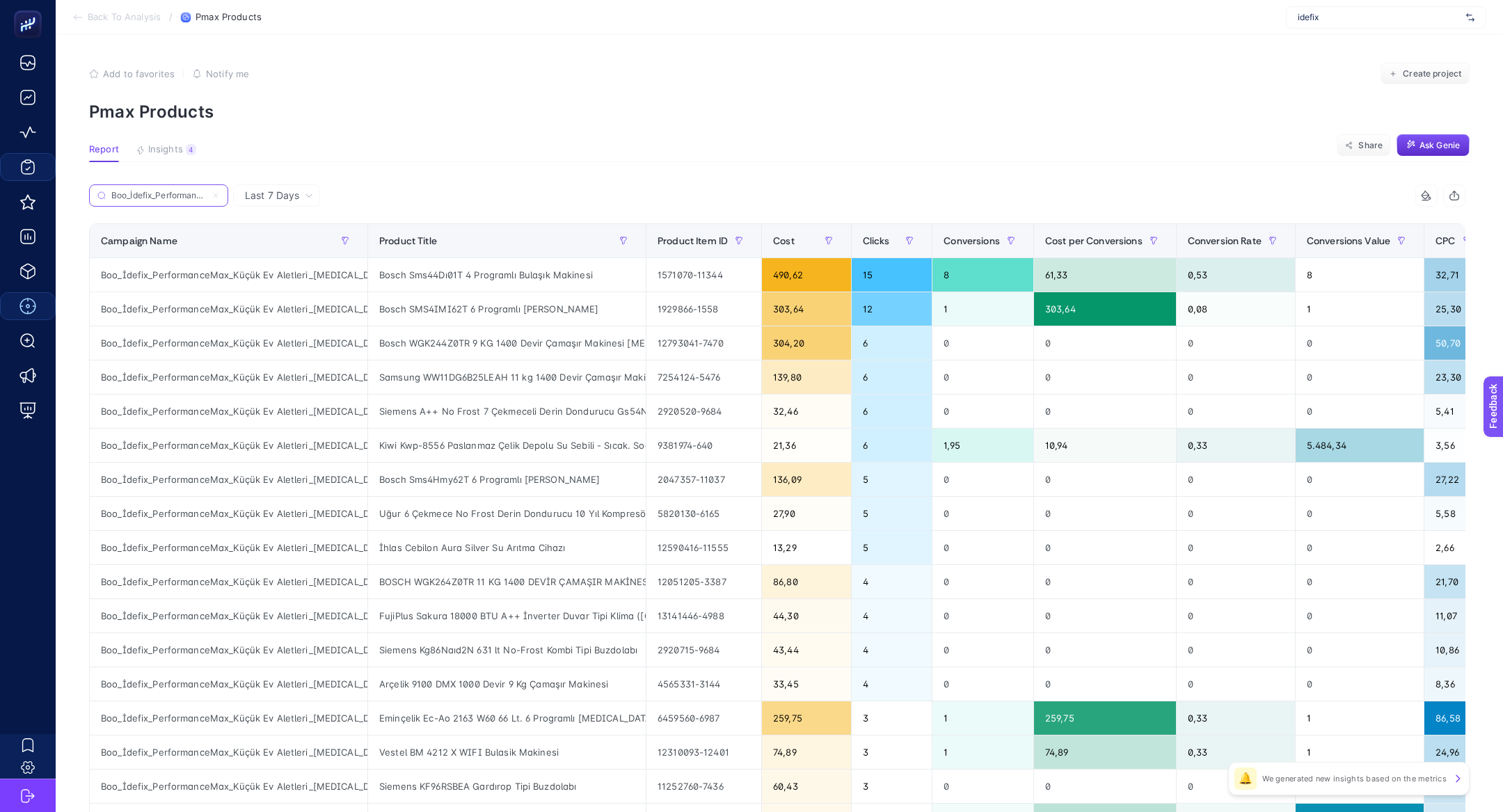
scroll to position [0, 140]
type input "Boo_İdefix_PerformanceMax_Küçük Ev Aletleri_Beyaz Eşya"
click at [268, 199] on span "Last 7 Days" at bounding box center [272, 195] width 54 height 14
click at [298, 245] on li "Last 30 Days" at bounding box center [276, 249] width 78 height 25
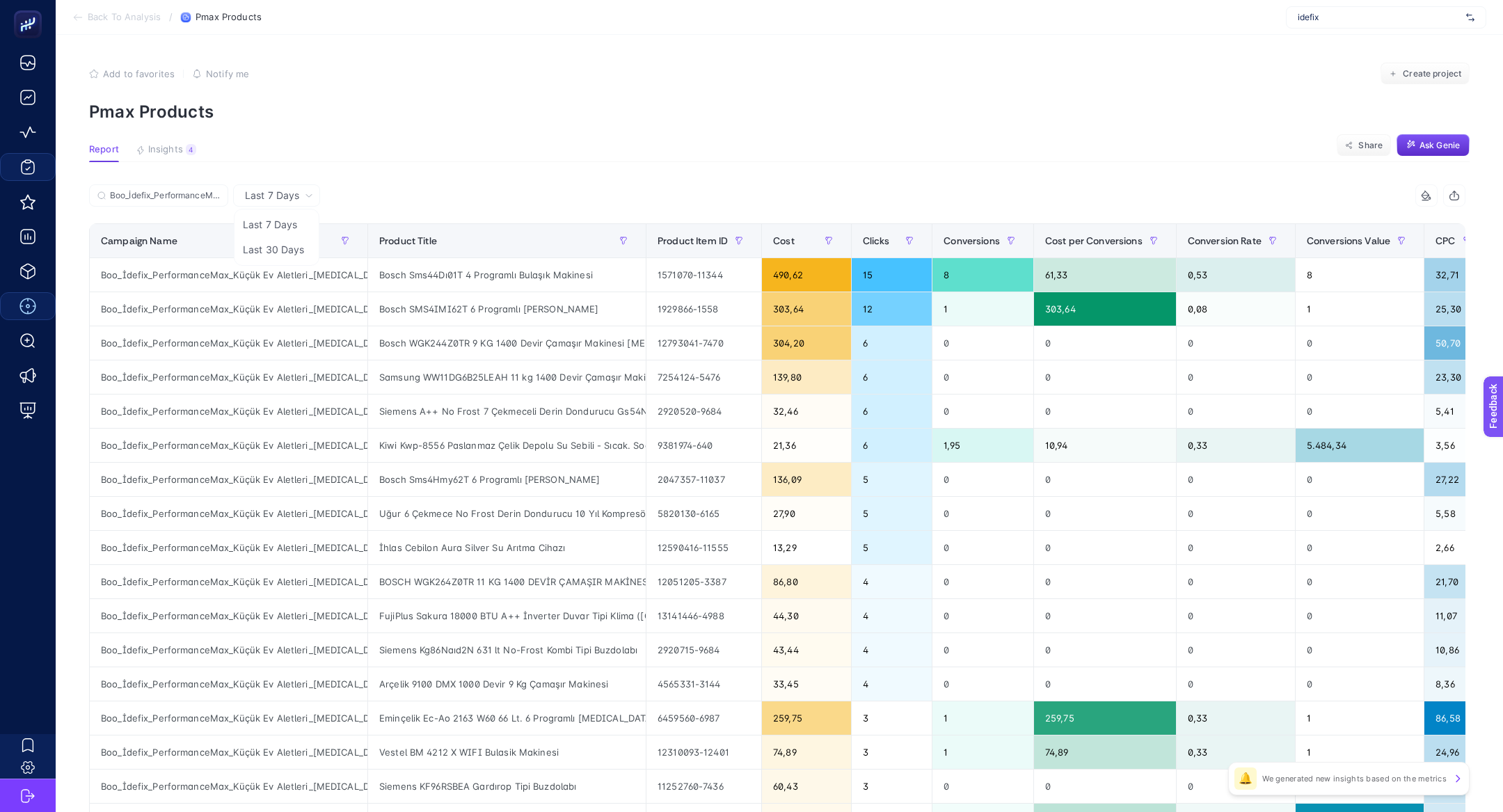
click at [0, 0] on input "Search" at bounding box center [0, 0] width 0 height 0
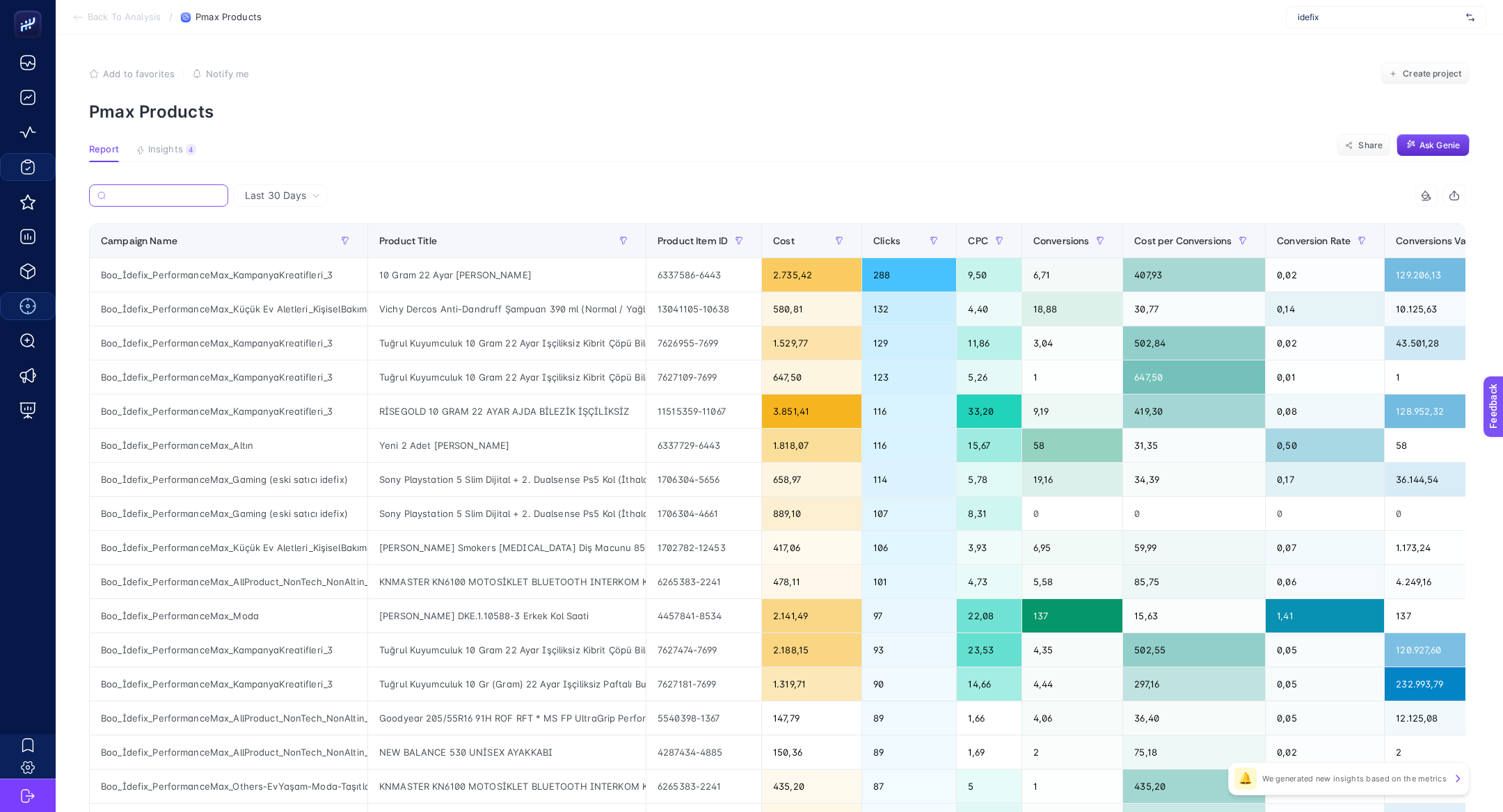
paste input "Boo_İdefix_PerformanceMax_Küçük Ev Aletleri_Beyaz Eşya"
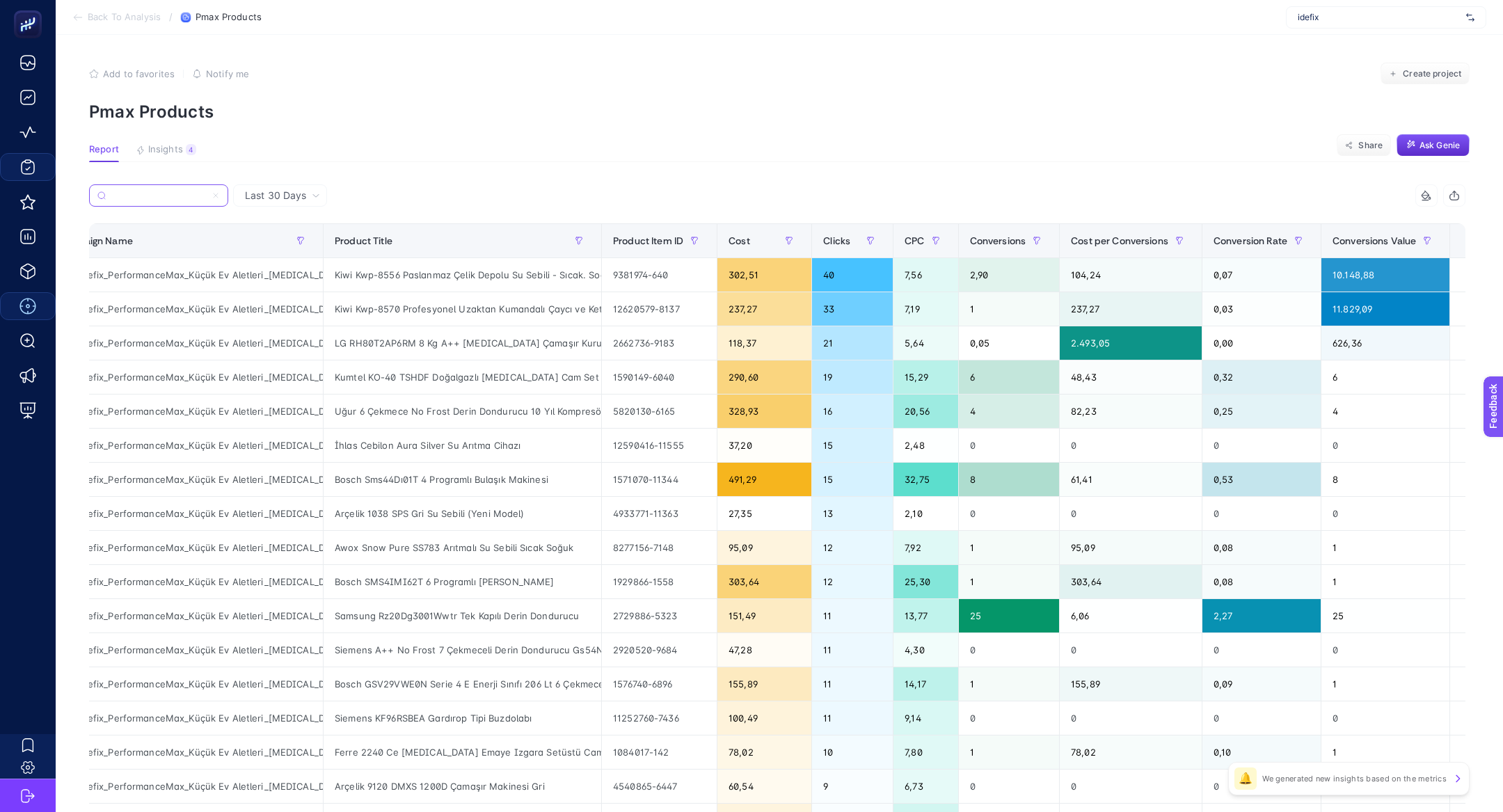
scroll to position [0, 65]
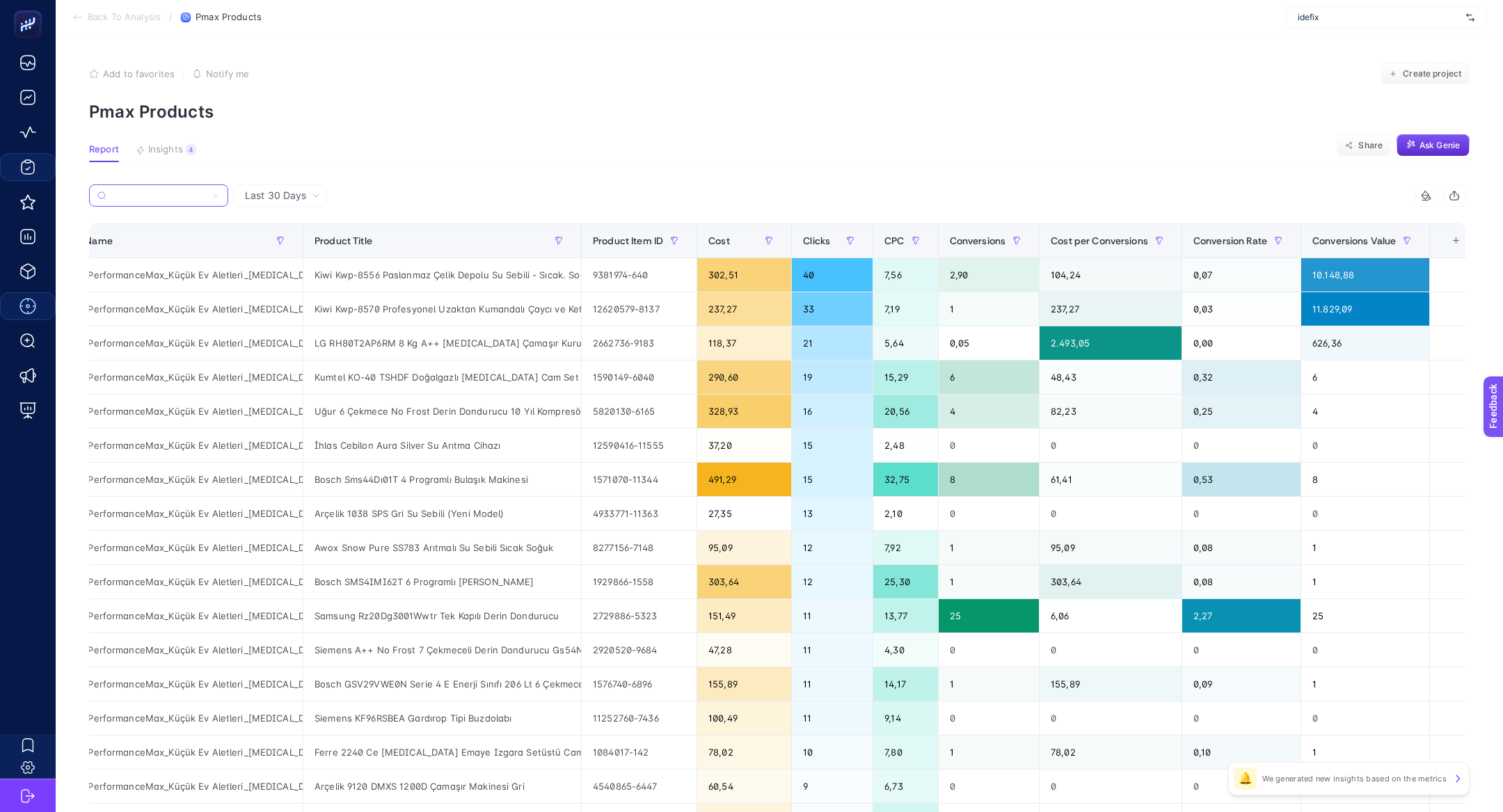
type input "Boo_İdefix_PerformanceMax_Küçük Ev Aletleri_Beyaz Eşya"
drag, startPoint x: 1359, startPoint y: 227, endPoint x: 1373, endPoint y: 244, distance: 22.0
click at [1359, 227] on th "Conversions Value" at bounding box center [1366, 241] width 129 height 34
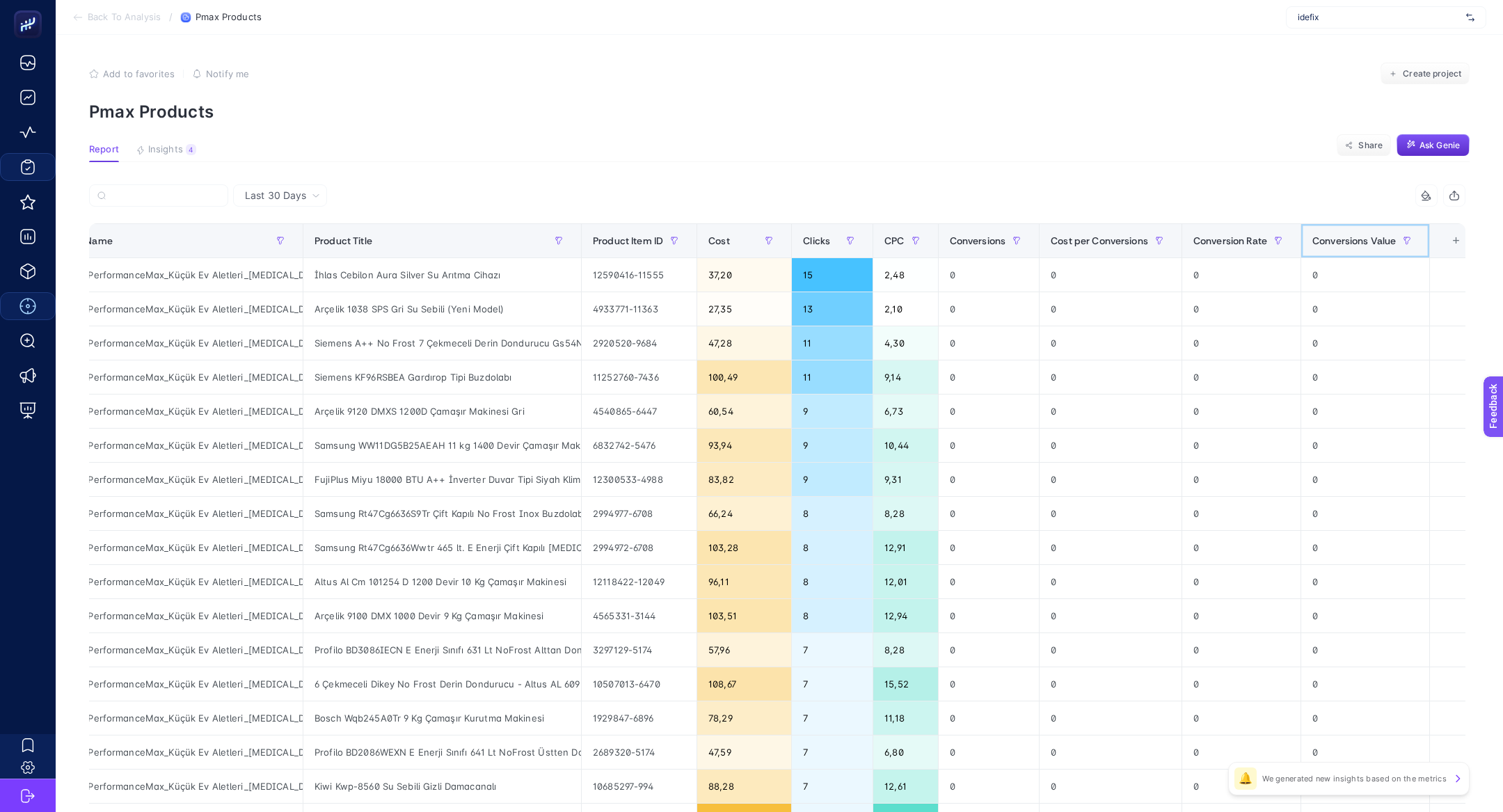
scroll to position [0, 0]
click at [1371, 241] on span "Conversions Value" at bounding box center [1354, 240] width 83 height 11
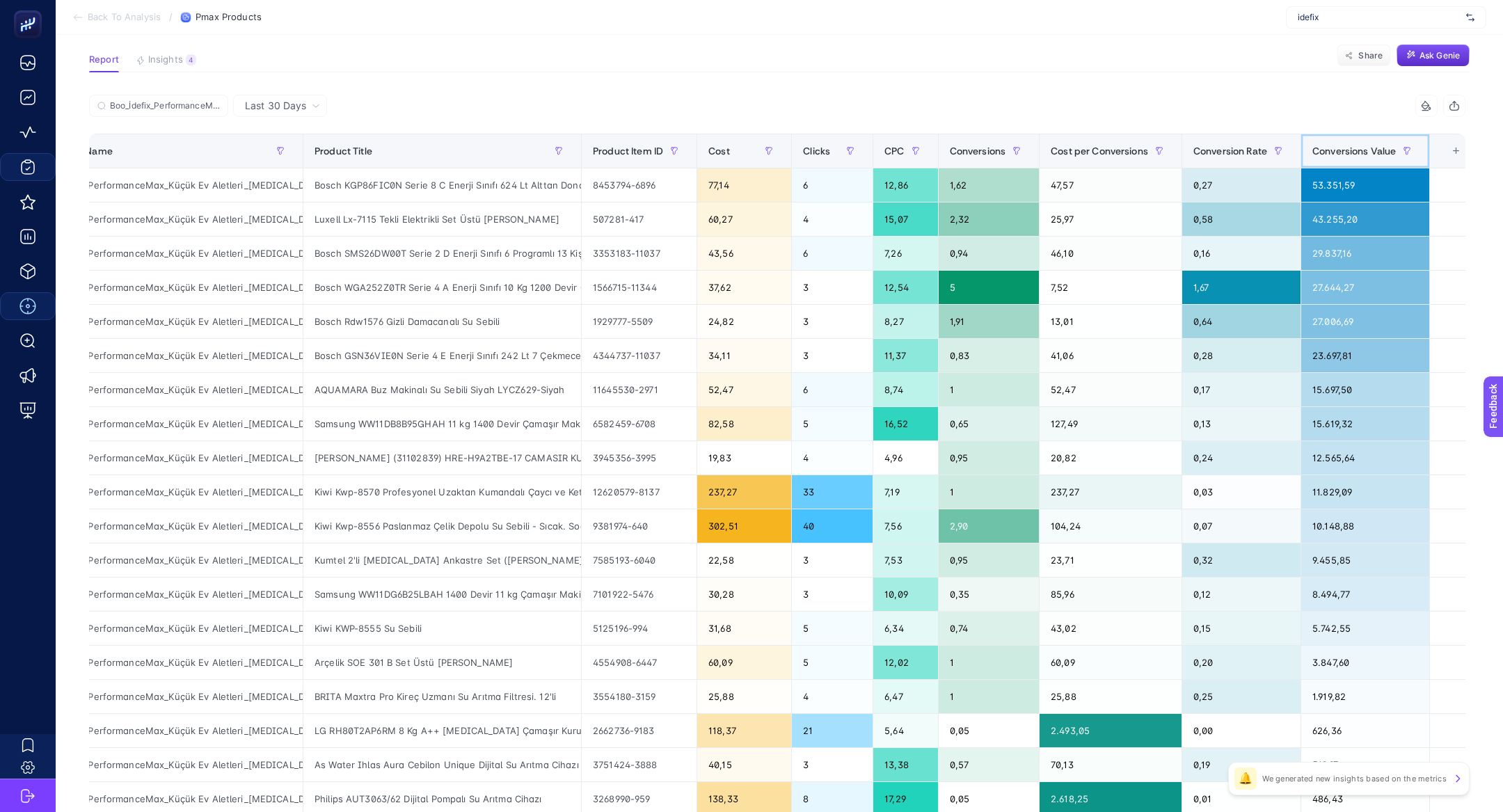
scroll to position [88, 0]
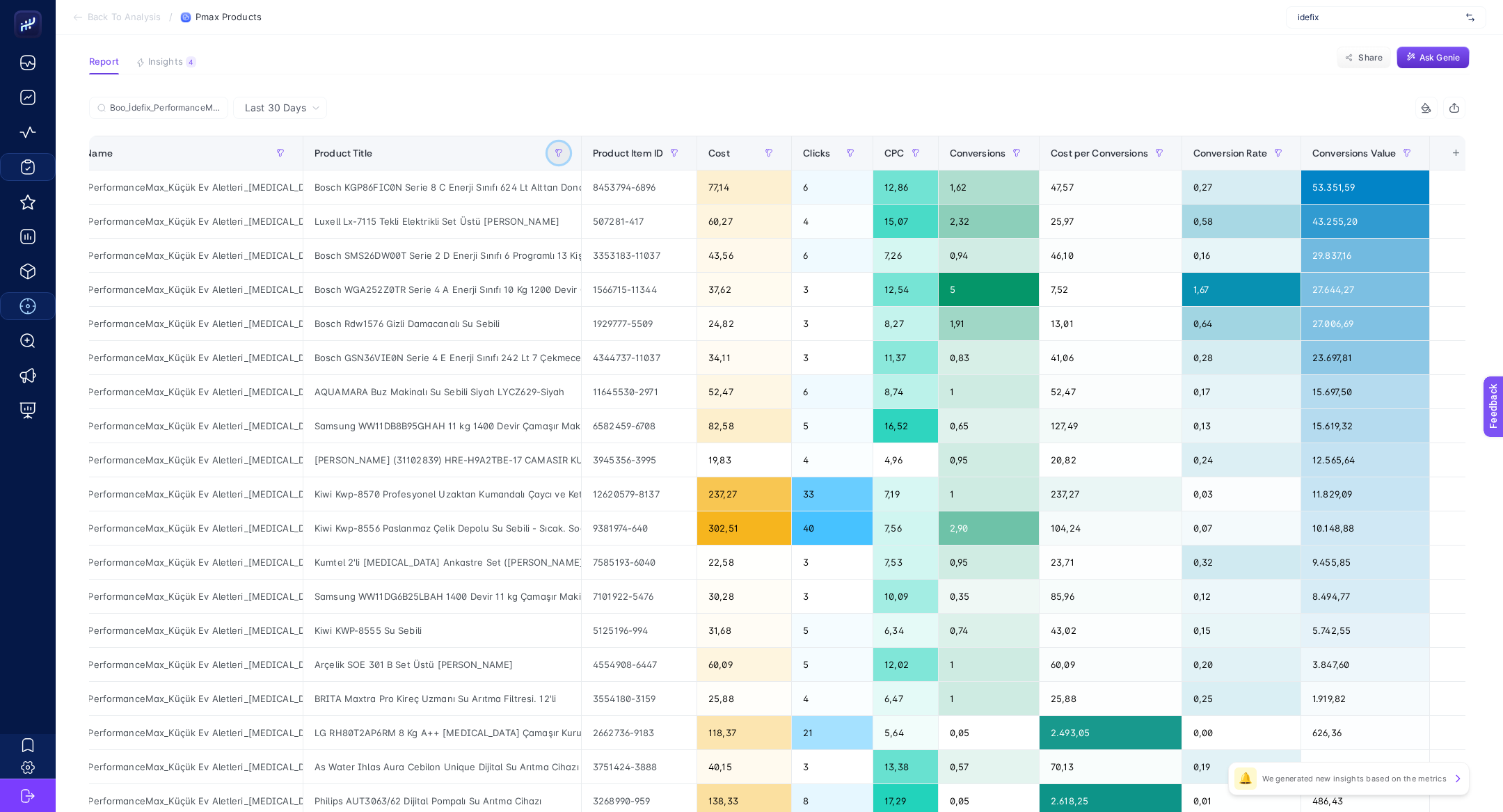
click at [560, 153] on icon "button" at bounding box center [559, 153] width 7 height 7
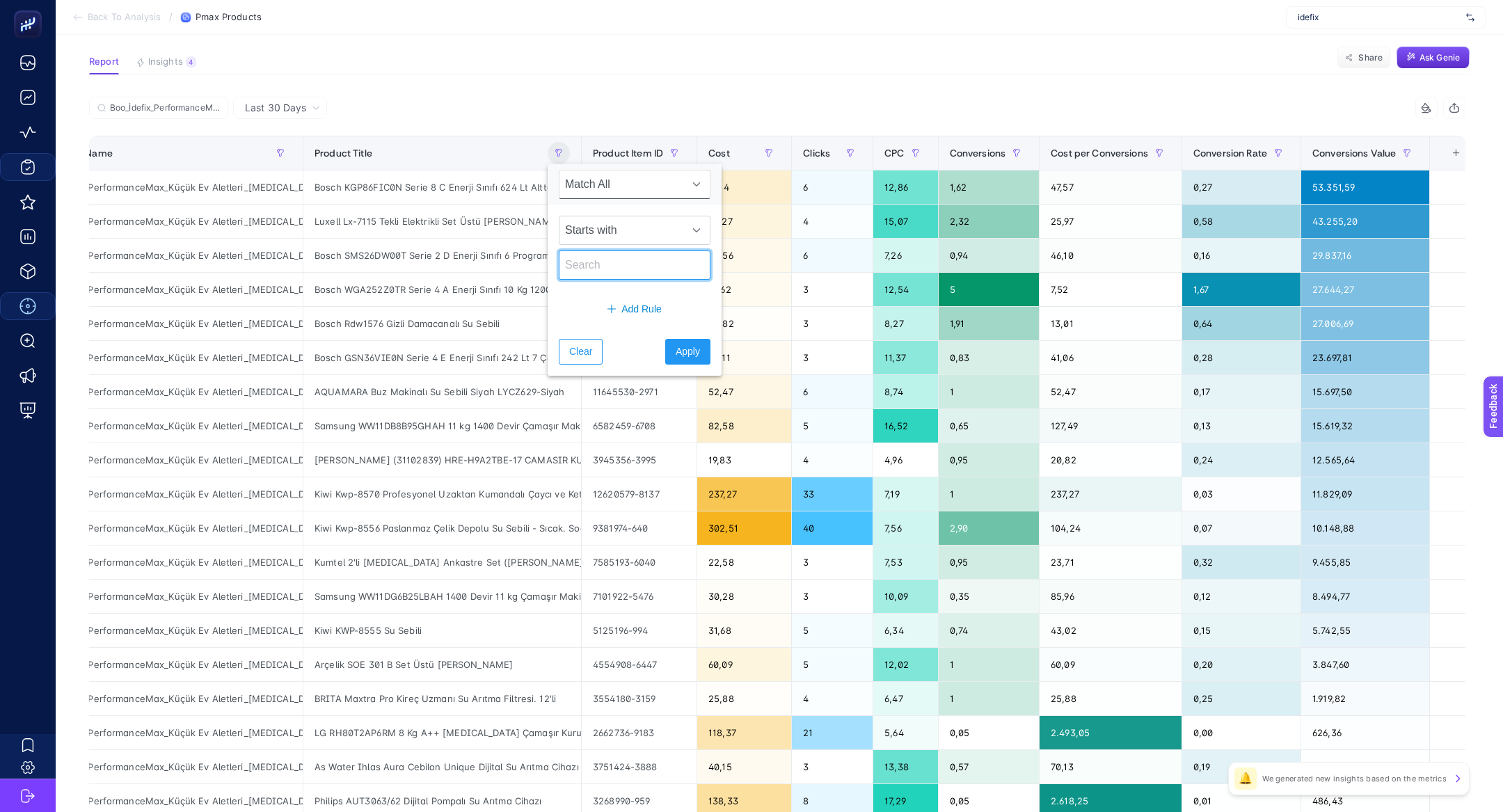
click at [632, 259] on input "text" at bounding box center [634, 265] width 152 height 29
type input "çamaşır"
click at [626, 235] on span "Starts with" at bounding box center [621, 231] width 124 height 28
click at [625, 290] on li "Contains" at bounding box center [626, 291] width 134 height 28
click at [679, 349] on span "Apply" at bounding box center [688, 352] width 25 height 14
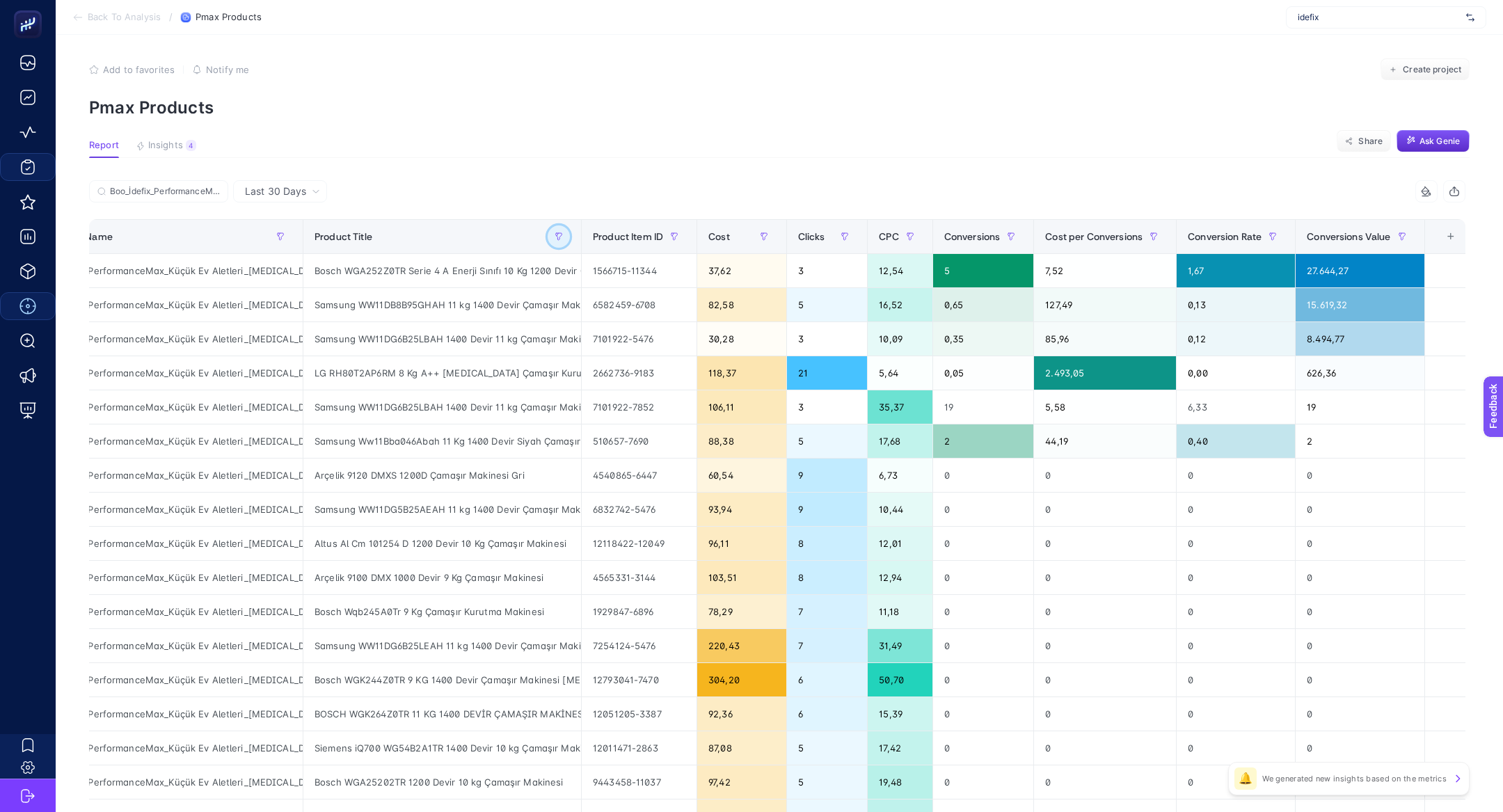
scroll to position [0, 0]
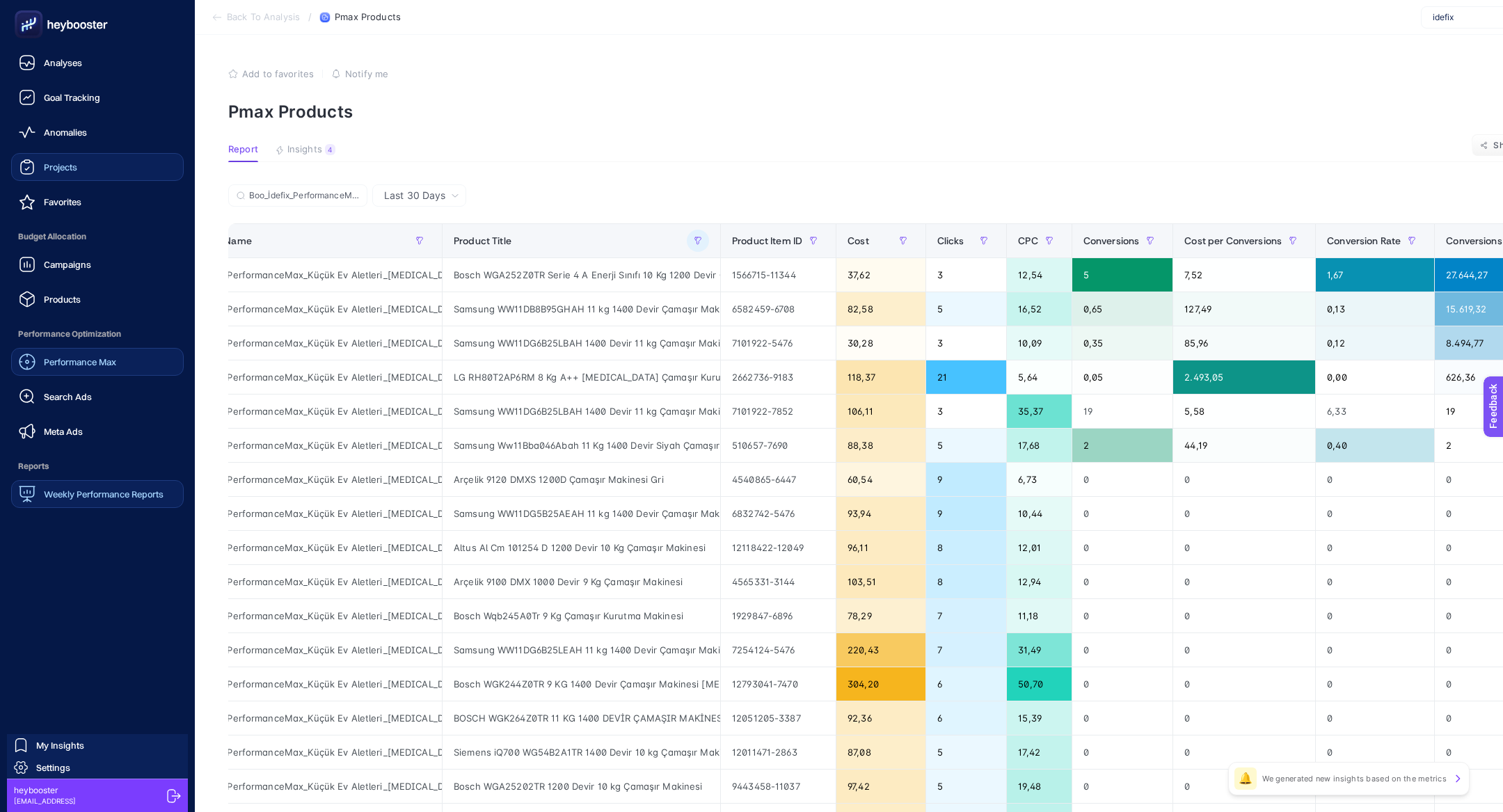
click at [99, 484] on link "Weekly Performance Reports" at bounding box center [97, 494] width 173 height 28
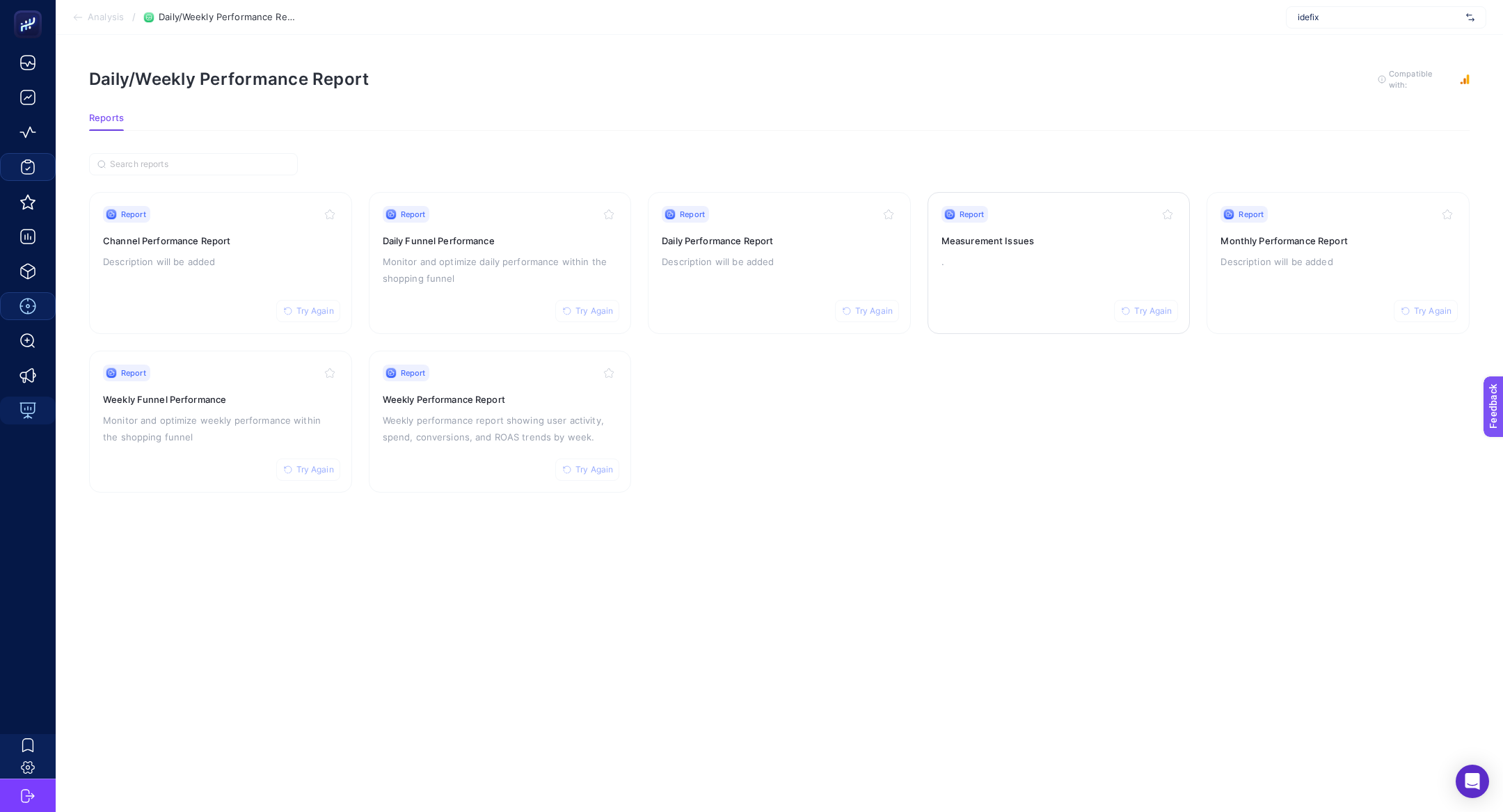
click at [1028, 225] on div "Report Try Again Measurement Issues ." at bounding box center [1059, 262] width 235 height 114
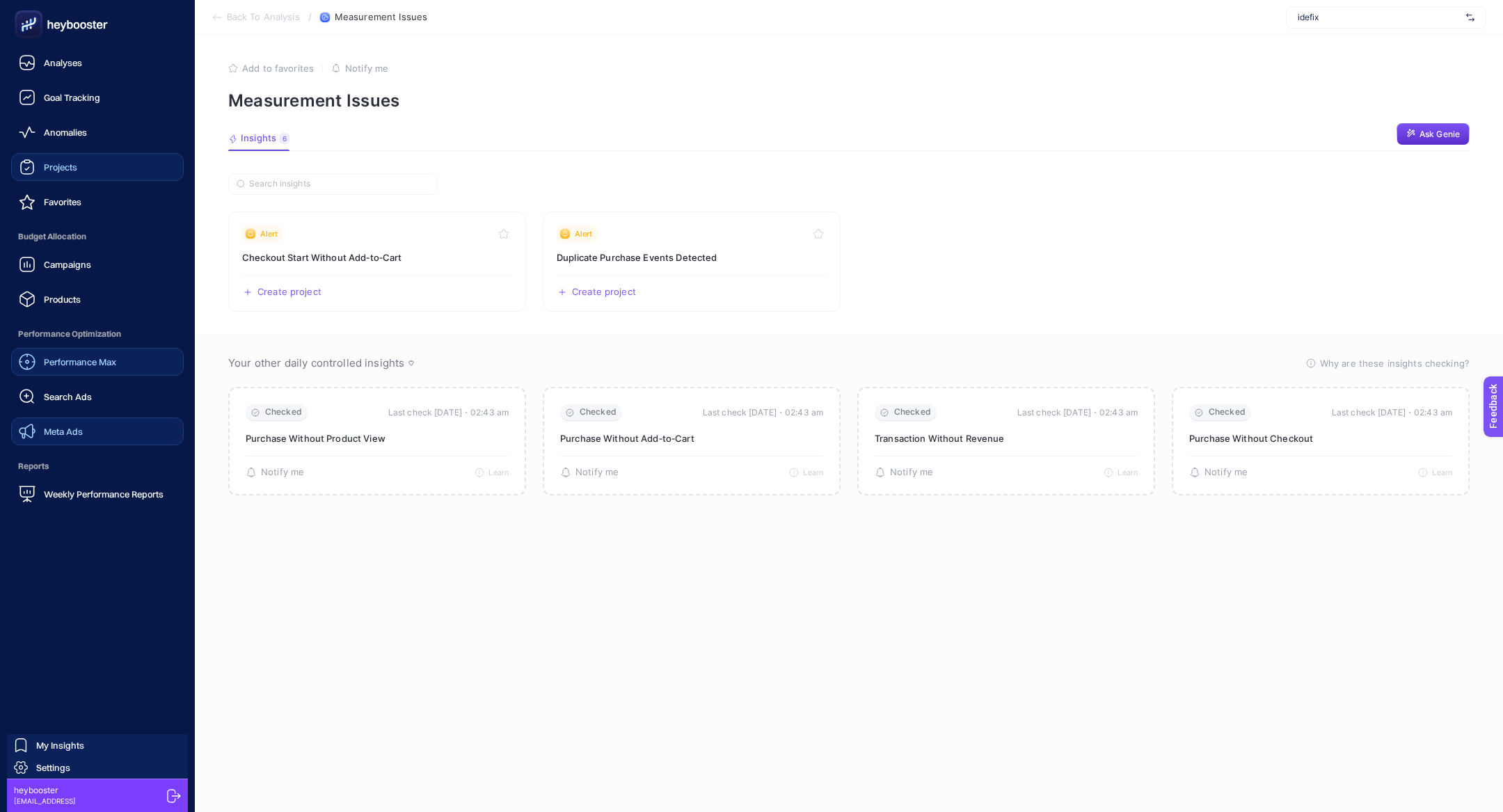
click at [106, 435] on link "Meta Ads" at bounding box center [97, 431] width 173 height 28
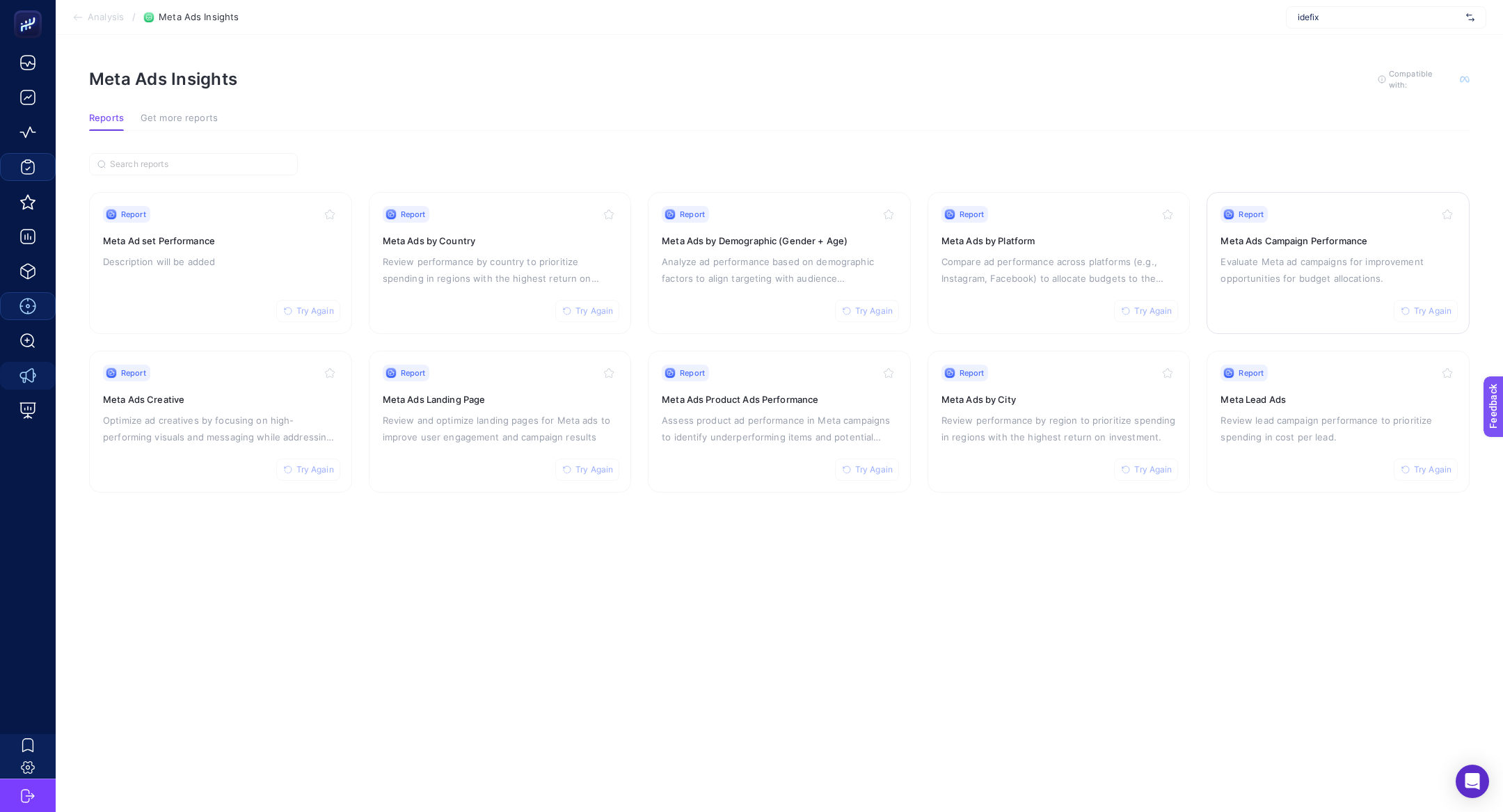
click at [1327, 234] on h3 "Meta Ads Campaign Performance" at bounding box center [1338, 241] width 235 height 14
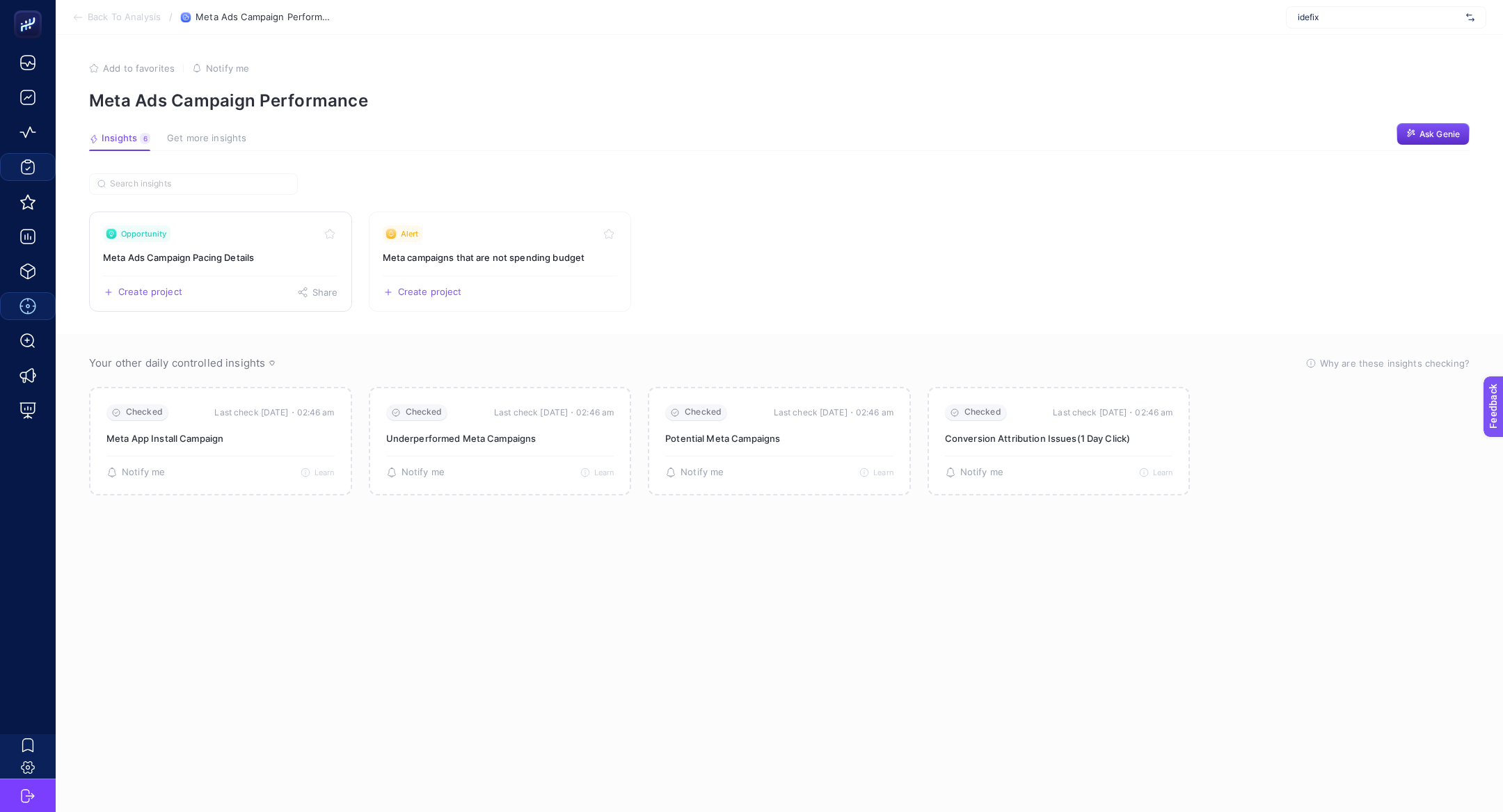
click at [225, 265] on link "Opportunity Meta Ads Campaign Pacing Details Create project Share" at bounding box center [220, 262] width 263 height 100
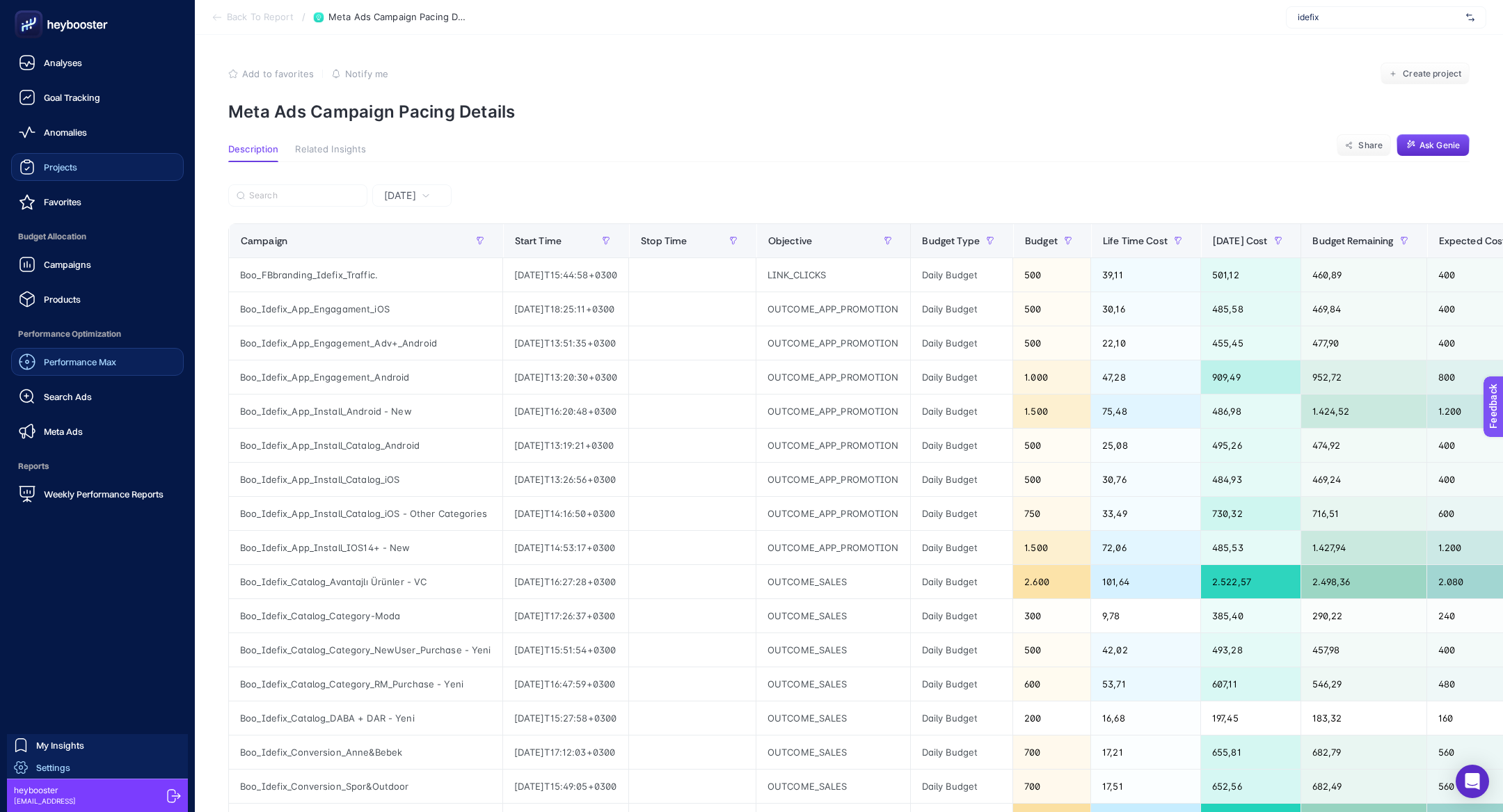
click at [51, 766] on span "Settings" at bounding box center [53, 767] width 34 height 11
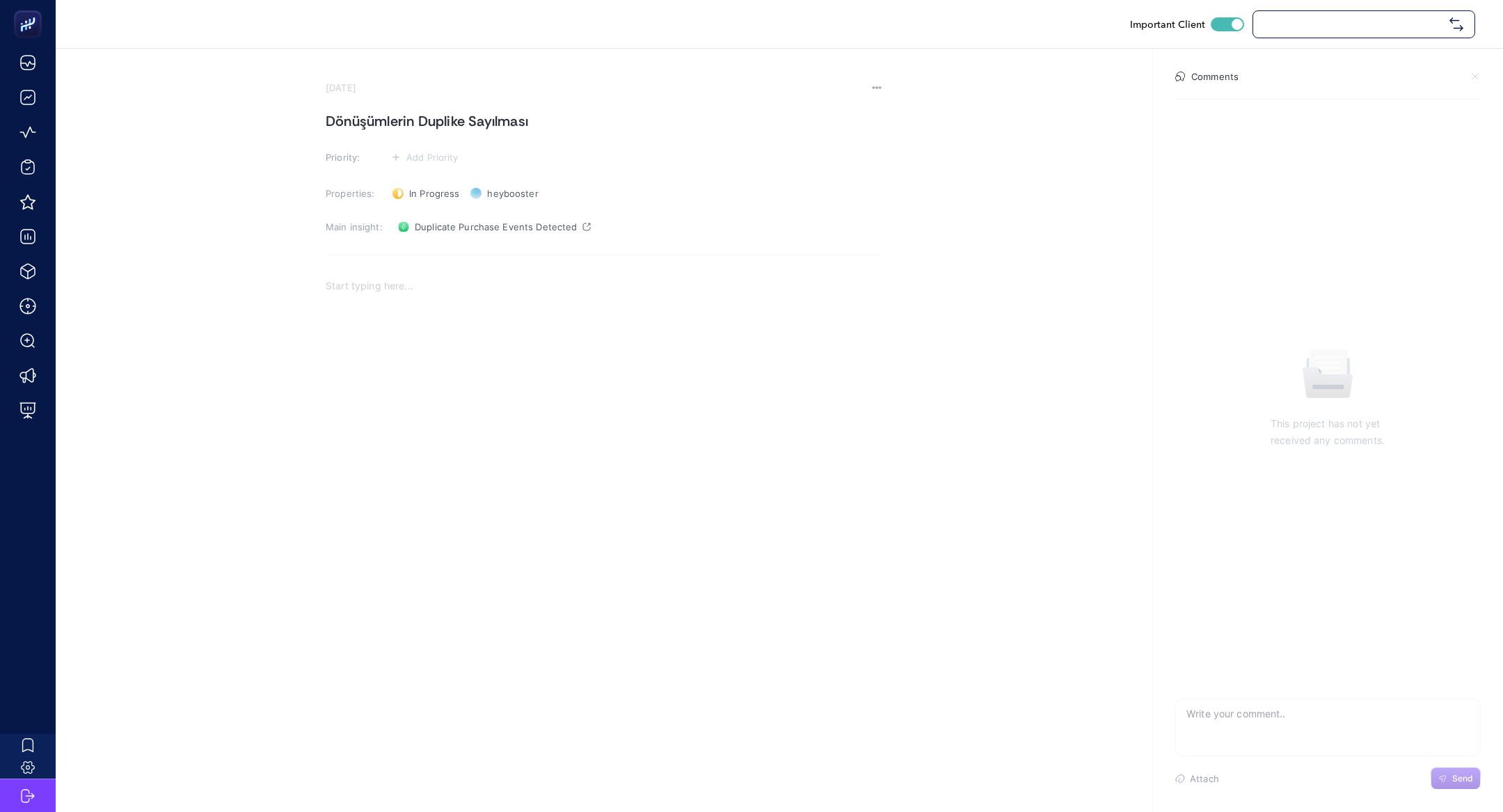
checkbox input "true"
click at [452, 234] on link "Duplicate Purchase Events Detected" at bounding box center [494, 227] width 204 height 22
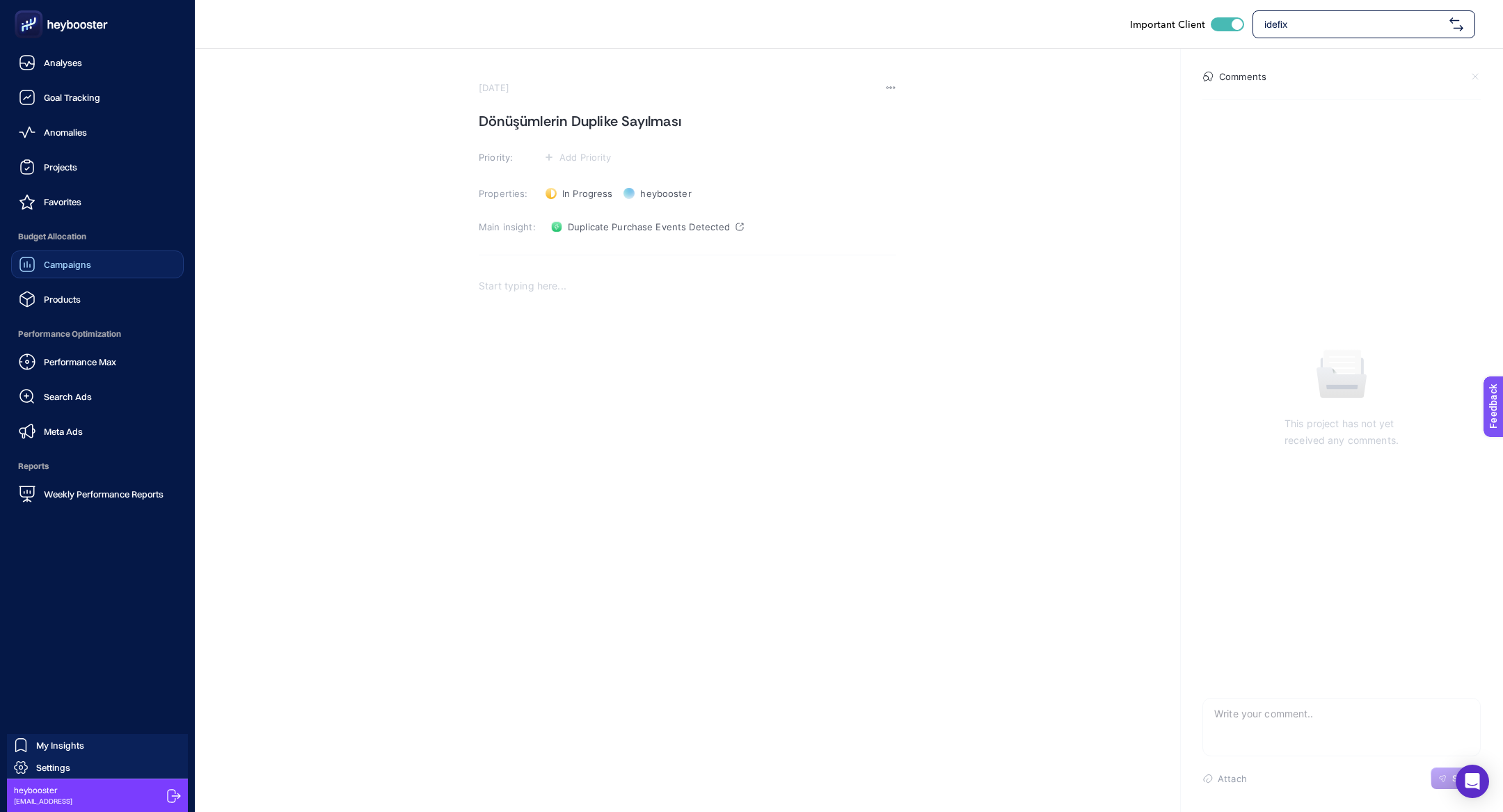
click at [53, 269] on span "Campaigns" at bounding box center [67, 264] width 47 height 11
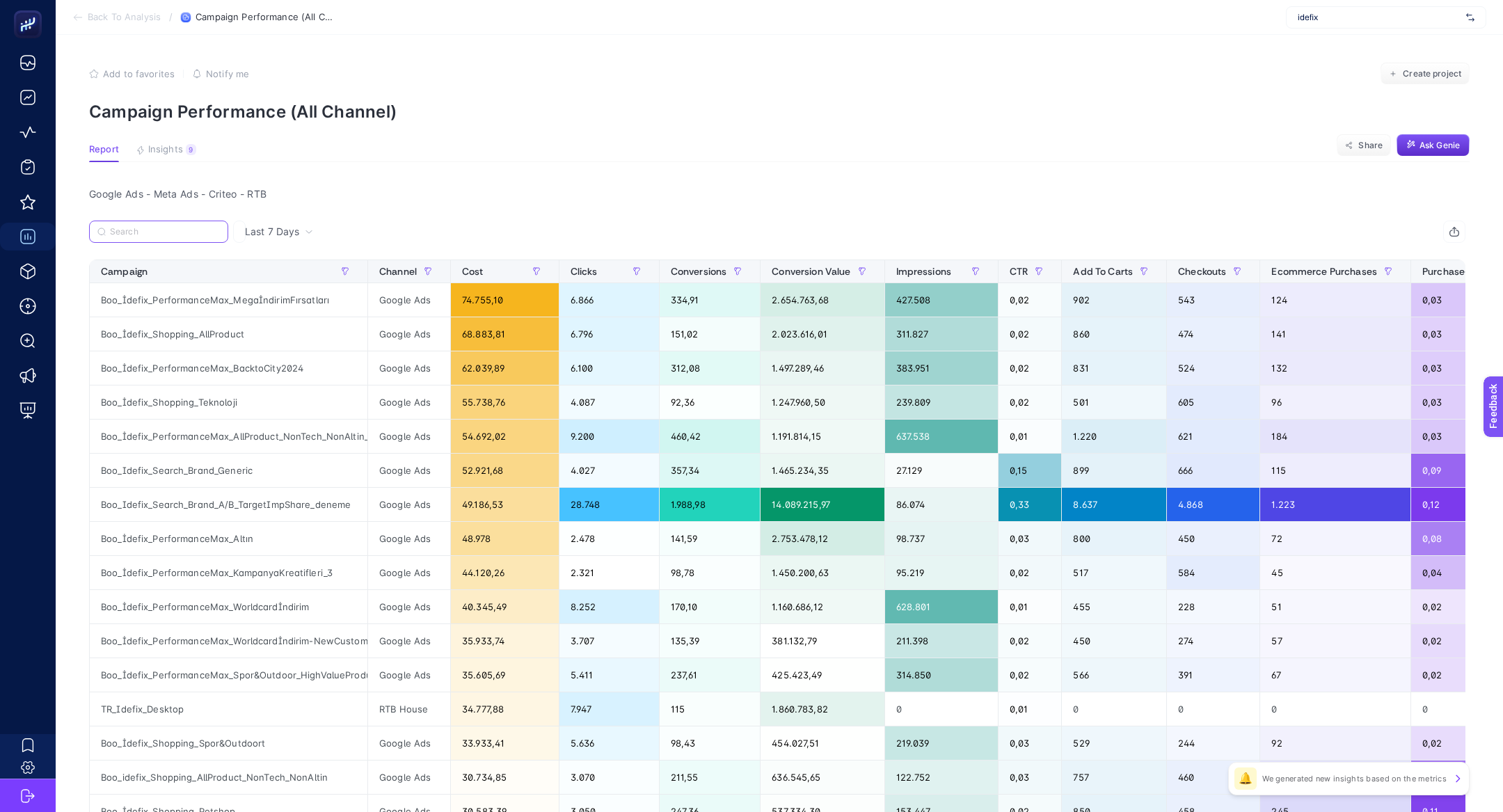
click at [161, 234] on input "Search" at bounding box center [165, 232] width 110 height 10
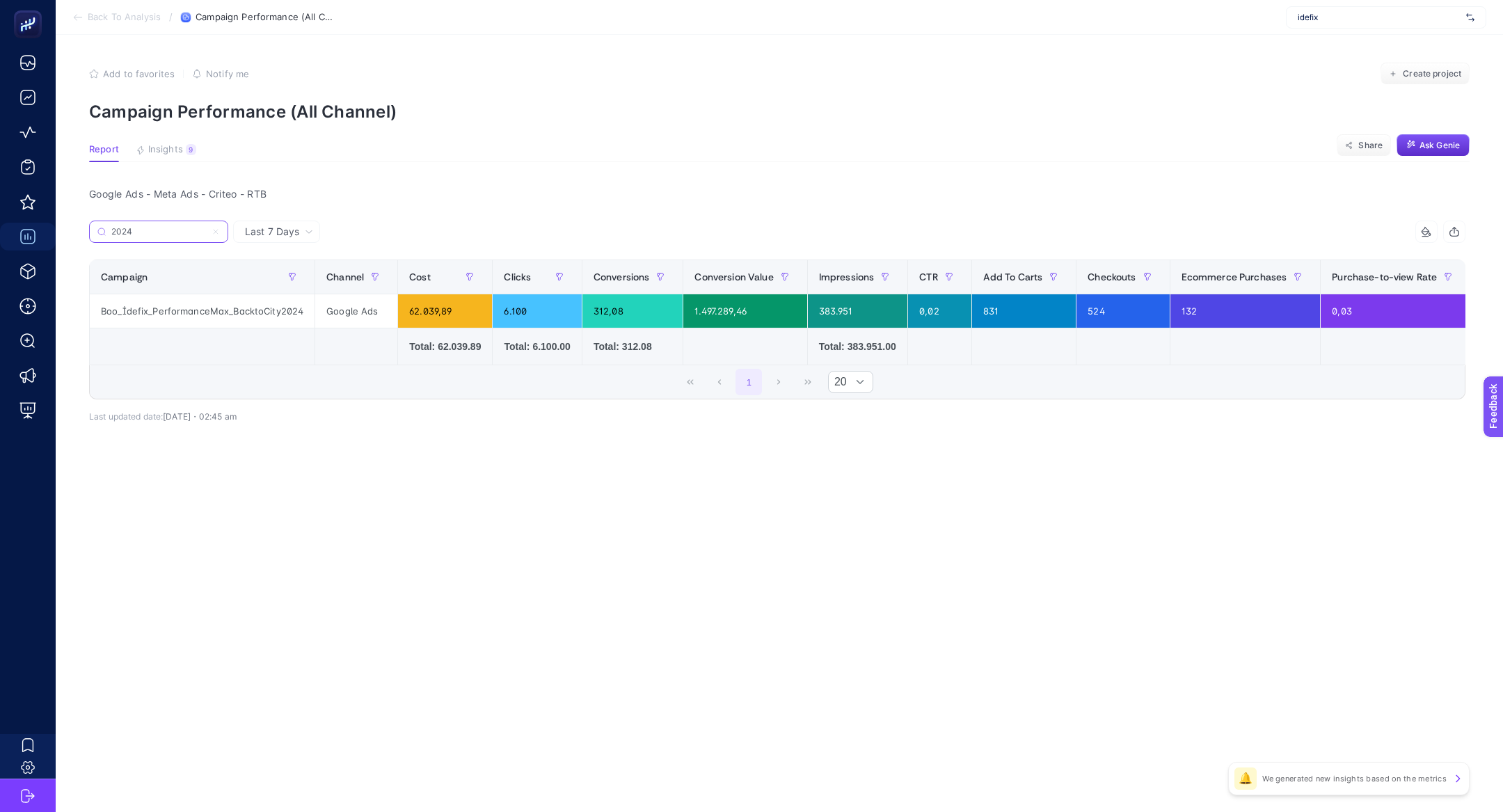
type input "2024"
click at [251, 314] on div "Boo_İdefix_PerformanceMax_BacktoCity2024" at bounding box center [202, 311] width 225 height 33
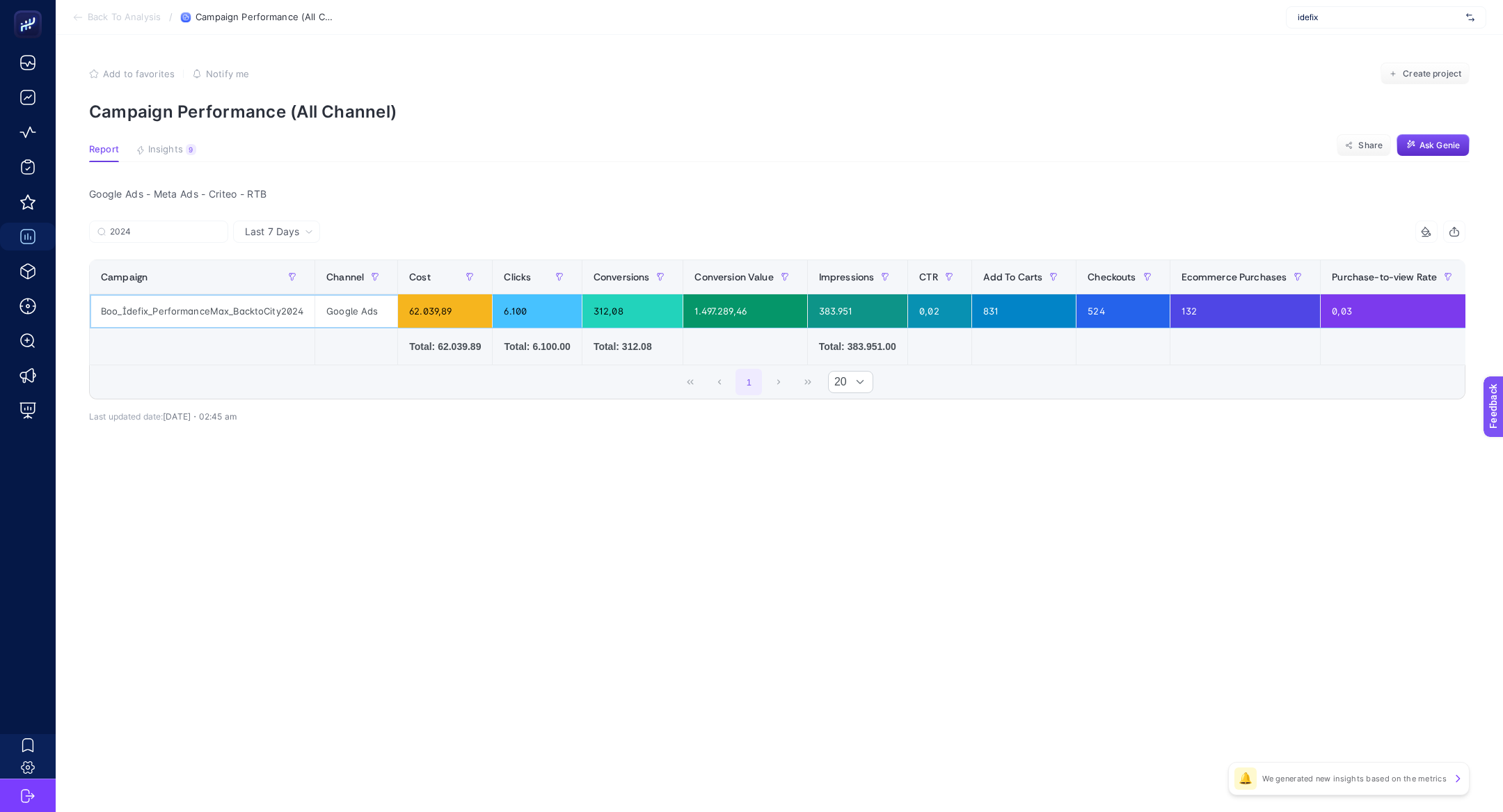
click at [251, 314] on div "Boo_İdefix_PerformanceMax_BacktoCity2024" at bounding box center [202, 311] width 225 height 33
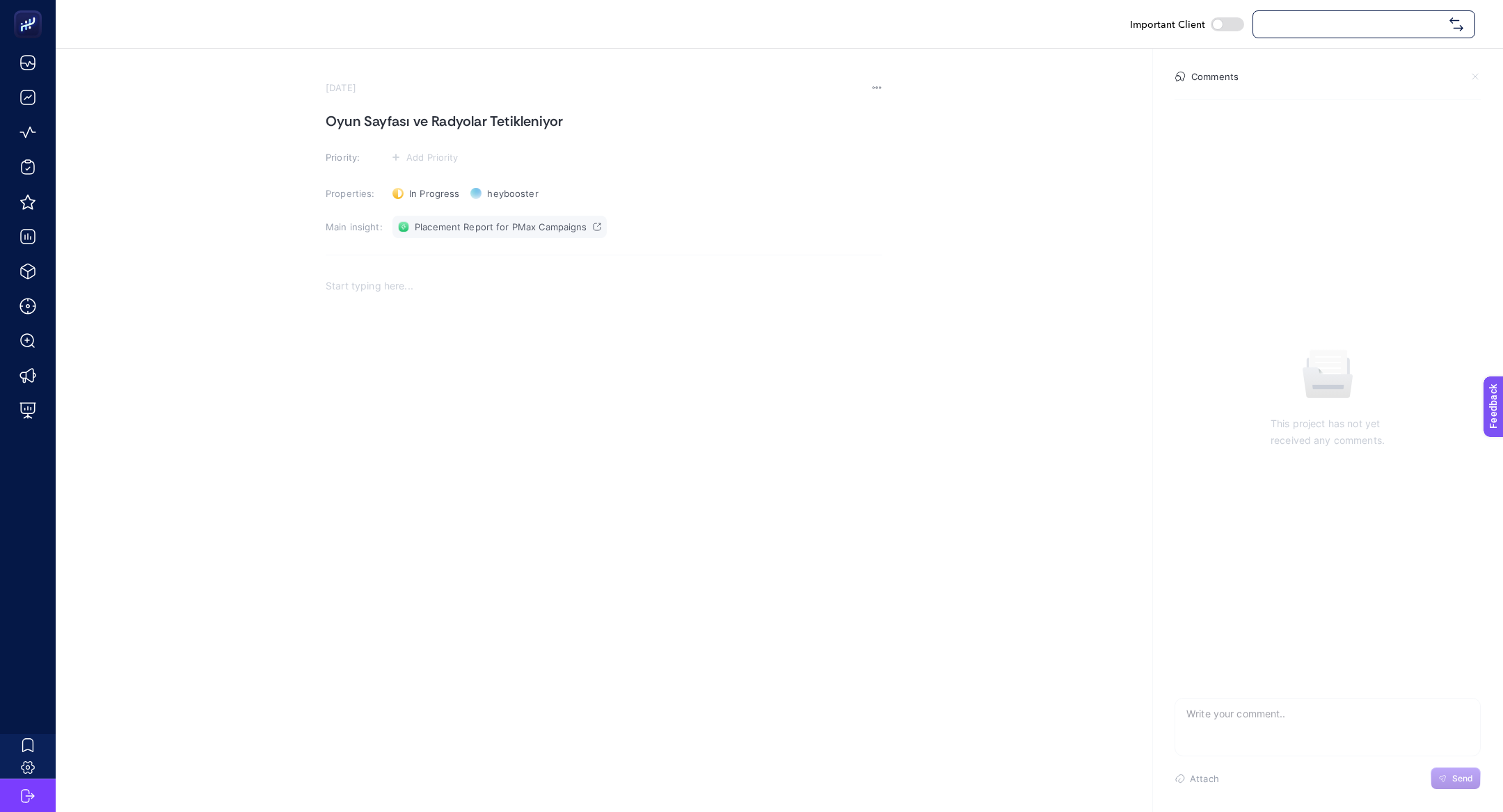
click at [475, 231] on span "Placement Report for PMax Campaigns" at bounding box center [501, 226] width 173 height 11
checkbox input "true"
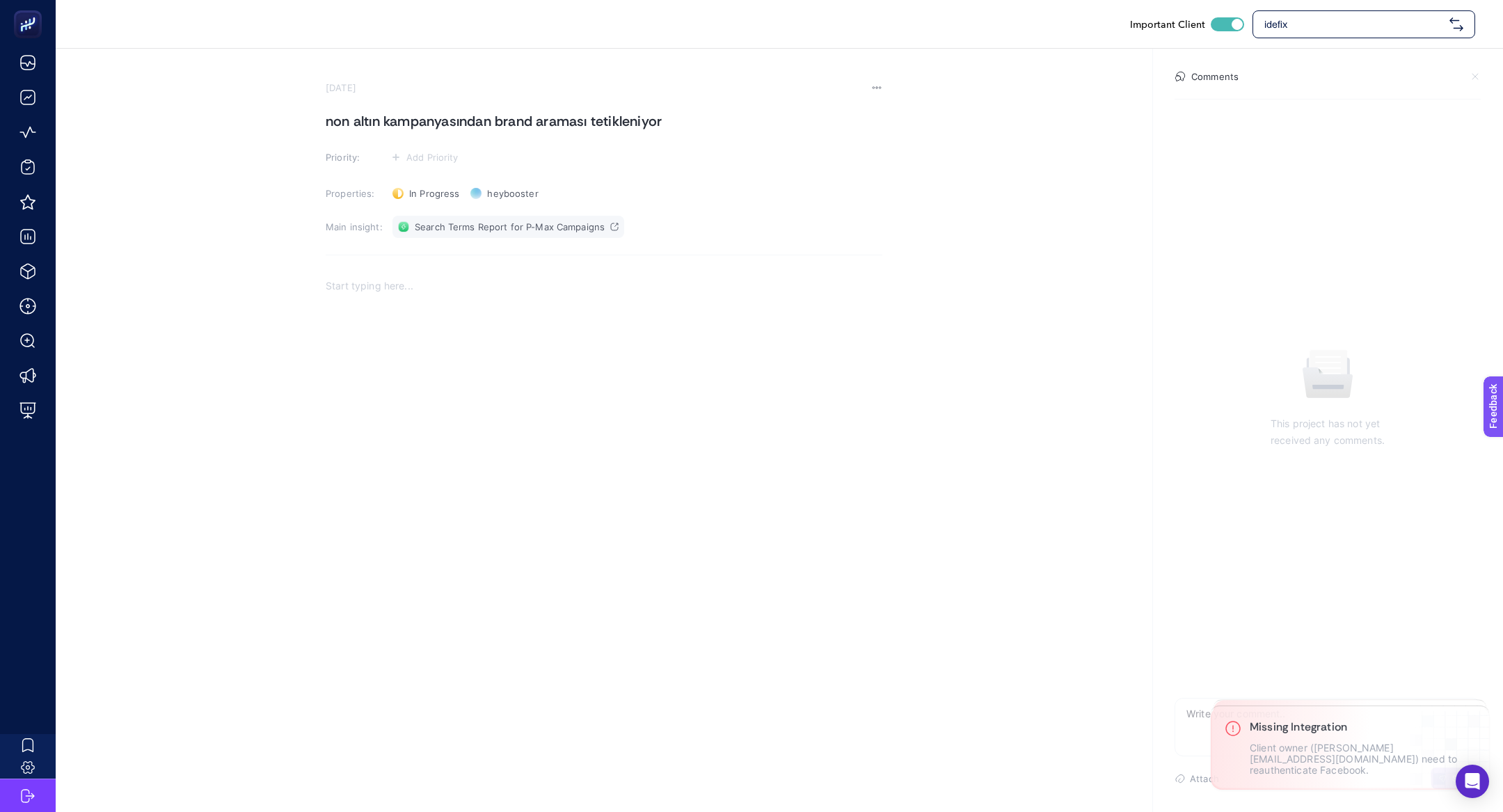
click at [518, 215] on section "September 11, 2025 non altın kampanyasından brand araması tetikleniyor Priority…" at bounding box center [604, 314] width 557 height 465
click at [518, 229] on span "Search Terms Report for P-Max Campaigns" at bounding box center [510, 226] width 190 height 11
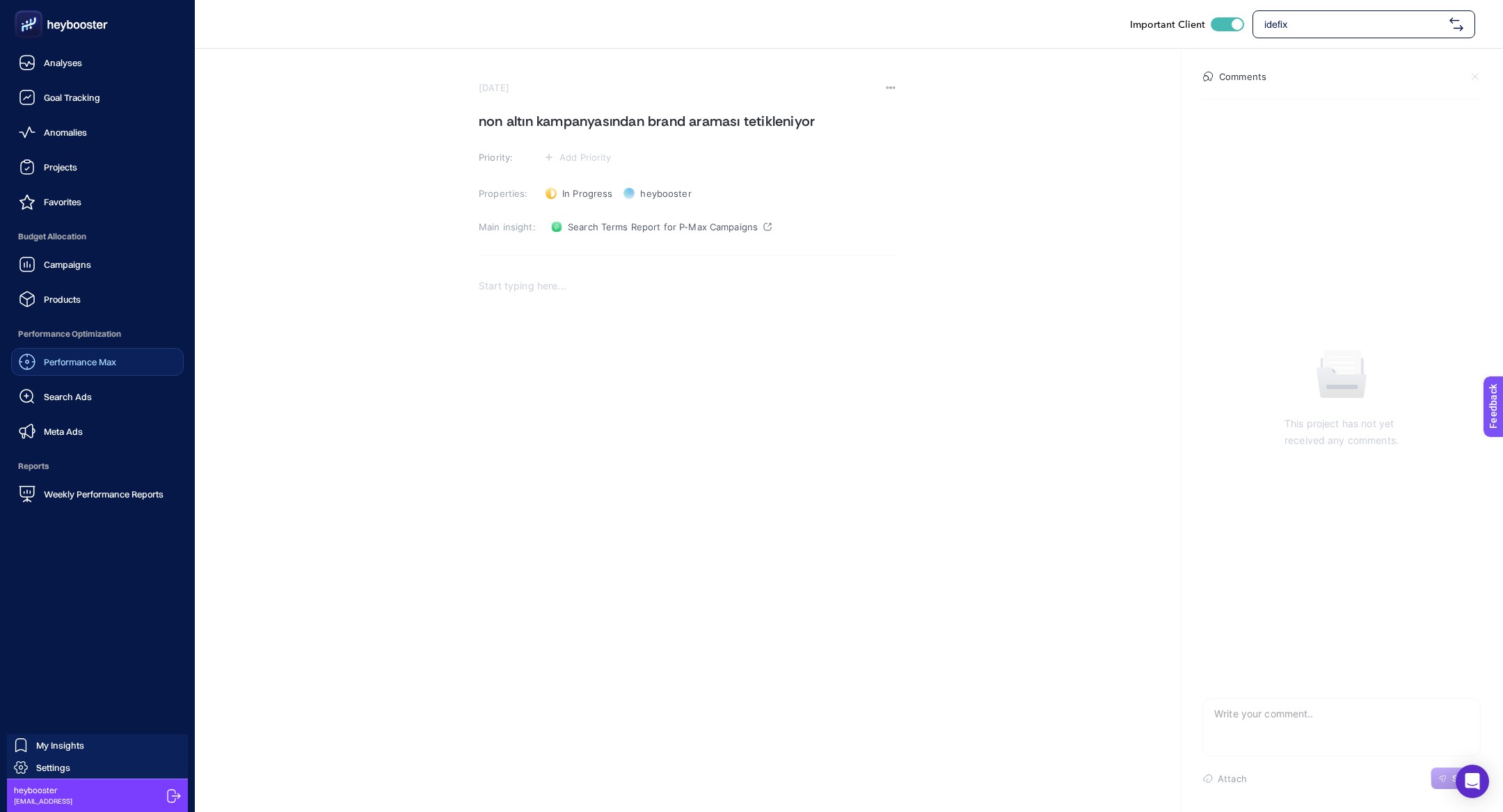
click at [98, 361] on span "Performance Max" at bounding box center [80, 361] width 73 height 11
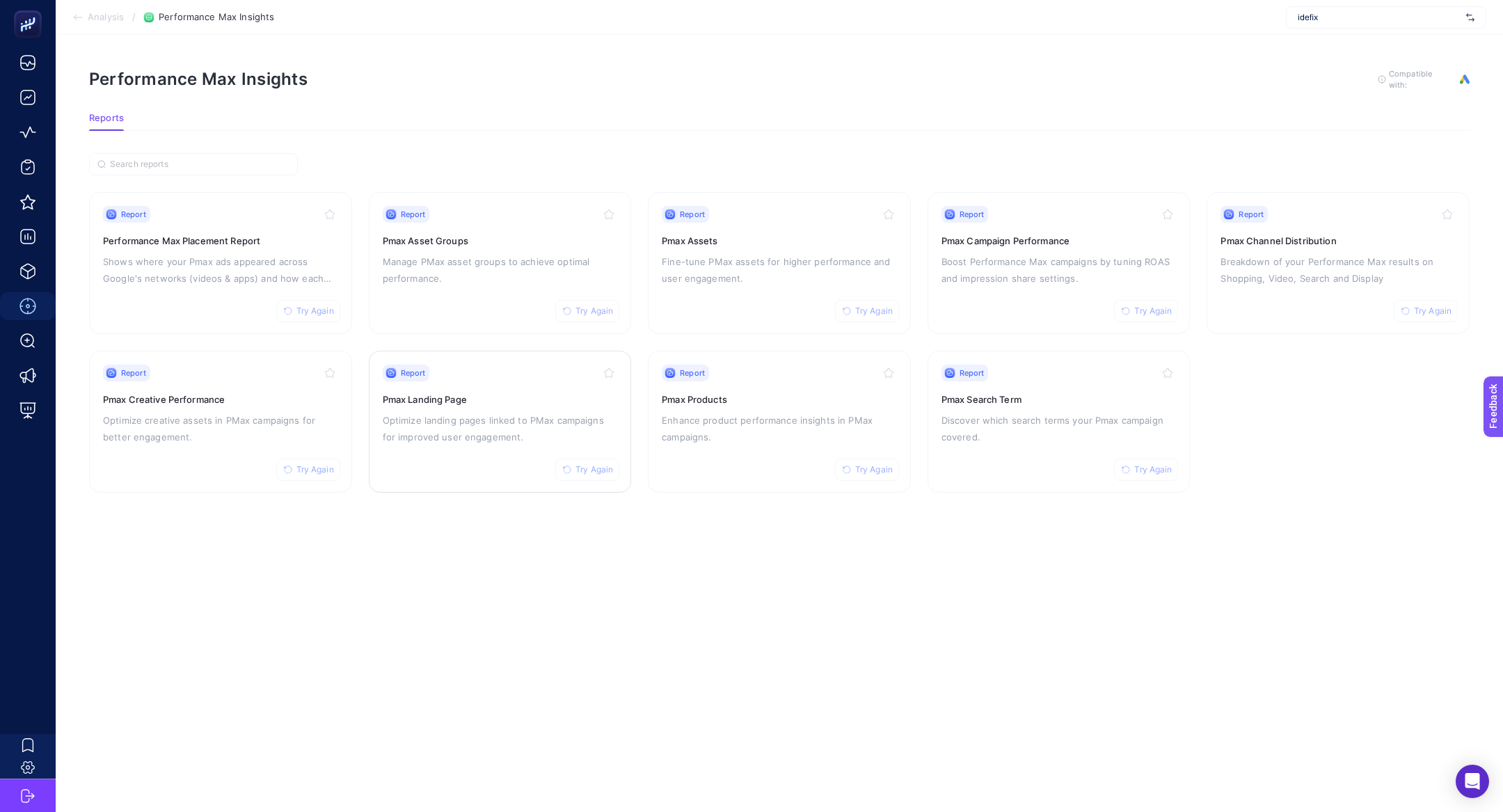
click at [477, 407] on div "Report Try Again Pmax Landing Page Optimize landing pages linked to PMax campai…" at bounding box center [500, 421] width 235 height 114
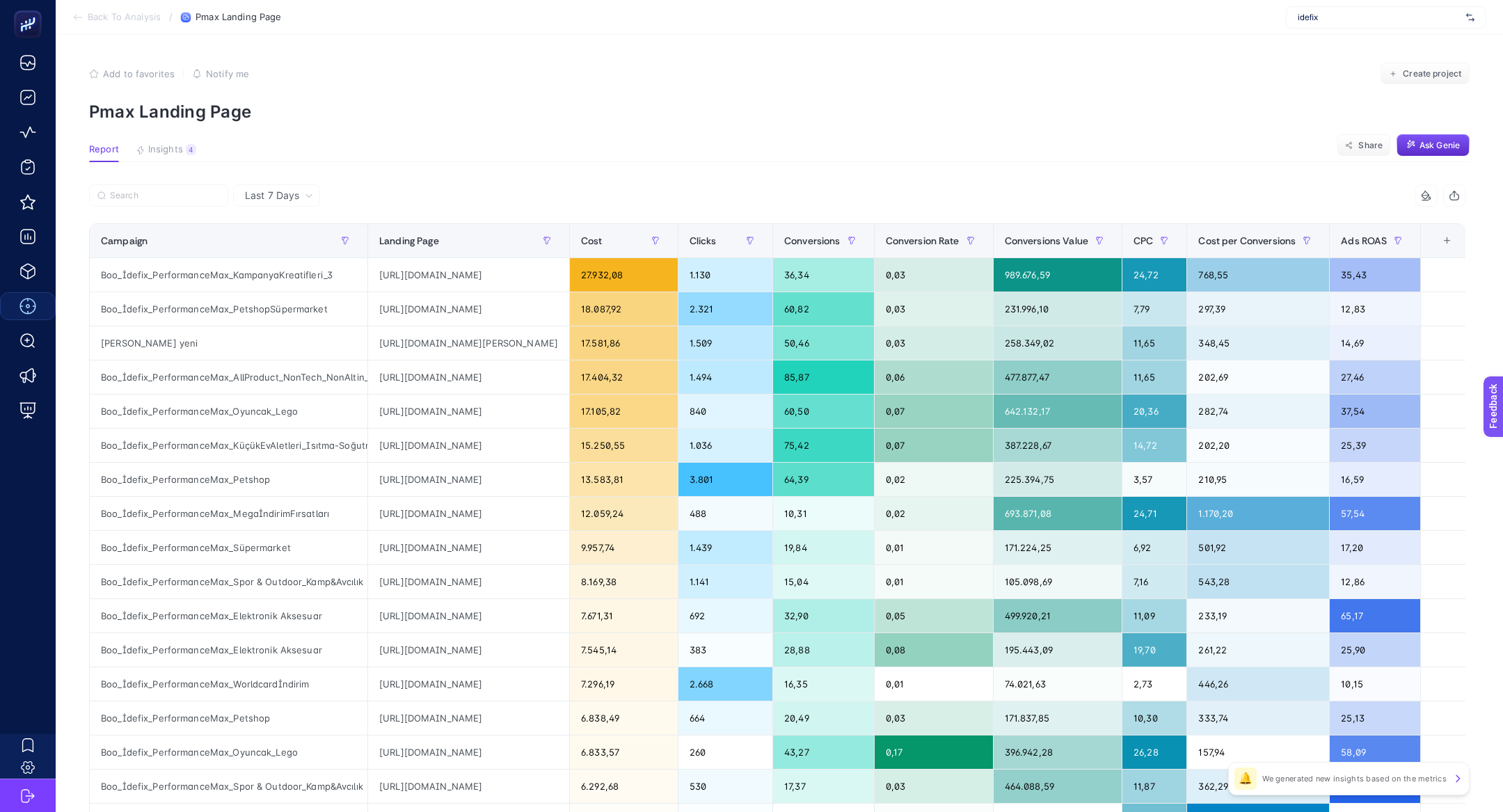
click at [155, 209] on div at bounding box center [433, 199] width 688 height 30
click at [155, 197] on input "Search" at bounding box center [165, 196] width 110 height 10
paste input "Boo_İdefix_PerformanceMax_Worldcardİndirim"
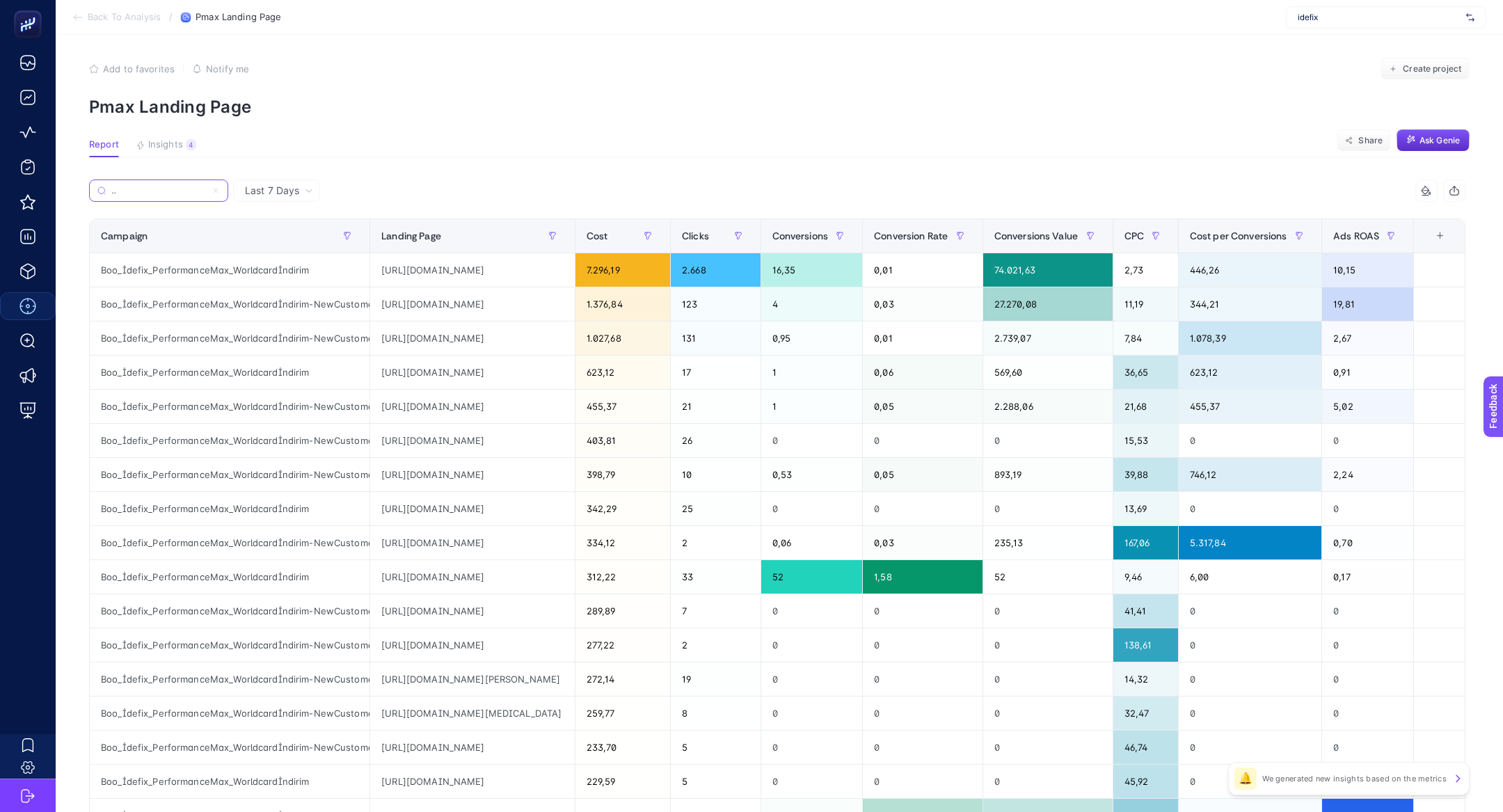
scroll to position [0, 11]
type input "Boo_İdefix_PerformanceMax_Worldcardİndirim"
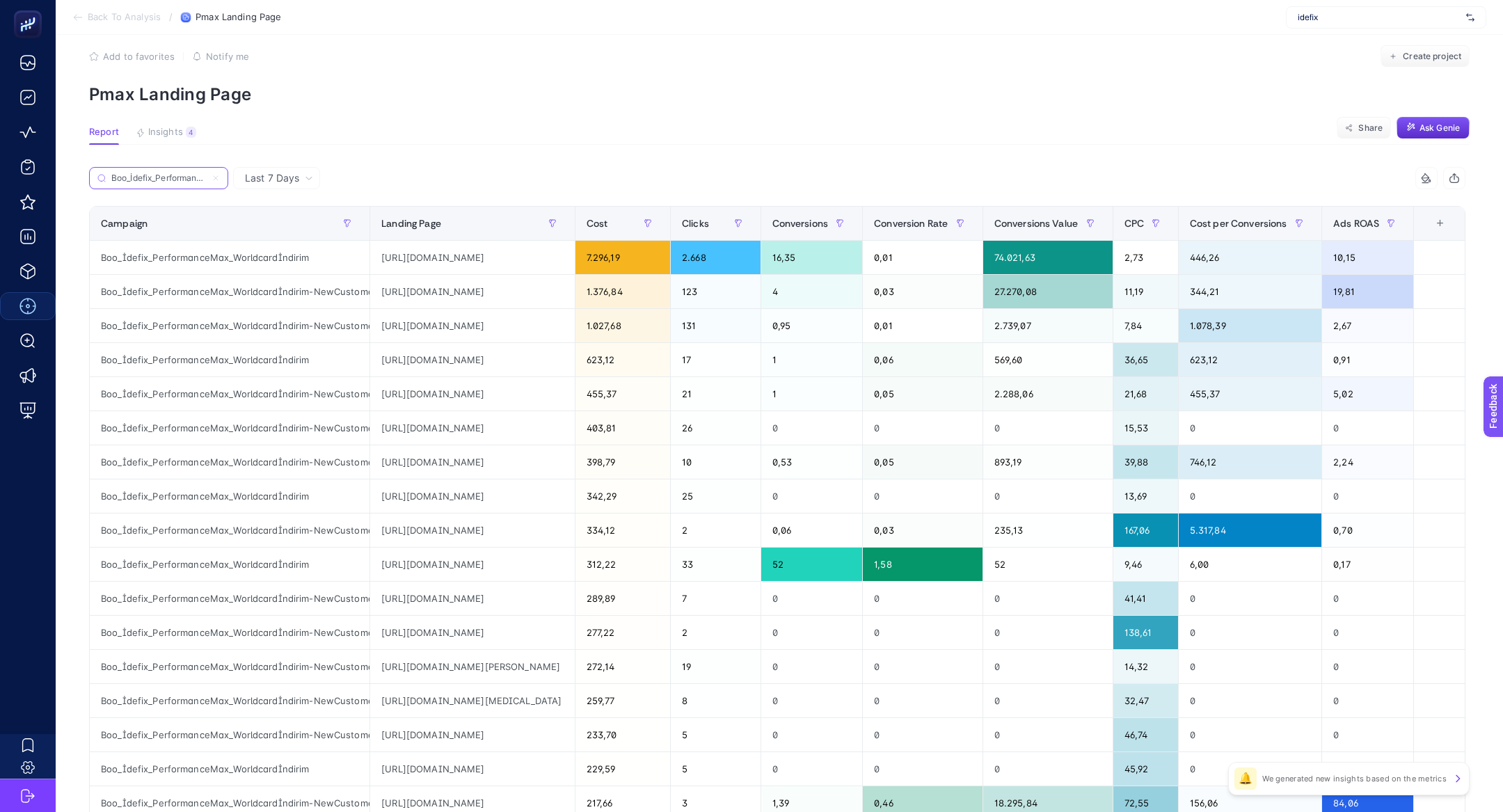
scroll to position [17, 0]
click at [532, 397] on div "https://www.idefix.com/lenovo-loq-15iax9-intel-core-i5-12600hx-24gb-ddr5-512gb-…" at bounding box center [473, 394] width 204 height 33
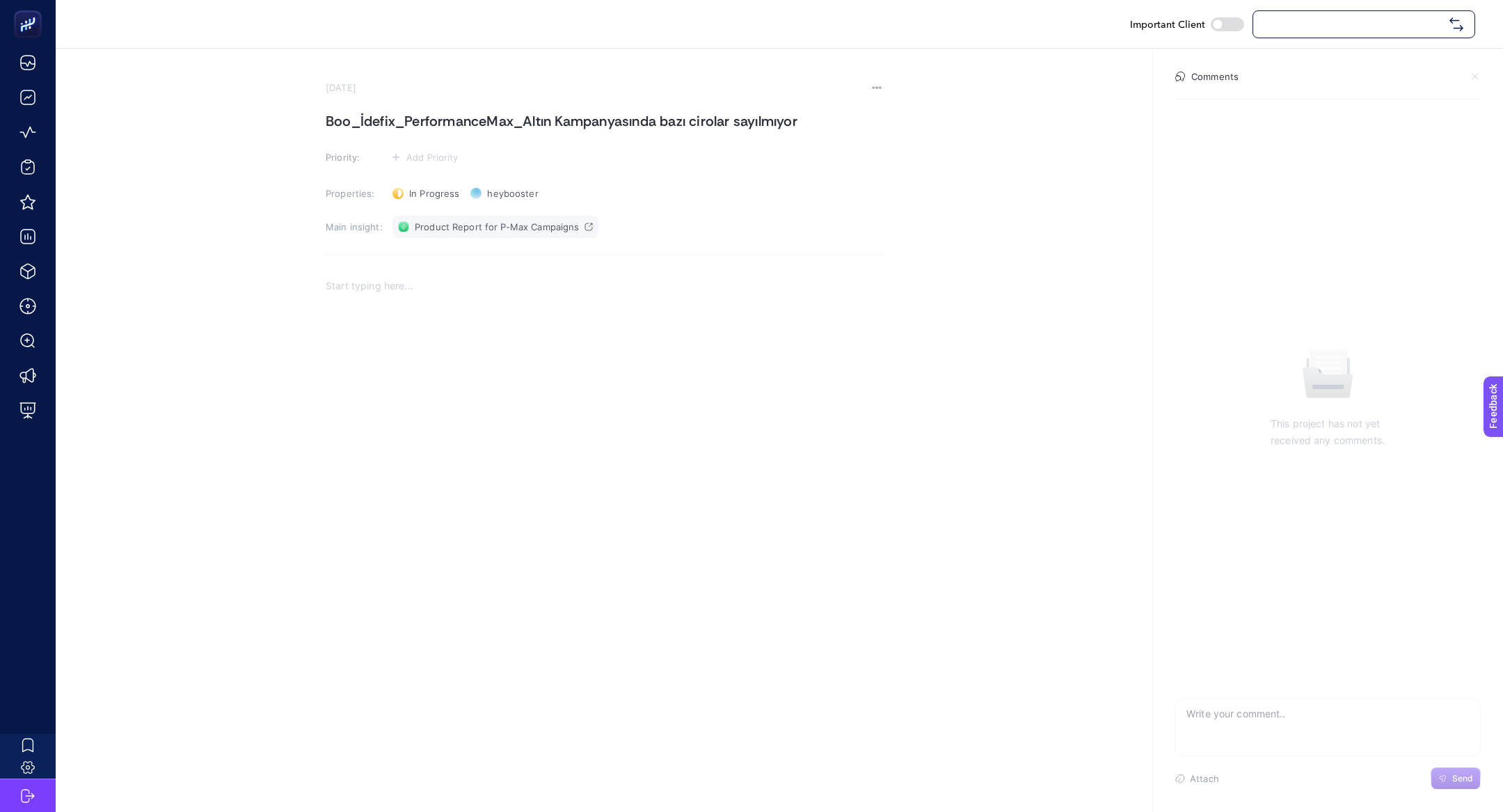
click at [462, 222] on span "Product Report for P-Max Campaigns" at bounding box center [497, 226] width 165 height 11
checkbox input "true"
drag, startPoint x: 551, startPoint y: 125, endPoint x: 304, endPoint y: 125, distance: 247.0
click at [304, 125] on section "September 11, 2025 Boo_İdefix_PerformanceMax_Altın Kampanyasında bazı cirolar s…" at bounding box center [779, 297] width 1447 height 498
copy h1 "Boo_İdefix_PerformanceMax_Altın"
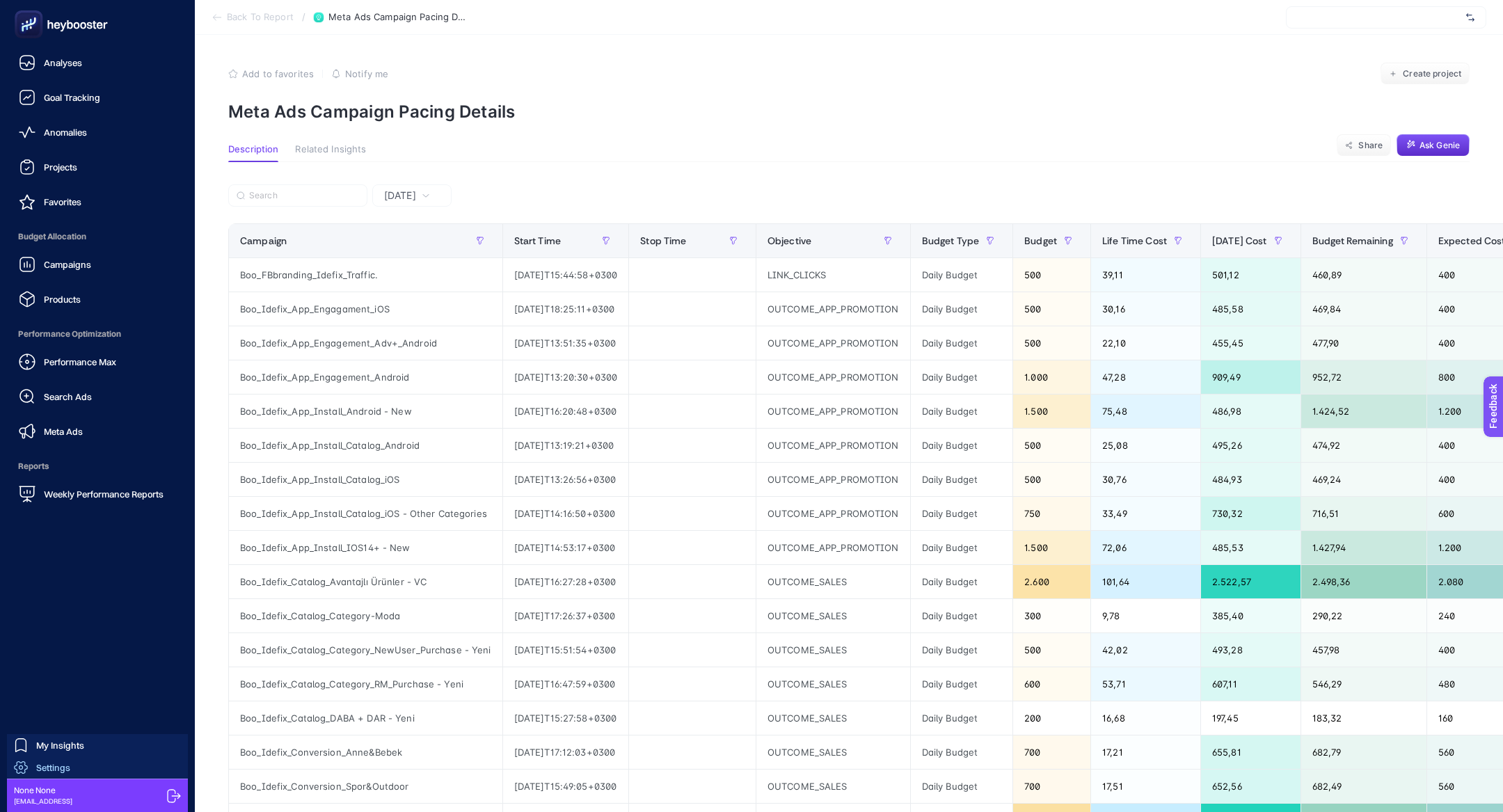
click at [61, 775] on link "Settings" at bounding box center [98, 767] width 181 height 22
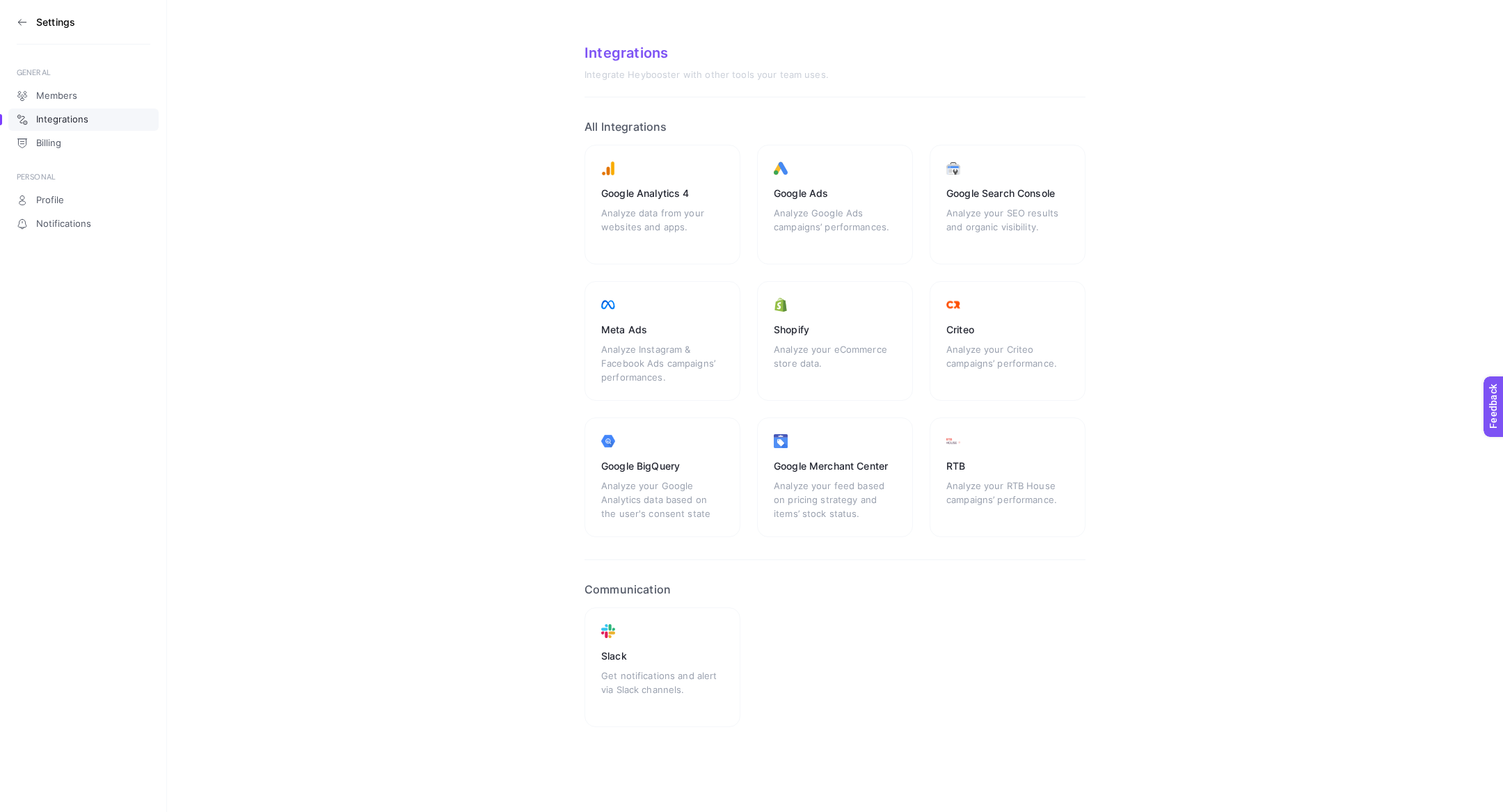
click at [20, 20] on icon at bounding box center [22, 22] width 11 height 11
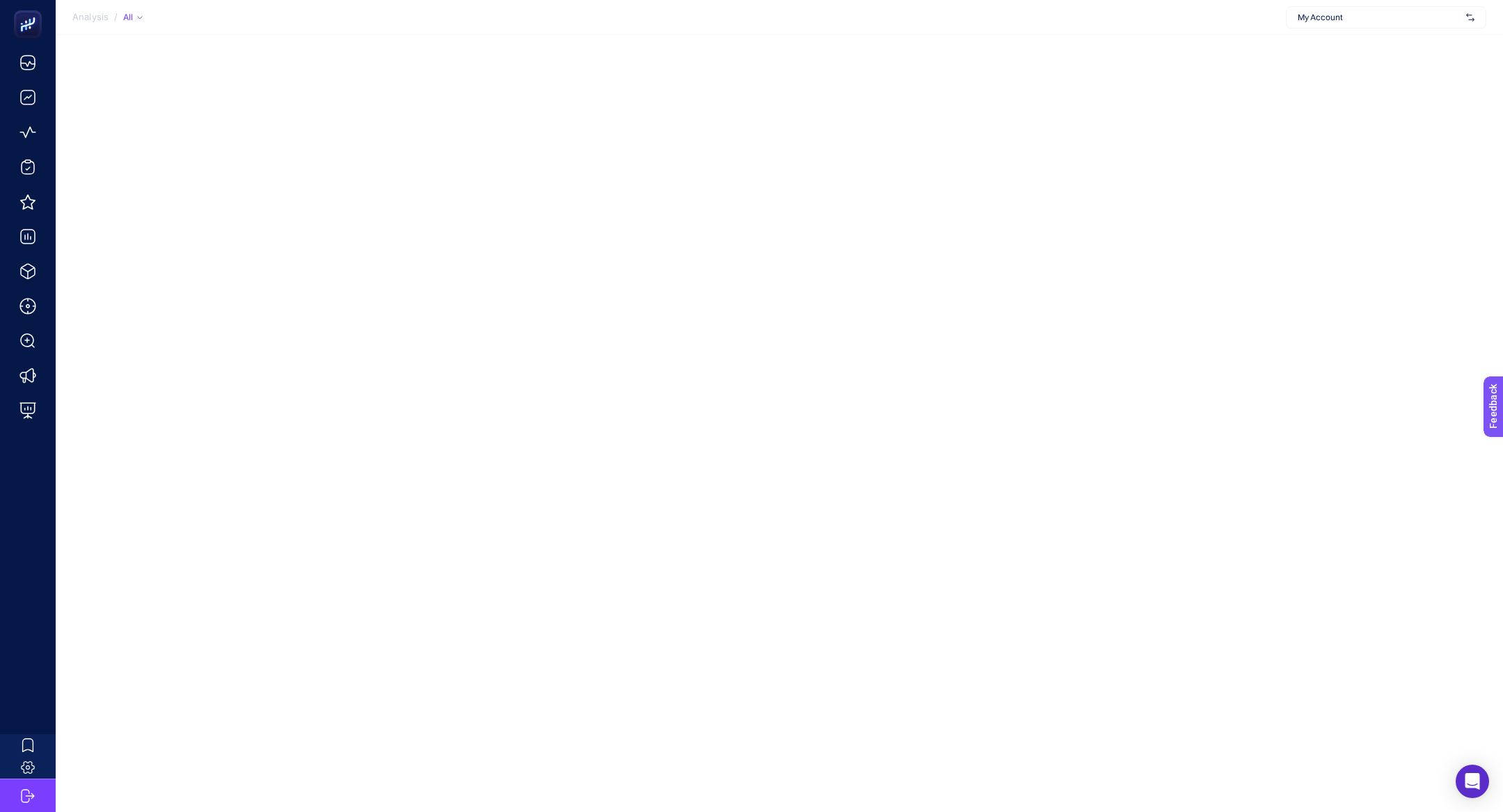
click at [1378, 8] on div "My Account" at bounding box center [1386, 17] width 200 height 22
click at [1378, 19] on input "text" at bounding box center [1379, 17] width 163 height 11
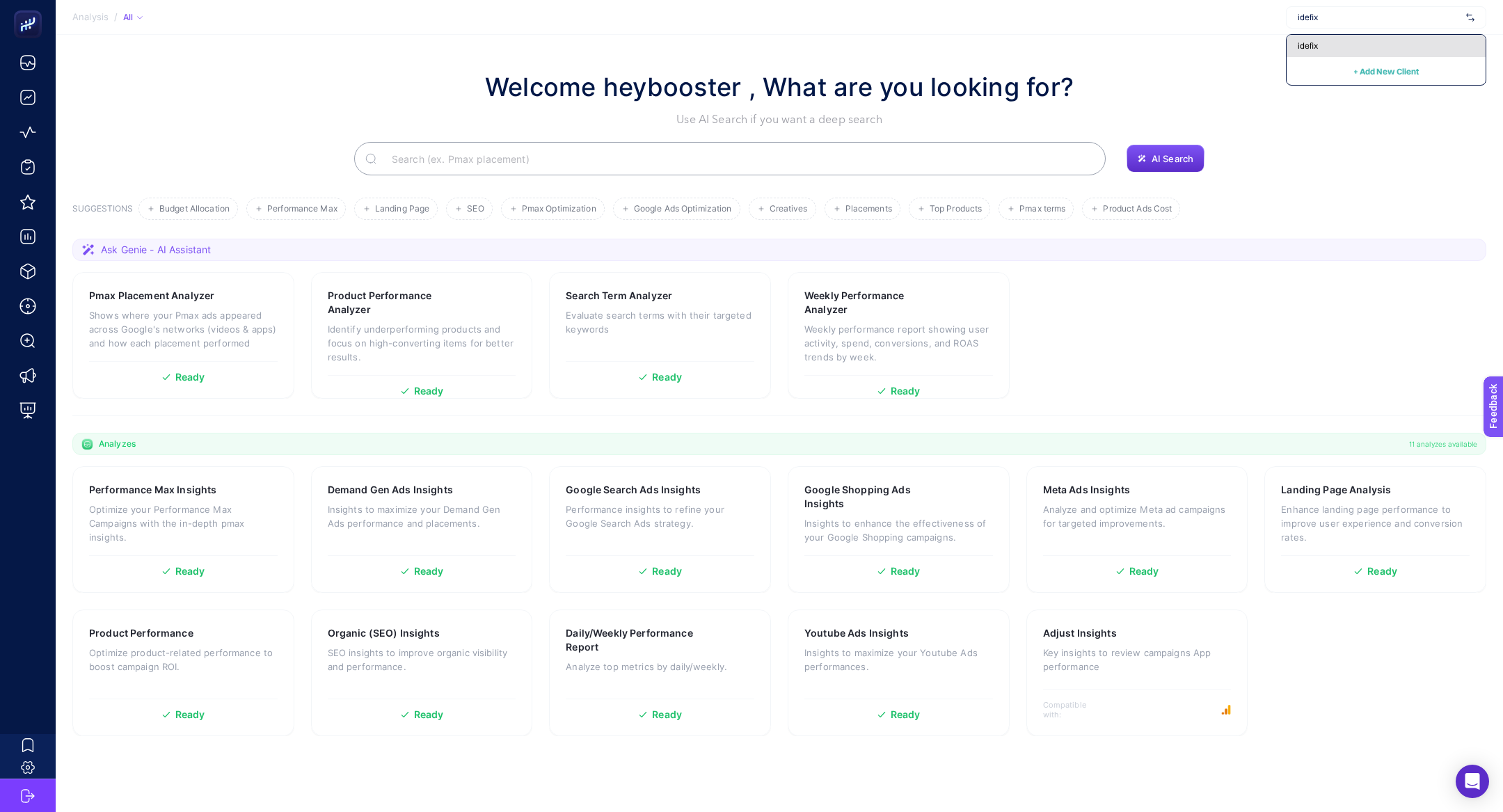
type input "idefix"
click at [1356, 44] on div "idefix" at bounding box center [1386, 46] width 199 height 22
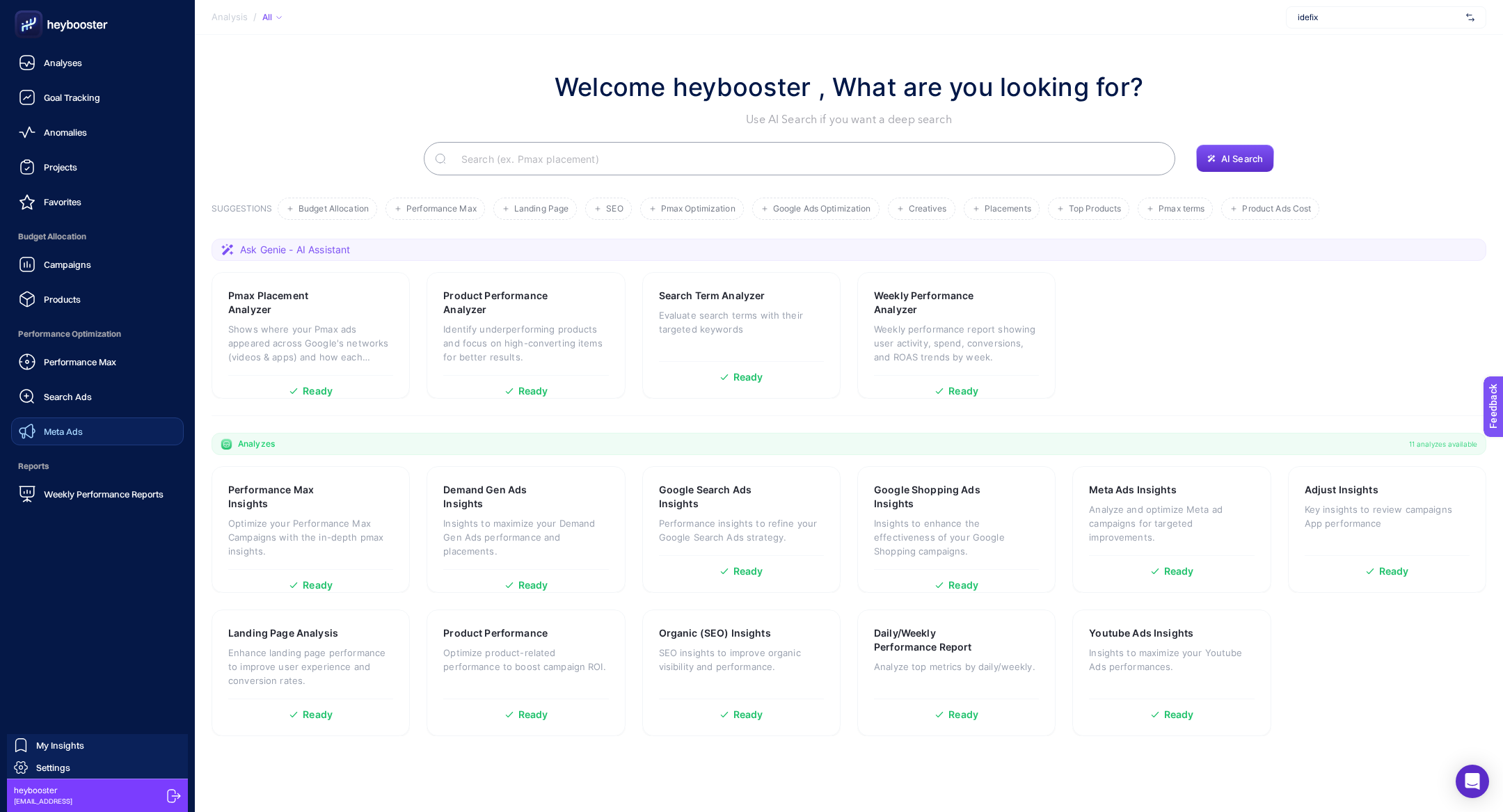
click at [109, 439] on link "Meta Ads" at bounding box center [97, 431] width 173 height 28
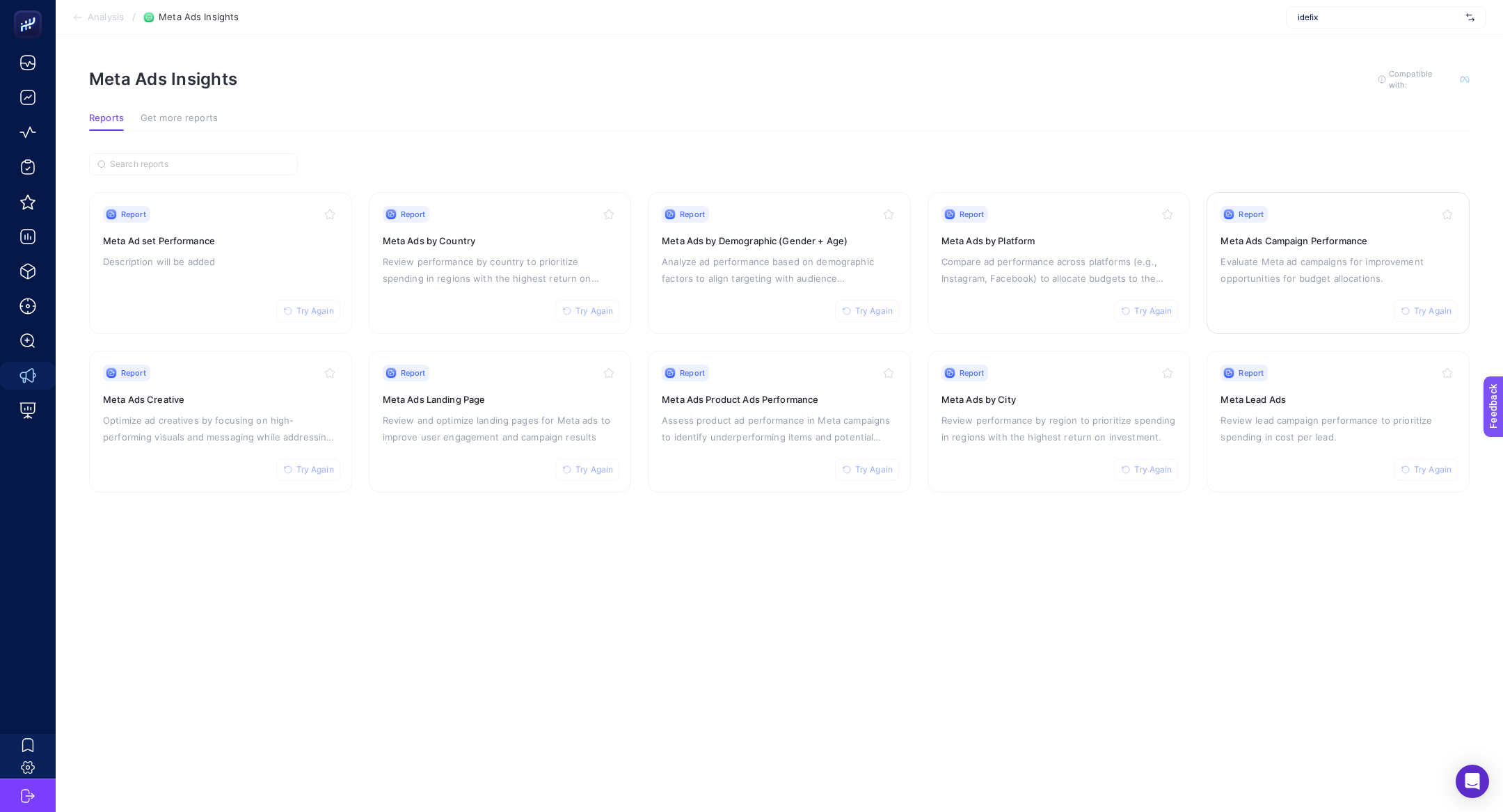
click at [1348, 286] on div "Report Try Again Meta Ads Campaign Performance Evaluate Meta ad campaigns for i…" at bounding box center [1338, 262] width 235 height 114
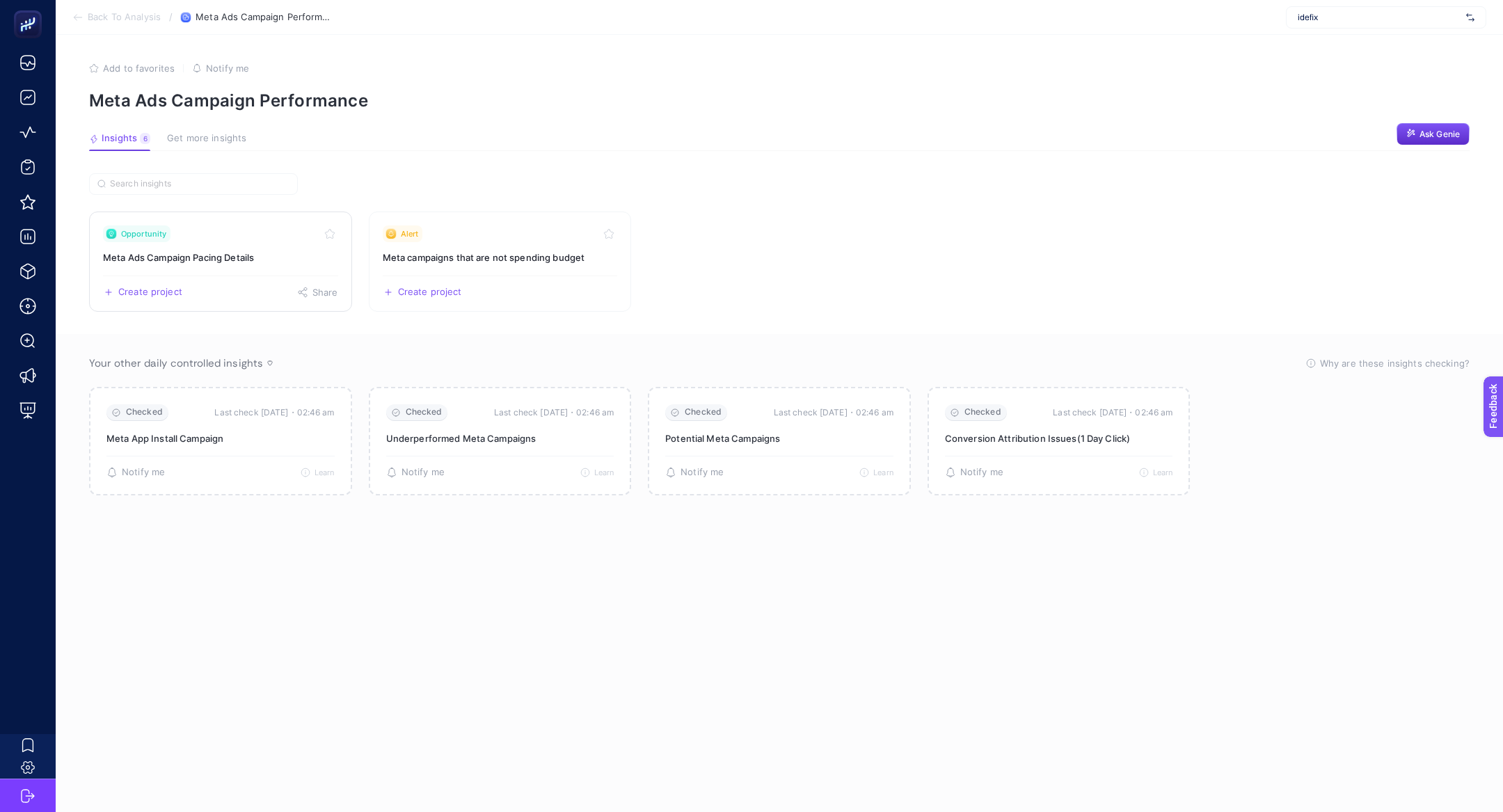
click at [249, 245] on link "Opportunity Meta Ads Campaign Pacing Details Create project Share" at bounding box center [220, 262] width 263 height 100
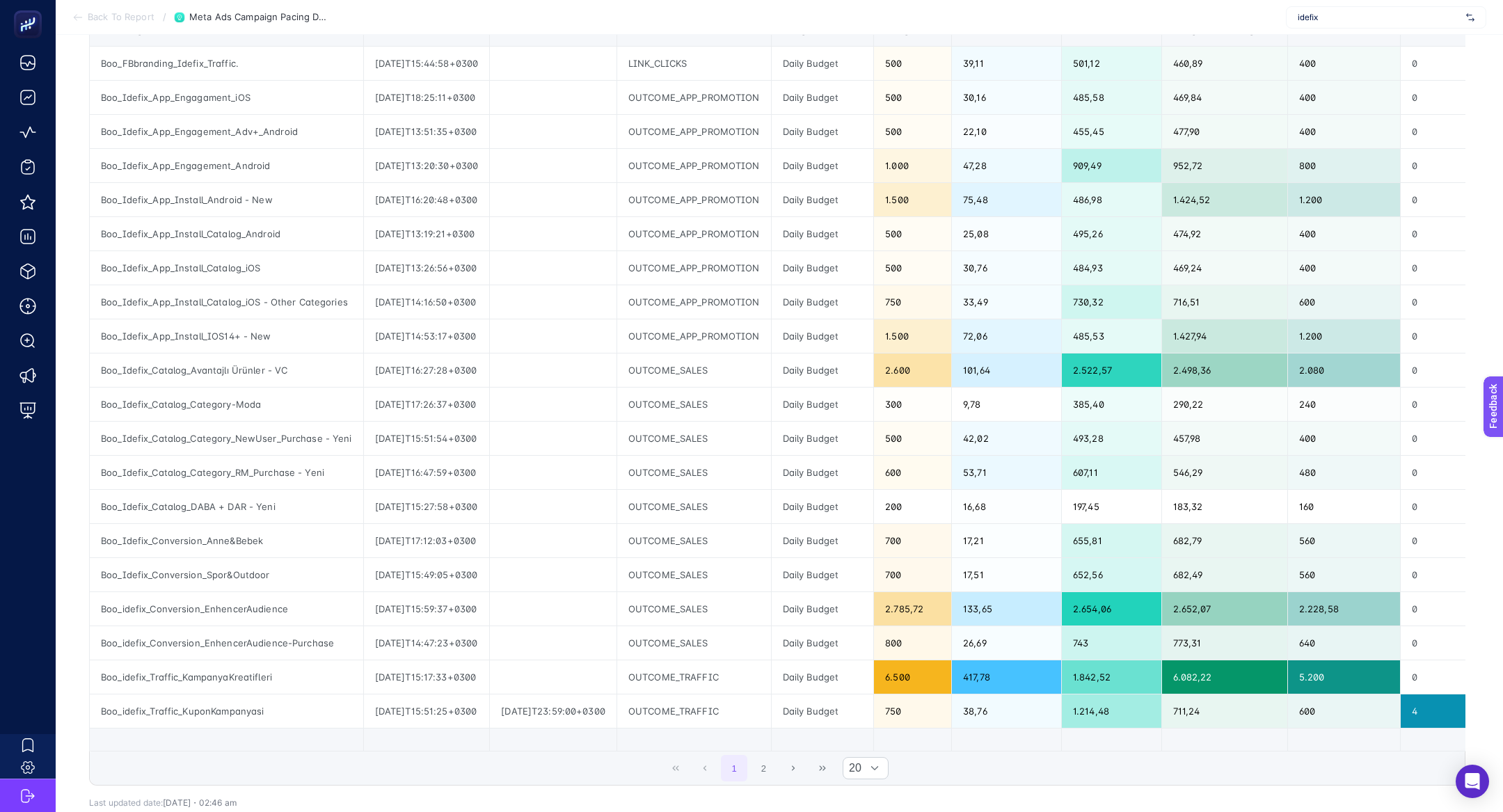
scroll to position [224, 0]
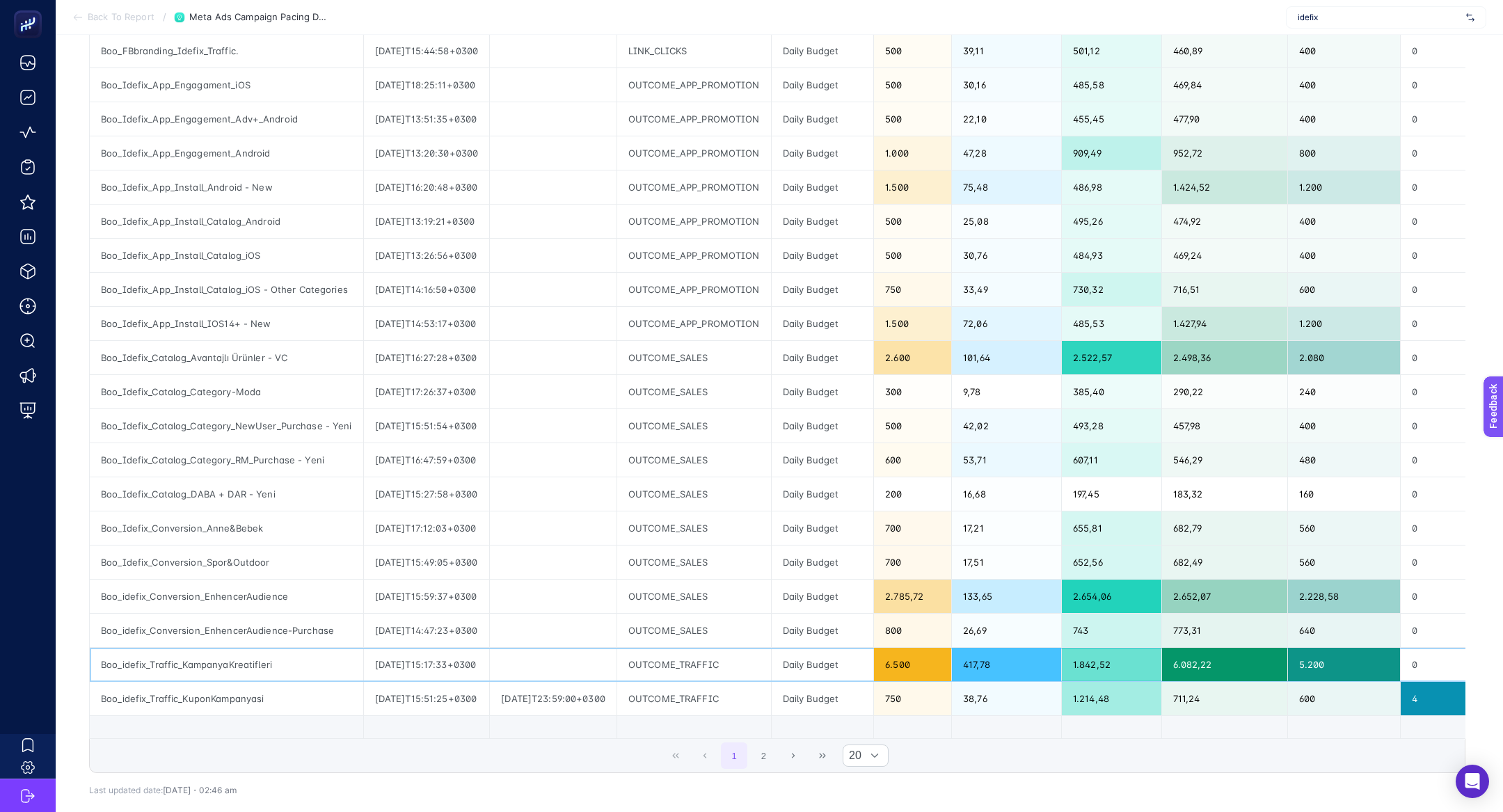
click at [586, 657] on div at bounding box center [553, 665] width 127 height 33
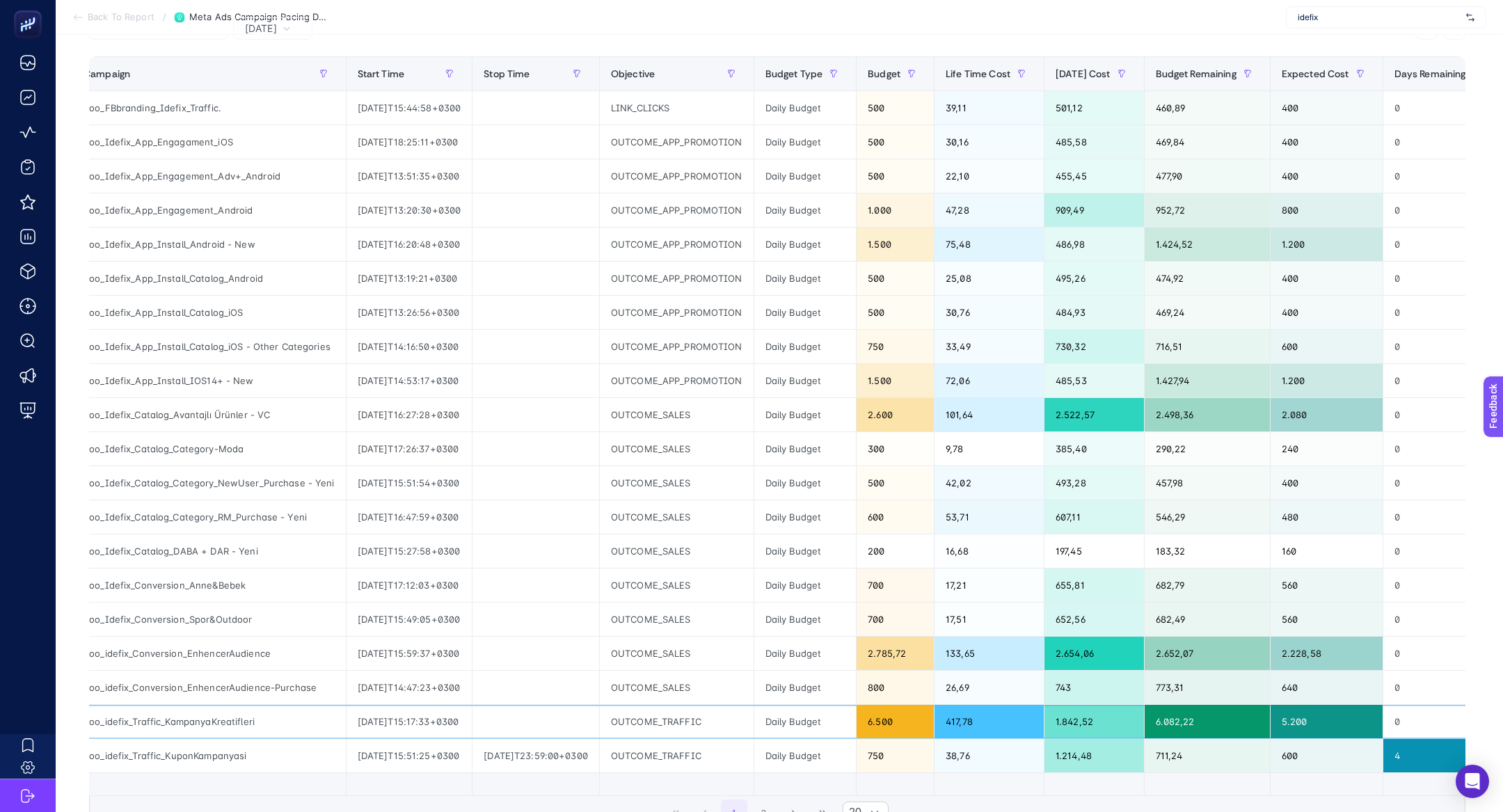
scroll to position [303, 0]
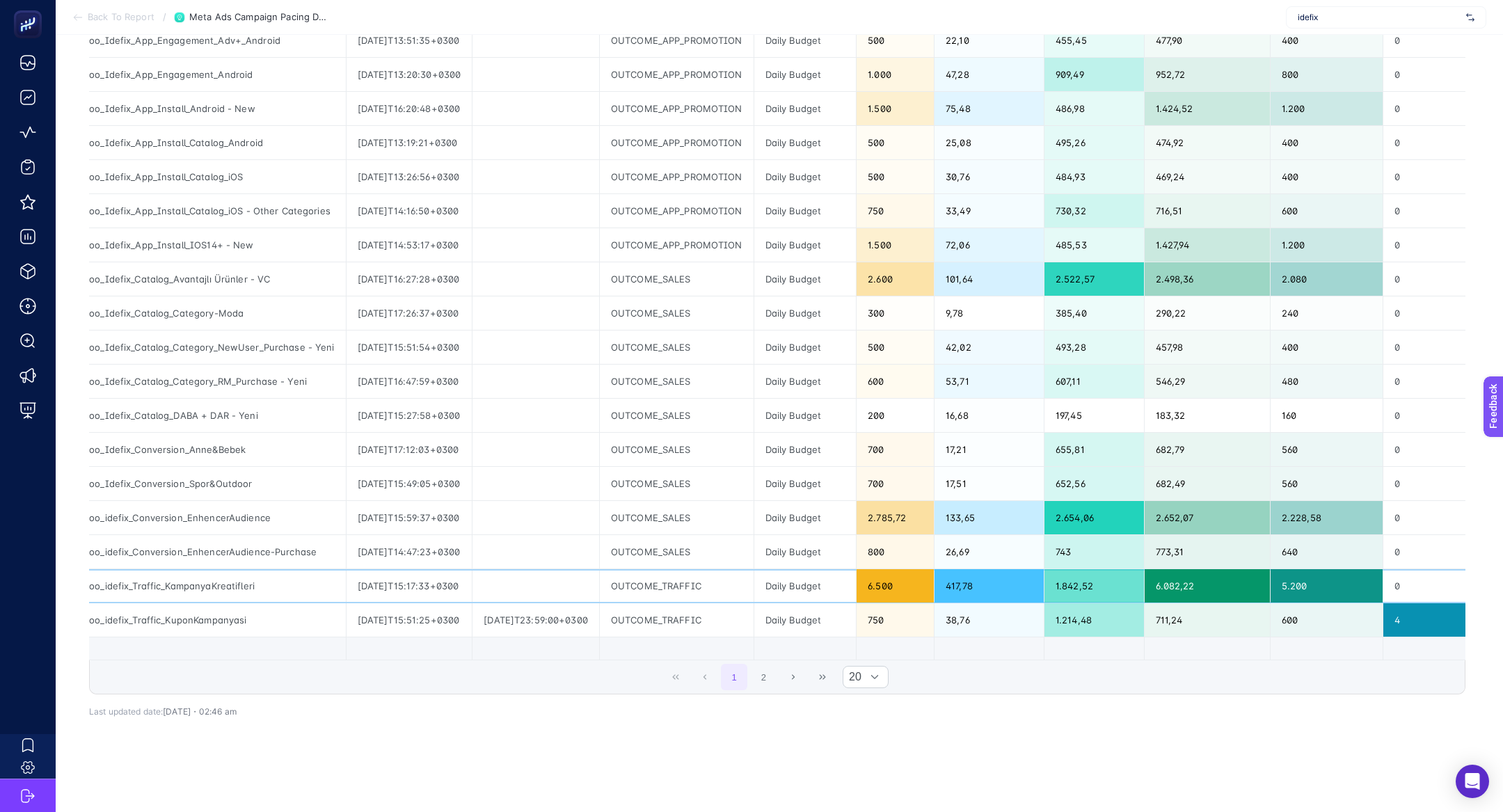
click at [921, 569] on div "6.500" at bounding box center [895, 586] width 78 height 33
click at [231, 581] on div "Boo_idefix_Traffic_KampanyaKreatifleri" at bounding box center [209, 586] width 273 height 33
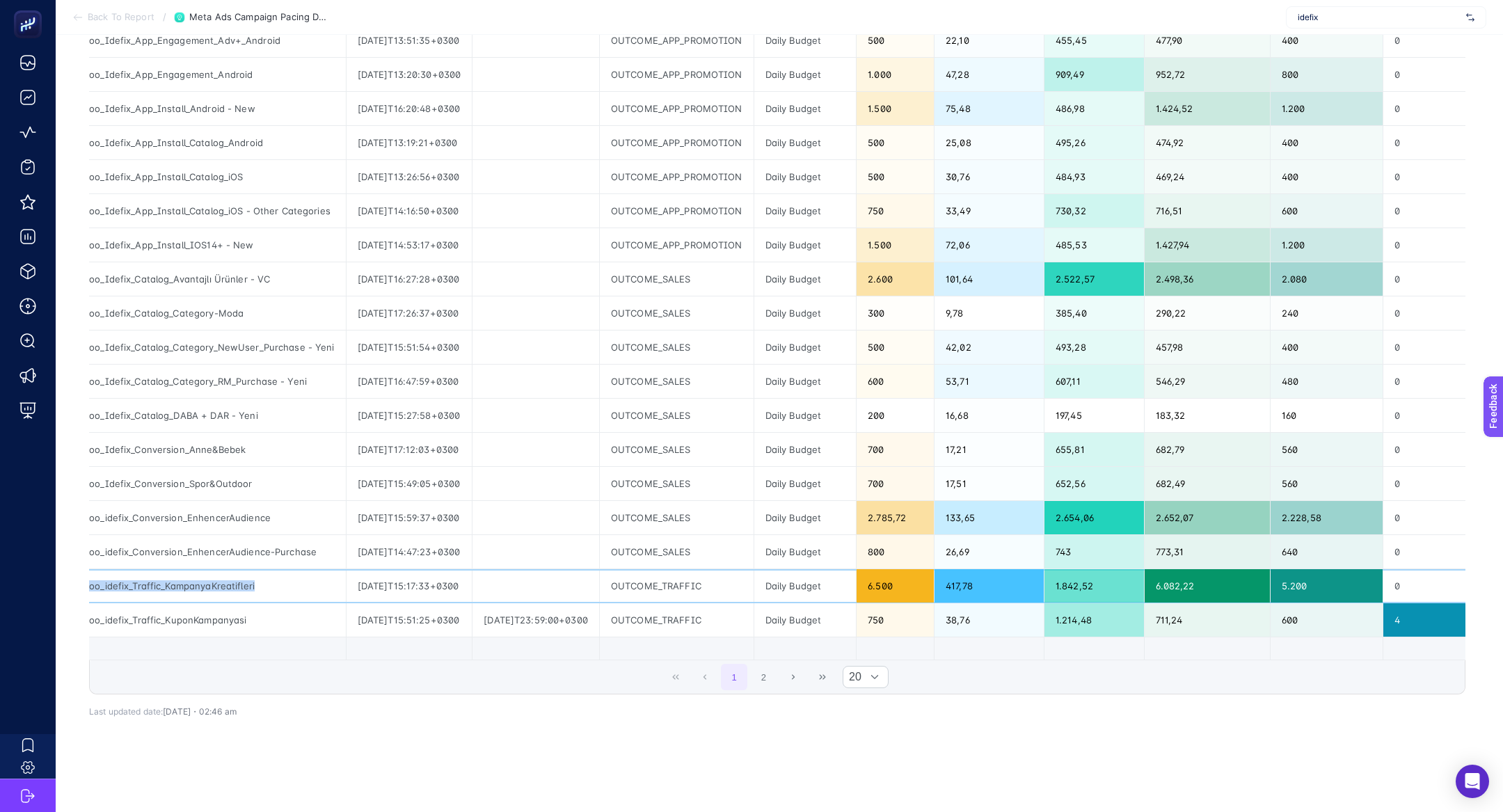
copy tr "Boo_idefix_Traffic_KampanyaKreatifleri"
click at [1500, 457] on section "Feedback" at bounding box center [1512, 460] width 61 height 47
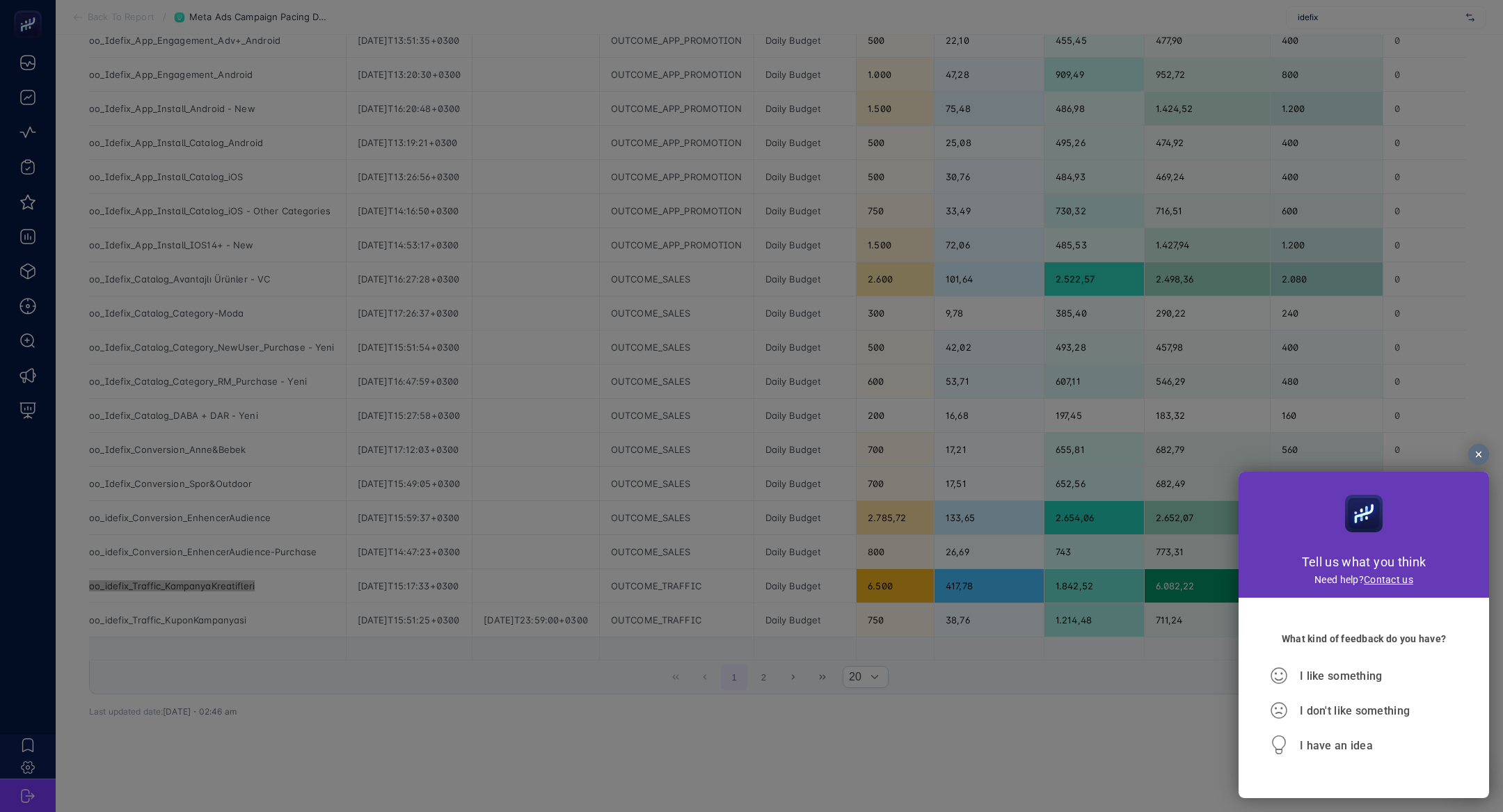
scroll to position [0, 0]
click at [1337, 723] on div "I don't like something" at bounding box center [1364, 710] width 188 height 35
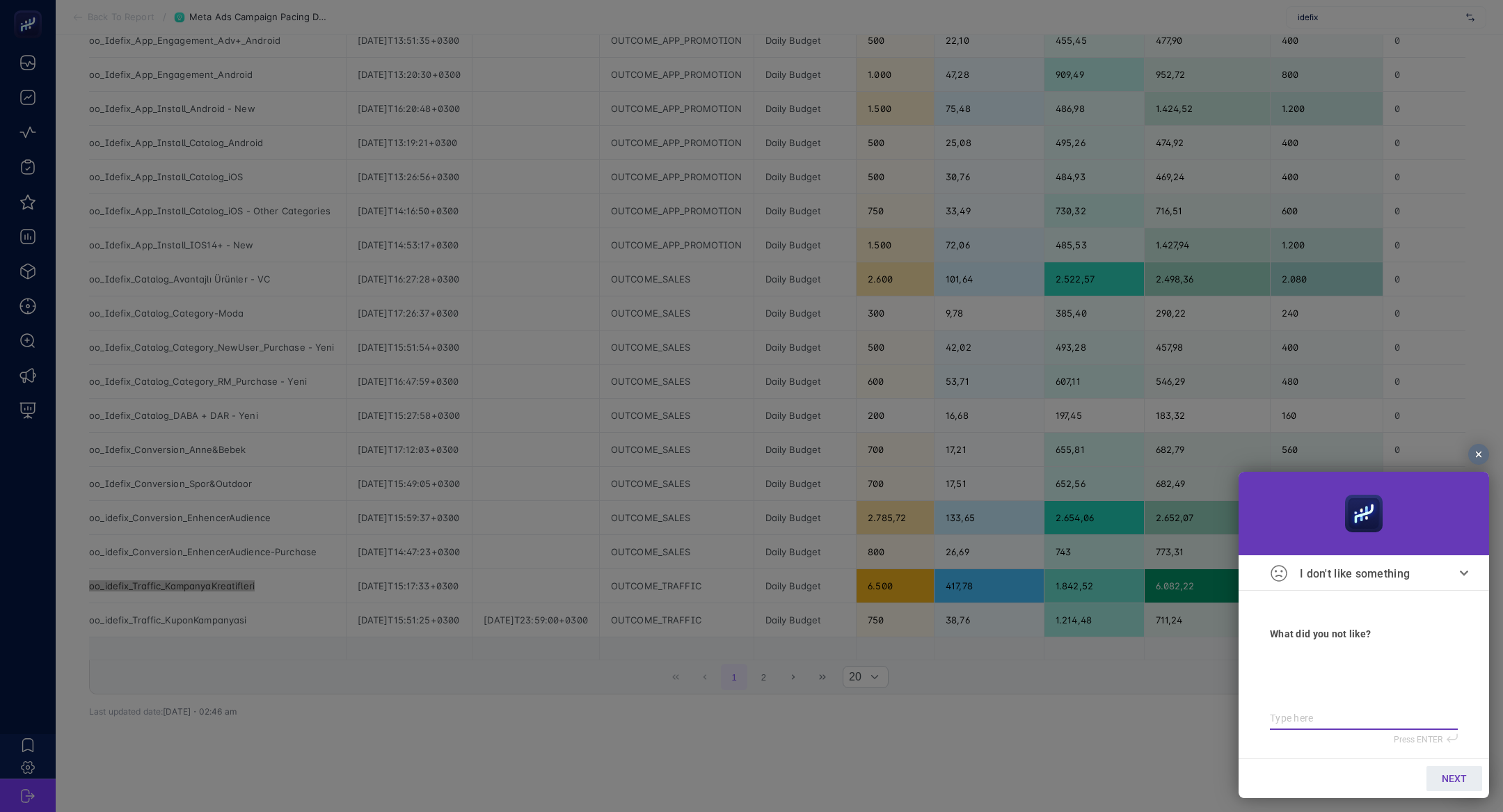
paste textarea "Boo_idefix_Traffic_KampanyaKreatifleri"
type textarea "Boo_idefix_Traffic_KampanyaKreatifleri"
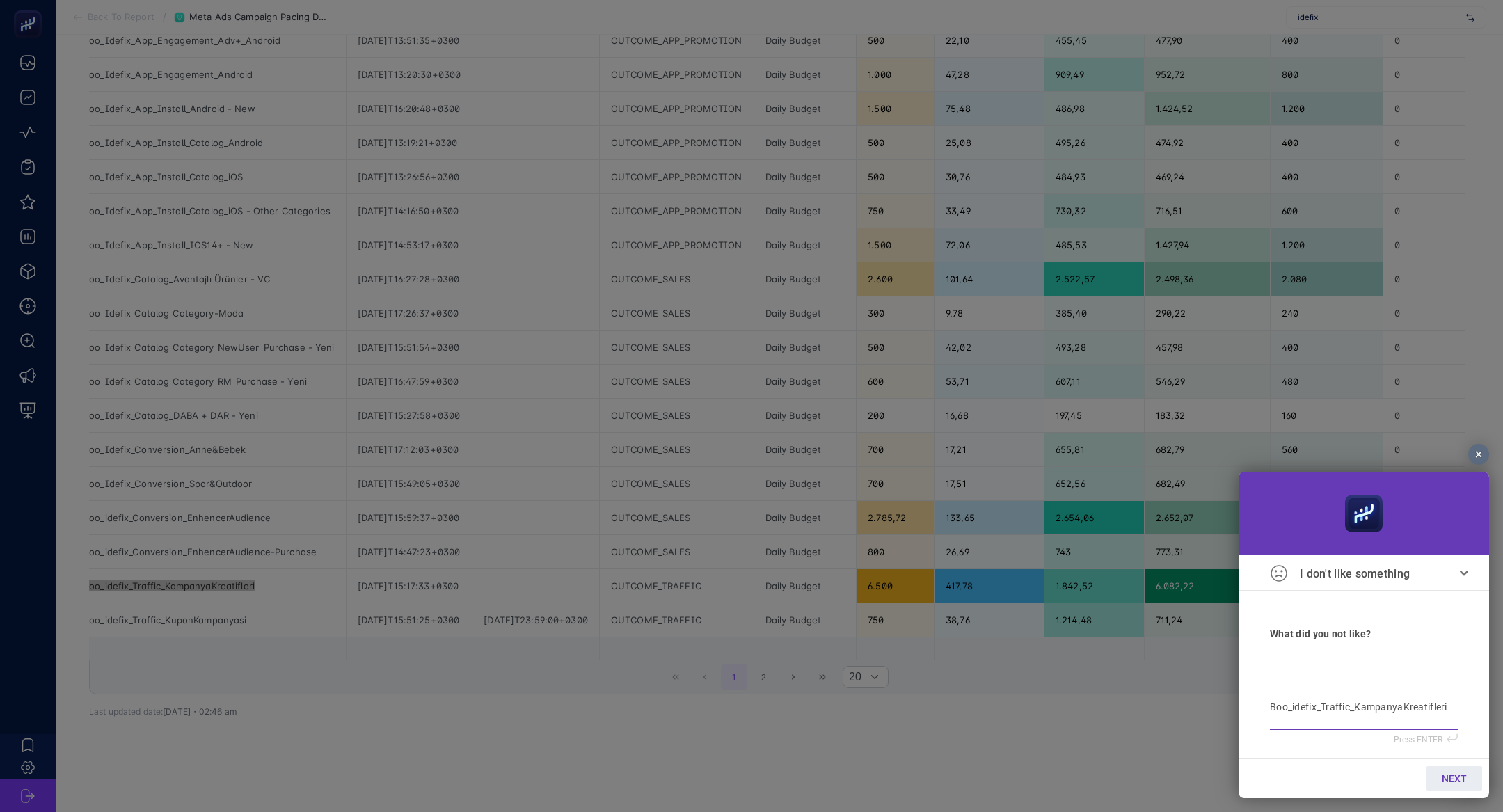
type textarea "Boo_idefix_Traffic_KampanyaKreatifleri k"
type textarea "Boo_idefix_Traffic_KampanyaKreatifleri ka"
type textarea "Boo_idefix_Traffic_KampanyaKreatifleri kap"
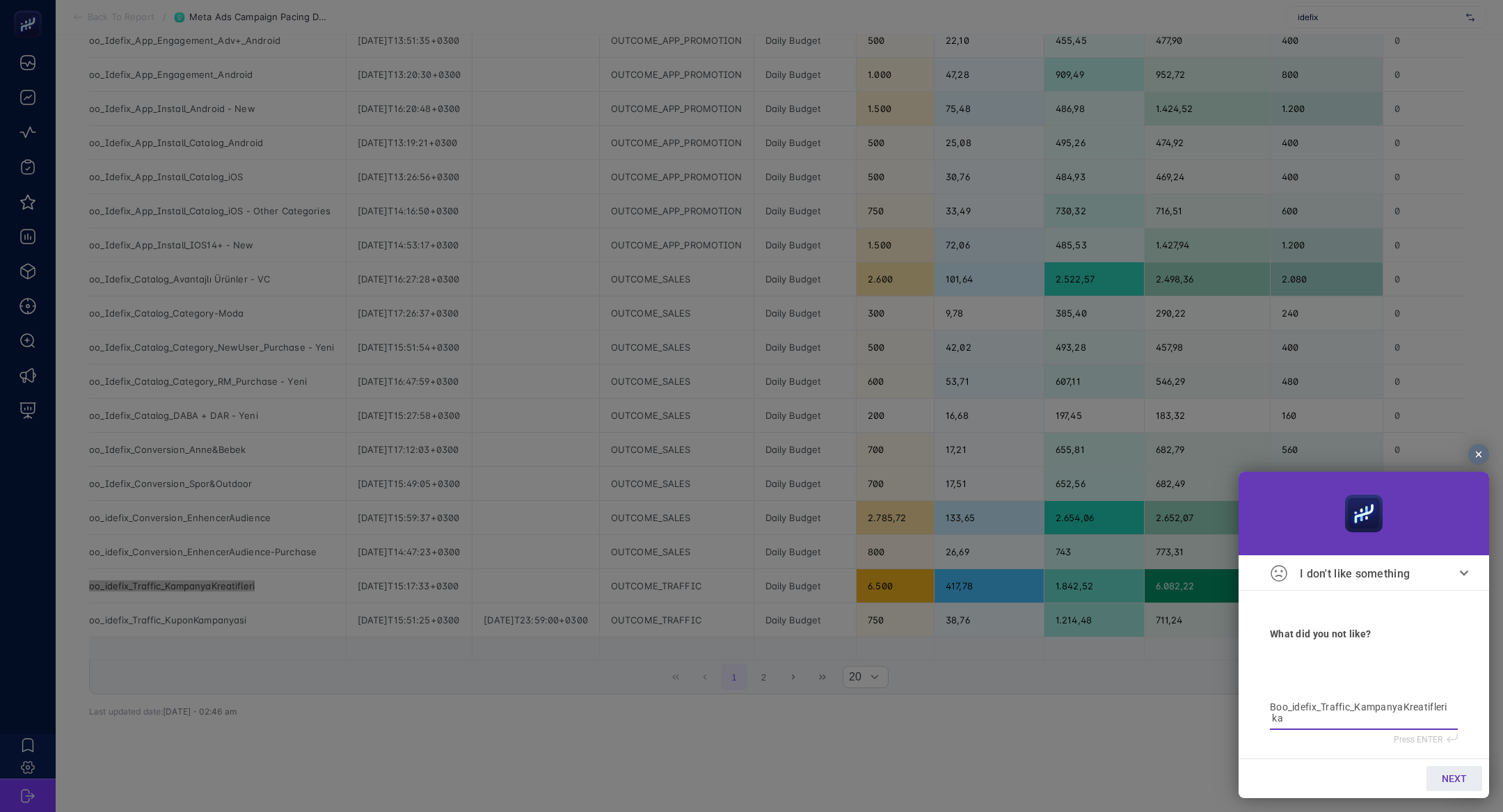
type textarea "Boo_idefix_Traffic_KampanyaKreatifleri kap"
type textarea "Boo_idefix_Traffic_KampanyaKreatifleri kapa"
type textarea "Boo_idefix_Traffic_KampanyaKreatifleri kapal"
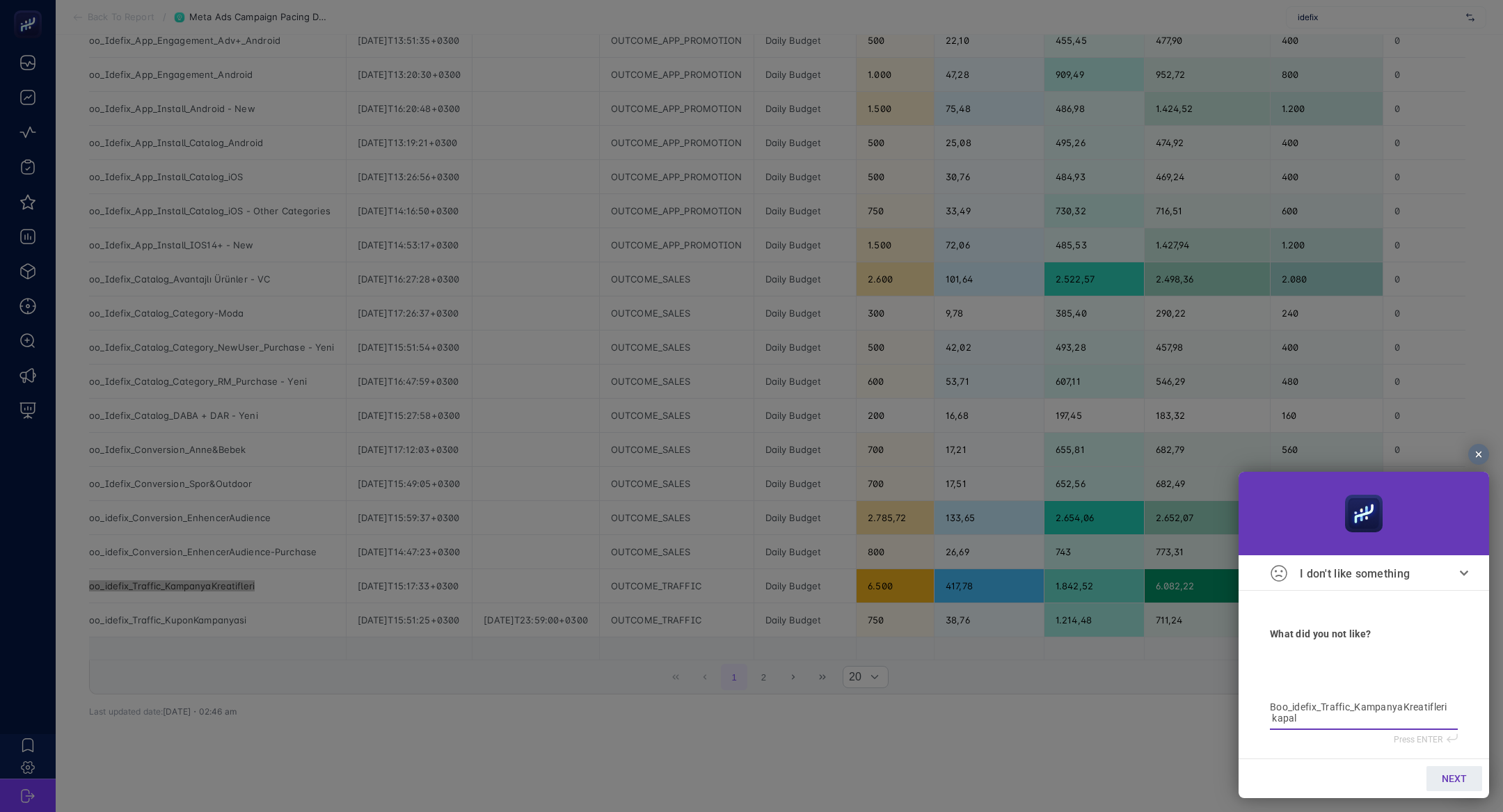
type textarea "Boo_idefix_Traffic_KampanyaKreatifleri kapall"
type textarea "Boo_idefix_Traffic_KampanyaKreatifleri kapallı"
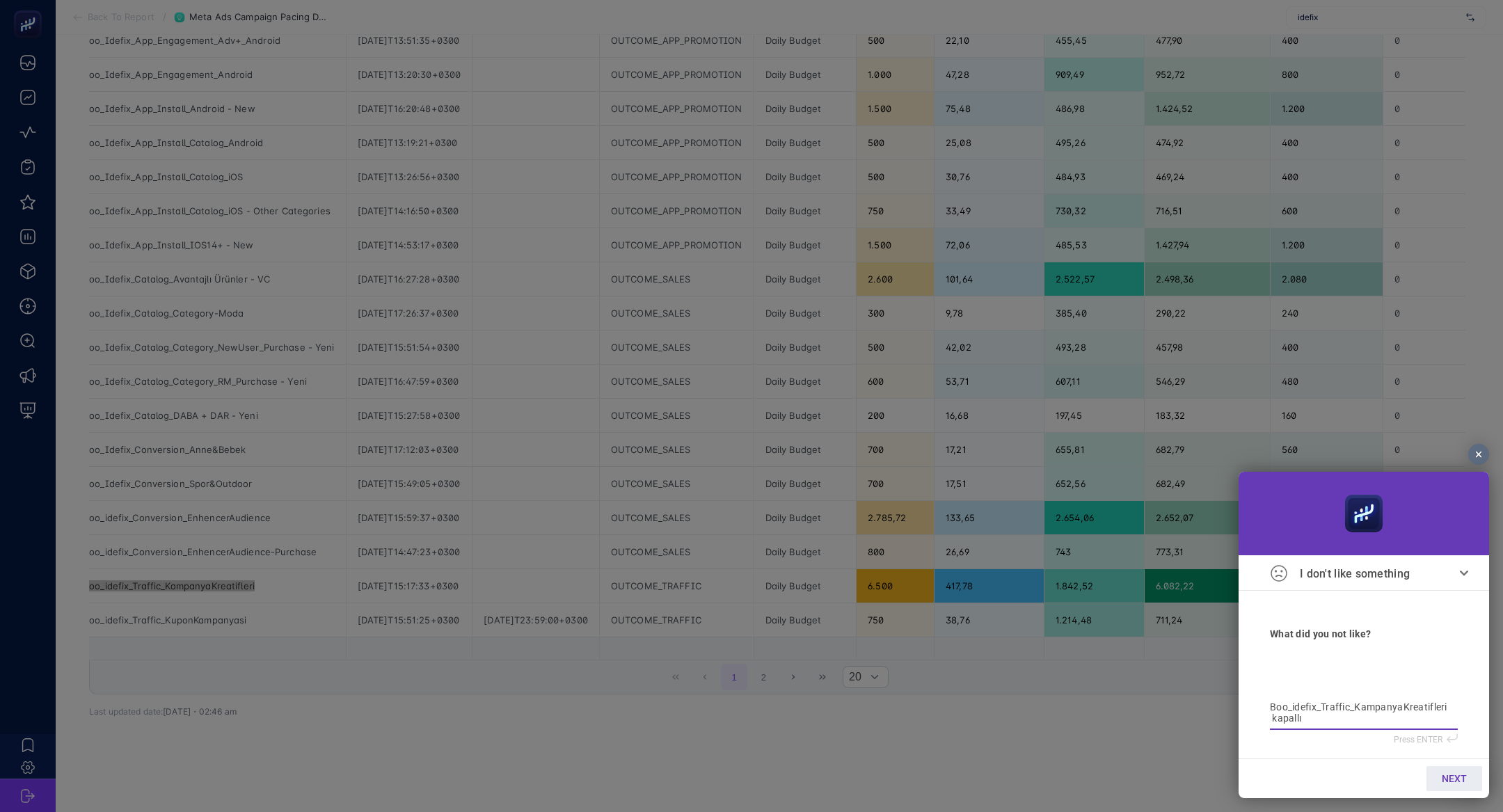
type textarea "Boo_idefix_Traffic_KampanyaKreatifleri kapallı"
type textarea "Boo_idefix_Traffic_KampanyaKreatifleri kapallı a"
type textarea "Boo_idefix_Traffic_KampanyaKreatifleri kapallı ad"
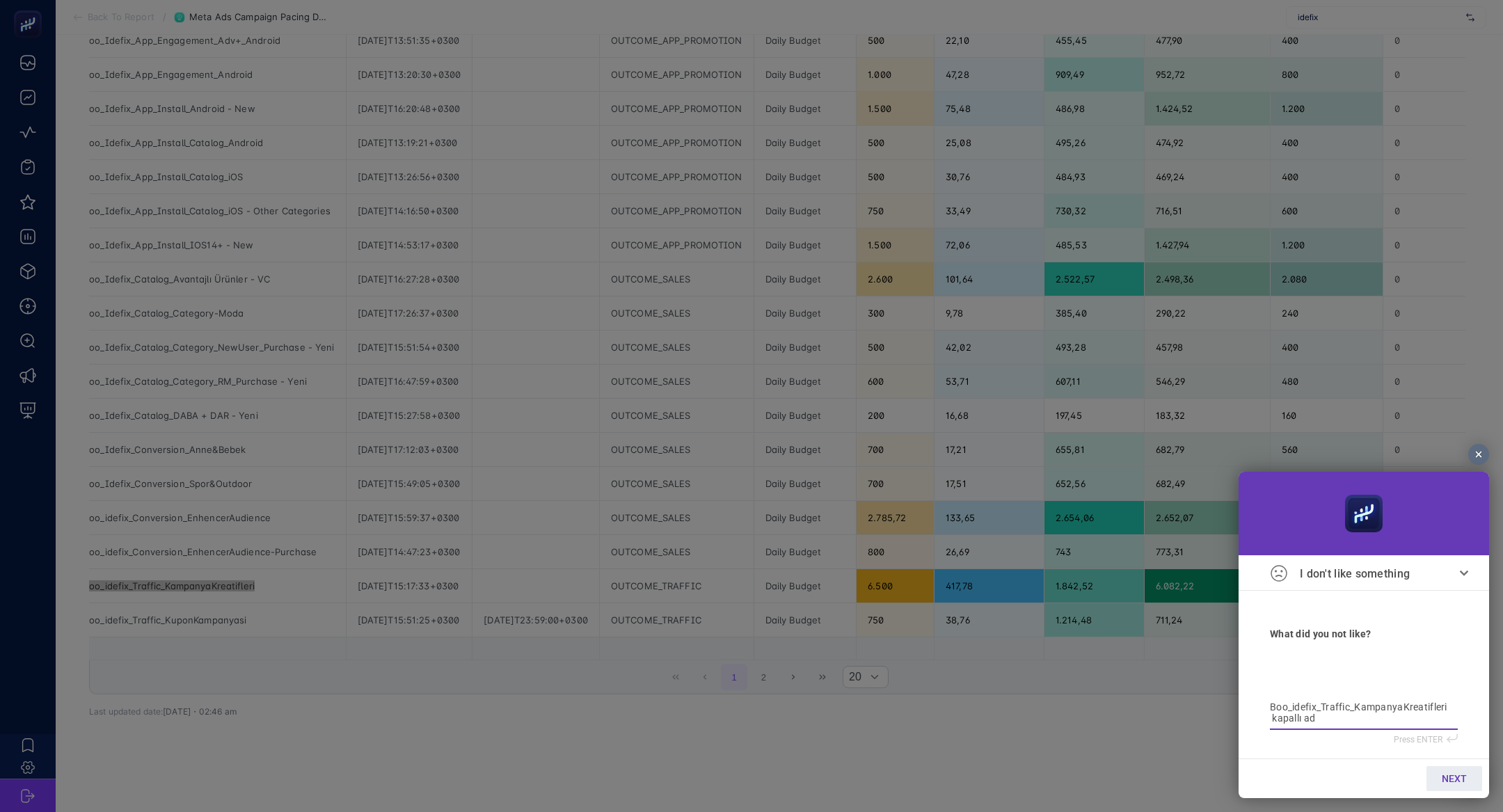
type textarea "Boo_idefix_Traffic_KampanyaKreatifleri kapallı ad"
type textarea "Boo_idefix_Traffic_KampanyaKreatifleri kapallı ad s"
type textarea "Boo_idefix_Traffic_KampanyaKreatifleri kapallı ad se"
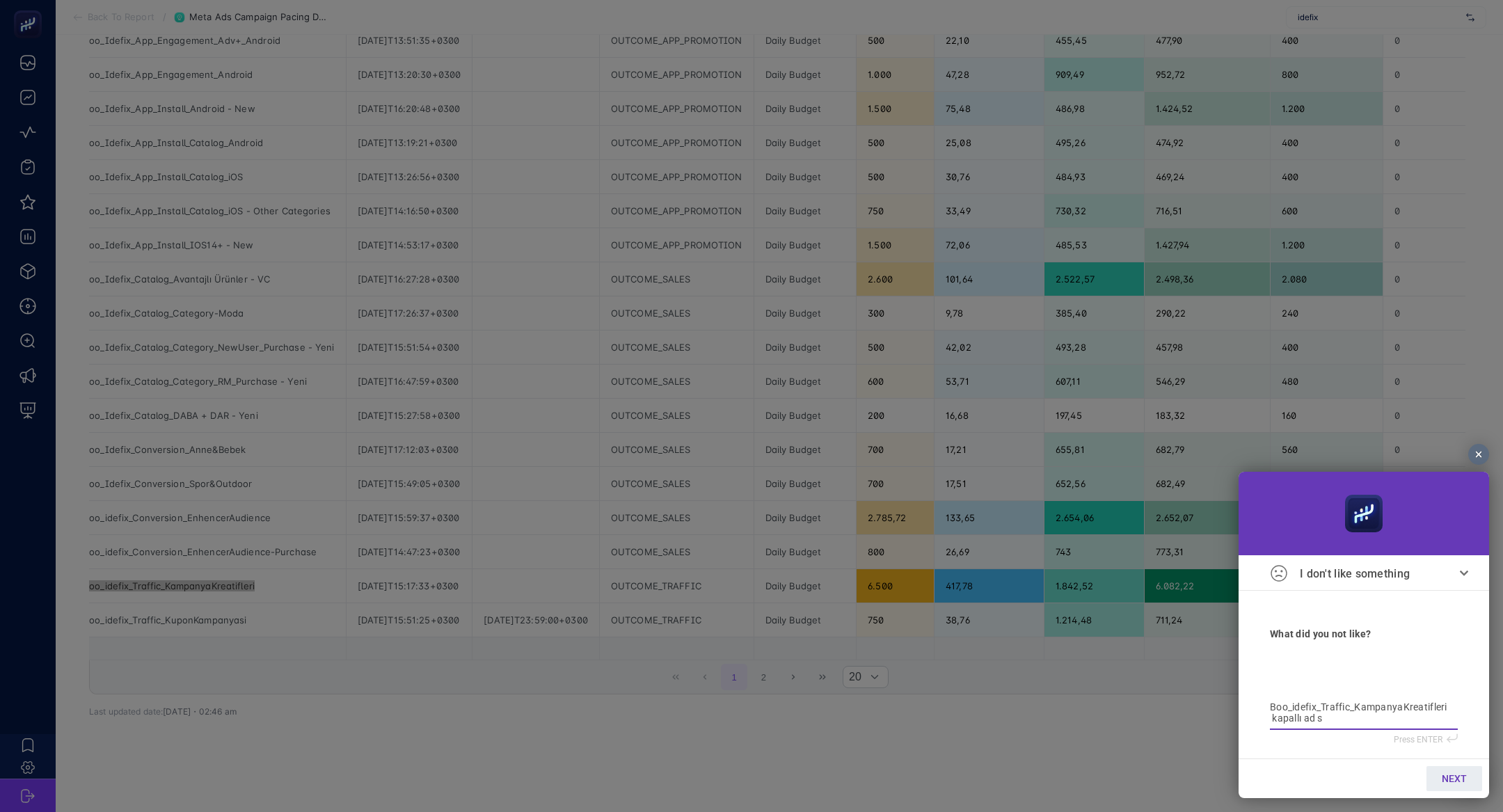
type textarea "Boo_idefix_Traffic_KampanyaKreatifleri kapallı ad se"
type textarea "Boo_idefix_Traffic_KampanyaKreatifleri kapallı ad sel"
type textarea "Boo_idefix_Traffic_KampanyaKreatifleri kapallı ad se"
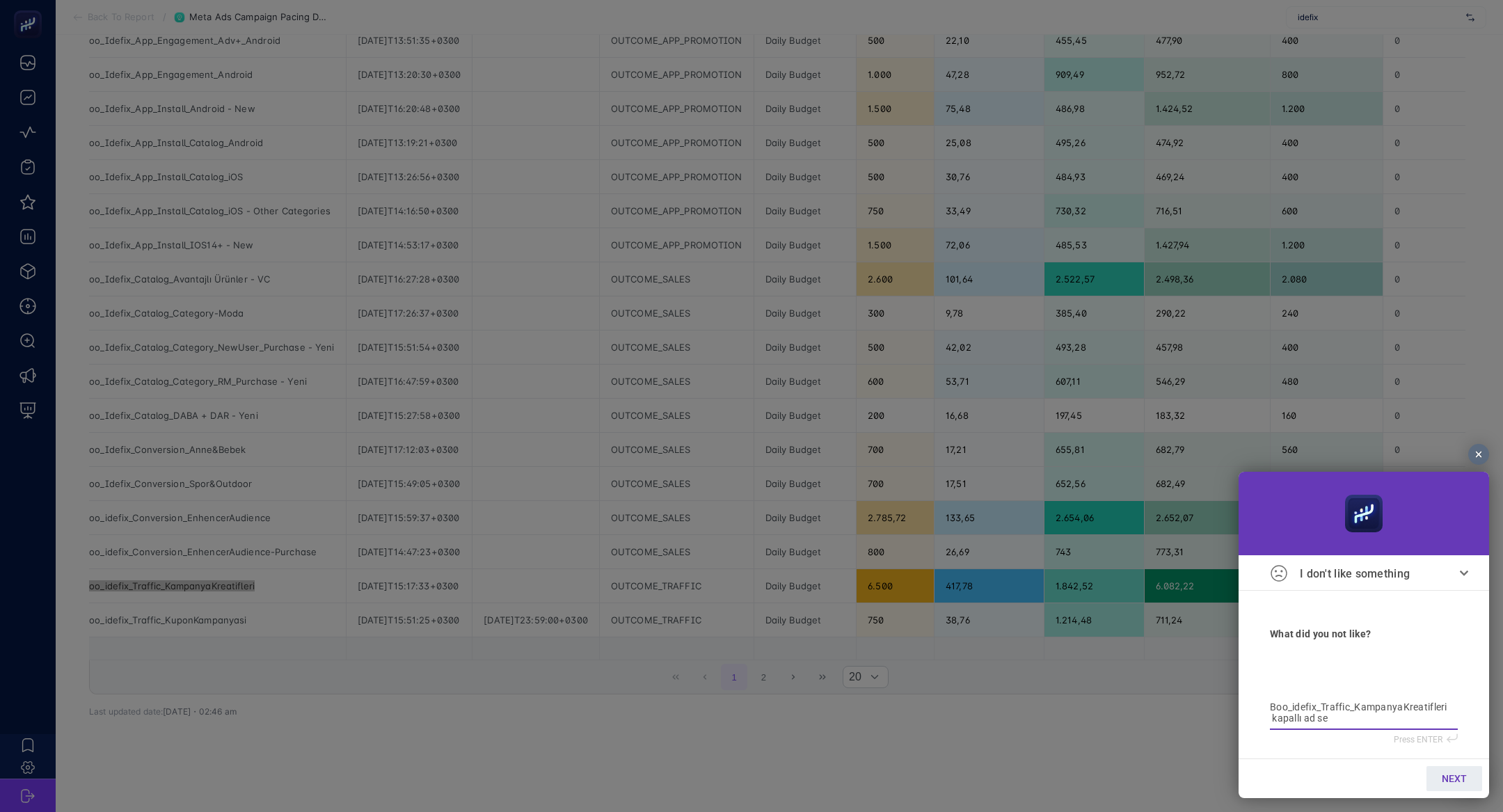
type textarea "Boo_idefix_Traffic_KampanyaKreatifleri kapallı ad set"
type textarea "Boo_idefix_Traffic_KampanyaKreatifleri kapallı ad setl"
type textarea "Boo_idefix_Traffic_KampanyaKreatifleri kapallı ad setle"
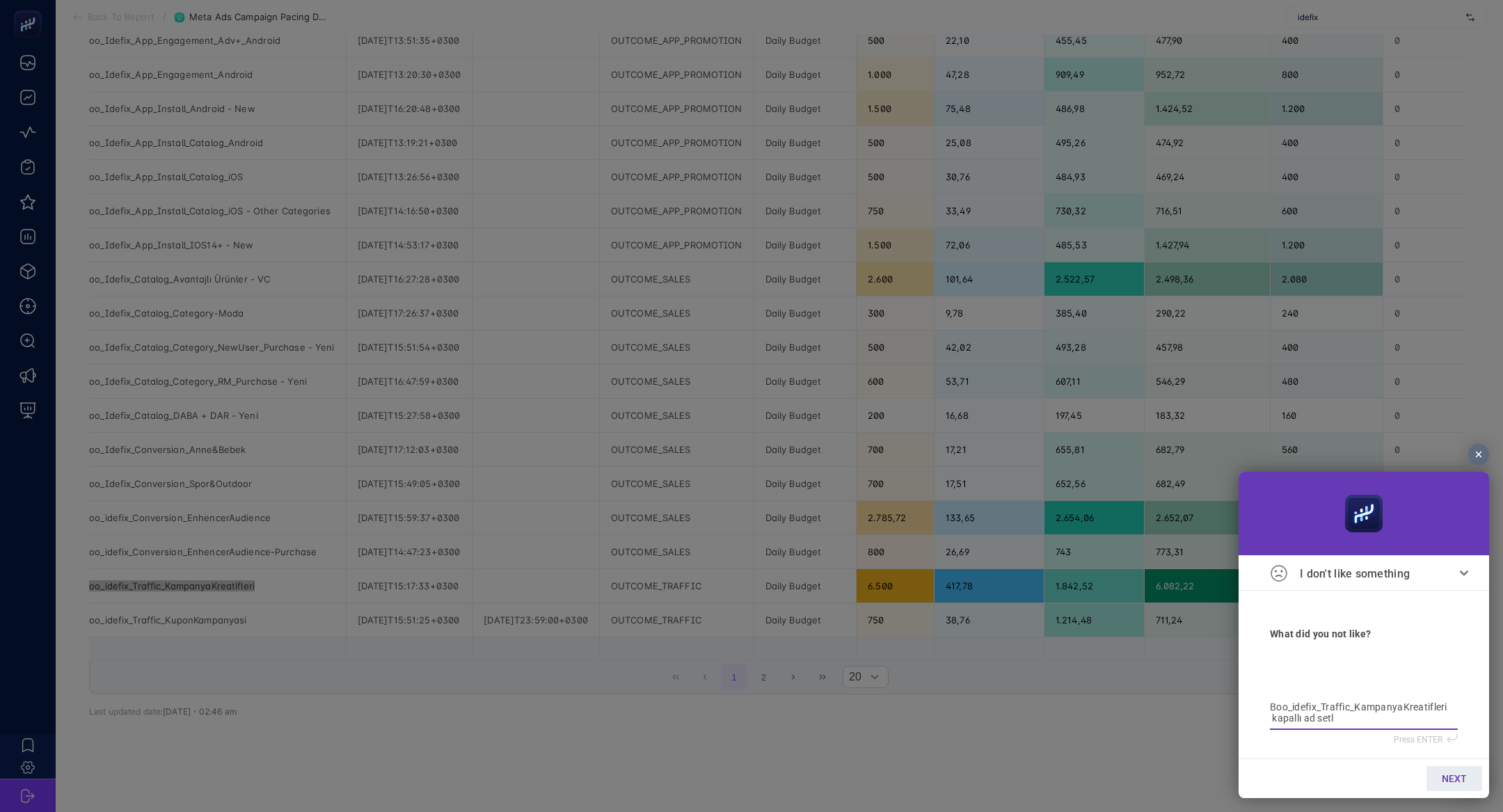
type textarea "Boo_idefix_Traffic_KampanyaKreatifleri kapallı ad setle"
type textarea "Boo_idefix_Traffic_KampanyaKreatifleri kapallı ad setler"
type textarea "Boo_idefix_Traffic_KampanyaKreatifleri kapallı ad setleri"
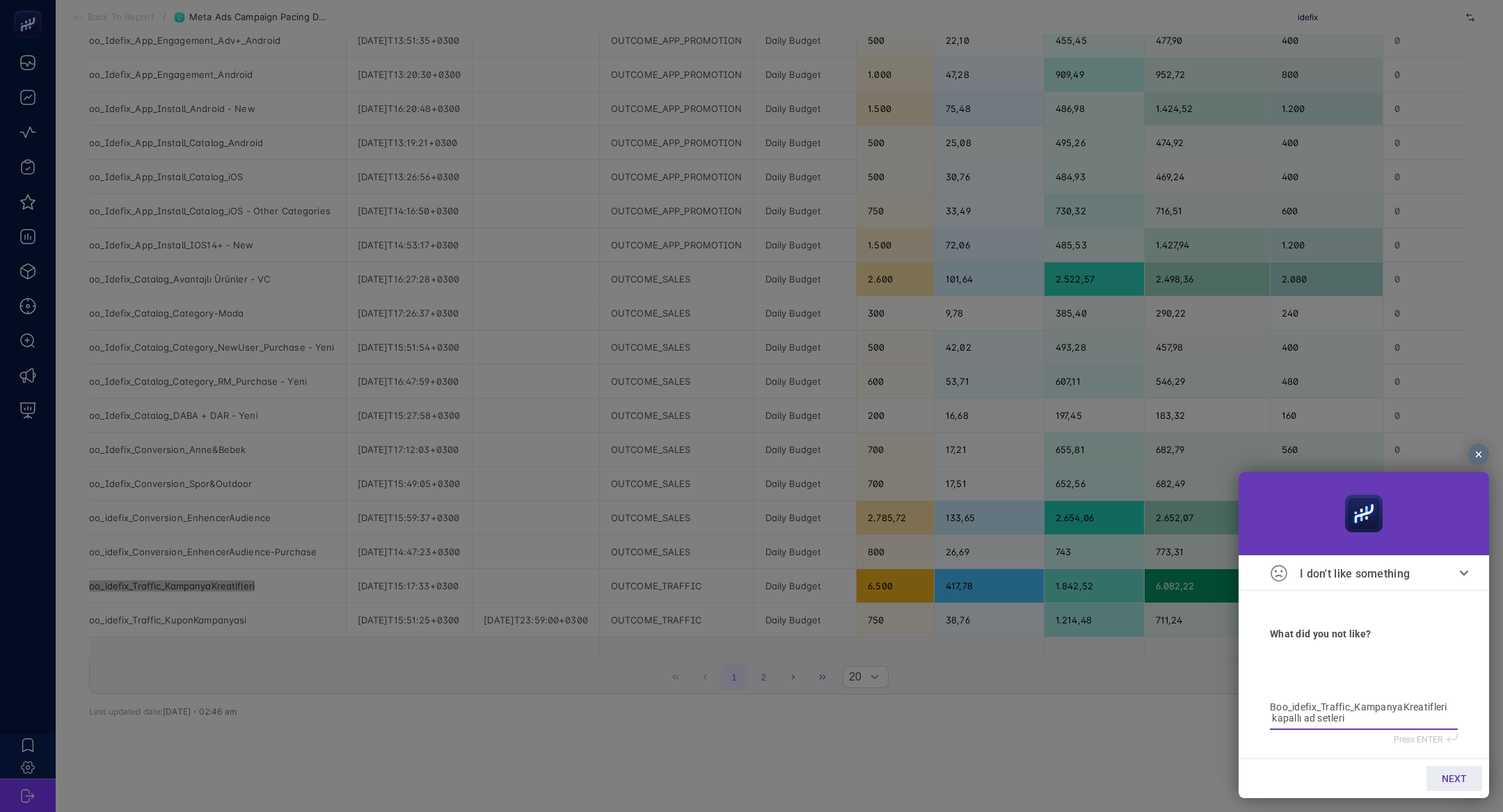
type textarea "Boo_idefix_Traffic_KampanyaKreatifleri kapallı ad setlerin"
type textarea "Boo_idefix_Traffic_KampanyaKreatifleri kapallı ad setlerind"
type textarea "Boo_idefix_Traffic_KampanyaKreatifleri kapallı ad setlerinde"
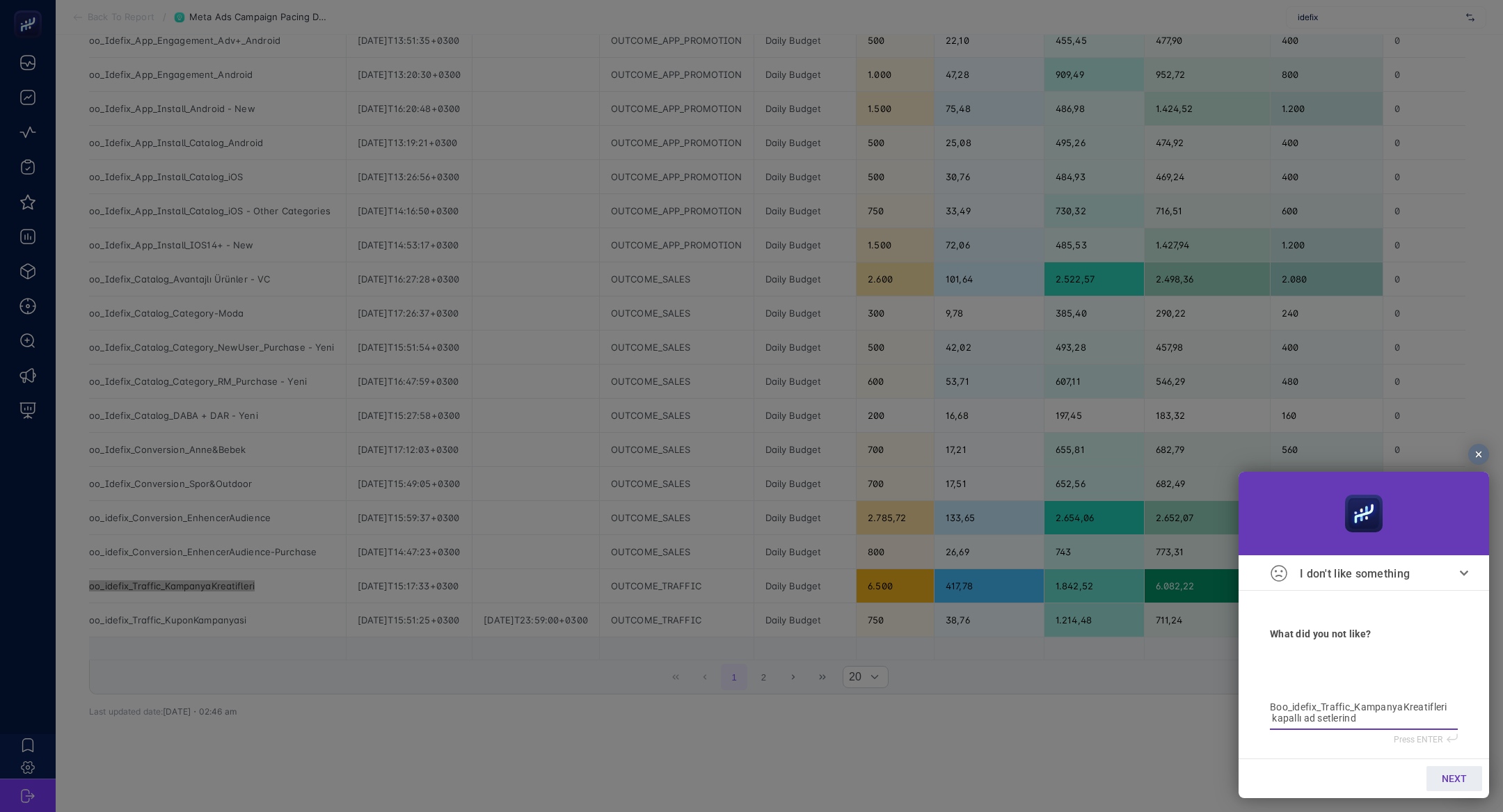
type textarea "Boo_idefix_Traffic_KampanyaKreatifleri kapallı ad setlerinde"
type textarea "Boo_idefix_Traffic_KampanyaKreatifleri kapallı ad setlerinde b"
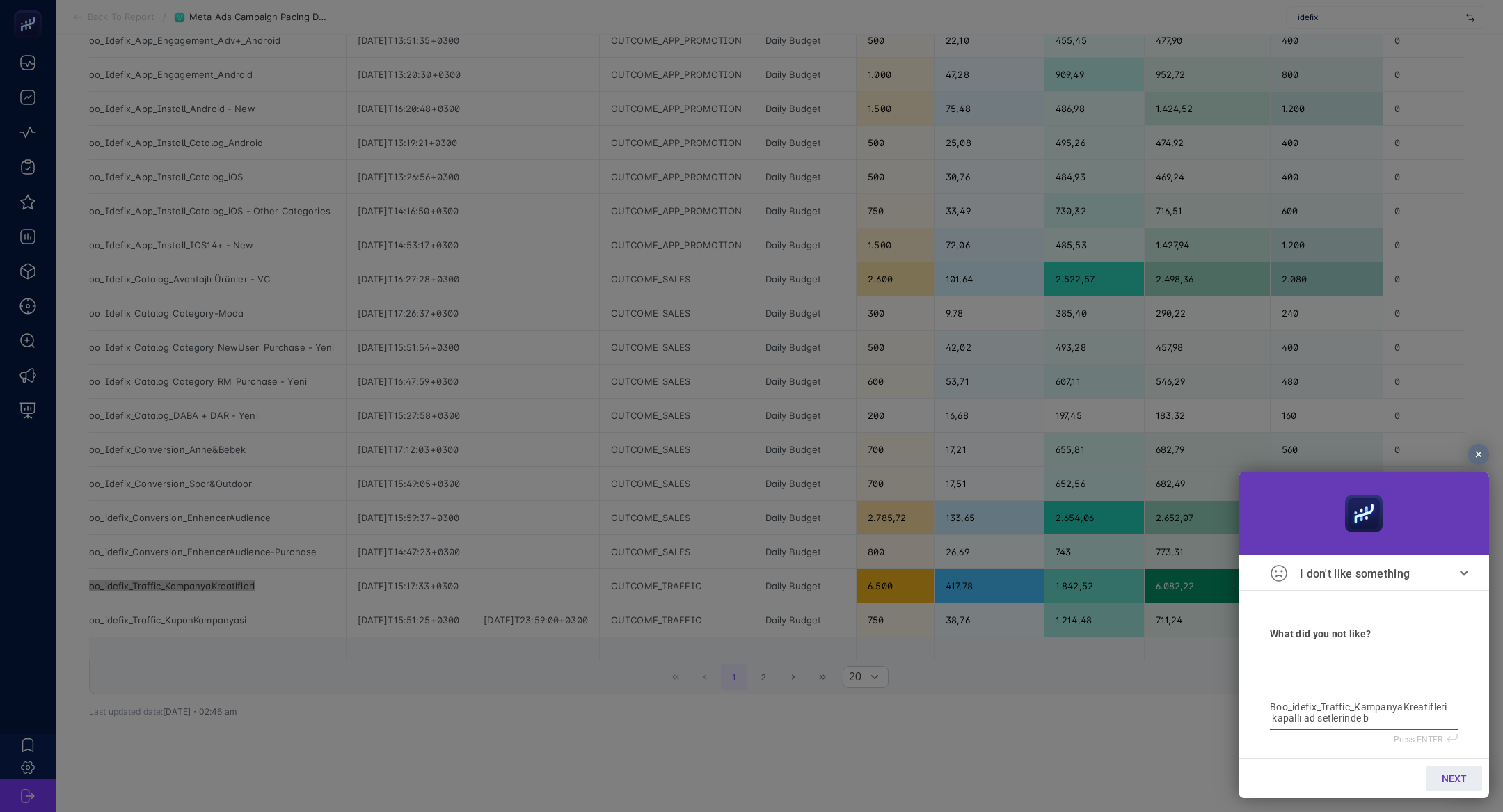
type textarea "Boo_idefix_Traffic_KampanyaKreatifleri kapallı ad setlerinde bü"
type textarea "Boo_idefix_Traffic_KampanyaKreatifleri kapallı ad setlerinde büt"
type textarea "Boo_idefix_Traffic_KampanyaKreatifleri kapallı ad setlerinde bütç"
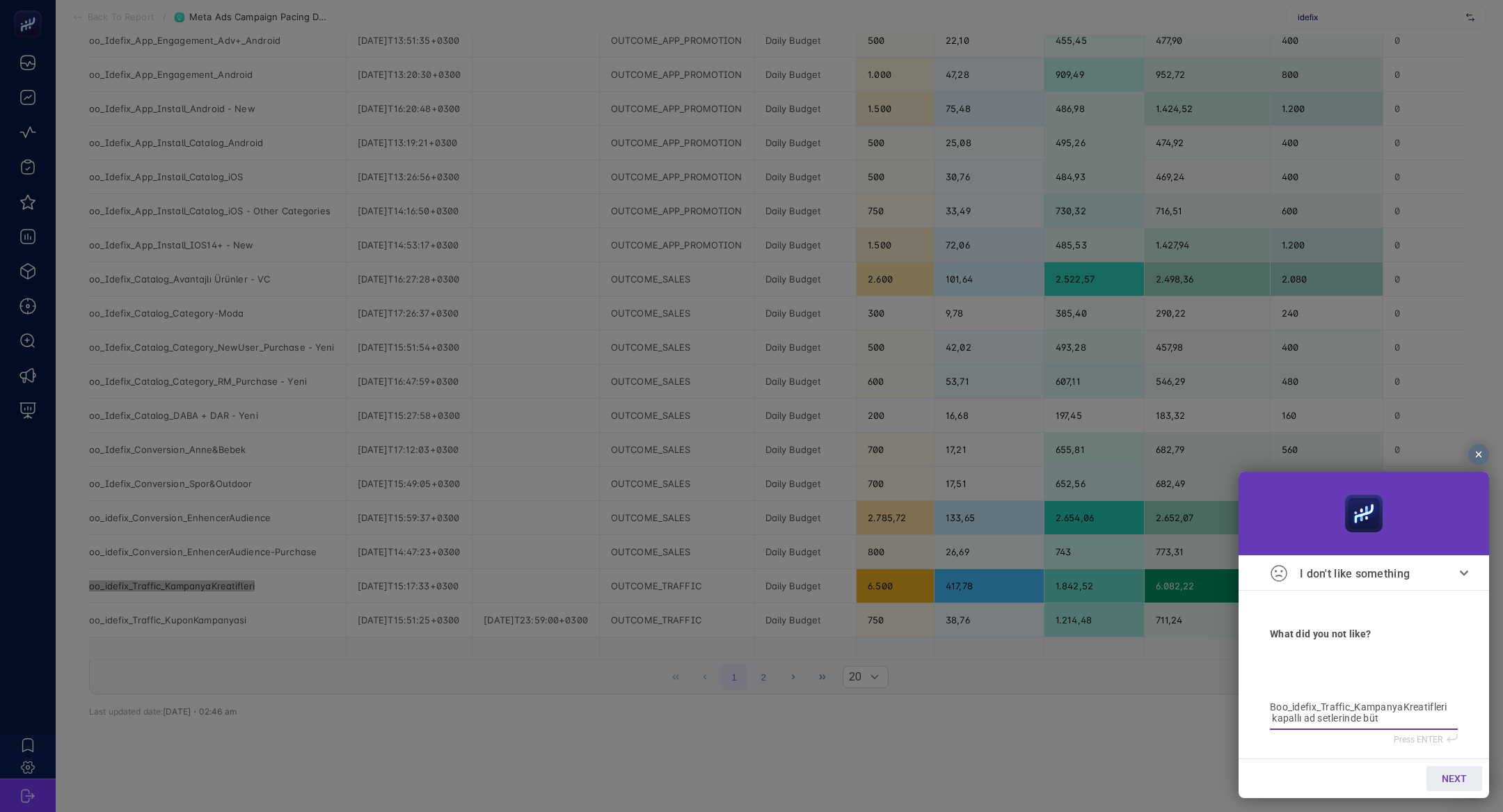
type textarea "Boo_idefix_Traffic_KampanyaKreatifleri kapallı ad setlerinde bütç"
type textarea "Boo_idefix_Traffic_KampanyaKreatifleri kapallı ad setlerinde bütçe"
type textarea "Boo_idefix_Traffic_KampanyaKreatifleri kapallı ad setlerinde bütçesi"
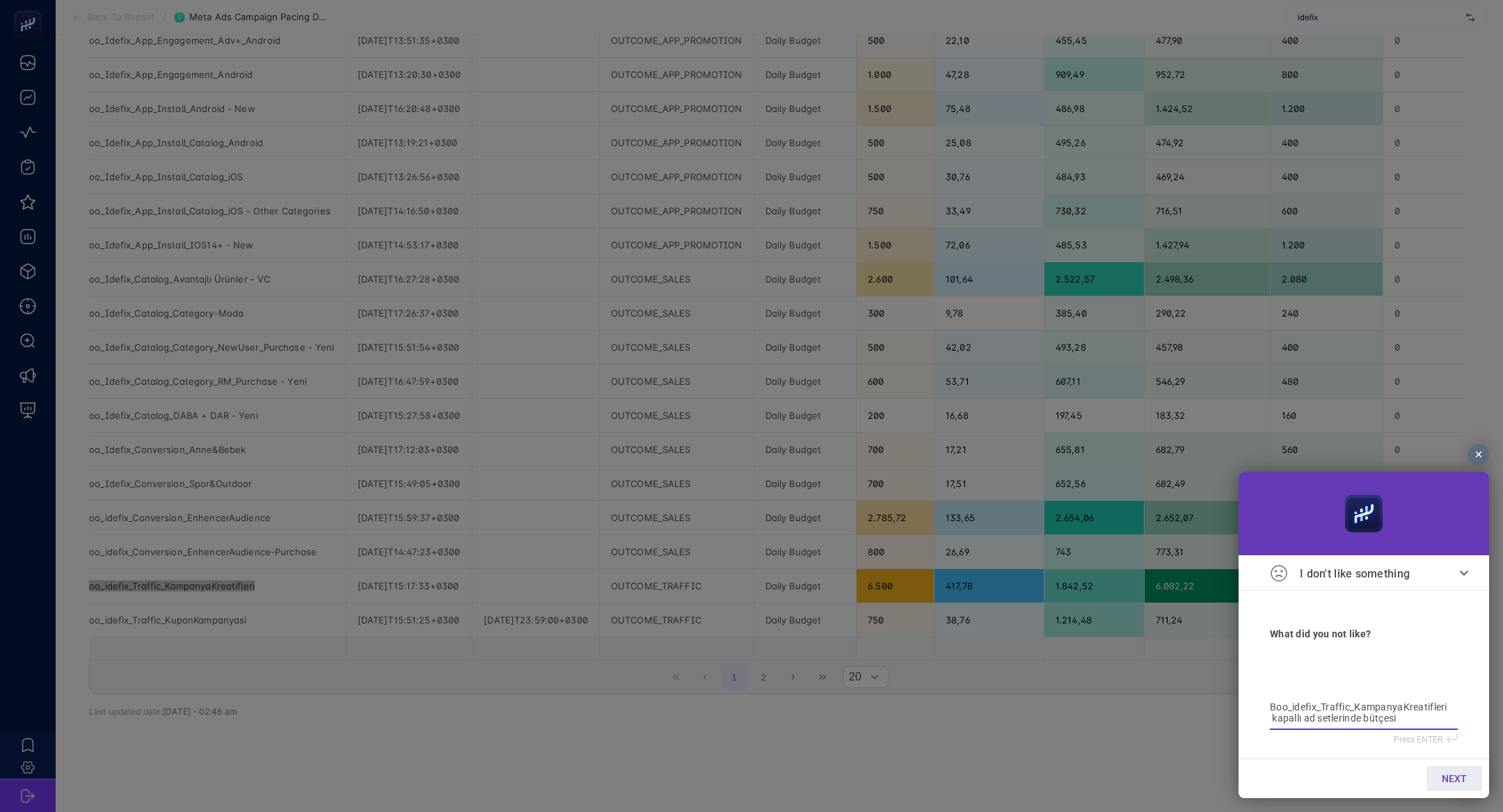
type textarea "Boo_idefix_Traffic_KampanyaKreatifleri kapallı ad setlerinde bütçesin"
type textarea "Boo_idefix_Traffic_KampanyaKreatifleri kapallı ad setlerinde bütçesini"
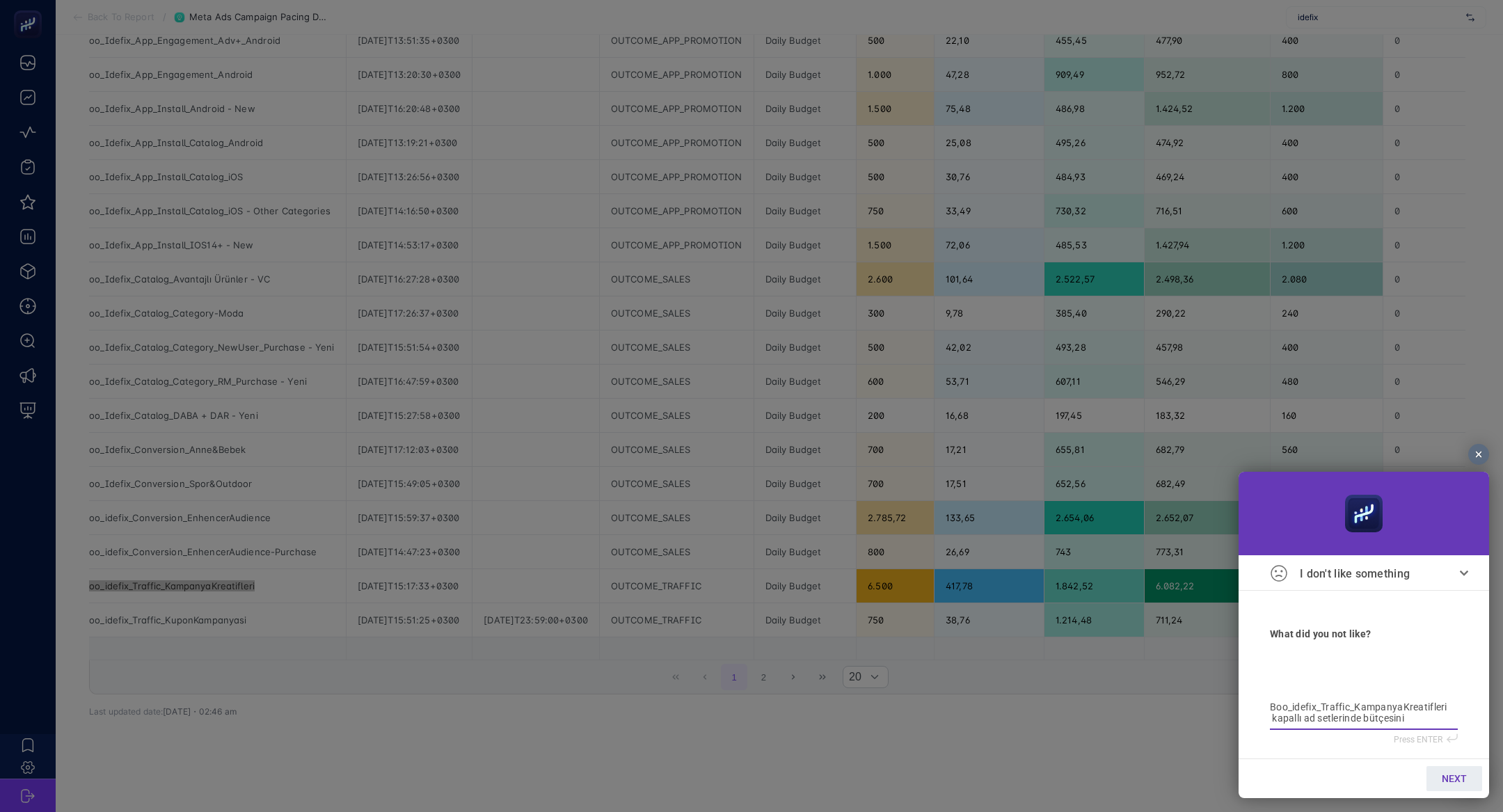
type textarea "Boo_idefix_Traffic_KampanyaKreatifleri kapallı ad setlerinde bütçesini"
type textarea "Boo_idefix_Traffic_KampanyaKreatifleri kapallı ad setlerinde bütçesini ç"
type textarea "Boo_idefix_Traffic_KampanyaKreatifleri kapallı ad setlerinde bütçesini çe"
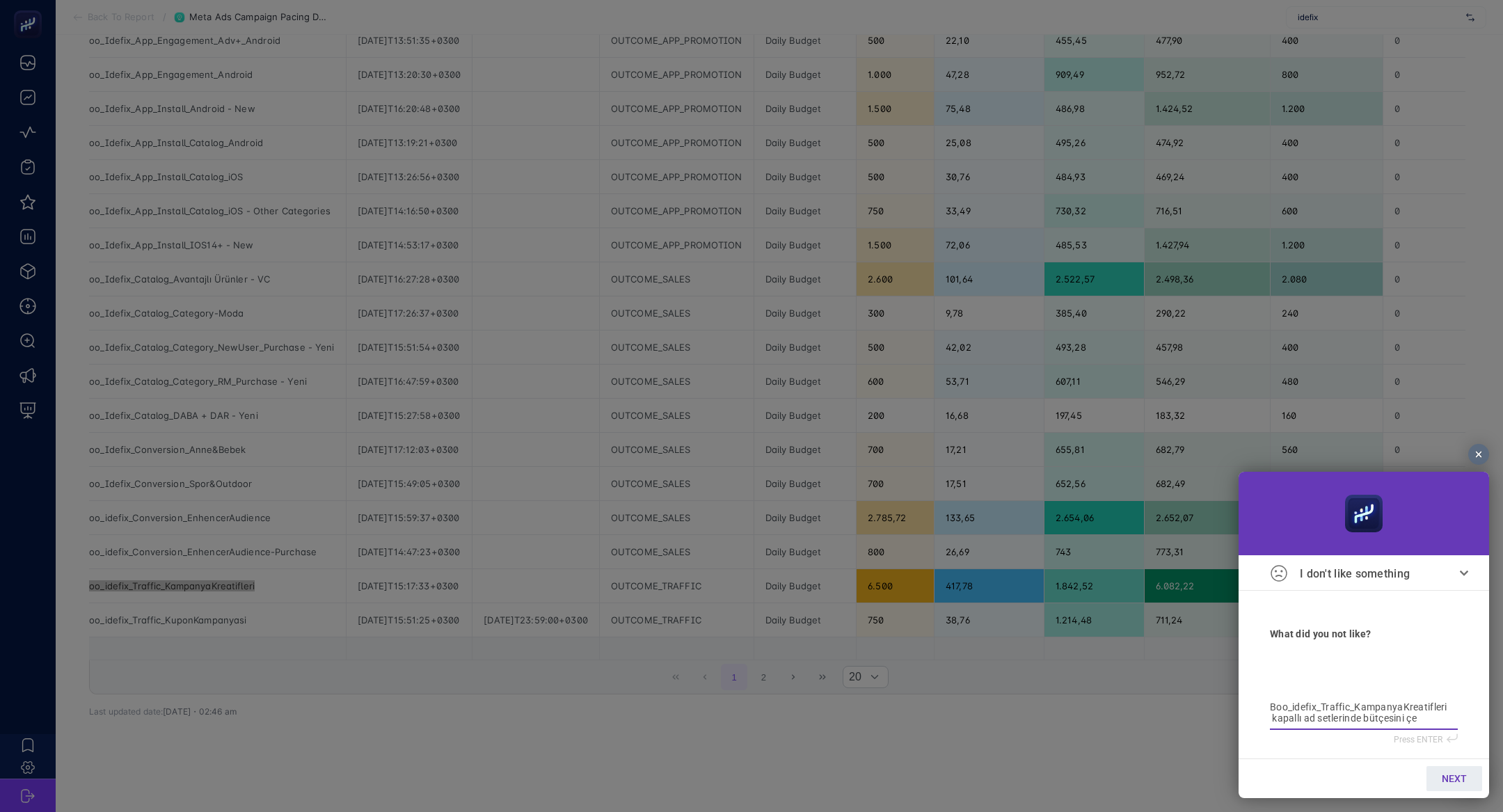
type textarea "Boo_idefix_Traffic_KampanyaKreatifleri kapallı ad setlerinde bütçesini çek"
type textarea "Boo_idefix_Traffic_KampanyaKreatifleri kapallı ad setlerinde bütçesini çeki"
type textarea "Boo_idefix_Traffic_KampanyaKreatifleri kapallı ad setlerinde bütçesini çekio"
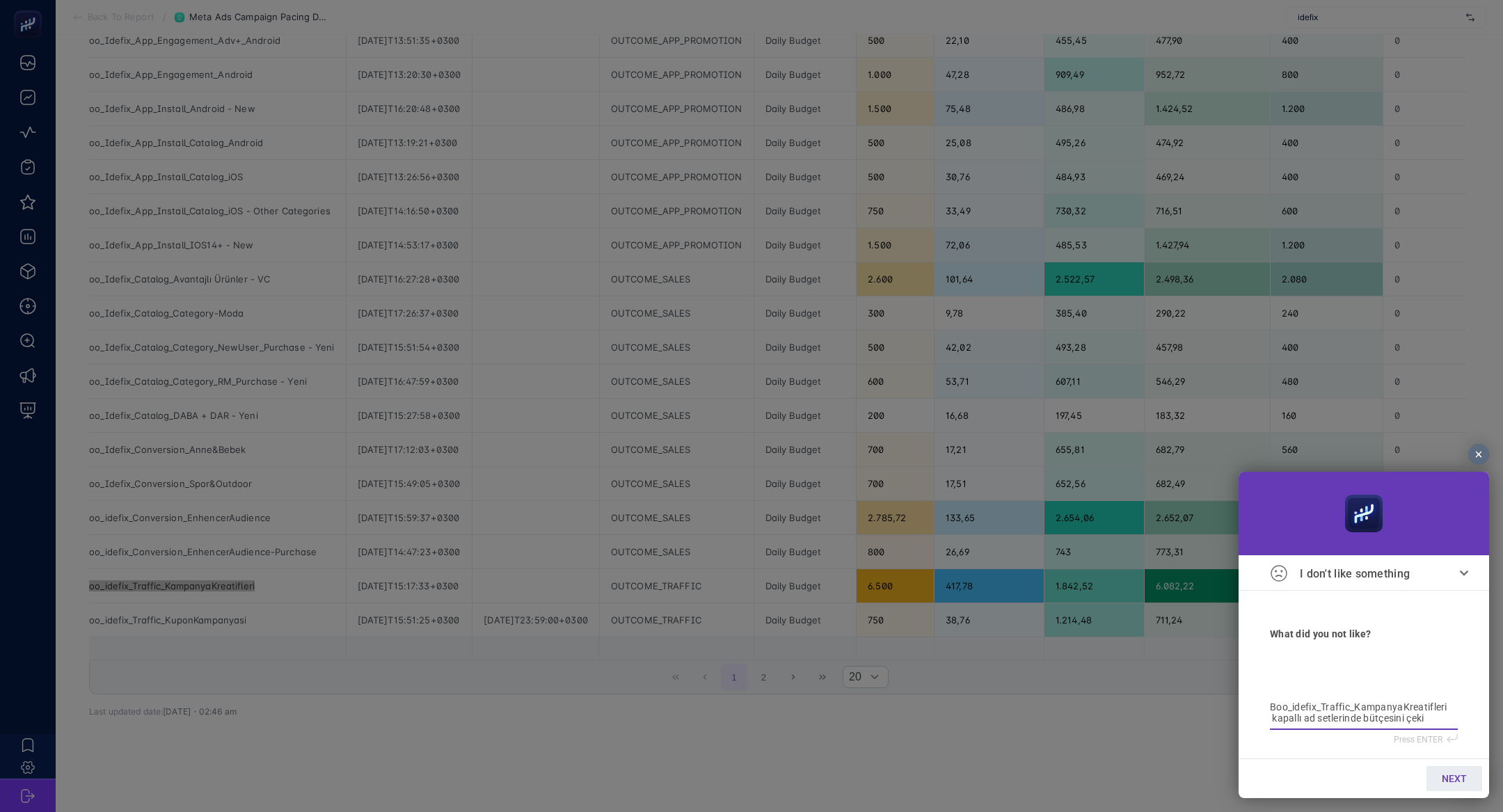
type textarea "Boo_idefix_Traffic_KampanyaKreatifleri kapallı ad setlerinde bütçesini çekio"
type textarea "Boo_idefix_Traffic_KampanyaKreatifleri kapallı ad setlerinde bütçesini çeki"
type textarea "Boo_idefix_Traffic_KampanyaKreatifleri kapallı ad setlerinde bütçesini çekiy"
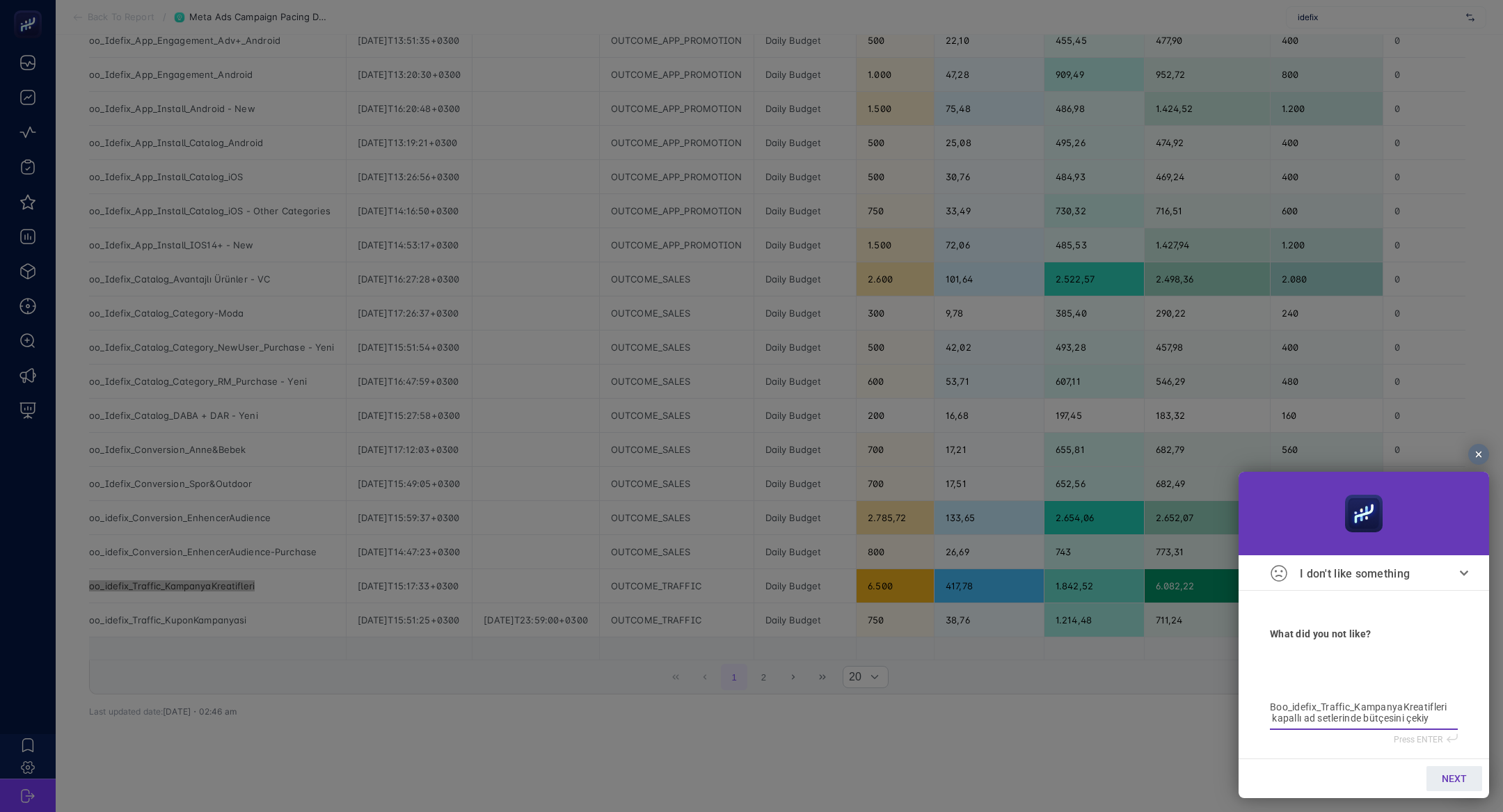
type textarea "Boo_idefix_Traffic_KampanyaKreatifleri kapallı ad setlerinde bütçesini çekiyo"
type textarea "Boo_idefix_Traffic_KampanyaKreatifleri kapallı ad setlerinde bütçesini çekiyor"
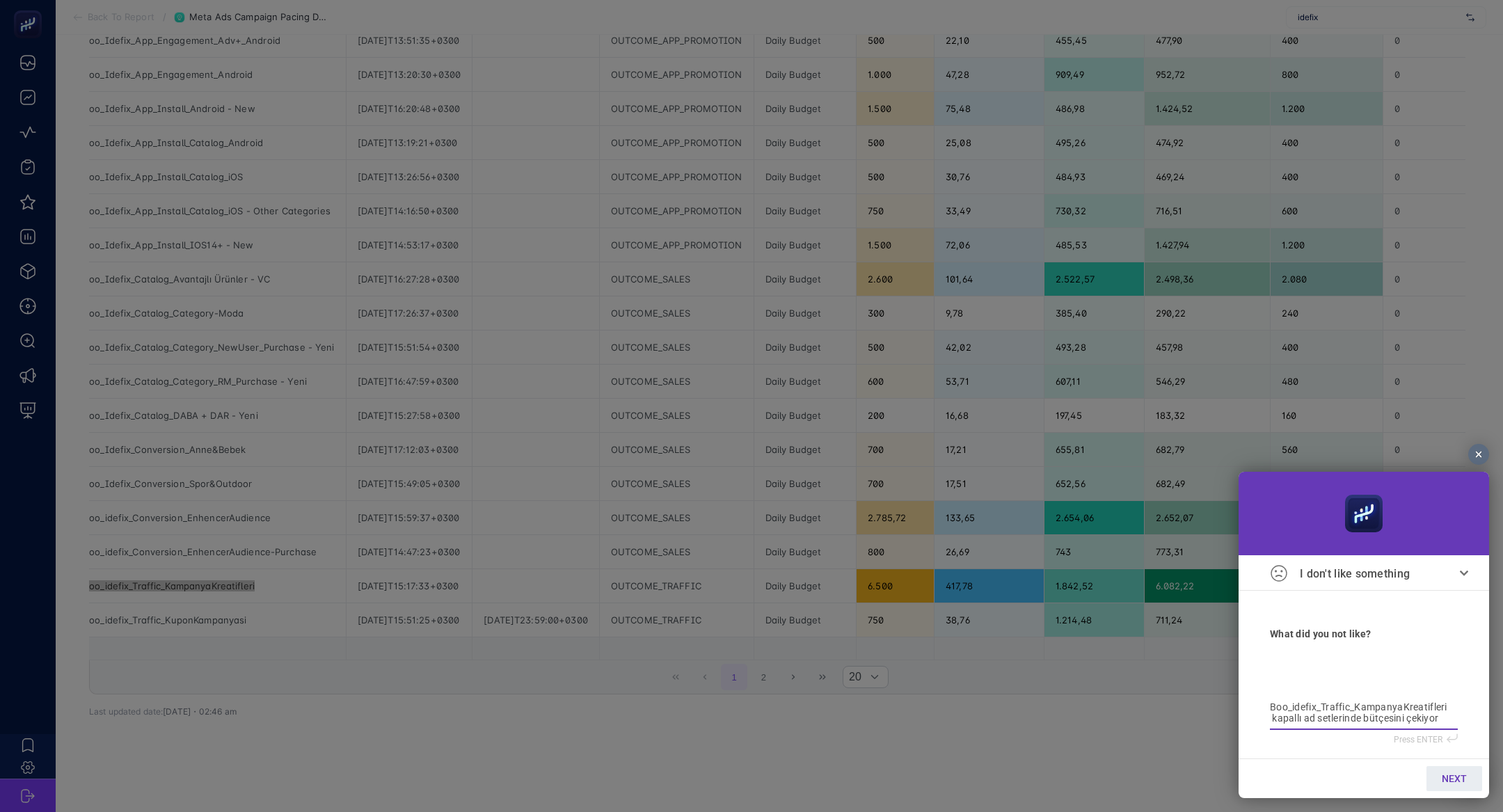
type textarea "Boo_idefix_Traffic_KampanyaKreatifleri kapallı ad setlerinde bütçesini çekiyor"
type textarea "Boo_idefix_Traffic_KampanyaKreatifleri kapallı ad setlerinde bütçesini çekiyor o"
type textarea "Boo_idefix_Traffic_KampanyaKreatifleri kapallı ad setlerinde bütçesini çekiyor …"
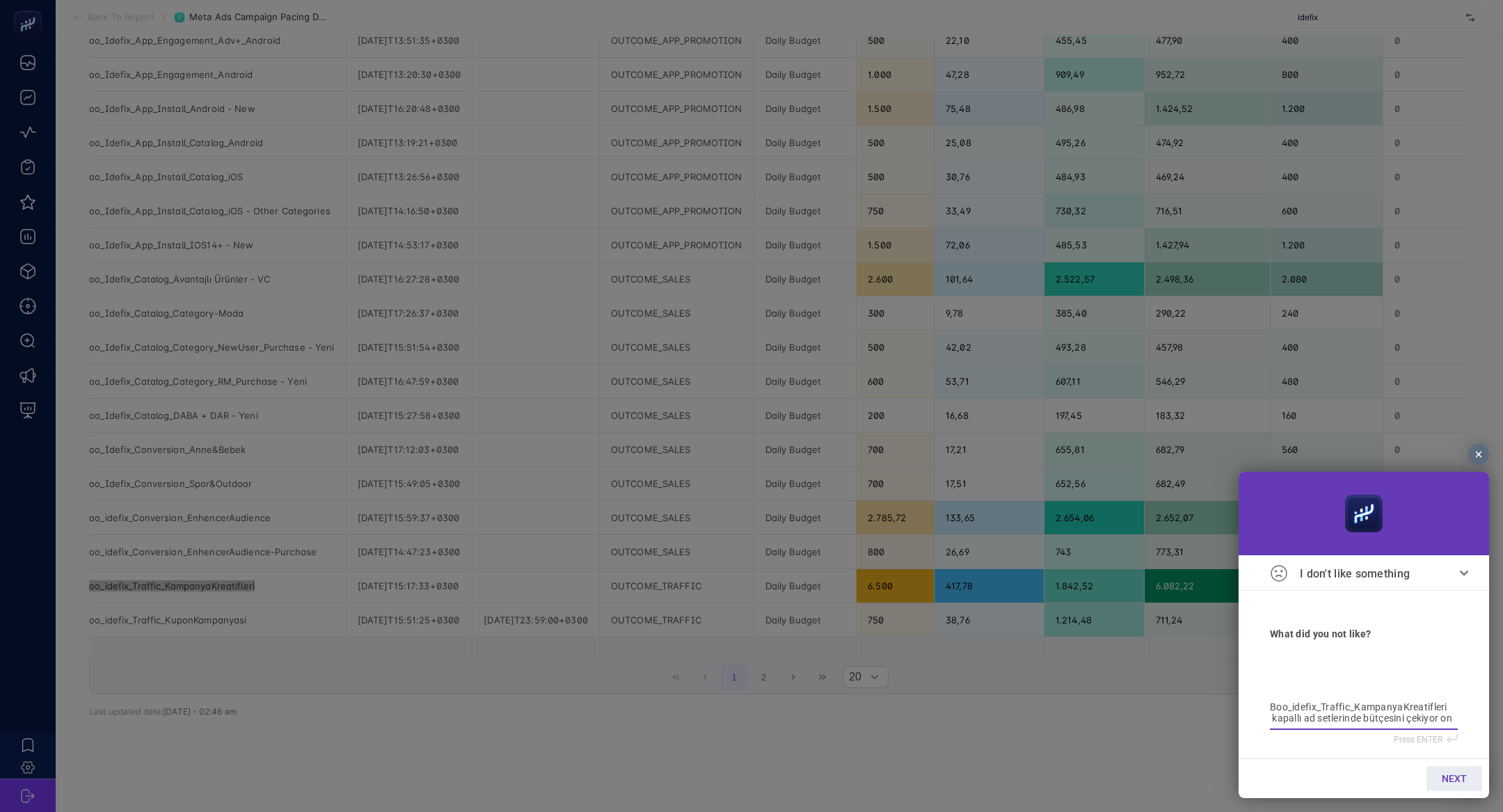
type textarea "Boo_idefix_Traffic_KampanyaKreatifleri kapallı ad setlerinde bütçesini çekiyor …"
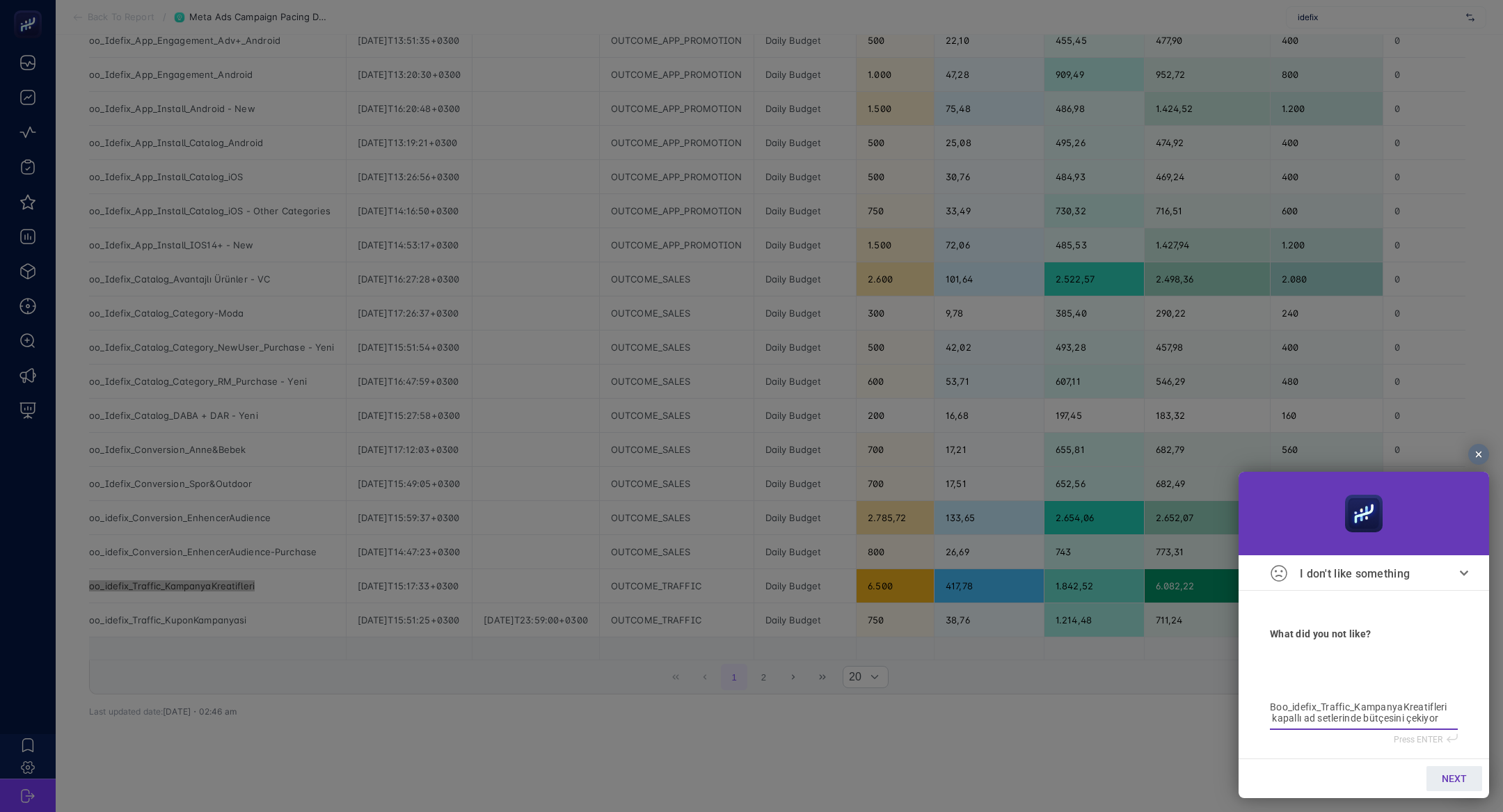
type textarea "Boo_idefix_Traffic_KampanyaKreatifleri kapallı ad setlerinde bütçesini çekiyor …"
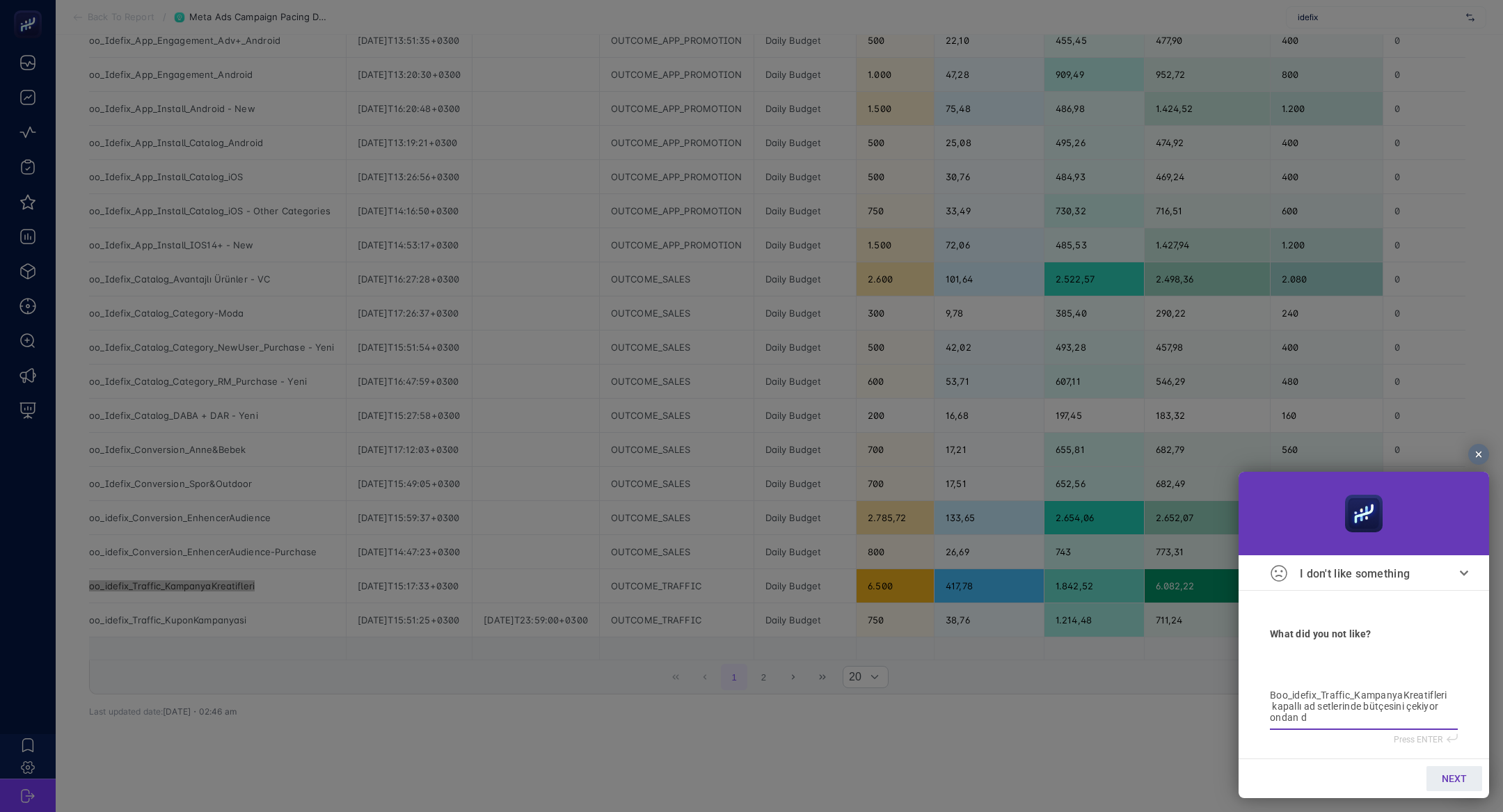
type textarea "Boo_idefix_Traffic_KampanyaKreatifleri kapallı ad setlerinde bütçesini çekiyor …"
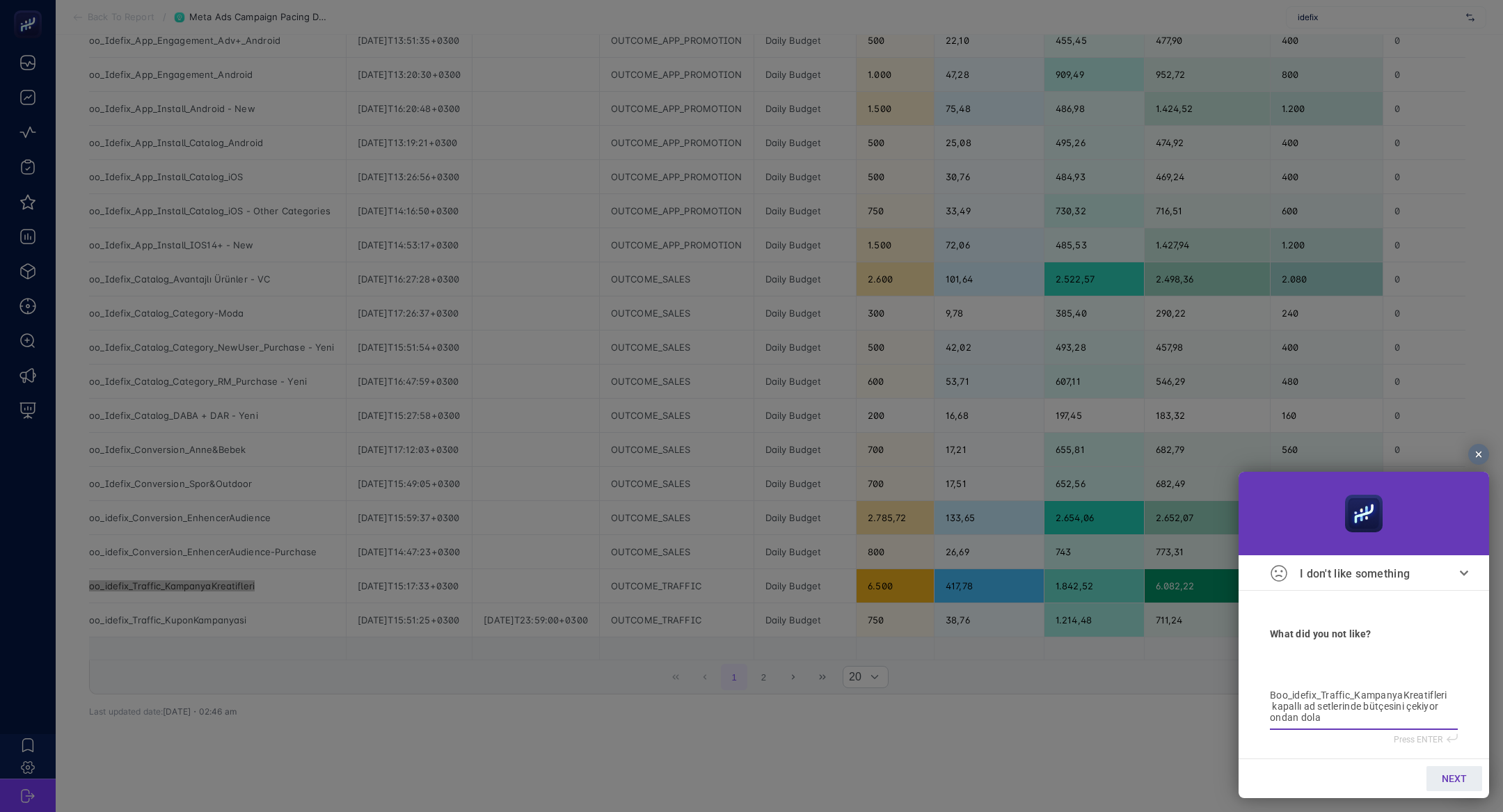
type textarea "Boo_idefix_Traffic_KampanyaKreatifleri kapallı ad setlerinde bütçesini çekiyor …"
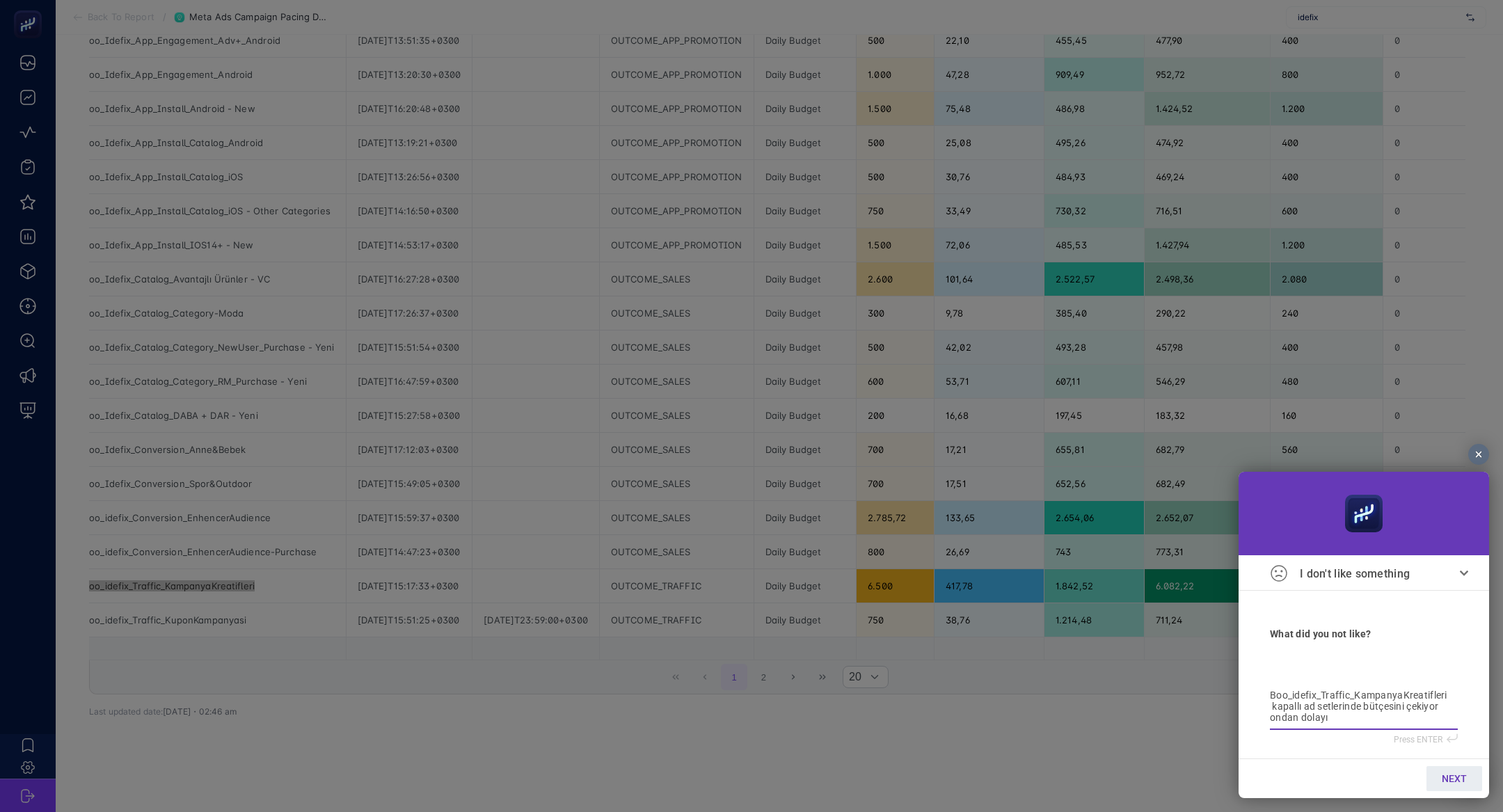
type textarea "Boo_idefix_Traffic_KampanyaKreatifleri kapallı ad setlerinde bütçesini çekiyor …"
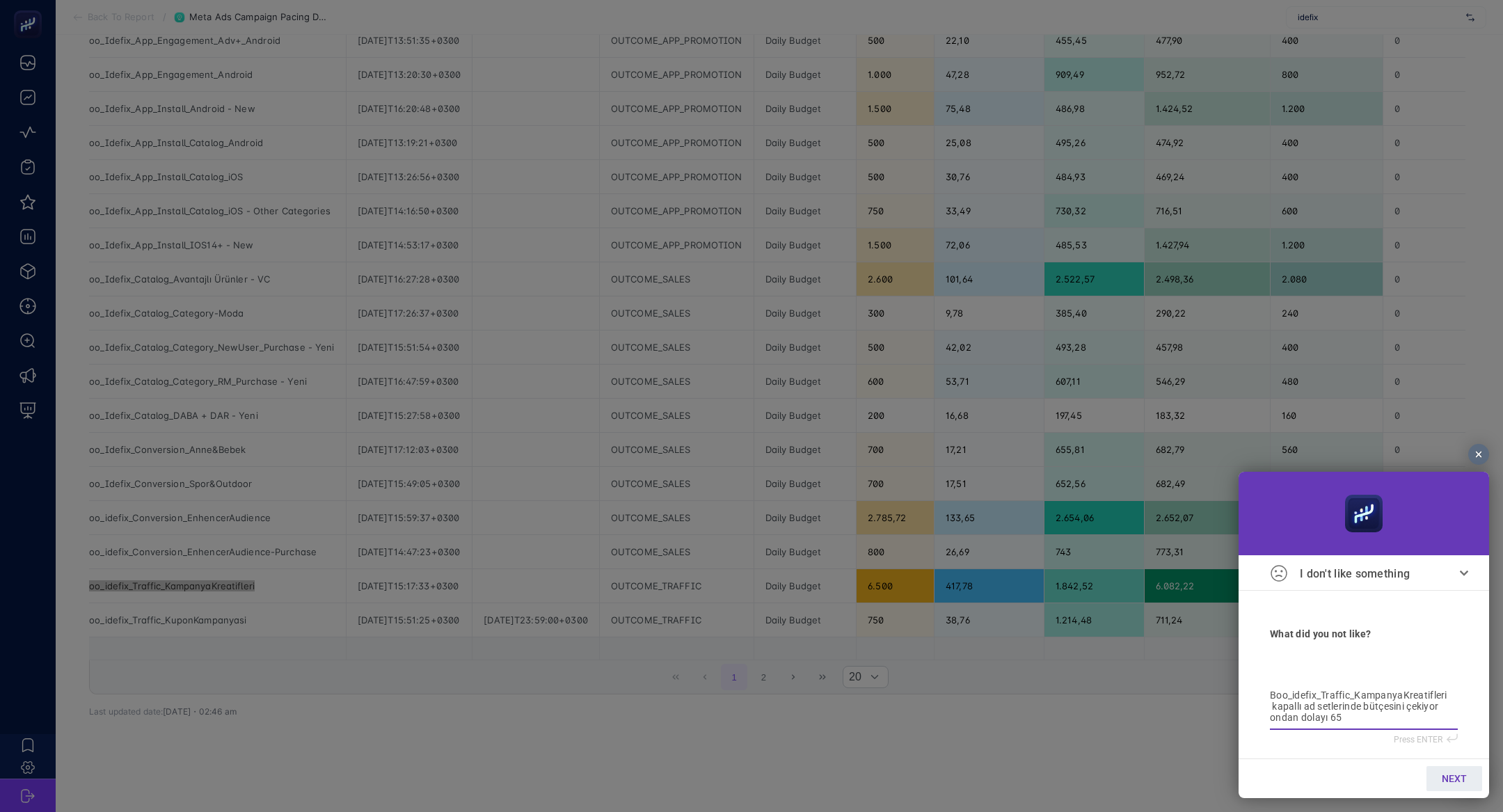
type textarea "Boo_idefix_Traffic_KampanyaKreatifleri kapallı ad setlerinde bütçesini çekiyor …"
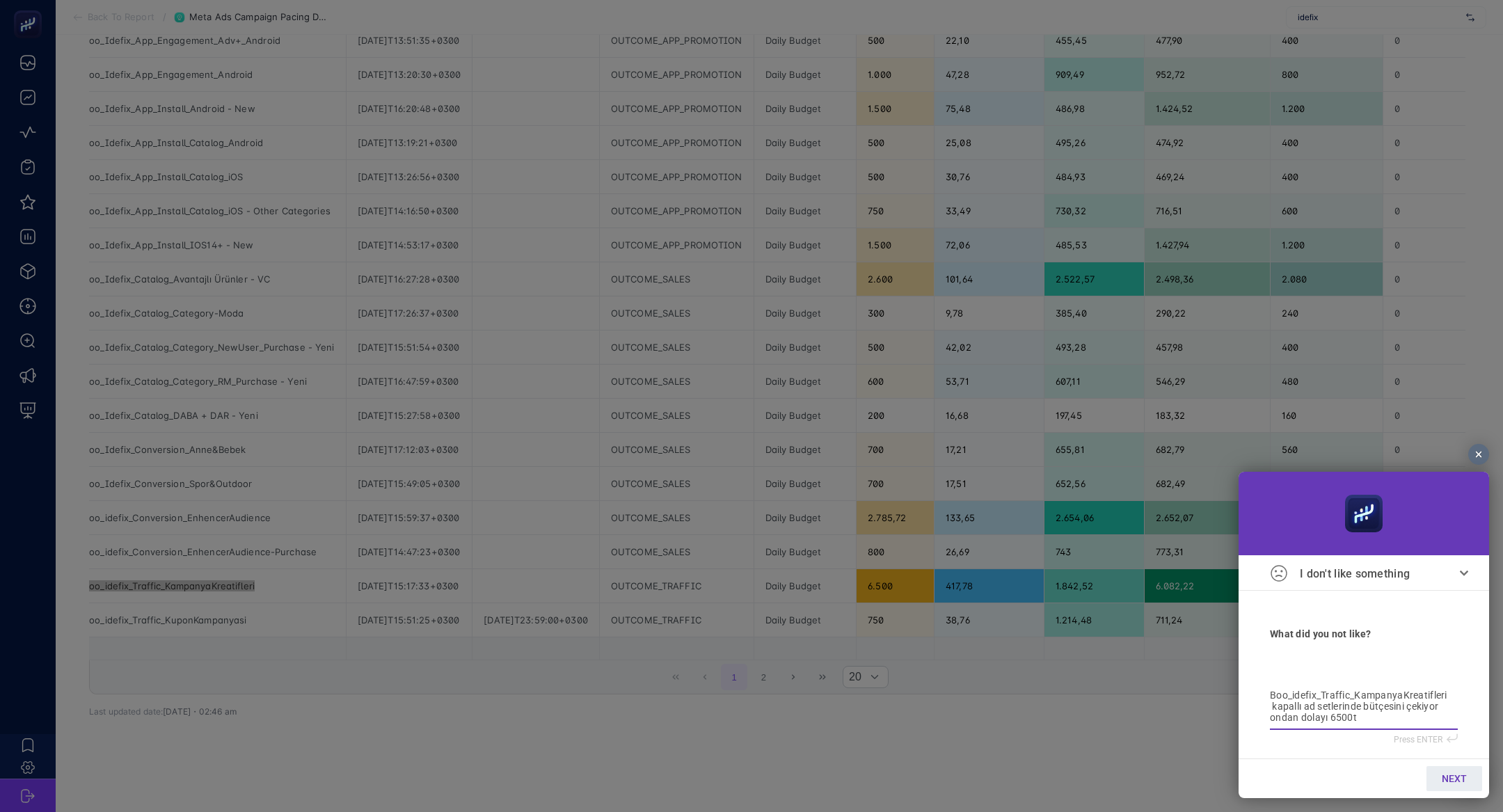
type textarea "Boo_idefix_Traffic_KampanyaKreatifleri kapallı ad setlerinde bütçesini çekiyor …"
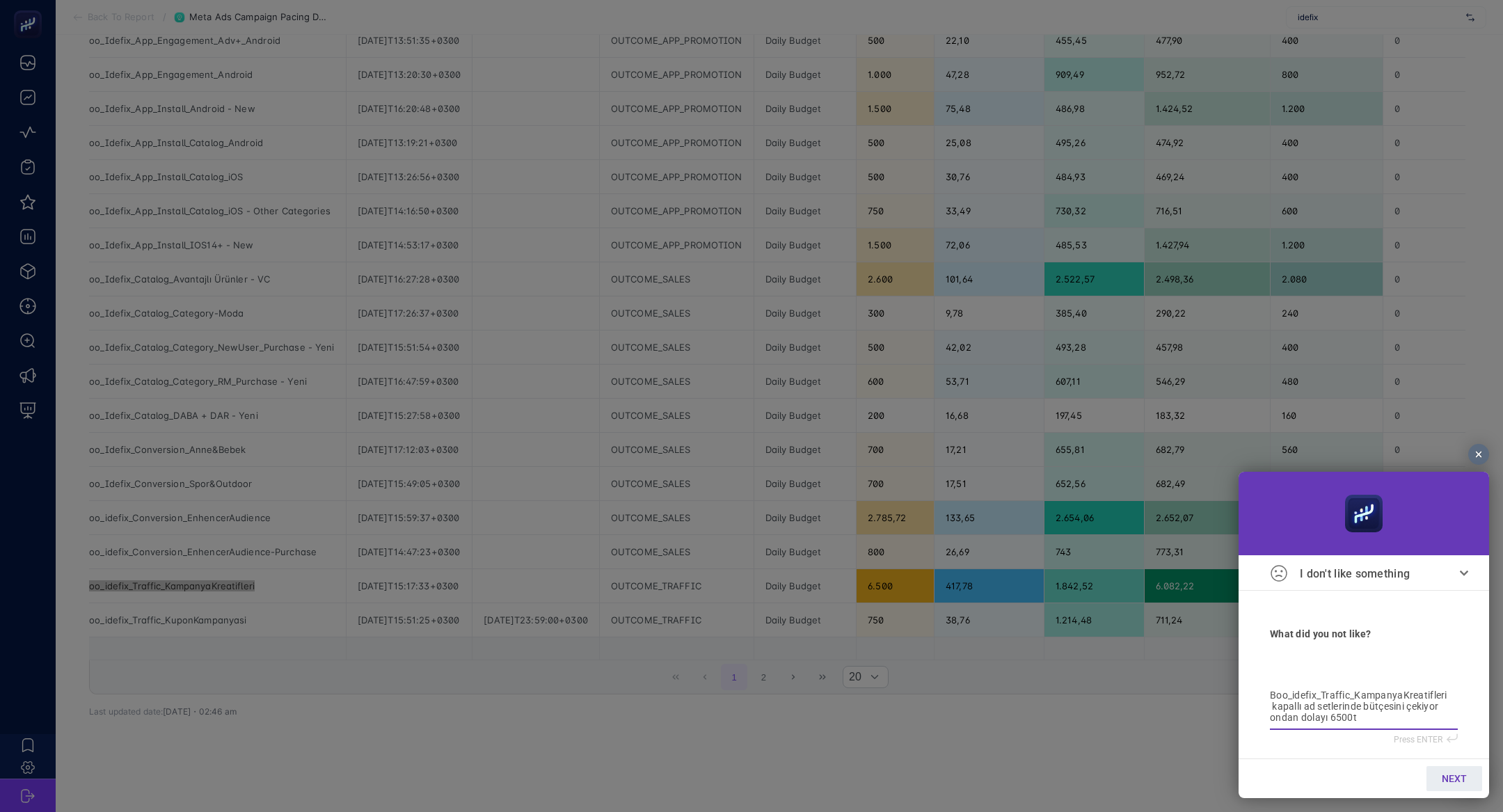
type textarea "Boo_idefix_Traffic_KampanyaKreatifleri kapallı ad setlerinde bütçesini çekiyor …"
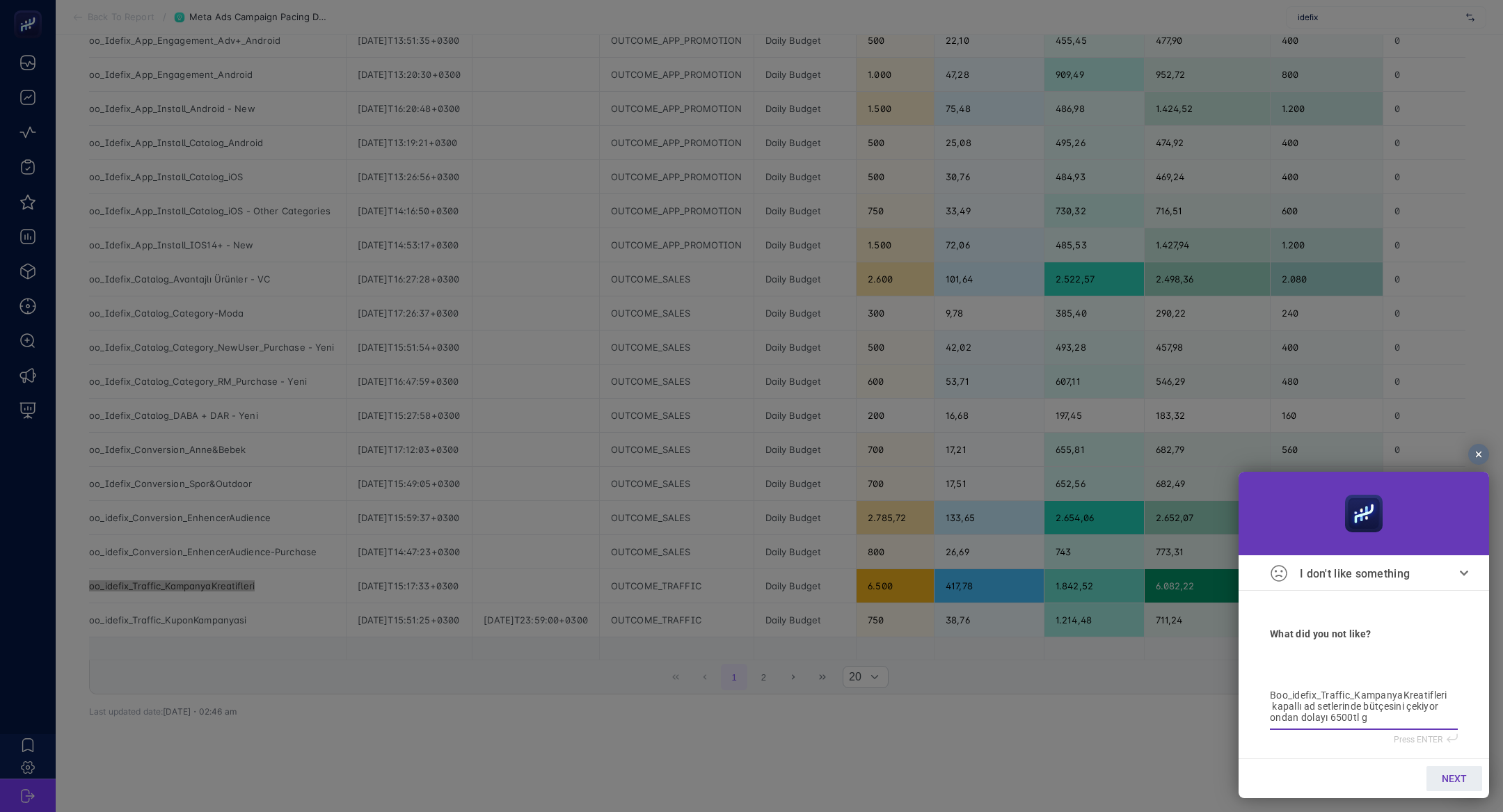
type textarea "Boo_idefix_Traffic_KampanyaKreatifleri kapallı ad setlerinde bütçesini çekiyor …"
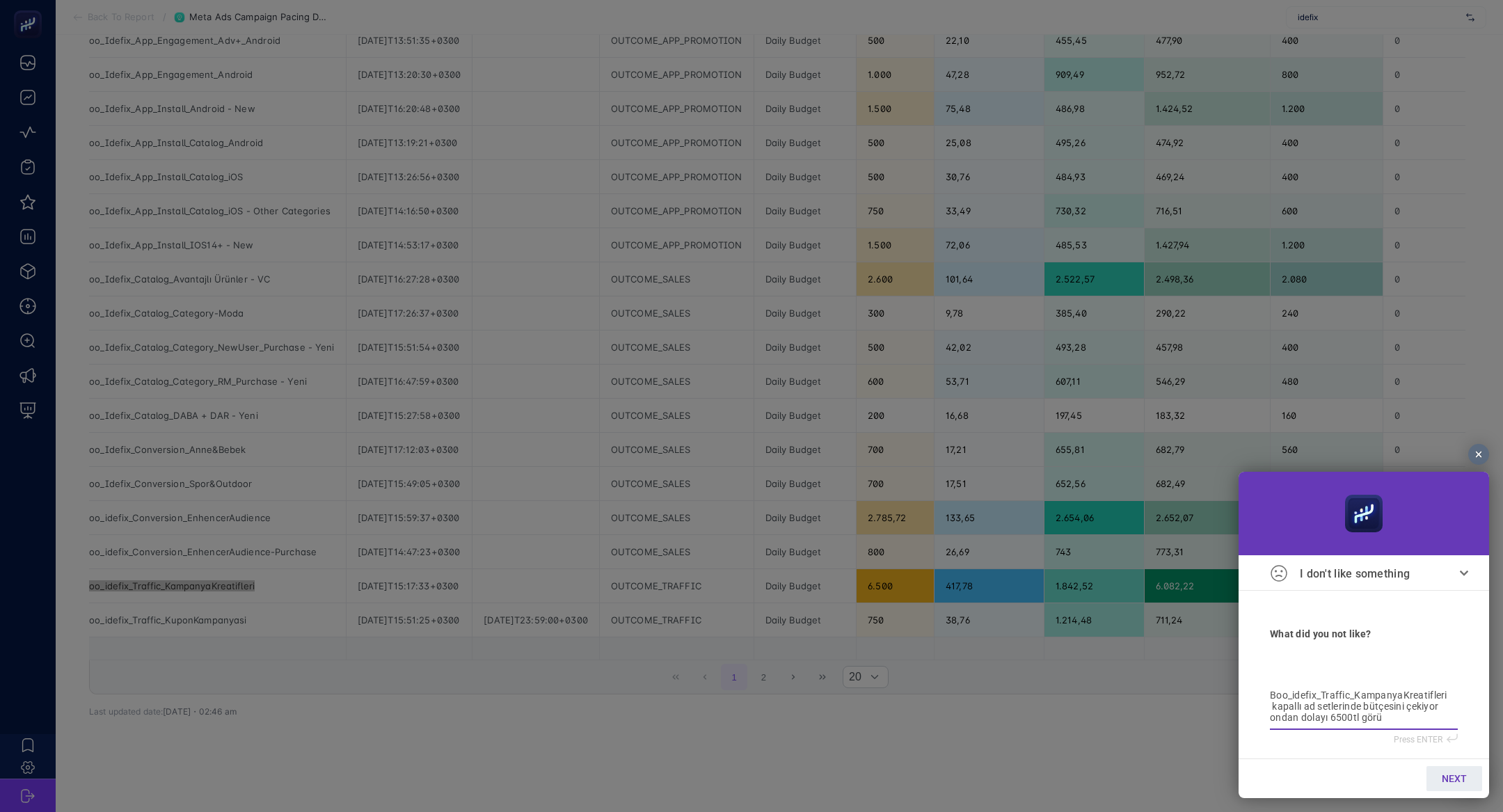
type textarea "Boo_idefix_Traffic_KampanyaKreatifleri kapallı ad setlerinde bütçesini çekiyor …"
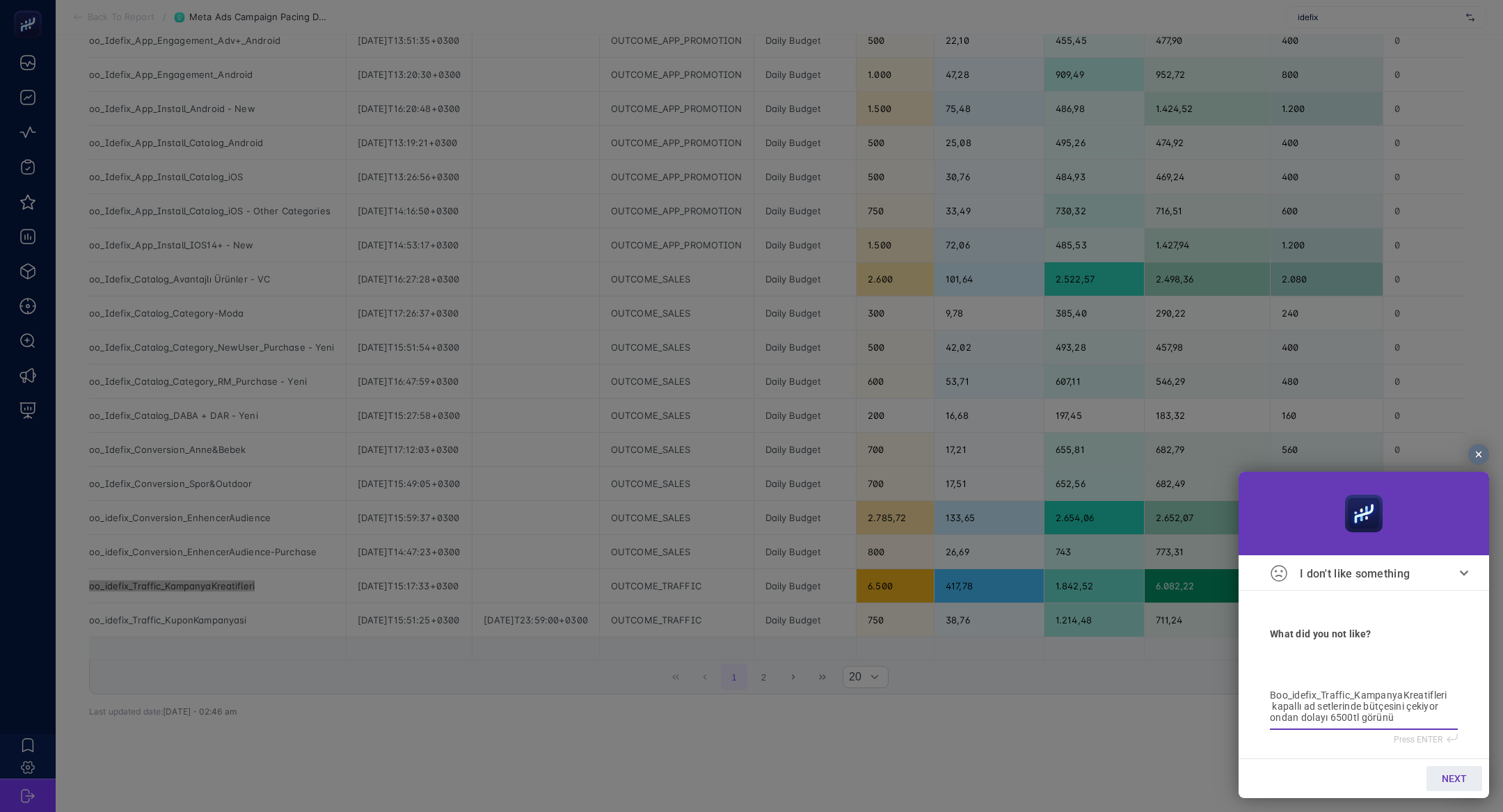
type textarea "Boo_idefix_Traffic_KampanyaKreatifleri kapallı ad setlerinde bütçesini çekiyor …"
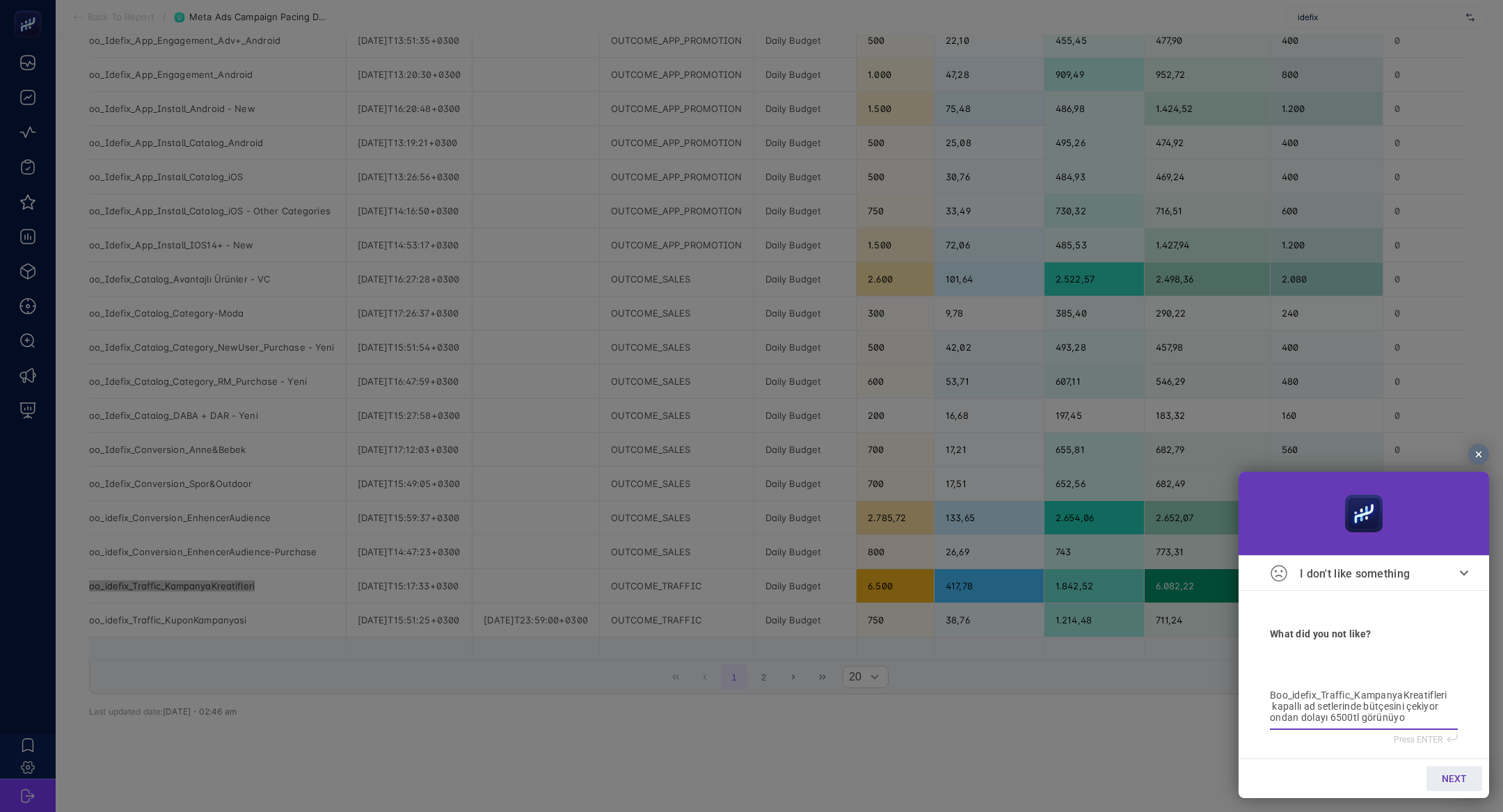
type textarea "Boo_idefix_Traffic_KampanyaKreatifleri kapallı ad setlerinde bütçesini çekiyor …"
click at [1455, 779] on span "NEXT" at bounding box center [1454, 778] width 25 height 11
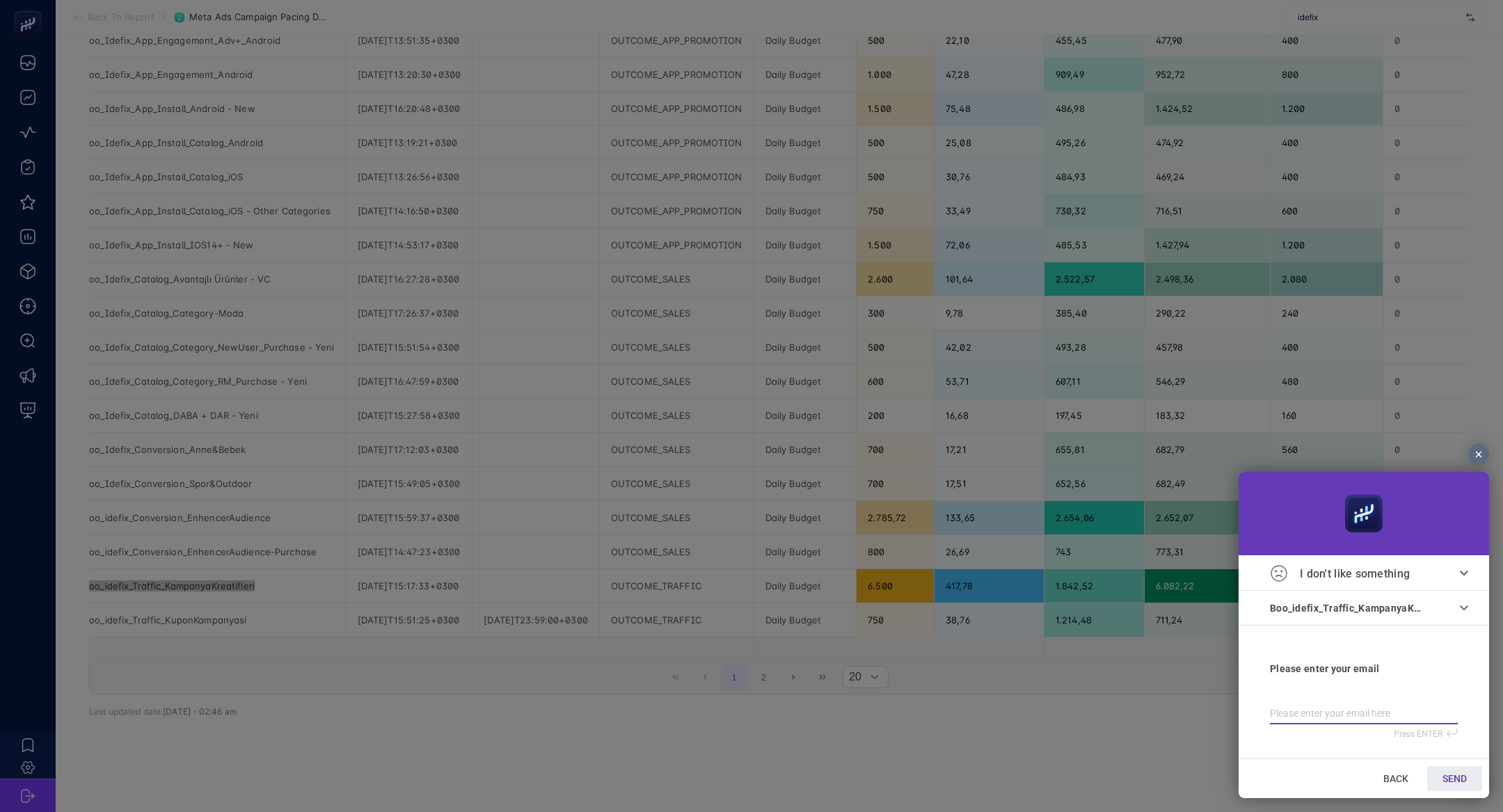
type input "b"
type input "bi"
type input "bil"
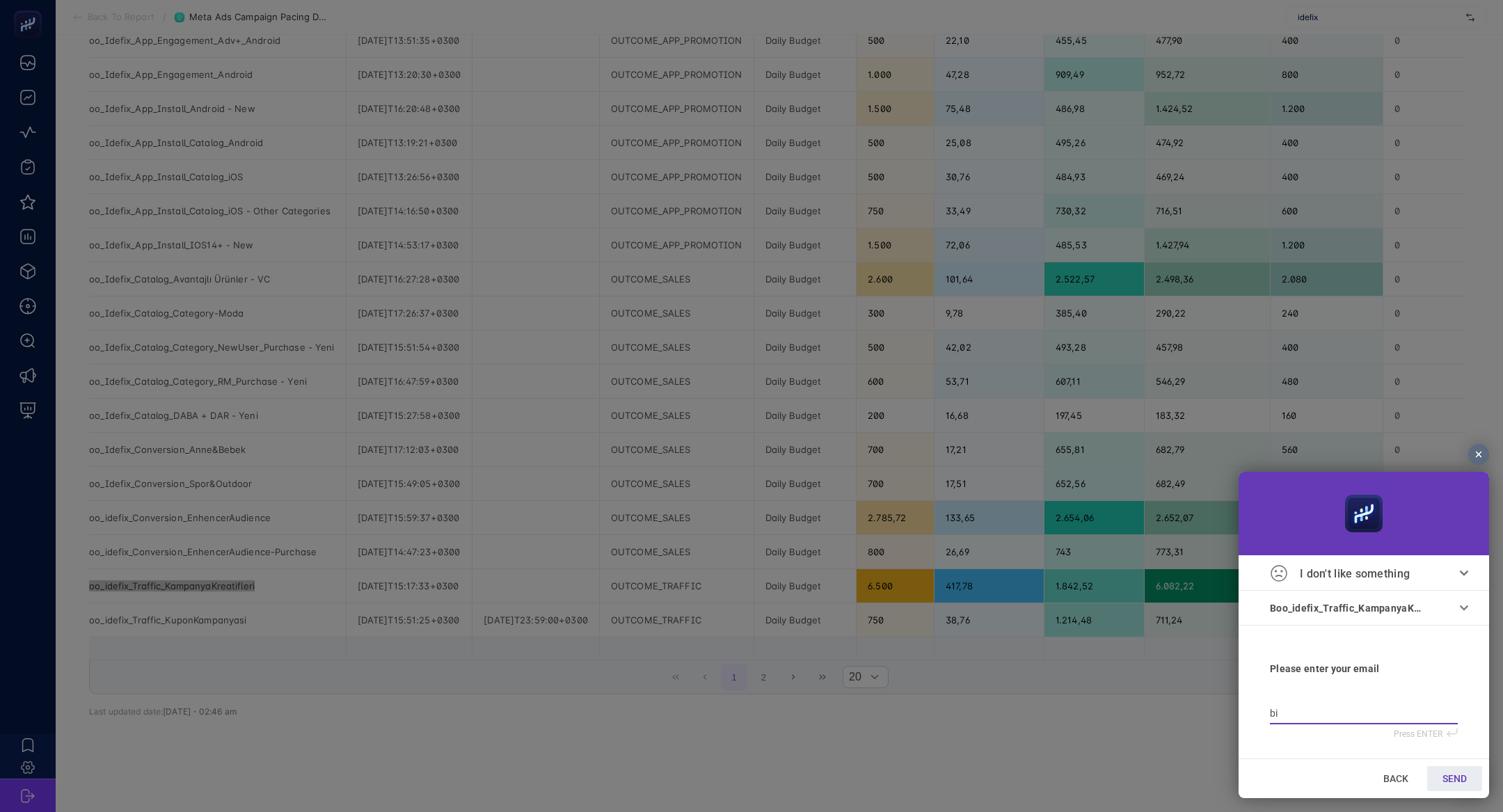
type input "bil"
type input "bilg"
type input "bilge"
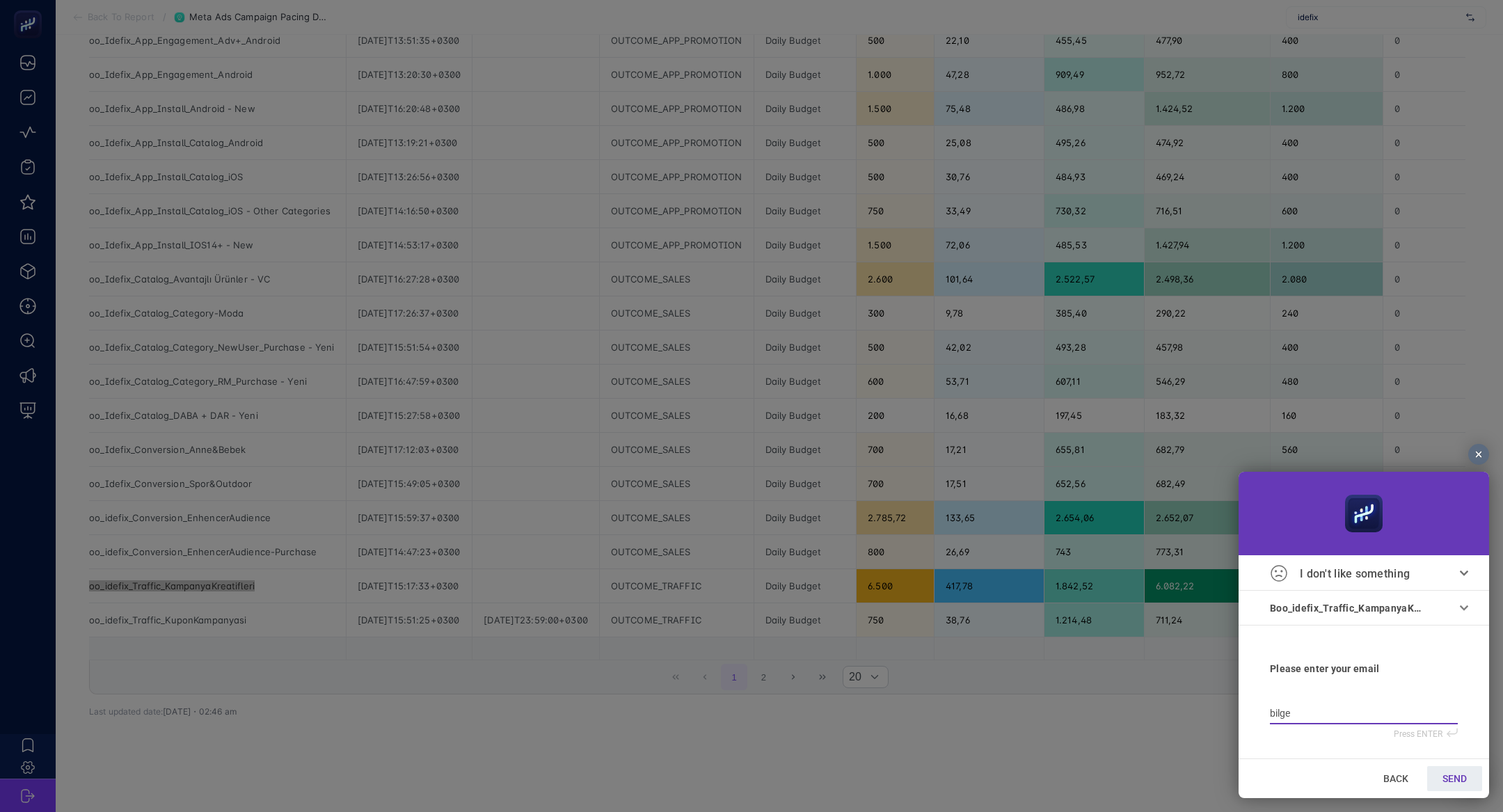
type input "bilge@"
type input "bilge@h"
type input "bilge@he"
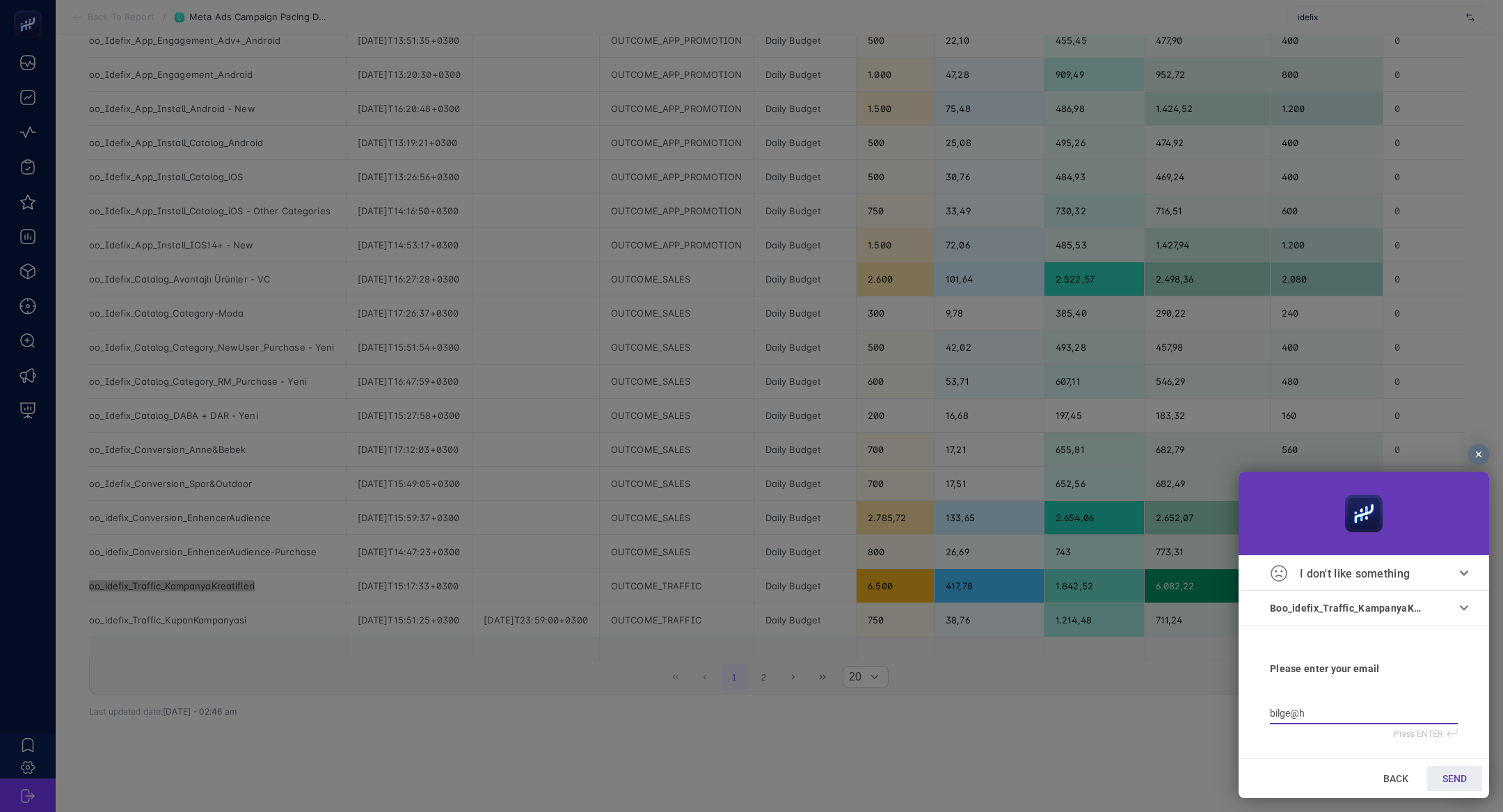
type input "bilge@he"
type input "bilge@hey"
type input "bilge@heyb"
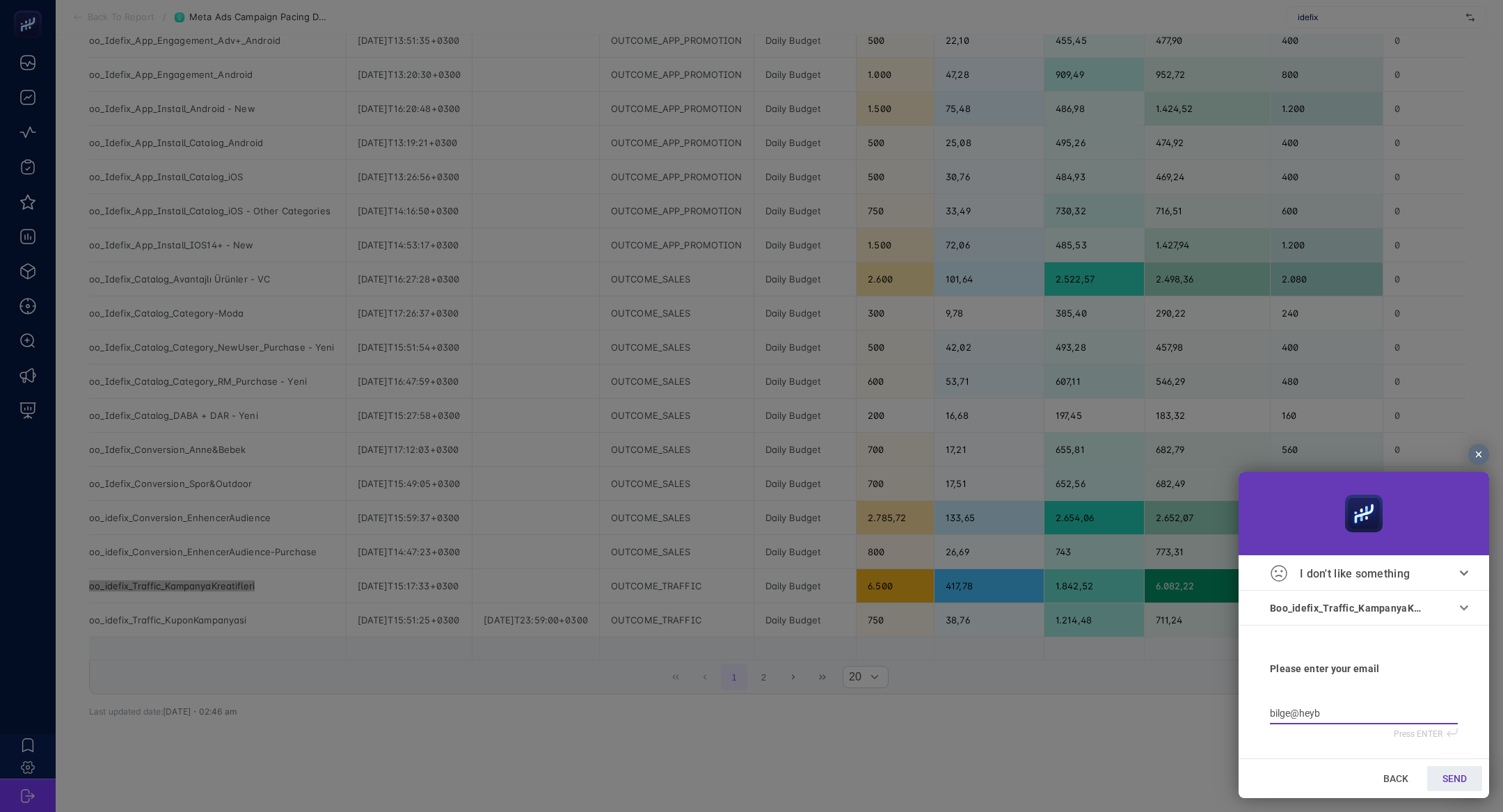
type input "bilge@heybo"
type input "bilge@heyboso"
type input "bilge@heybosot"
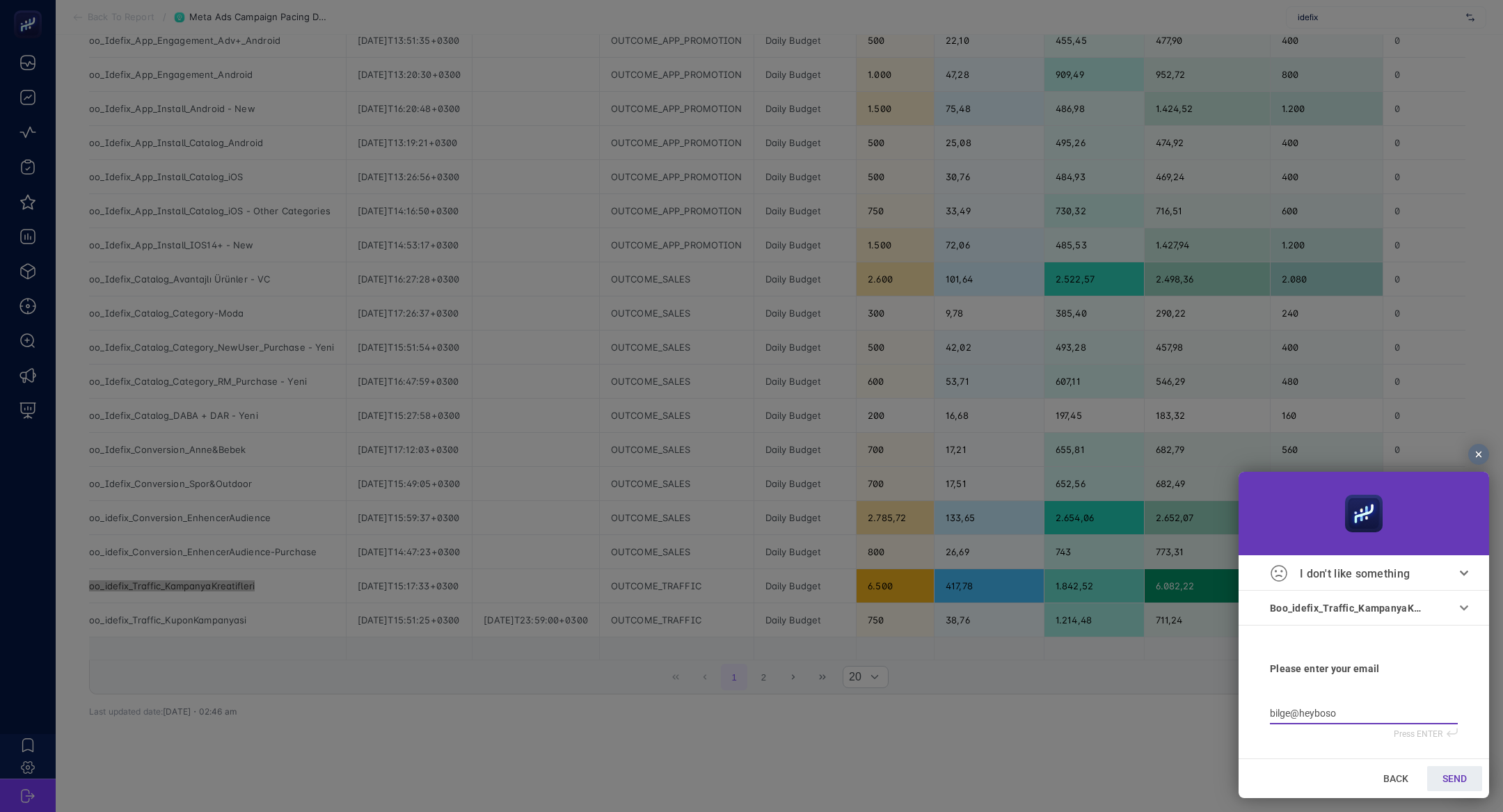
type input "bilge@heybosot"
type input "bilge@heybosote"
type input "bilge@heybosoter"
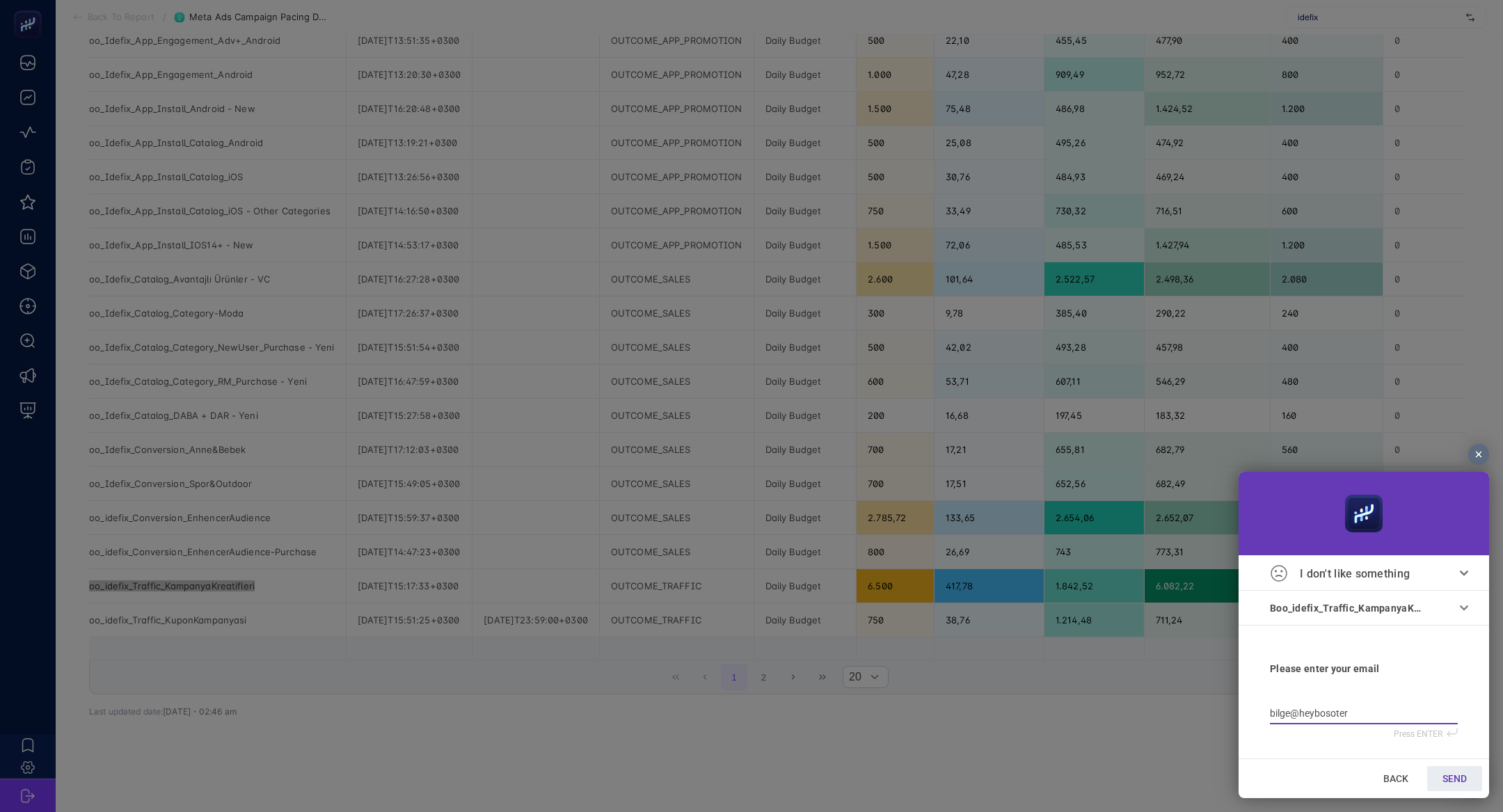
type input "bilge@heybosoter."
type input "bilge@heybosoter.a"
type input "bilge@heybosoter.ai"
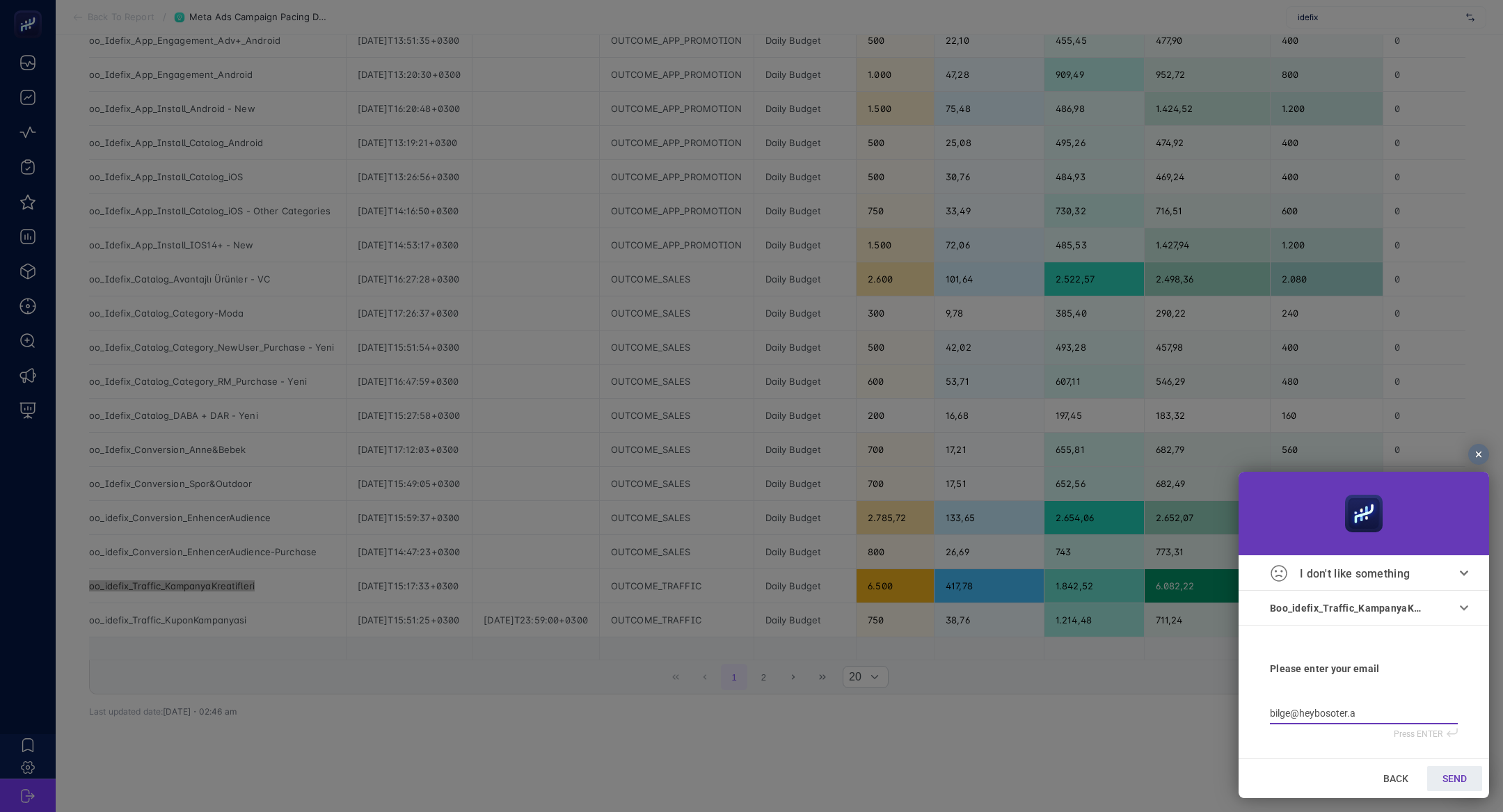
type input "bilge@heybosoter.ai"
click at [1459, 786] on link "SEND" at bounding box center [1455, 779] width 55 height 25
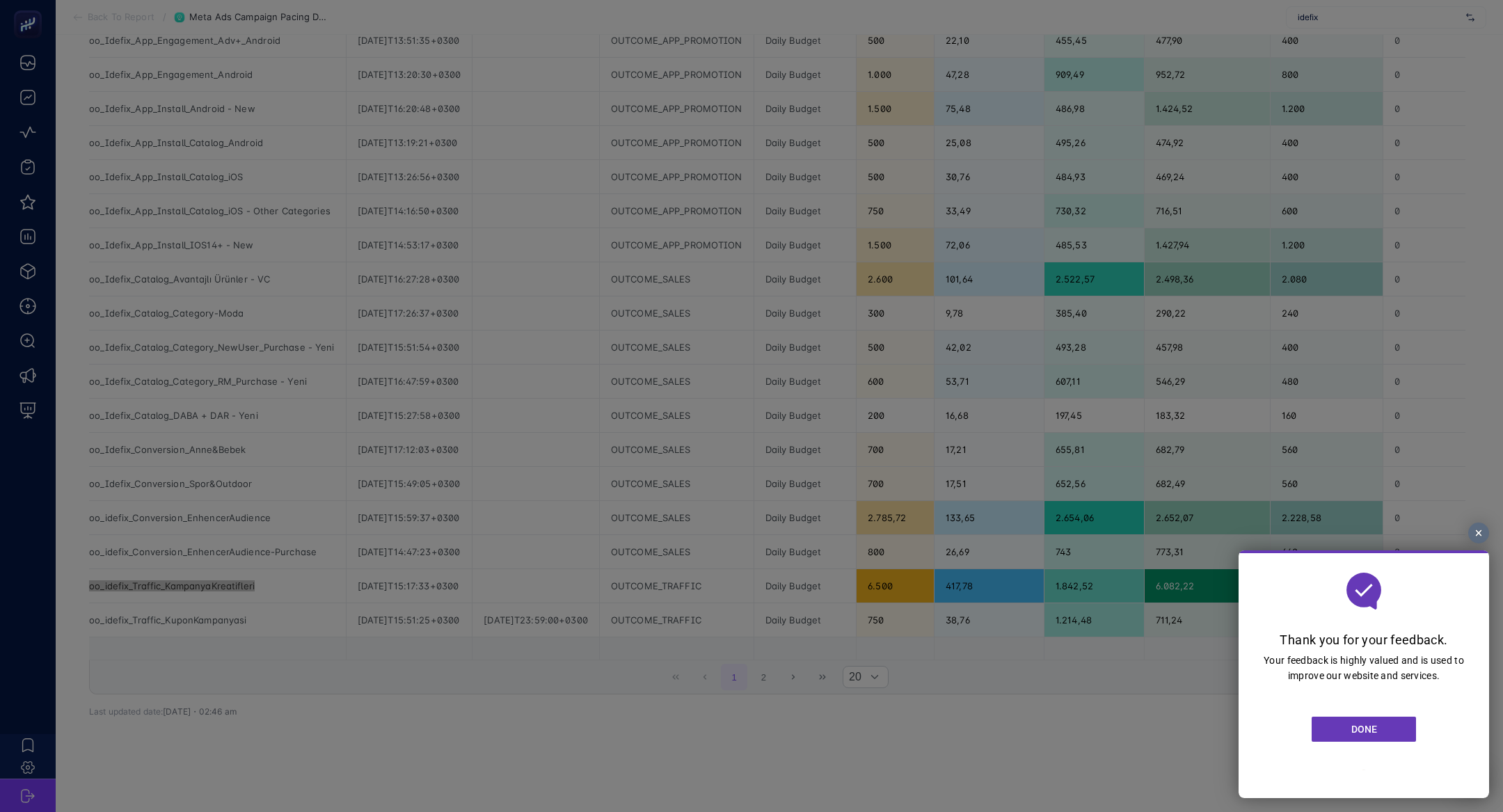
click at [1343, 745] on section "DONE" at bounding box center [1364, 730] width 206 height 93
click at [1343, 739] on link "DONE" at bounding box center [1364, 729] width 104 height 25
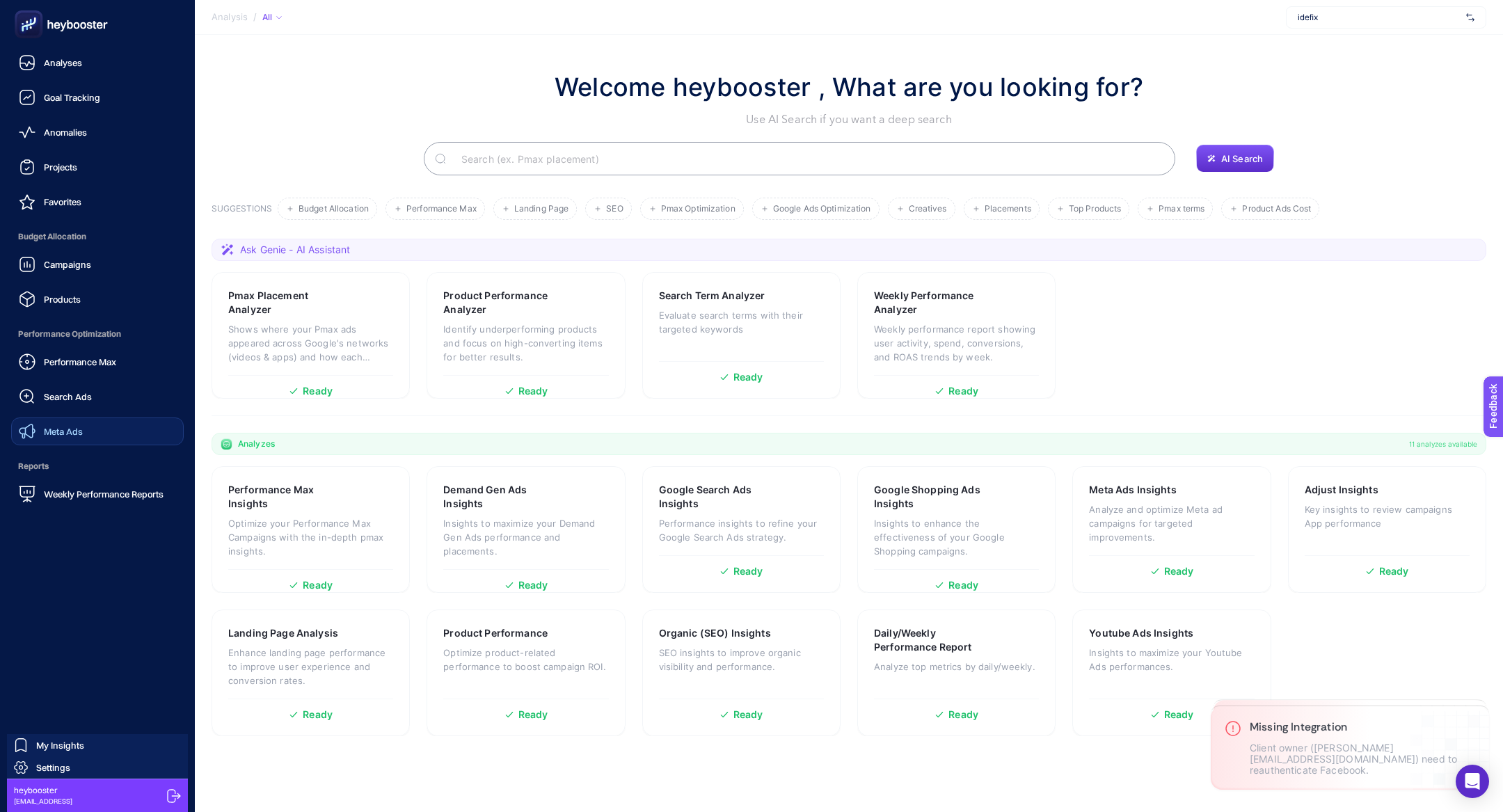
click at [75, 434] on span "Meta Ads" at bounding box center [63, 431] width 39 height 11
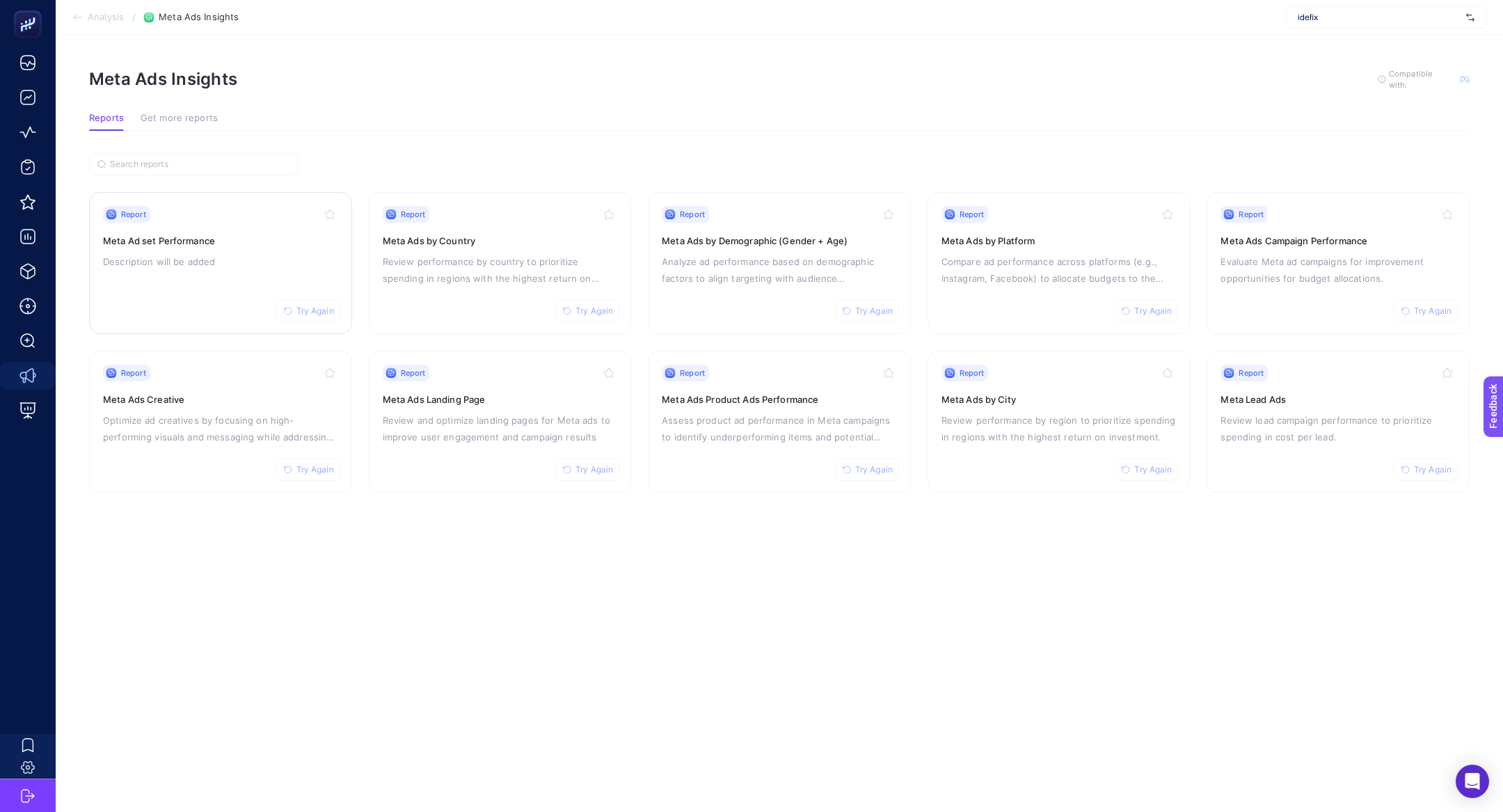
click at [327, 309] on span "Try Again" at bounding box center [315, 310] width 38 height 11
click at [1140, 308] on span "Try Again" at bounding box center [1154, 310] width 38 height 11
click at [1416, 309] on span "Try Again" at bounding box center [1433, 310] width 38 height 11
click at [581, 310] on span "Try Again" at bounding box center [595, 310] width 38 height 11
click at [297, 464] on span "Try Again" at bounding box center [315, 469] width 38 height 11
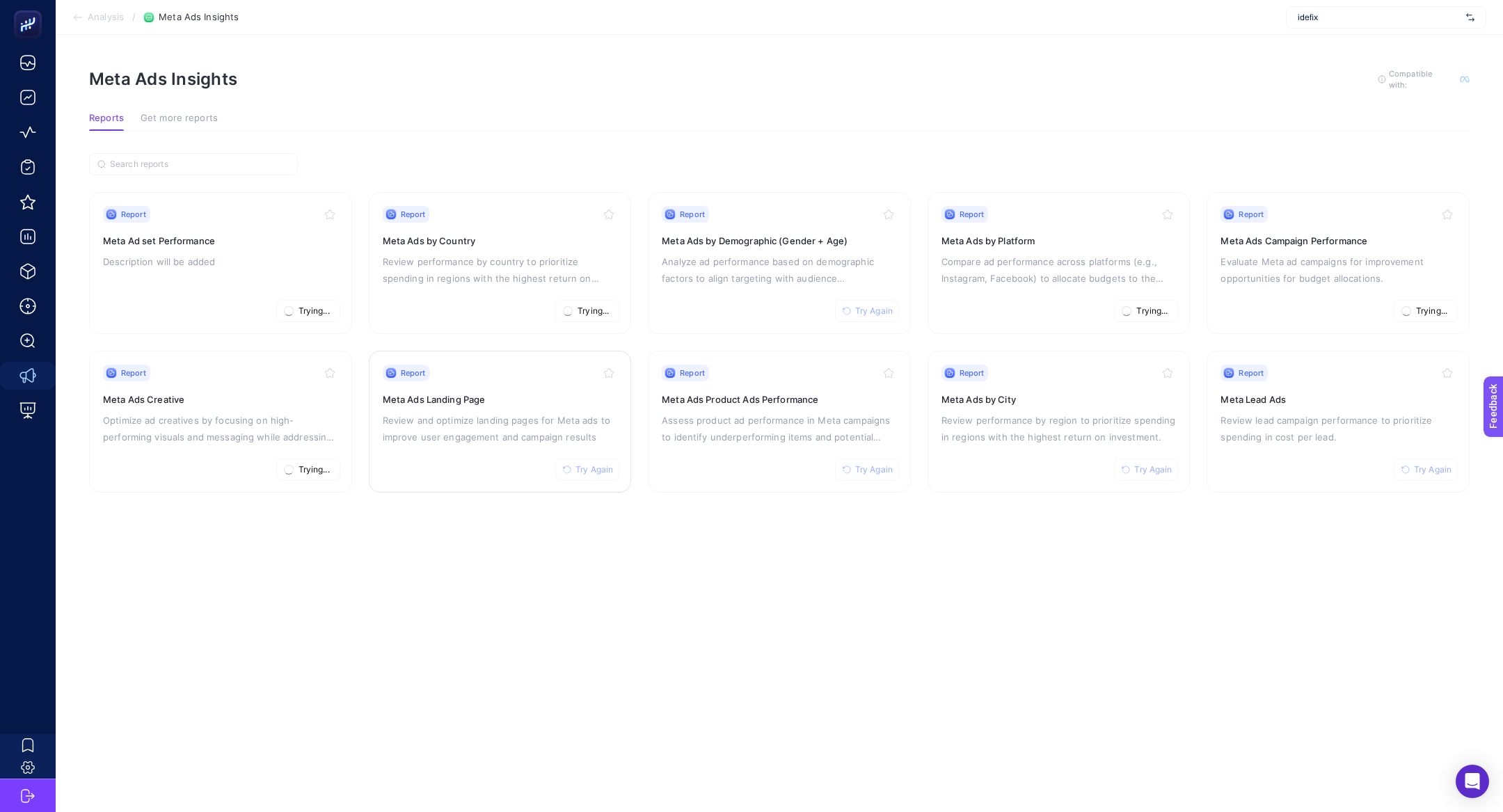
click at [579, 466] on span "Try Again" at bounding box center [595, 469] width 38 height 11
click at [868, 473] on span "Try Again" at bounding box center [874, 469] width 38 height 11
click at [1135, 466] on span "Try Again" at bounding box center [1154, 469] width 38 height 11
click at [1424, 464] on span "Try Again" at bounding box center [1433, 469] width 38 height 11
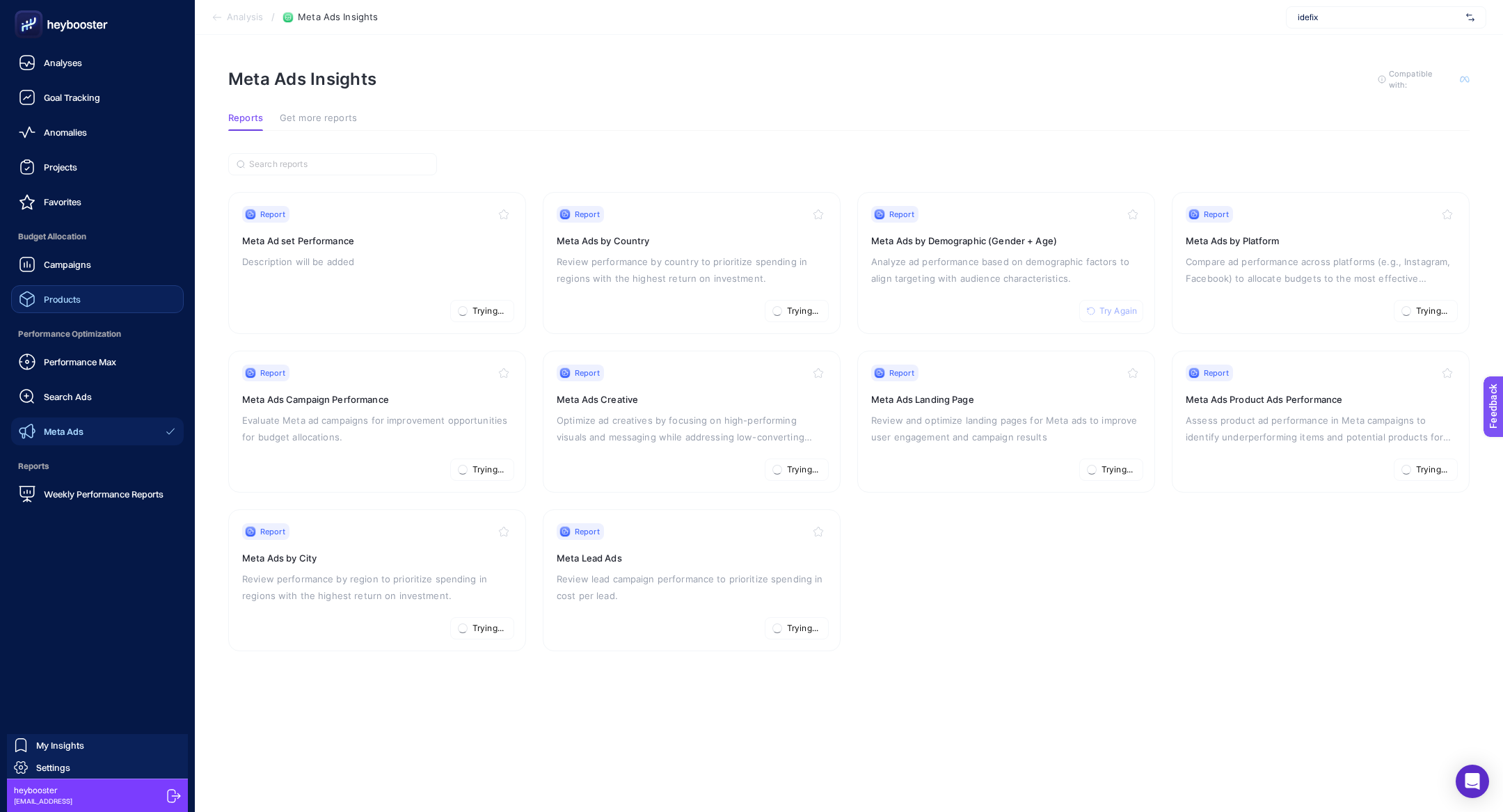
click at [76, 300] on span "Products" at bounding box center [62, 299] width 37 height 11
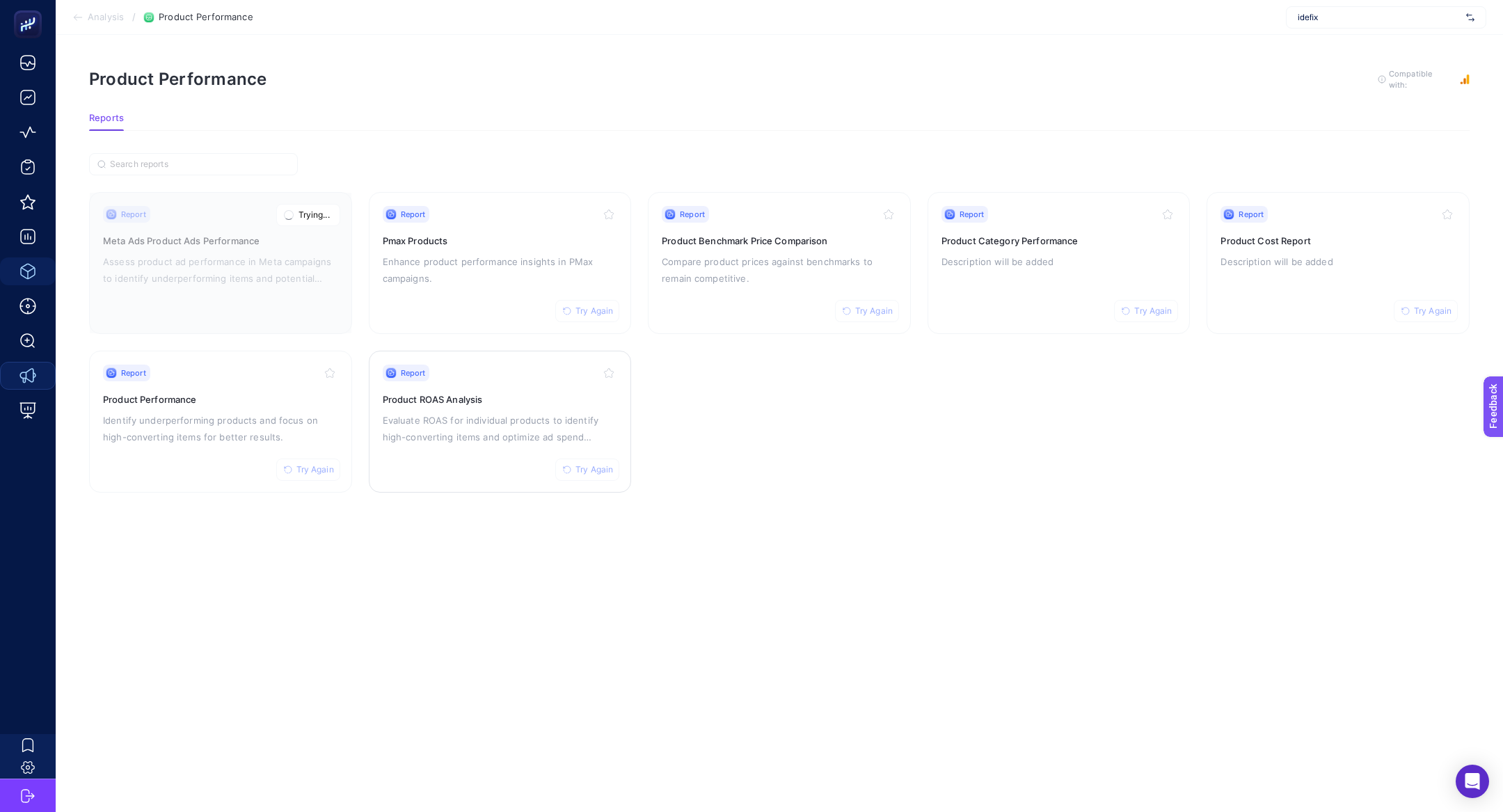
click at [590, 478] on link "Report Try Again Product ROAS Analysis Evaluate ROAS for individual products to…" at bounding box center [500, 422] width 263 height 142
click at [597, 473] on button "Try Again" at bounding box center [587, 470] width 64 height 22
click at [165, 275] on p "Assess product ad performance in Meta campaigns to identify underperforming ite…" at bounding box center [220, 270] width 235 height 33
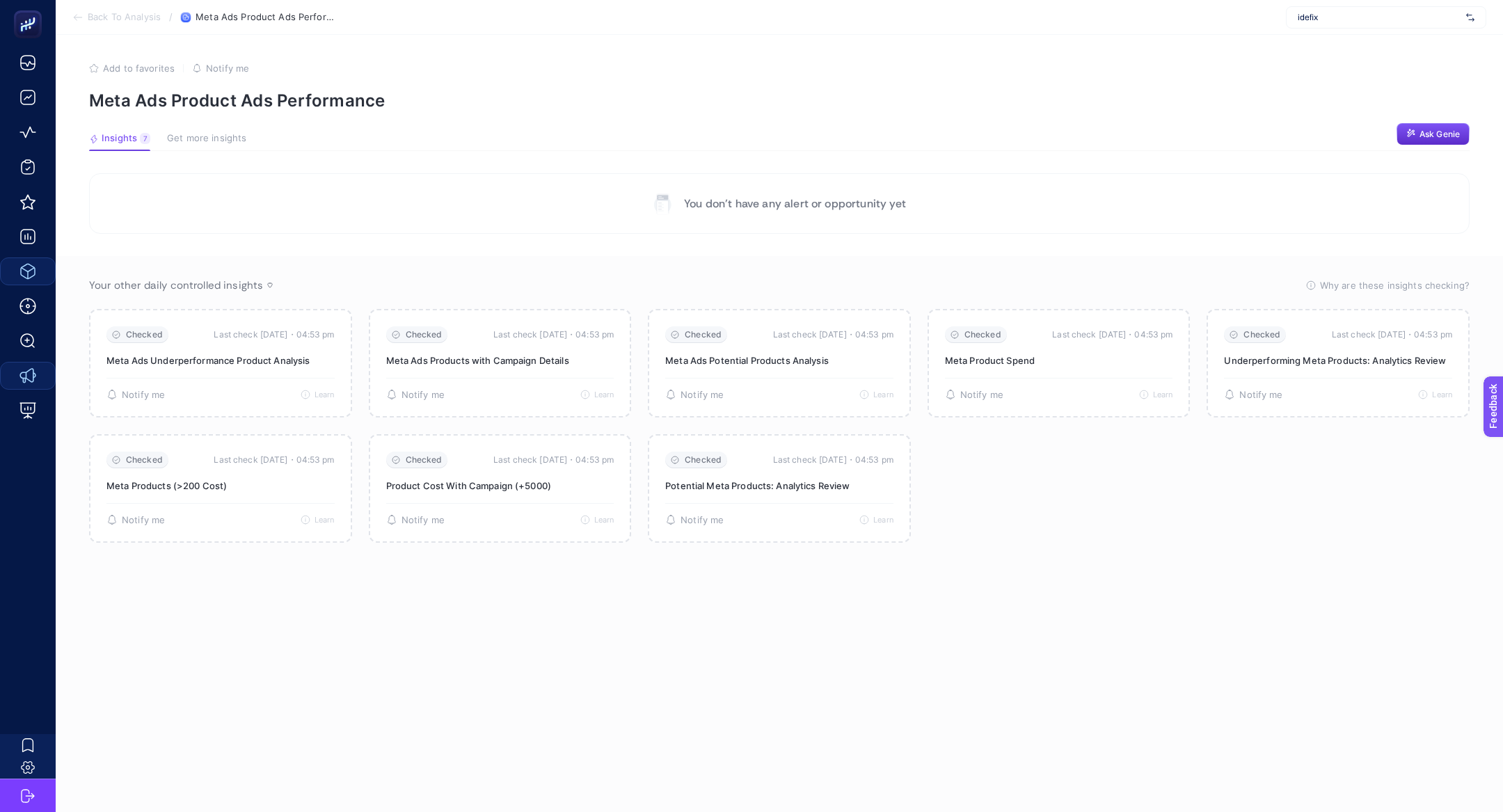
click at [78, 14] on icon at bounding box center [78, 17] width 11 height 11
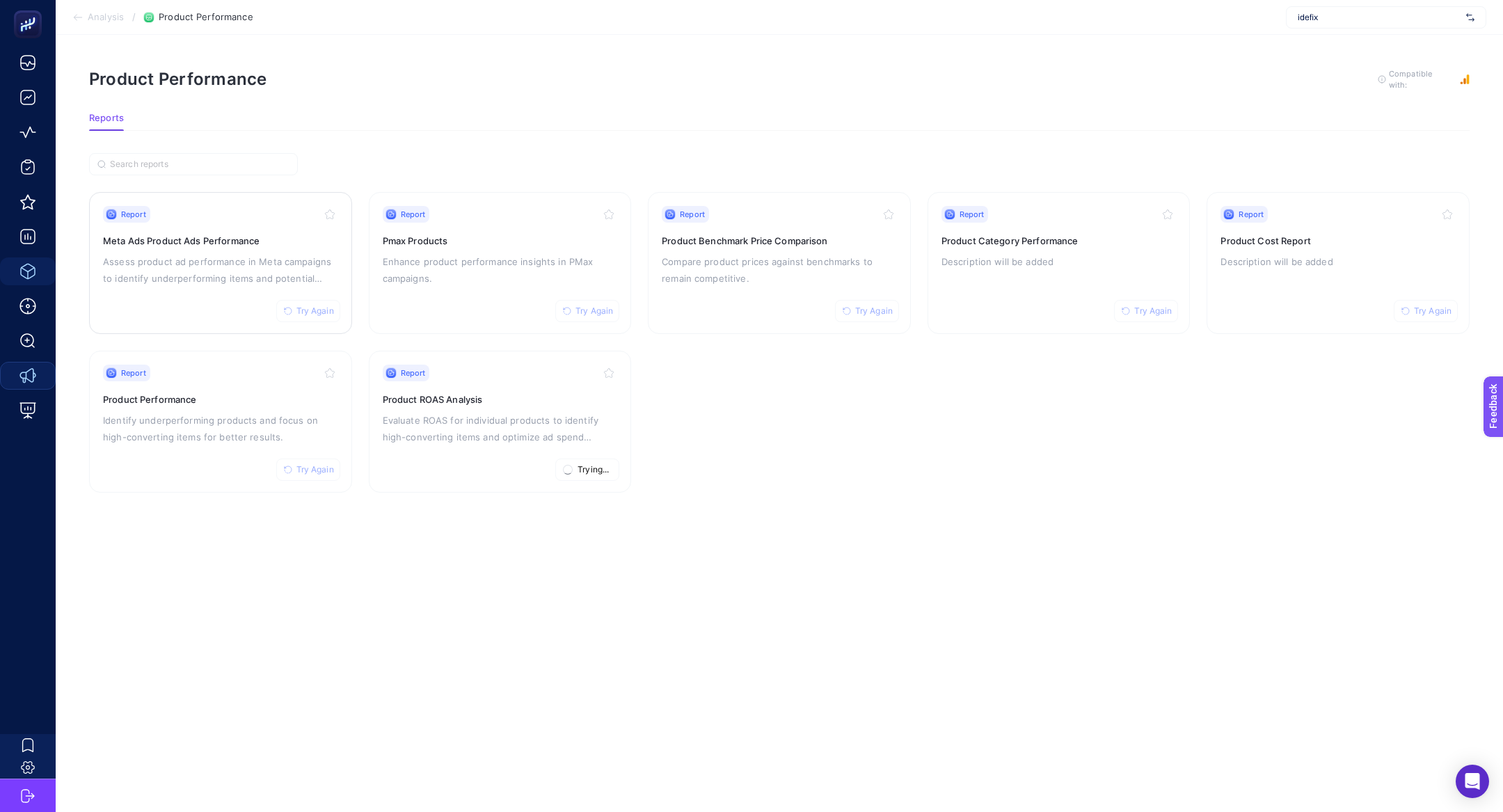
click at [307, 310] on span "Try Again" at bounding box center [315, 310] width 38 height 11
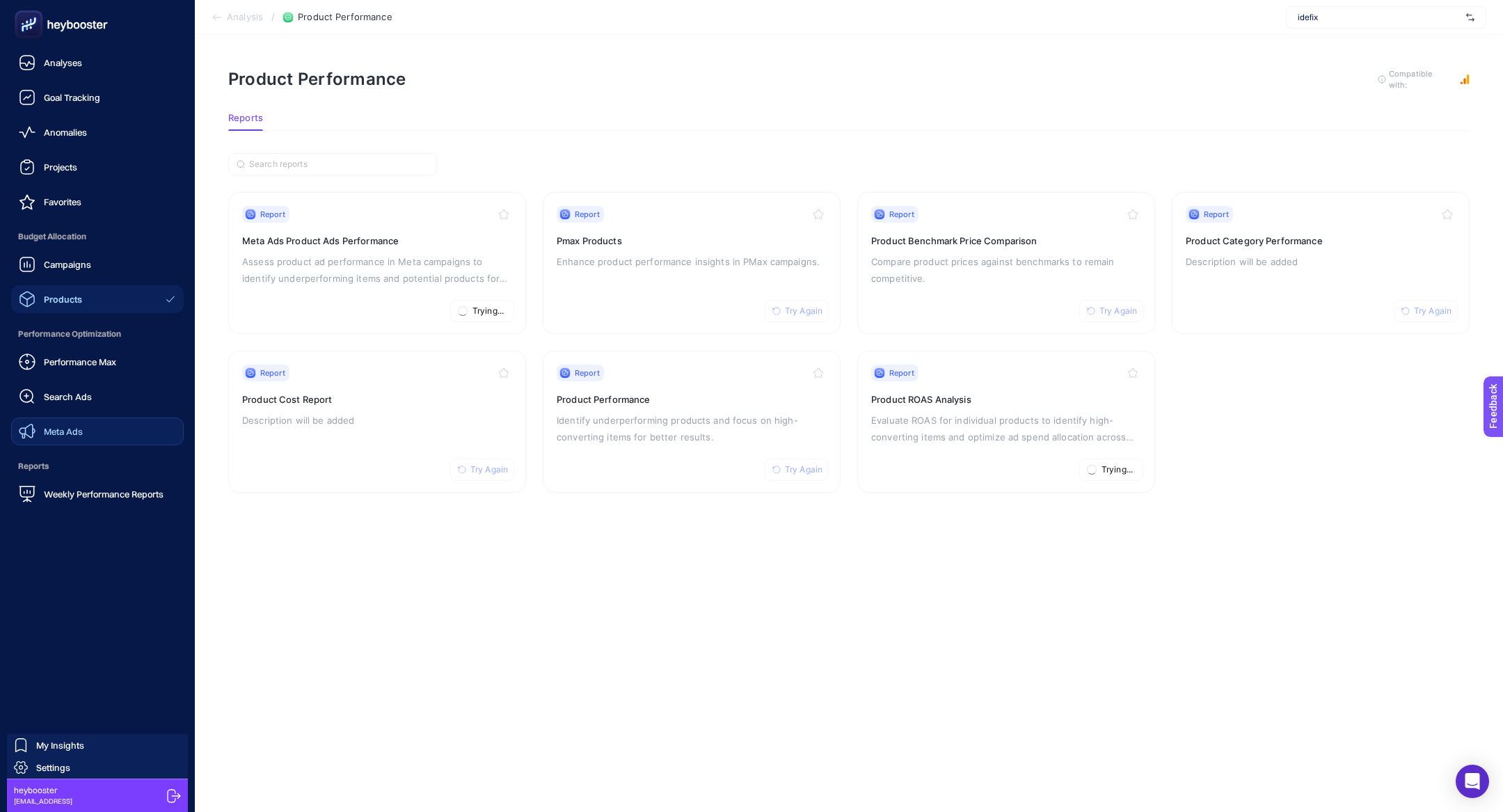
click at [95, 432] on link "Meta Ads" at bounding box center [97, 431] width 173 height 28
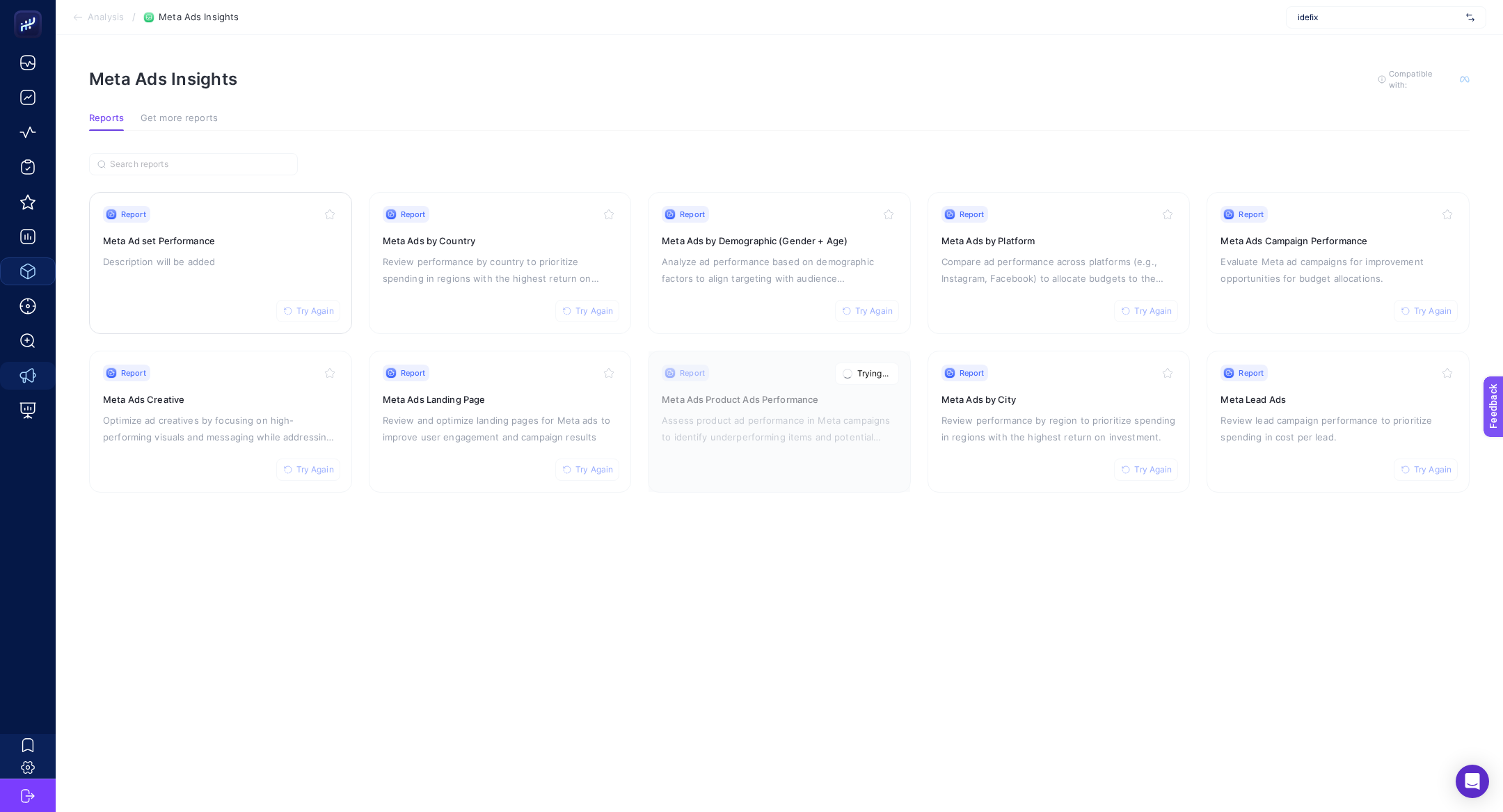
click at [300, 312] on span "Try Again" at bounding box center [315, 310] width 38 height 11
